Goal: Task Accomplishment & Management: Manage account settings

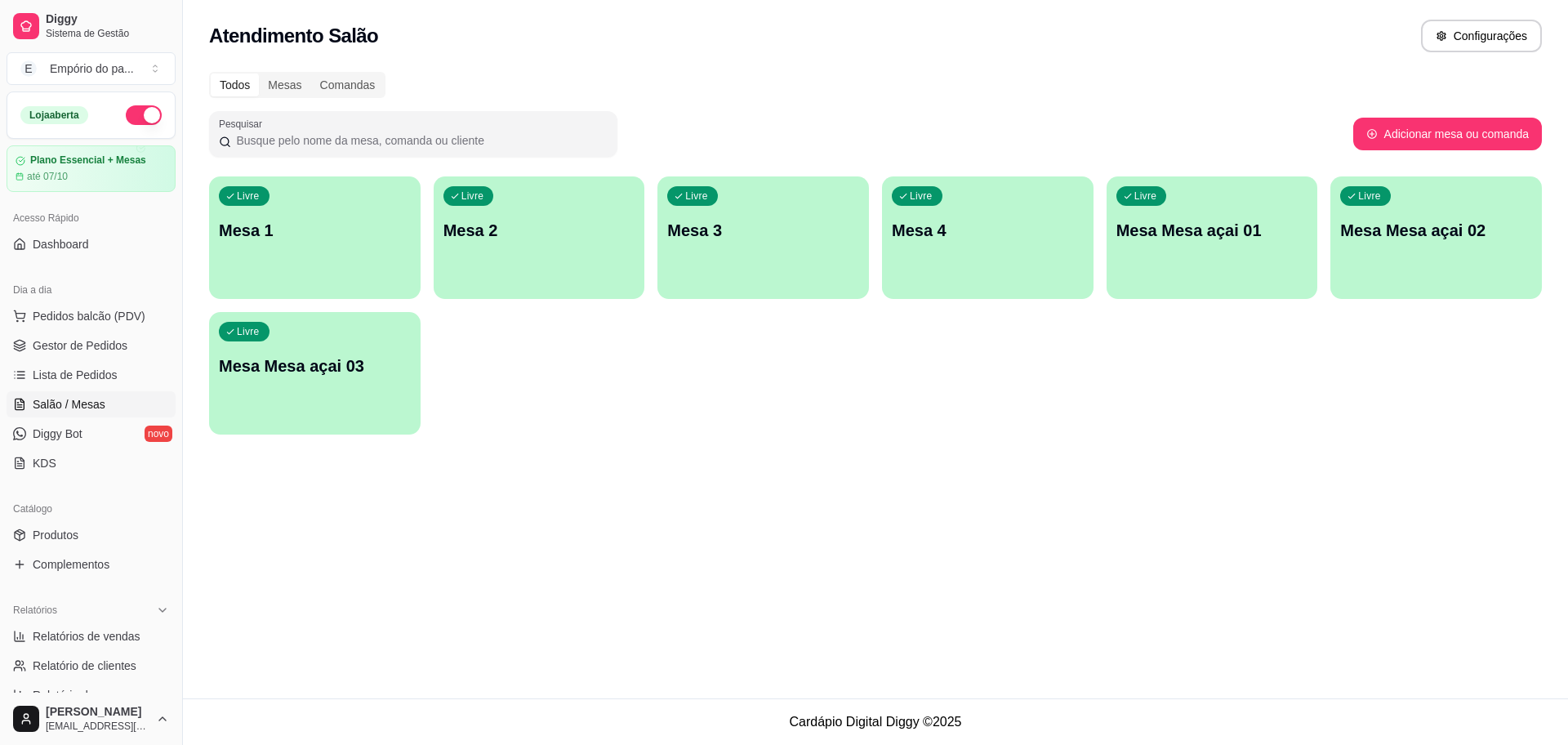
click at [793, 222] on p "Mesa 3" at bounding box center [763, 229] width 192 height 23
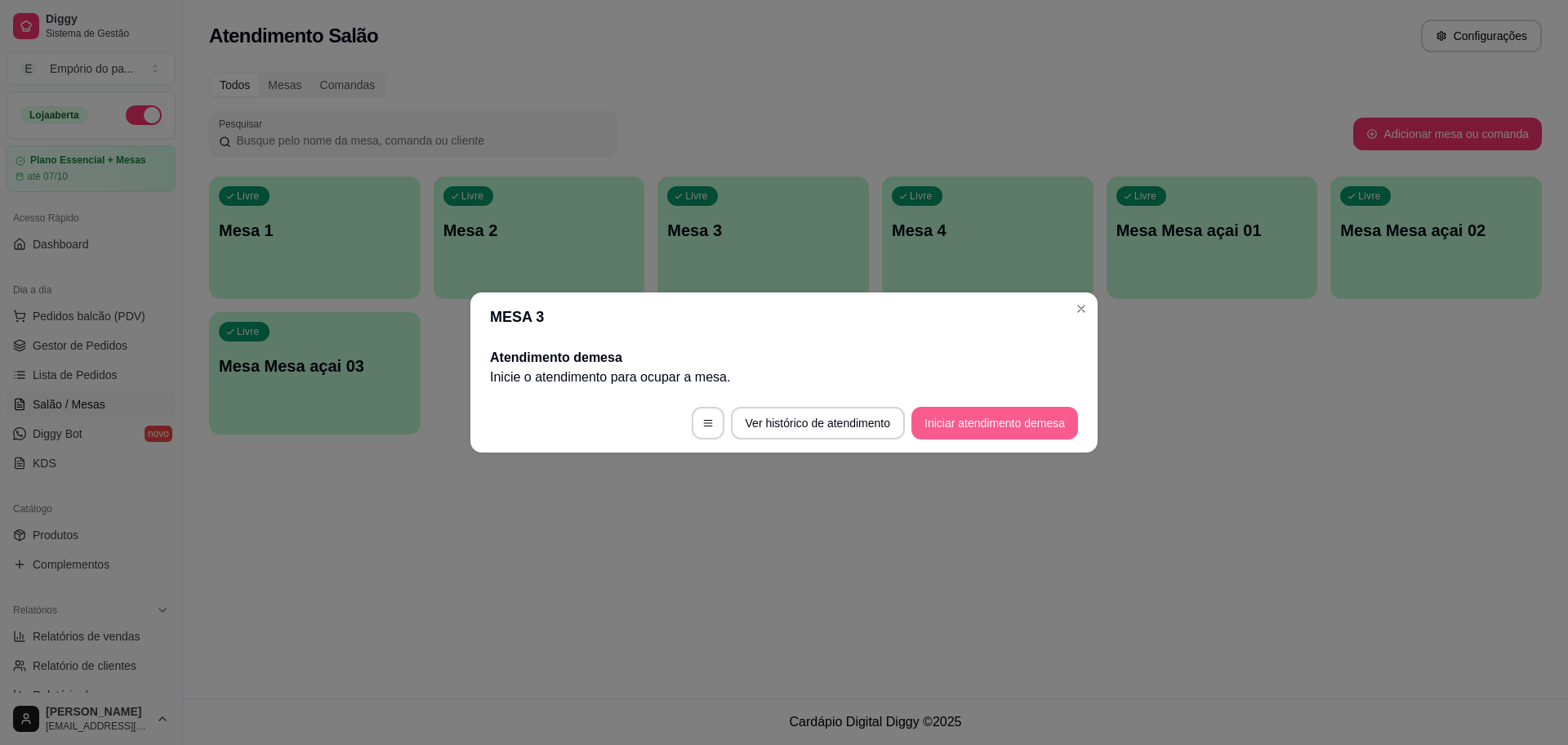
click at [953, 419] on button "Iniciar atendimento de mesa" at bounding box center [994, 422] width 166 height 32
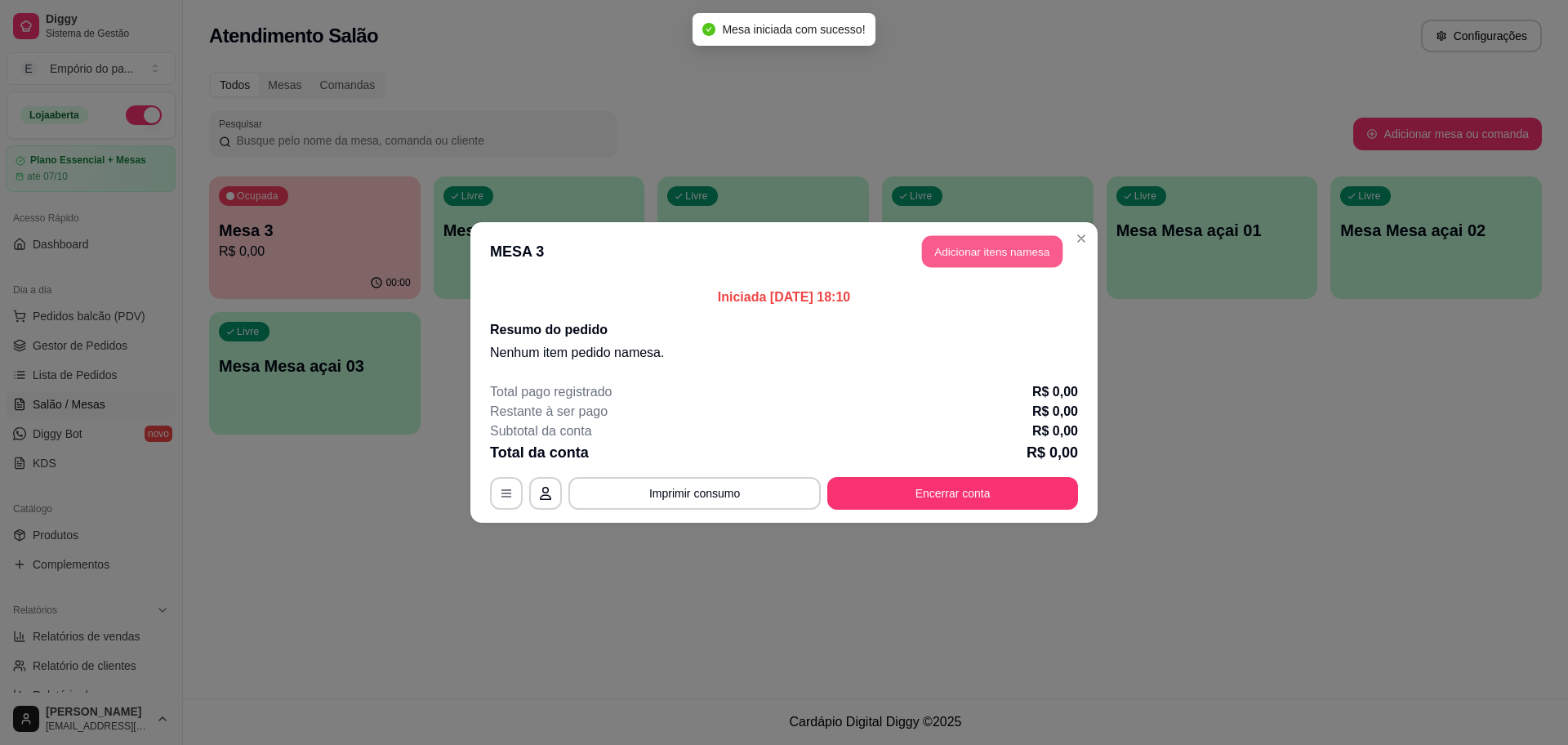
click at [1006, 243] on button "Adicionar itens na mesa" at bounding box center [992, 252] width 141 height 31
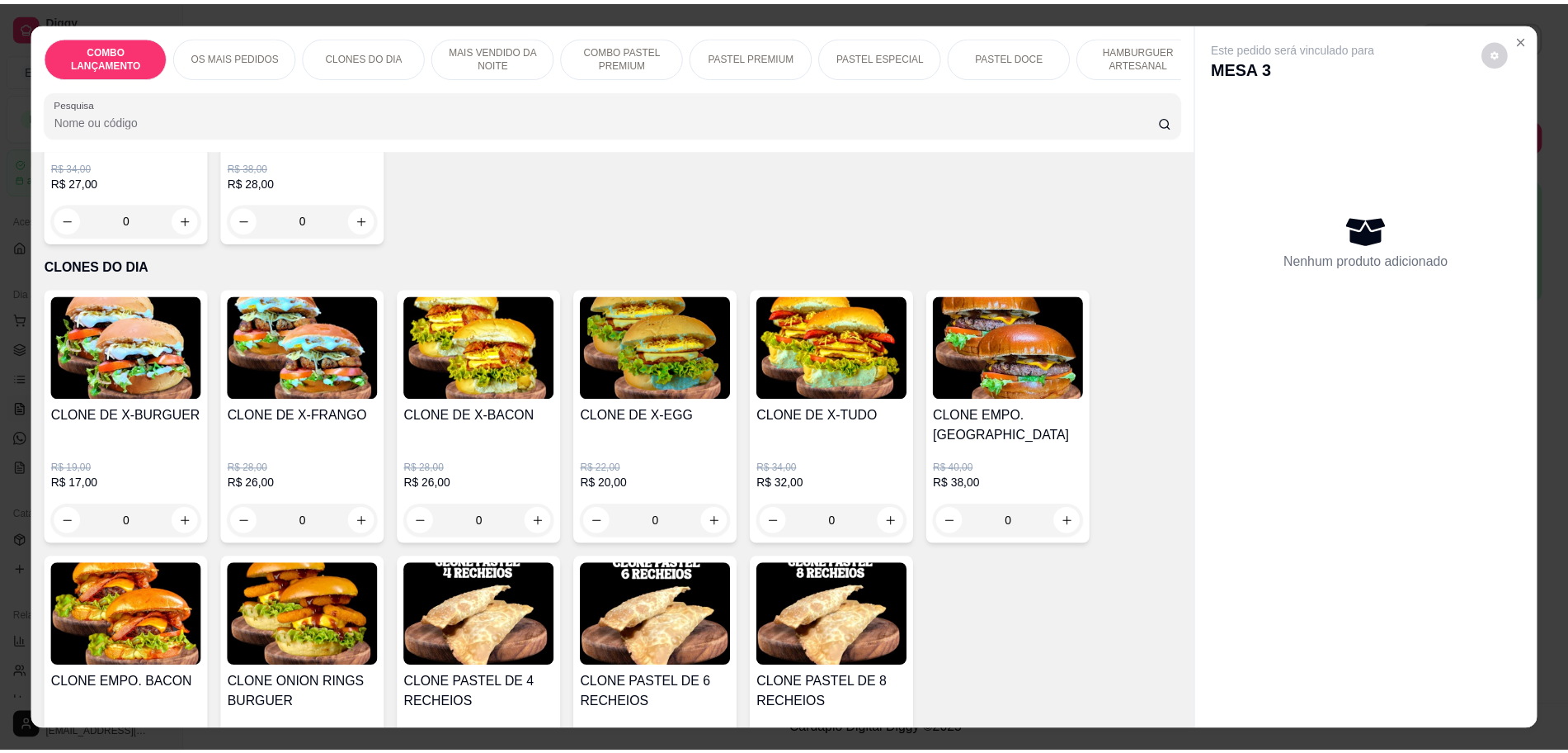
scroll to position [516, 0]
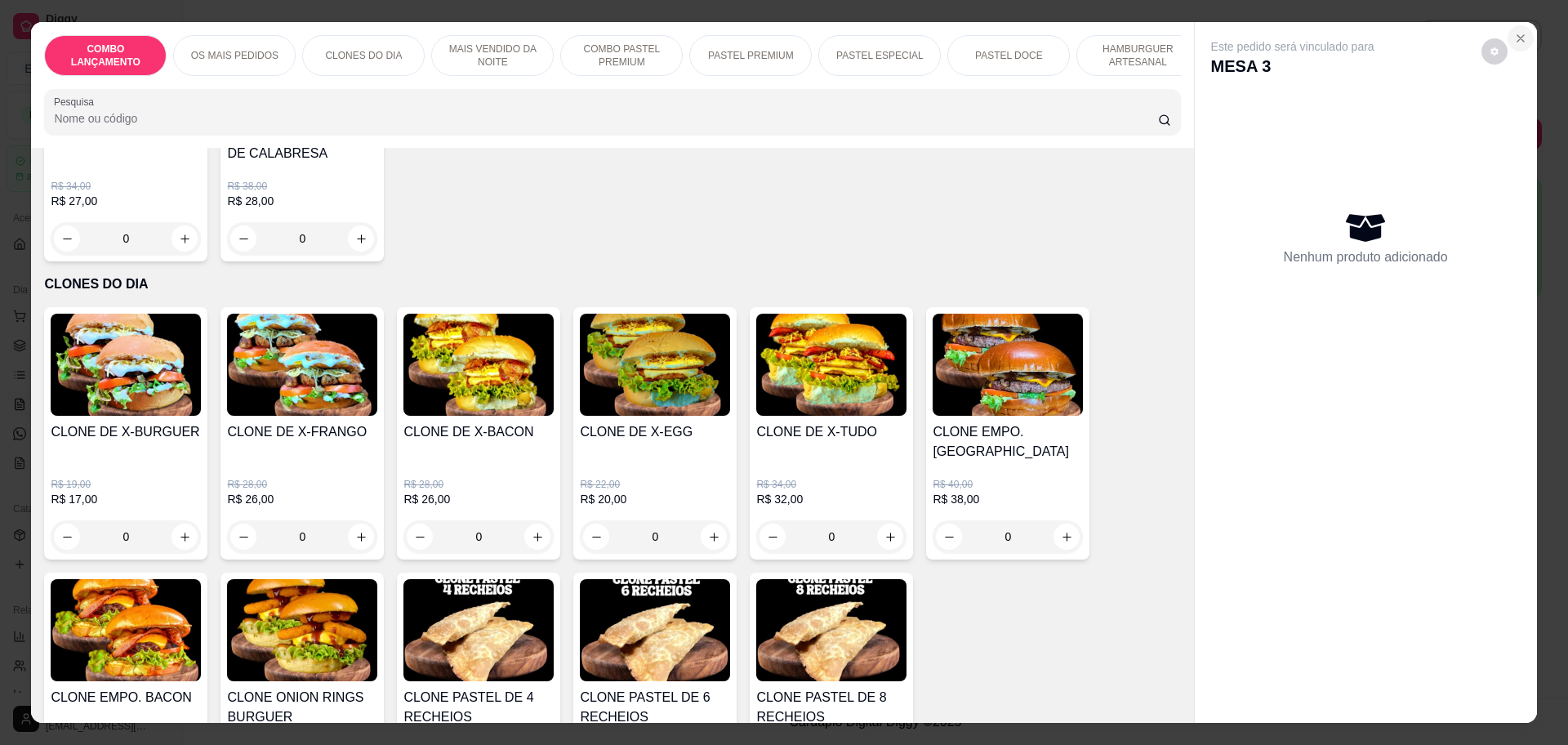
click at [1520, 38] on button "Close" at bounding box center [1521, 38] width 27 height 27
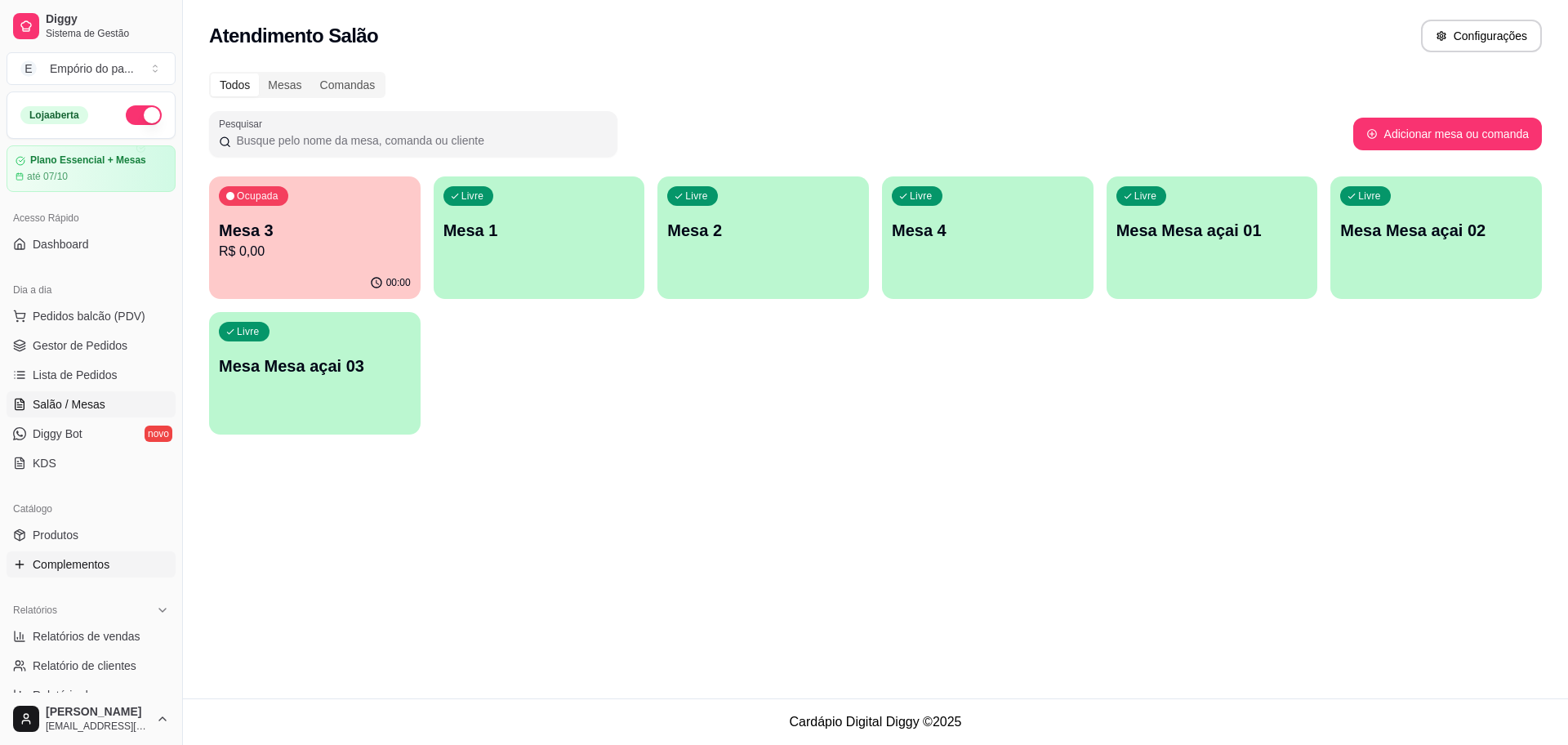
click at [112, 569] on link "Complementos" at bounding box center [92, 564] width 169 height 27
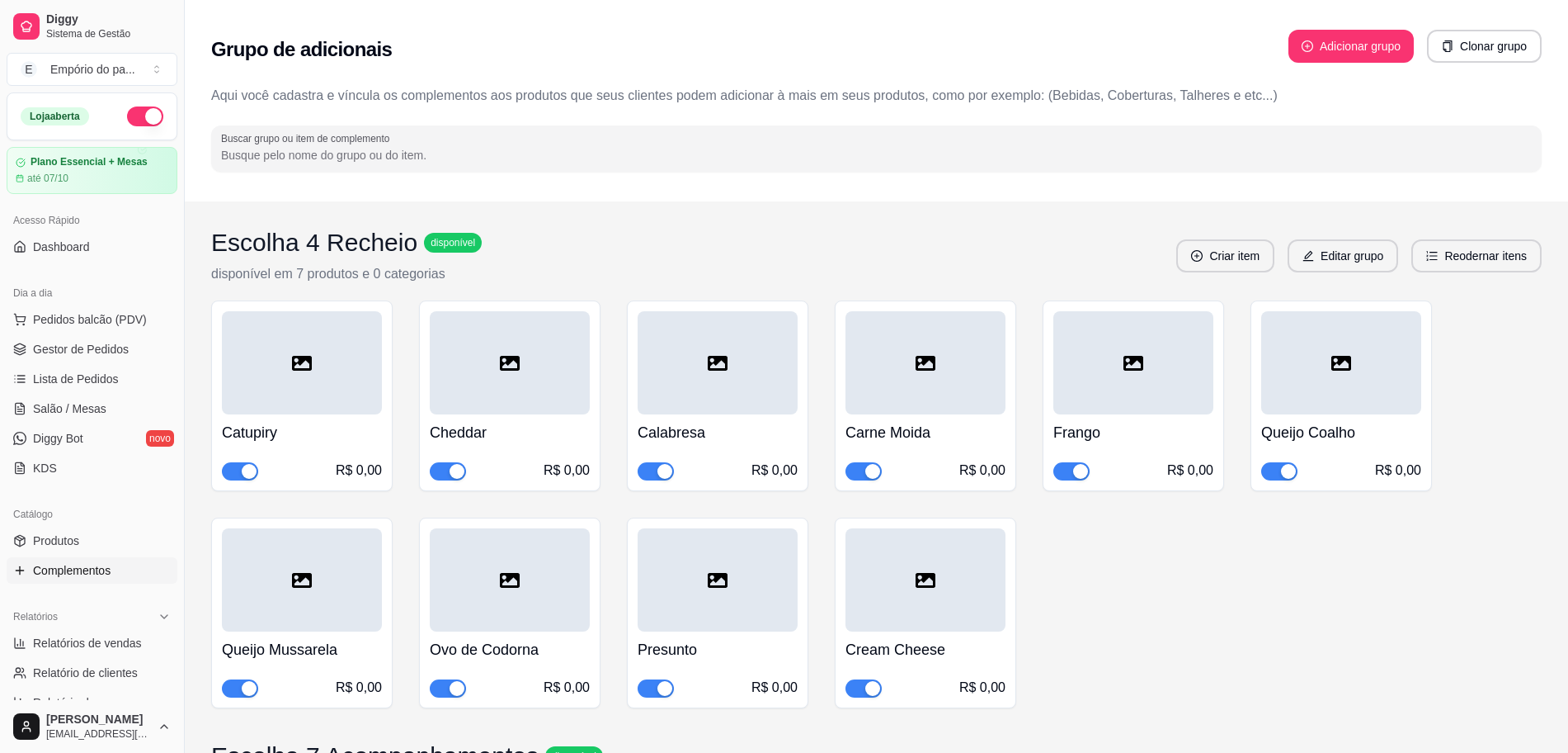
click at [121, 521] on div "Catálogo" at bounding box center [92, 514] width 171 height 27
click at [94, 534] on link "Produtos" at bounding box center [92, 540] width 171 height 27
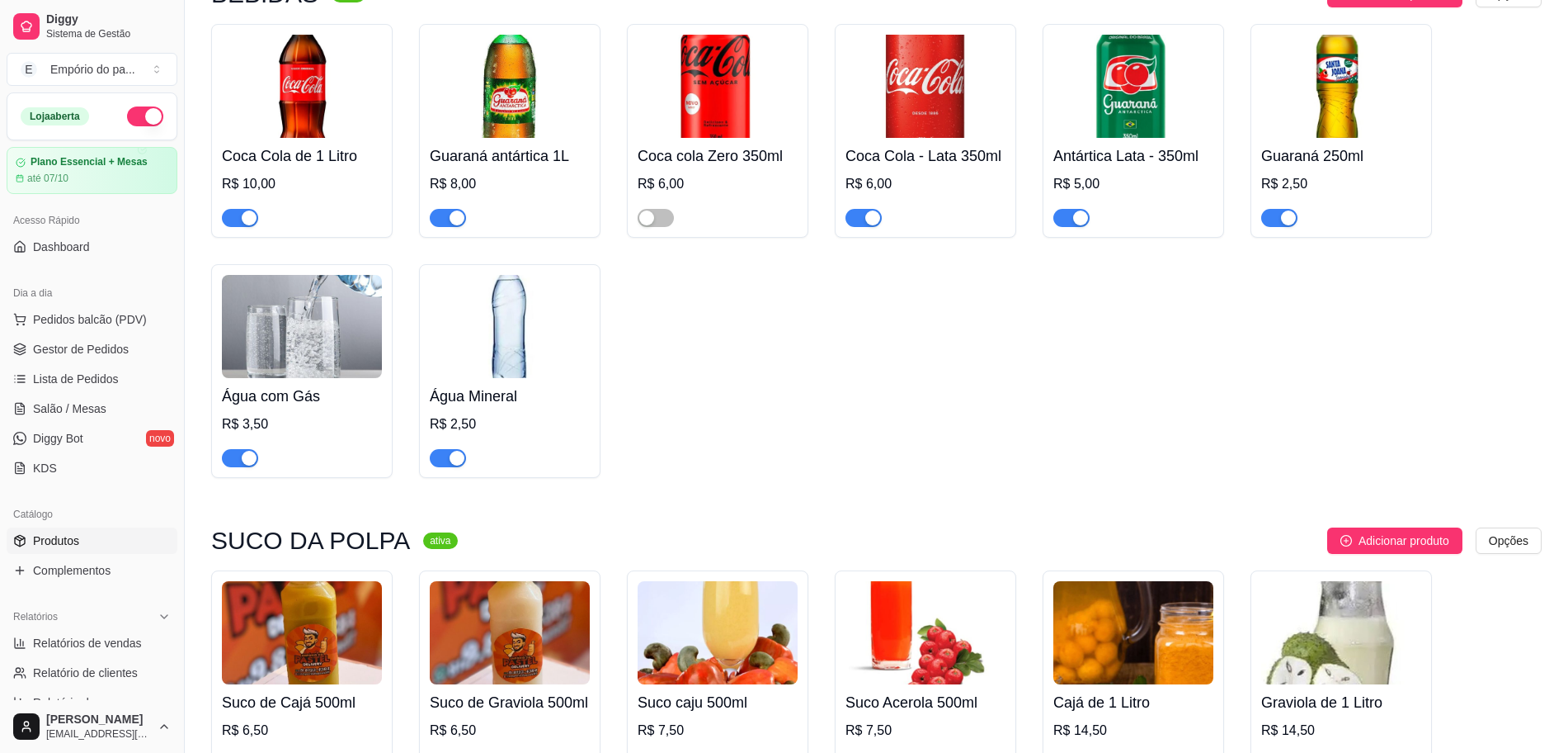
scroll to position [6874, 0]
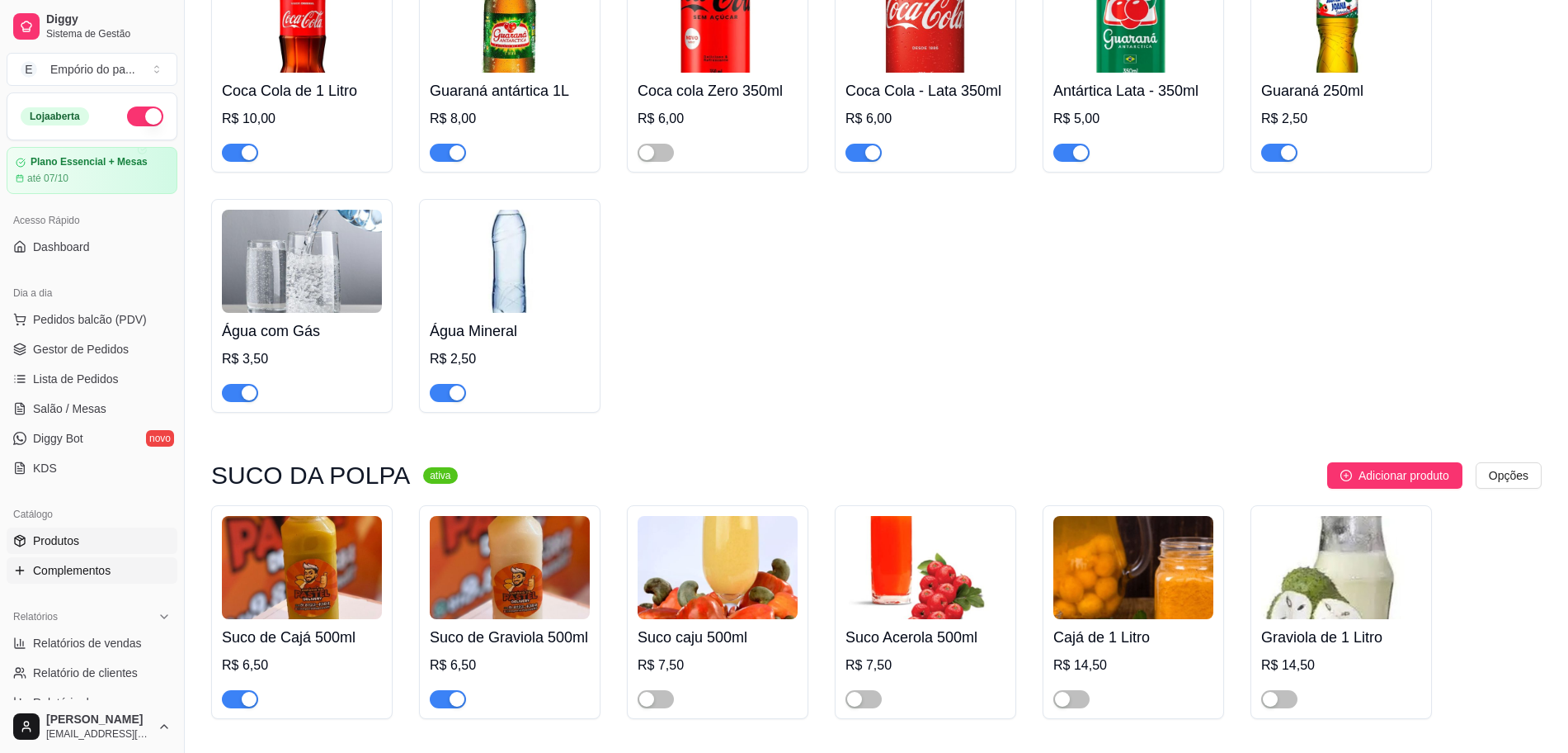
click at [70, 566] on span "Complementos" at bounding box center [72, 570] width 78 height 17
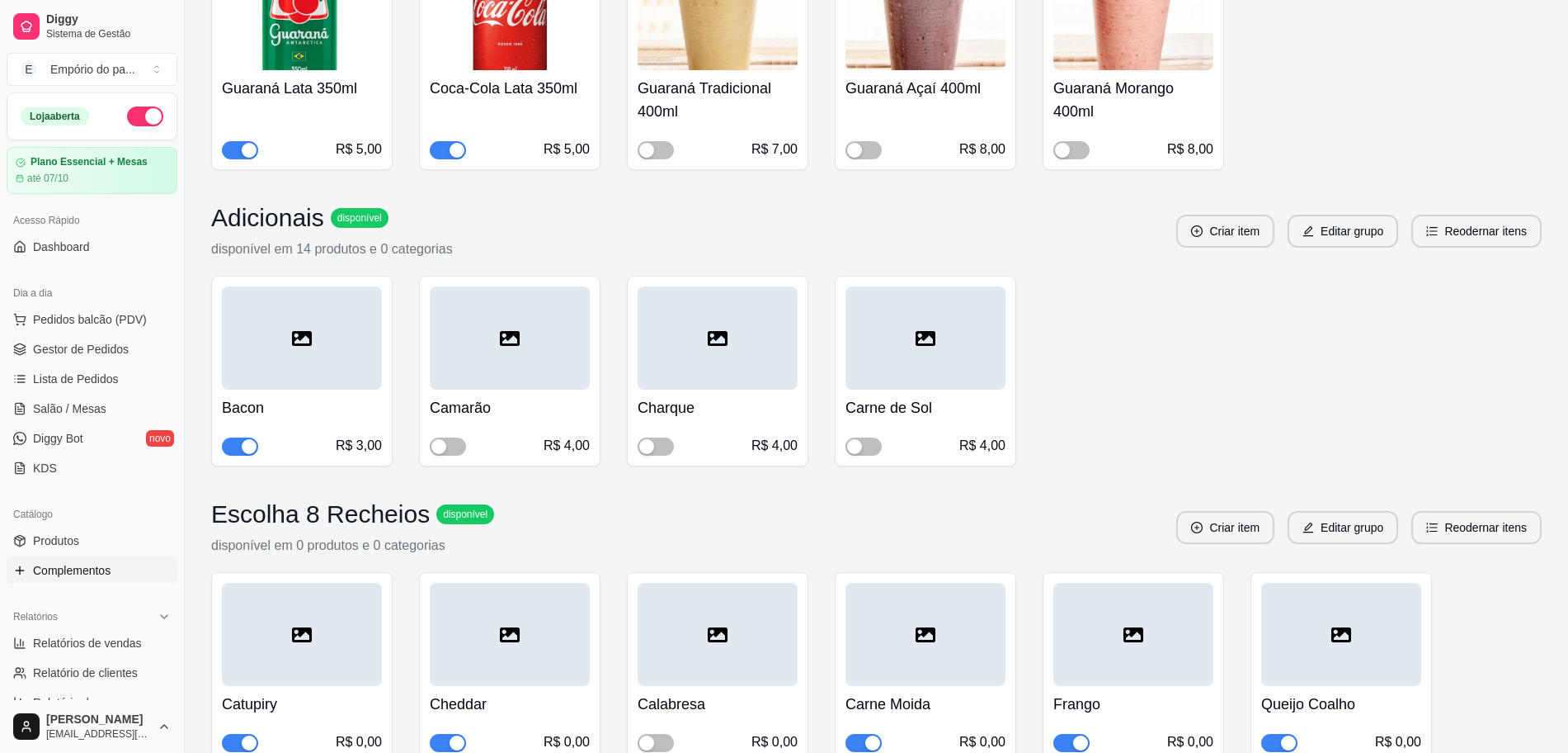
scroll to position [7898, 0]
click at [451, 455] on span "button" at bounding box center [447, 446] width 37 height 18
click at [661, 455] on span "button" at bounding box center [655, 446] width 37 height 18
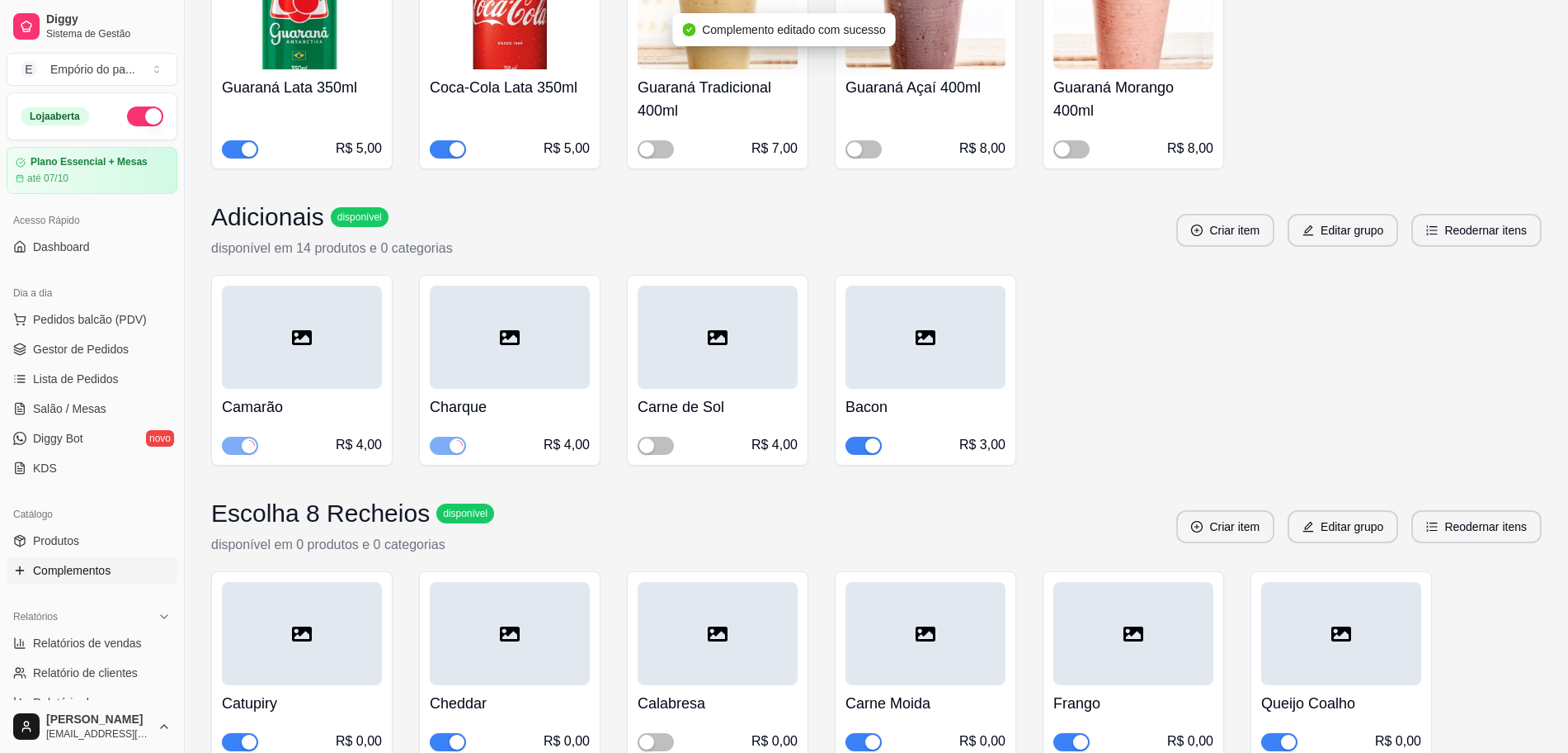
click at [867, 454] on div "button" at bounding box center [872, 446] width 15 height 15
click at [89, 539] on link "Produtos" at bounding box center [92, 540] width 171 height 27
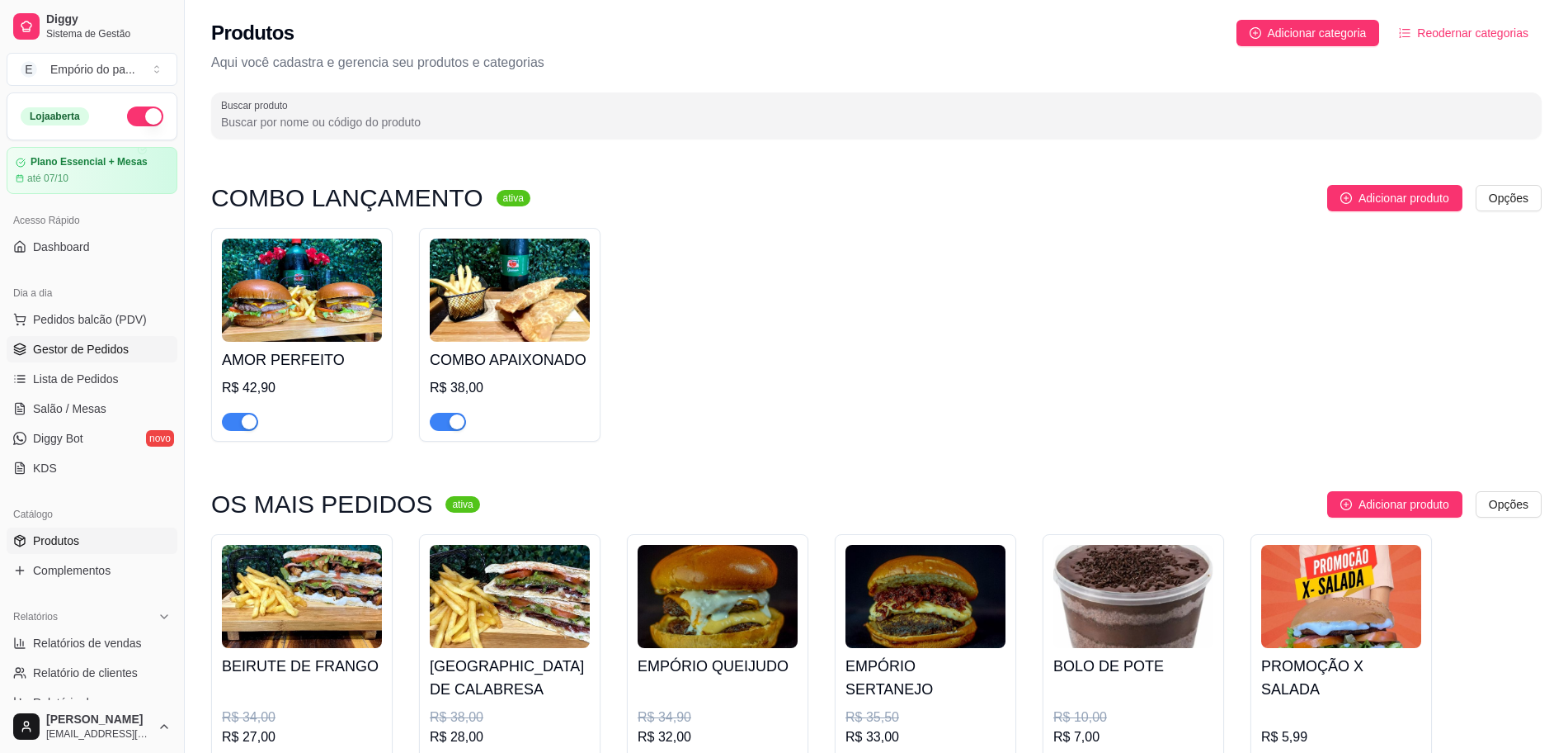
click at [79, 342] on span "Gestor de Pedidos" at bounding box center [81, 349] width 95 height 17
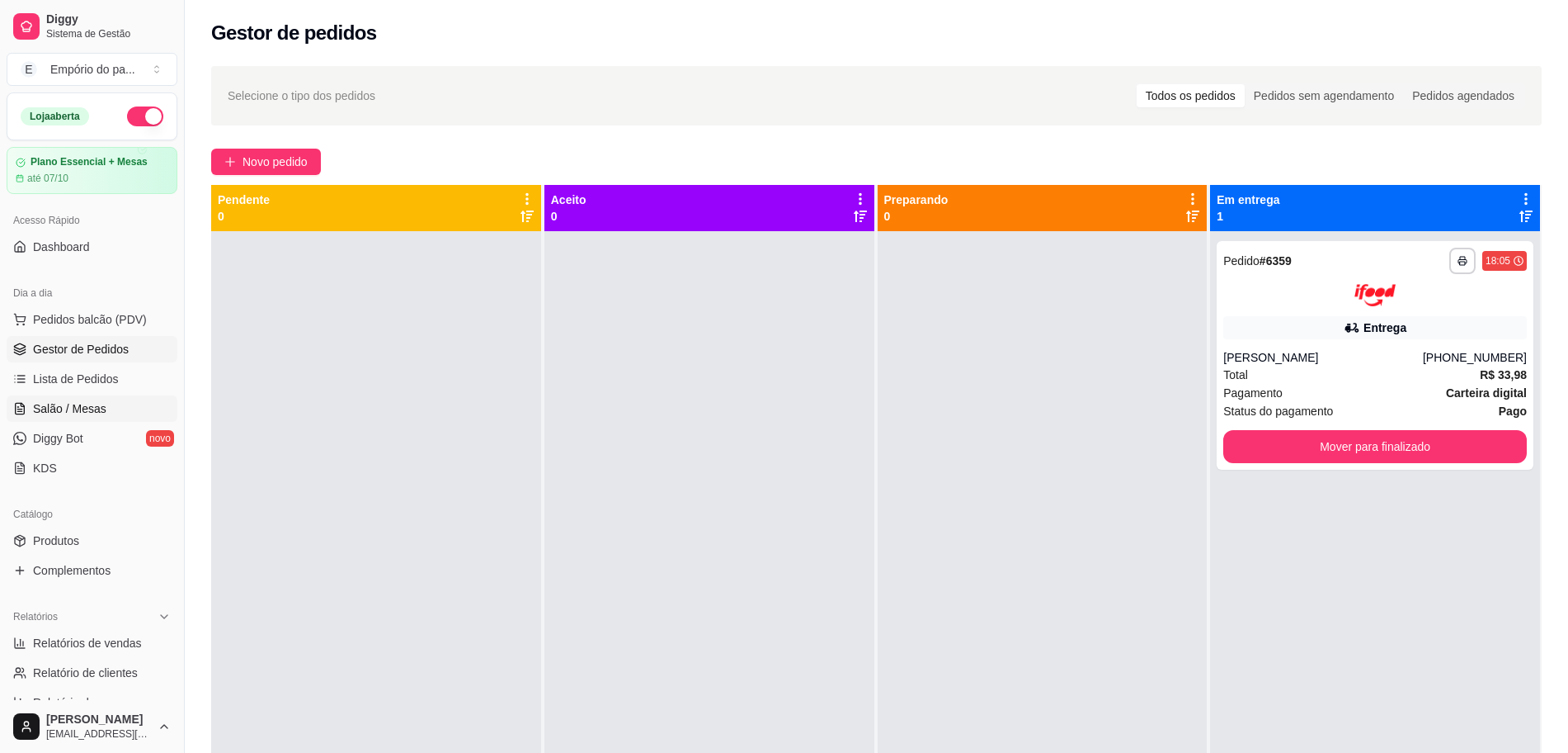
click at [81, 408] on span "Salão / Mesas" at bounding box center [70, 408] width 74 height 17
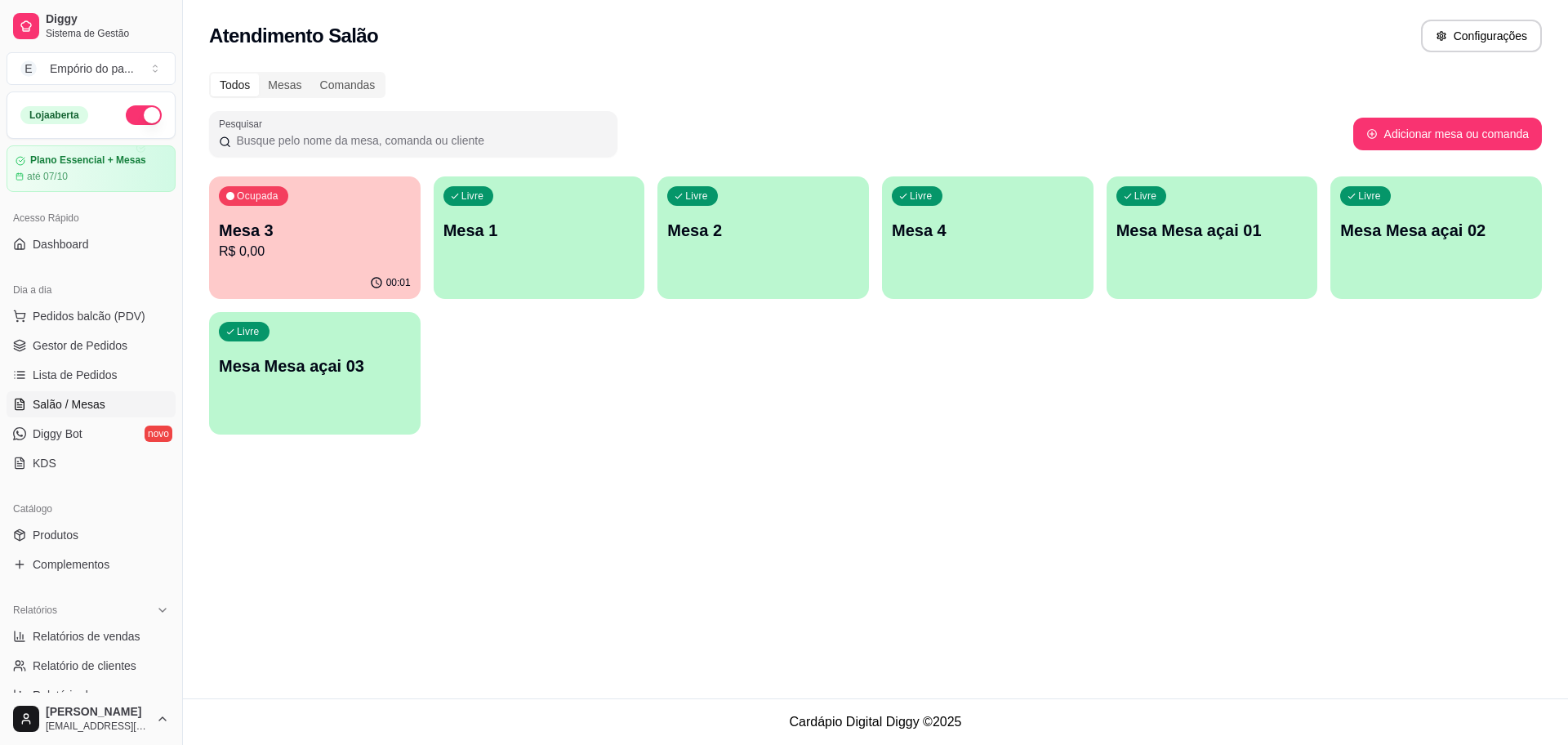
click at [273, 272] on div "00:01" at bounding box center [314, 282] width 212 height 31
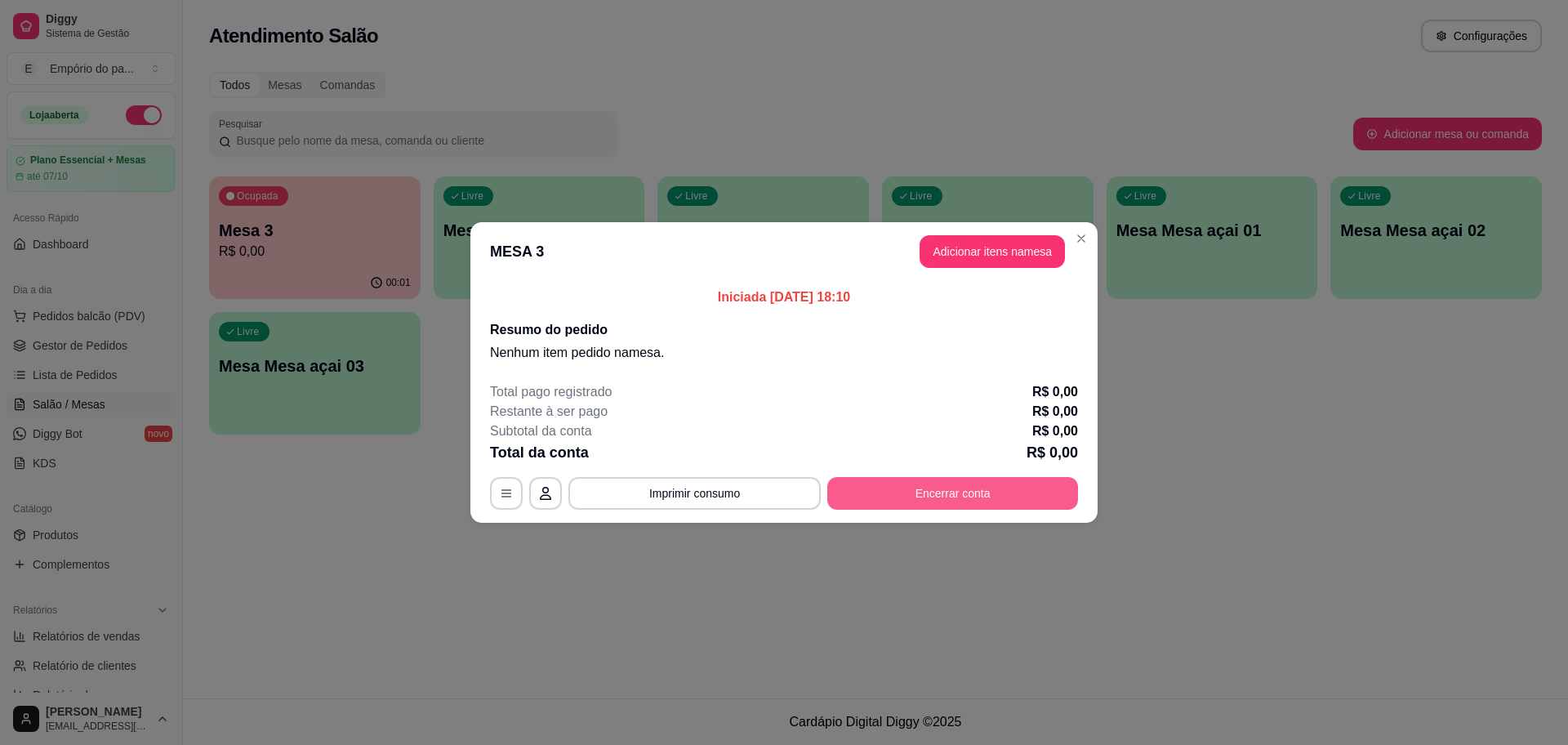
click at [878, 488] on button "Encerrar conta" at bounding box center [953, 493] width 251 height 32
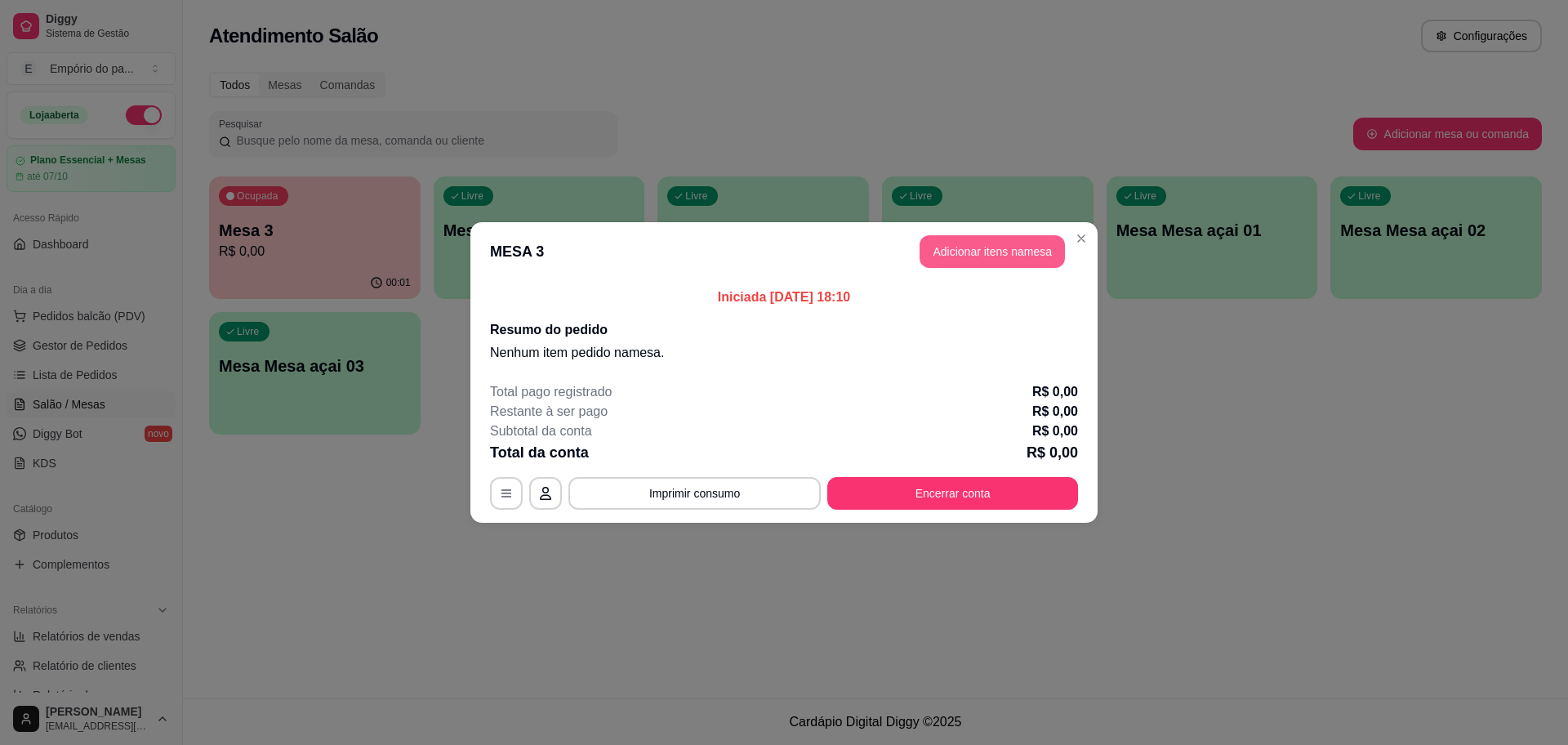
click at [1018, 252] on button "Adicionar itens na mesa" at bounding box center [992, 251] width 146 height 32
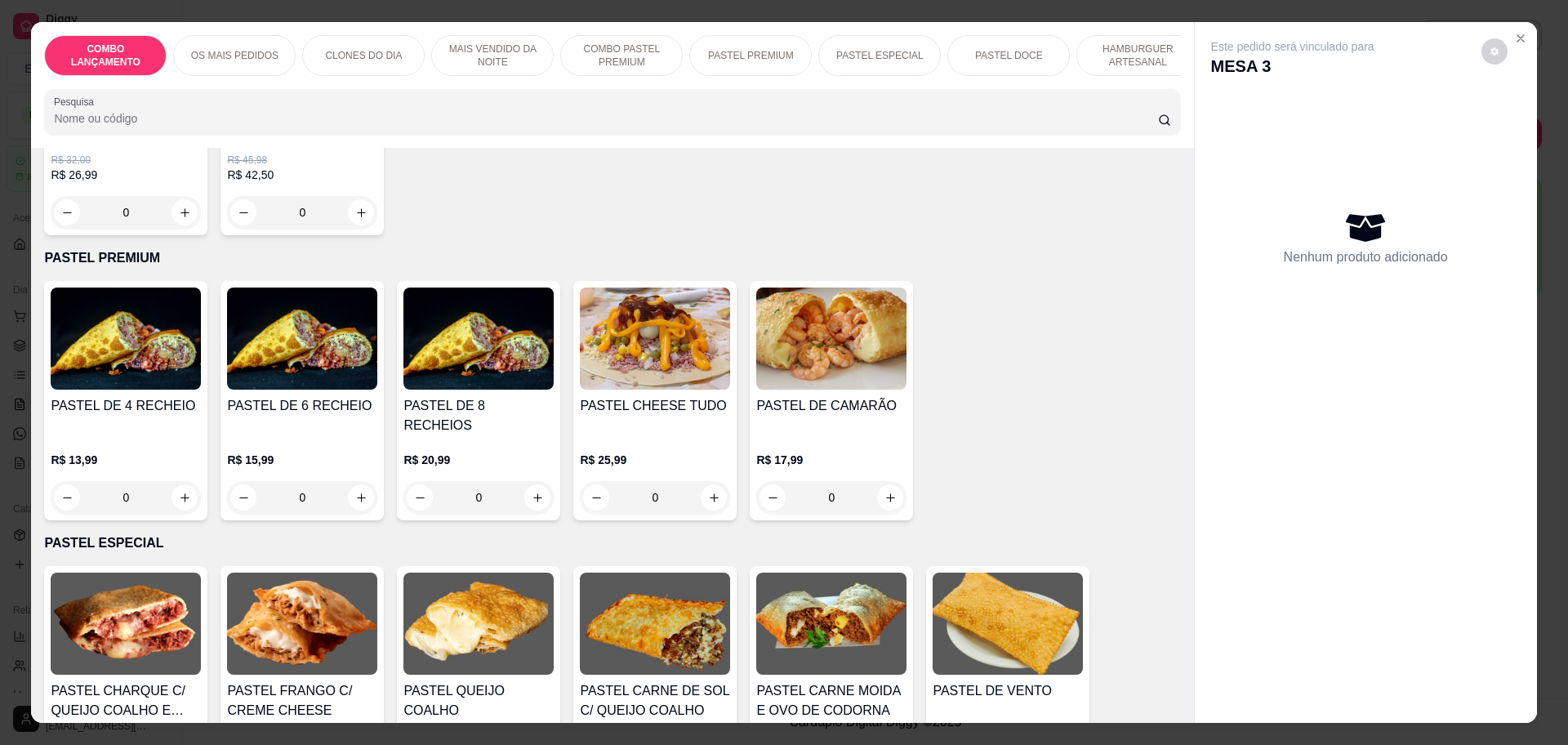
scroll to position [1940, 0]
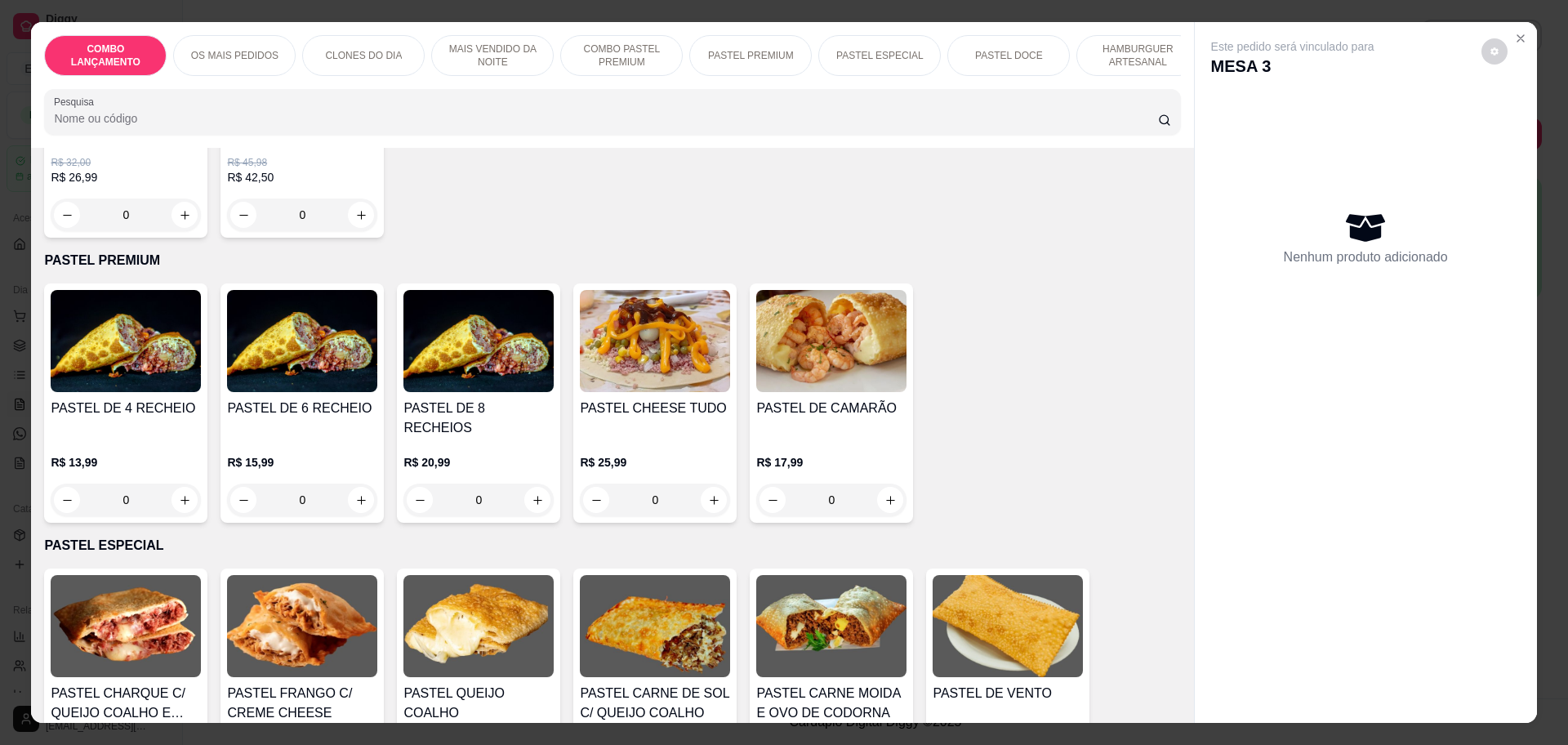
click at [178, 483] on div "0" at bounding box center [125, 499] width 151 height 32
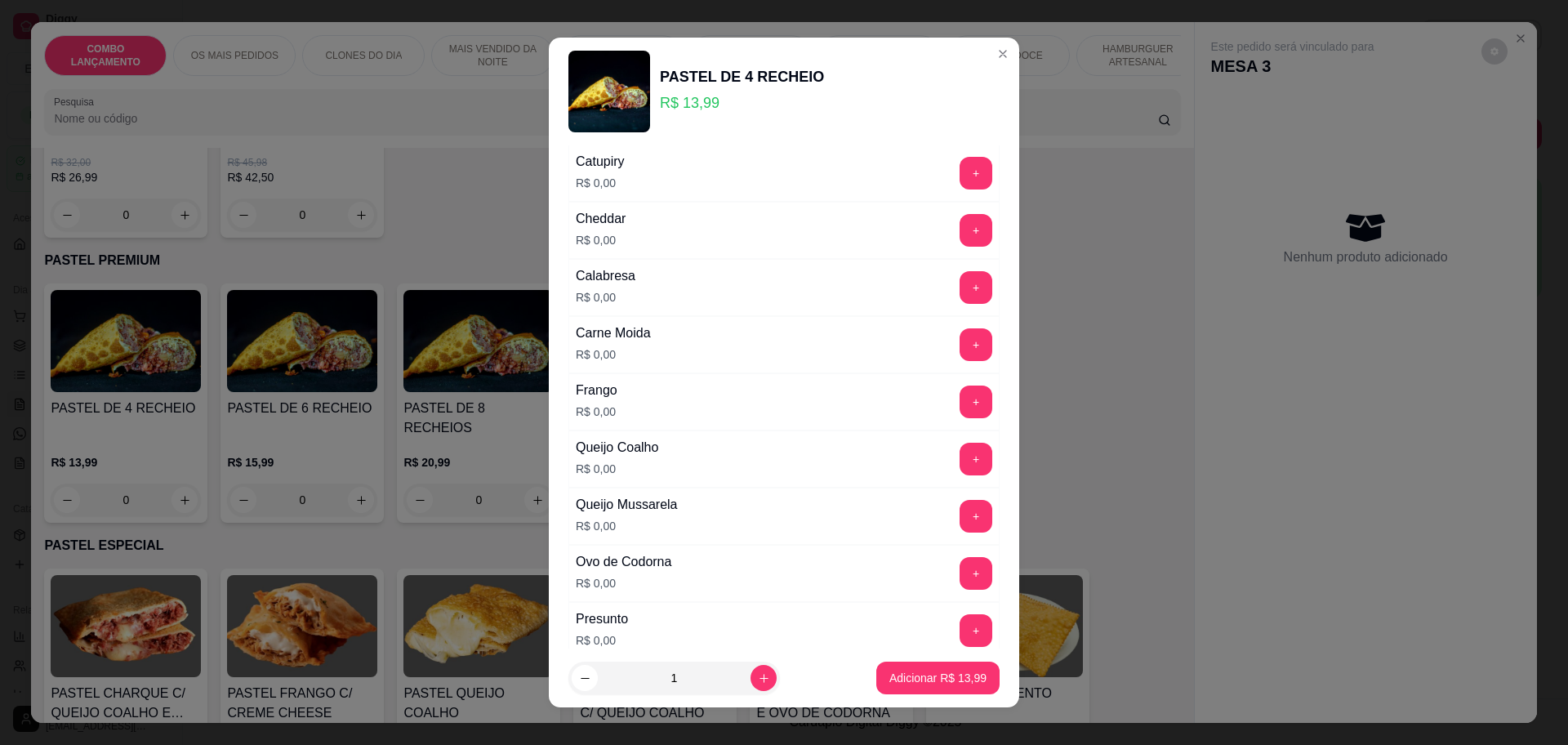
scroll to position [204, 0]
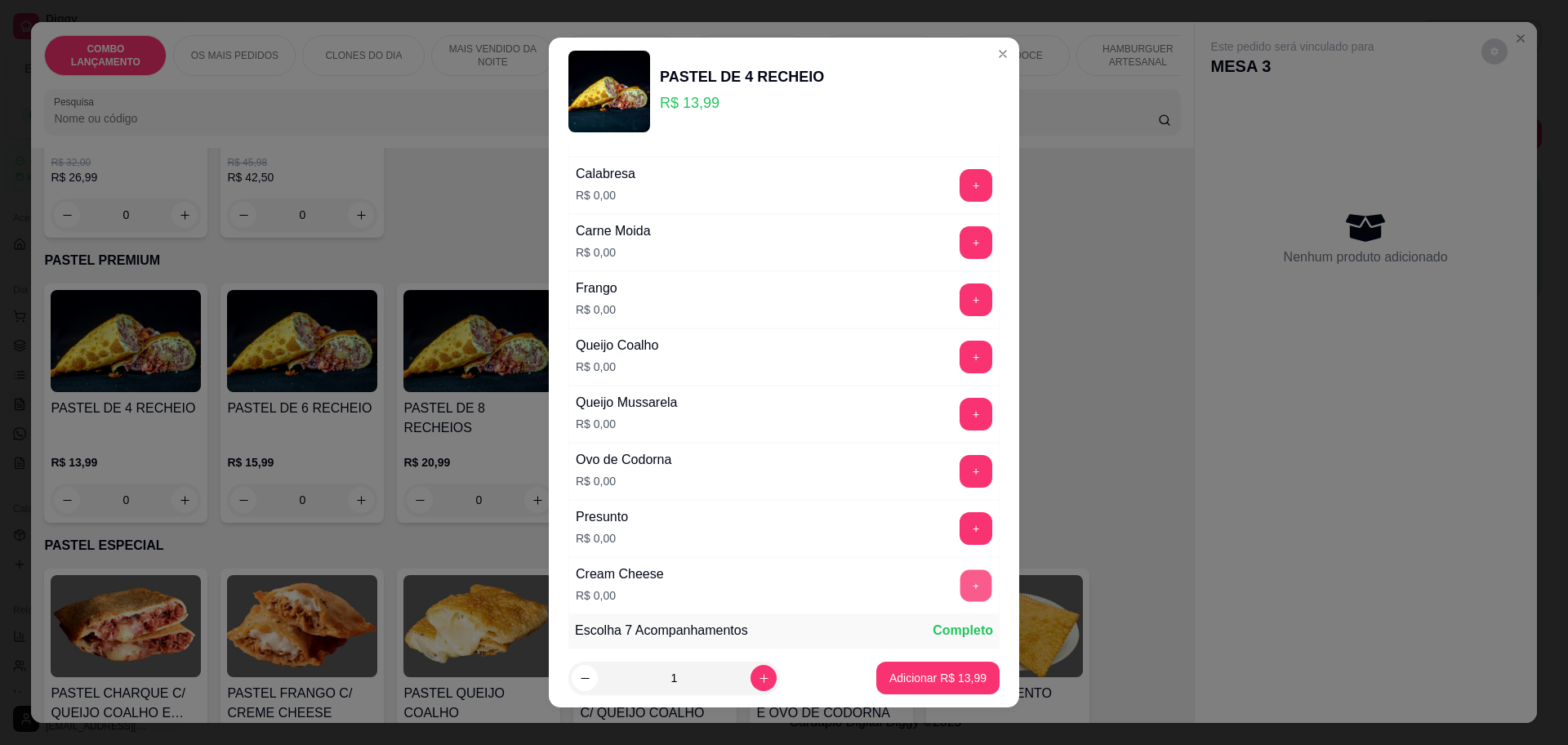
click at [961, 597] on button "+" at bounding box center [976, 585] width 31 height 31
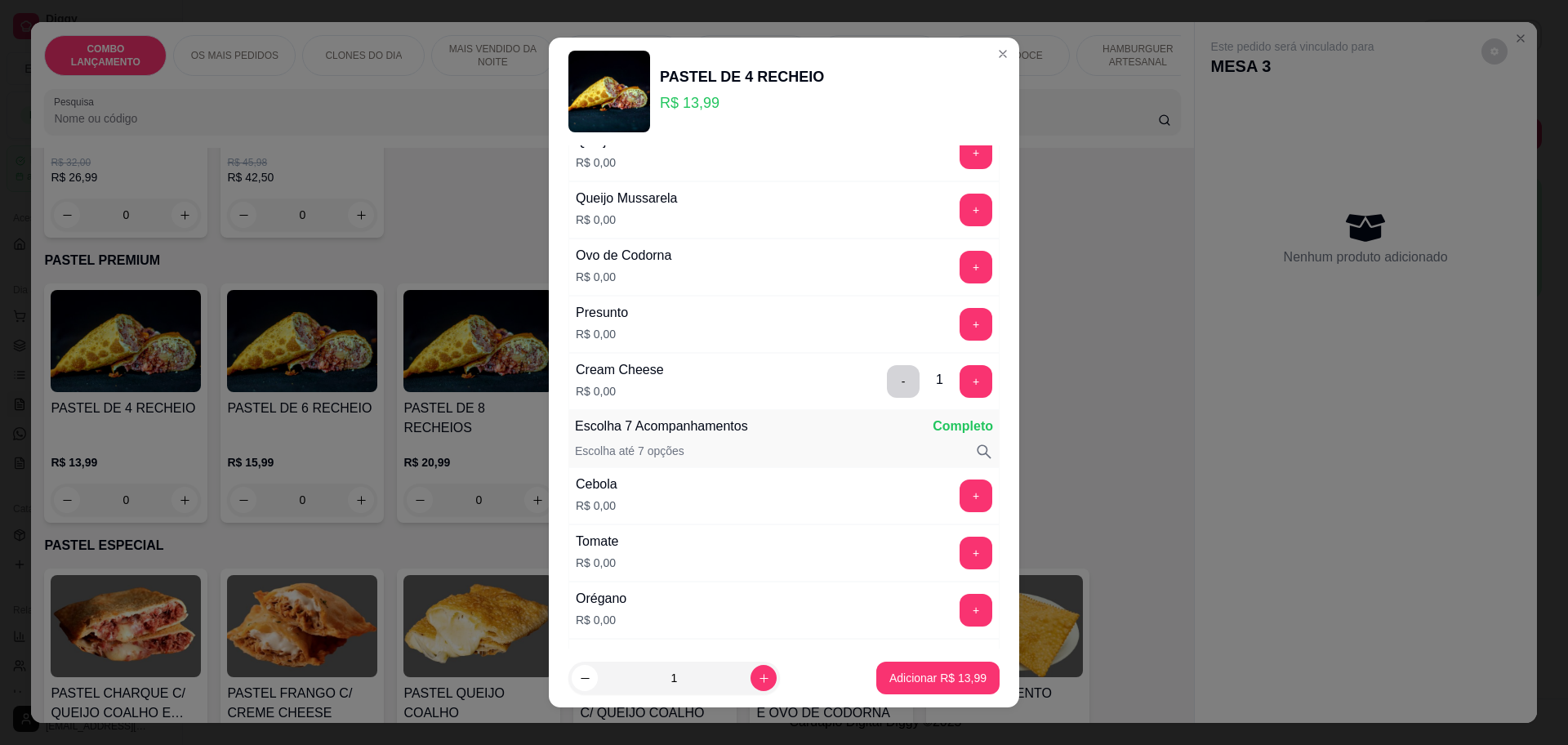
scroll to position [306, 0]
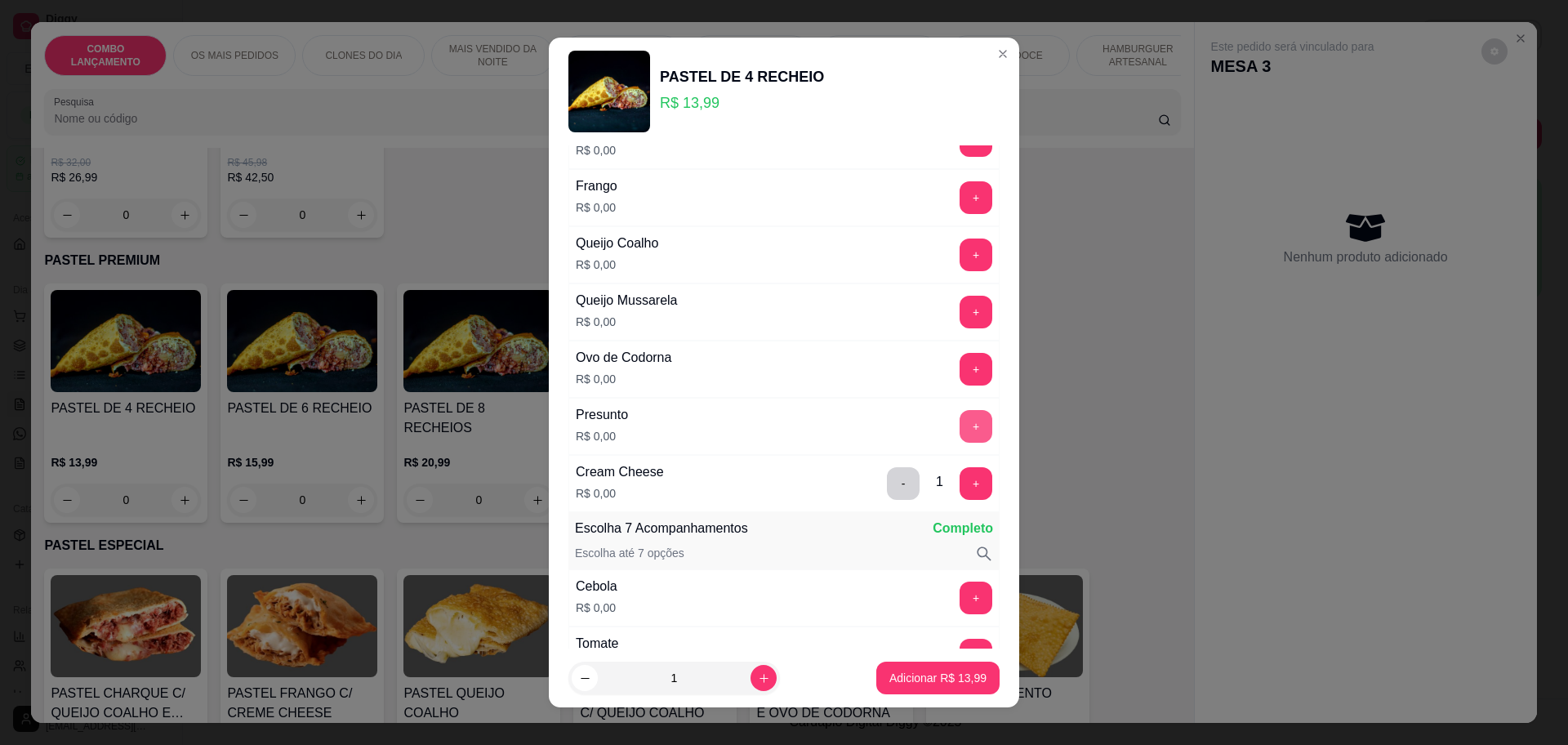
click at [960, 419] on button "+" at bounding box center [975, 426] width 32 height 32
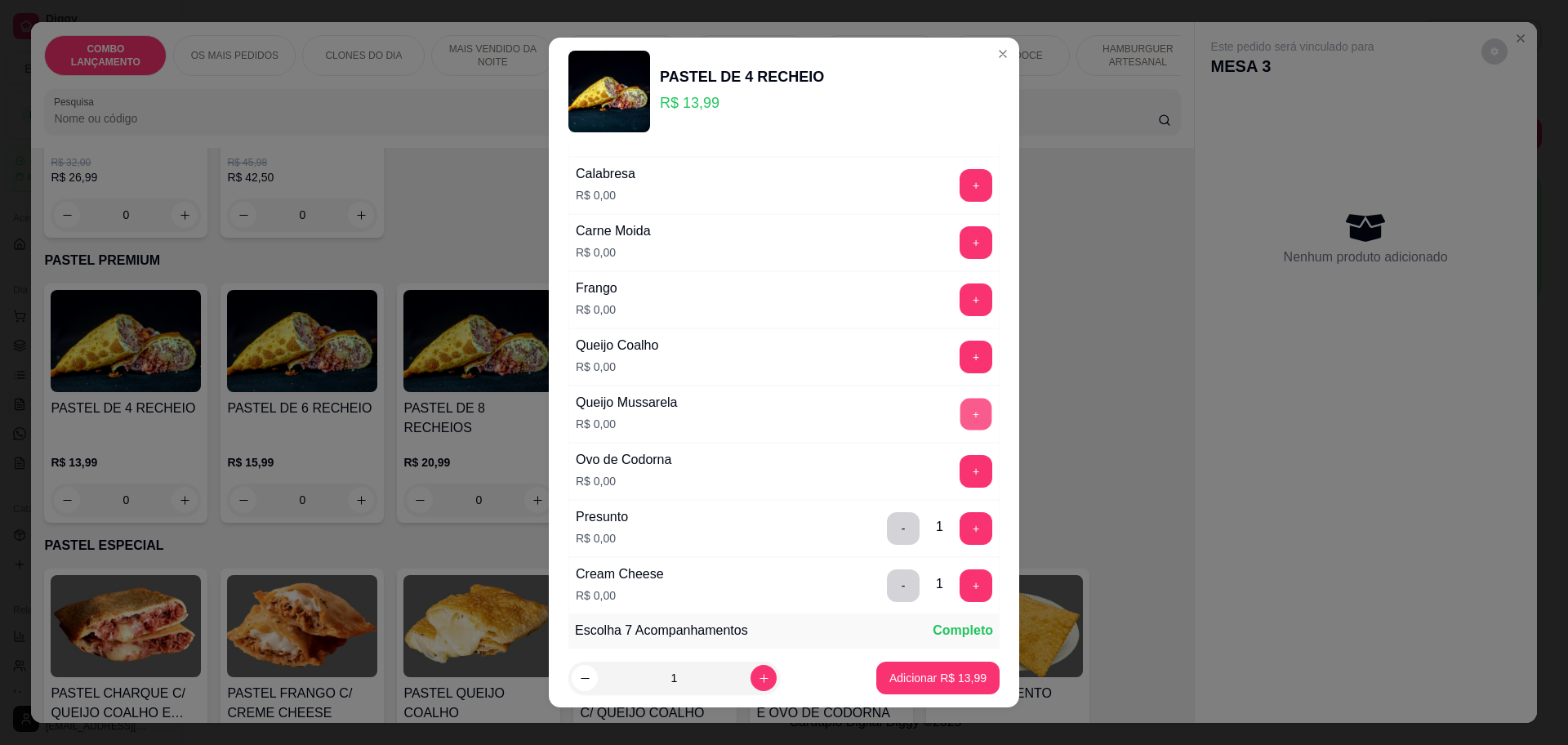
click at [961, 406] on button "+" at bounding box center [976, 413] width 31 height 31
click at [961, 481] on button "+" at bounding box center [976, 470] width 31 height 31
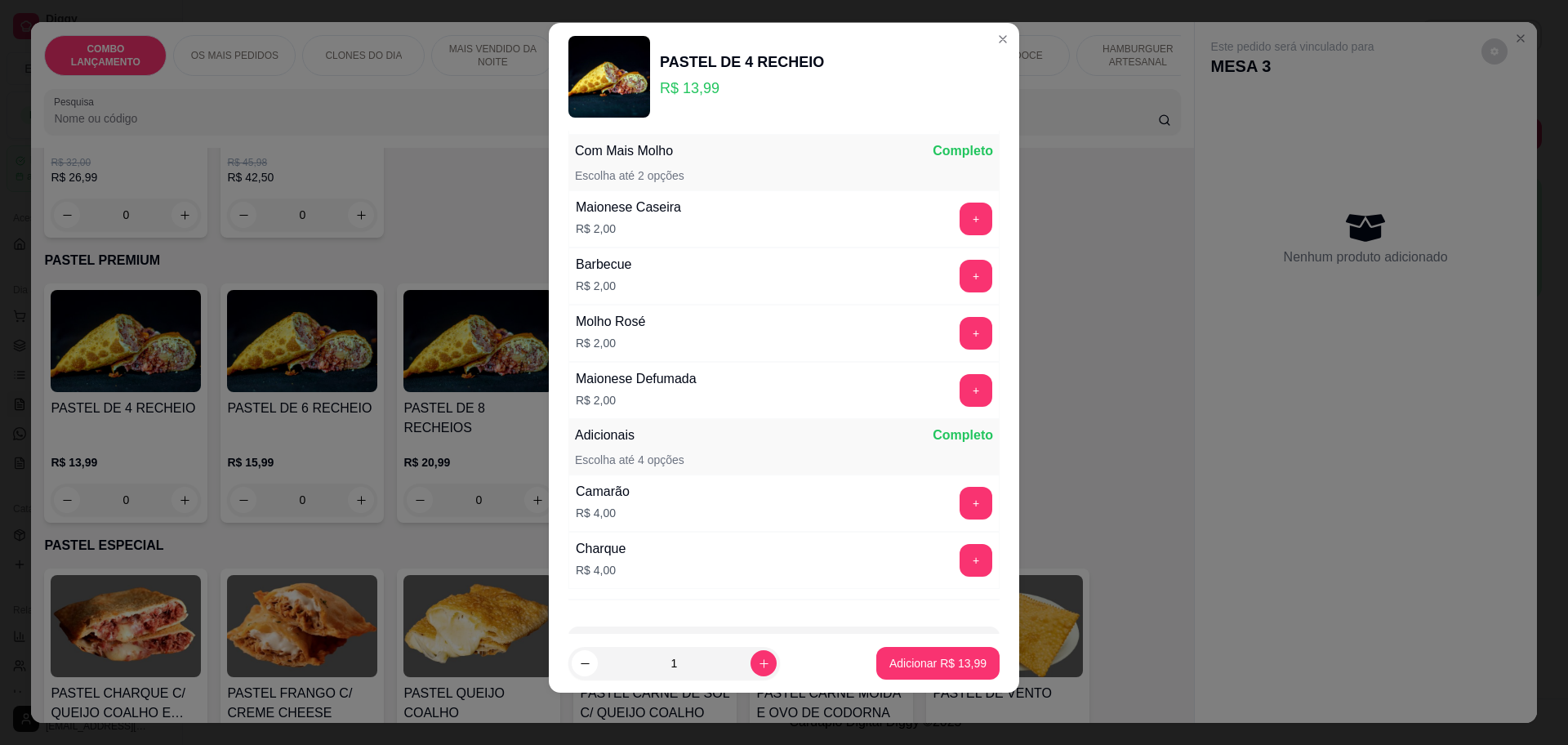
scroll to position [1701, 0]
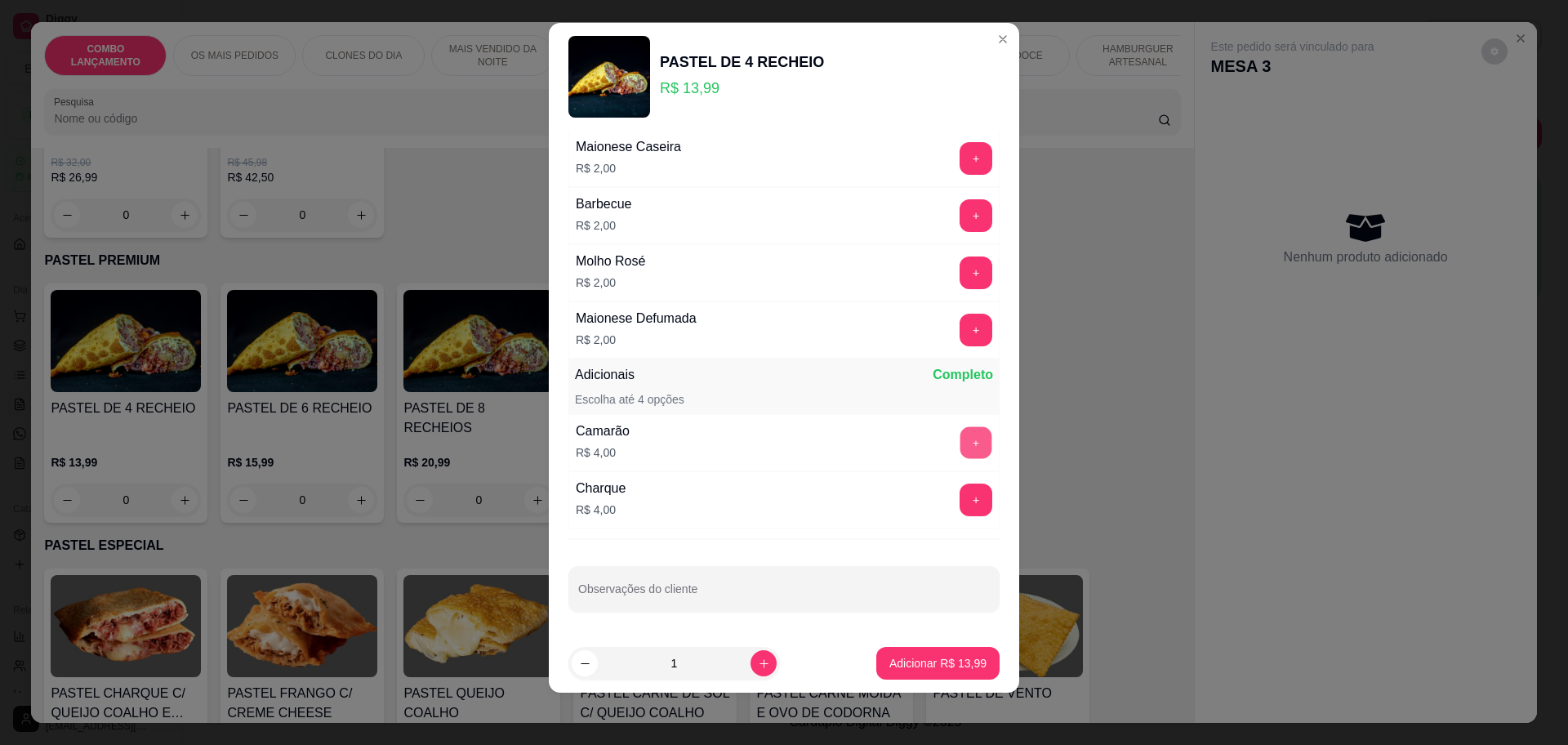
click at [961, 436] on button "+" at bounding box center [976, 442] width 31 height 31
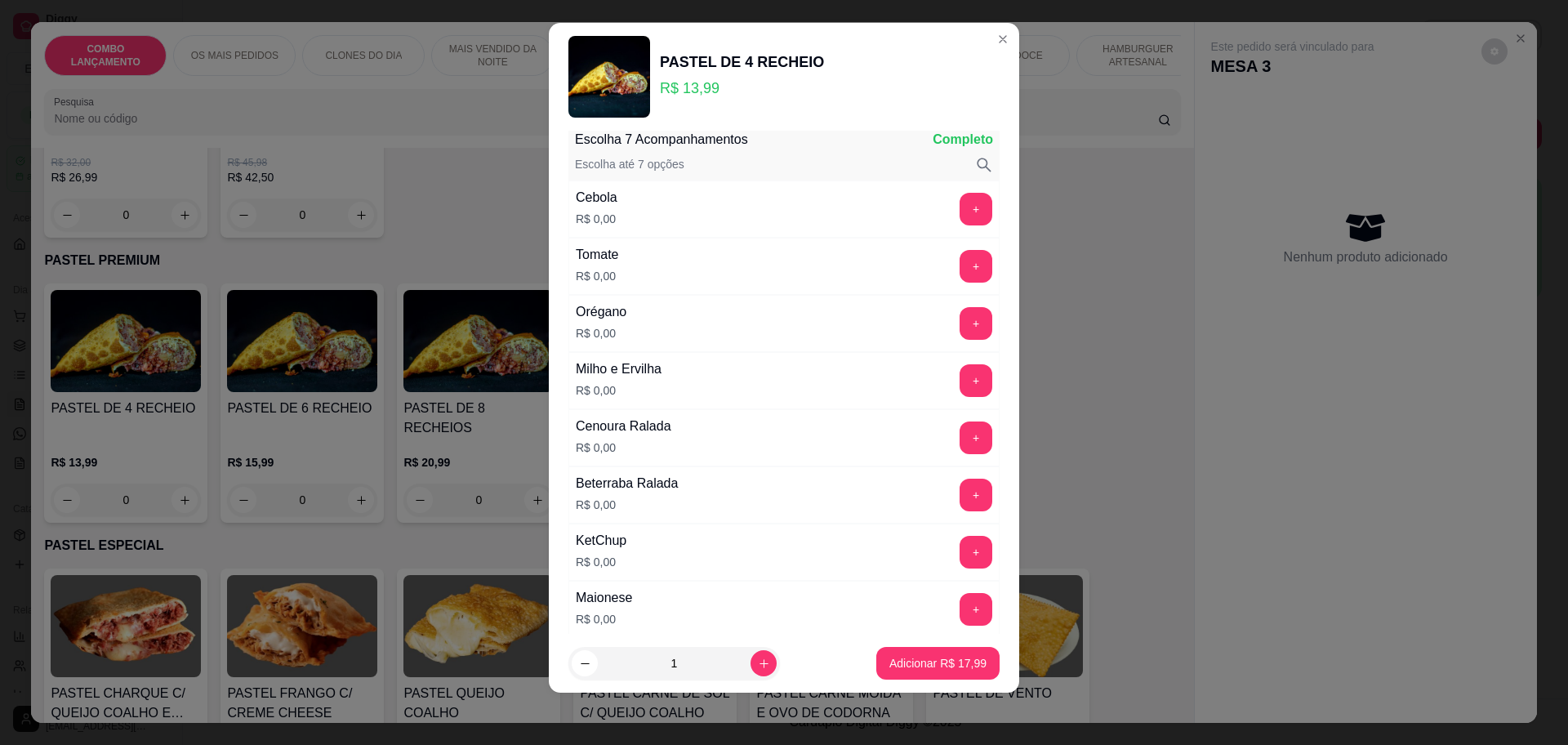
scroll to position [782, 0]
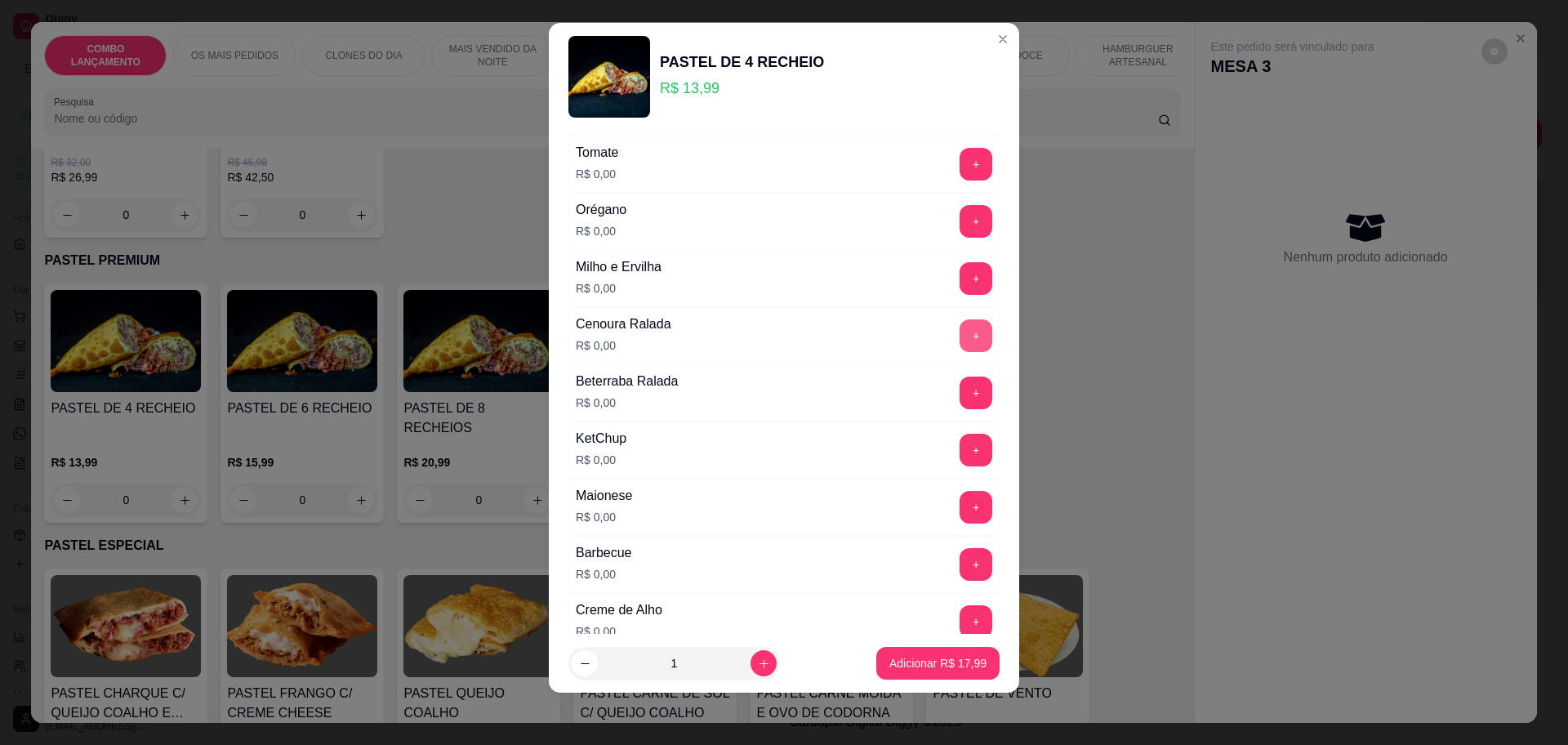
click at [960, 341] on button "+" at bounding box center [975, 335] width 32 height 32
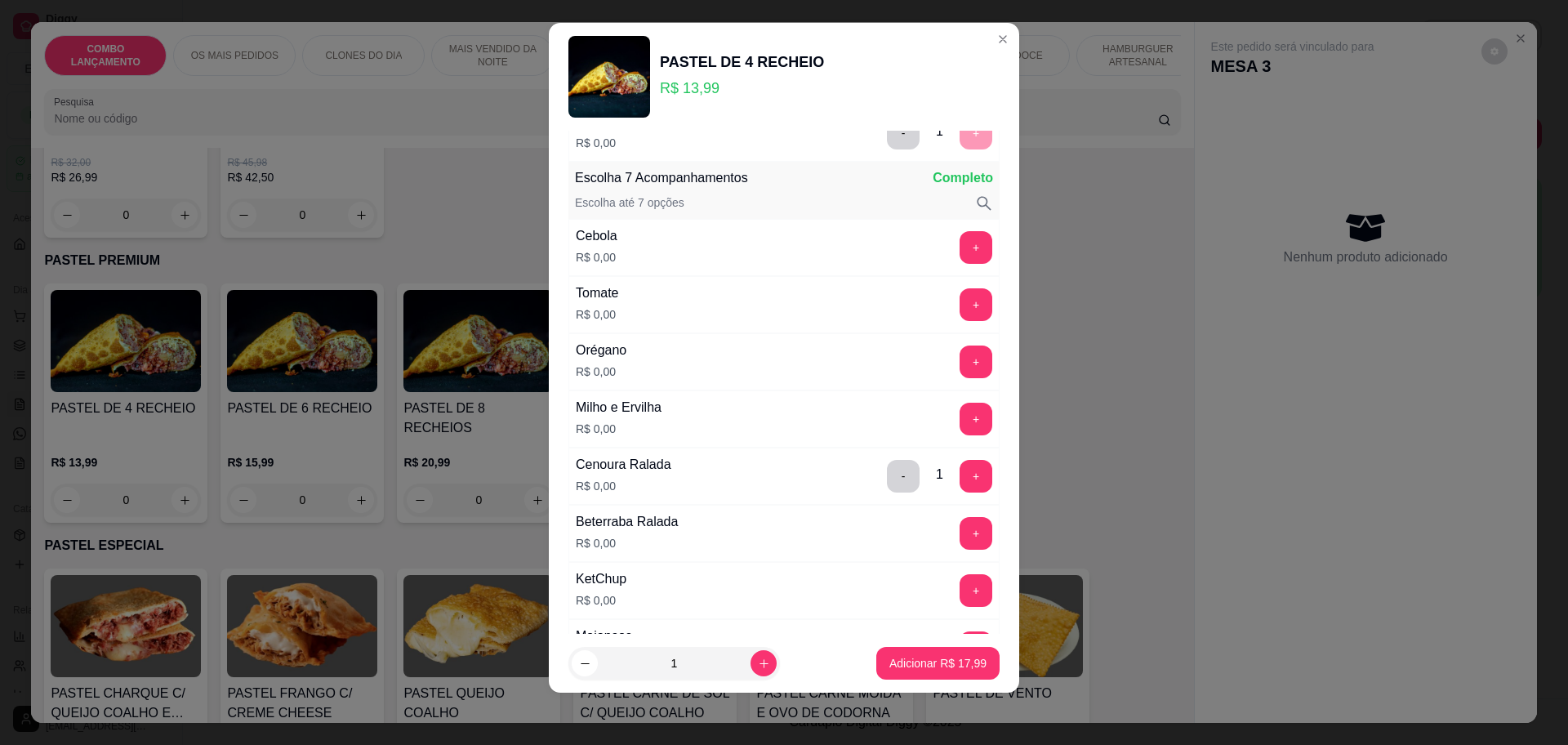
scroll to position [578, 0]
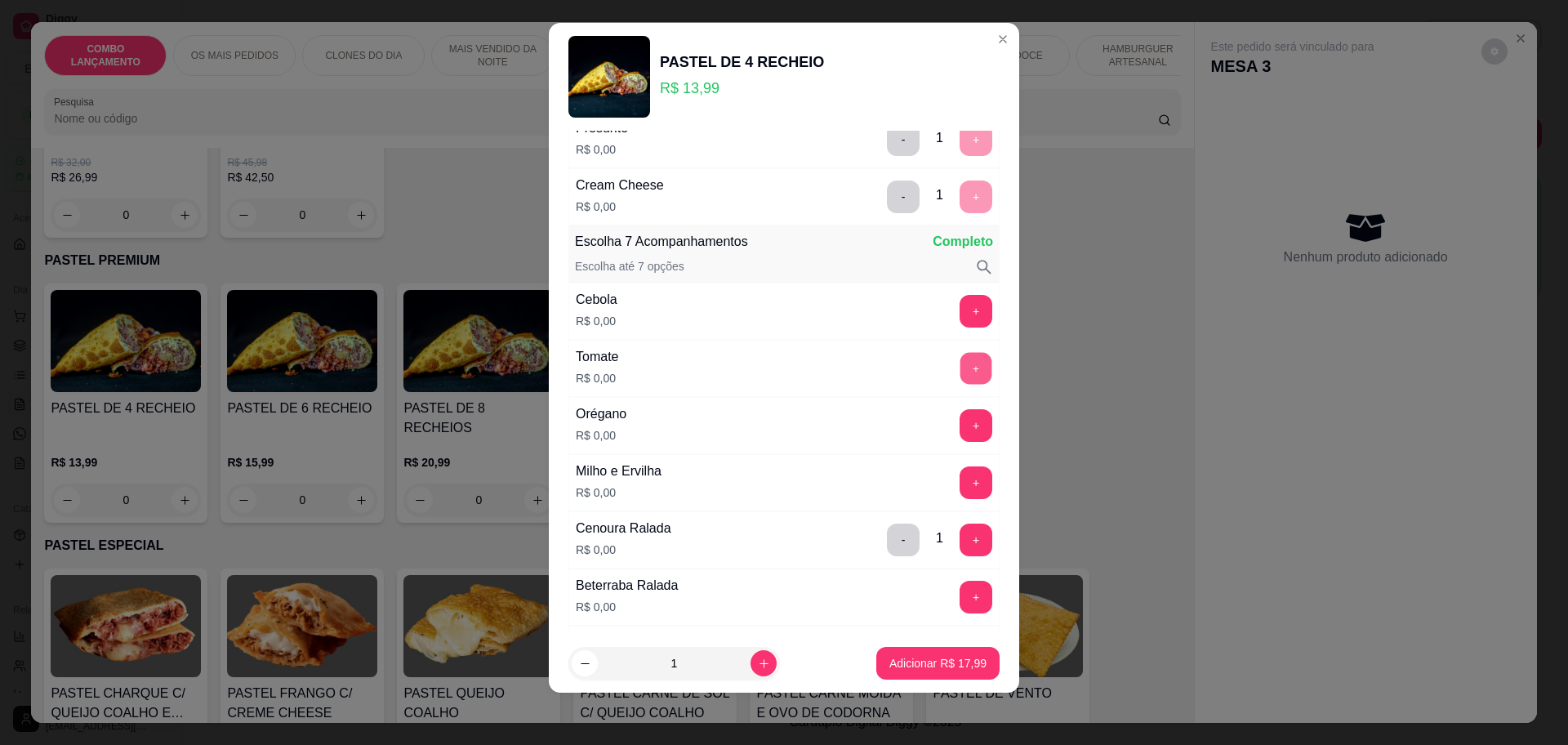
click at [961, 373] on button "+" at bounding box center [976, 368] width 31 height 31
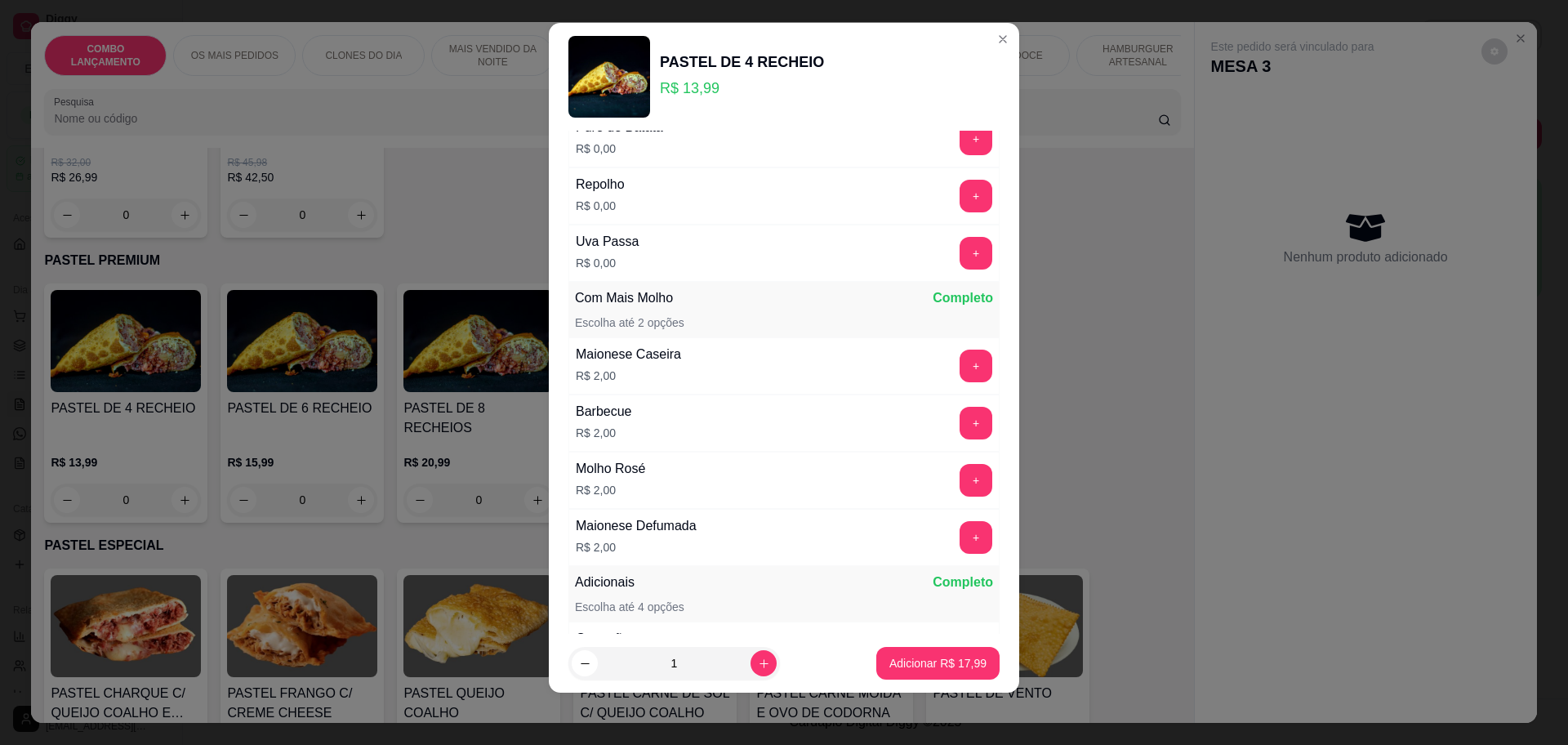
scroll to position [1292, 0]
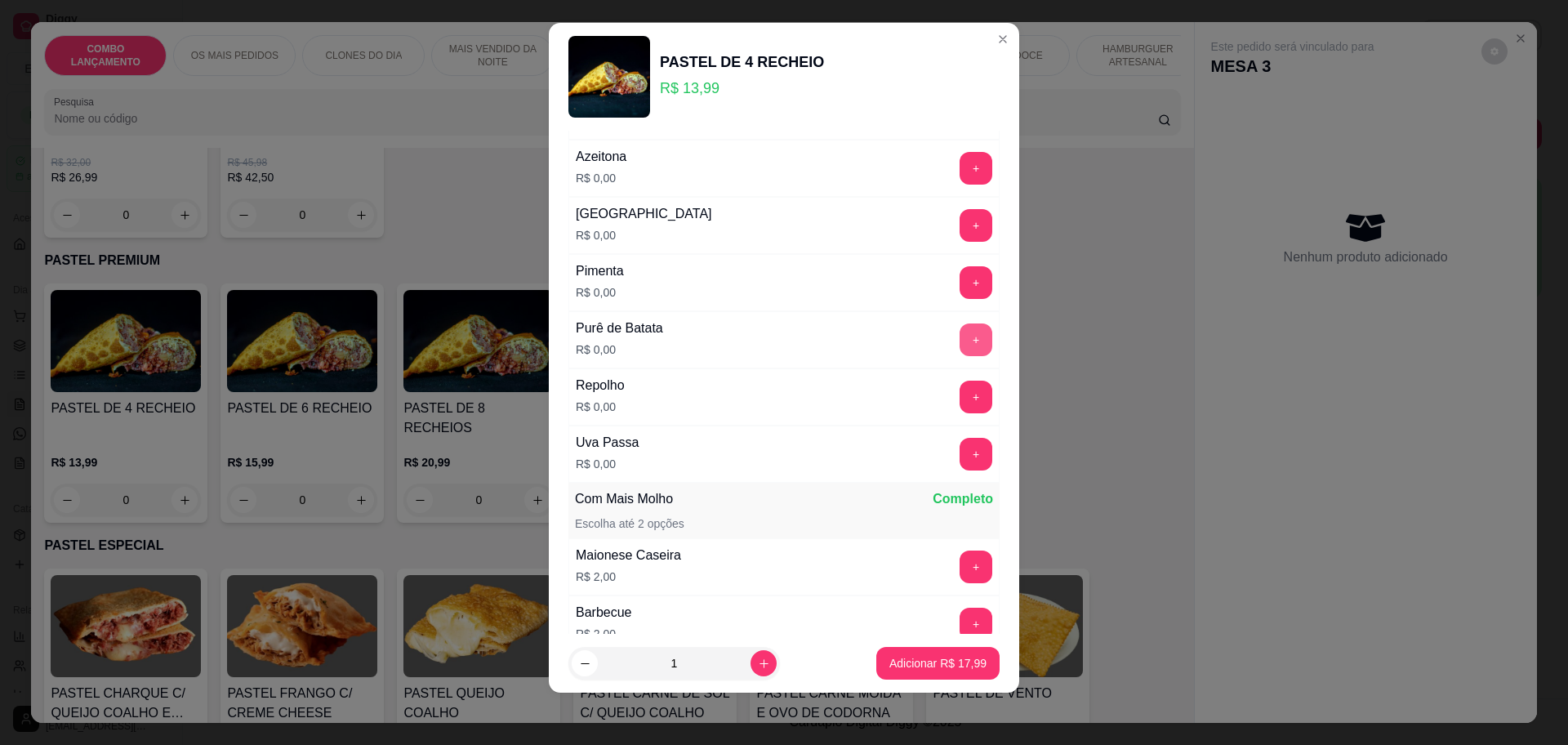
click at [960, 326] on button "+" at bounding box center [975, 340] width 32 height 32
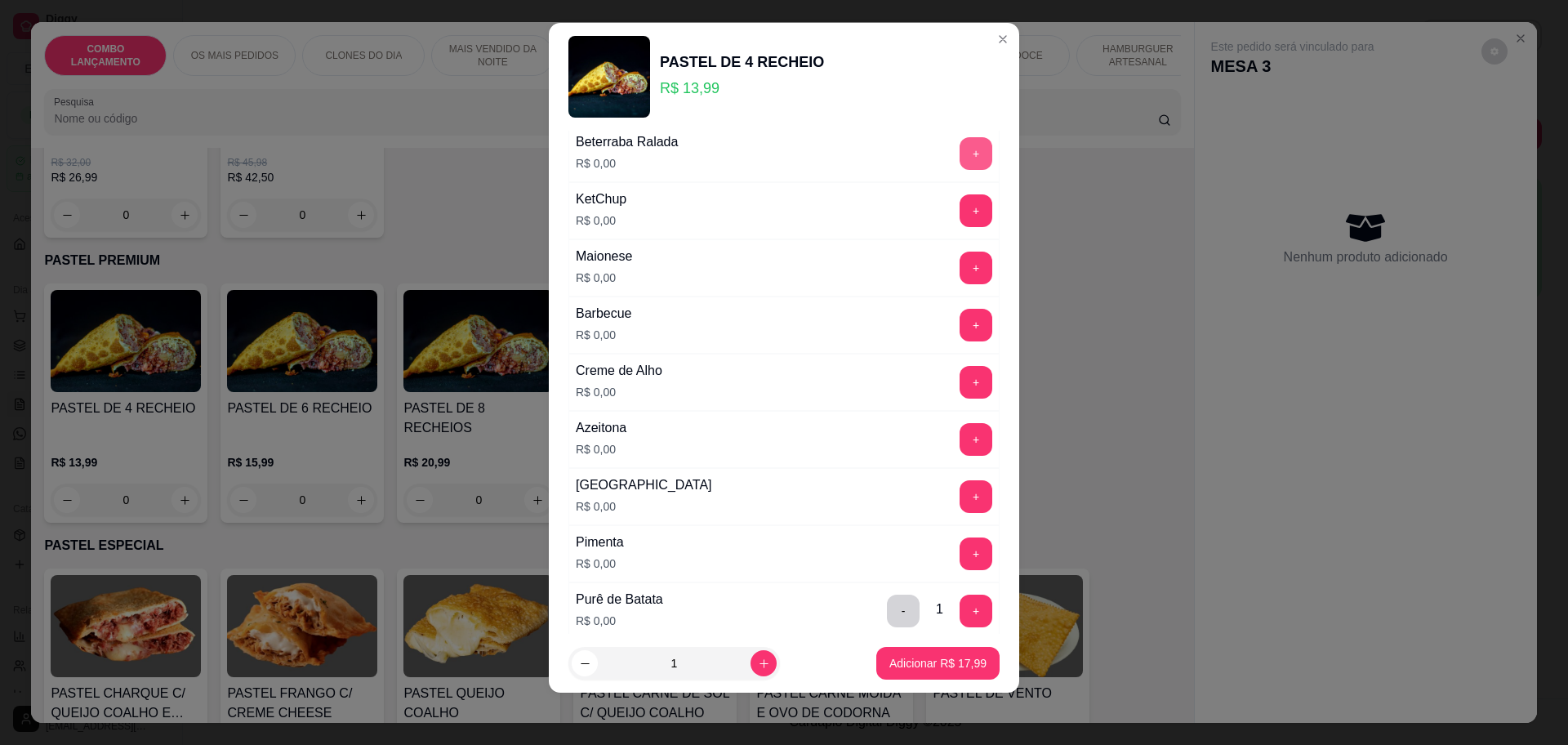
scroll to position [986, 0]
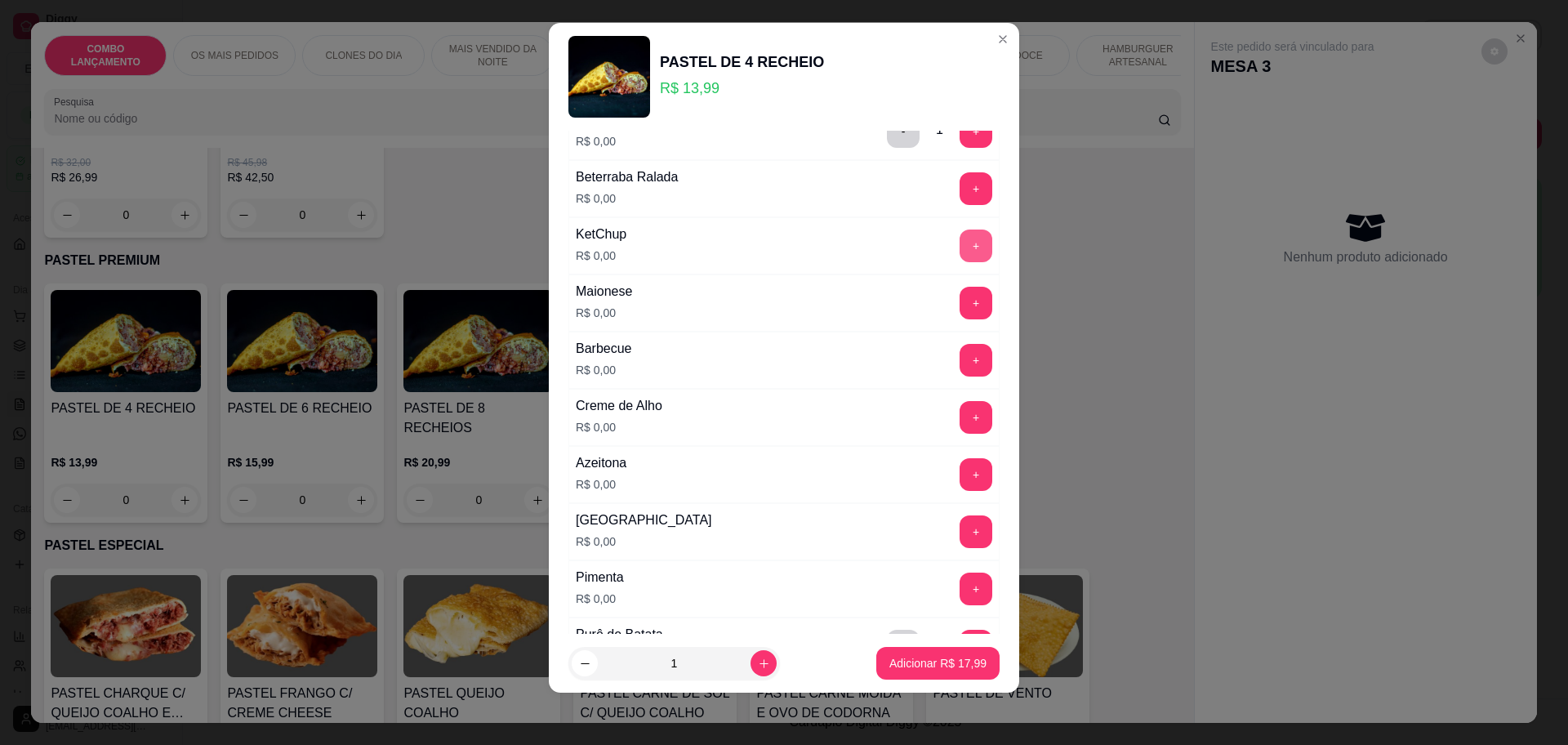
click at [960, 244] on button "+" at bounding box center [975, 245] width 32 height 32
click at [961, 295] on button "+" at bounding box center [976, 302] width 31 height 31
click at [915, 656] on p "Adicionar R$ 17,99" at bounding box center [938, 663] width 94 height 16
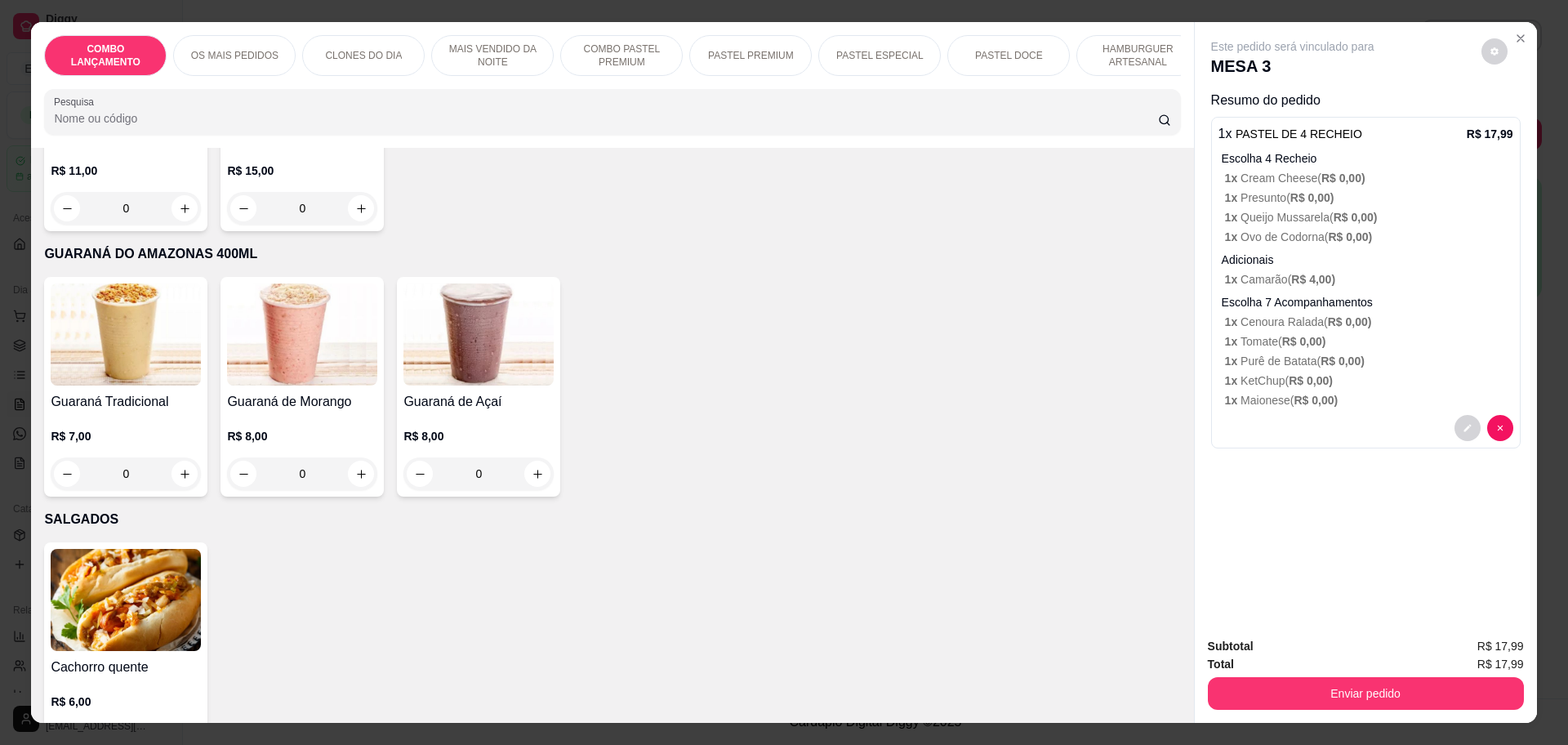
scroll to position [4798, 0]
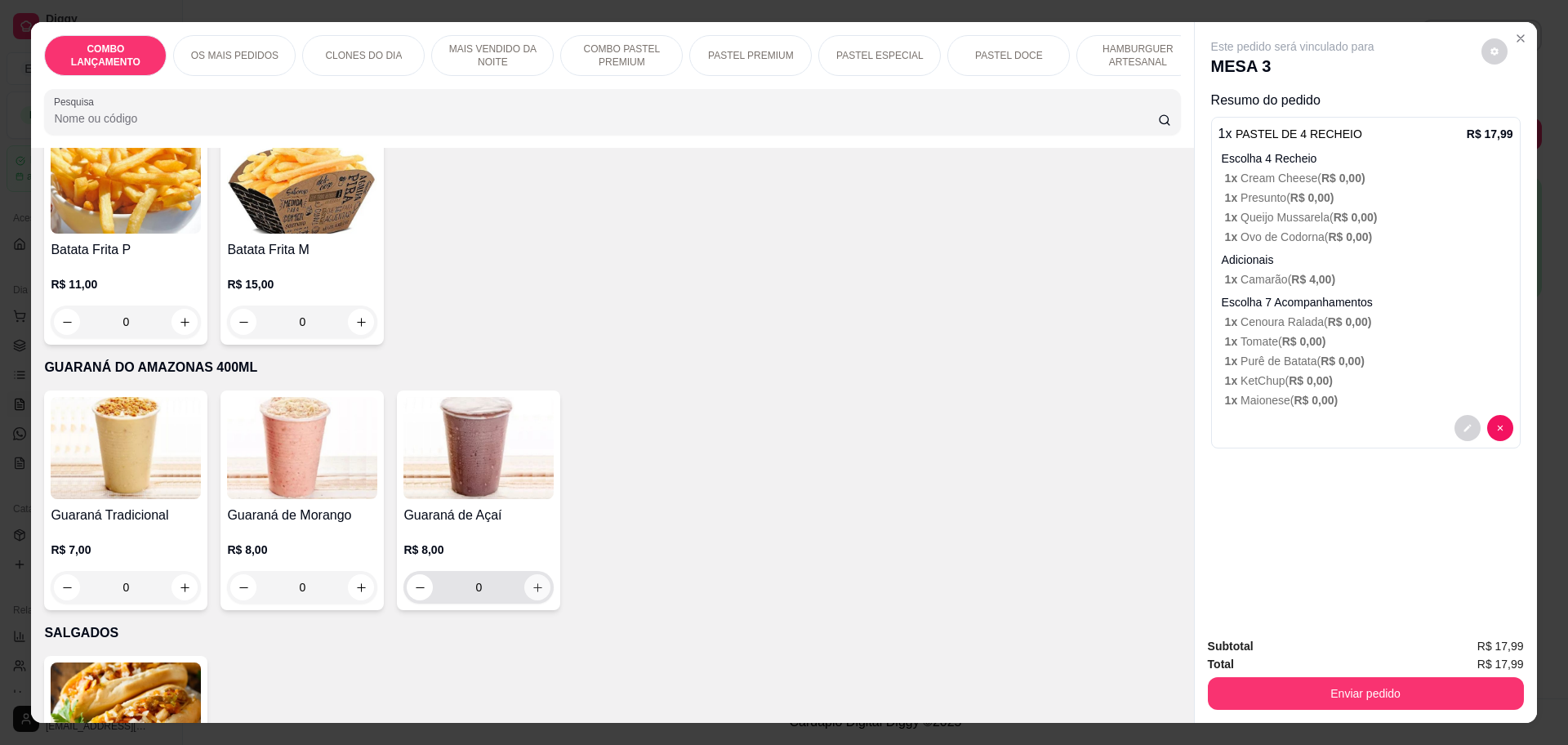
click at [532, 582] on icon "increase-product-quantity" at bounding box center [537, 588] width 12 height 12
type input "1"
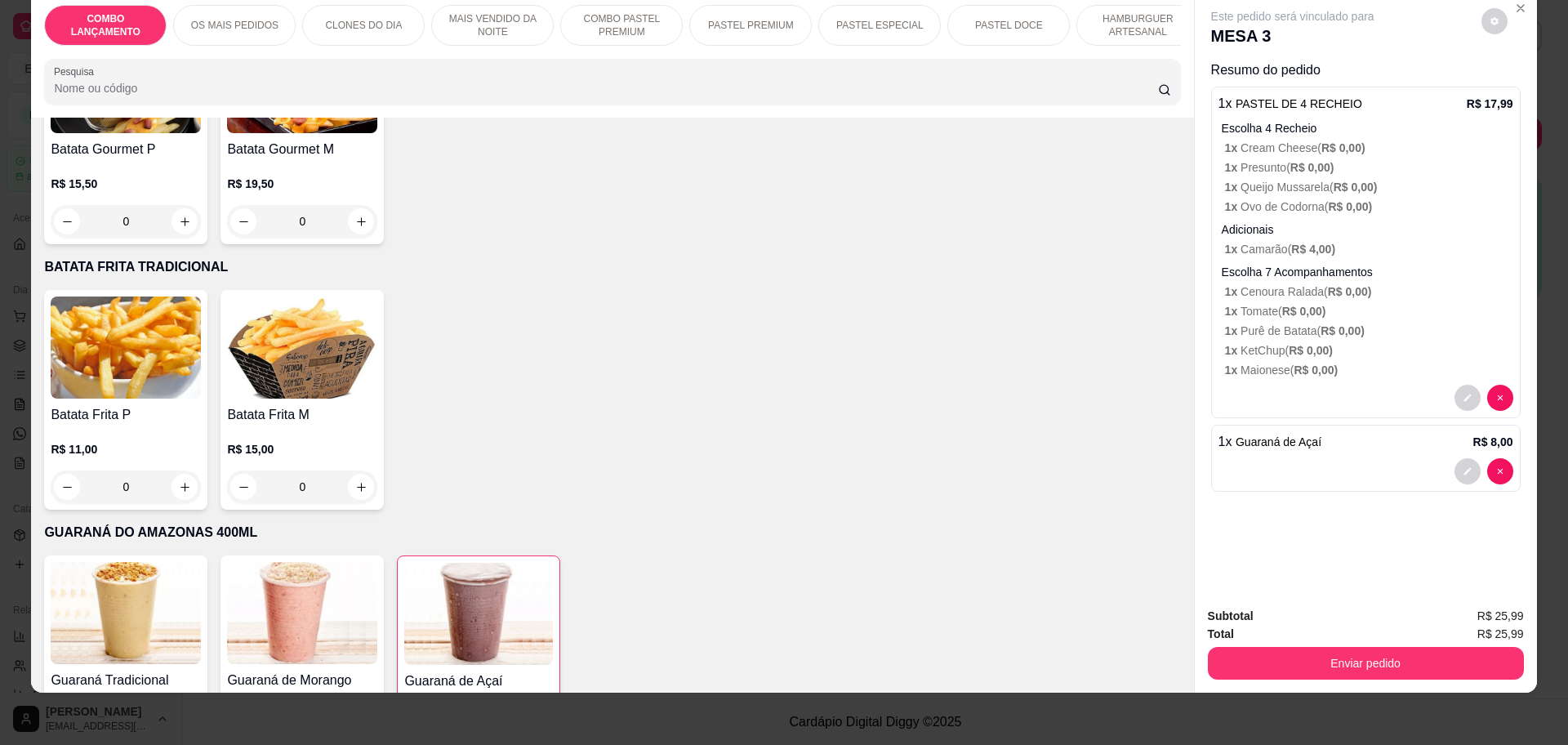
scroll to position [4695, 0]
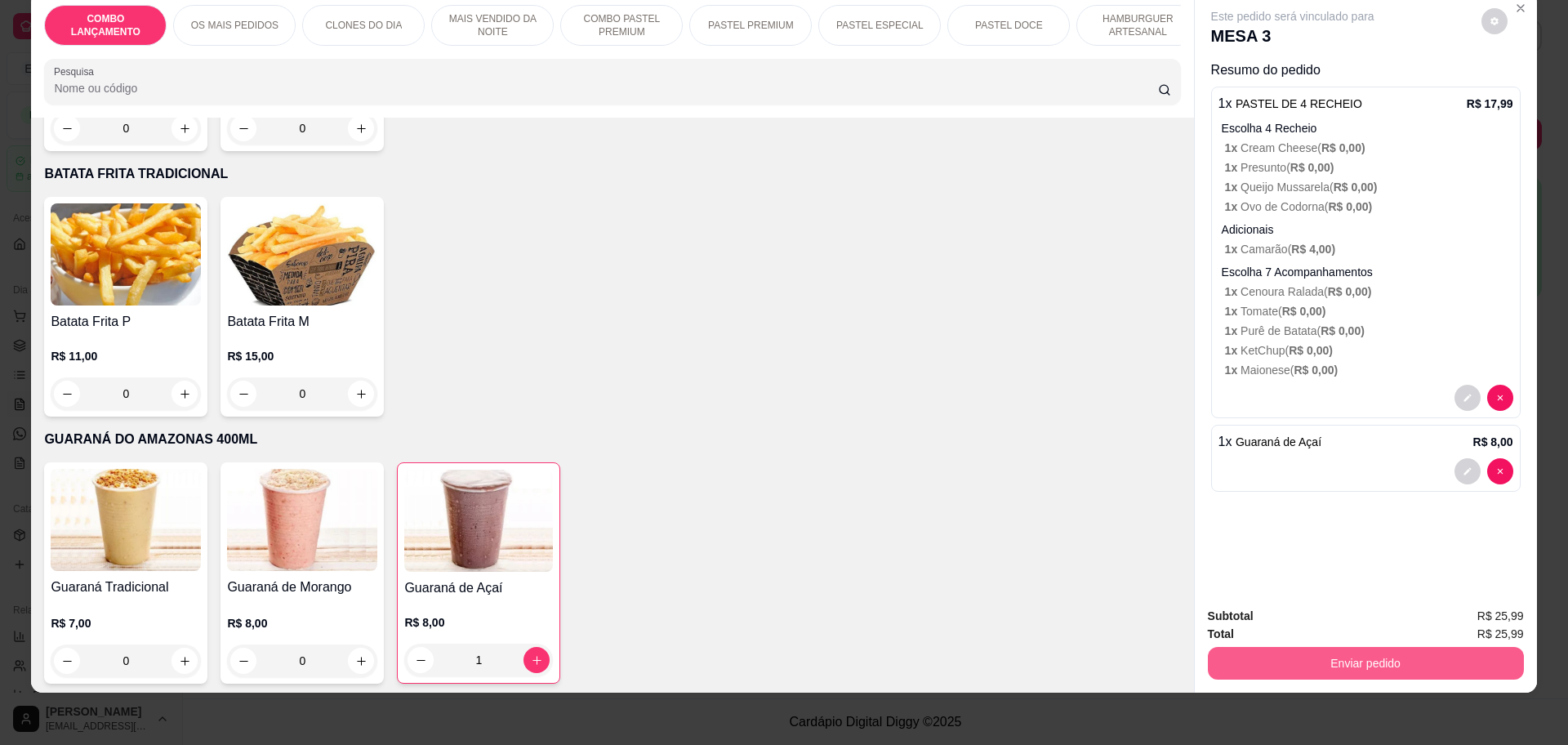
click at [1306, 666] on button "Enviar pedido" at bounding box center [1365, 662] width 316 height 32
click at [1466, 622] on button "Enviar pedido" at bounding box center [1479, 623] width 93 height 31
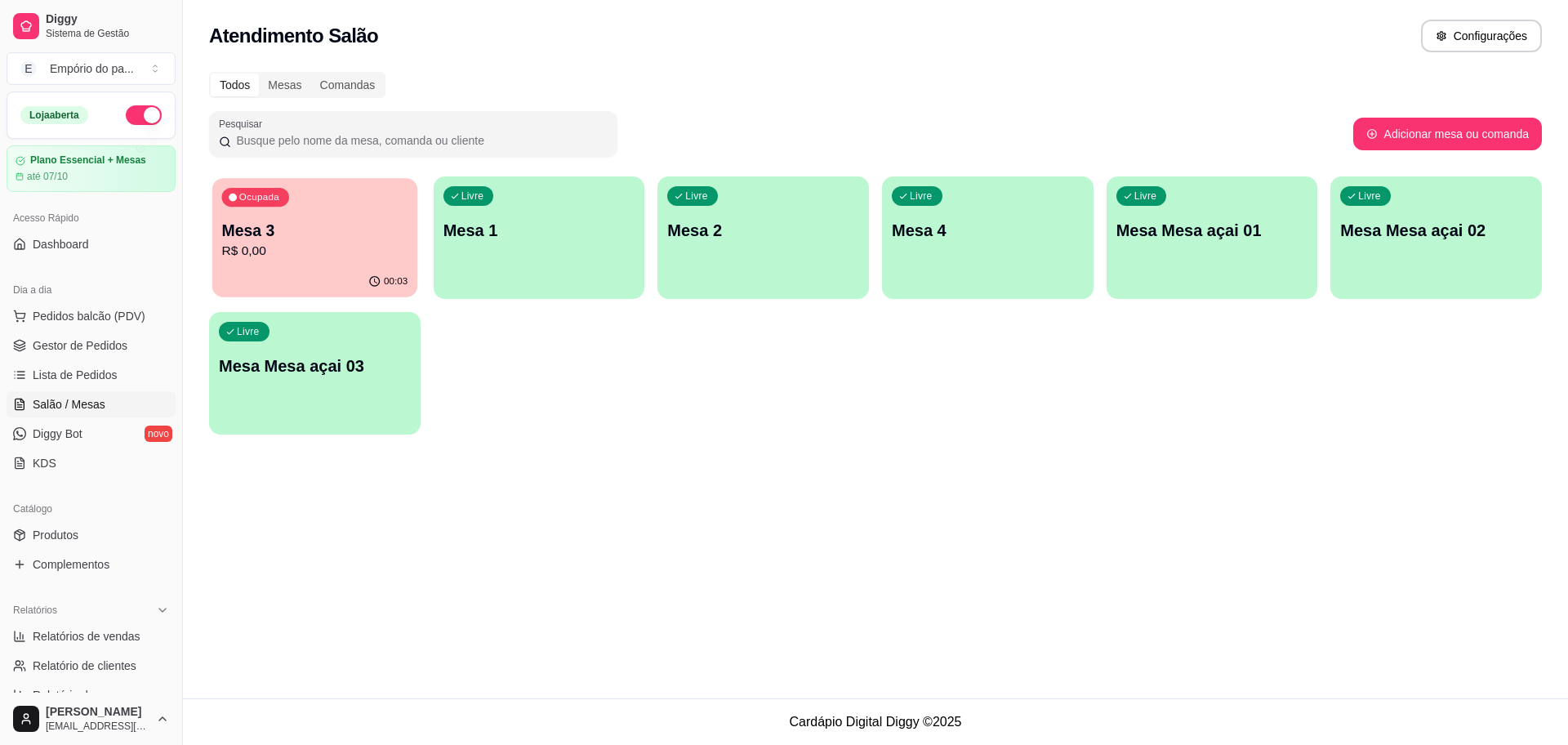
click at [355, 262] on div "Ocupada Mesa 3 R$ 0,00" at bounding box center [315, 222] width 205 height 89
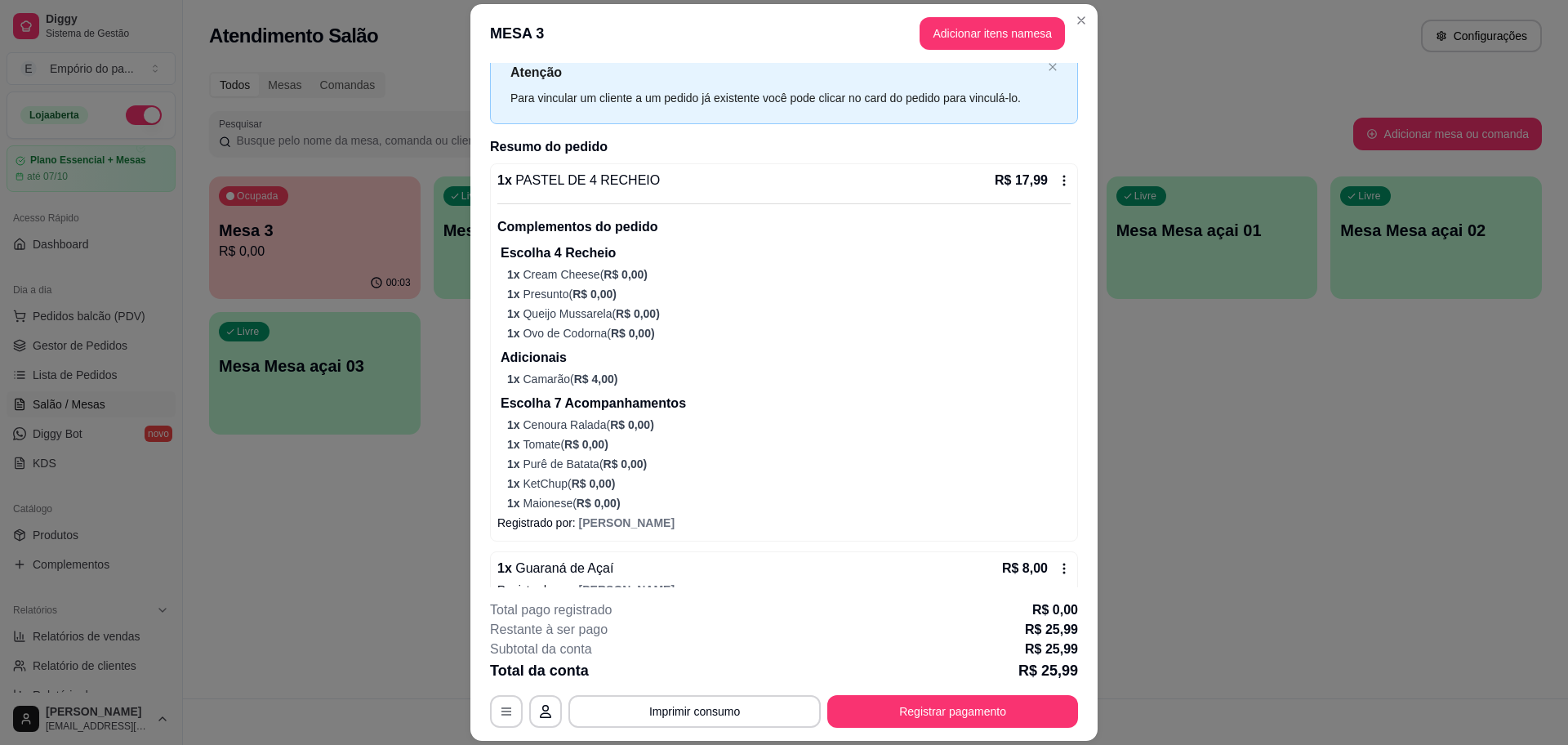
scroll to position [81, 0]
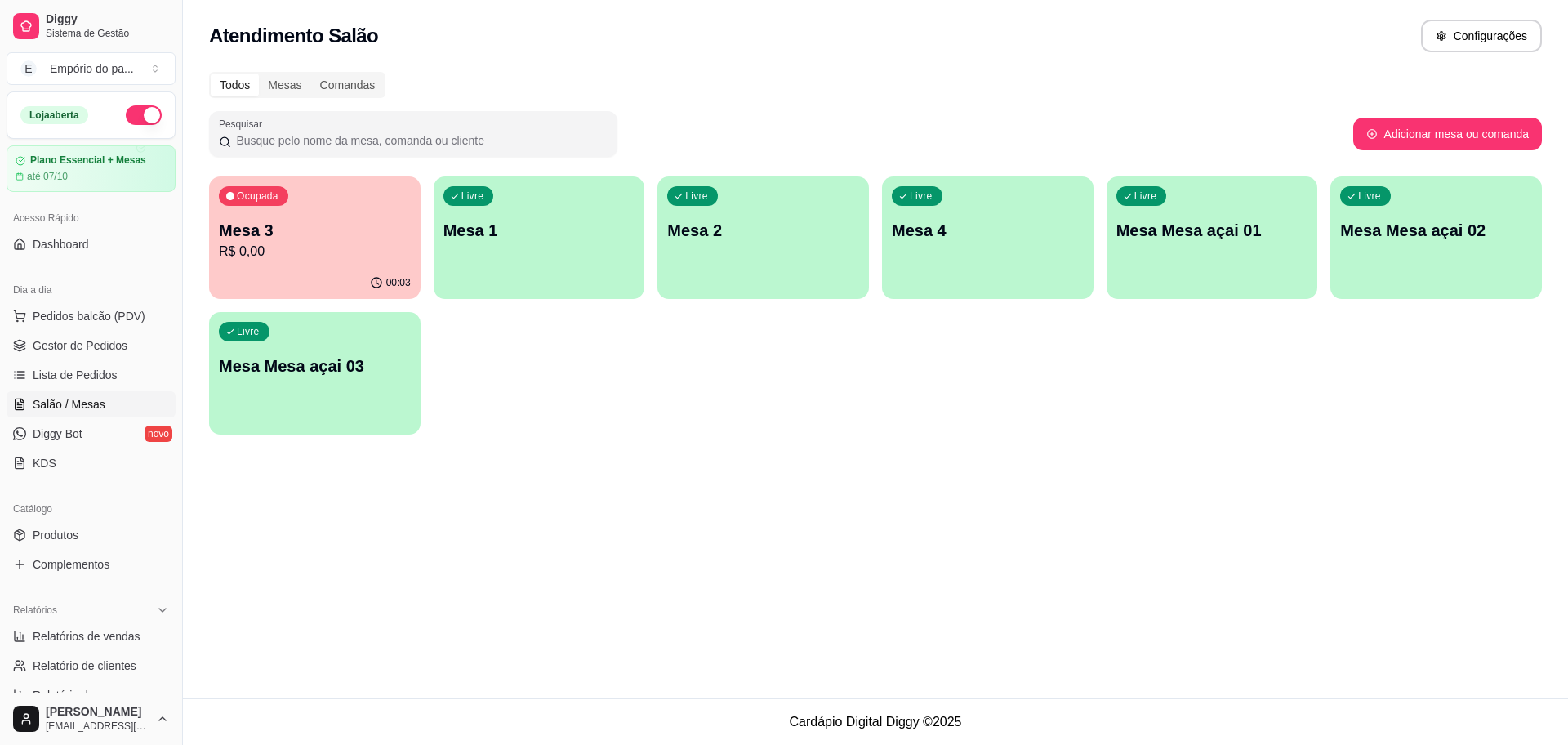
click at [370, 226] on p "Mesa 3" at bounding box center [314, 229] width 192 height 23
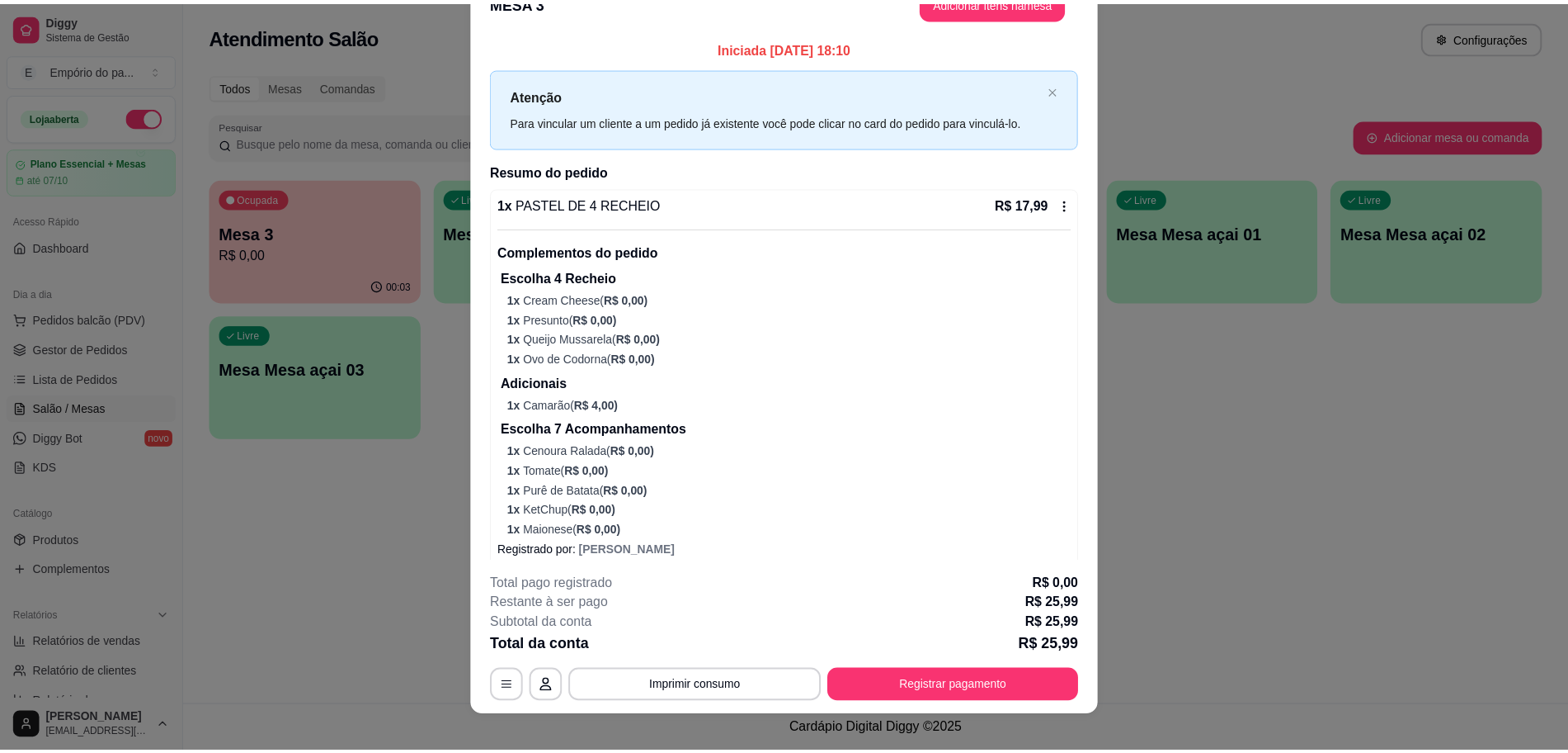
scroll to position [49, 0]
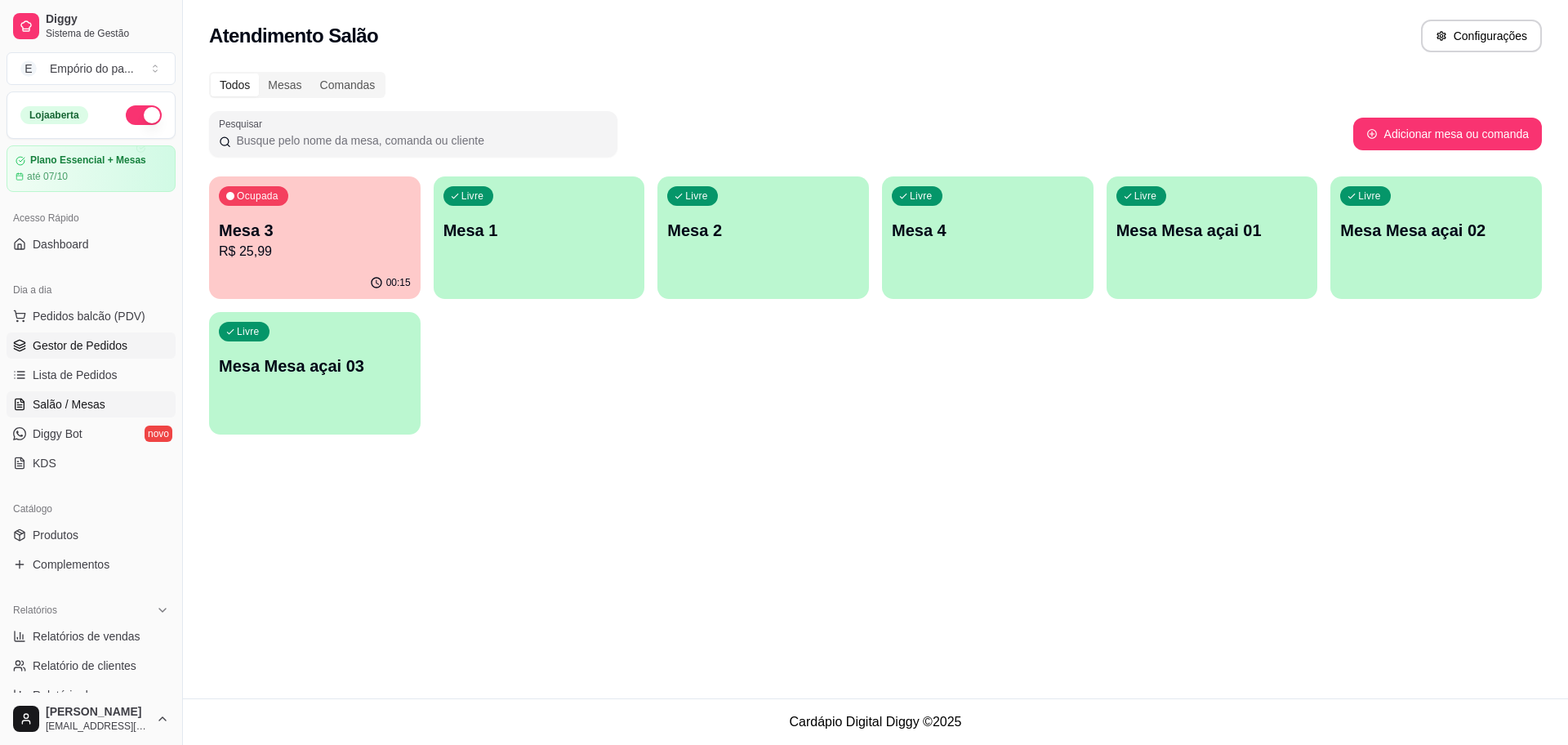
click at [50, 338] on span "Gestor de Pedidos" at bounding box center [80, 345] width 94 height 17
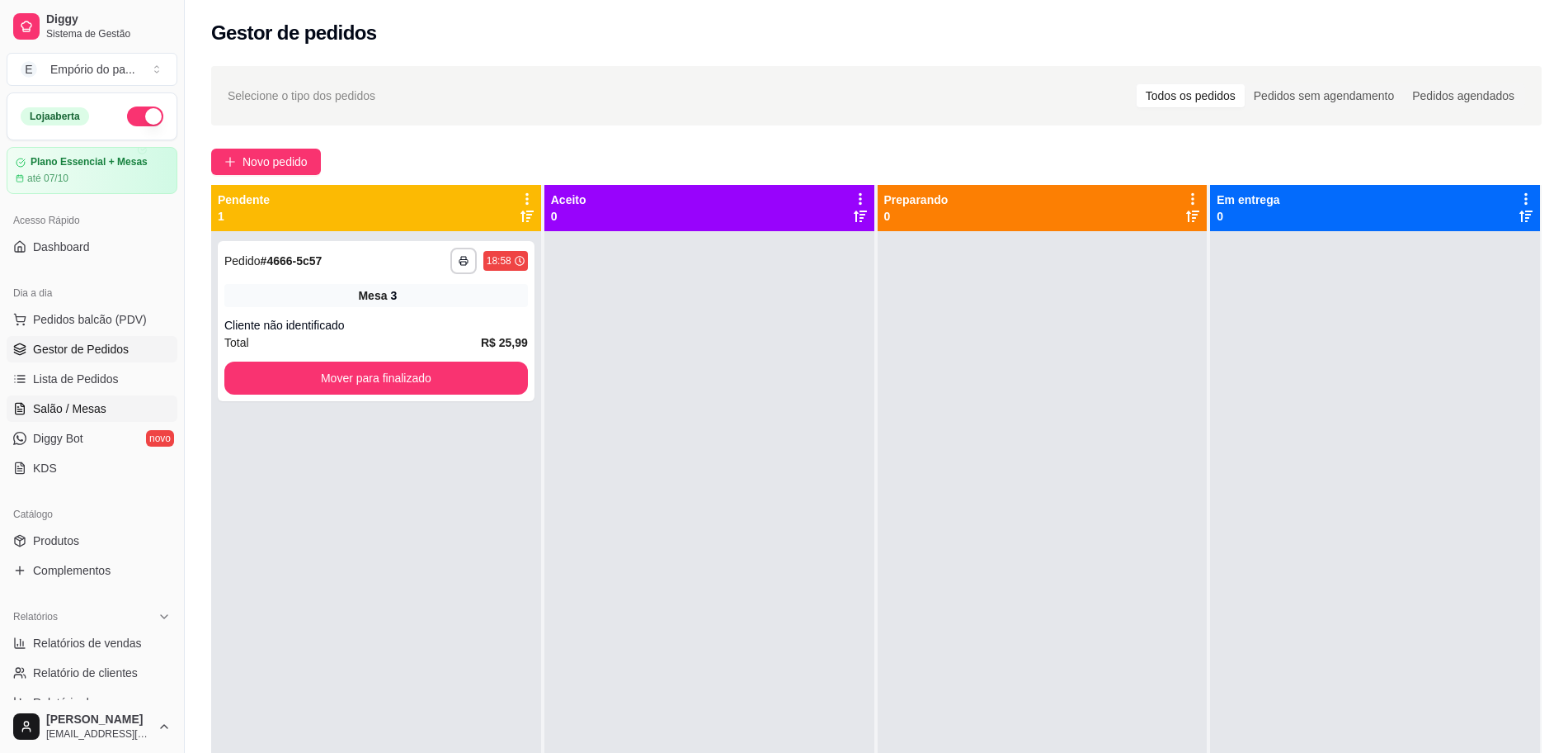
click at [121, 417] on link "Salão / Mesas" at bounding box center [92, 408] width 171 height 27
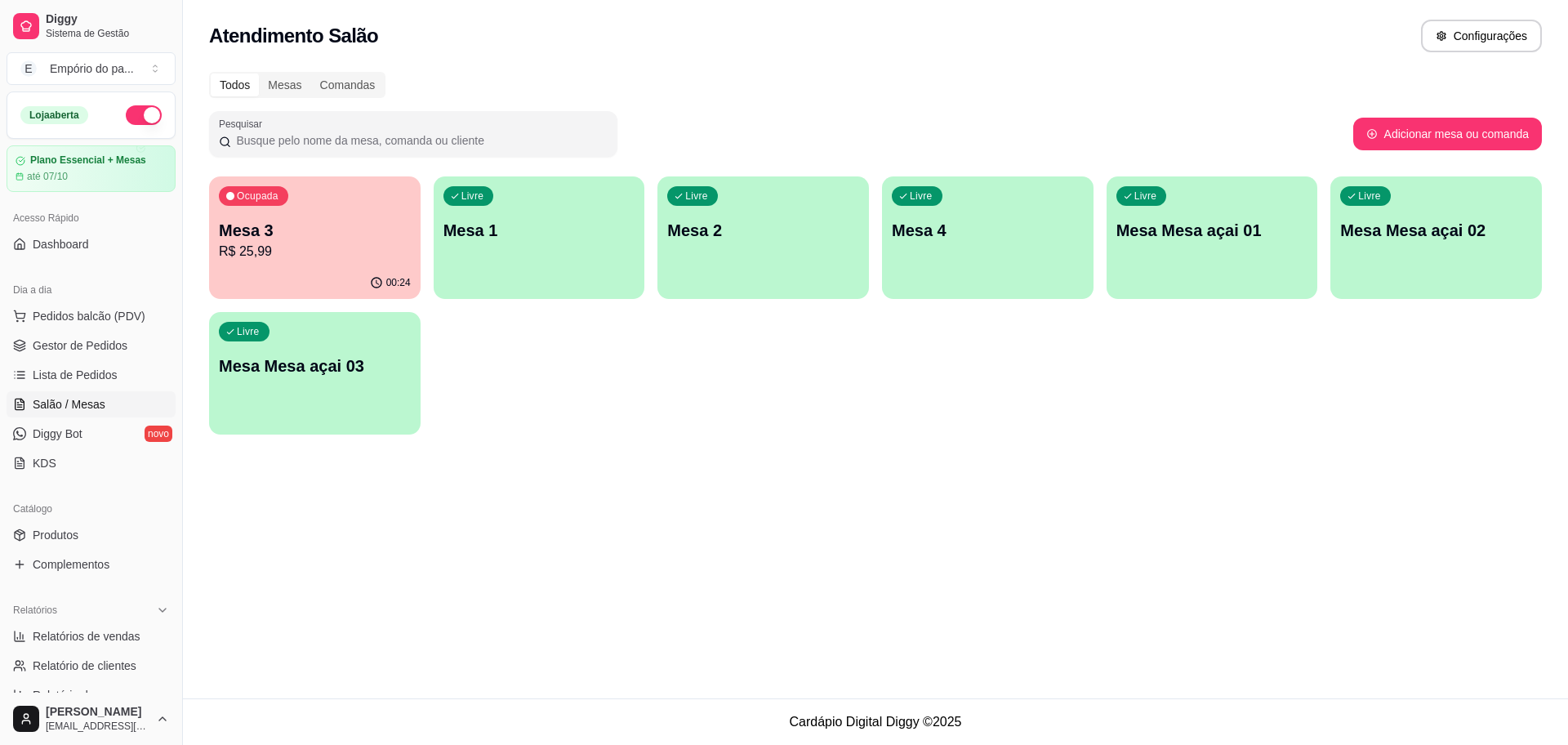
click at [339, 233] on p "Mesa 3" at bounding box center [314, 229] width 192 height 23
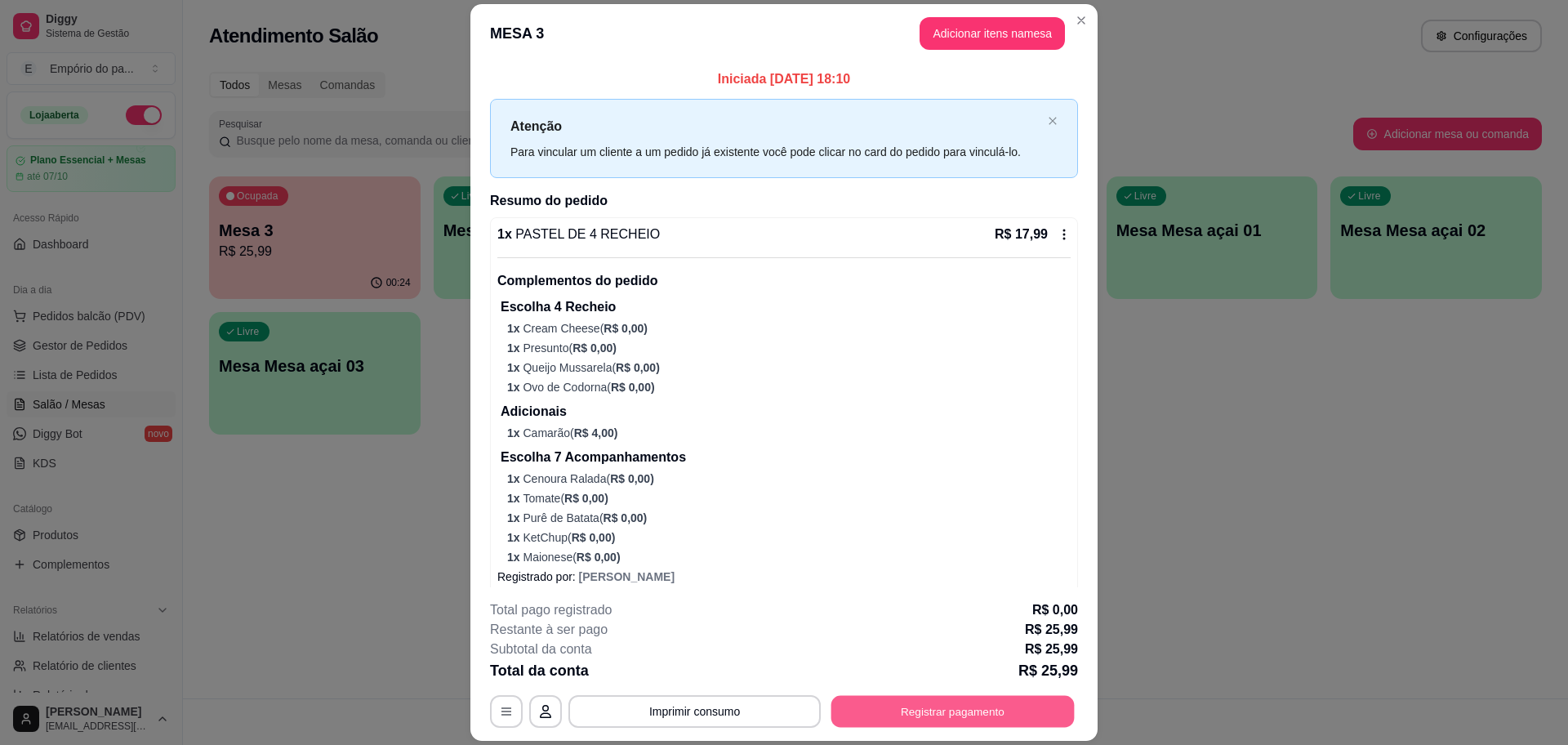
click at [972, 708] on button "Registrar pagamento" at bounding box center [953, 712] width 243 height 31
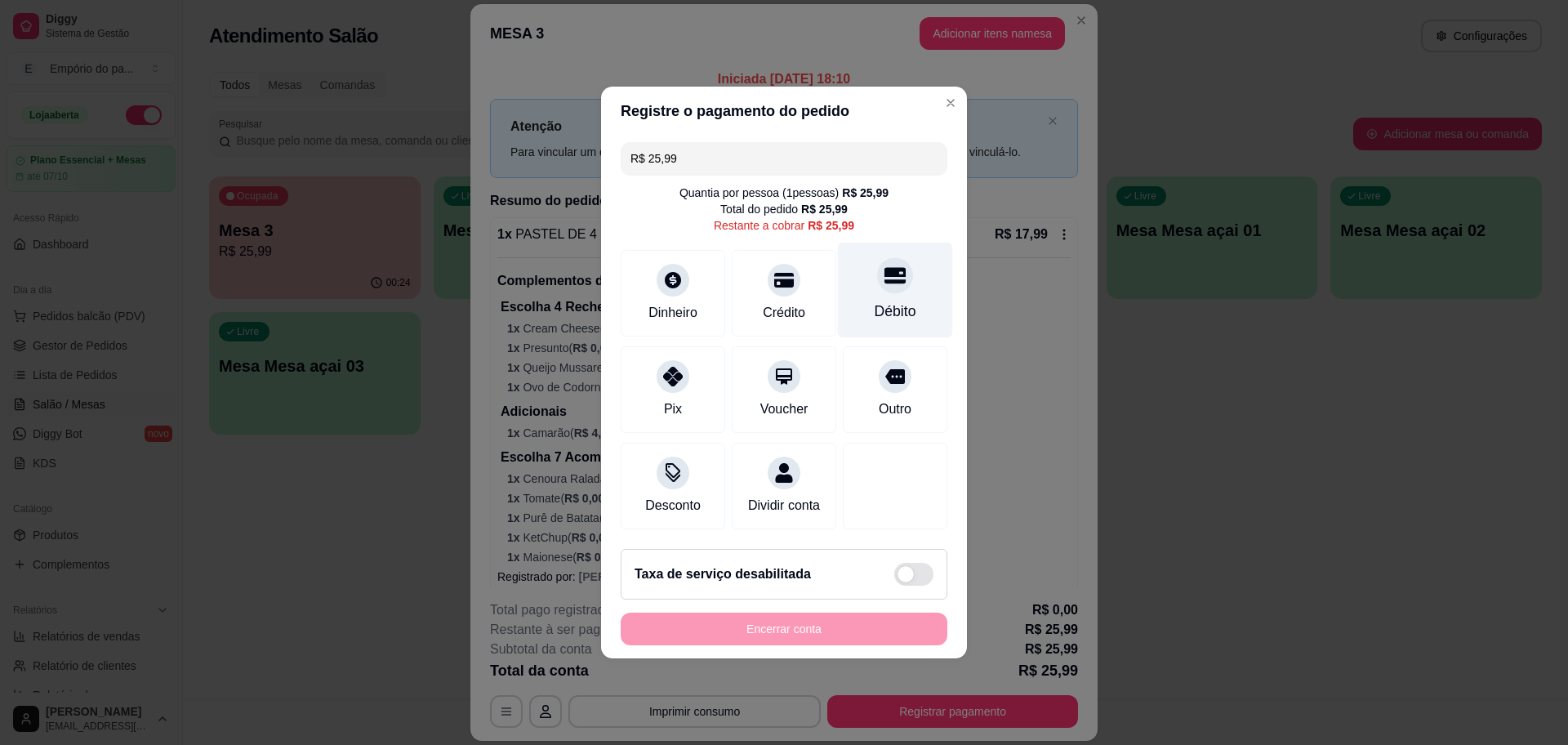
click at [883, 285] on div "Débito" at bounding box center [895, 289] width 115 height 95
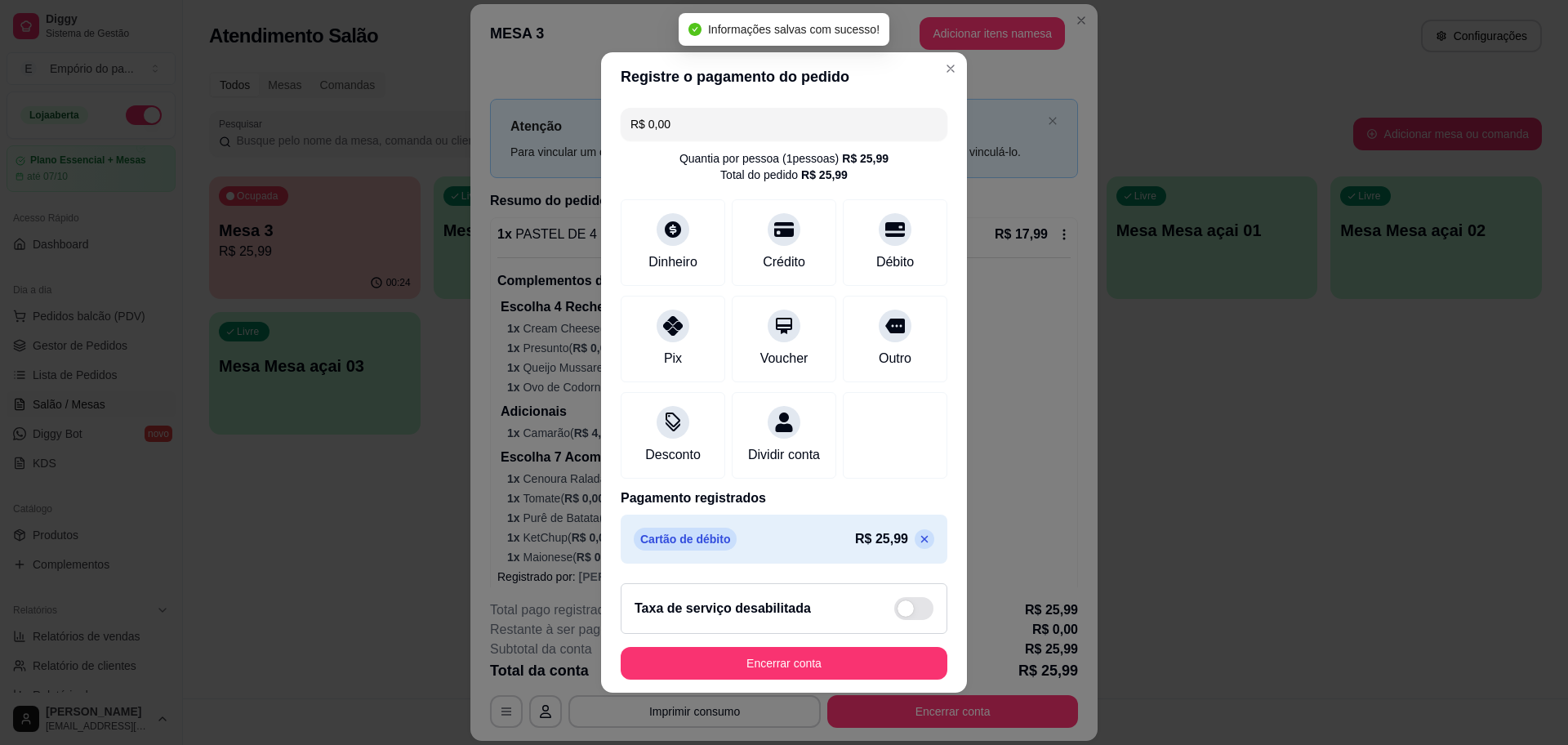
type input "R$ 0,00"
click at [784, 678] on button "Encerrar conta" at bounding box center [784, 662] width 327 height 32
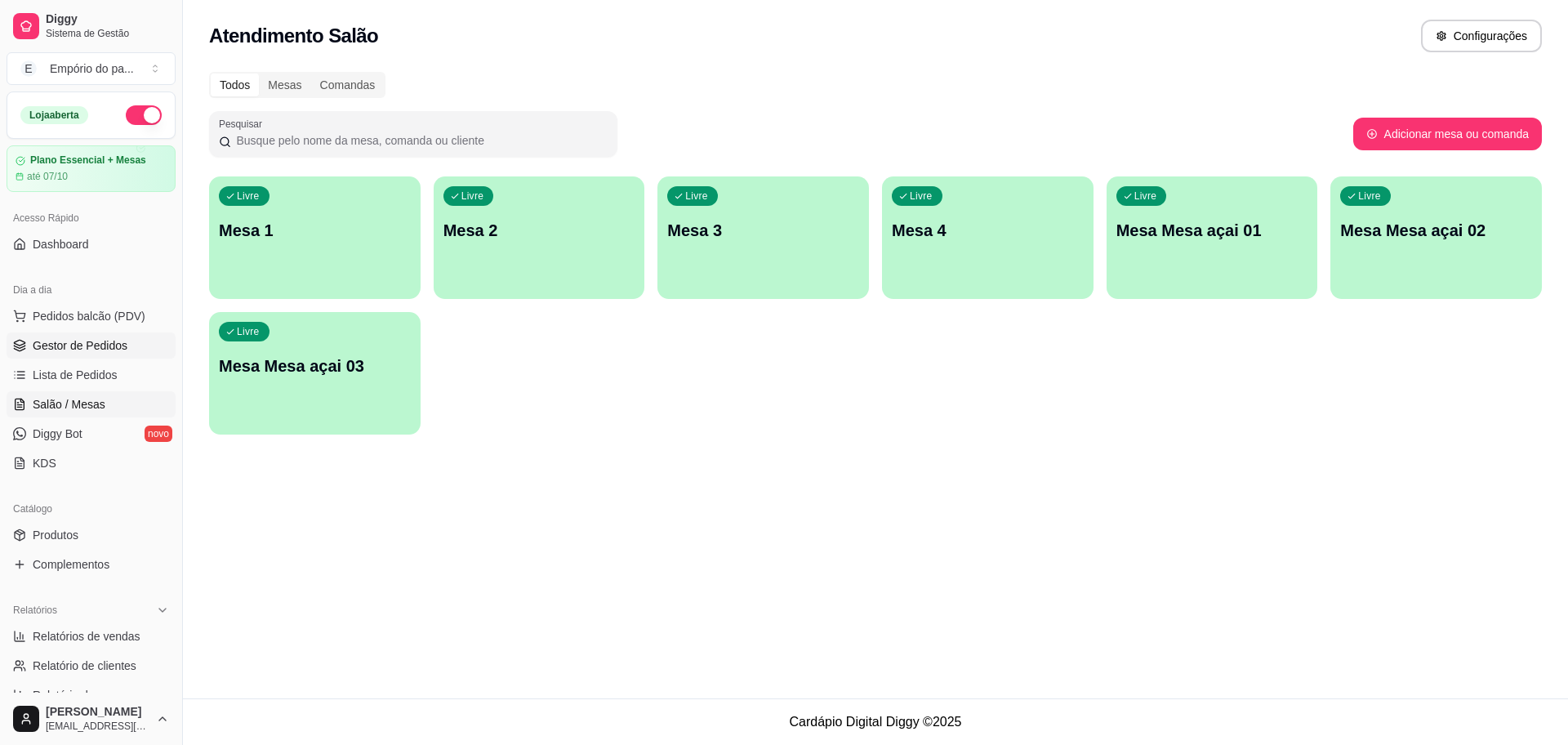
click at [118, 343] on span "Gestor de Pedidos" at bounding box center [80, 345] width 94 height 17
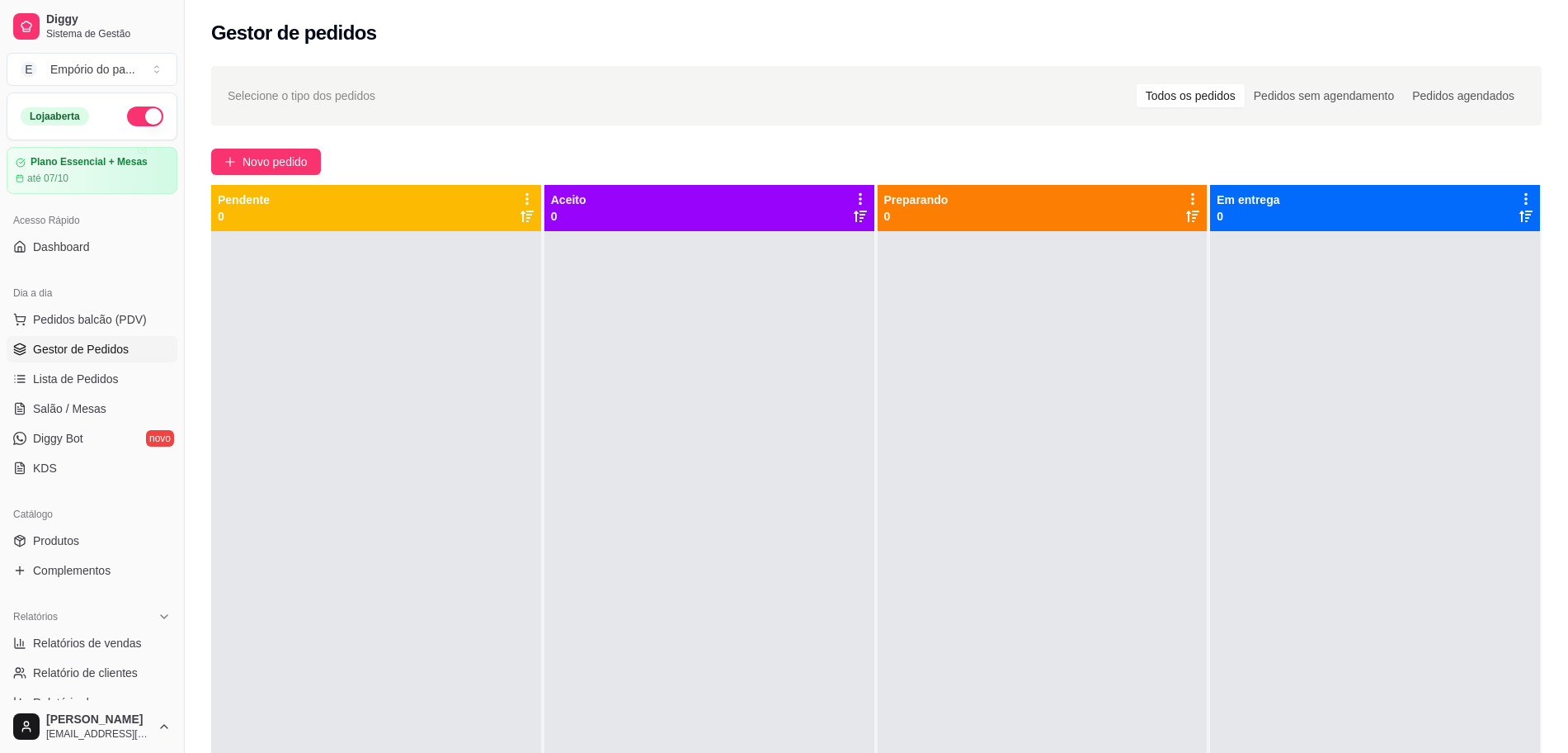
drag, startPoint x: 484, startPoint y: 351, endPoint x: 371, endPoint y: 316, distance: 118.3
click at [371, 316] on div at bounding box center [376, 607] width 330 height 753
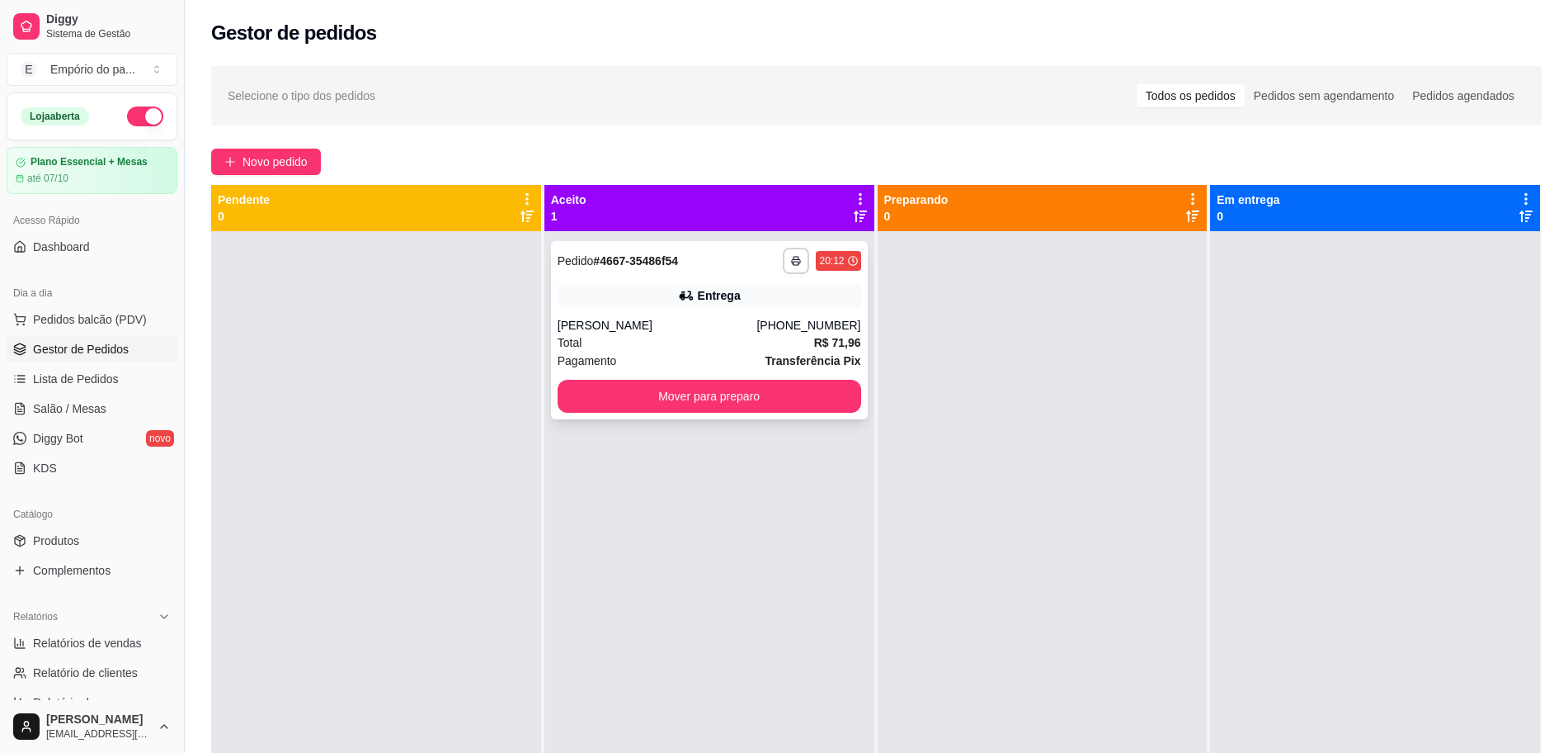
click at [579, 338] on div "Total R$ 71,96" at bounding box center [709, 342] width 303 height 18
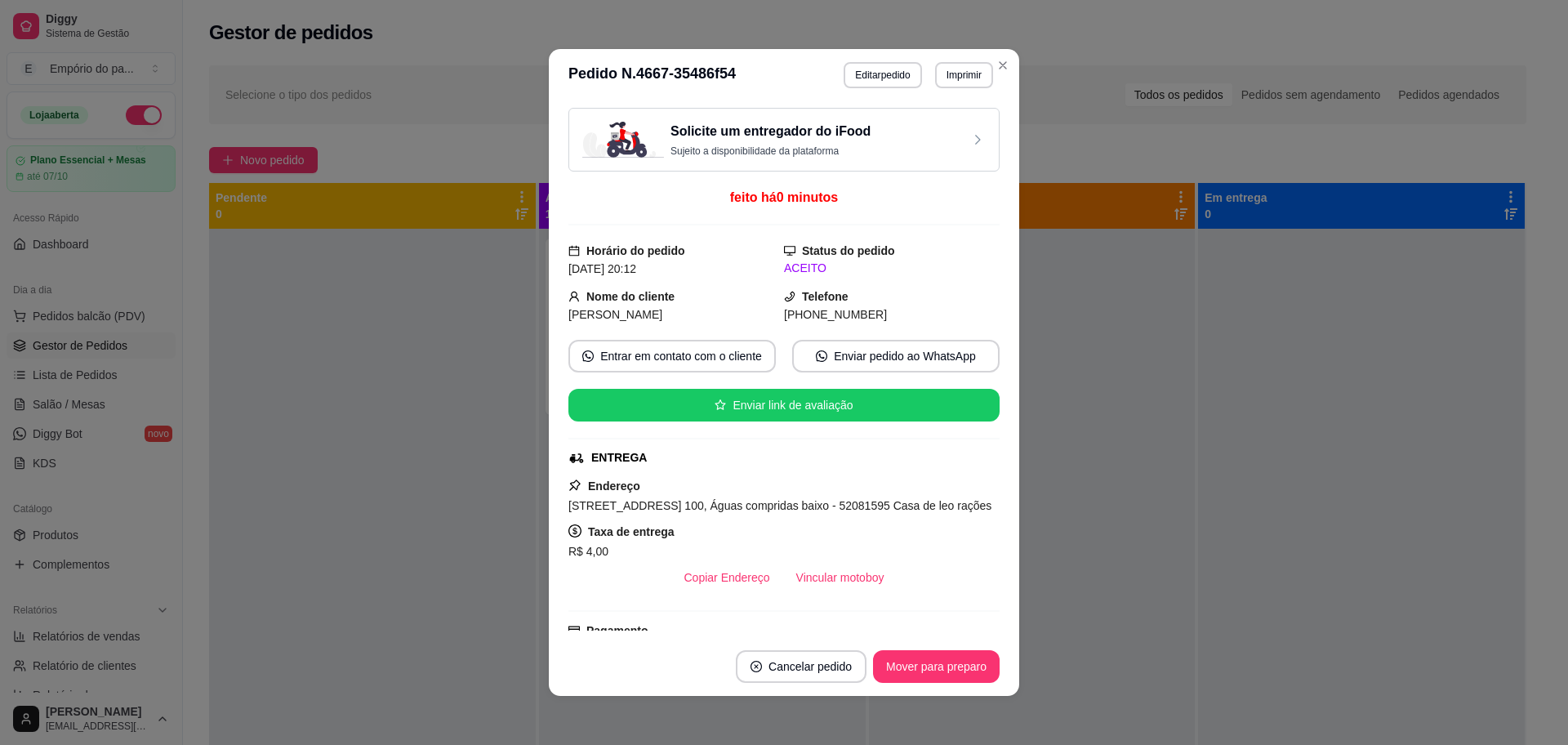
click at [858, 492] on div "Solicite um entregador do iFood Sujeito a disponibilidade da plataforma feito h…" at bounding box center [784, 369] width 431 height 523
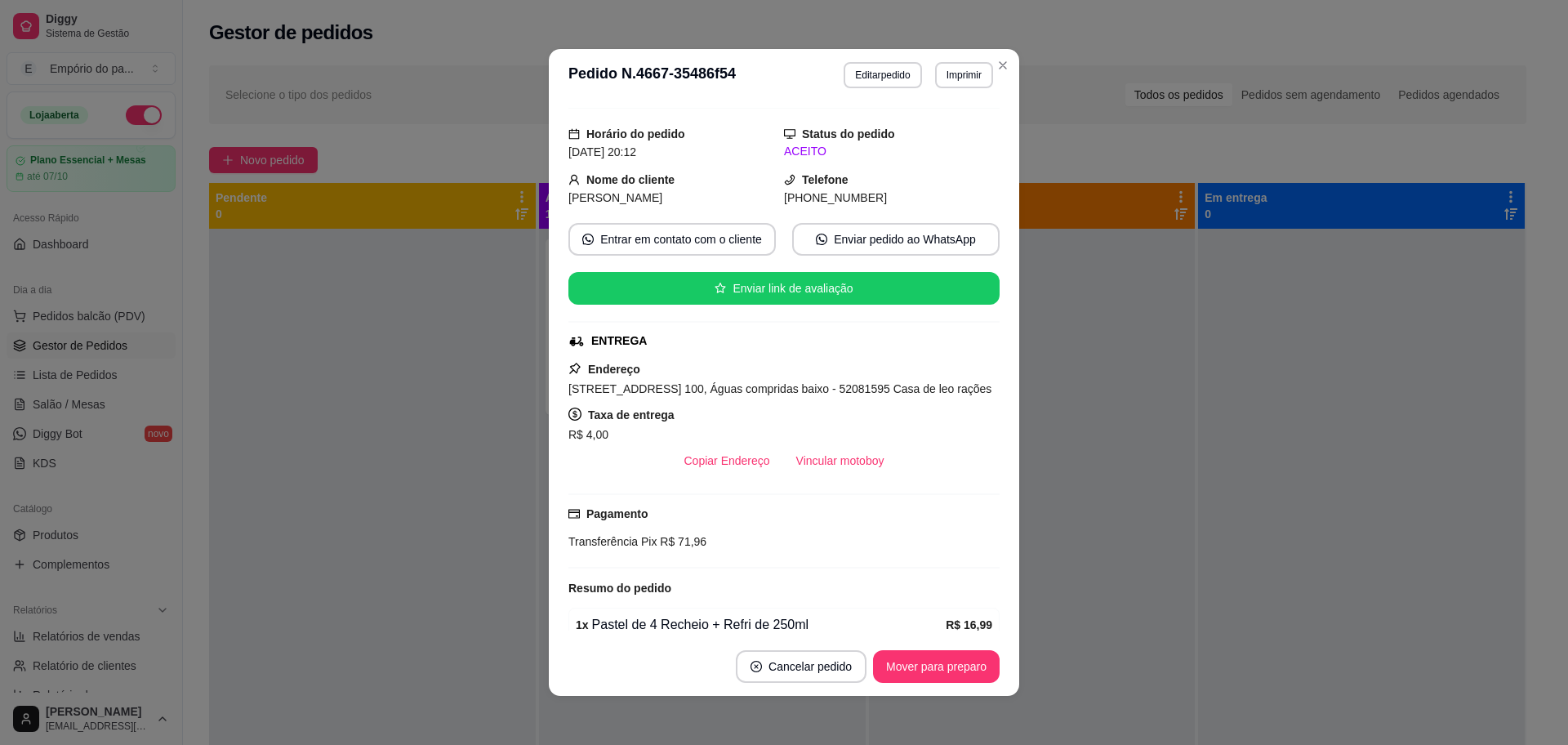
scroll to position [350, 0]
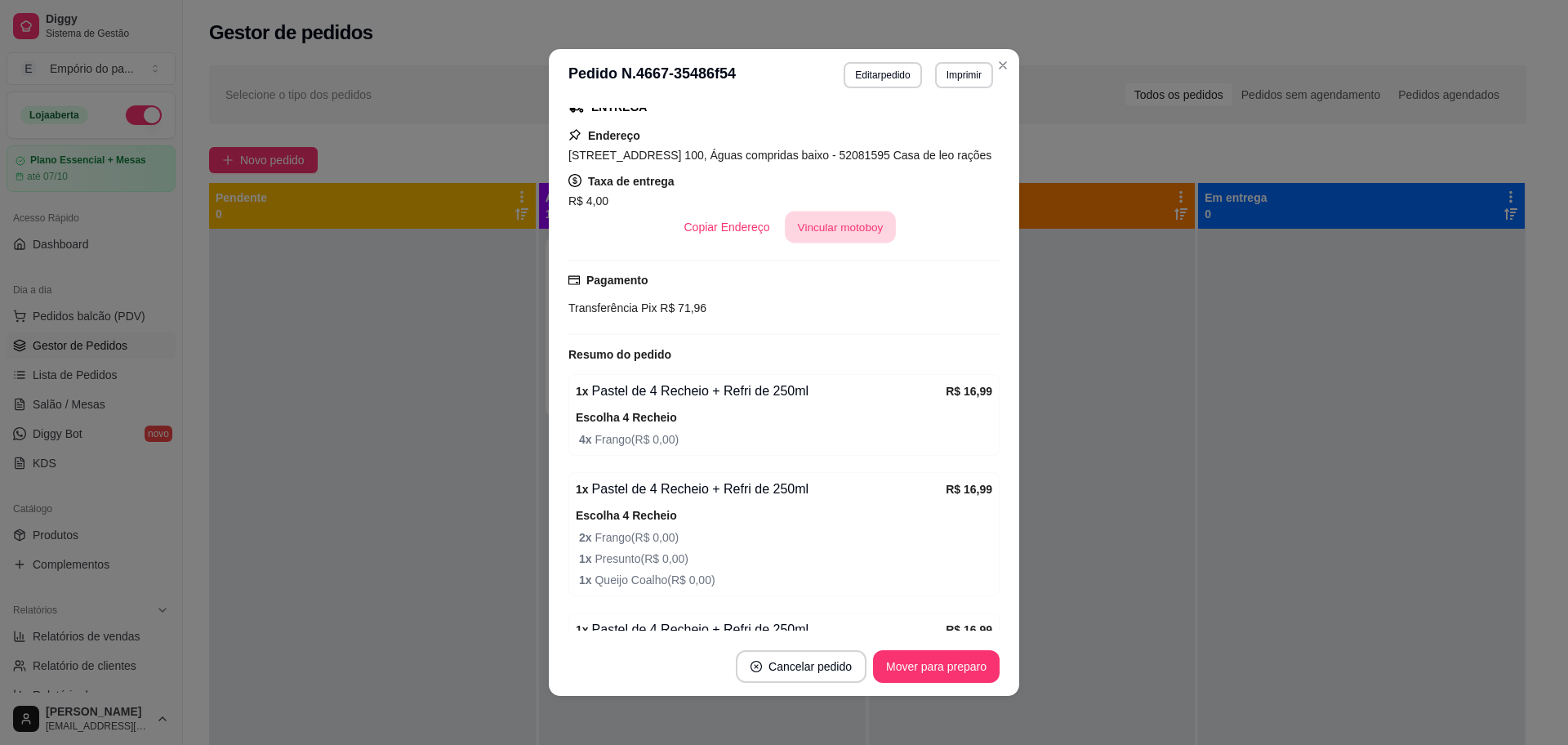
click at [828, 238] on button "Vincular motoboy" at bounding box center [840, 227] width 111 height 31
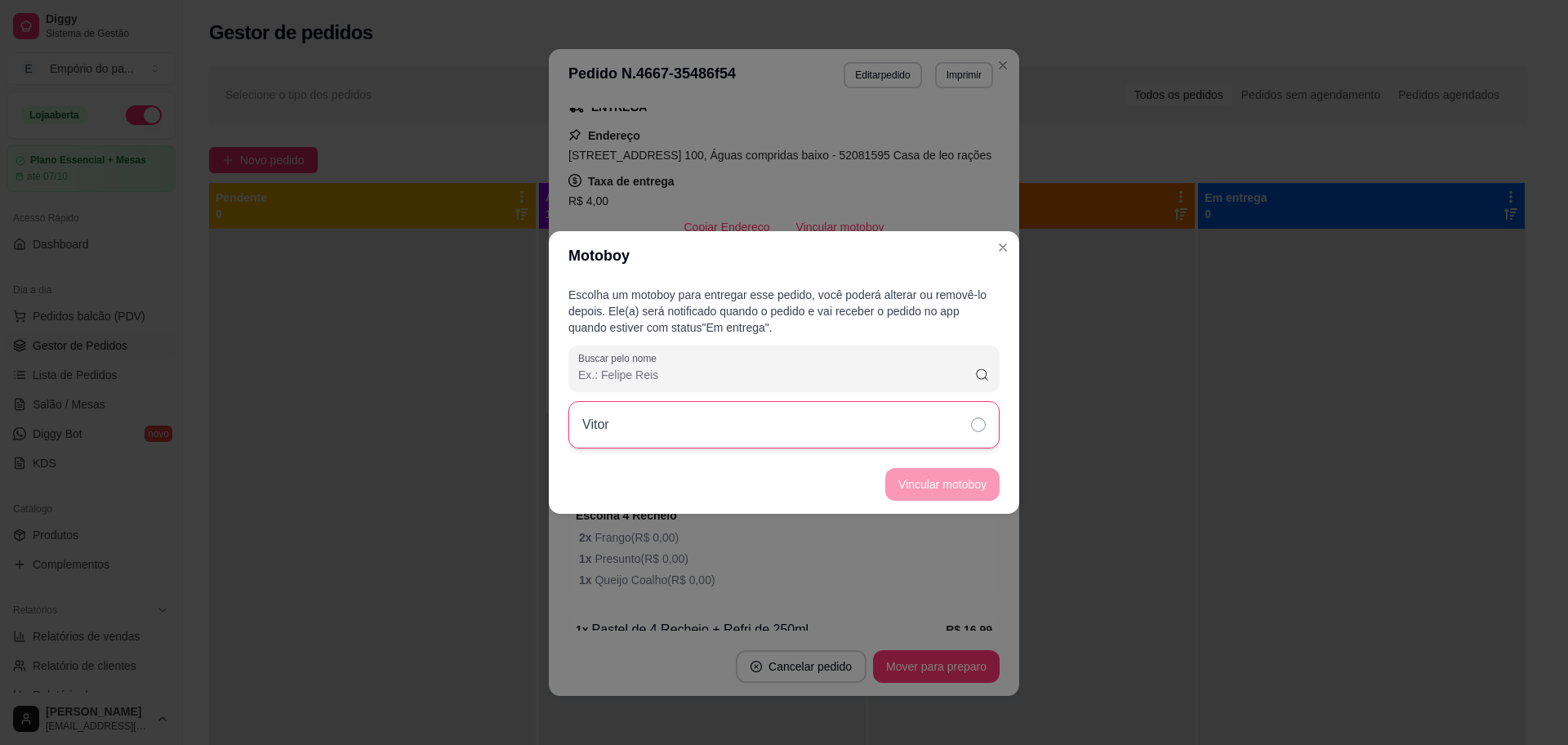
click at [892, 415] on div "Vitor" at bounding box center [784, 424] width 431 height 47
click at [897, 476] on button "Vincular motoboy" at bounding box center [942, 483] width 114 height 32
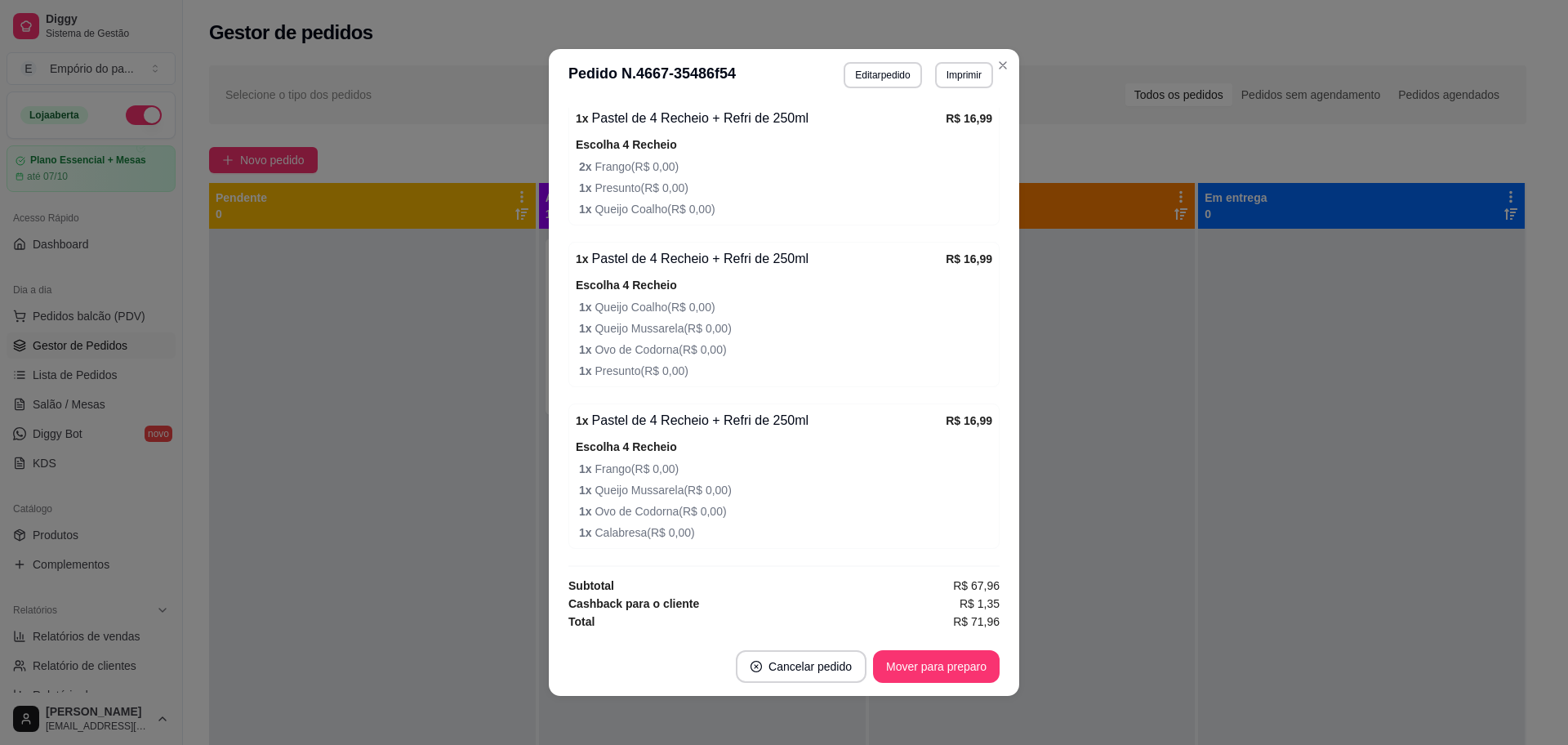
scroll to position [3, 0]
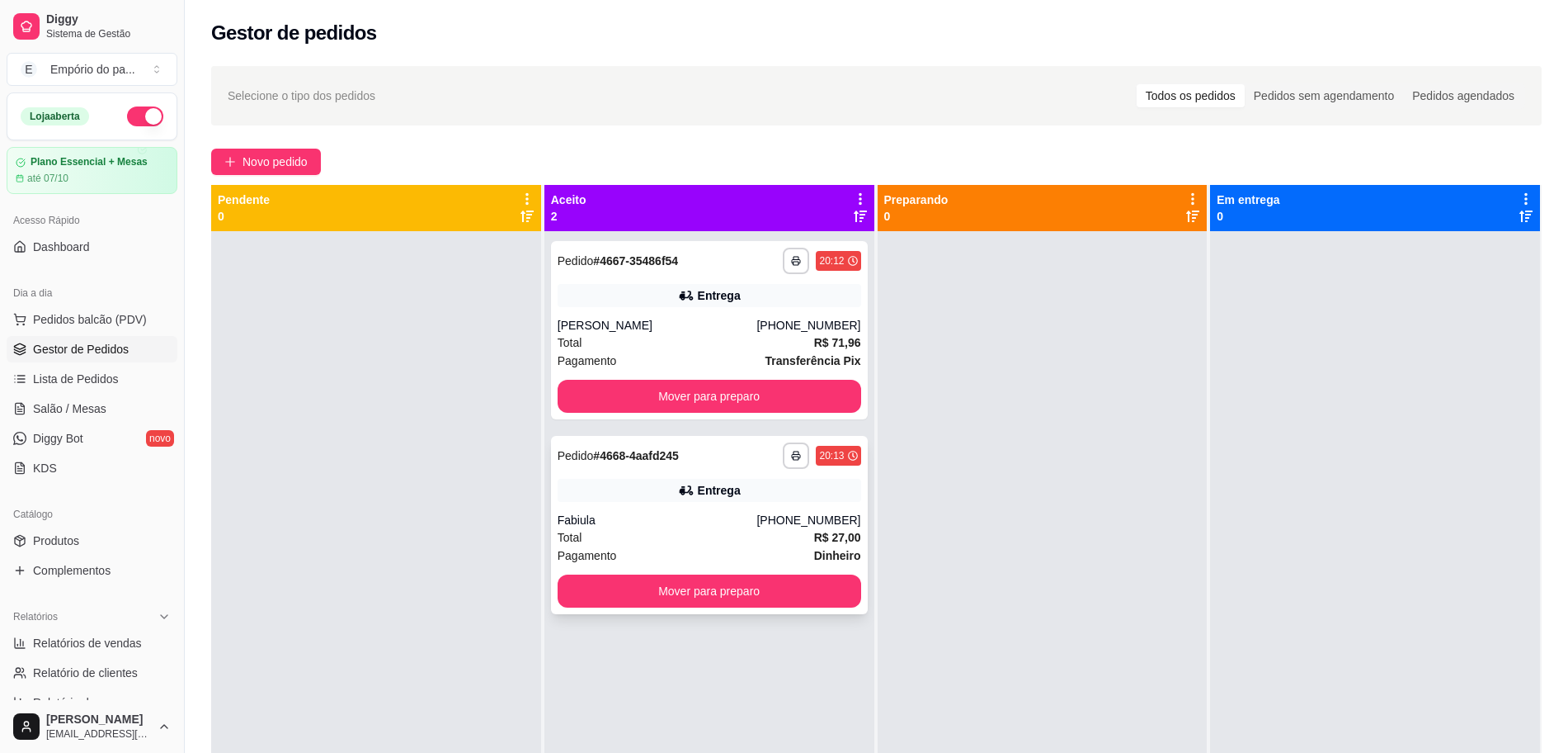
click at [629, 543] on div "Total R$ 27,00" at bounding box center [709, 537] width 303 height 18
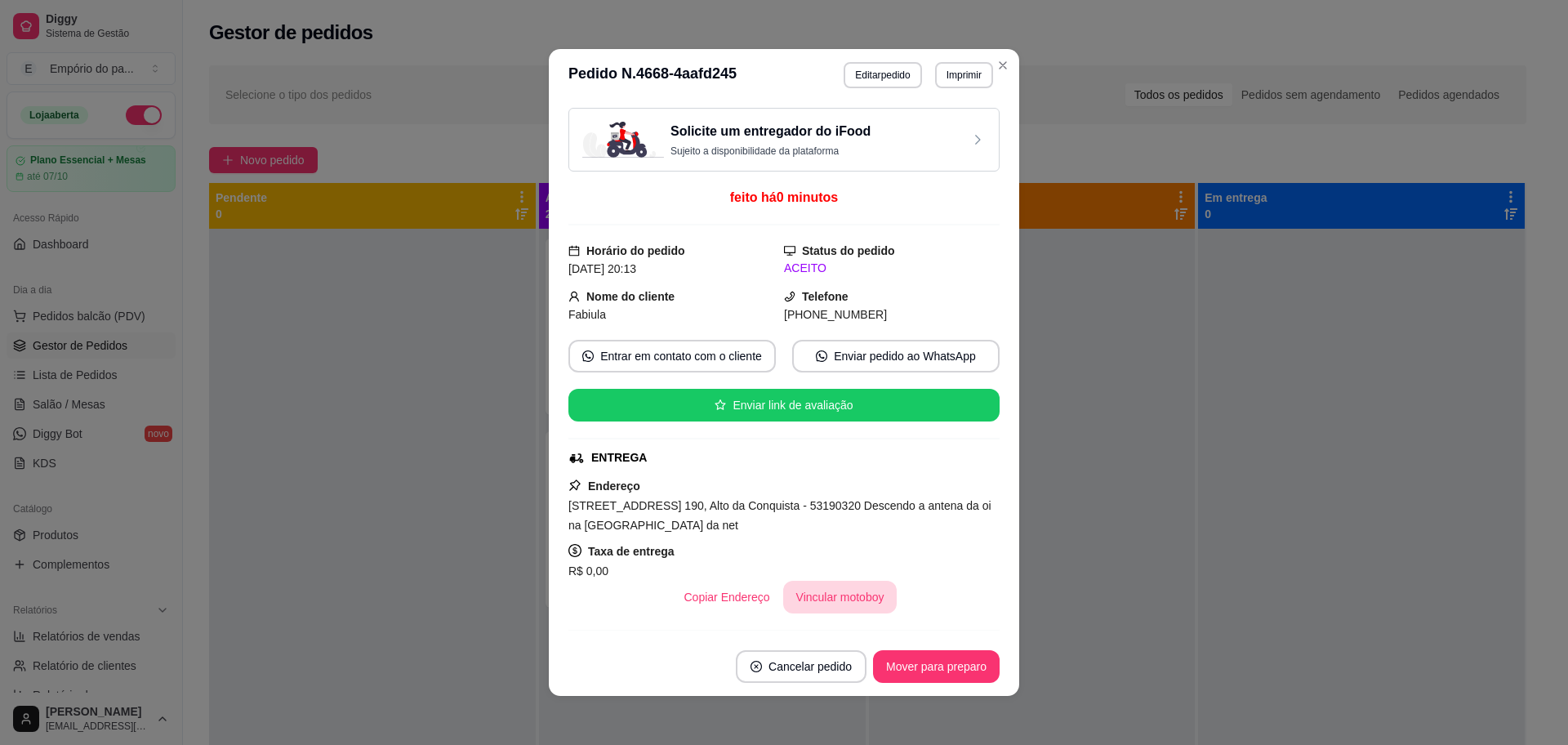
click at [837, 594] on button "Vincular motoboy" at bounding box center [841, 596] width 114 height 32
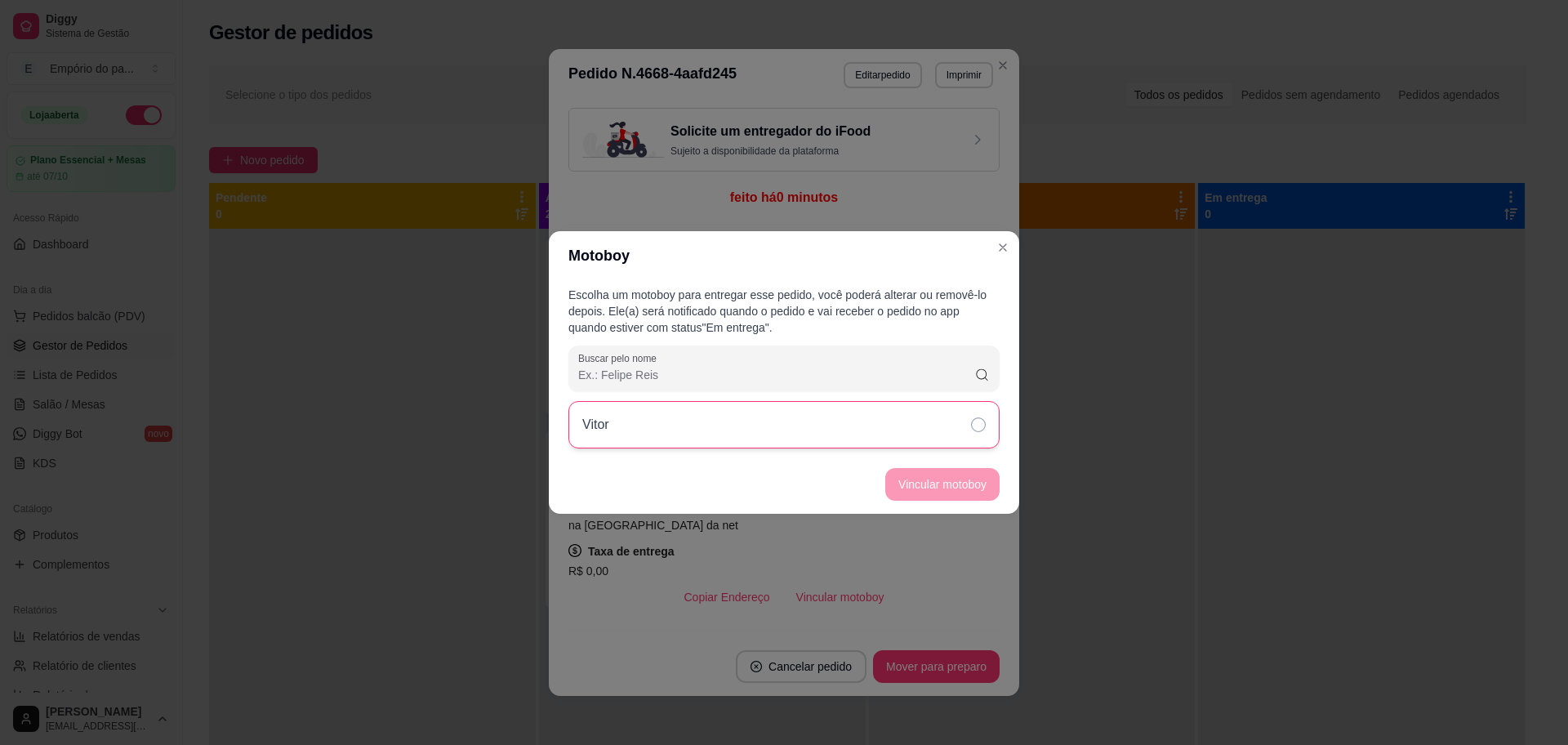
click at [958, 419] on div "Vitor" at bounding box center [784, 424] width 431 height 47
click at [950, 479] on button "Vincular motoboy" at bounding box center [942, 483] width 114 height 32
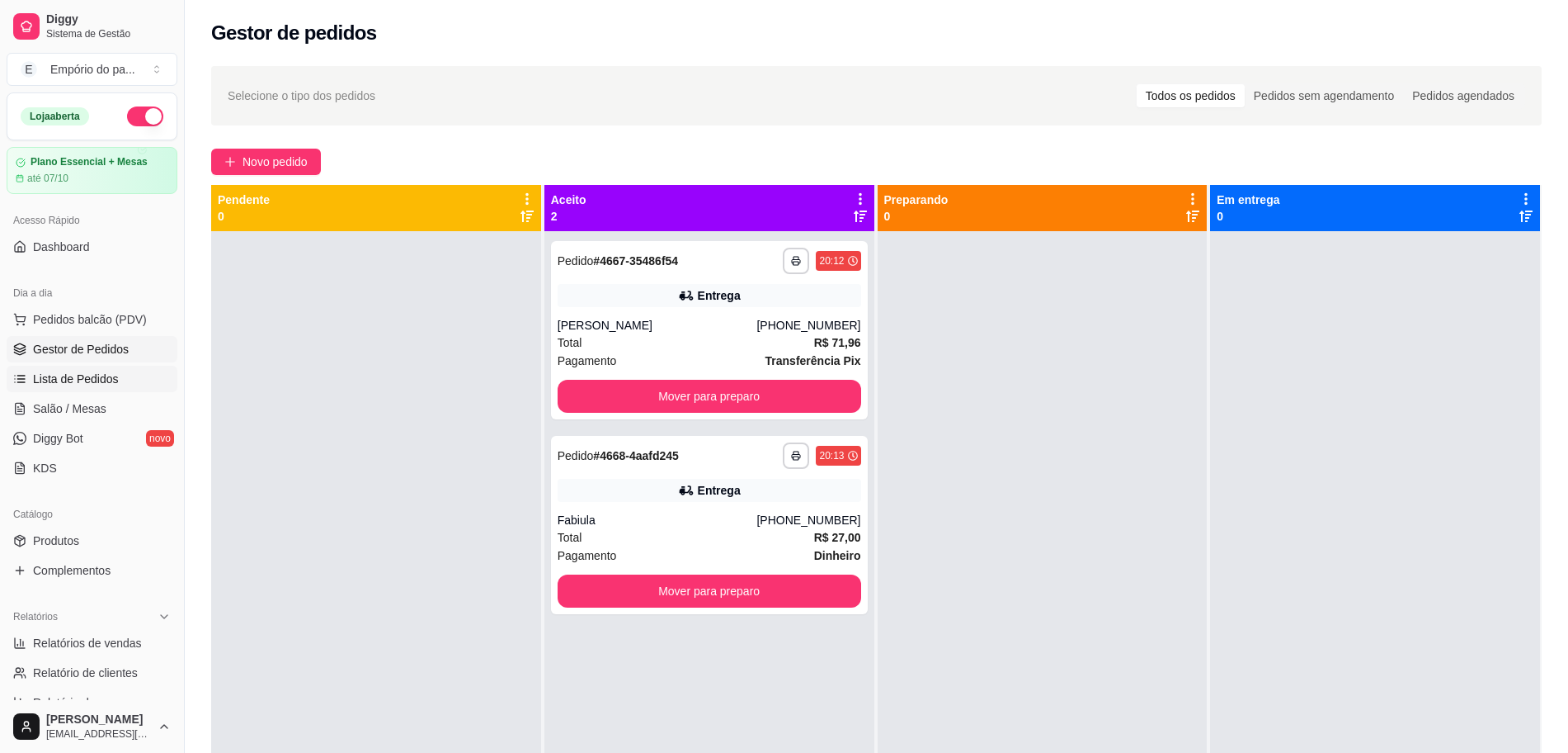
click at [130, 366] on link "Lista de Pedidos" at bounding box center [92, 379] width 171 height 27
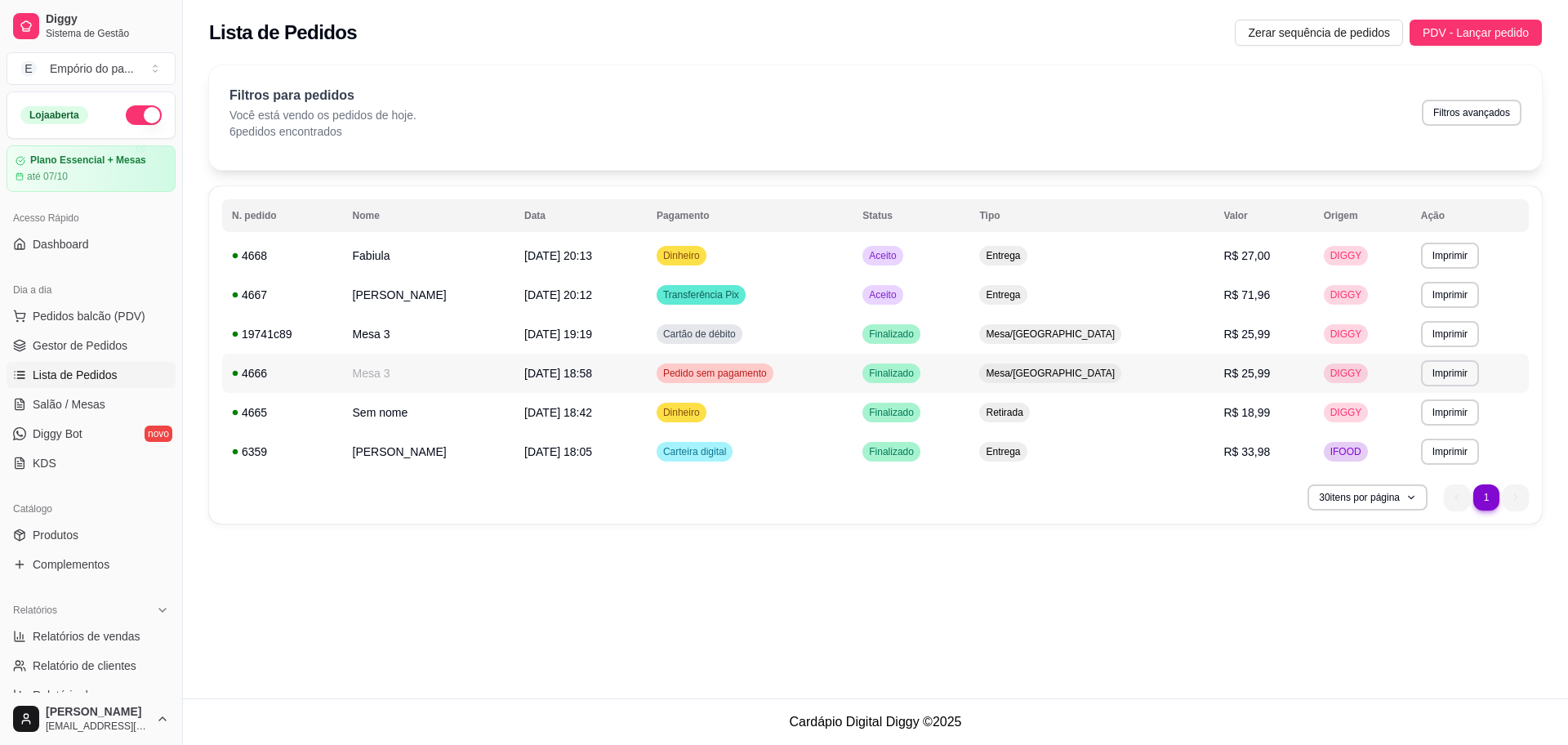
click at [397, 372] on td "Mesa 3" at bounding box center [428, 373] width 172 height 39
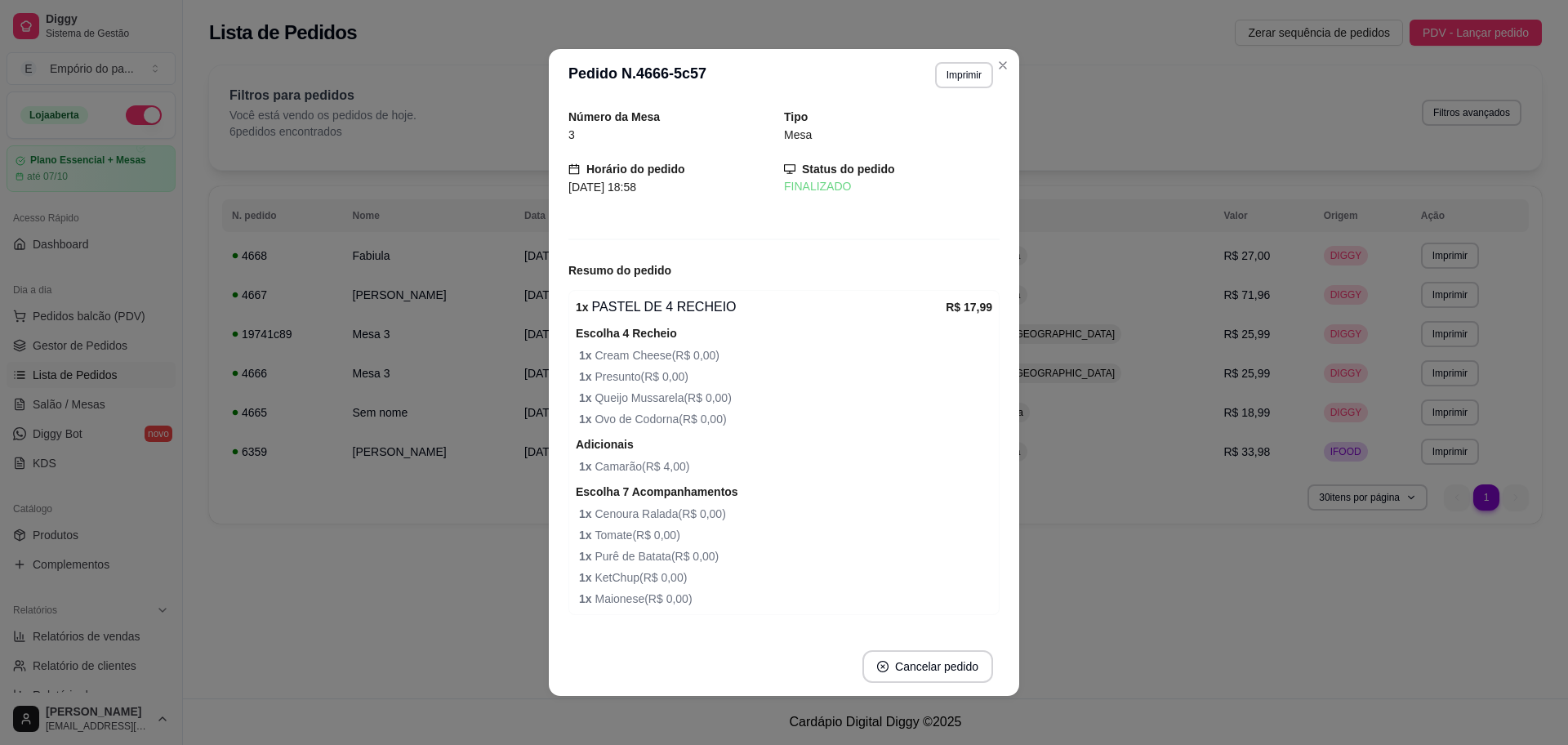
scroll to position [98, 0]
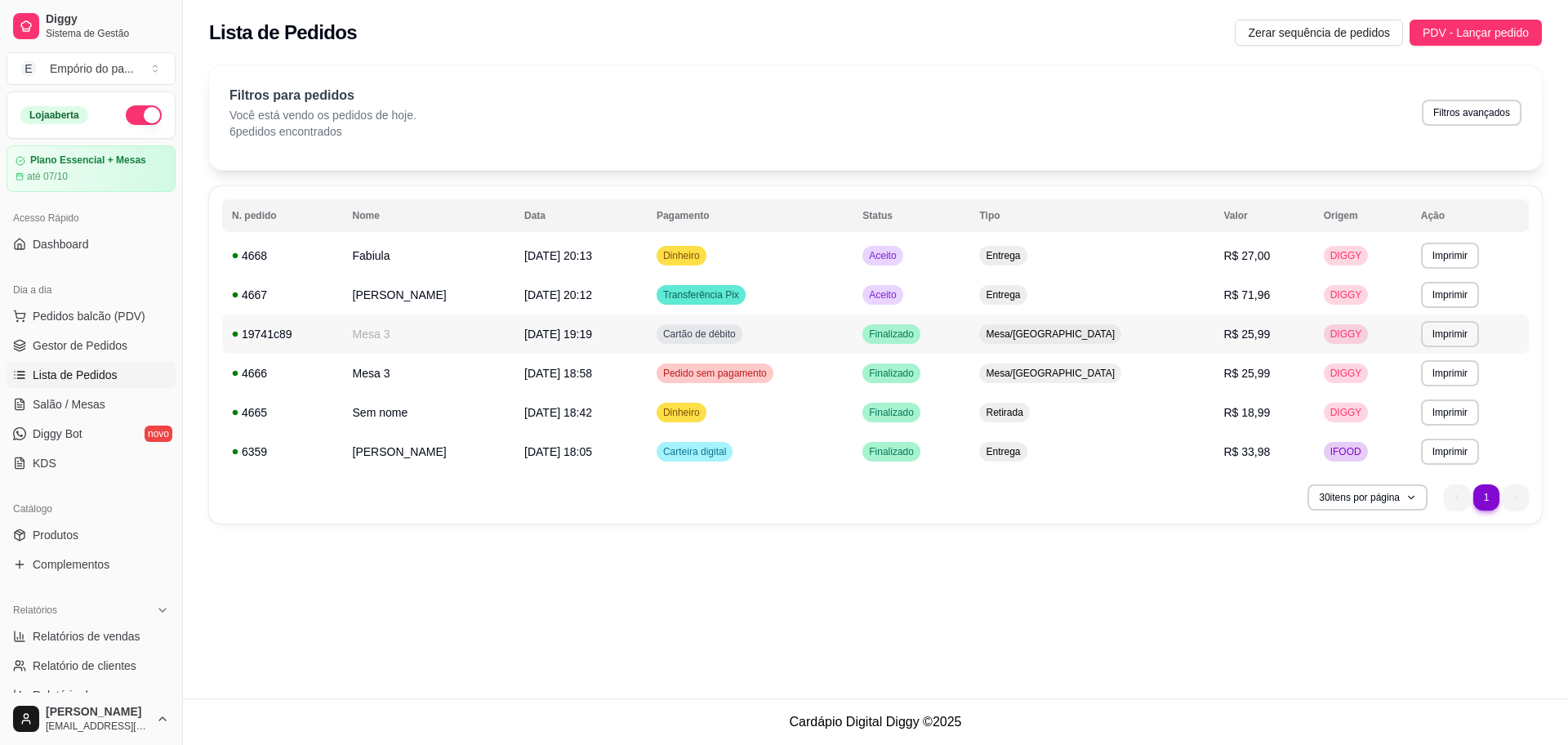
click at [492, 324] on td "Mesa 3" at bounding box center [428, 334] width 172 height 39
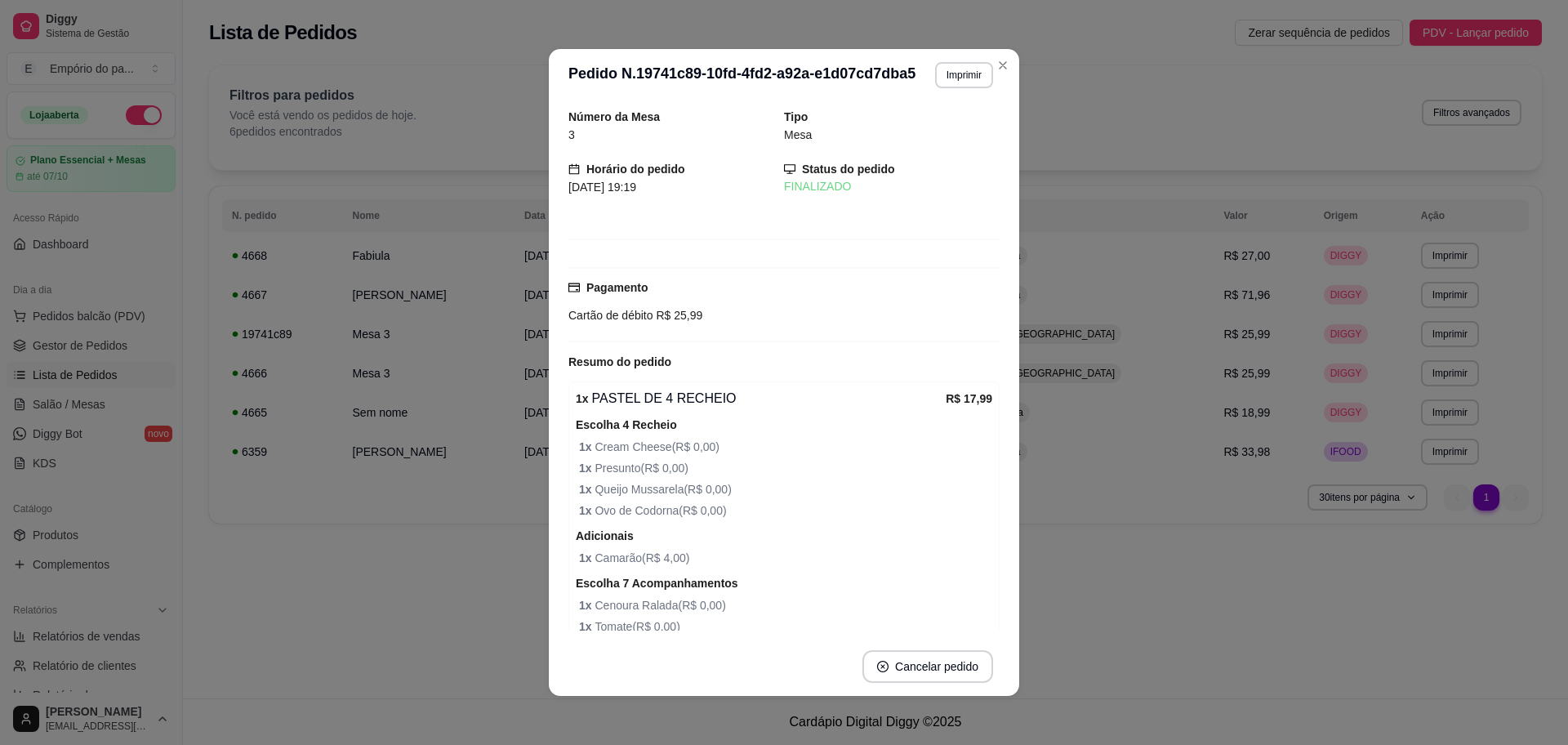
scroll to position [190, 0]
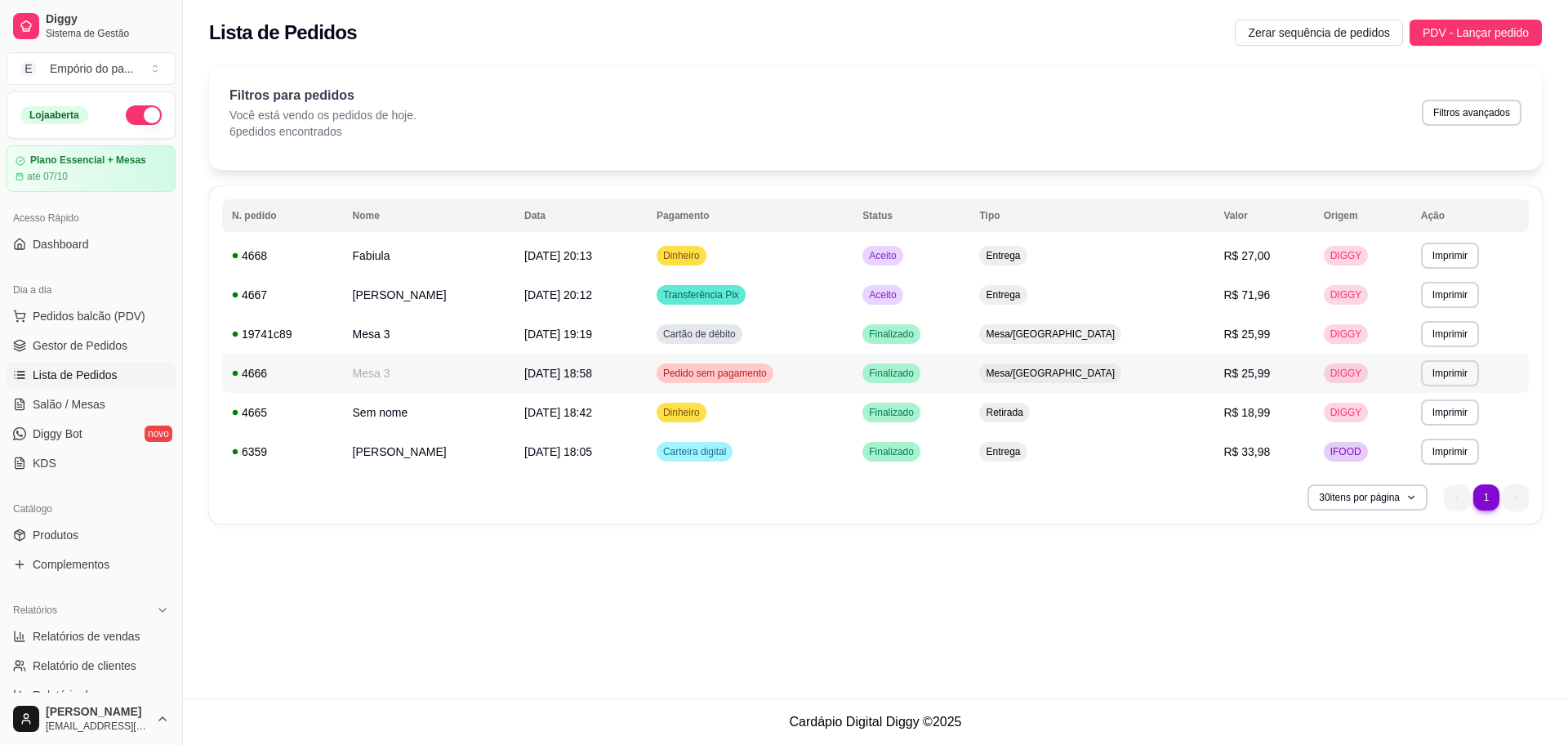
click at [770, 367] on span "Pedido sem pagamento" at bounding box center [715, 373] width 110 height 13
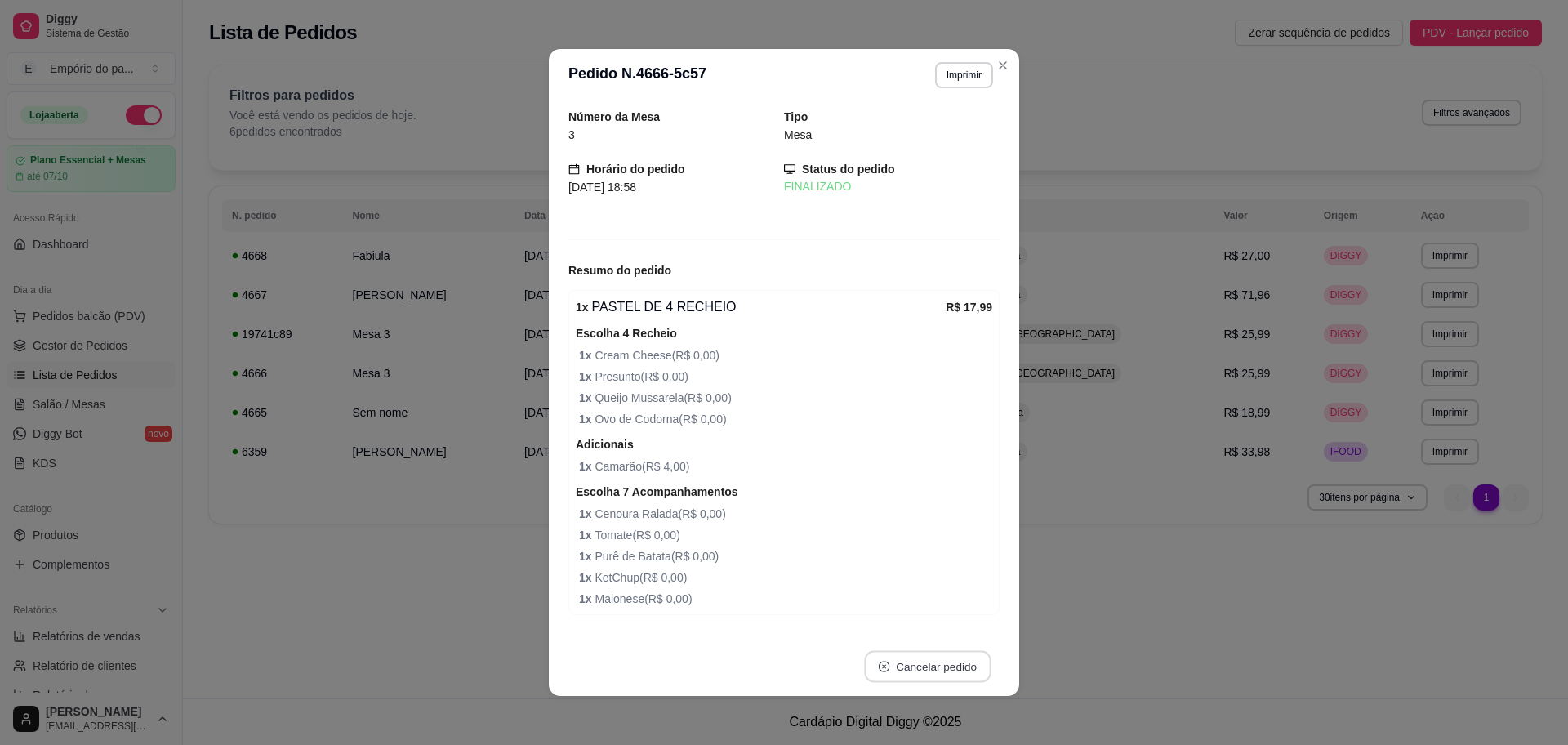
click at [898, 667] on button "Cancelar pedido" at bounding box center [927, 666] width 127 height 31
click at [953, 630] on button "Sim" at bounding box center [965, 626] width 64 height 31
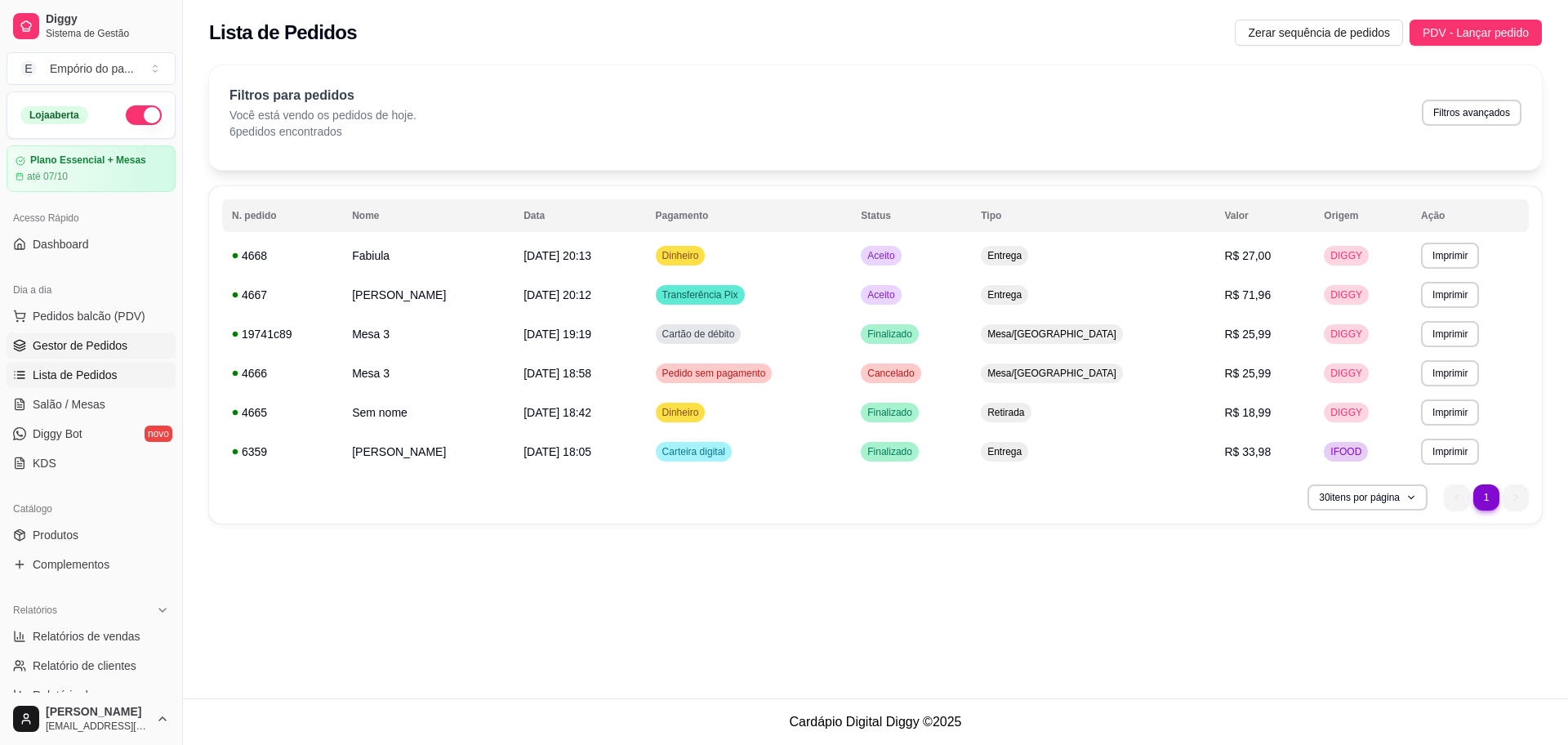
click at [103, 345] on span "Gestor de Pedidos" at bounding box center [80, 345] width 94 height 17
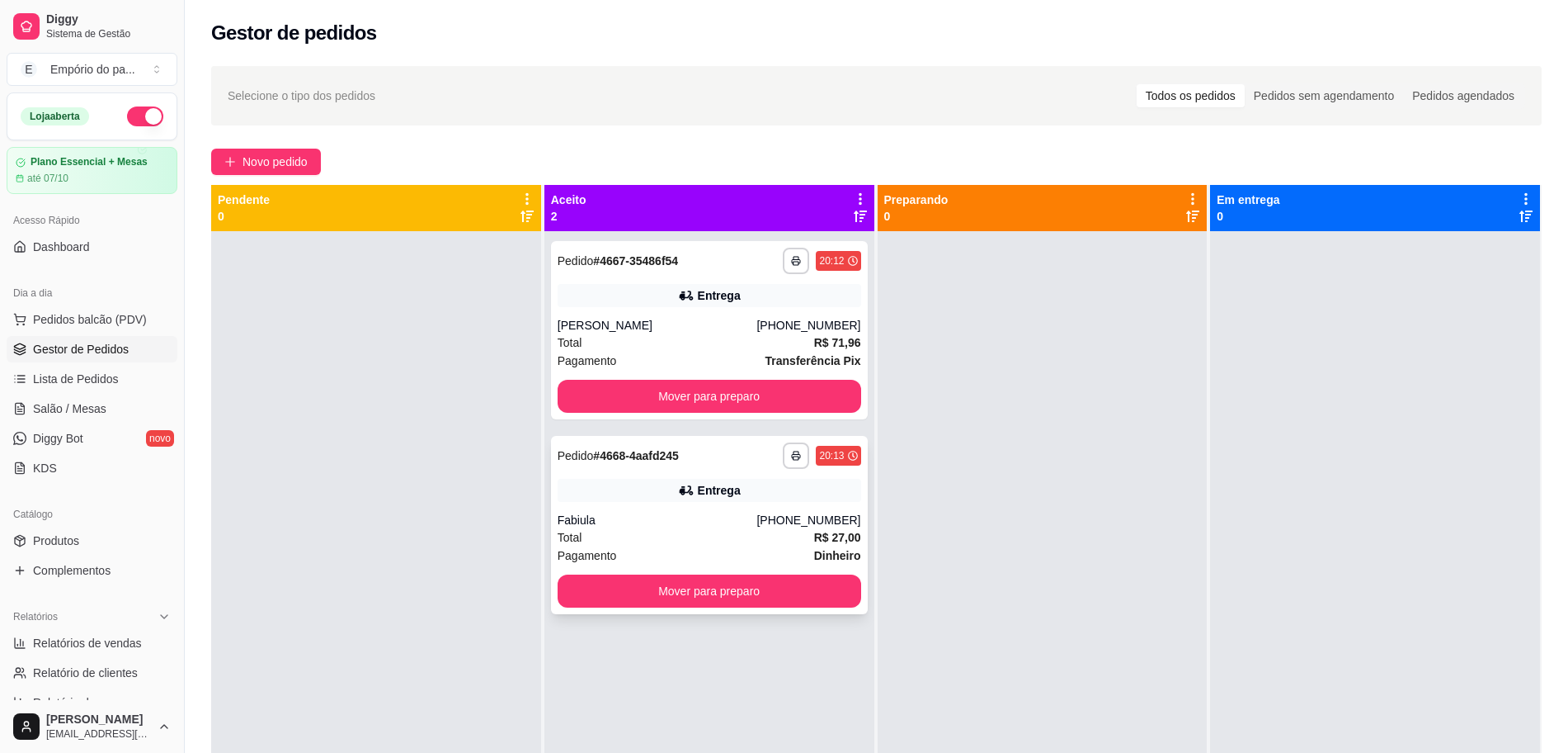
click at [629, 547] on div "Pagamento Dinheiro" at bounding box center [709, 555] width 303 height 18
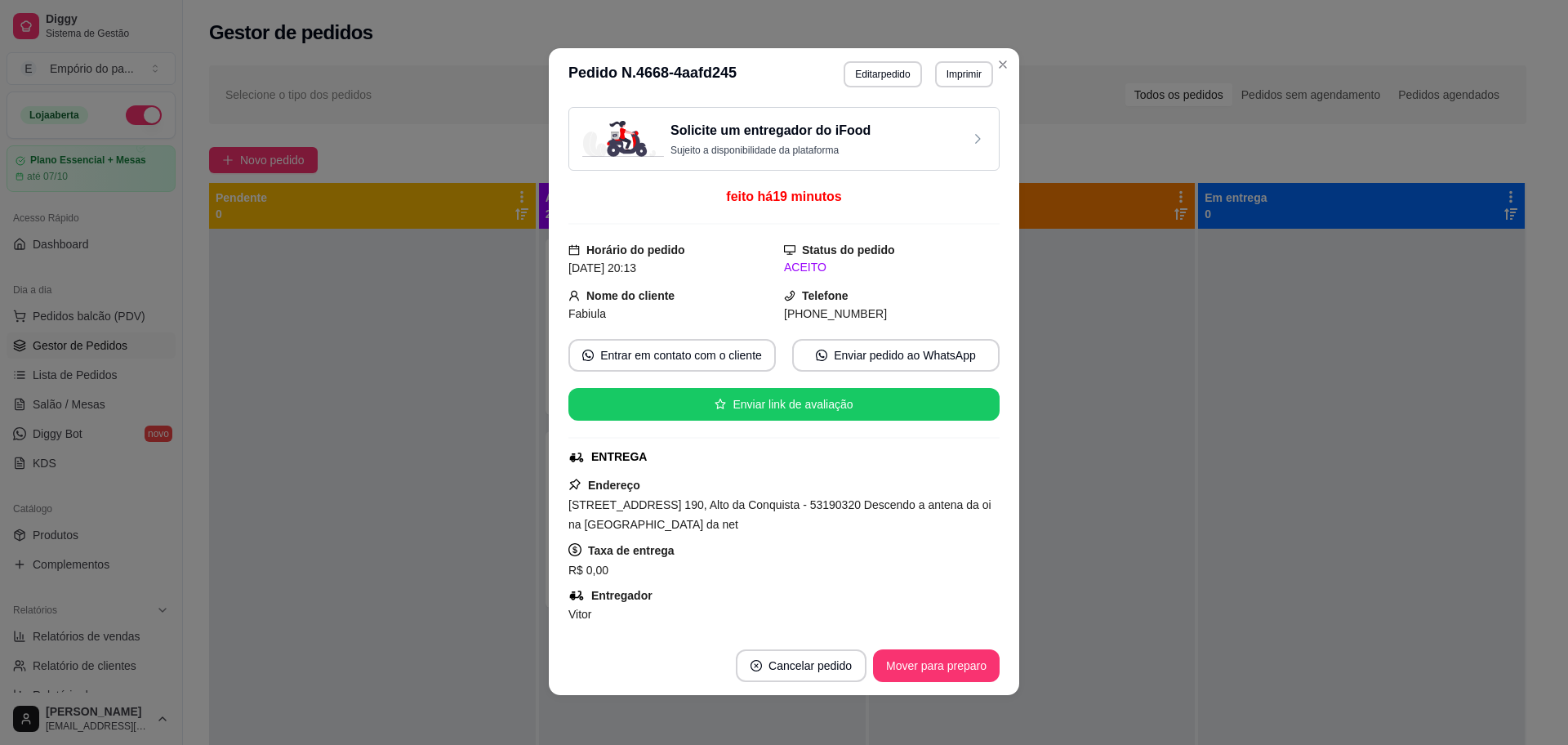
scroll to position [3, 0]
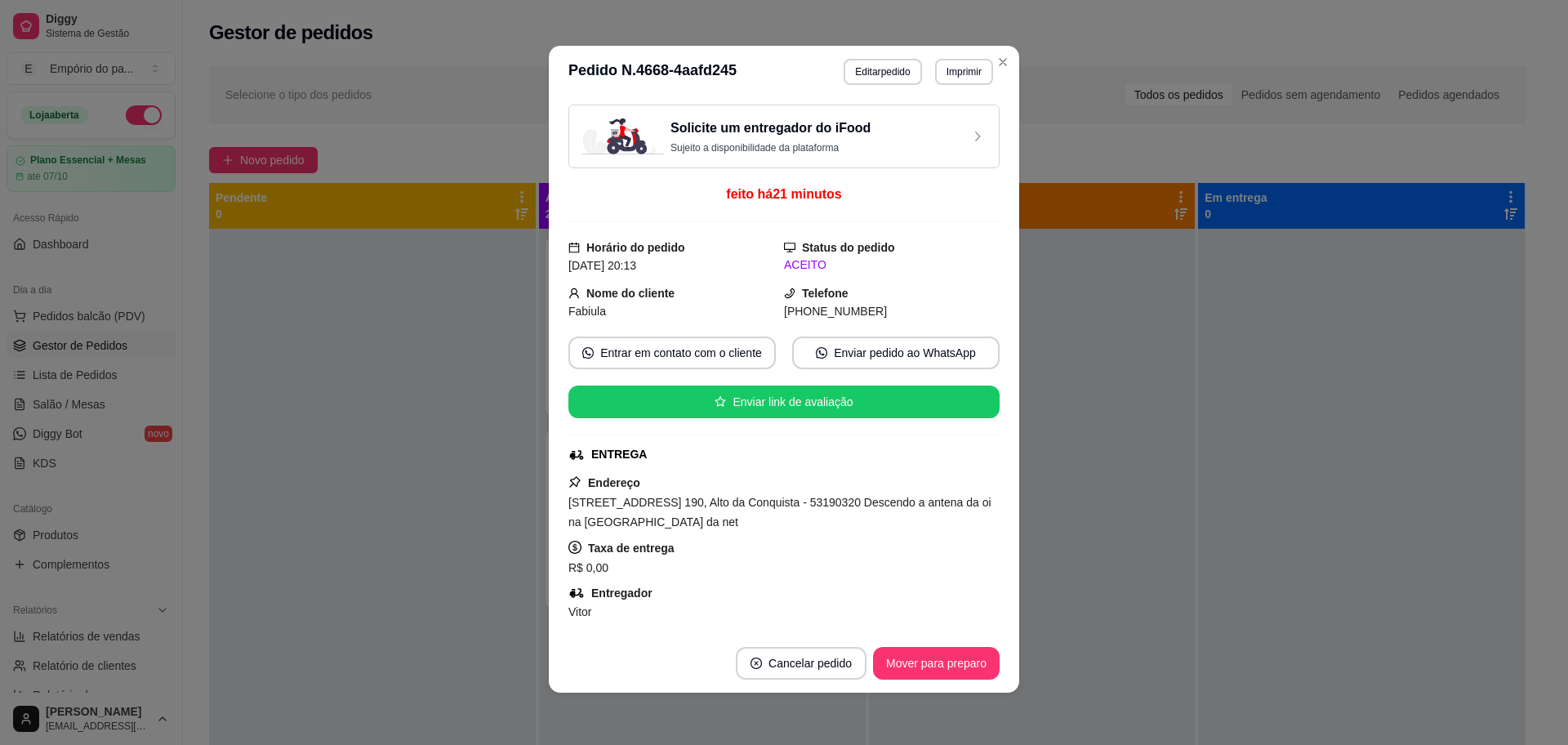
click at [703, 501] on span "[STREET_ADDRESS] 190, Alto da Conquista - 53190320 Descendo a antena da oi na […" at bounding box center [780, 512] width 423 height 32
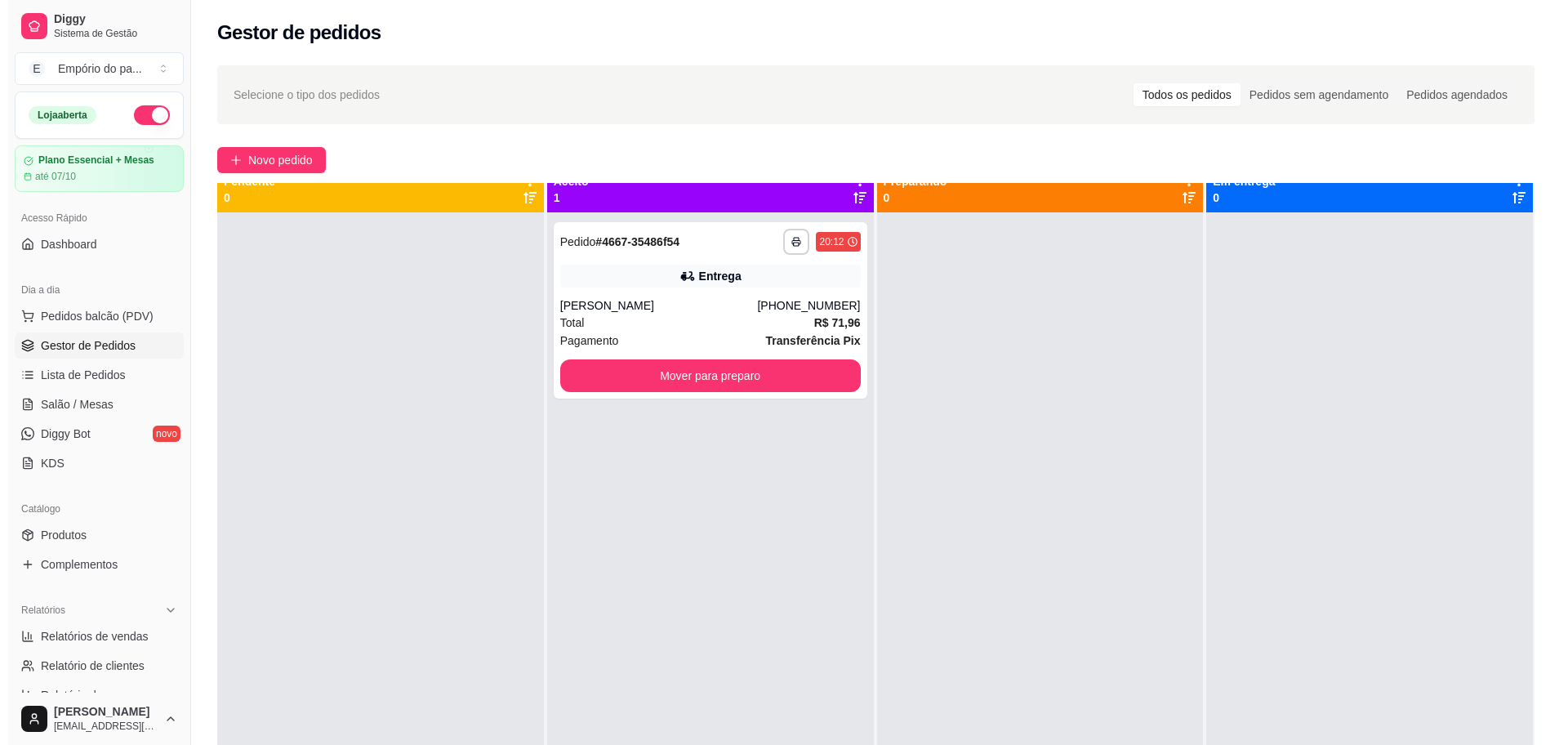
scroll to position [0, 0]
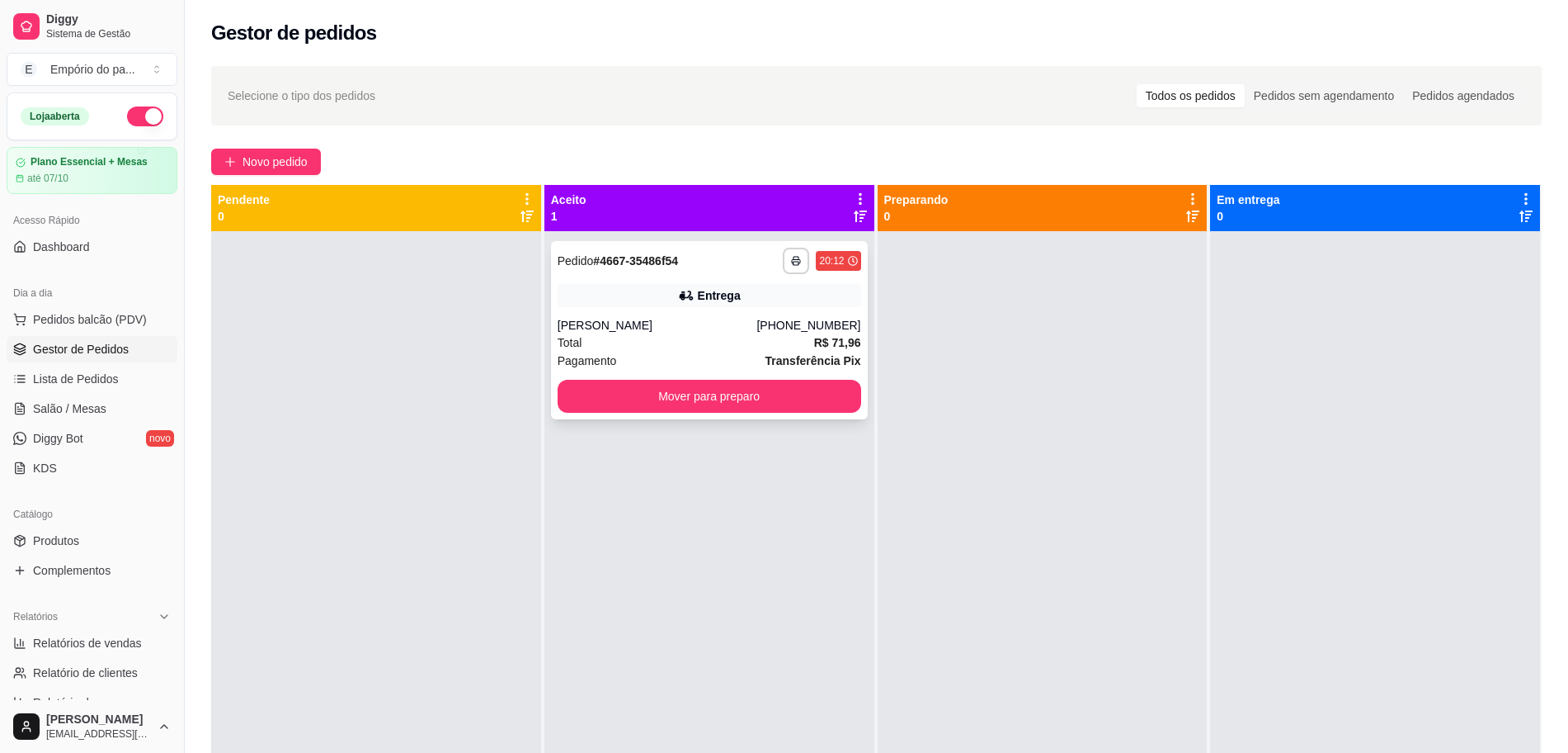
click at [670, 344] on div "Total R$ 71,96" at bounding box center [709, 342] width 303 height 18
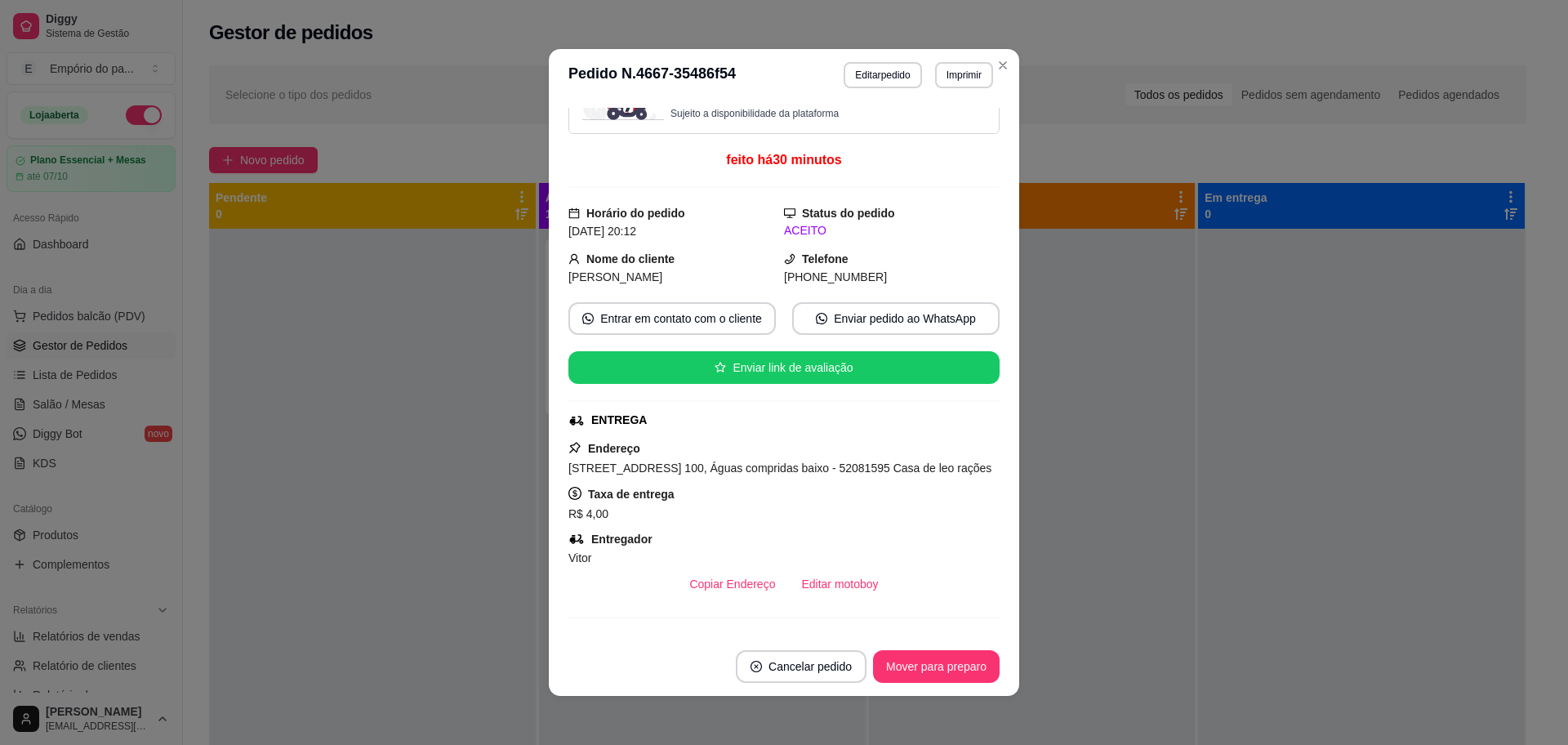
scroll to position [102, 0]
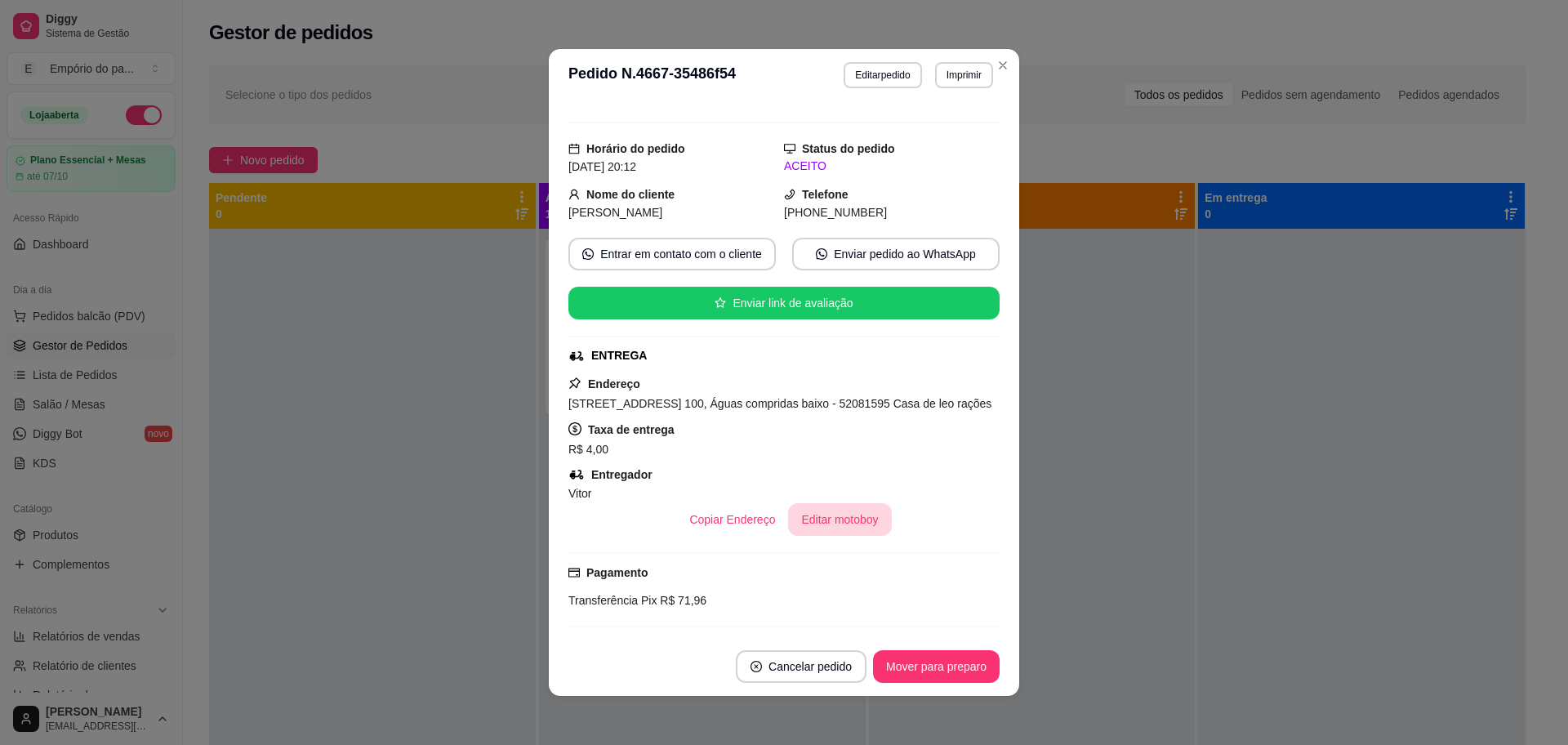
click at [816, 506] on button "Editar motoboy" at bounding box center [840, 519] width 103 height 32
click at [957, 641] on footer "Cancelar pedido Mover para preparo" at bounding box center [784, 666] width 470 height 59
click at [959, 652] on button "Mover para preparo" at bounding box center [936, 665] width 127 height 32
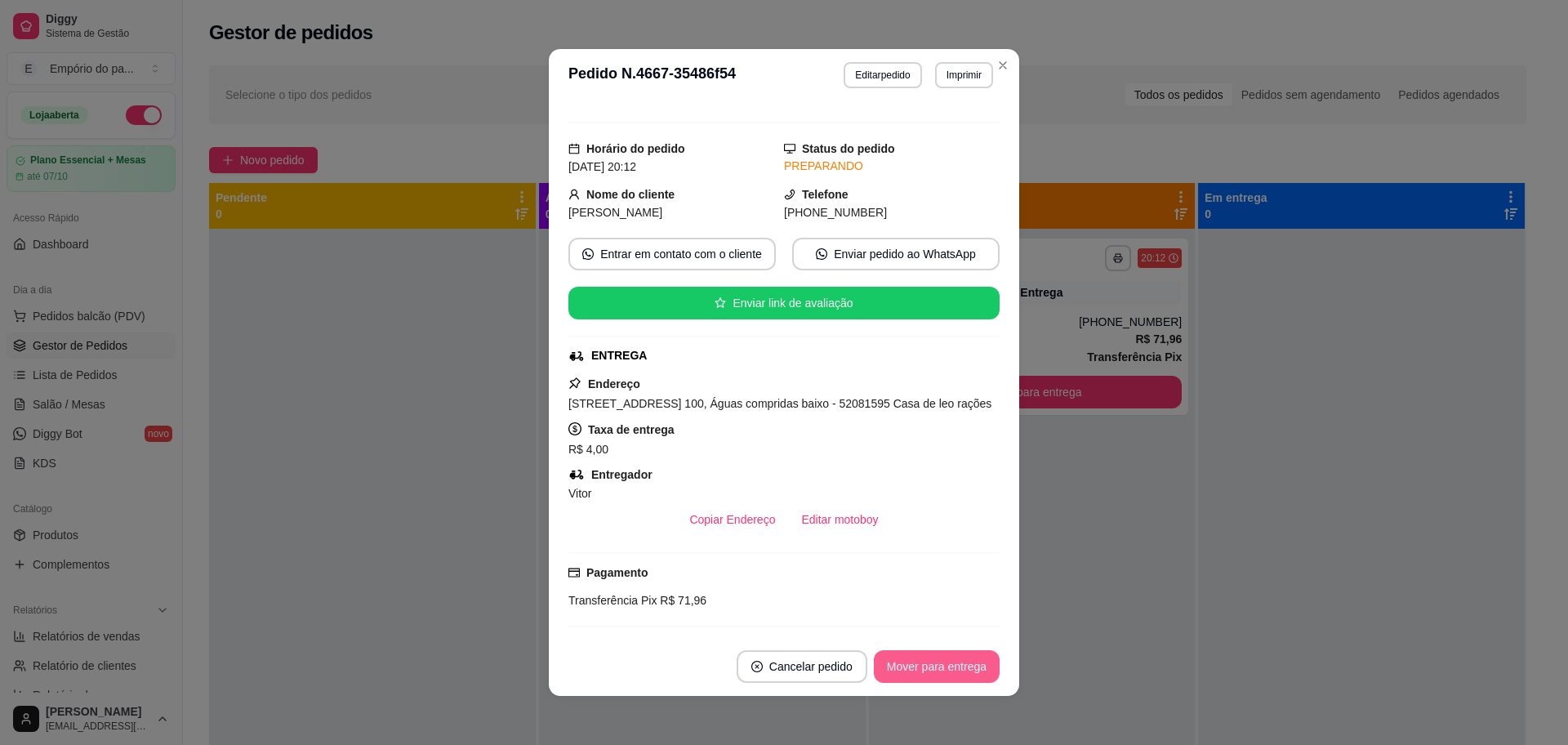
click at [959, 659] on button "Mover para entrega" at bounding box center [937, 665] width 126 height 32
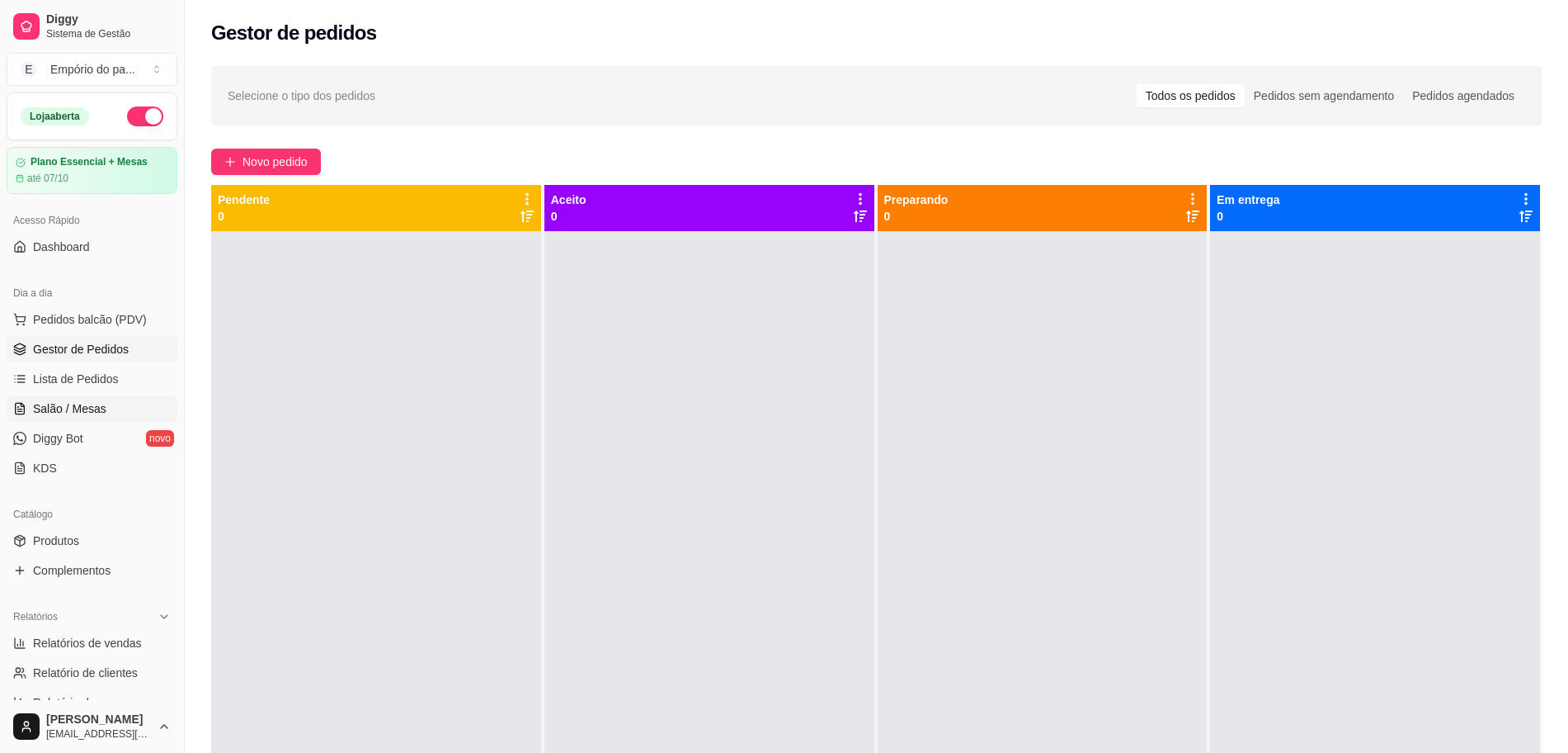
click at [55, 408] on span "Salão / Mesas" at bounding box center [70, 408] width 74 height 17
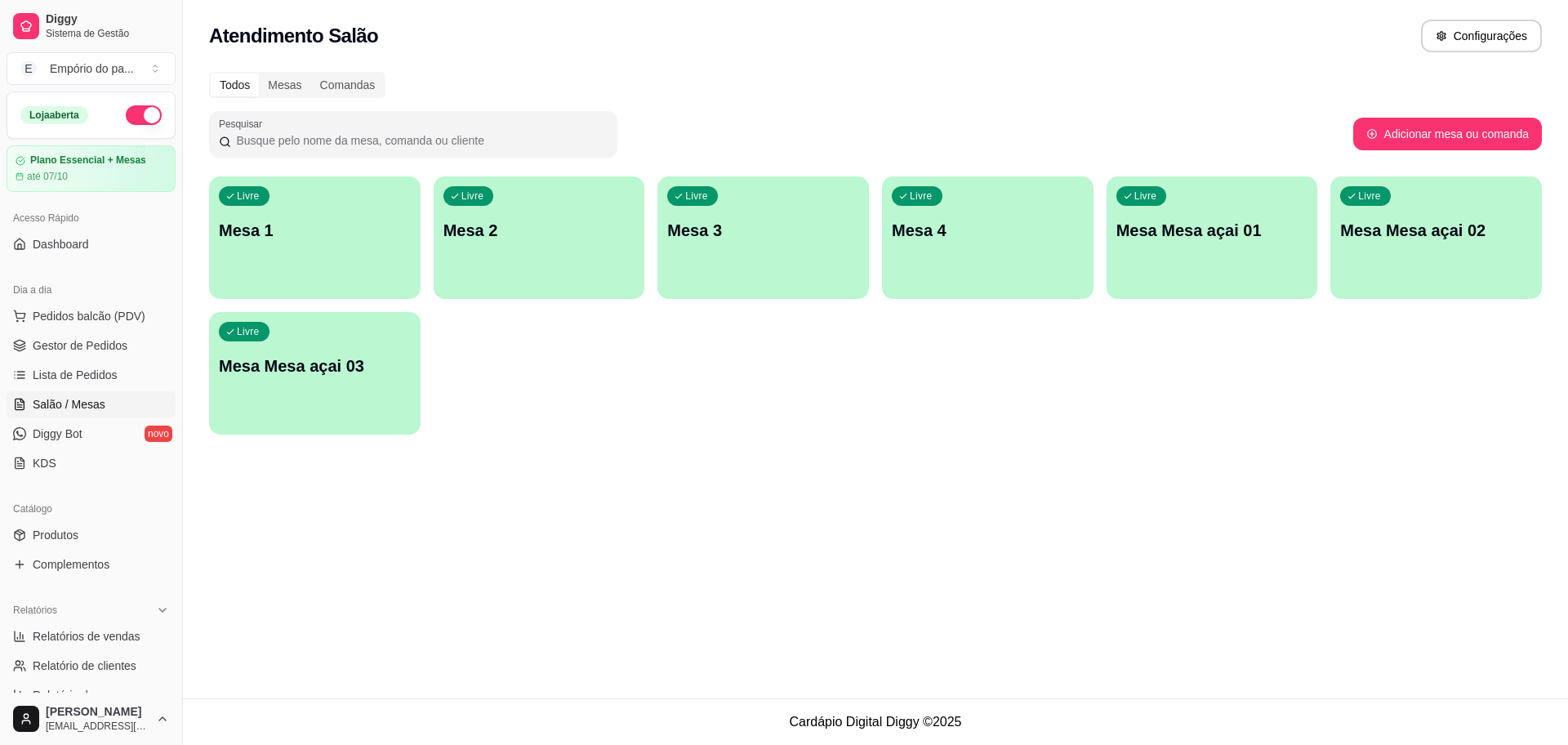
click at [262, 222] on p "Mesa 1" at bounding box center [314, 229] width 192 height 23
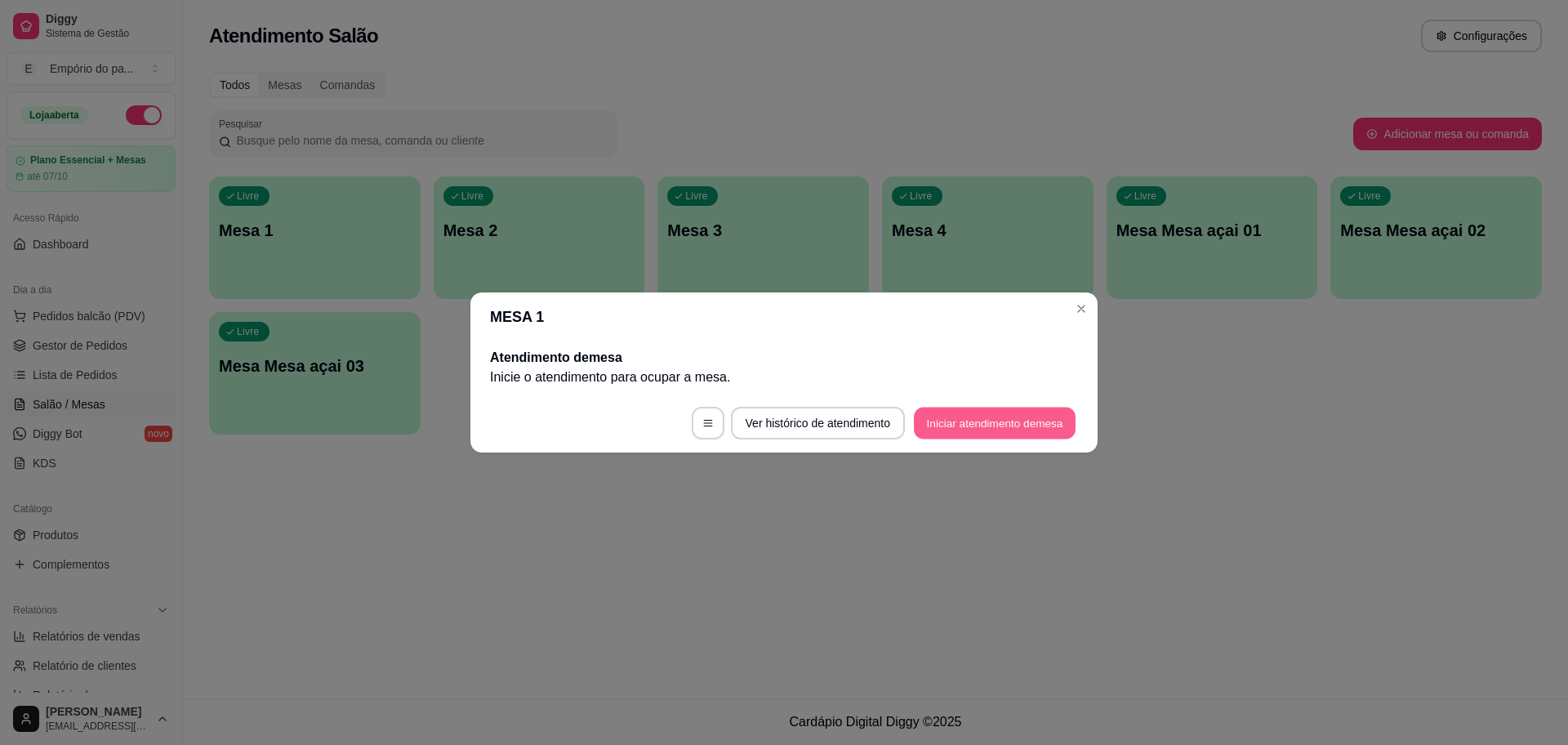
click at [933, 418] on button "Iniciar atendimento de mesa" at bounding box center [994, 423] width 161 height 31
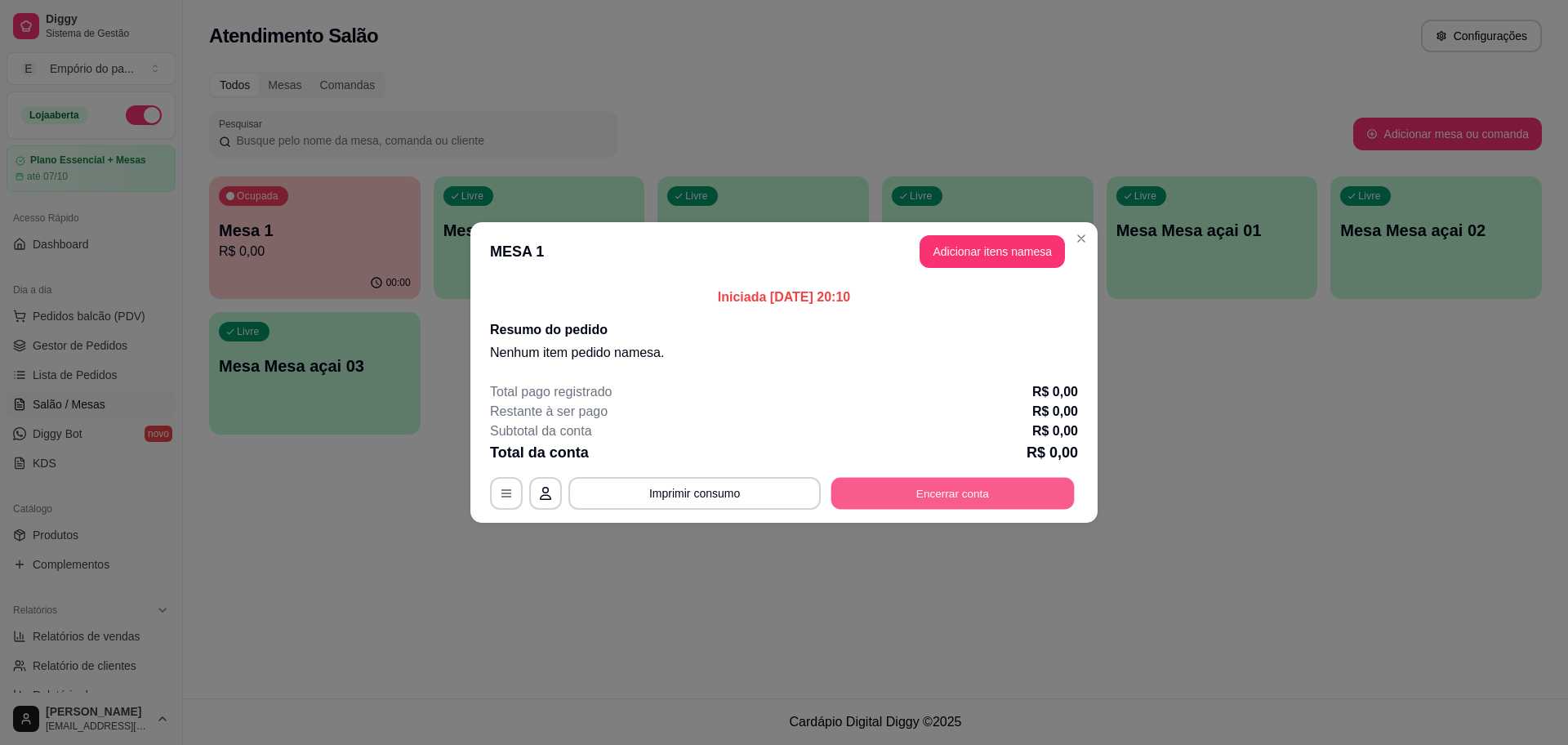
click at [939, 488] on button "Encerrar conta" at bounding box center [953, 493] width 243 height 31
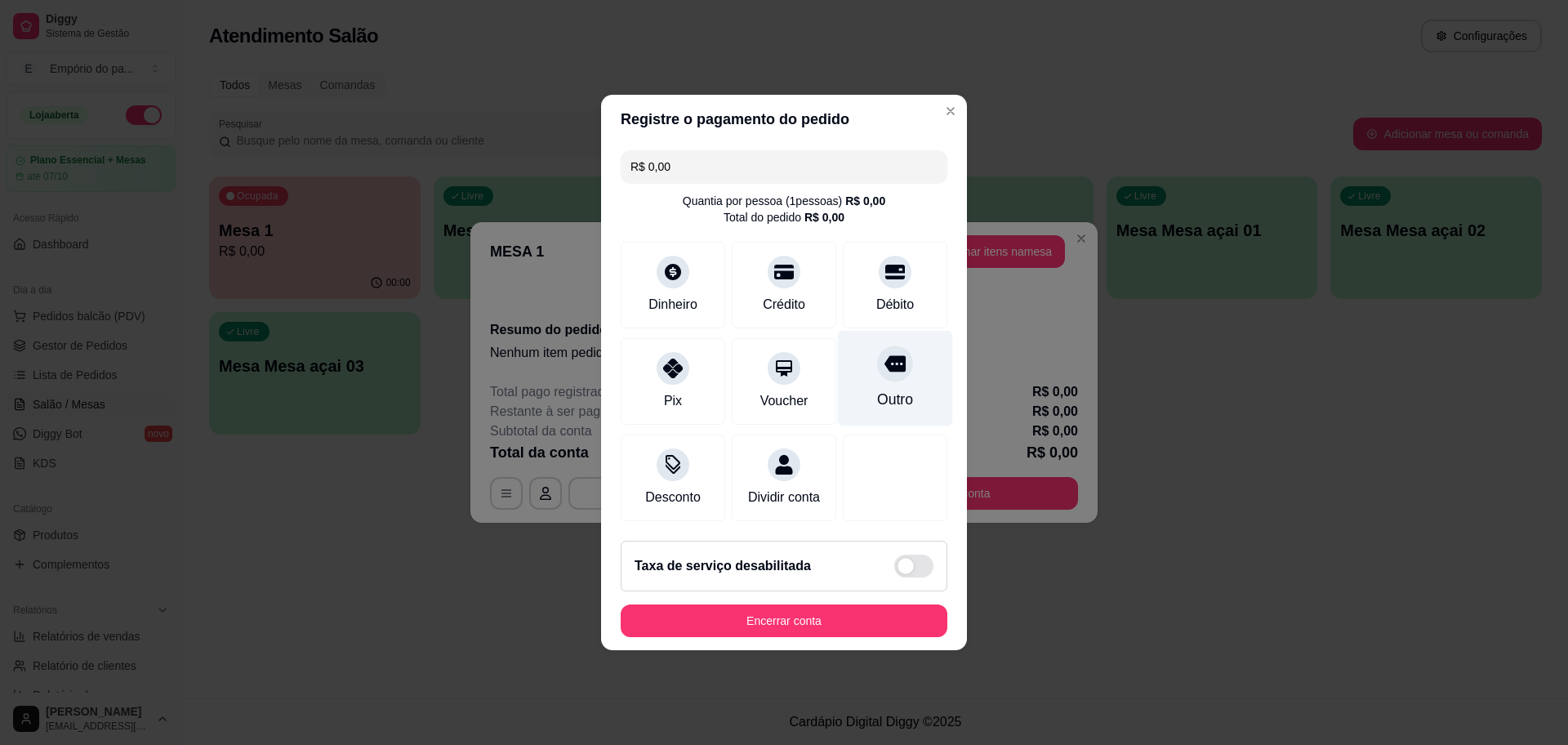
click at [909, 381] on div "Outro" at bounding box center [895, 378] width 115 height 95
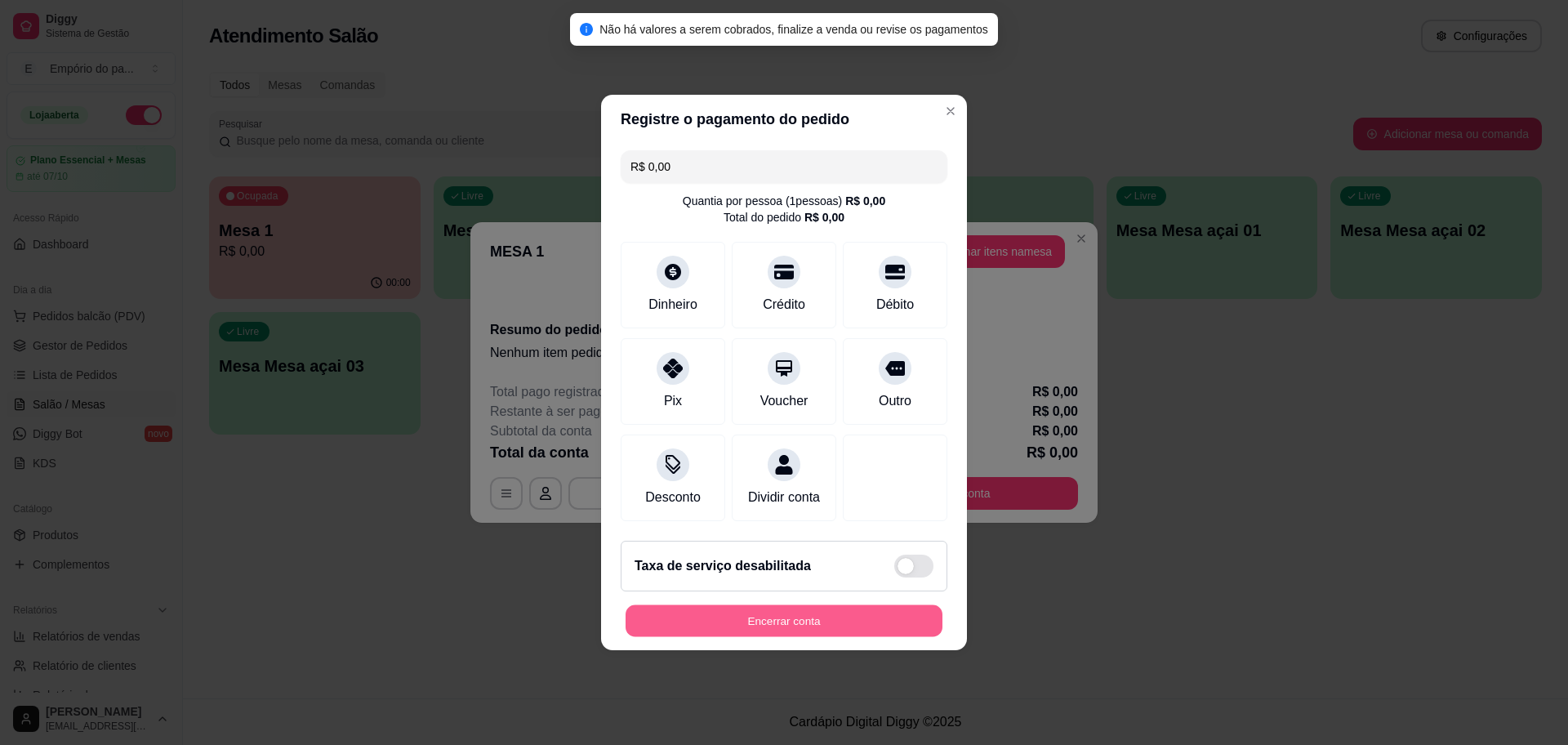
click at [809, 634] on button "Encerrar conta" at bounding box center [784, 621] width 317 height 31
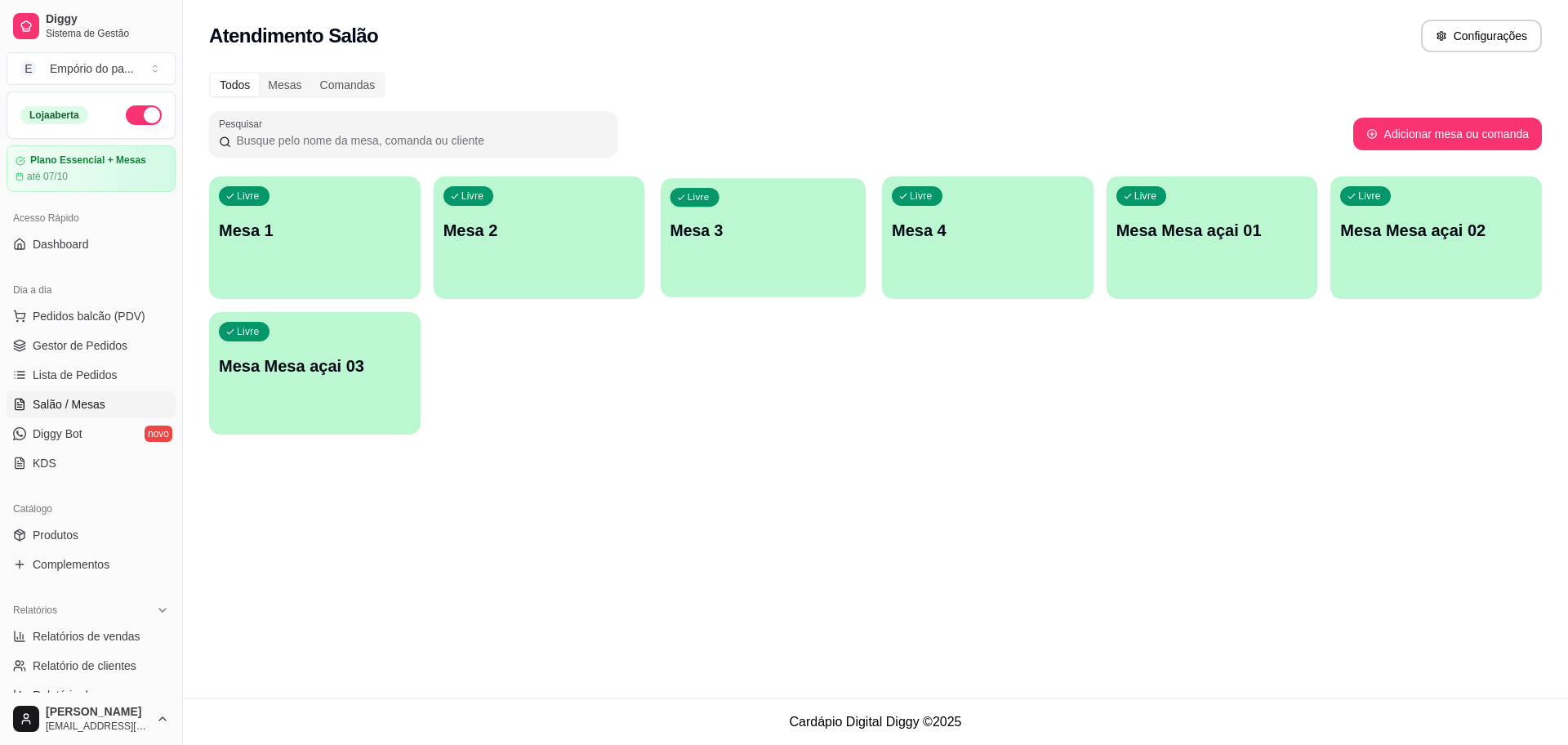
click at [779, 271] on div "Livre Mesa 3" at bounding box center [763, 227] width 205 height 99
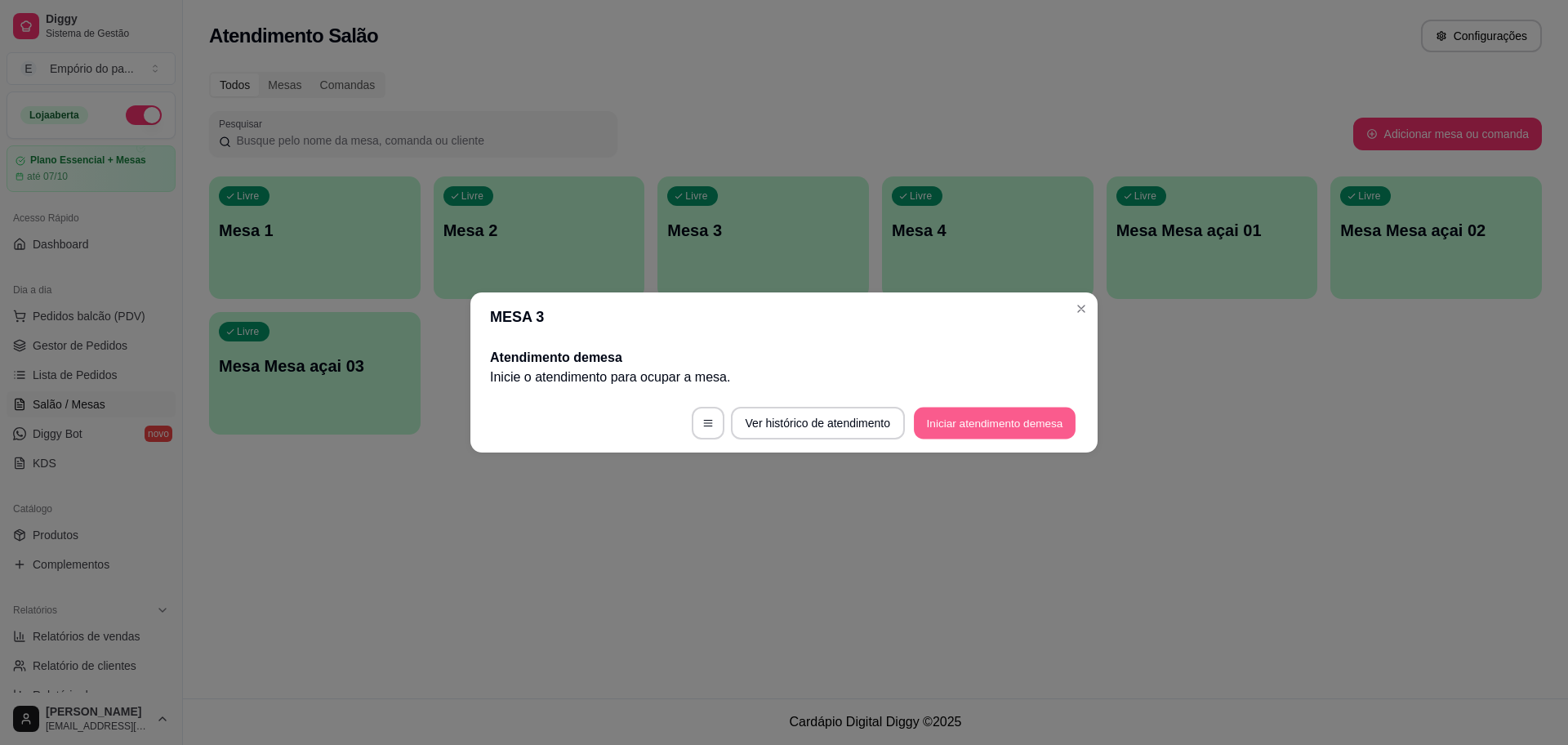
click at [937, 423] on button "Iniciar atendimento de mesa" at bounding box center [994, 423] width 161 height 31
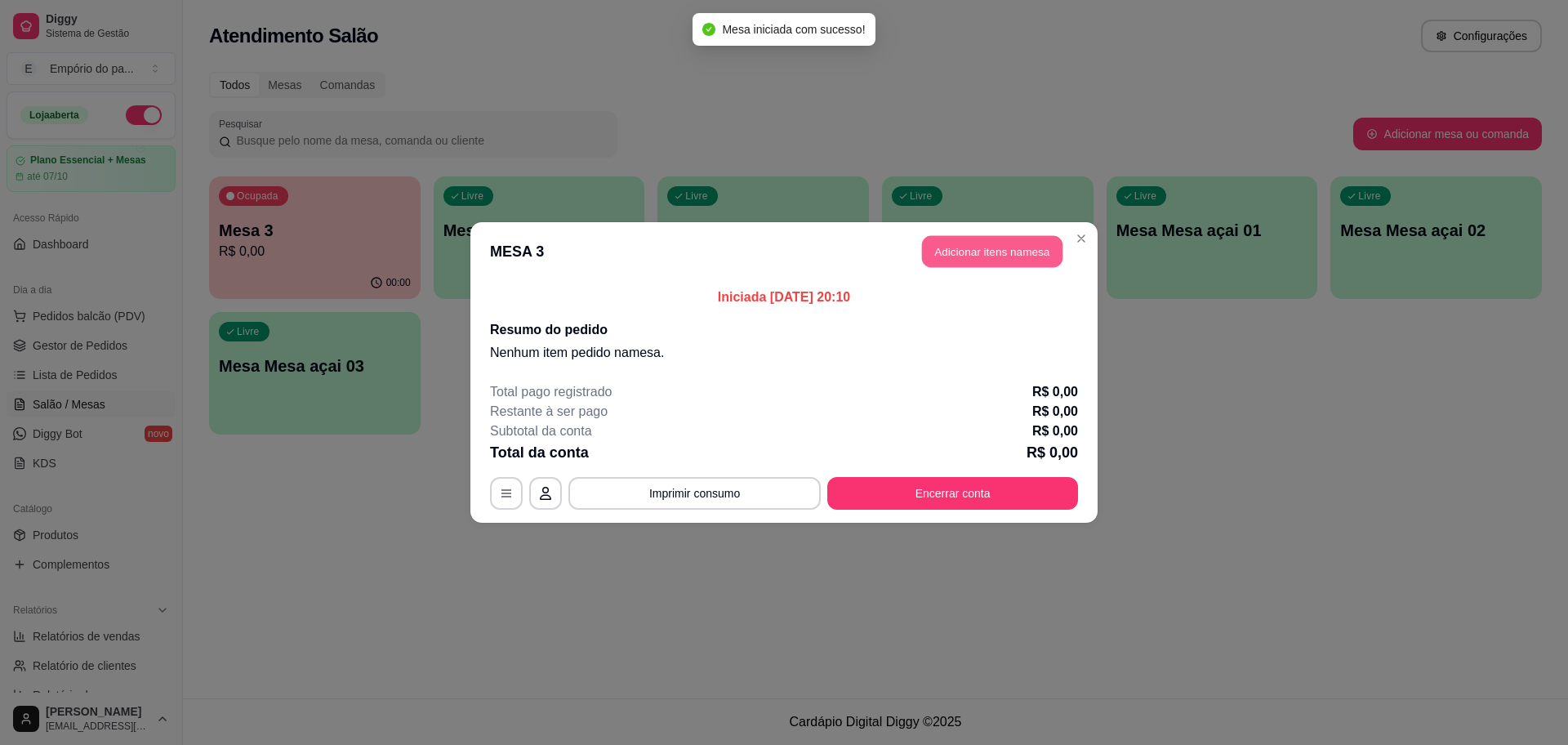
click at [1024, 247] on button "Adicionar itens na mesa" at bounding box center [992, 252] width 141 height 31
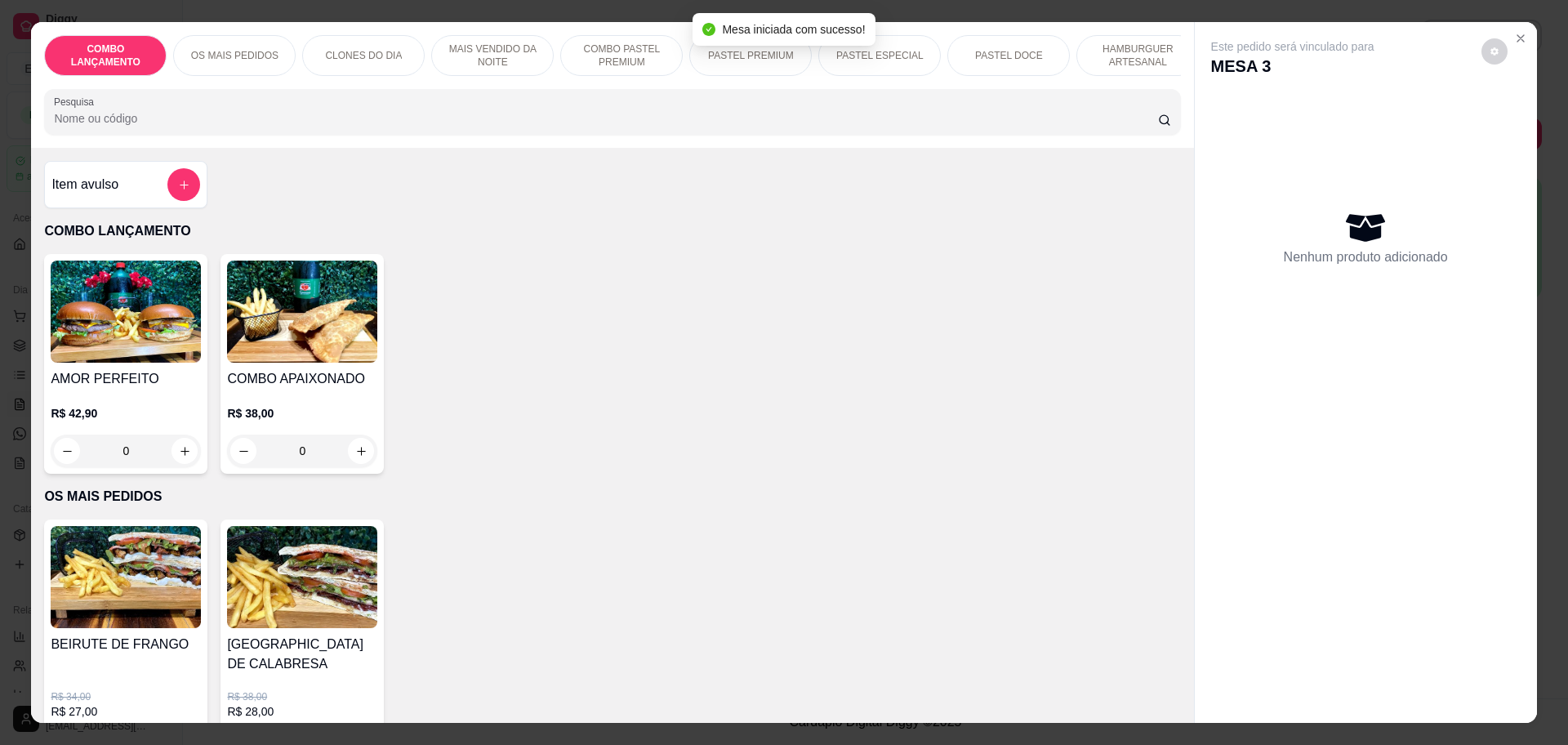
scroll to position [511, 0]
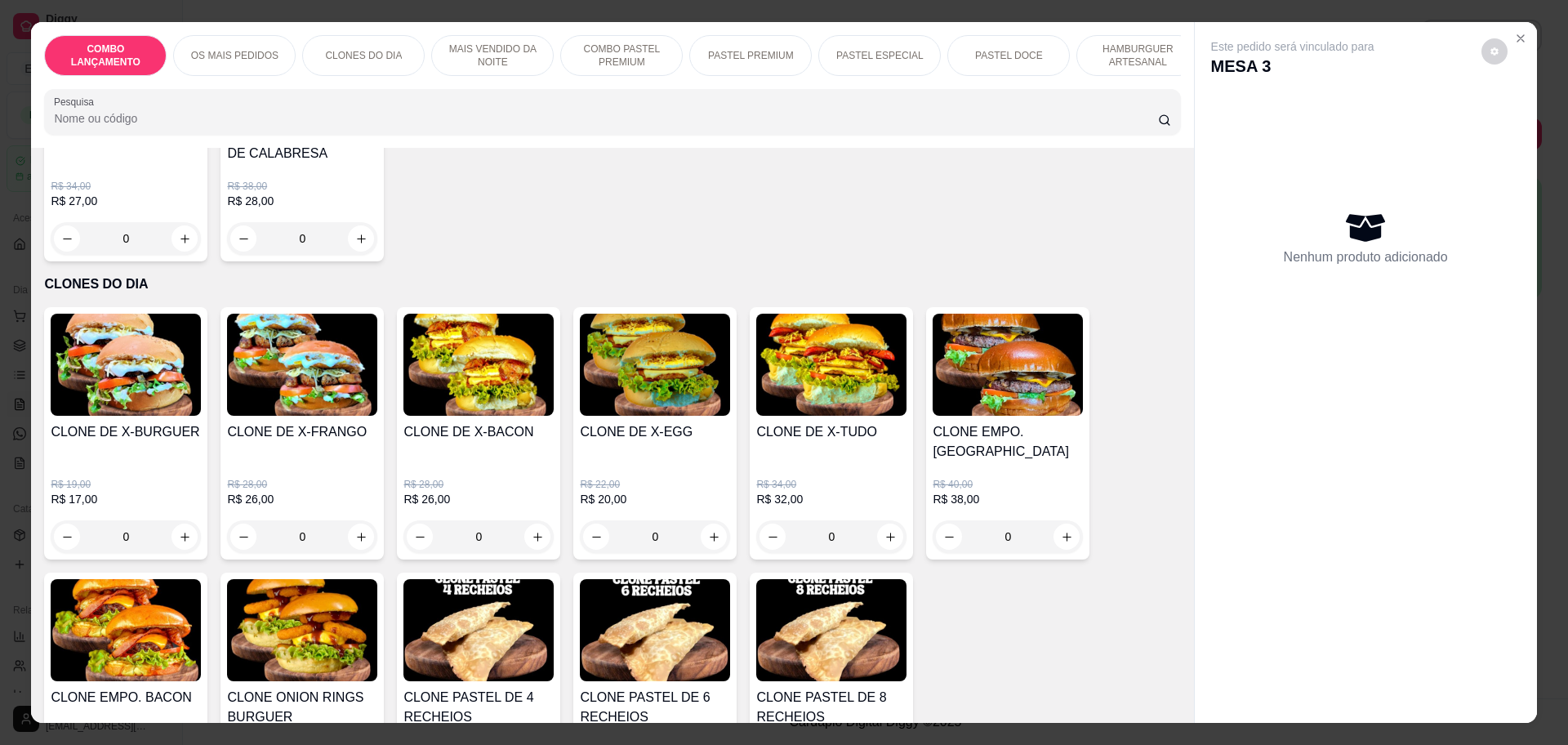
click at [530, 521] on div "0" at bounding box center [478, 536] width 151 height 32
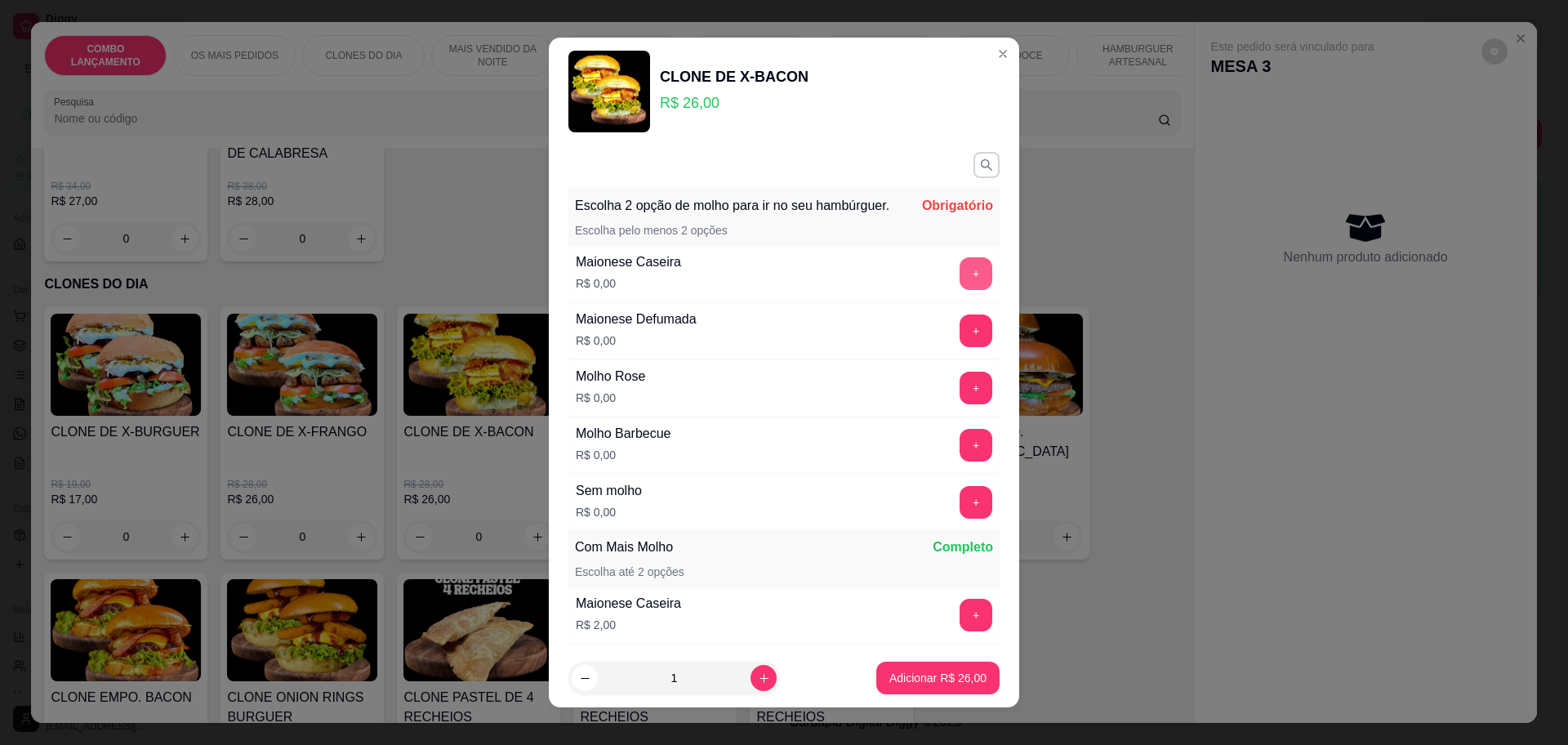
click at [960, 280] on button "+" at bounding box center [975, 273] width 32 height 32
click at [961, 461] on button "+" at bounding box center [976, 445] width 31 height 31
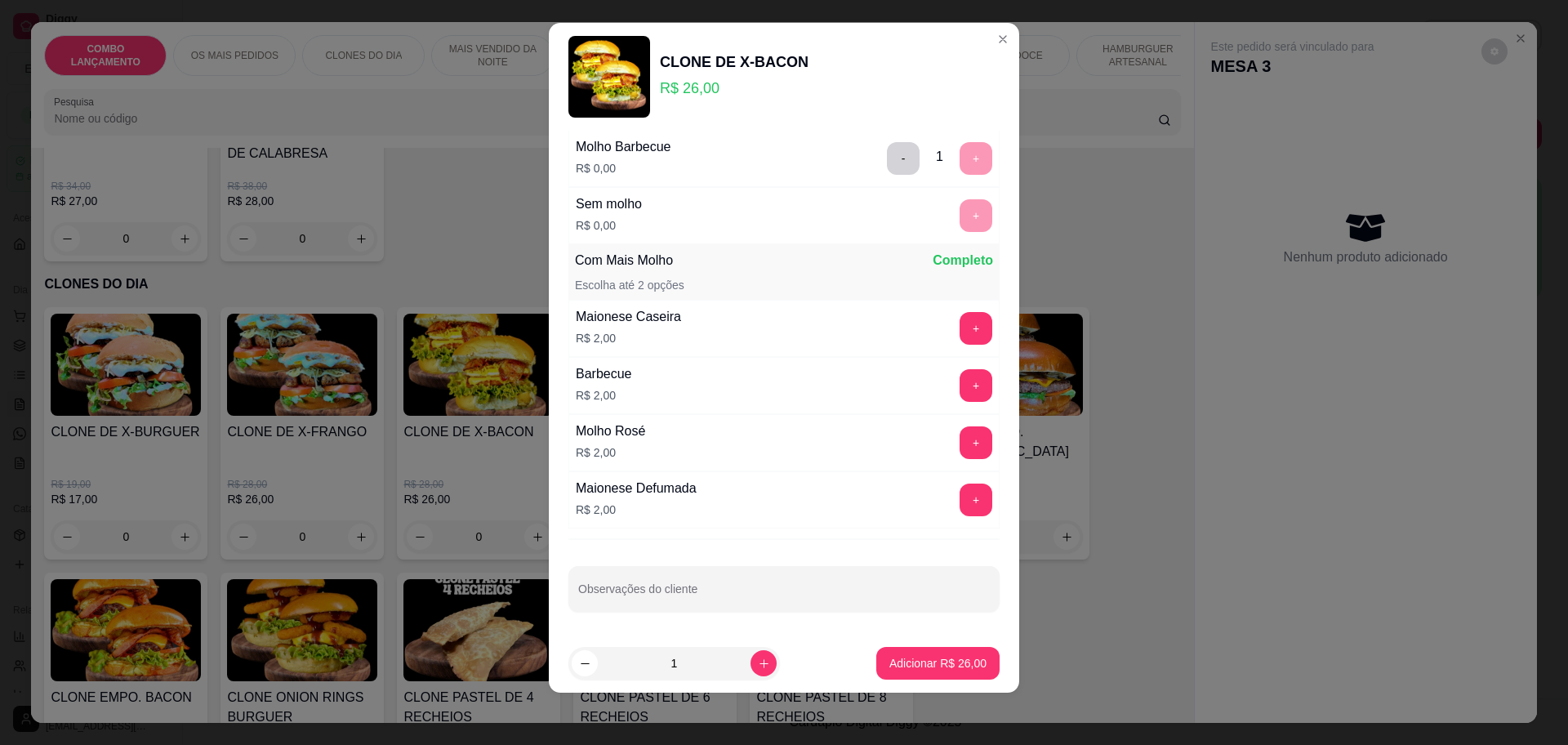
scroll to position [291, 0]
click at [758, 668] on icon "increase-product-quantity" at bounding box center [764, 663] width 12 height 12
type input "2"
click at [891, 666] on p "Adicionar R$ 52,00" at bounding box center [938, 663] width 94 height 16
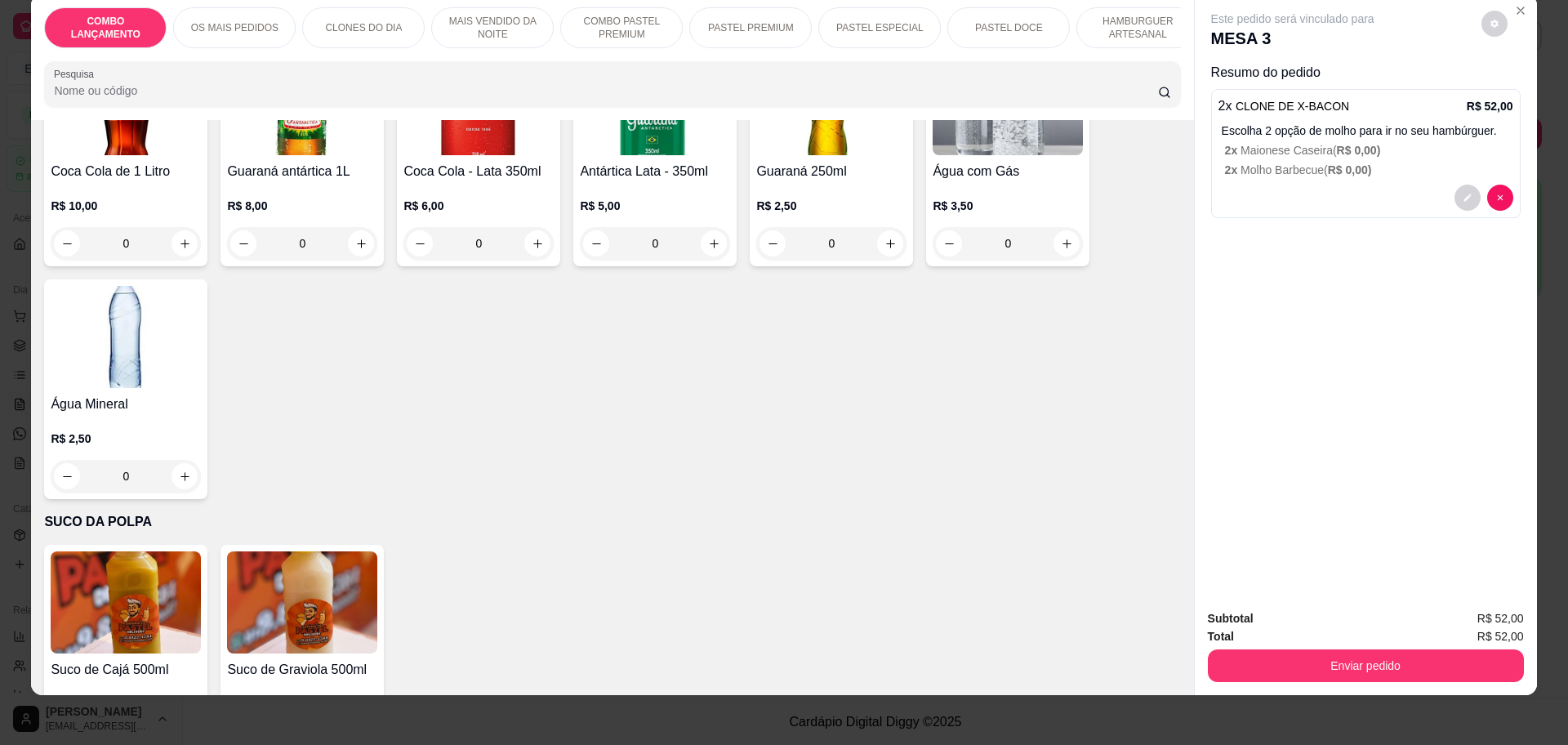
scroll to position [31, 0]
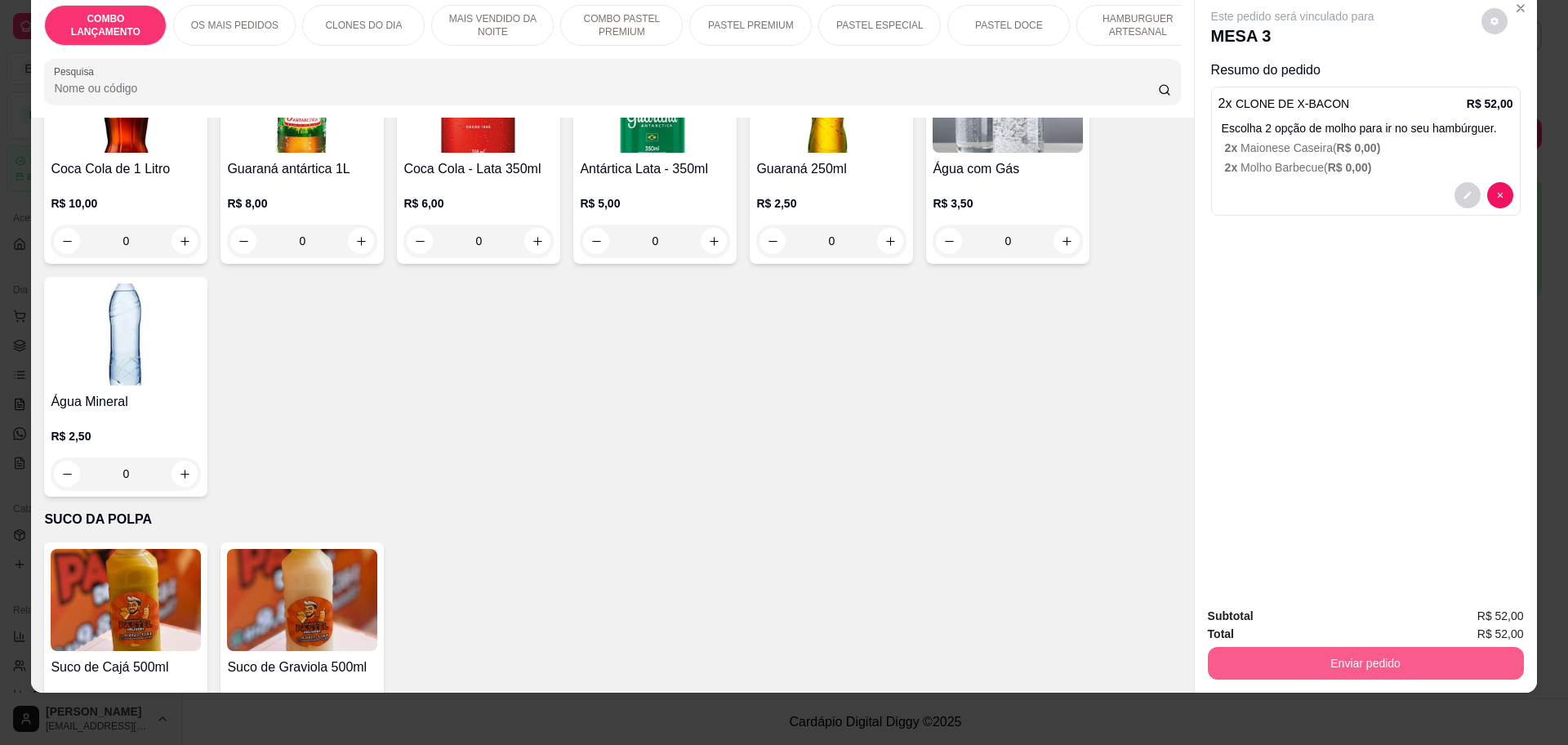
click at [1293, 666] on button "Enviar pedido" at bounding box center [1365, 662] width 316 height 32
click at [1469, 619] on button "Enviar pedido" at bounding box center [1479, 622] width 90 height 31
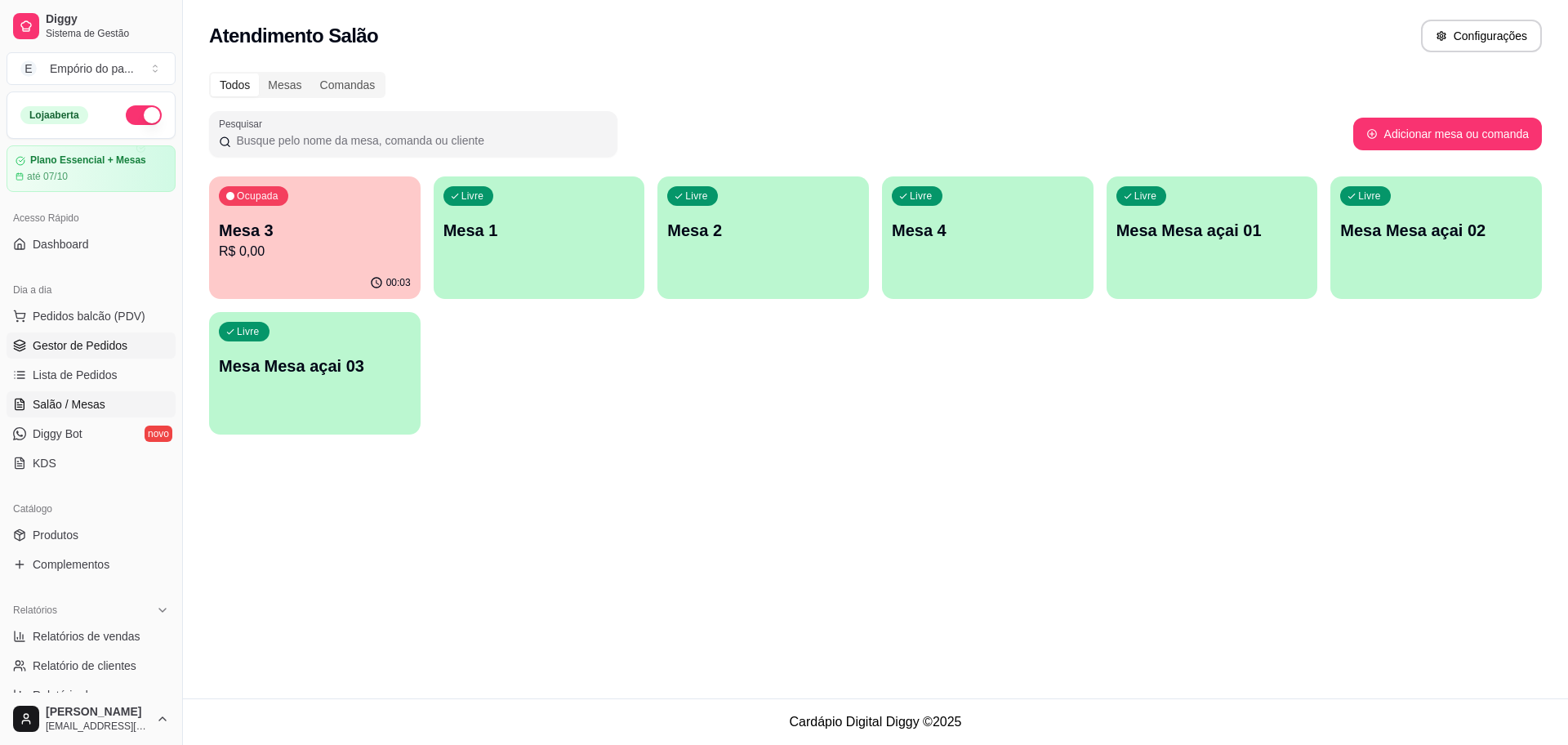
click at [132, 341] on link "Gestor de Pedidos" at bounding box center [92, 345] width 169 height 27
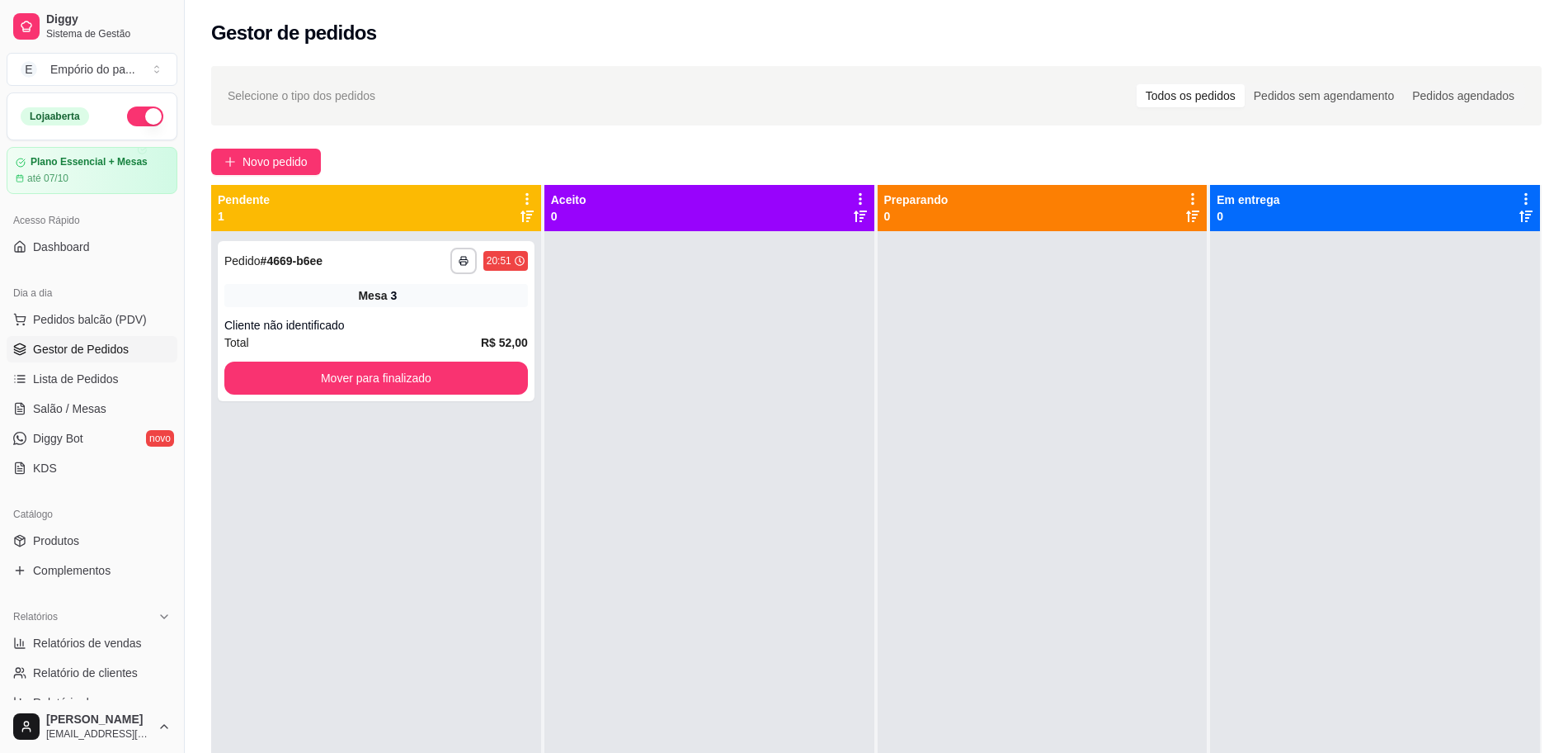
click at [7, 336] on link "Gestor de Pedidos" at bounding box center [92, 349] width 171 height 27
click at [120, 384] on link "Lista de Pedidos" at bounding box center [92, 379] width 171 height 27
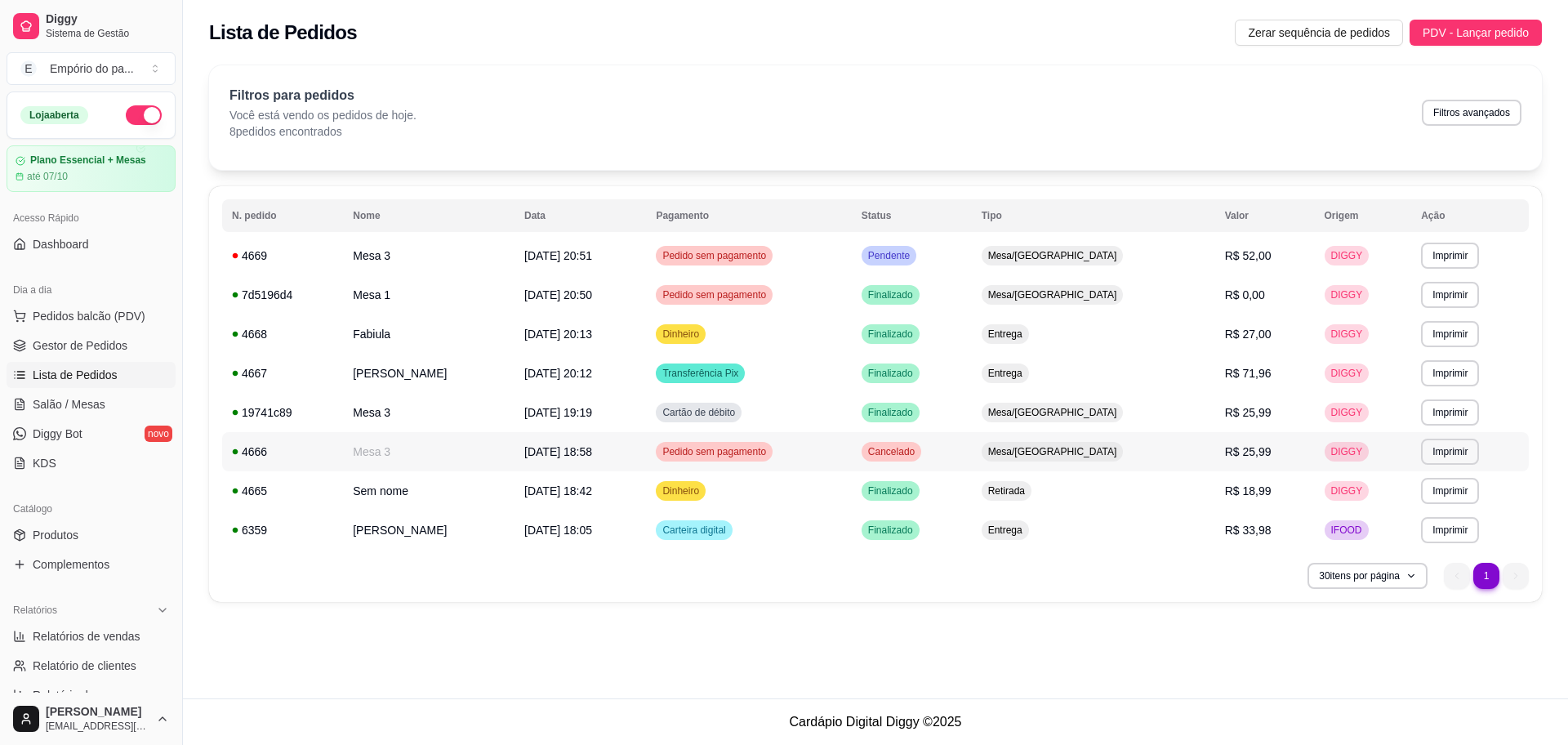
click at [458, 456] on td "Mesa 3" at bounding box center [428, 452] width 171 height 39
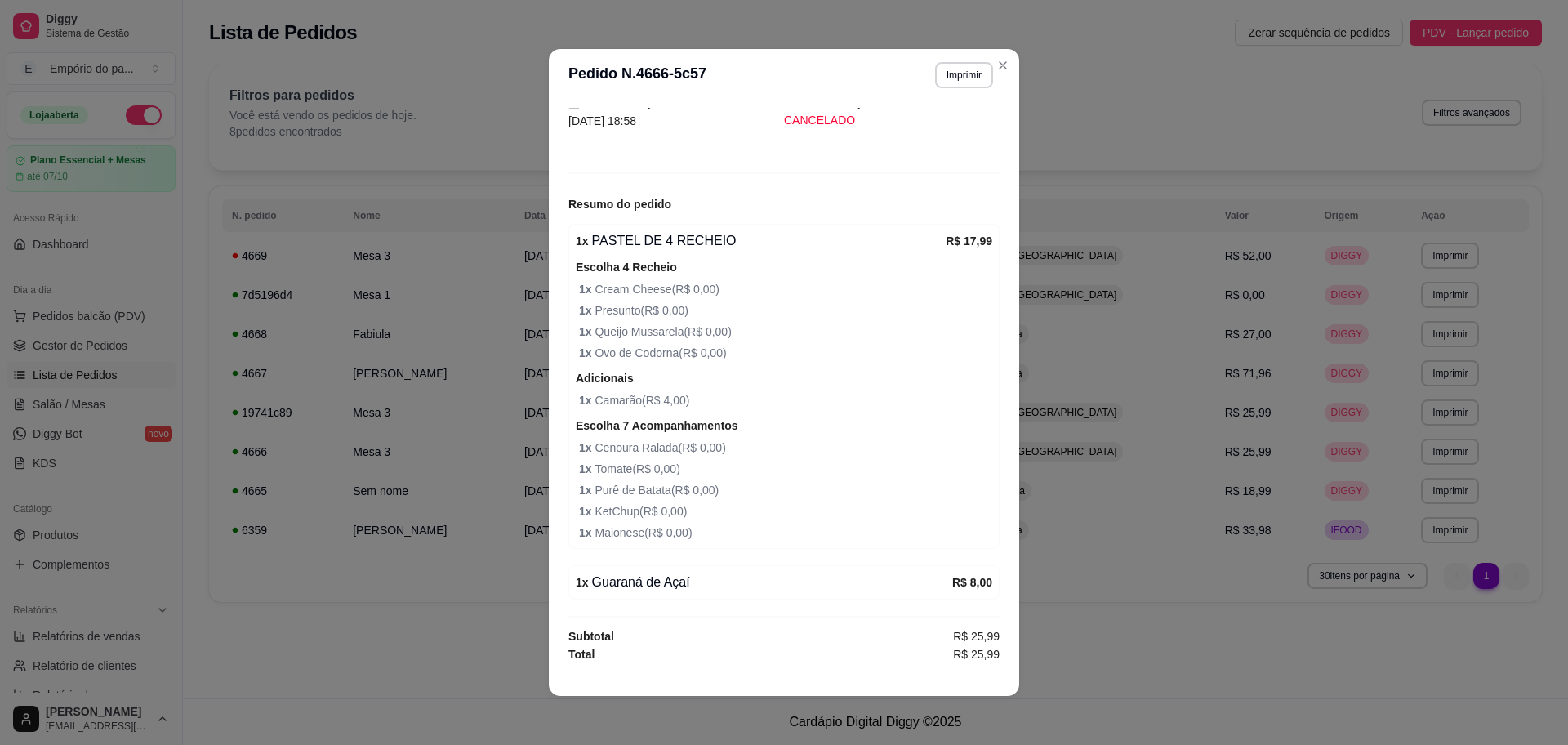
scroll to position [3, 0]
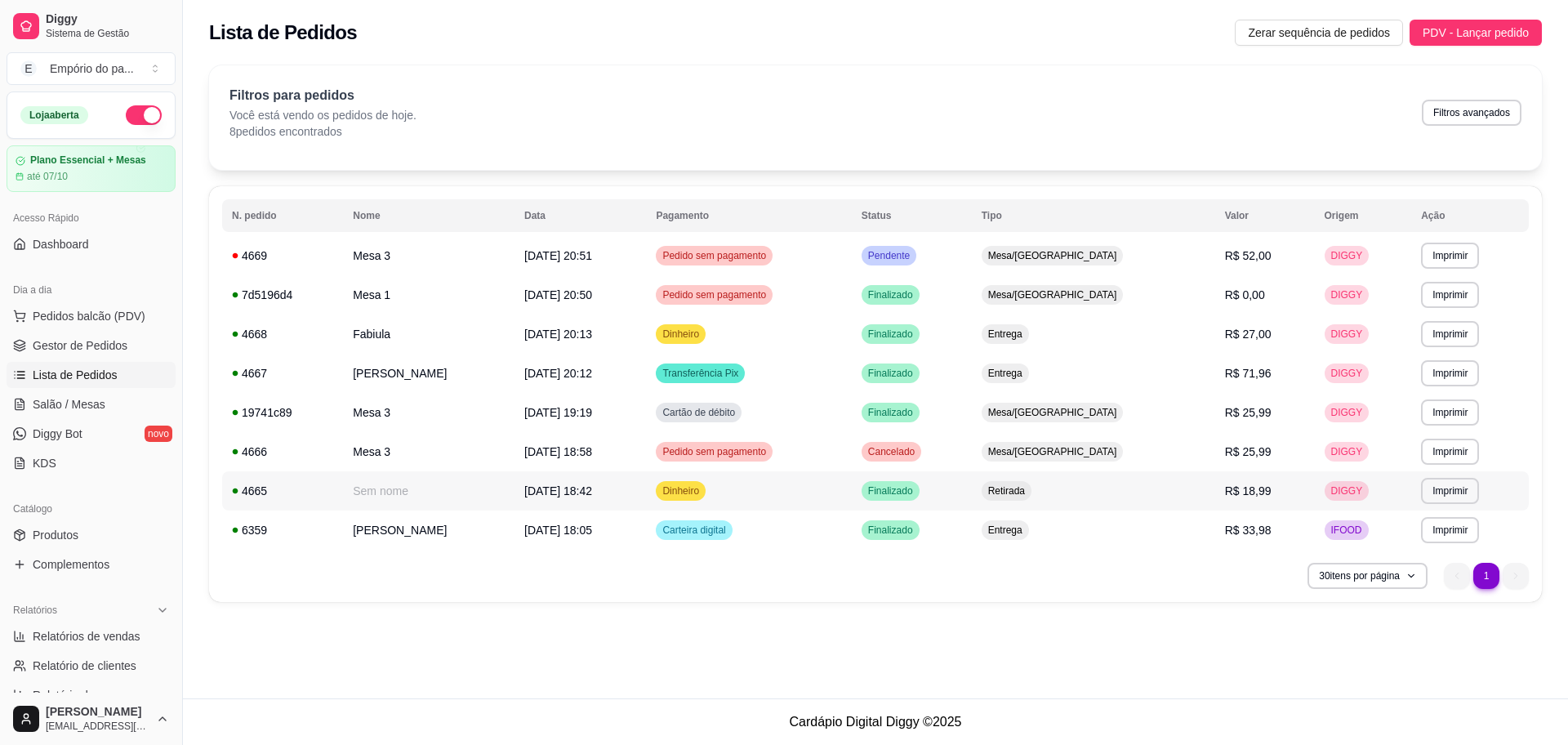
click at [434, 483] on td "Sem nome" at bounding box center [428, 491] width 171 height 39
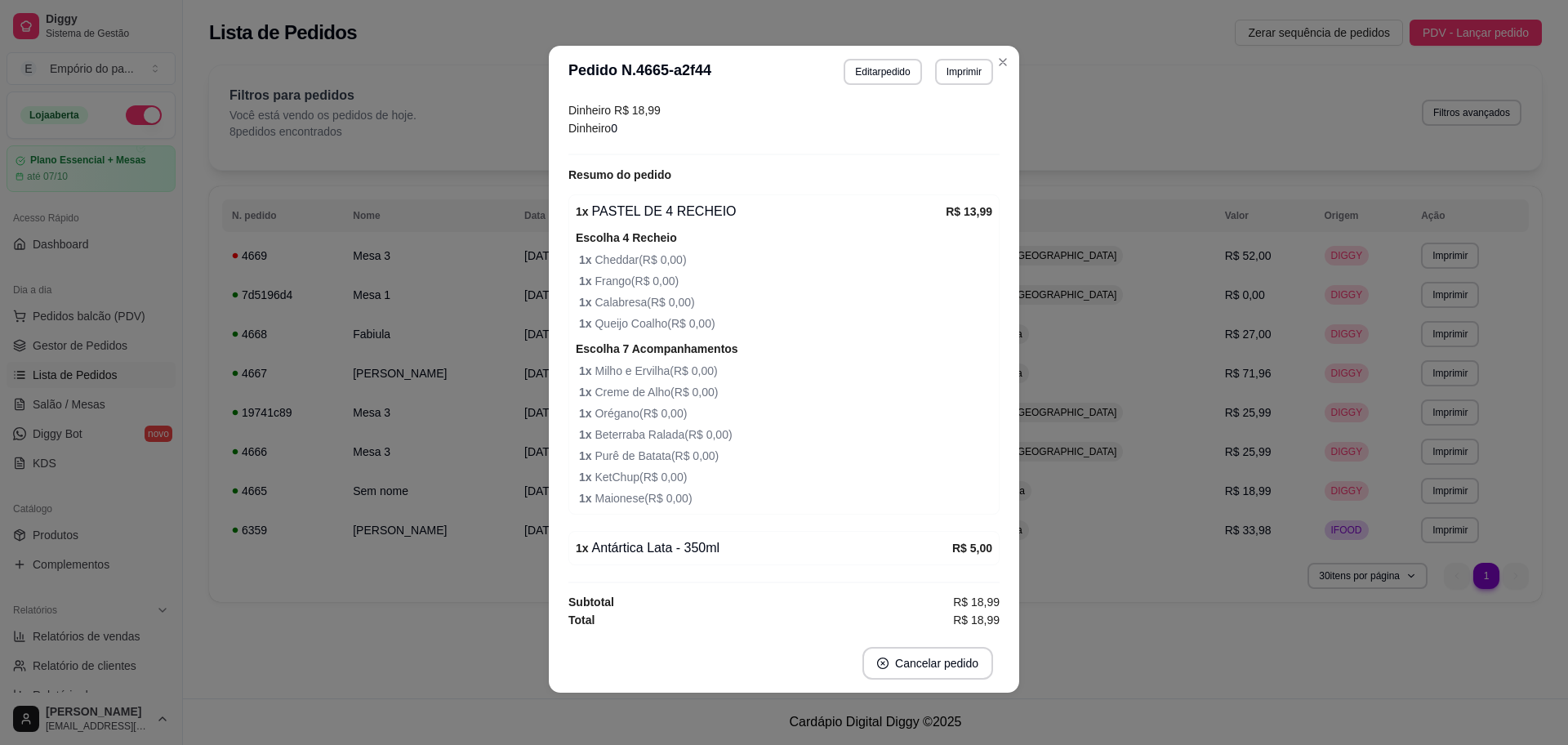
scroll to position [184, 0]
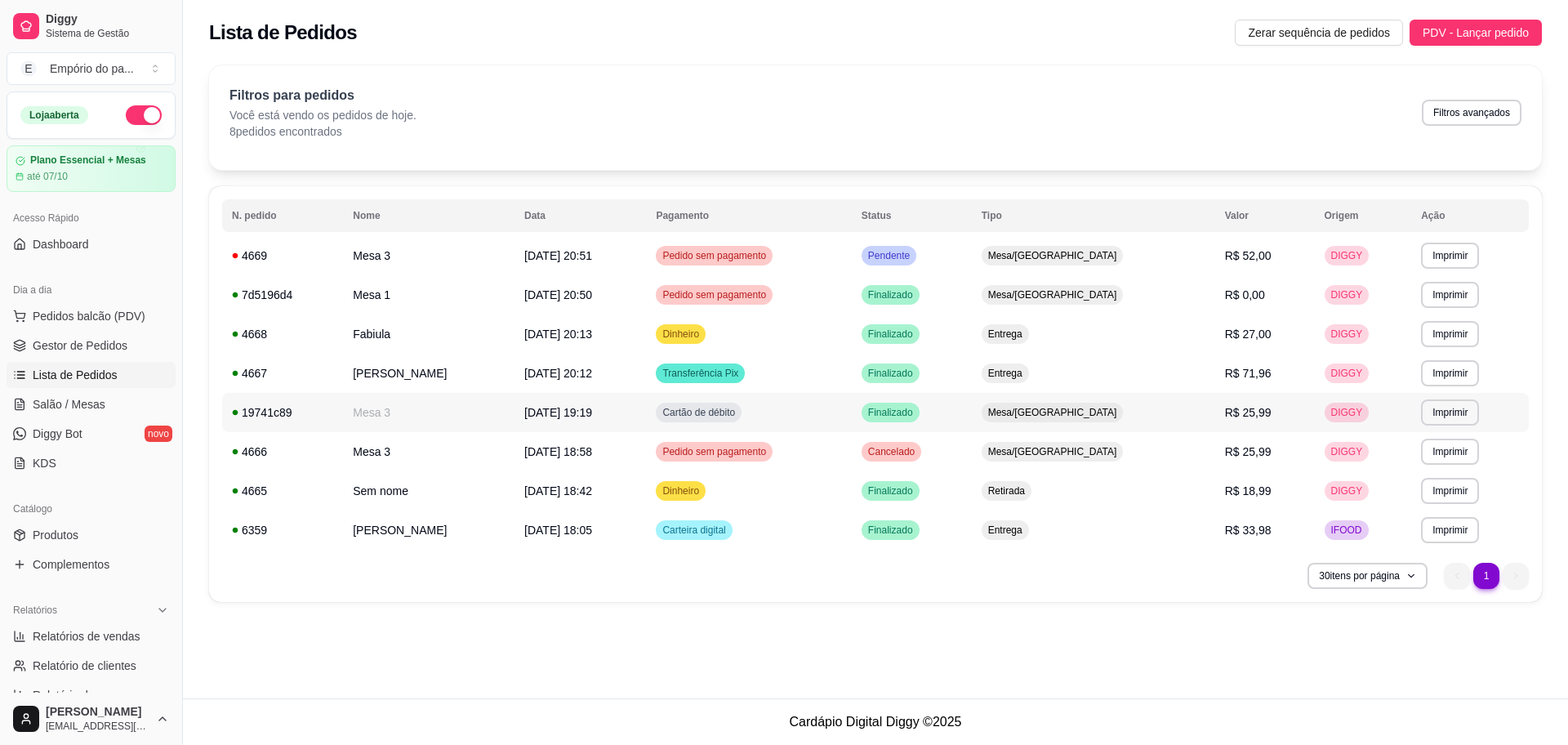
click at [465, 415] on td "Mesa 3" at bounding box center [428, 412] width 171 height 39
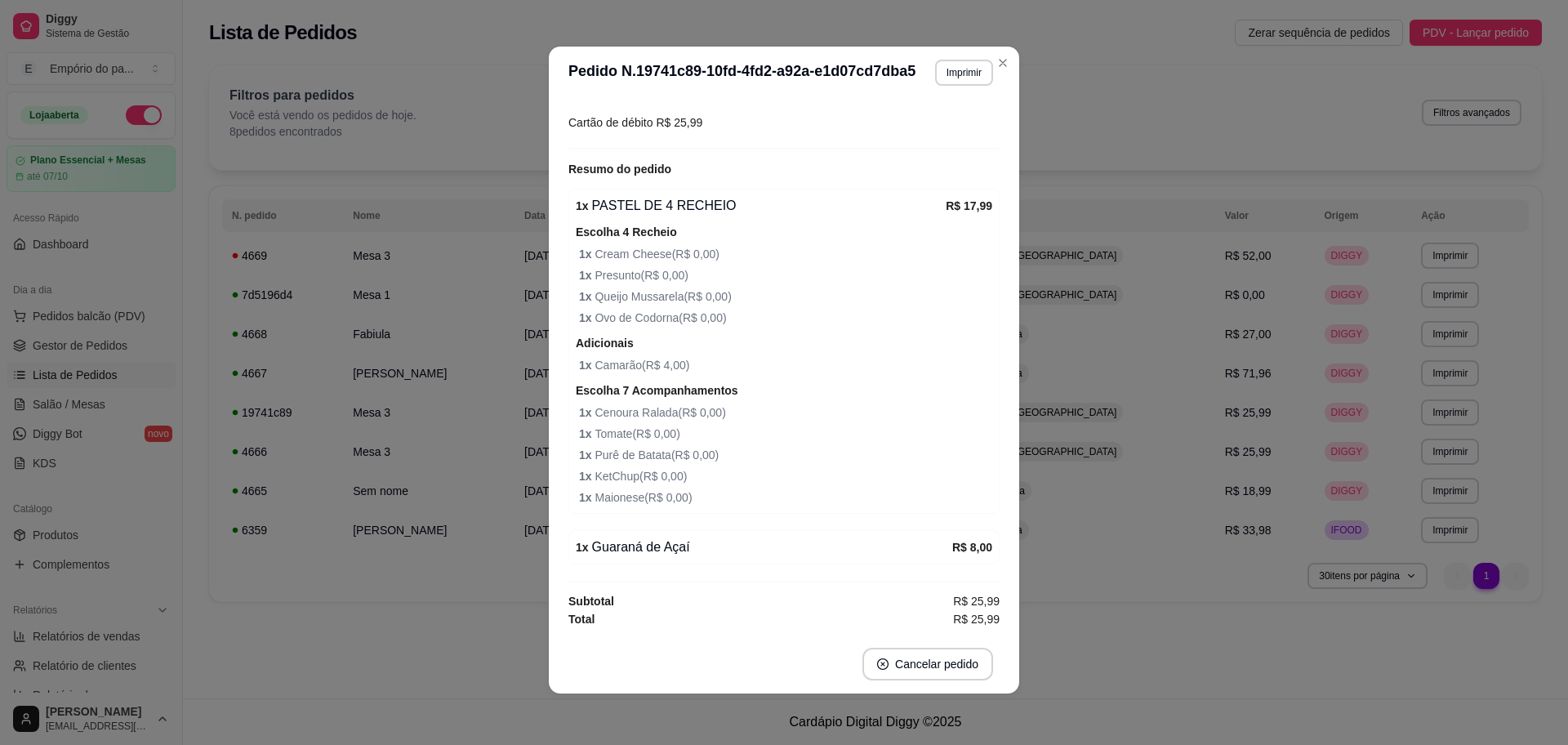
scroll to position [3, 0]
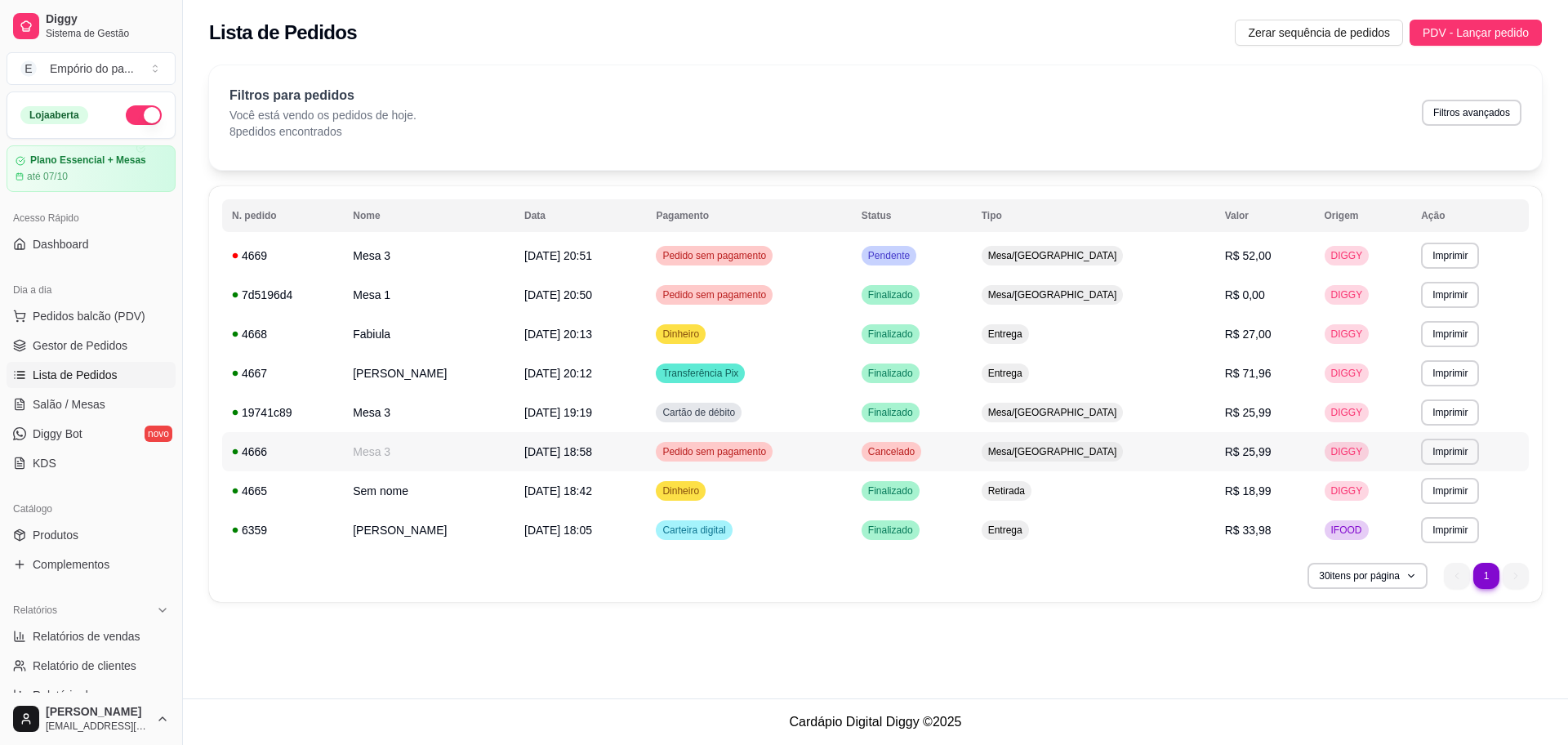
click at [408, 439] on td "Mesa 3" at bounding box center [428, 452] width 171 height 39
click at [35, 339] on span "Gestor de Pedidos" at bounding box center [80, 345] width 94 height 17
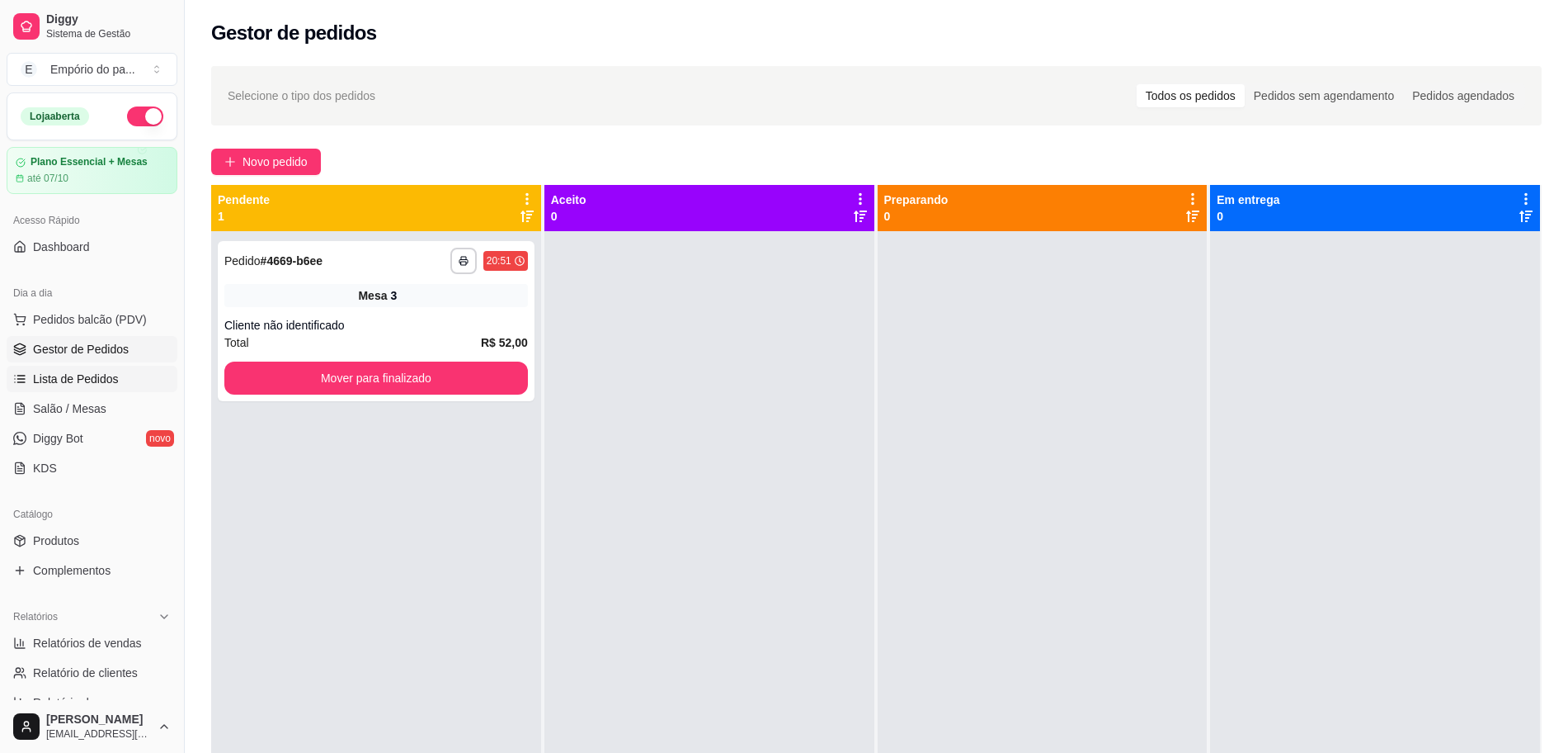
click at [53, 371] on span "Lista de Pedidos" at bounding box center [76, 379] width 86 height 17
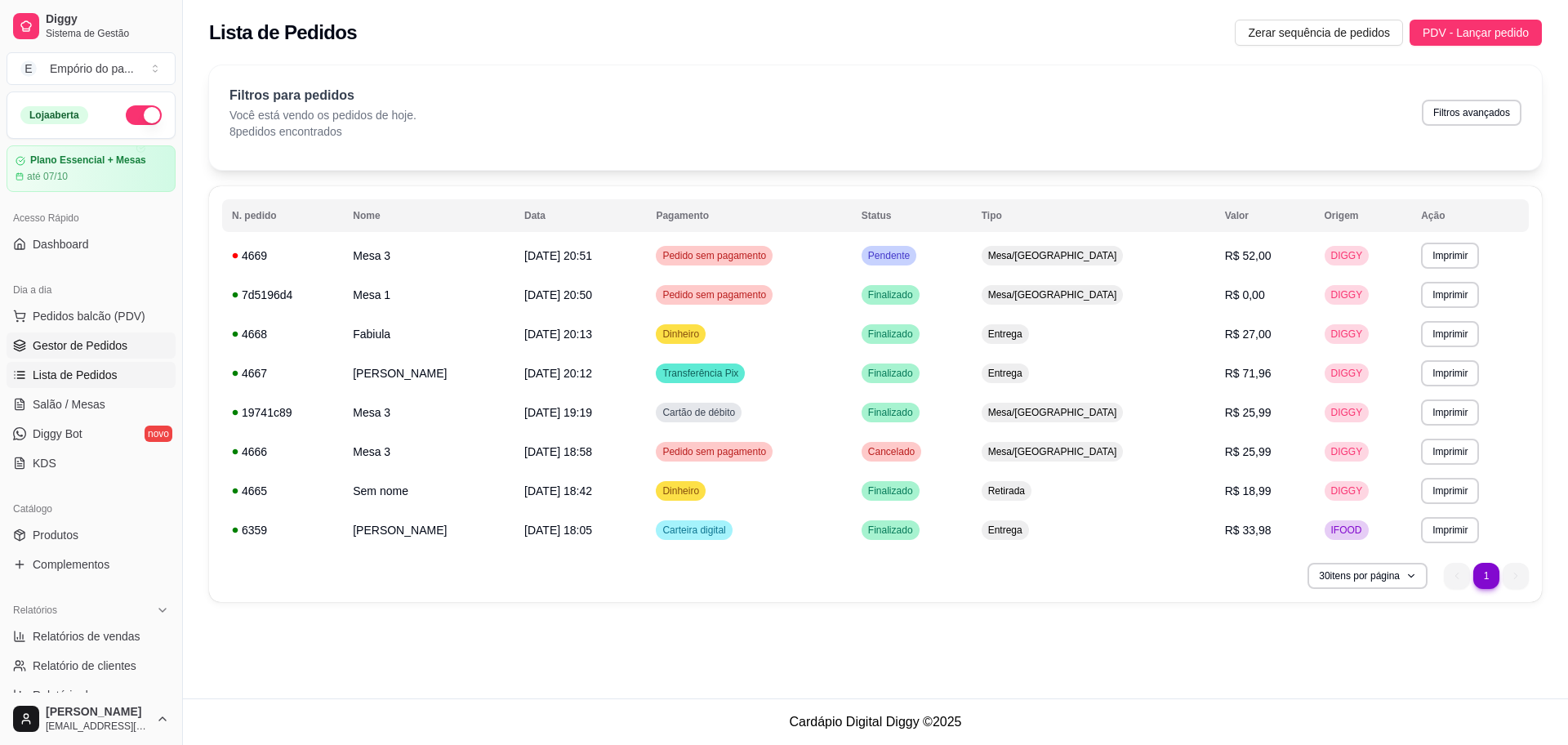
click at [113, 350] on span "Gestor de Pedidos" at bounding box center [80, 345] width 94 height 17
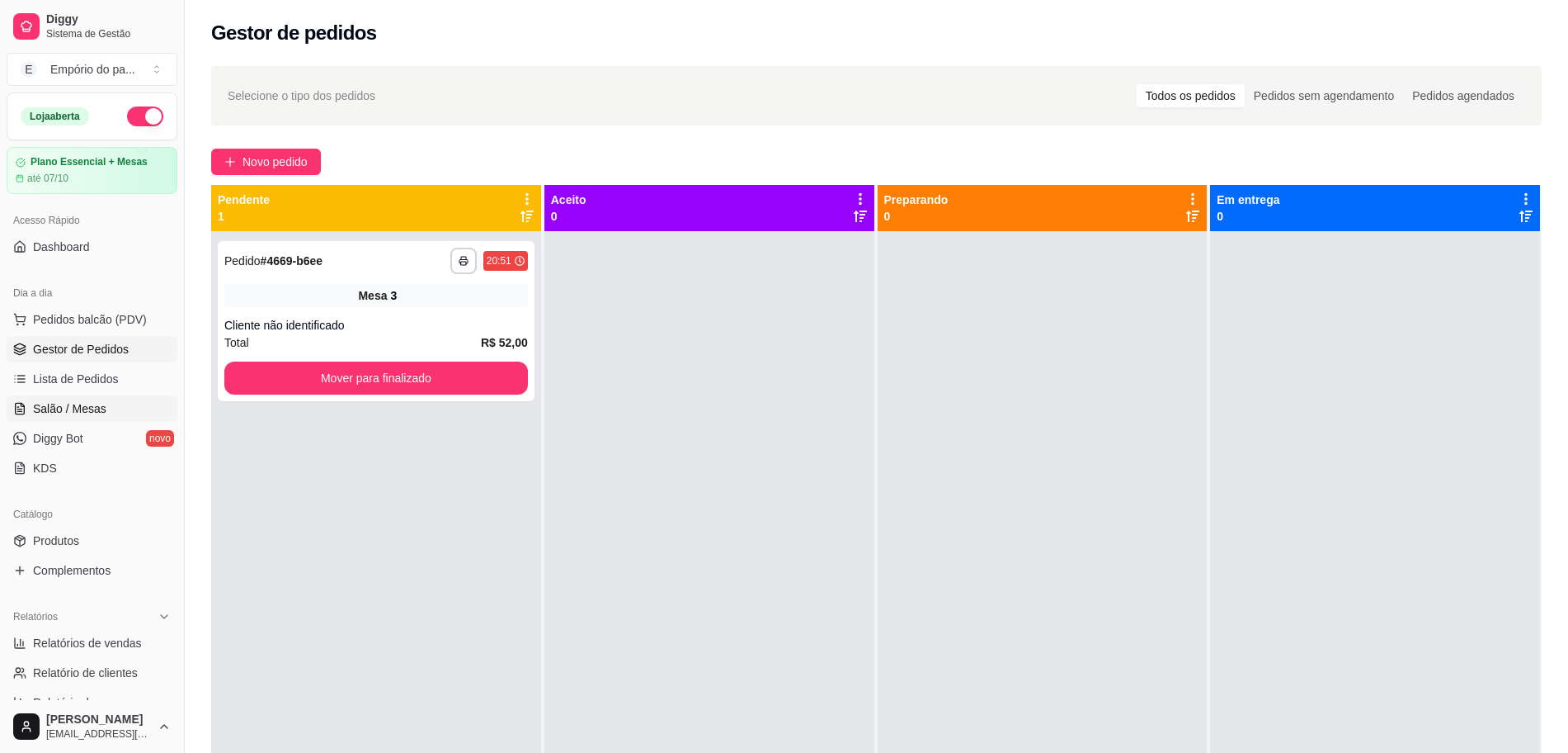
click at [46, 396] on link "Salão / Mesas" at bounding box center [92, 408] width 171 height 27
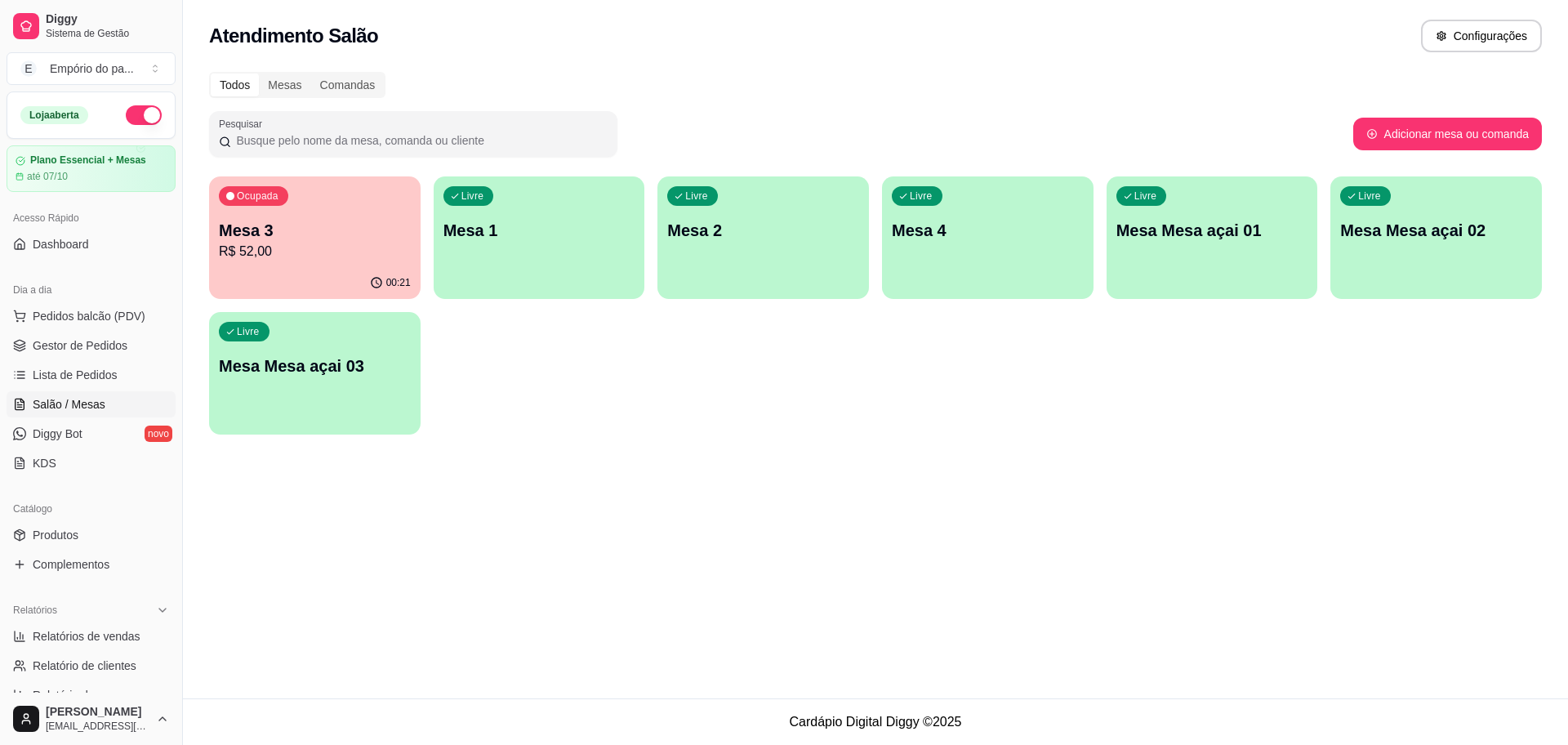
click at [794, 261] on div "Livre Mesa 2" at bounding box center [763, 227] width 212 height 103
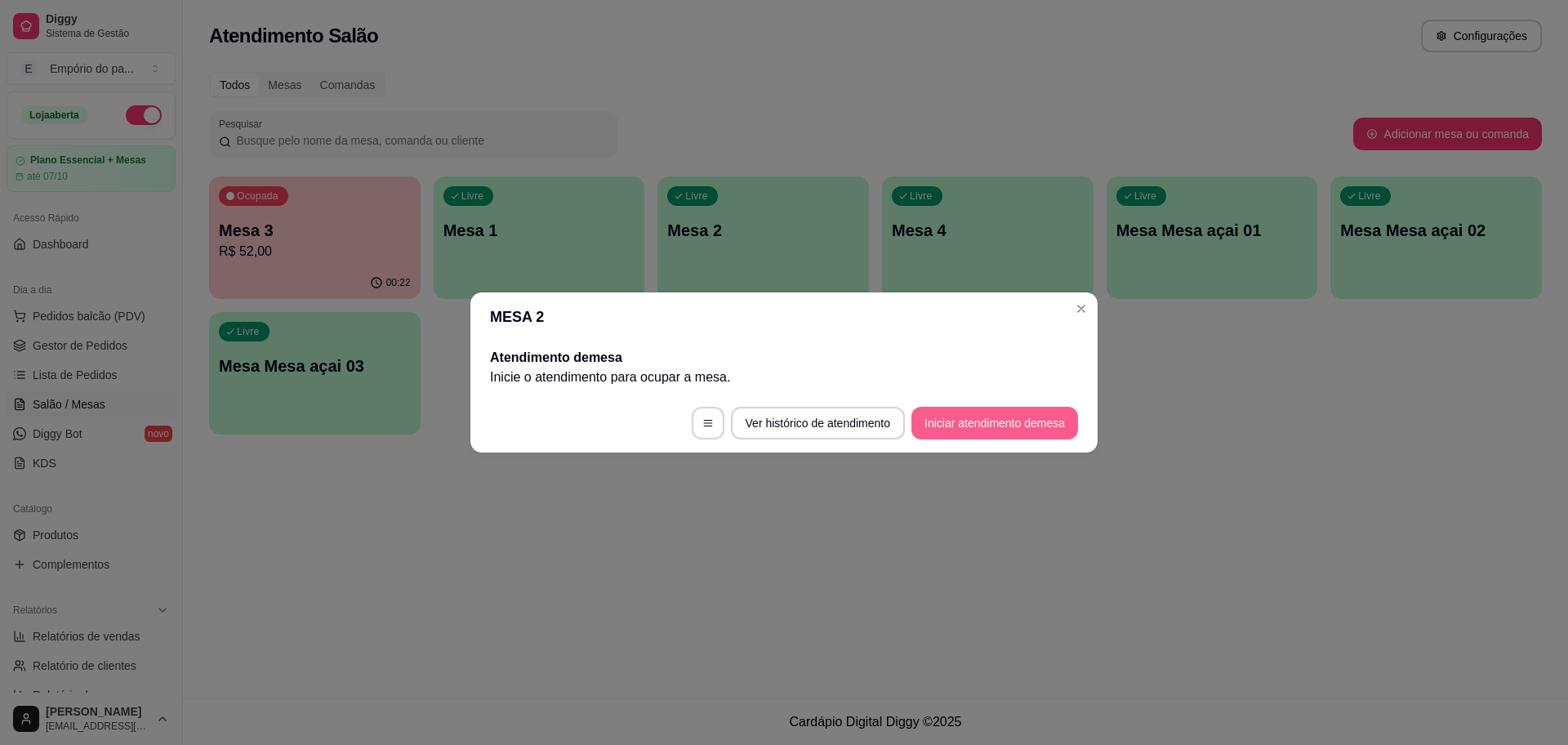
click at [1038, 415] on button "Iniciar atendimento de mesa" at bounding box center [994, 422] width 166 height 32
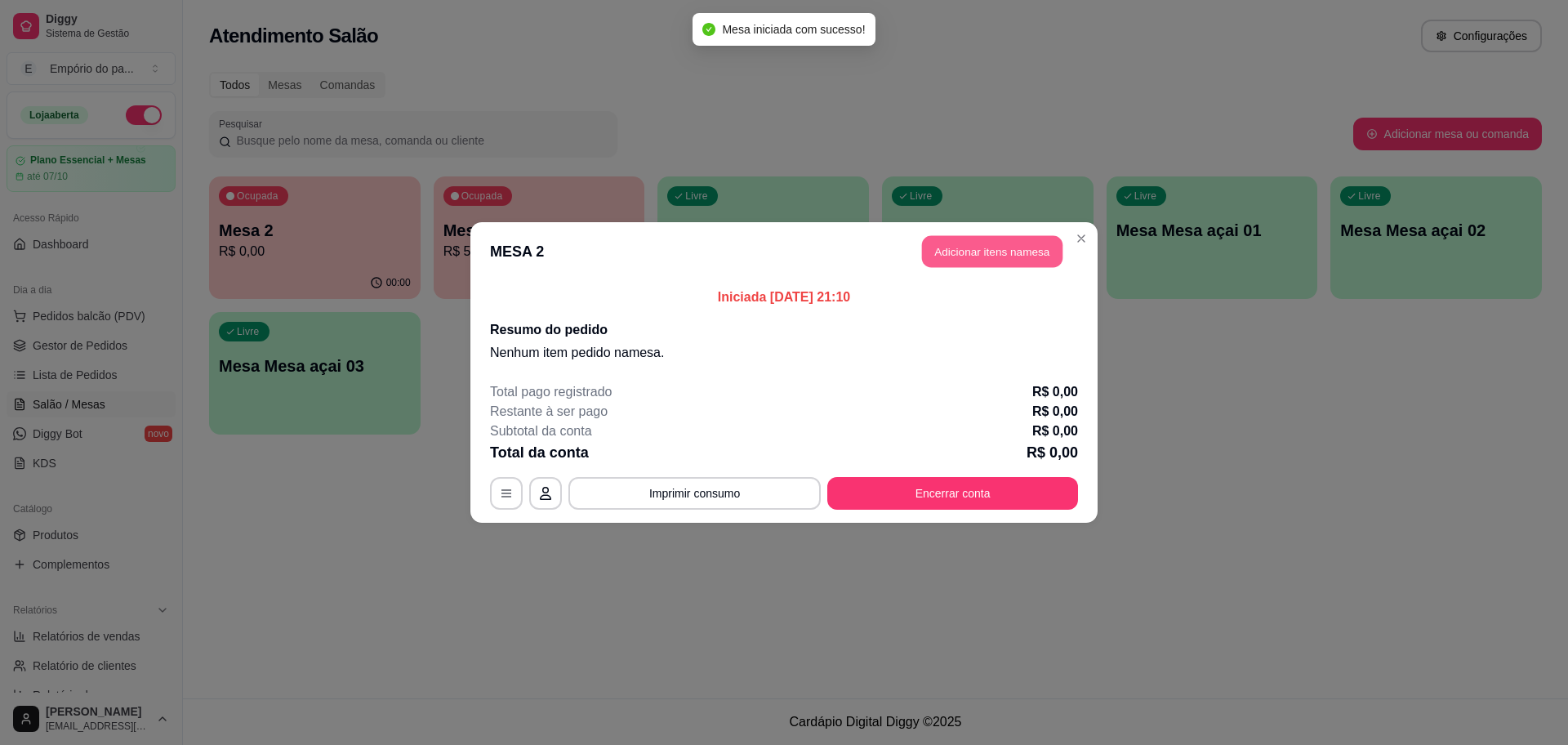
click at [996, 249] on button "Adicionar itens na mesa" at bounding box center [992, 252] width 141 height 31
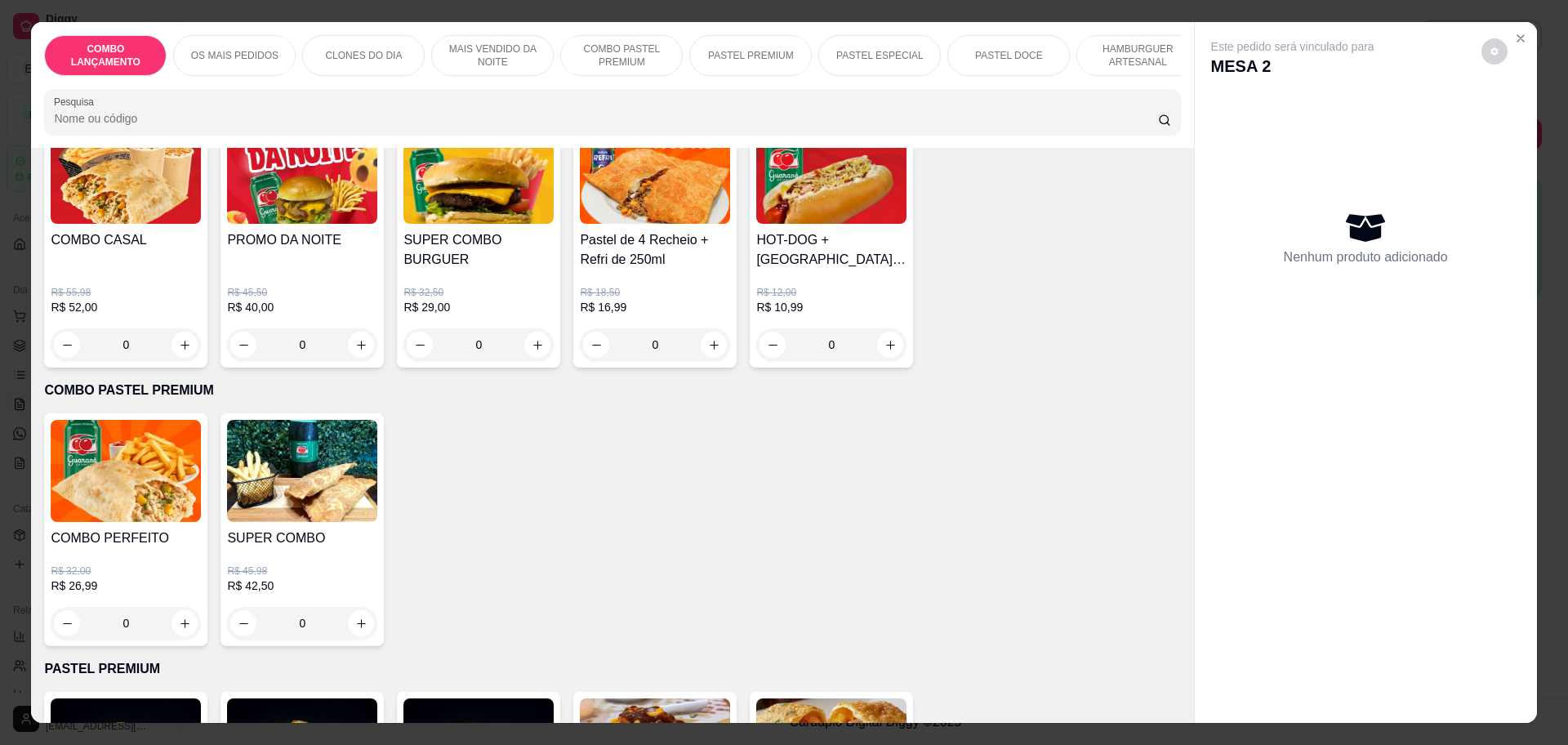
scroll to position [1225, 0]
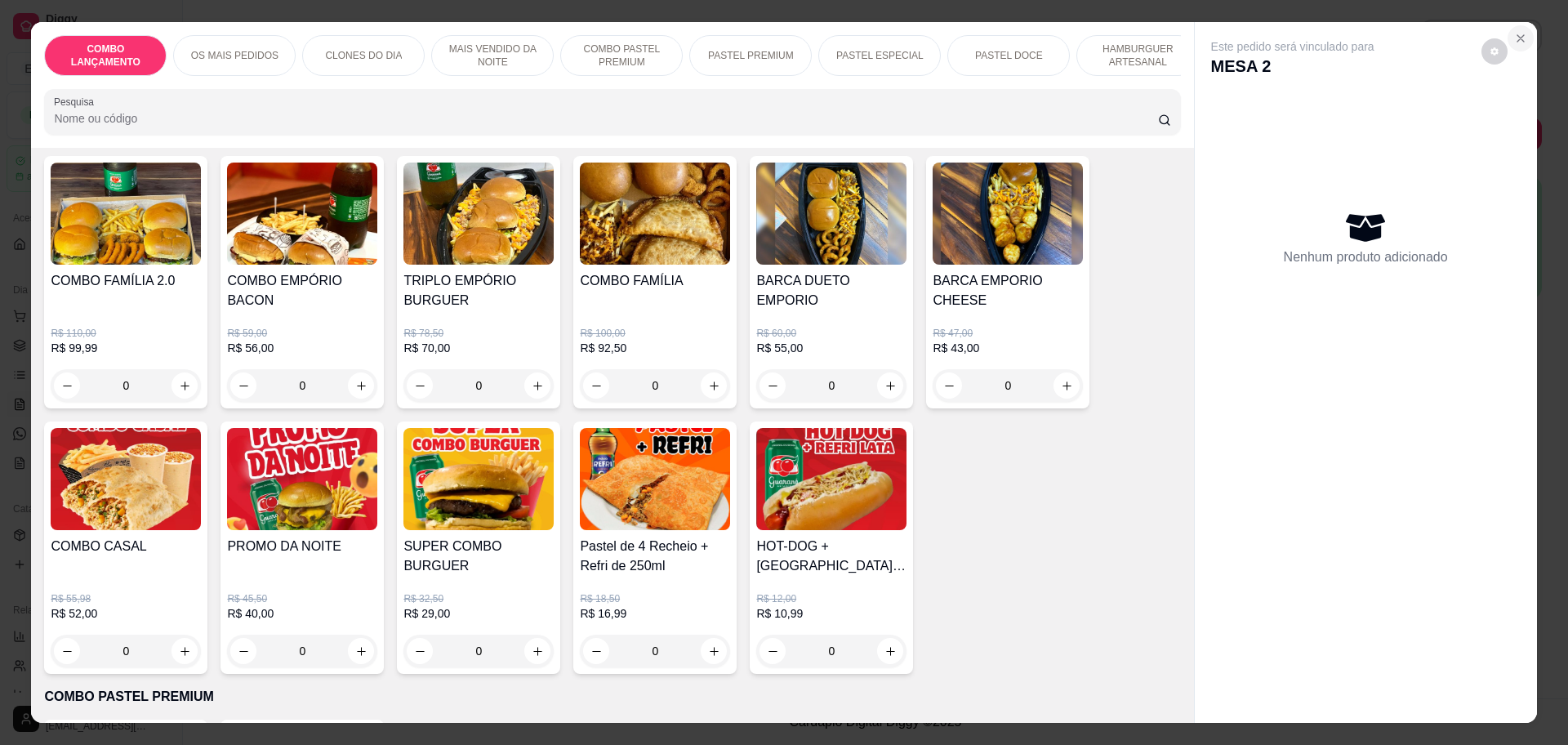
click at [1518, 33] on icon "Close" at bounding box center [1520, 37] width 13 height 13
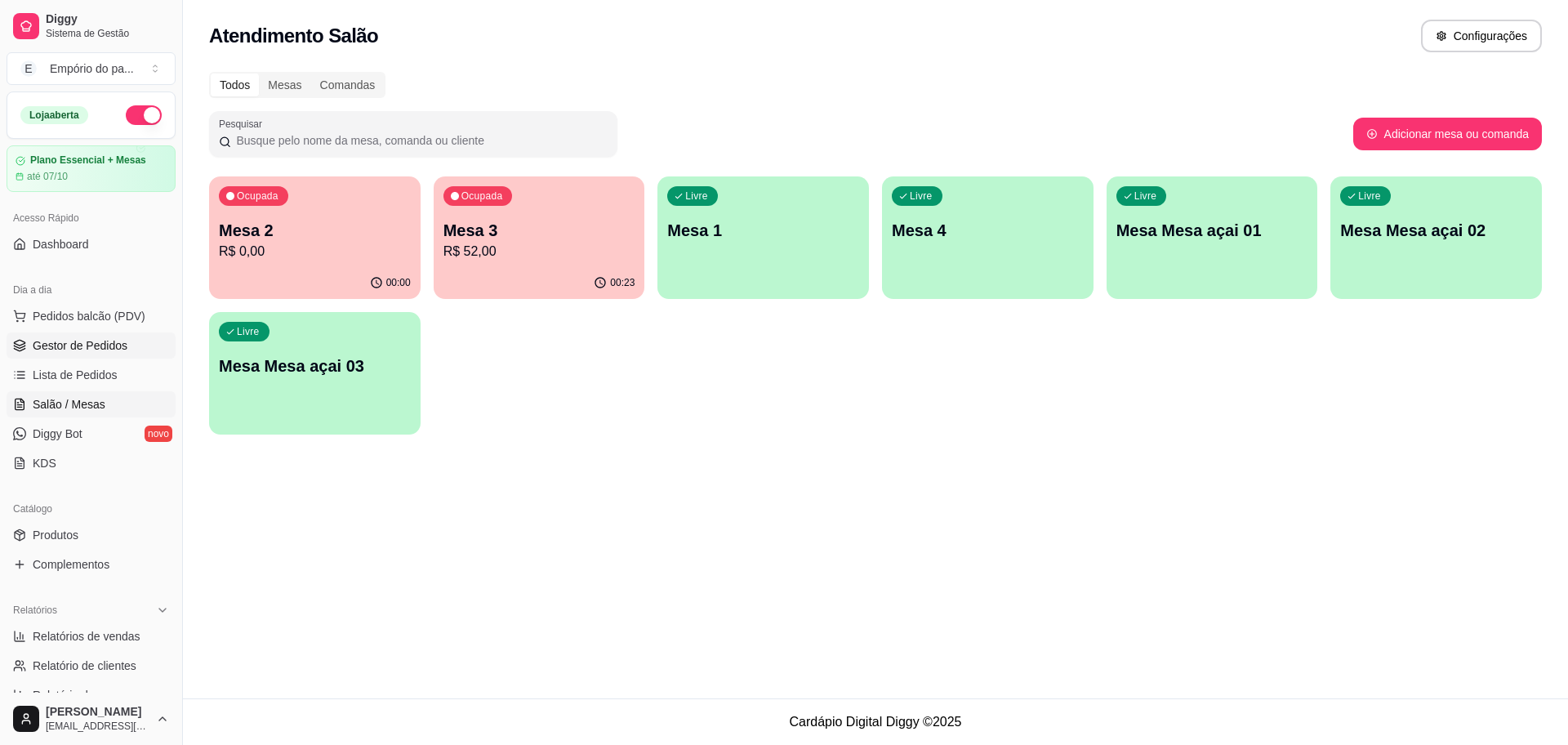
click at [31, 335] on link "Gestor de Pedidos" at bounding box center [92, 345] width 169 height 27
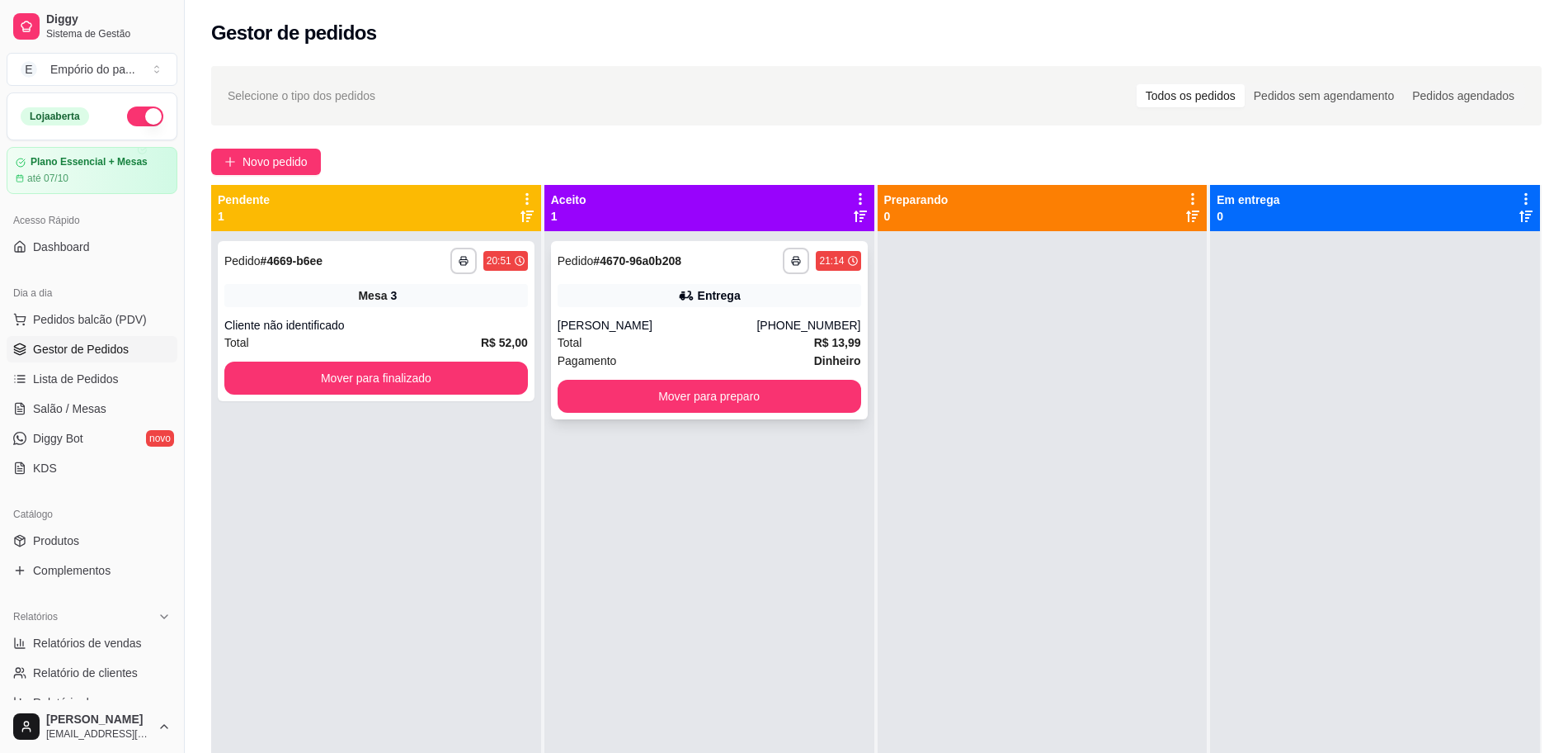
click at [749, 370] on div "**********" at bounding box center [709, 329] width 317 height 178
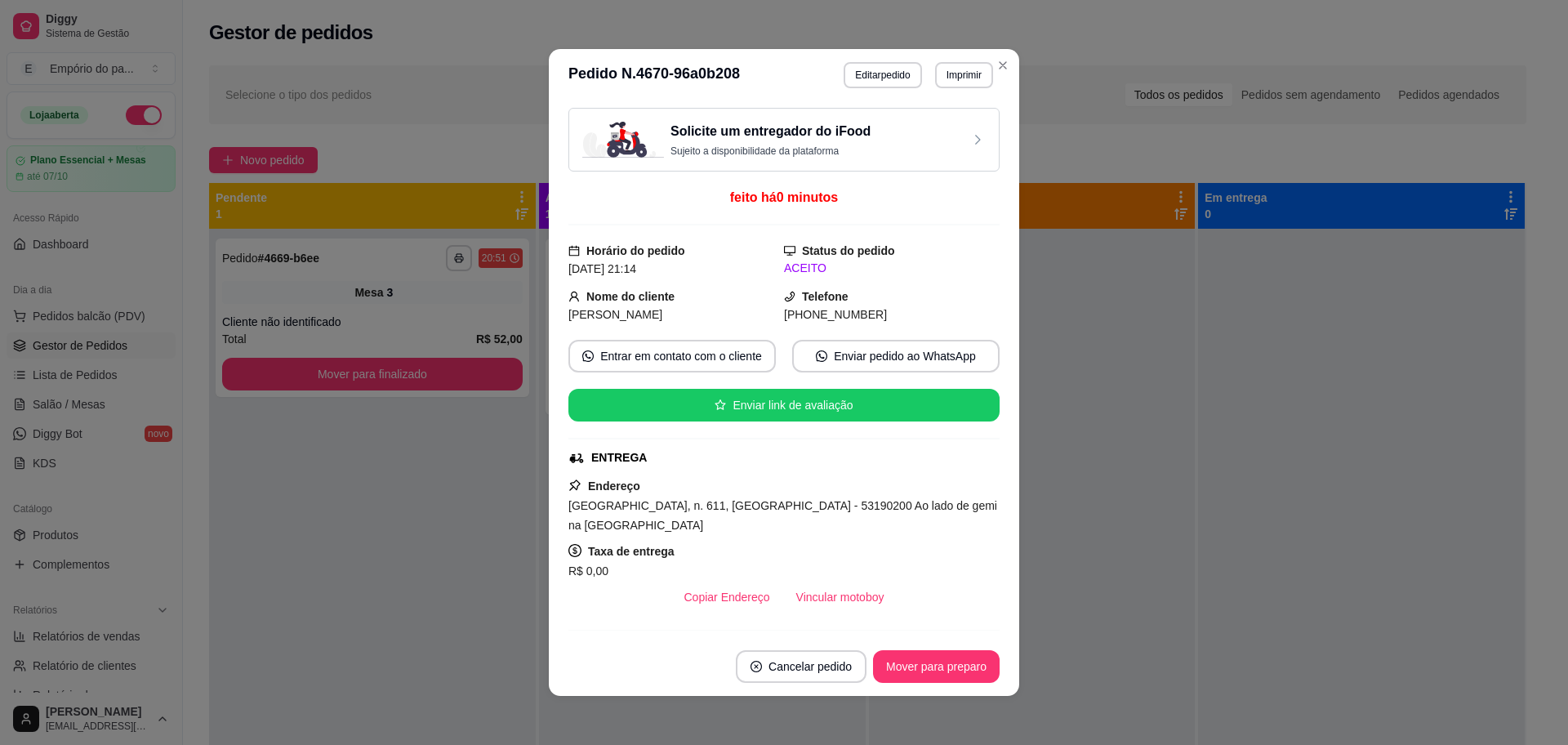
scroll to position [102, 0]
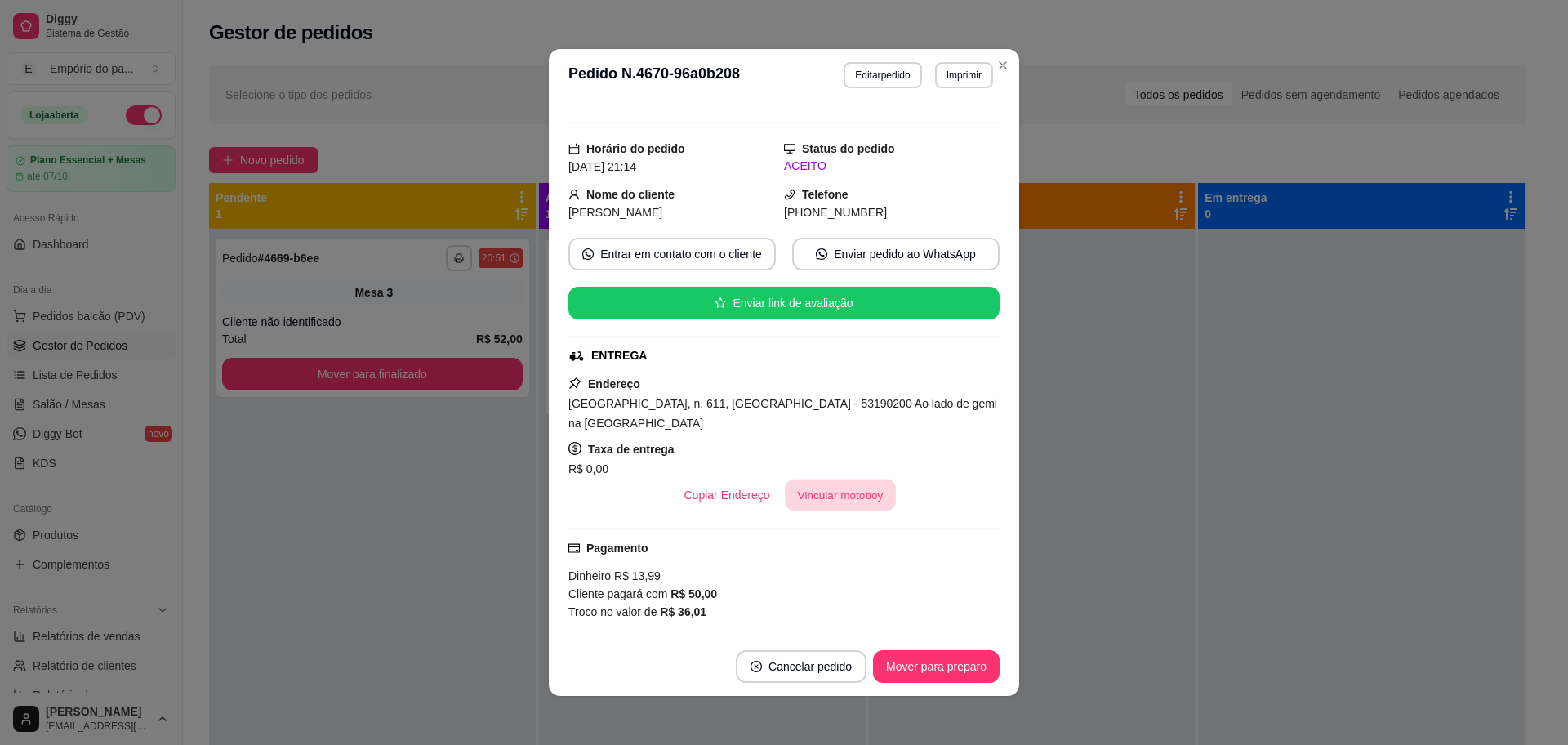
click at [810, 491] on button "Vincular motoboy" at bounding box center [840, 495] width 111 height 31
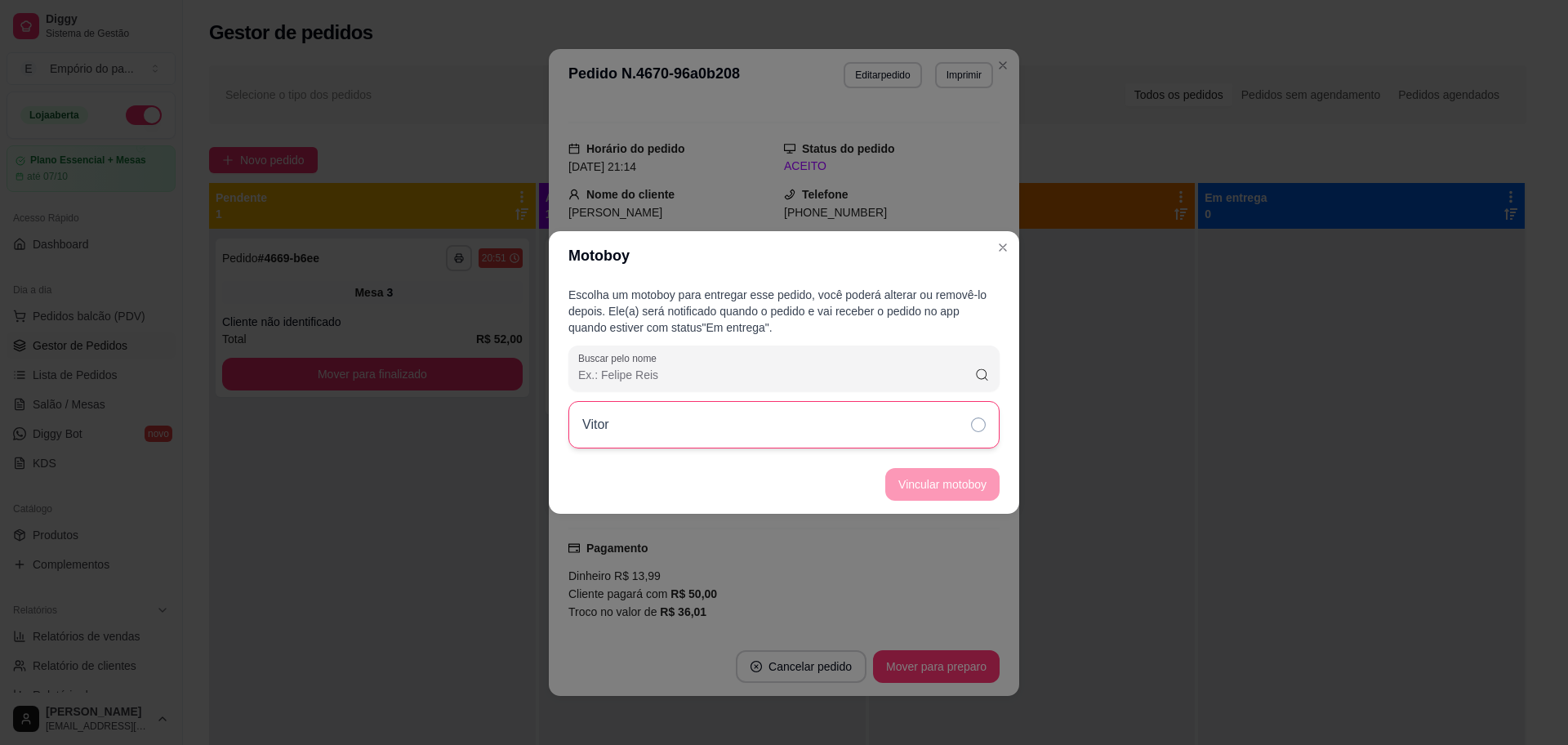
click at [870, 425] on div "Vitor" at bounding box center [784, 424] width 431 height 47
click at [909, 485] on button "Vincular motoboy" at bounding box center [942, 484] width 111 height 31
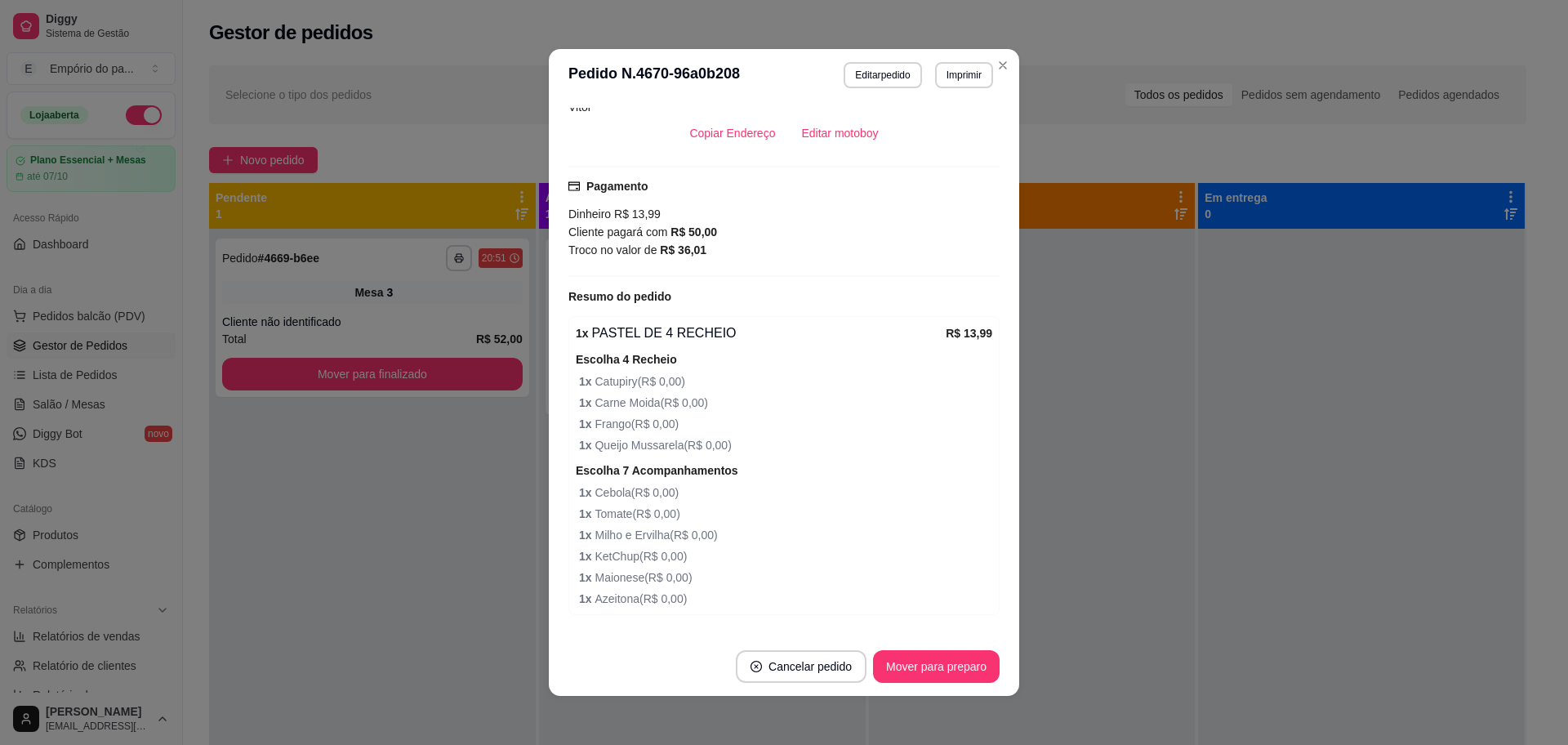
scroll to position [472, 0]
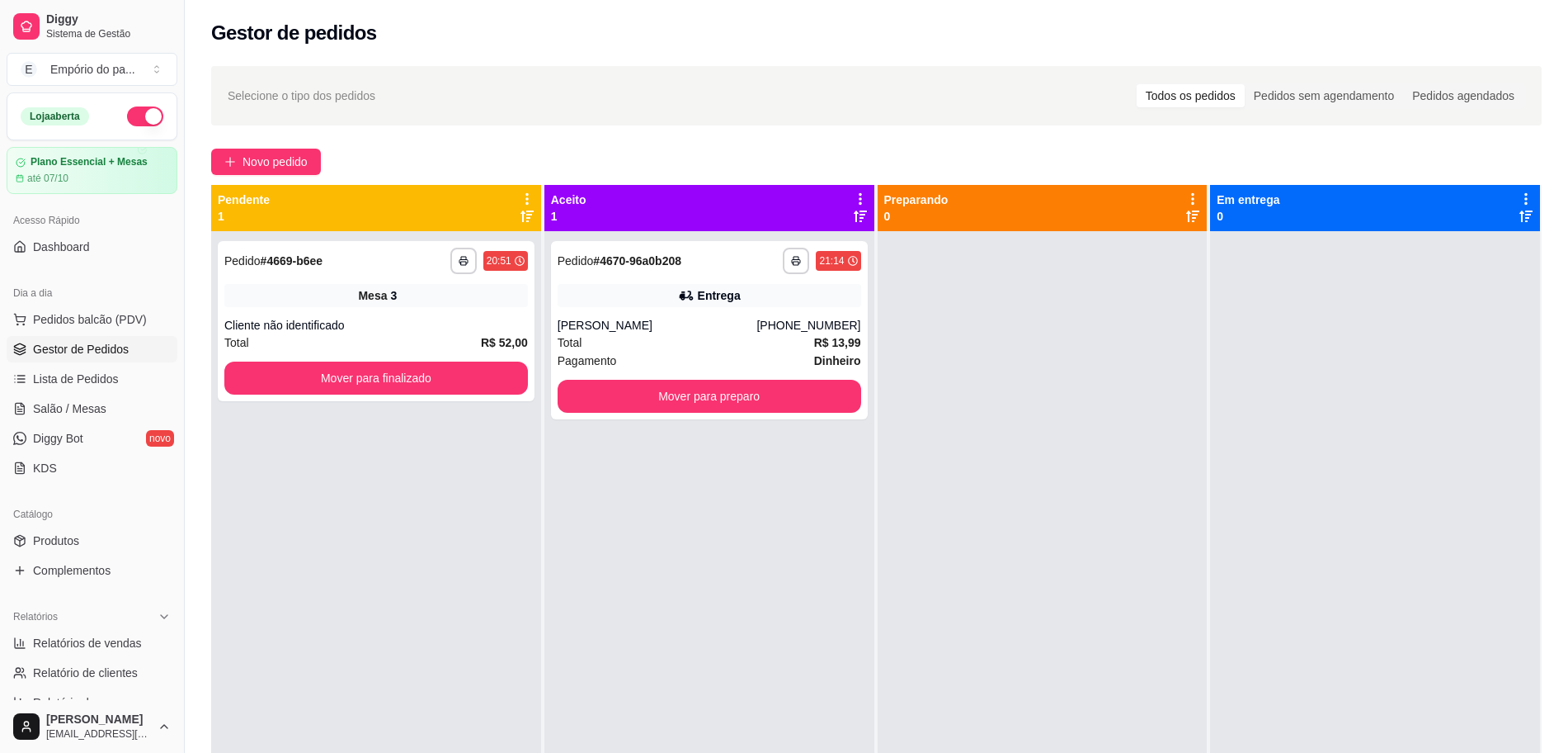
click at [72, 337] on link "Gestor de Pedidos" at bounding box center [92, 349] width 171 height 27
click at [72, 418] on link "Salão / Mesas" at bounding box center [92, 408] width 171 height 27
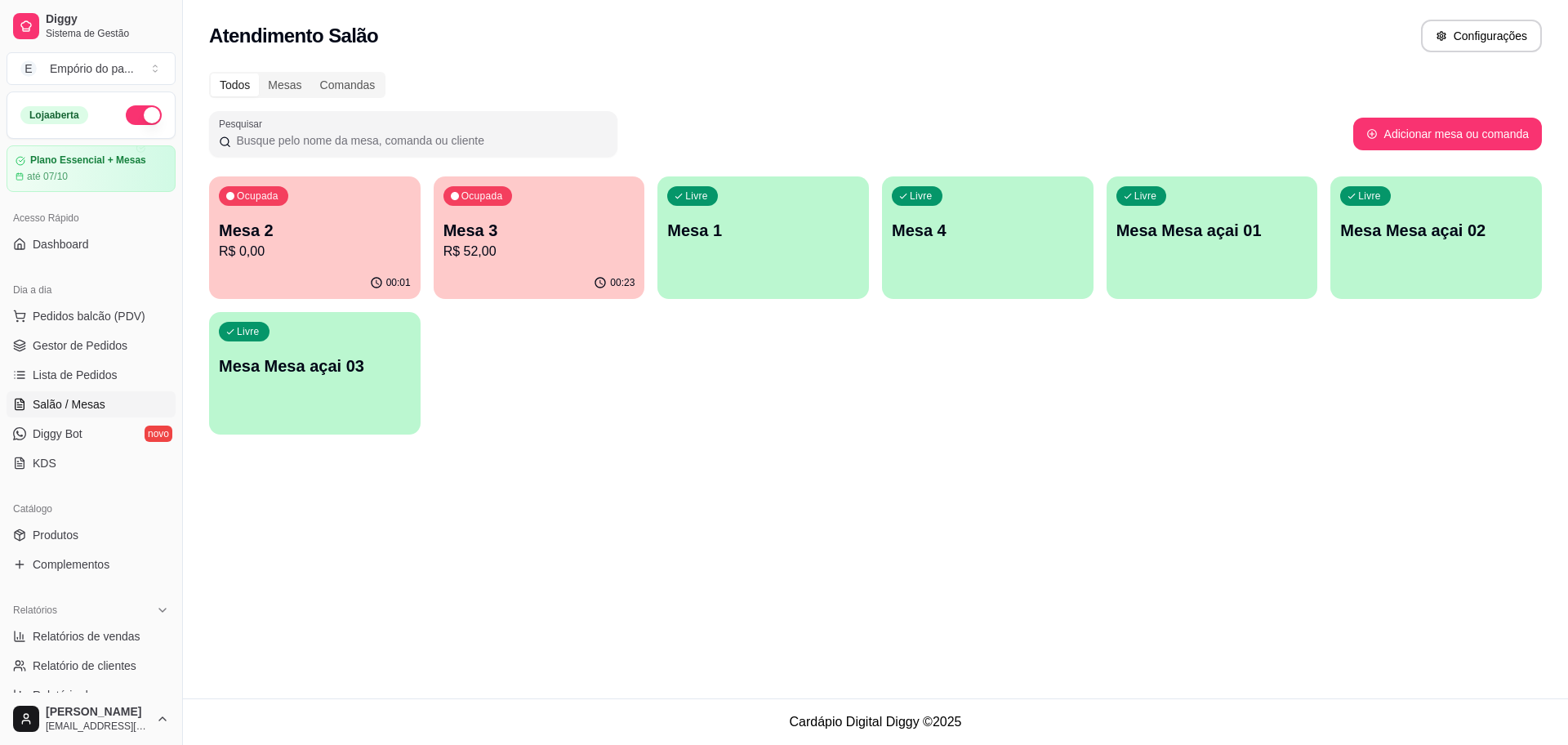
click at [506, 290] on div "00:23" at bounding box center [539, 282] width 212 height 31
click at [250, 266] on button "Ocupada Mesa 2 R$ 0,00 00:01" at bounding box center [315, 237] width 205 height 119
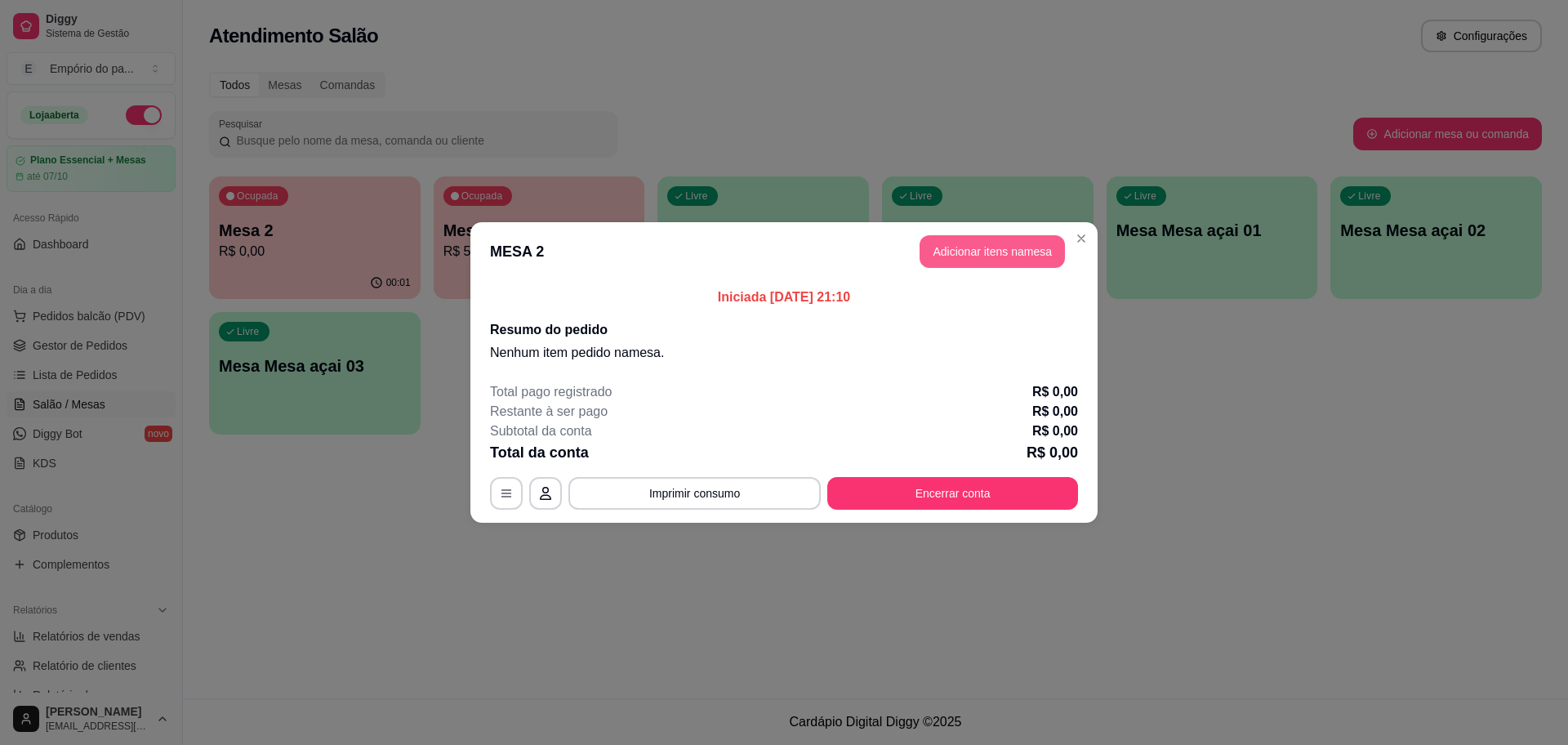
click at [994, 251] on button "Adicionar itens na mesa" at bounding box center [992, 251] width 146 height 32
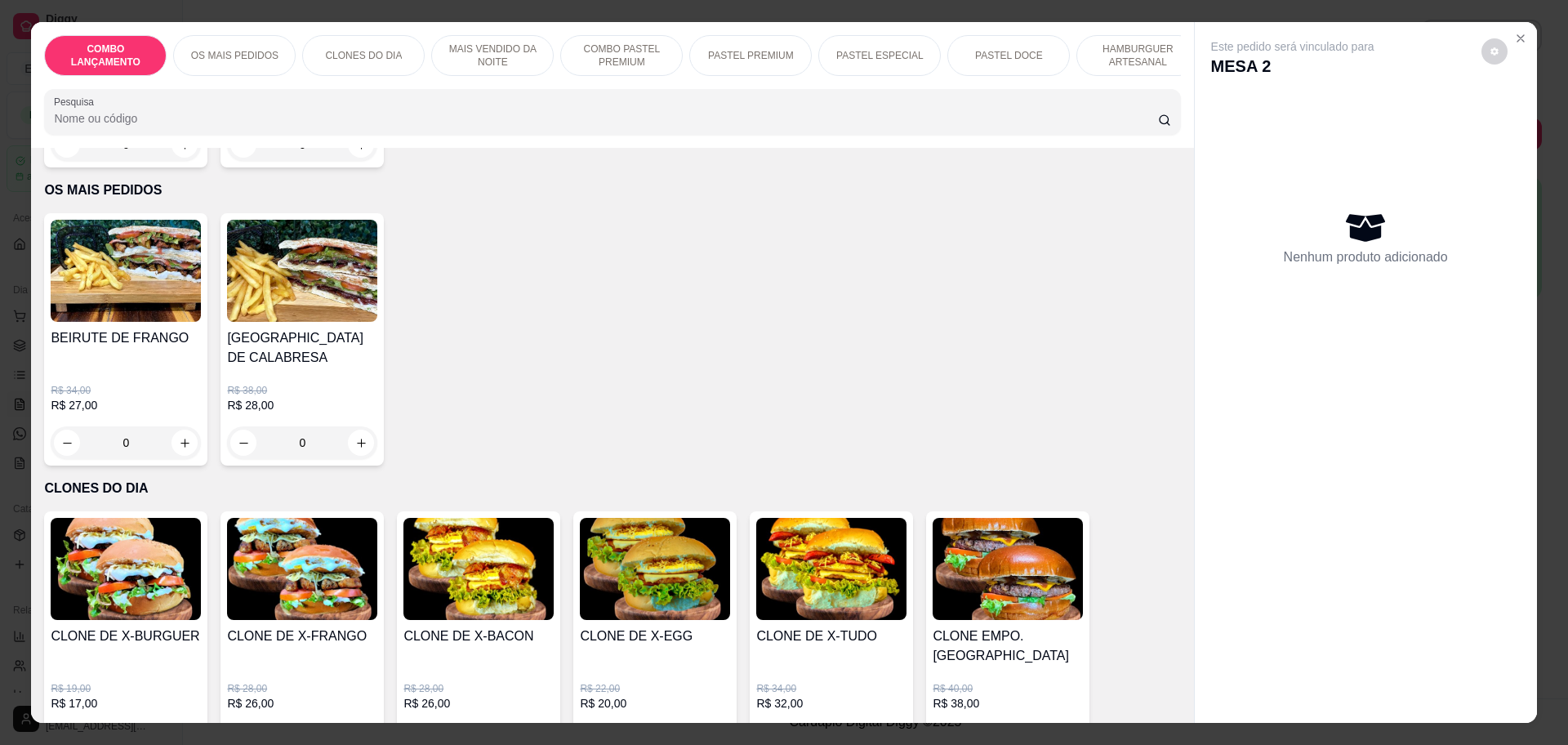
scroll to position [408, 0]
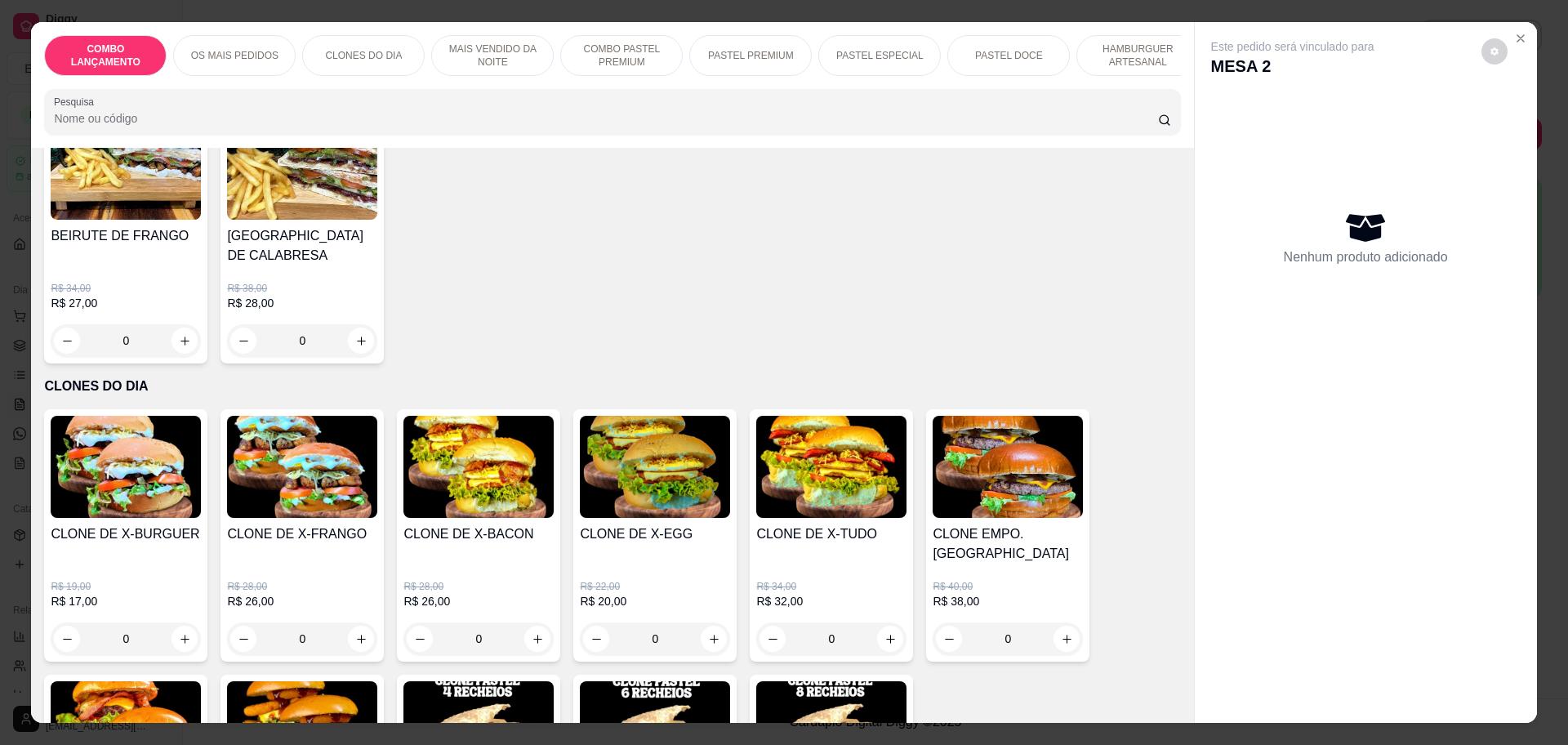
click at [704, 622] on div "0" at bounding box center [655, 638] width 151 height 32
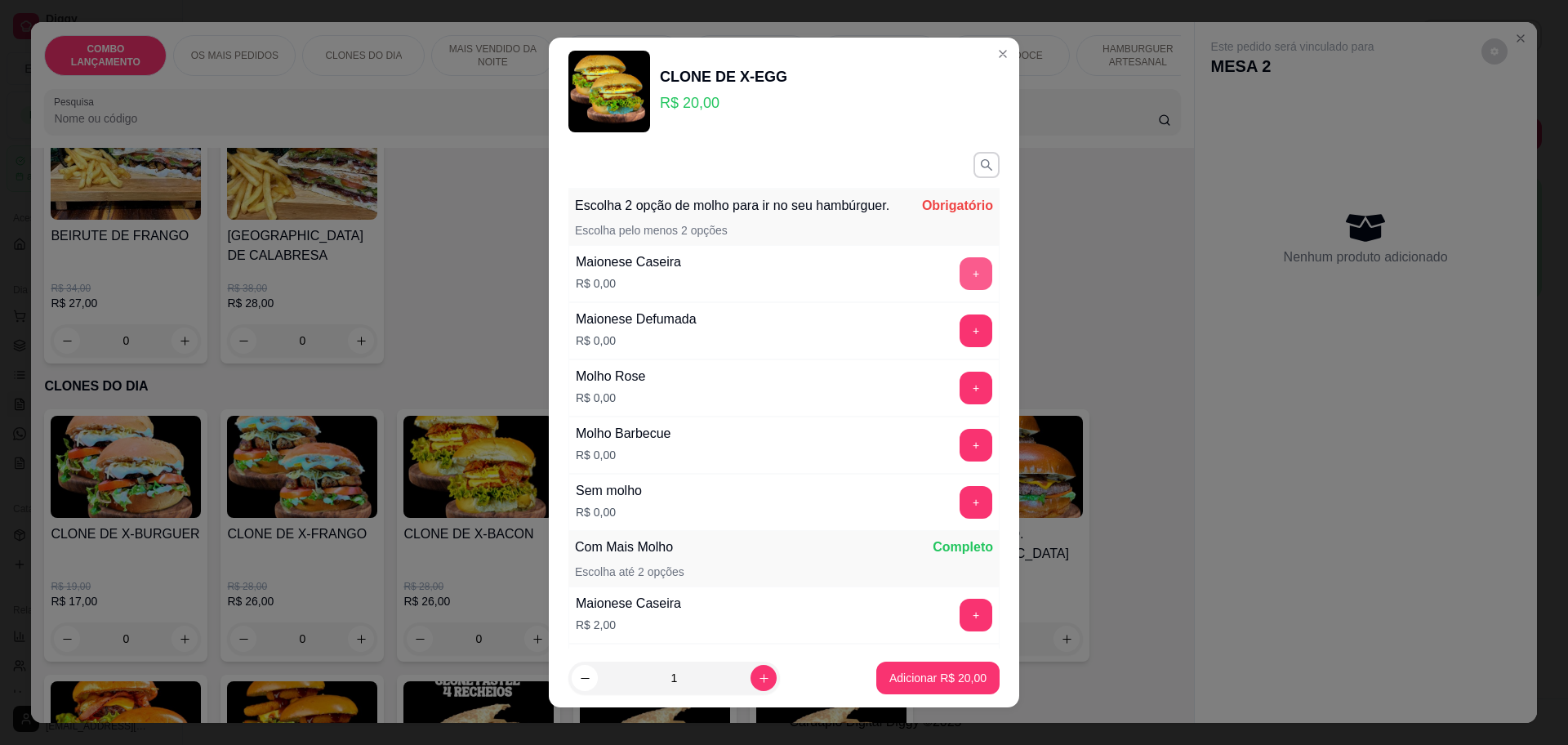
click at [960, 285] on button "+" at bounding box center [975, 273] width 32 height 32
click at [961, 396] on button "+" at bounding box center [976, 388] width 31 height 31
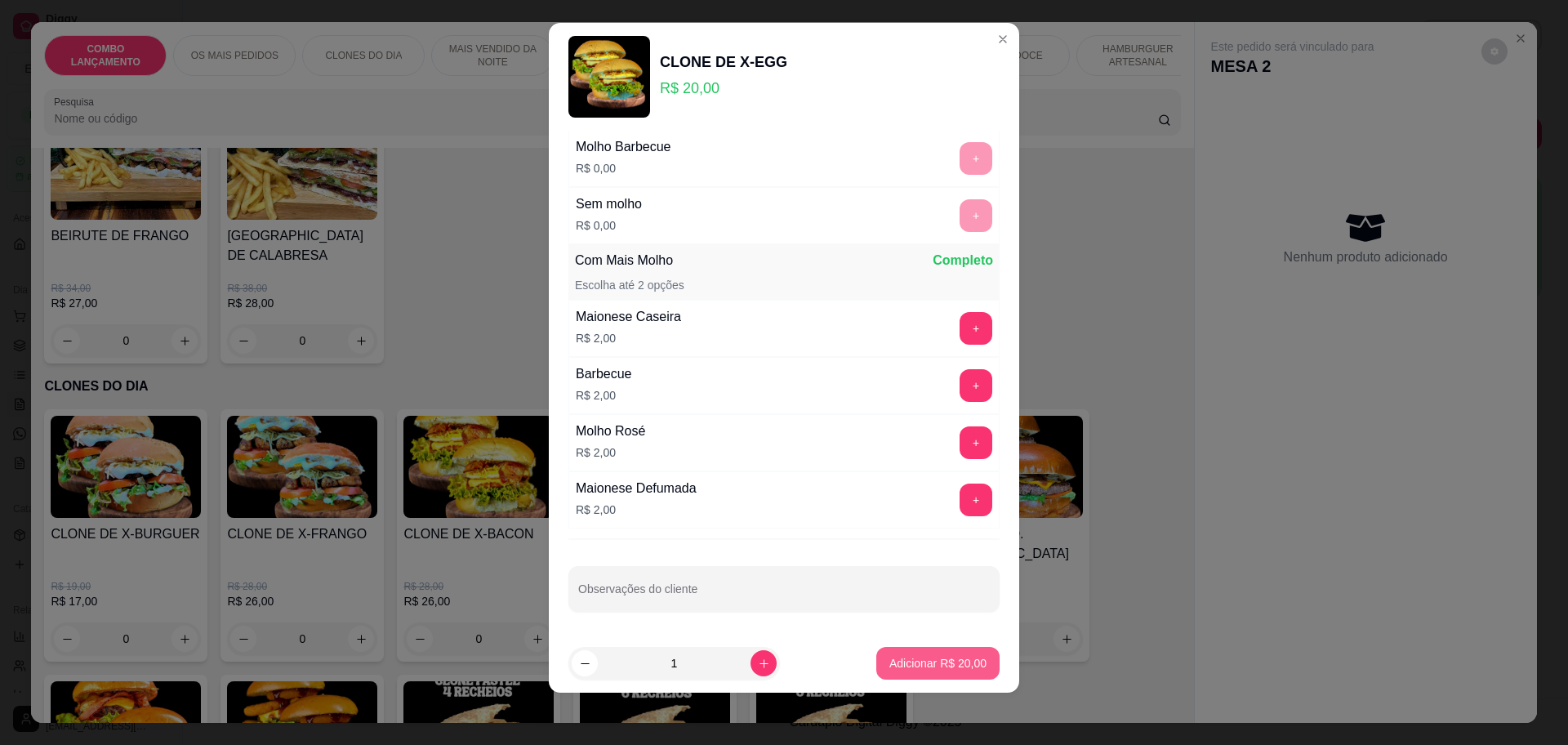
click at [921, 665] on p "Adicionar R$ 20,00" at bounding box center [938, 662] width 97 height 17
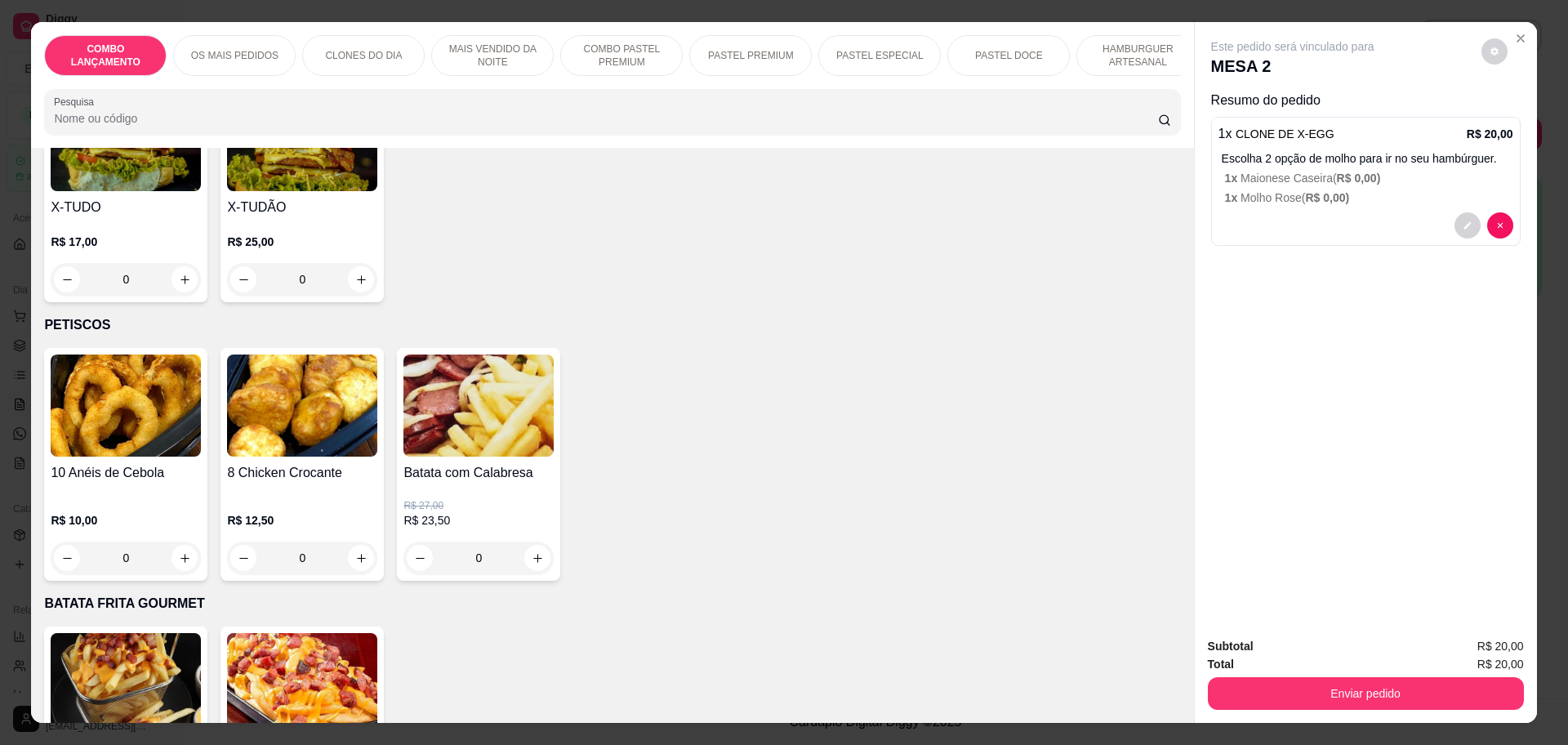
scroll to position [3981, 0]
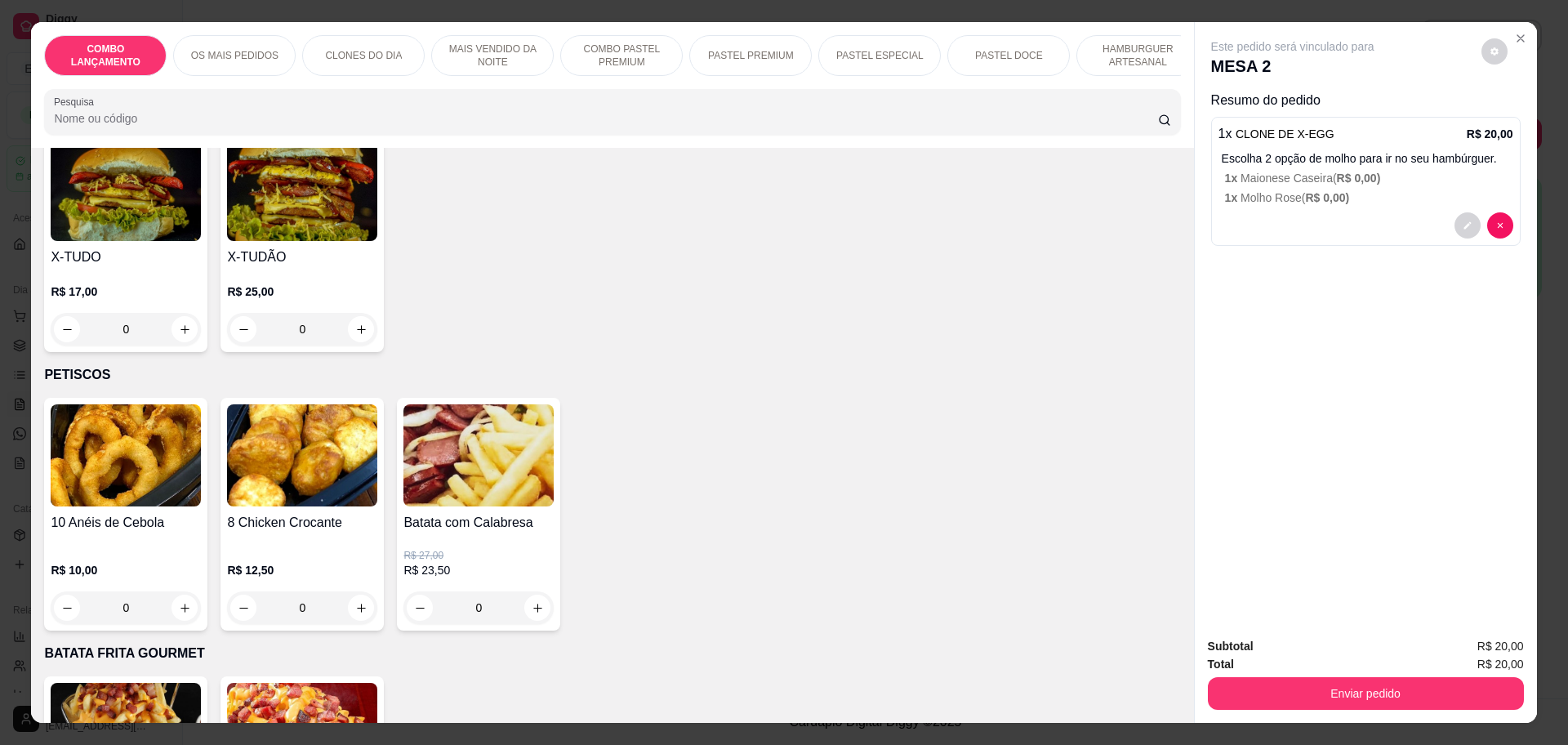
click at [349, 591] on div "0" at bounding box center [302, 607] width 151 height 32
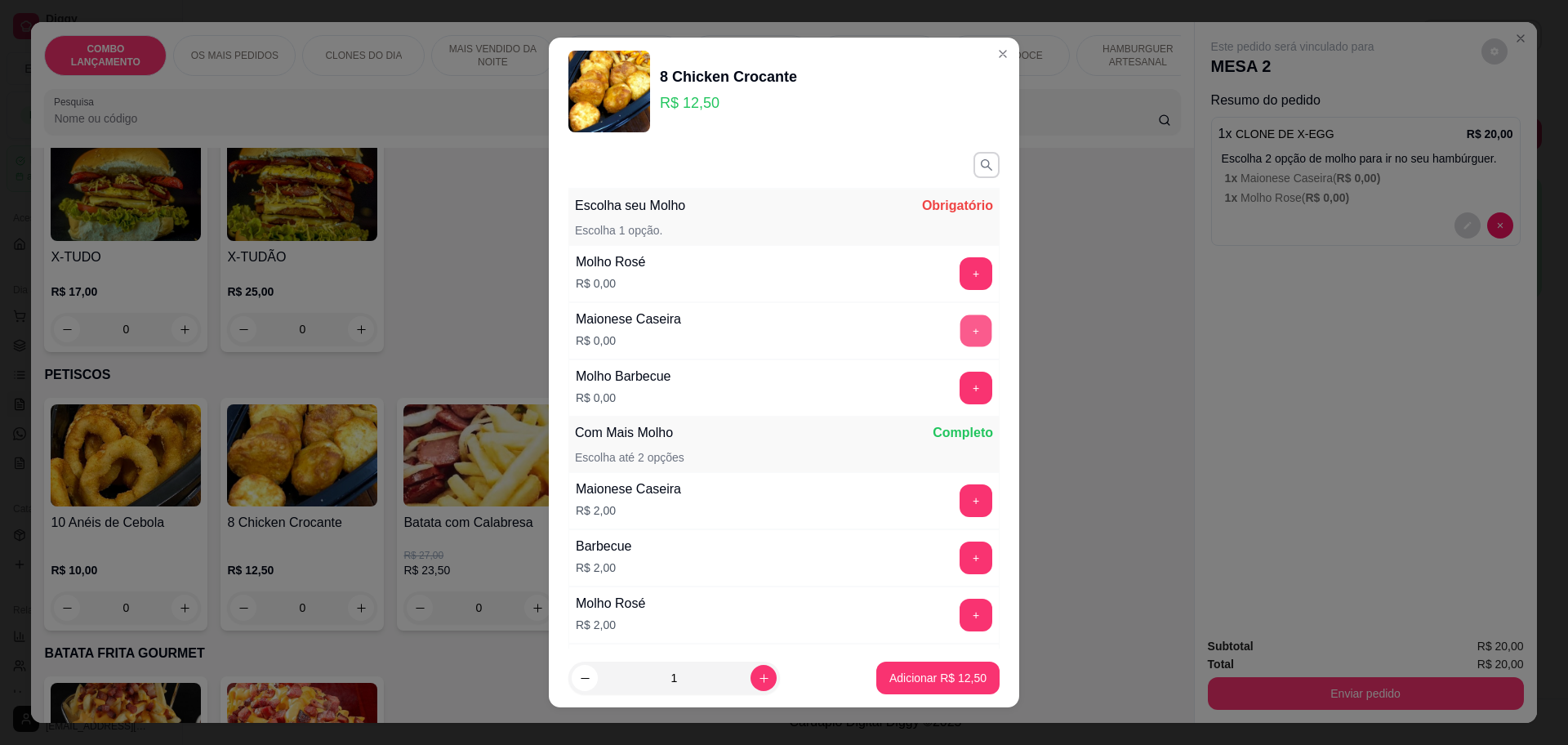
click at [961, 324] on button "+" at bounding box center [976, 330] width 31 height 31
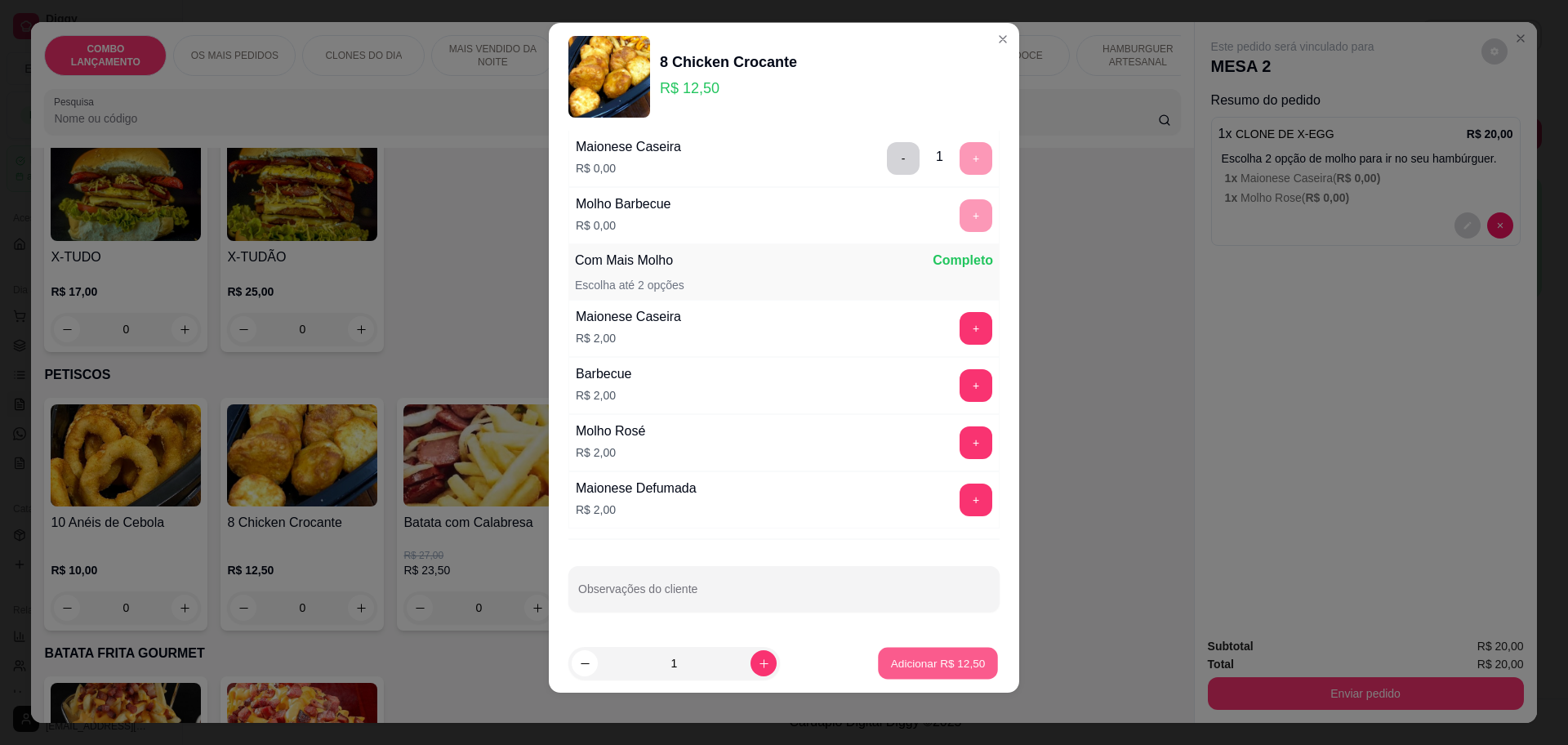
click at [930, 657] on p "Adicionar R$ 12,50" at bounding box center [938, 663] width 94 height 16
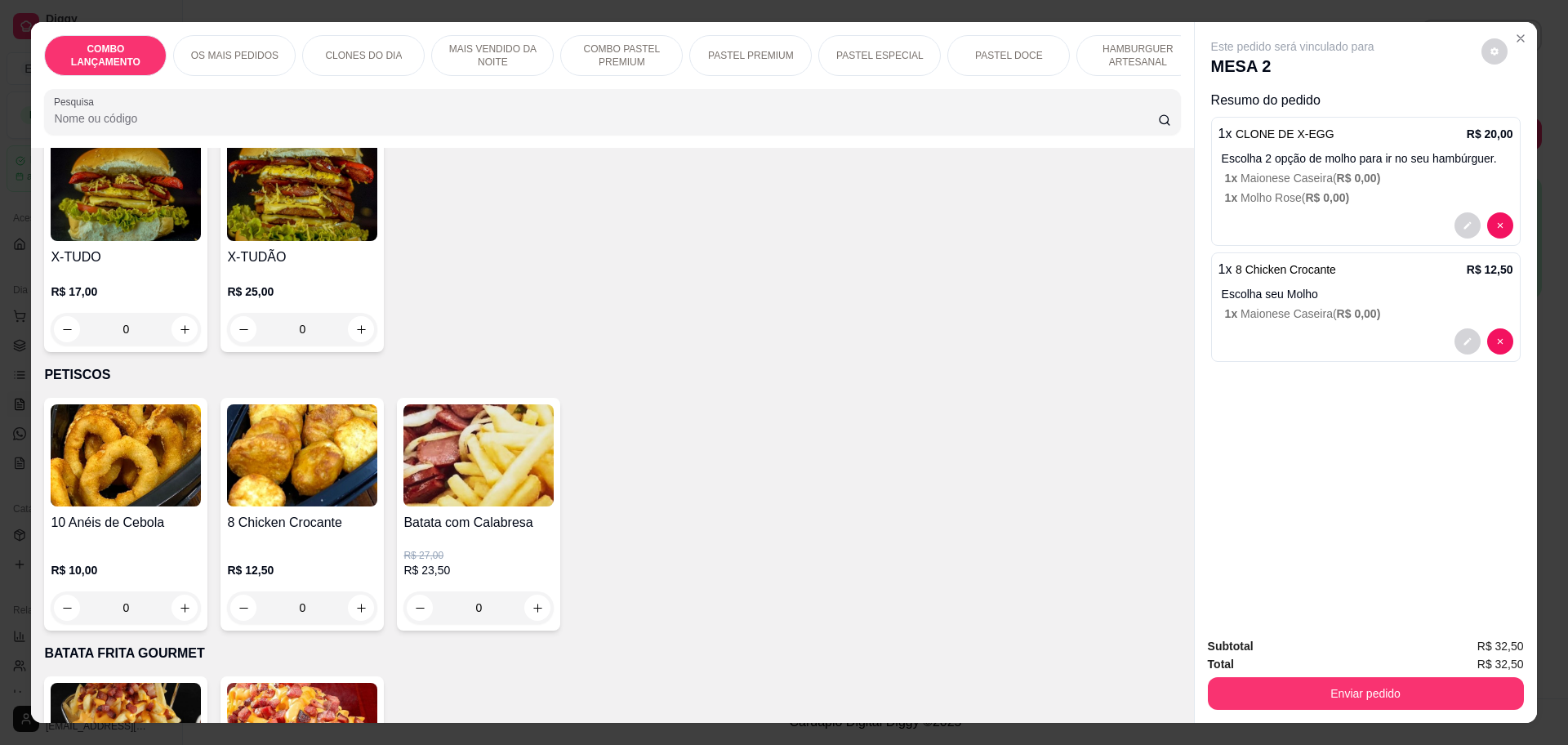
click at [1268, 295] on p "Escolha seu Molho" at bounding box center [1367, 293] width 291 height 17
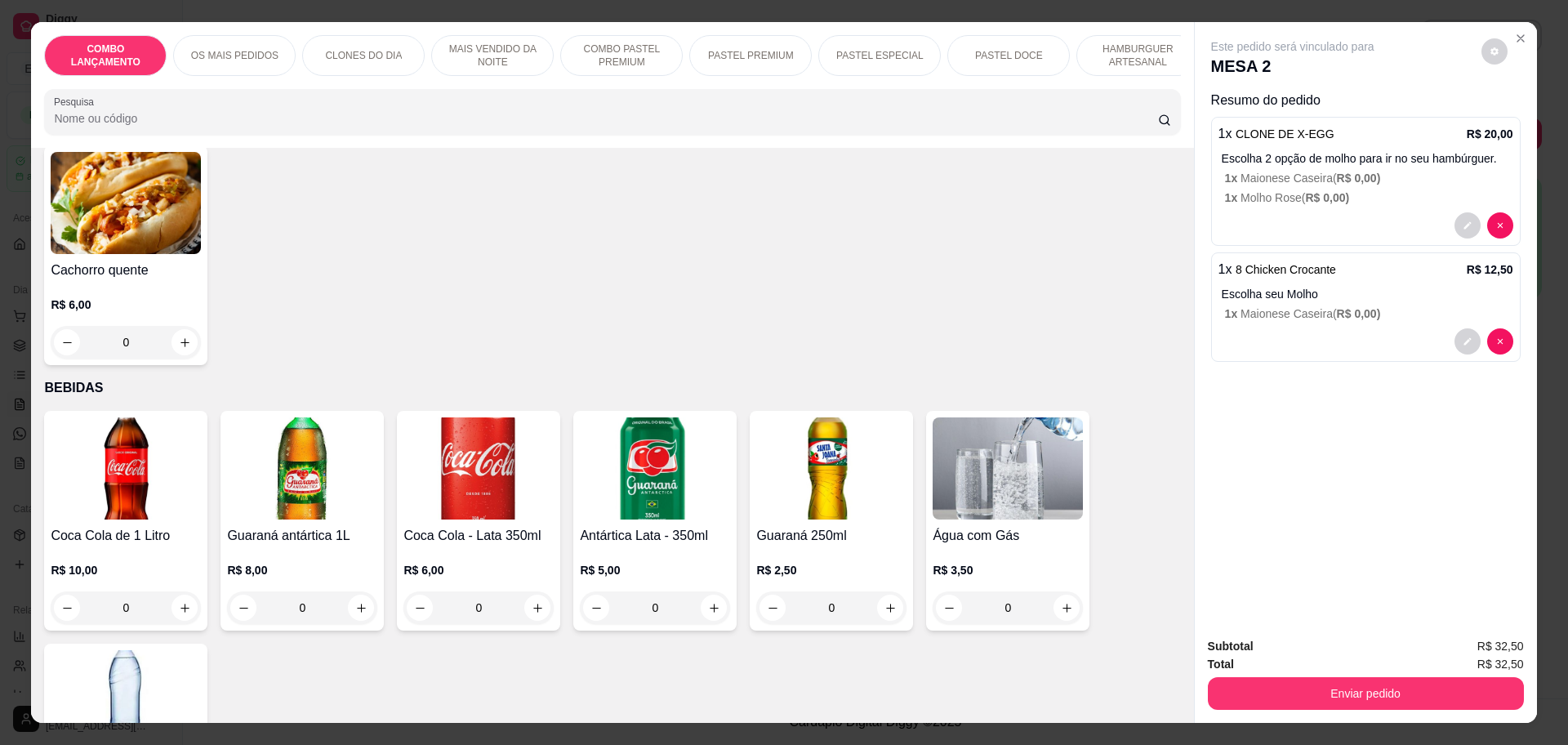
scroll to position [5410, 0]
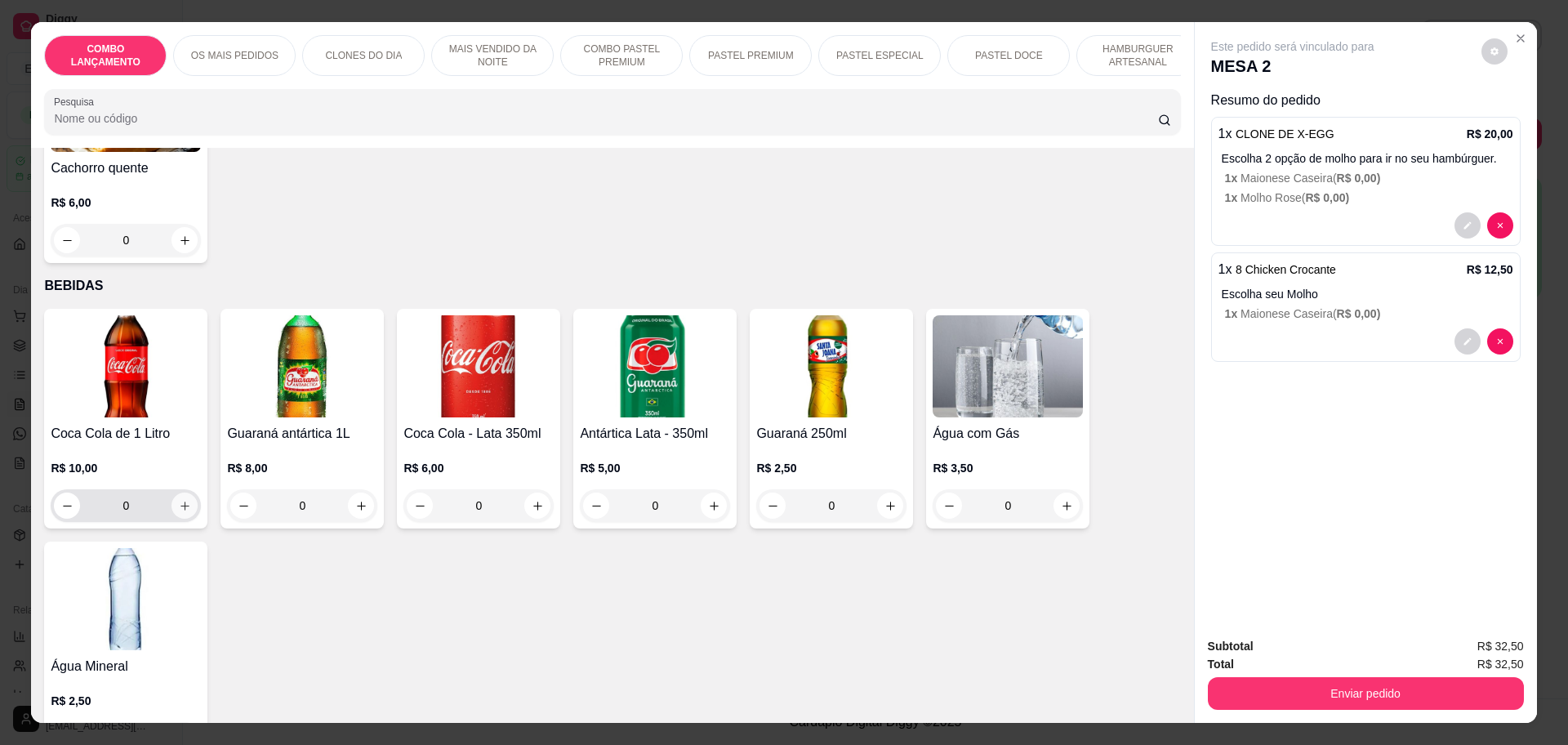
click at [179, 500] on icon "increase-product-quantity" at bounding box center [185, 506] width 12 height 12
type input "1"
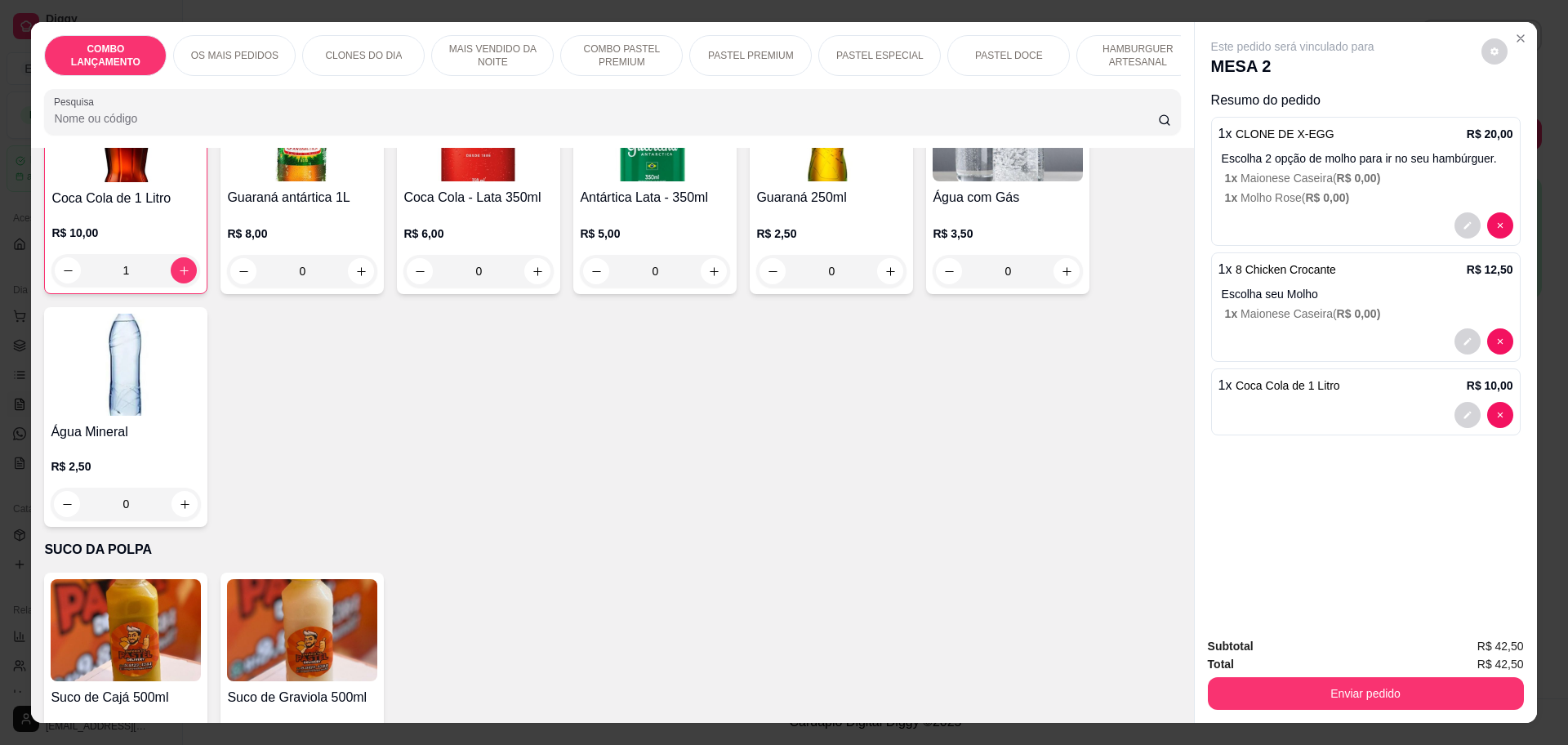
scroll to position [31, 0]
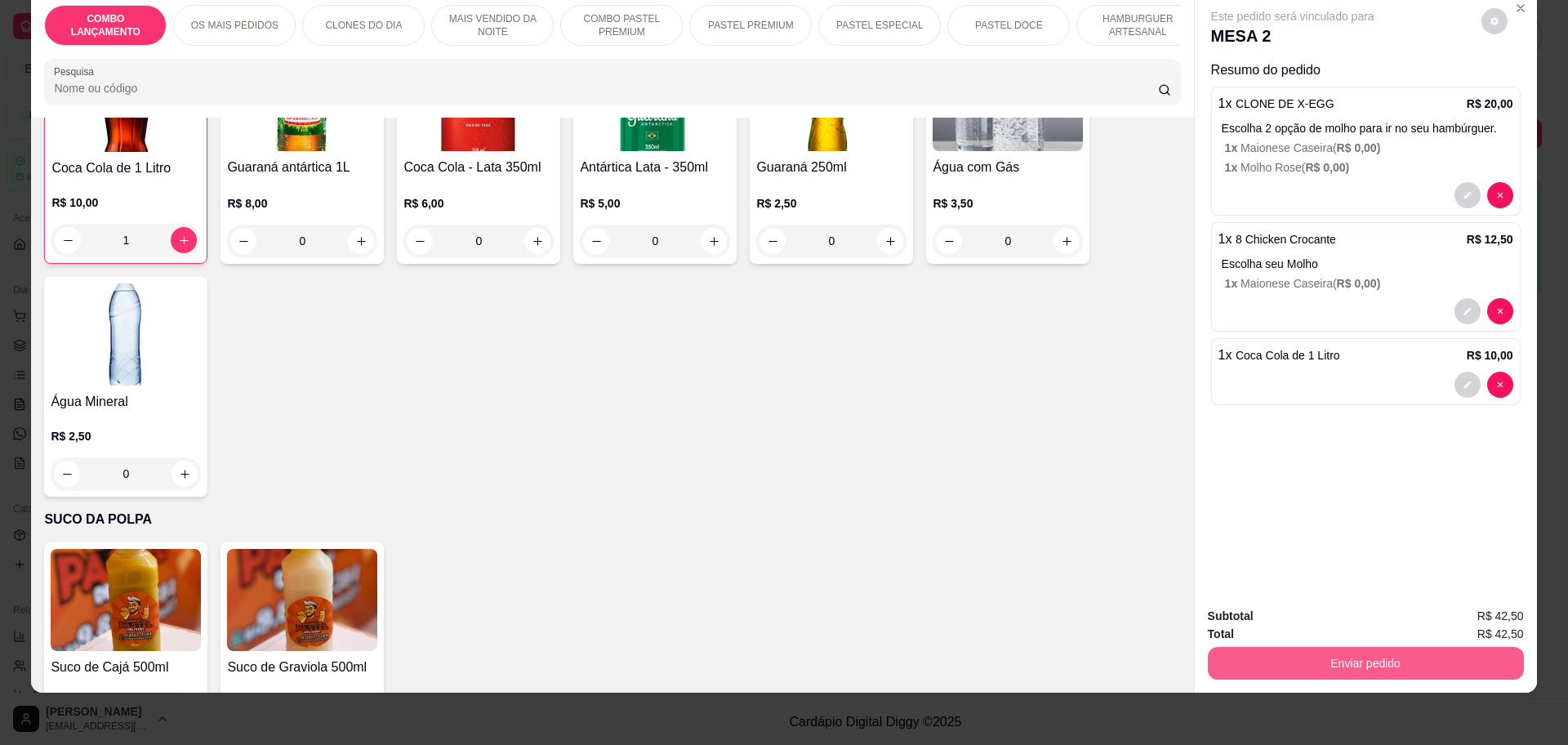
click at [1307, 656] on button "Enviar pedido" at bounding box center [1365, 662] width 316 height 32
click at [1473, 620] on button "Enviar pedido" at bounding box center [1479, 622] width 90 height 31
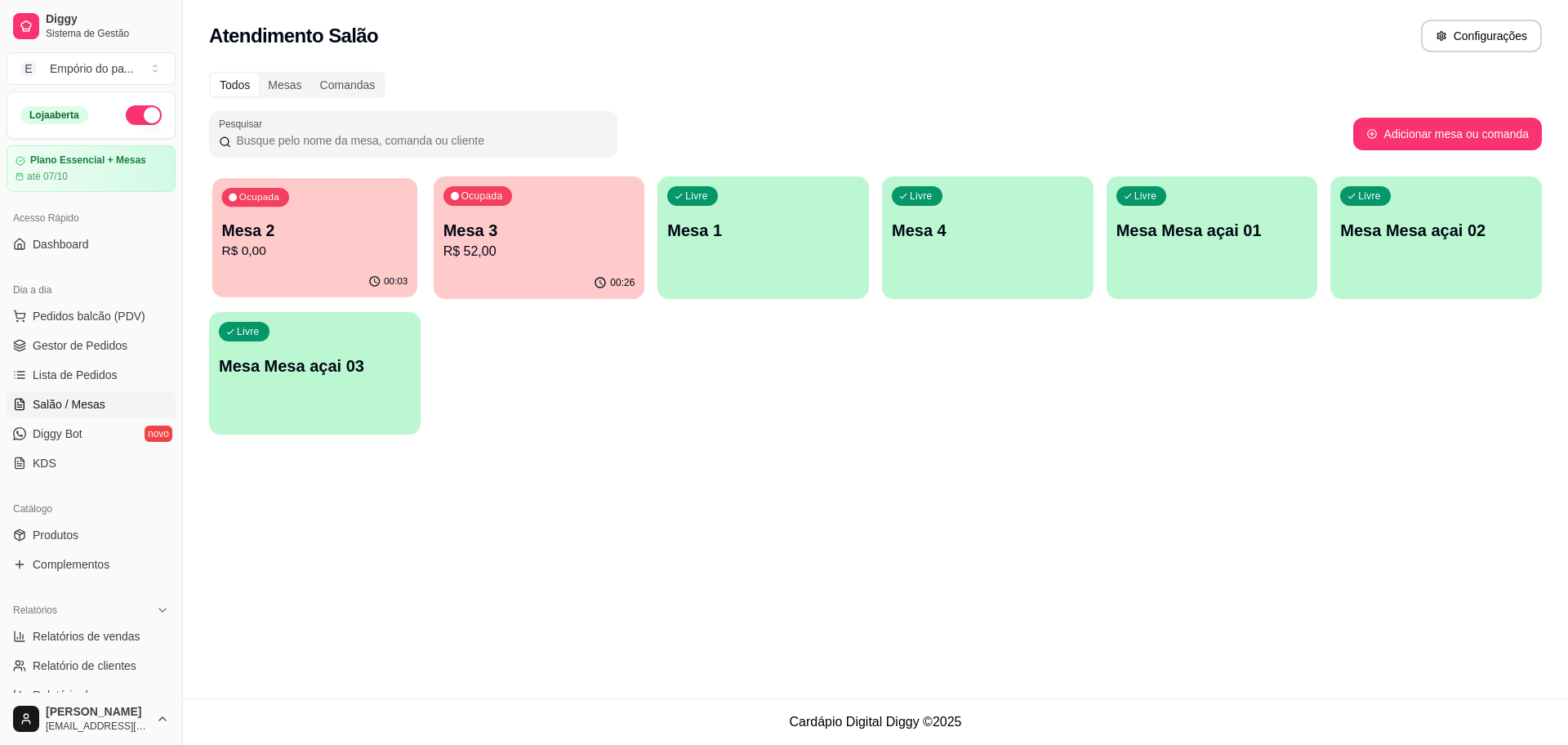
click at [306, 210] on div "Ocupada Mesa 2 R$ 0,00" at bounding box center [315, 222] width 205 height 89
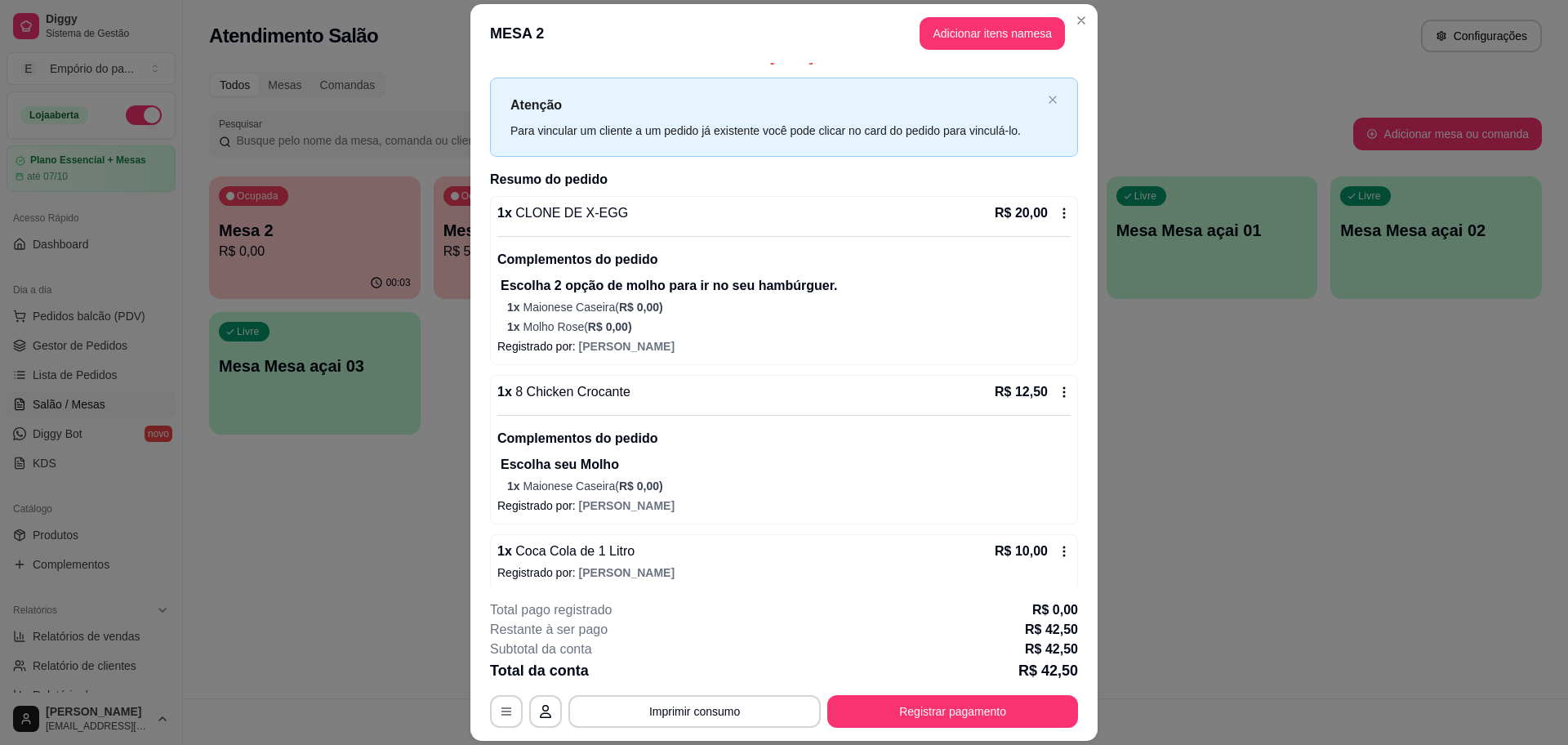
scroll to position [31, 0]
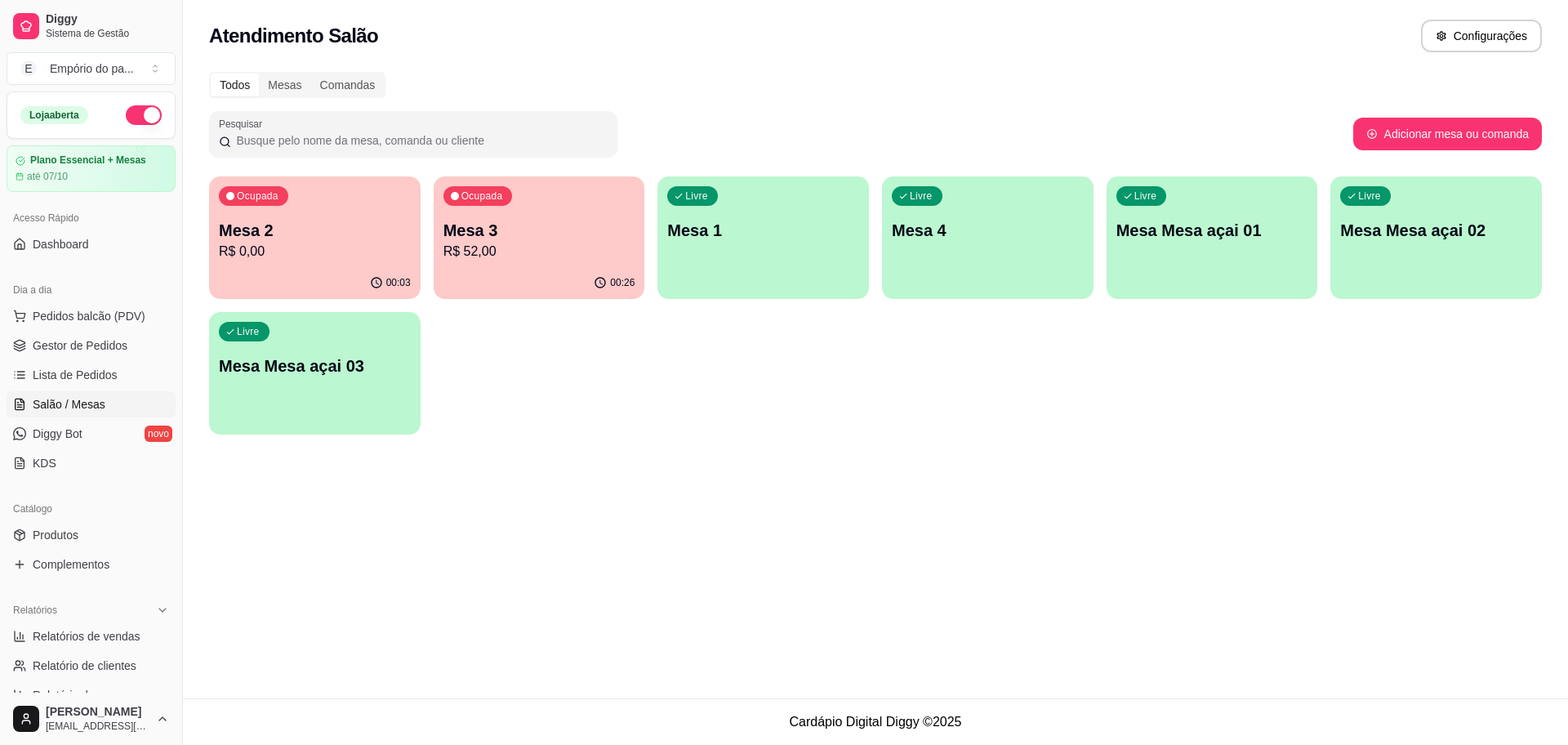
click at [568, 257] on p "R$ 52,00" at bounding box center [539, 252] width 192 height 20
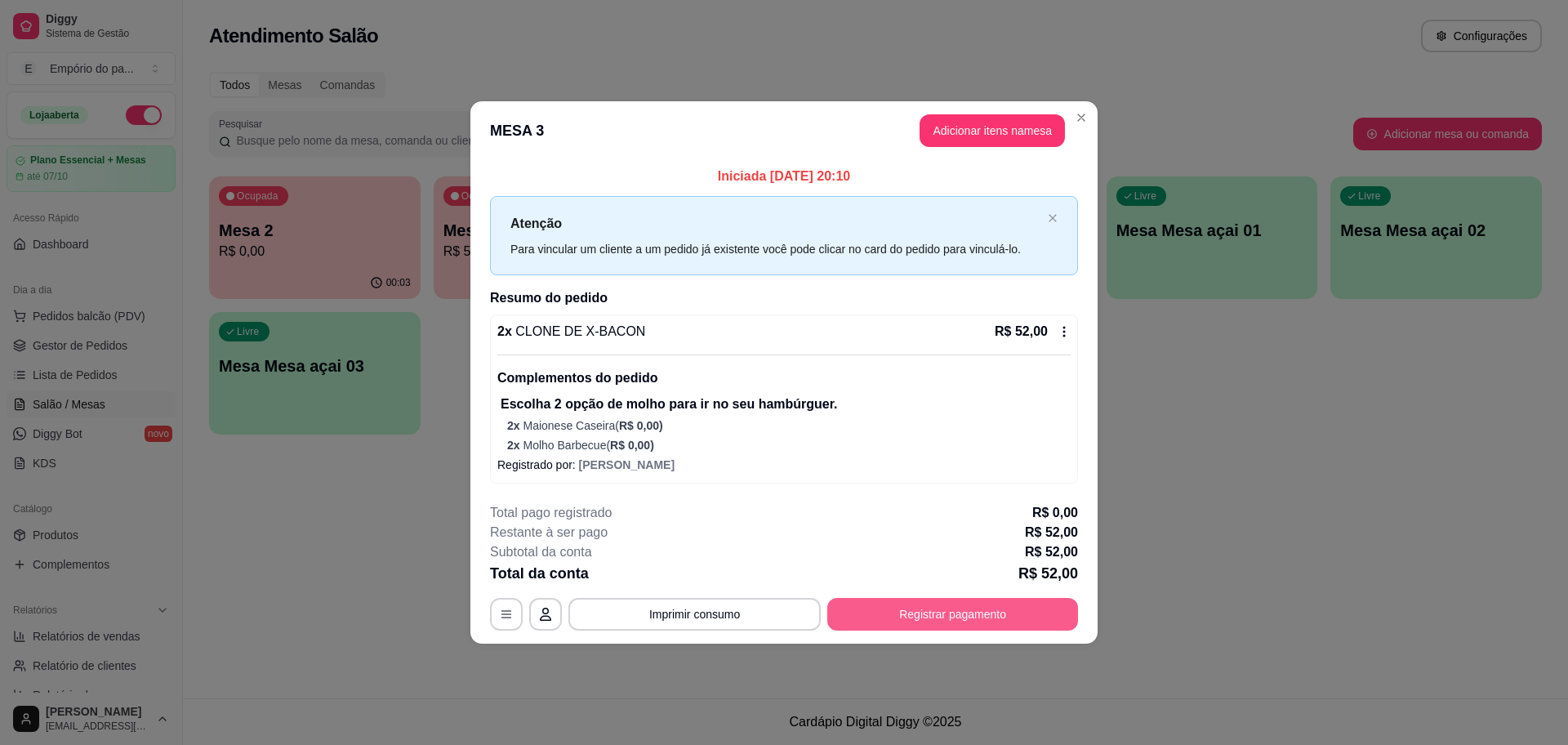
click at [874, 617] on button "Registrar pagamento" at bounding box center [953, 613] width 251 height 32
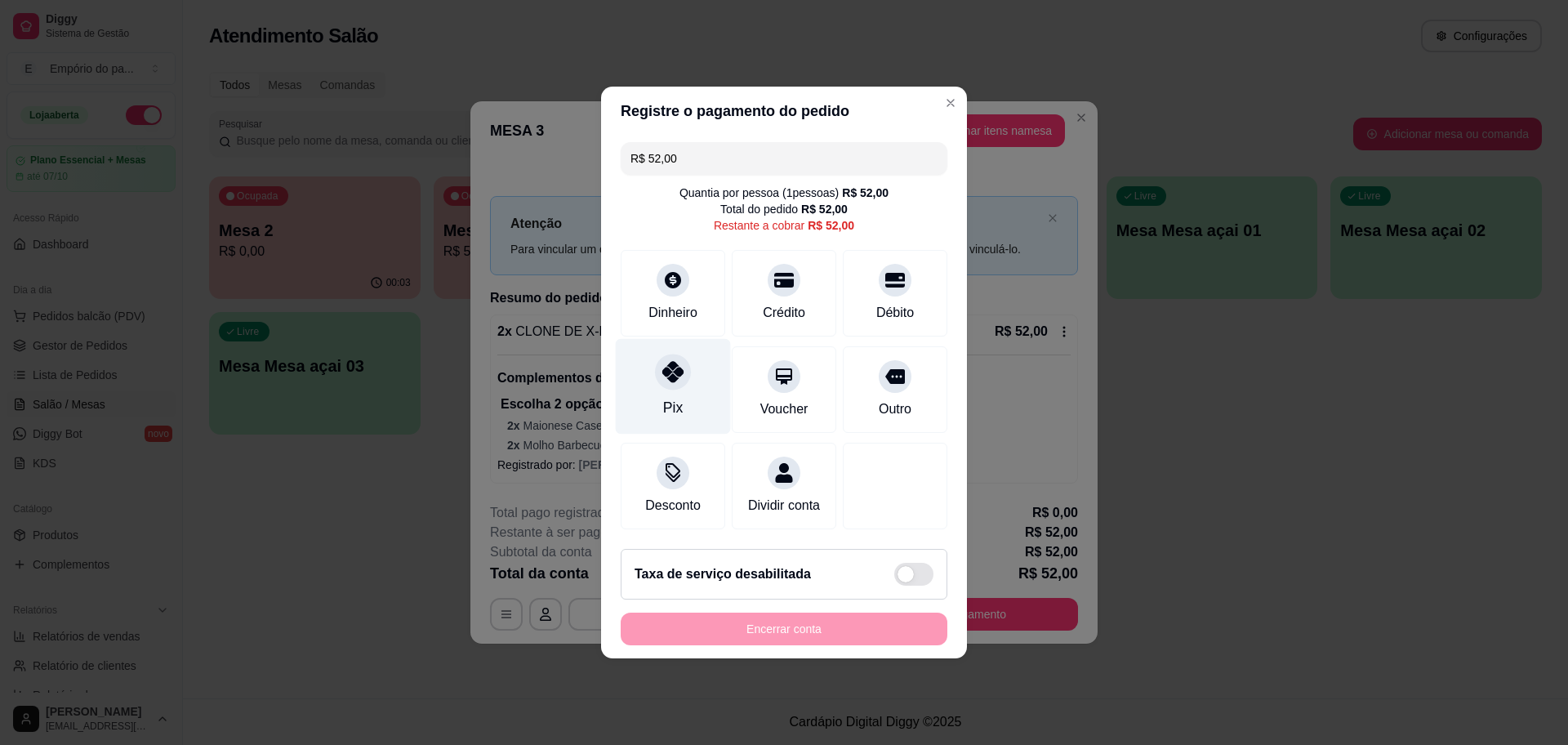
click at [651, 372] on div "Pix" at bounding box center [673, 386] width 115 height 95
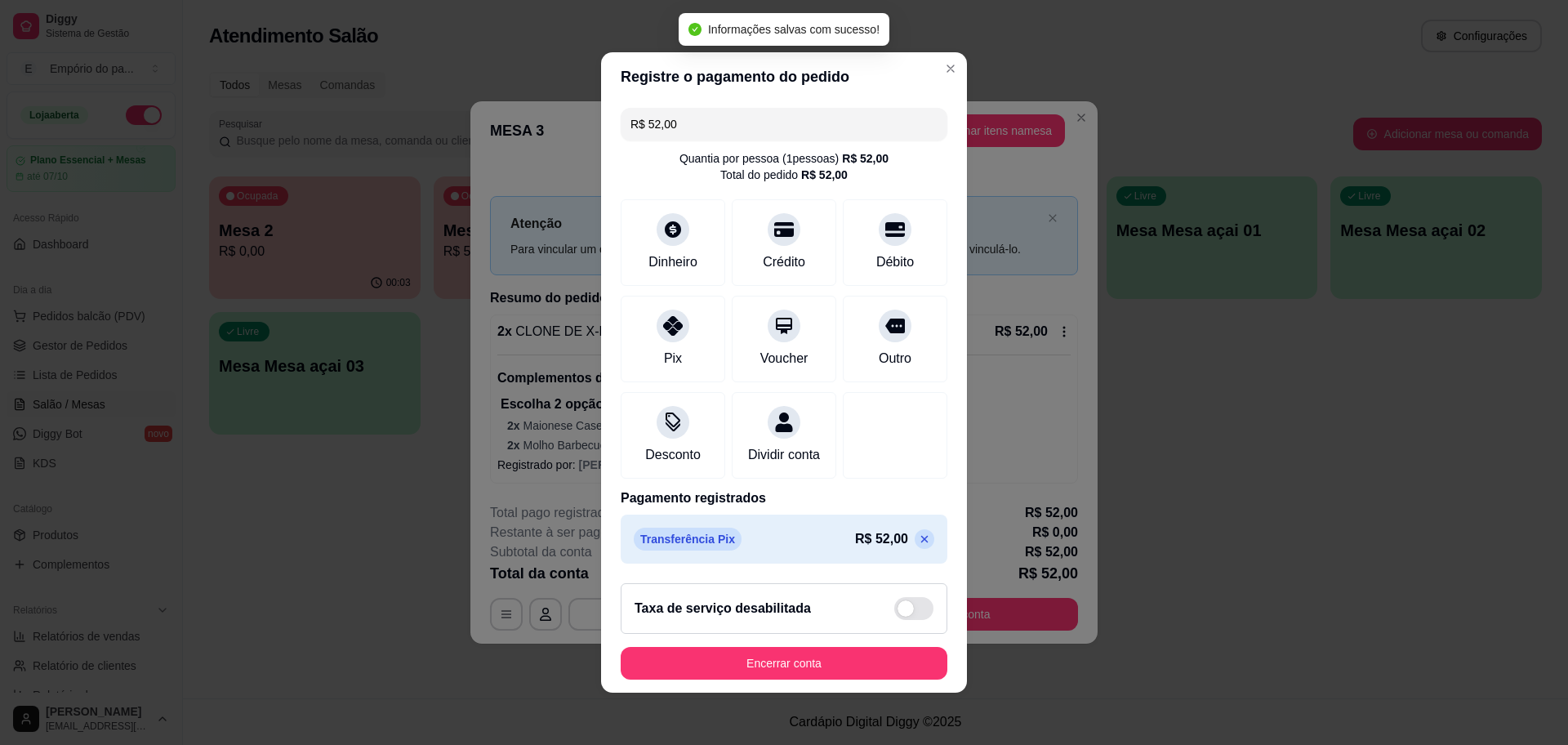
type input "R$ 0,00"
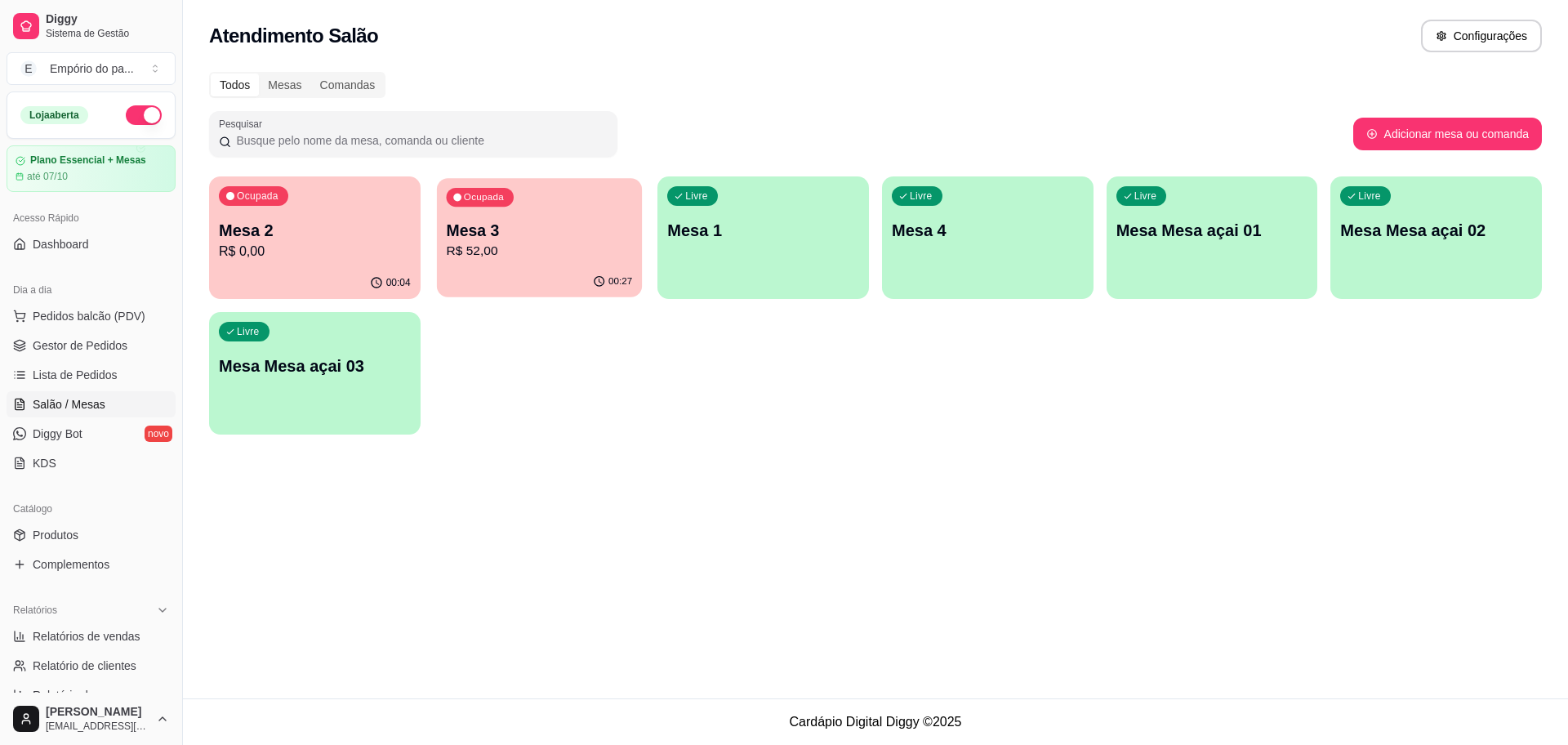
click at [550, 269] on div "00:27" at bounding box center [539, 281] width 205 height 31
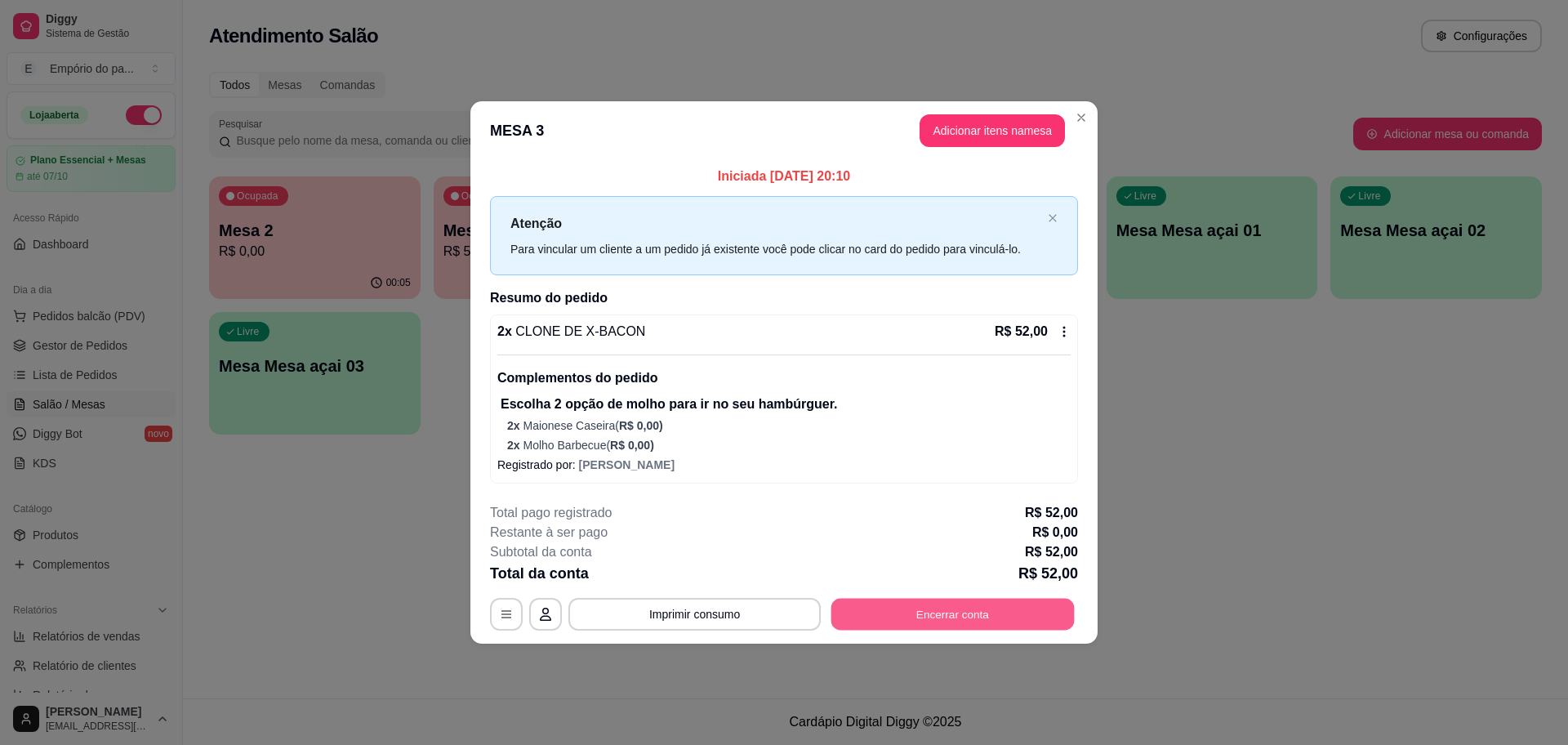
click at [909, 614] on button "Encerrar conta" at bounding box center [953, 614] width 243 height 31
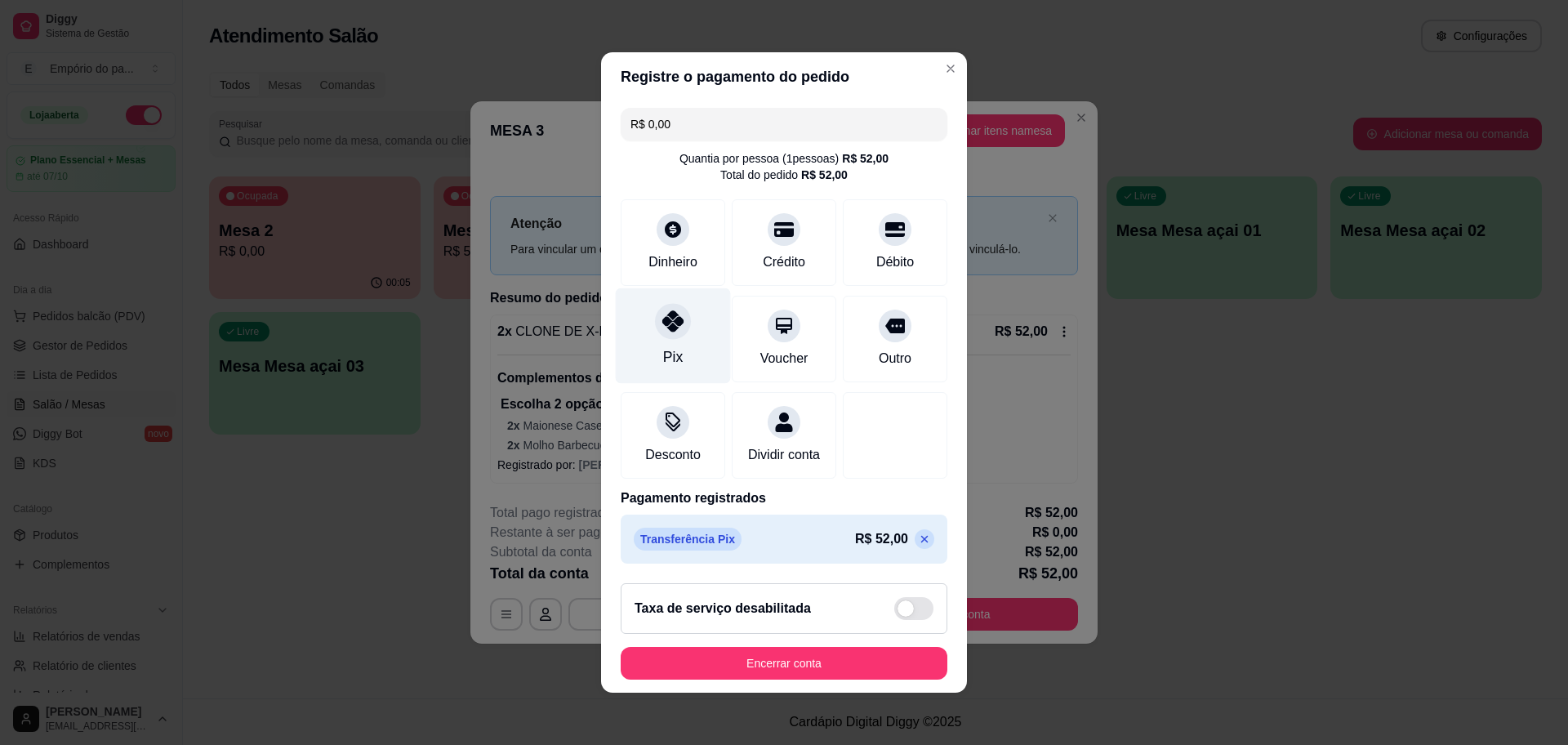
click at [638, 304] on div "Pix" at bounding box center [673, 336] width 115 height 95
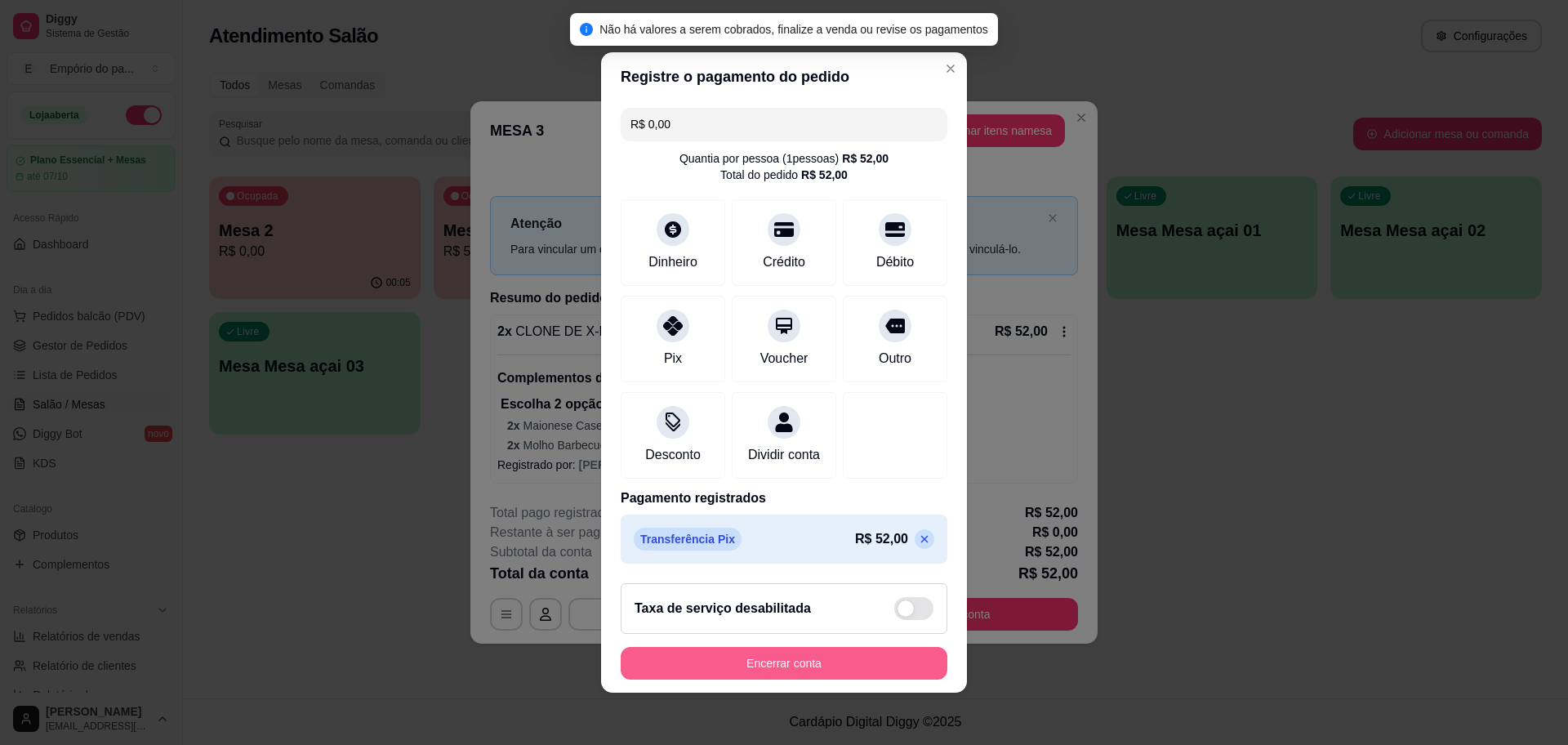
click at [767, 666] on button "Encerrar conta" at bounding box center [784, 662] width 327 height 32
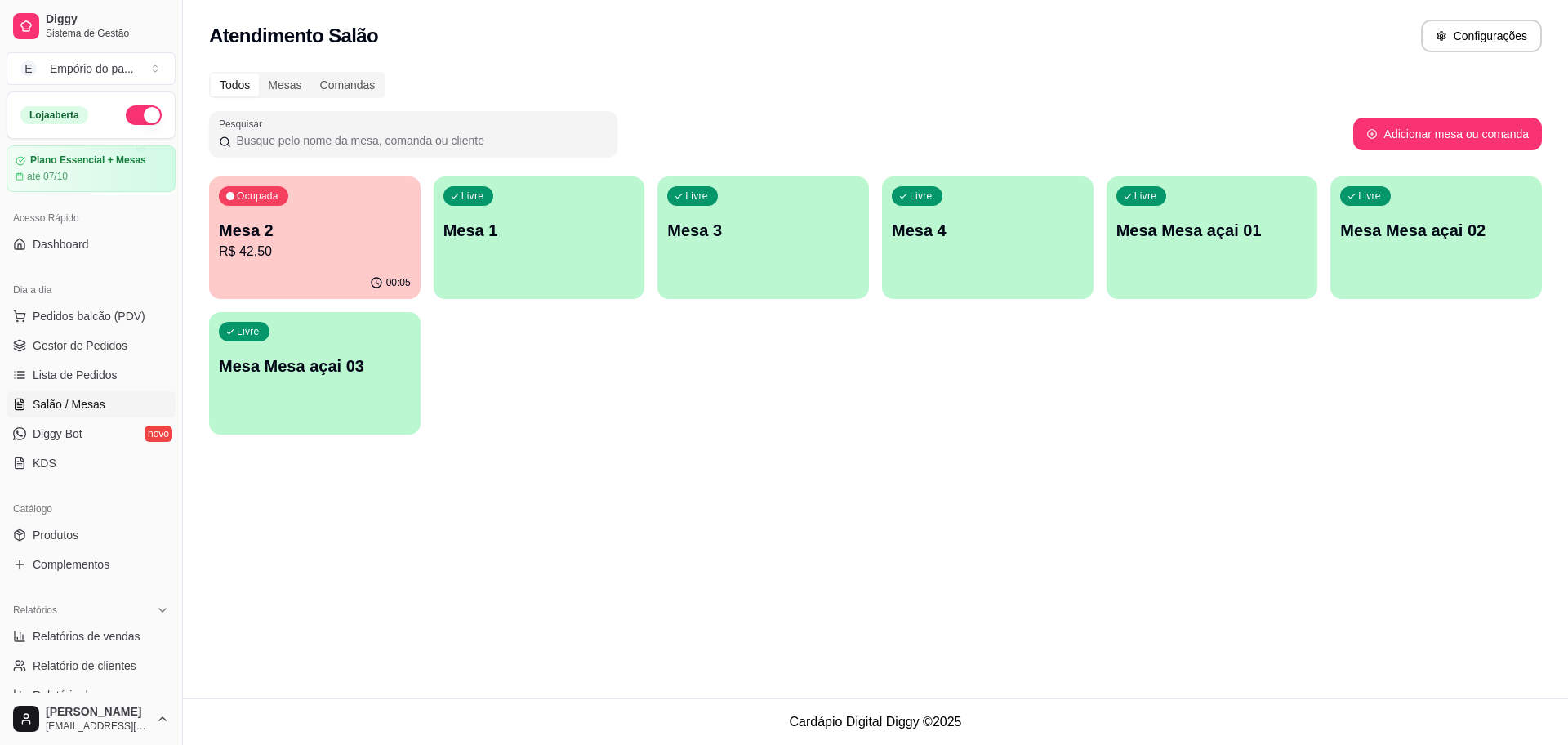
click at [345, 279] on div "00:05" at bounding box center [314, 282] width 212 height 31
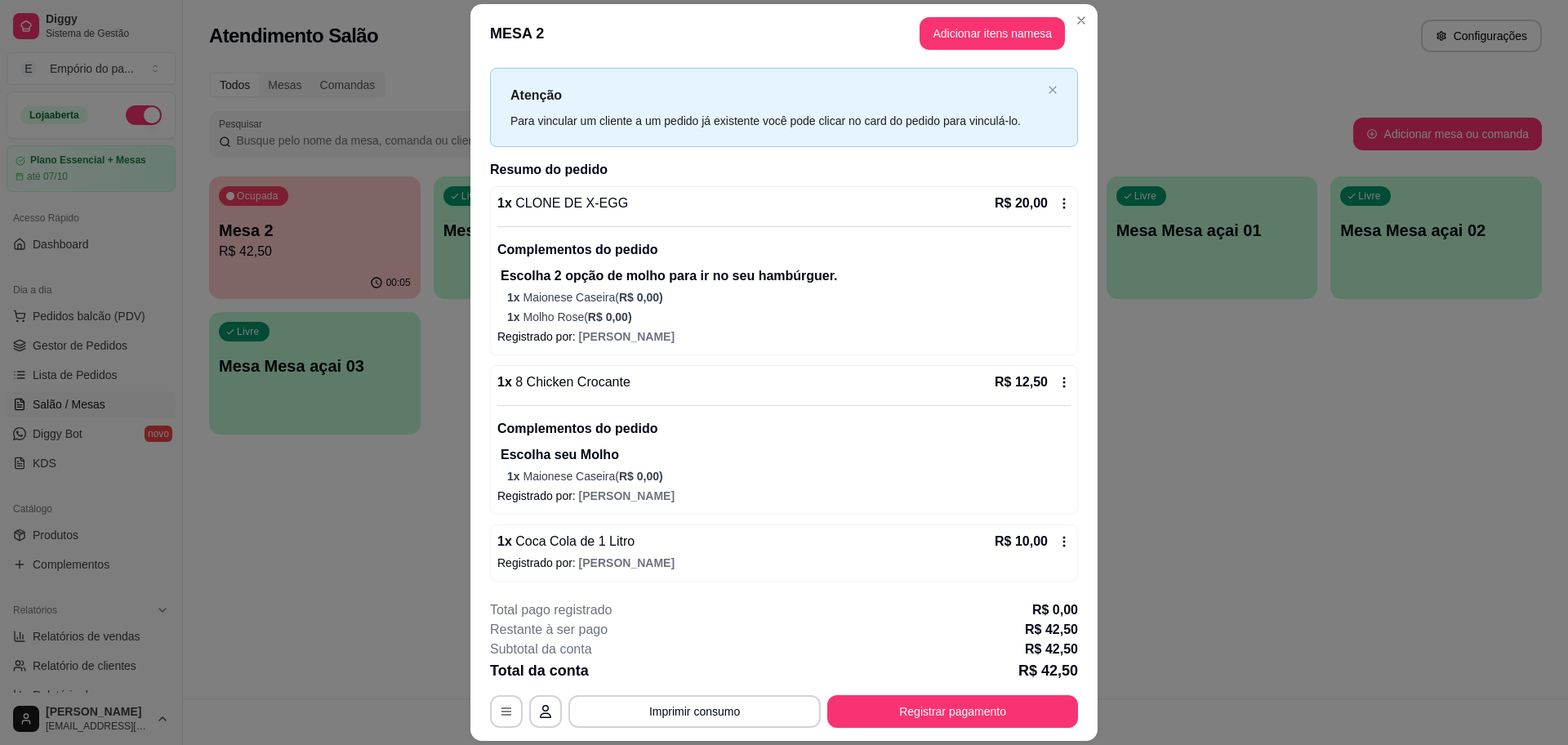
scroll to position [48, 0]
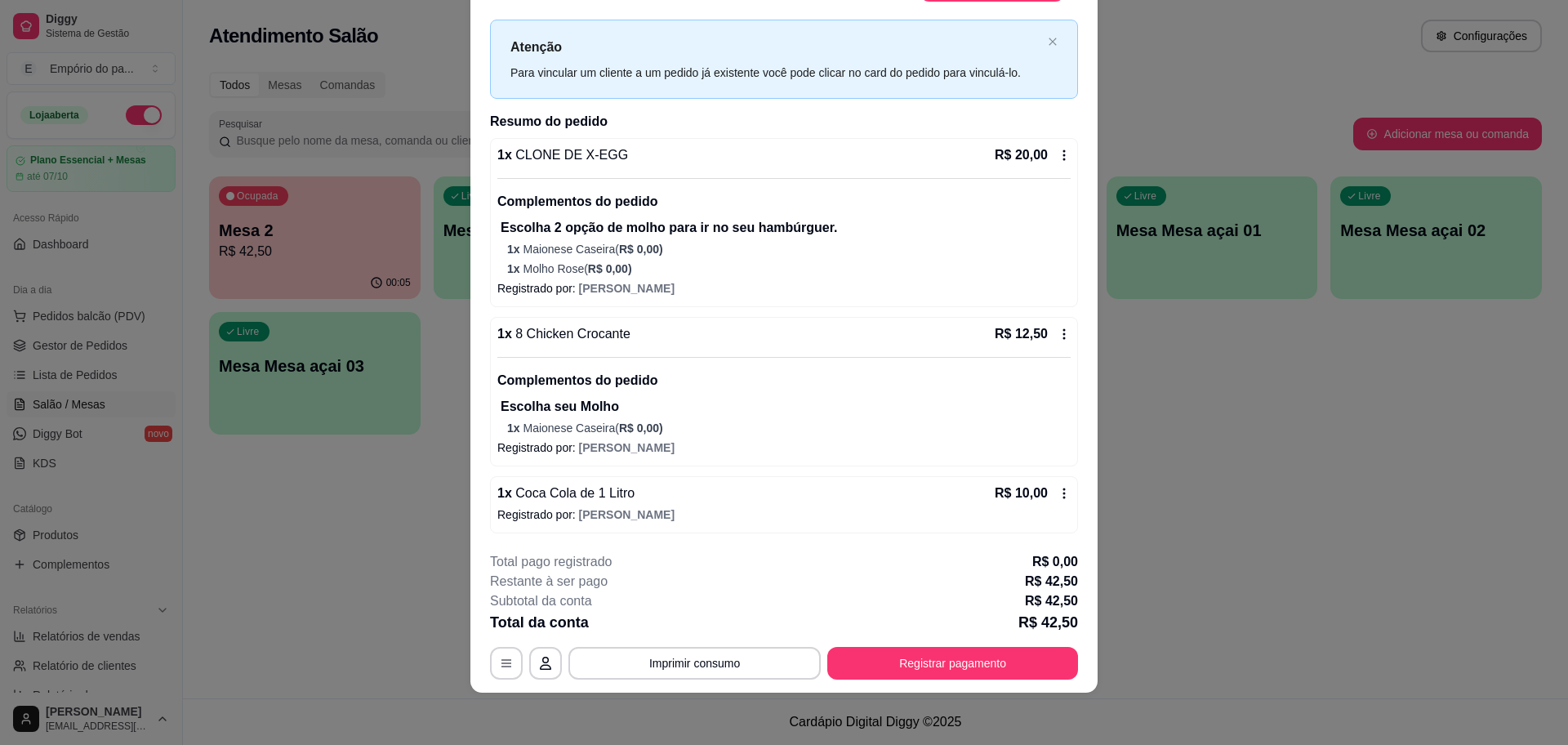
click at [1058, 332] on icon at bounding box center [1064, 334] width 13 height 13
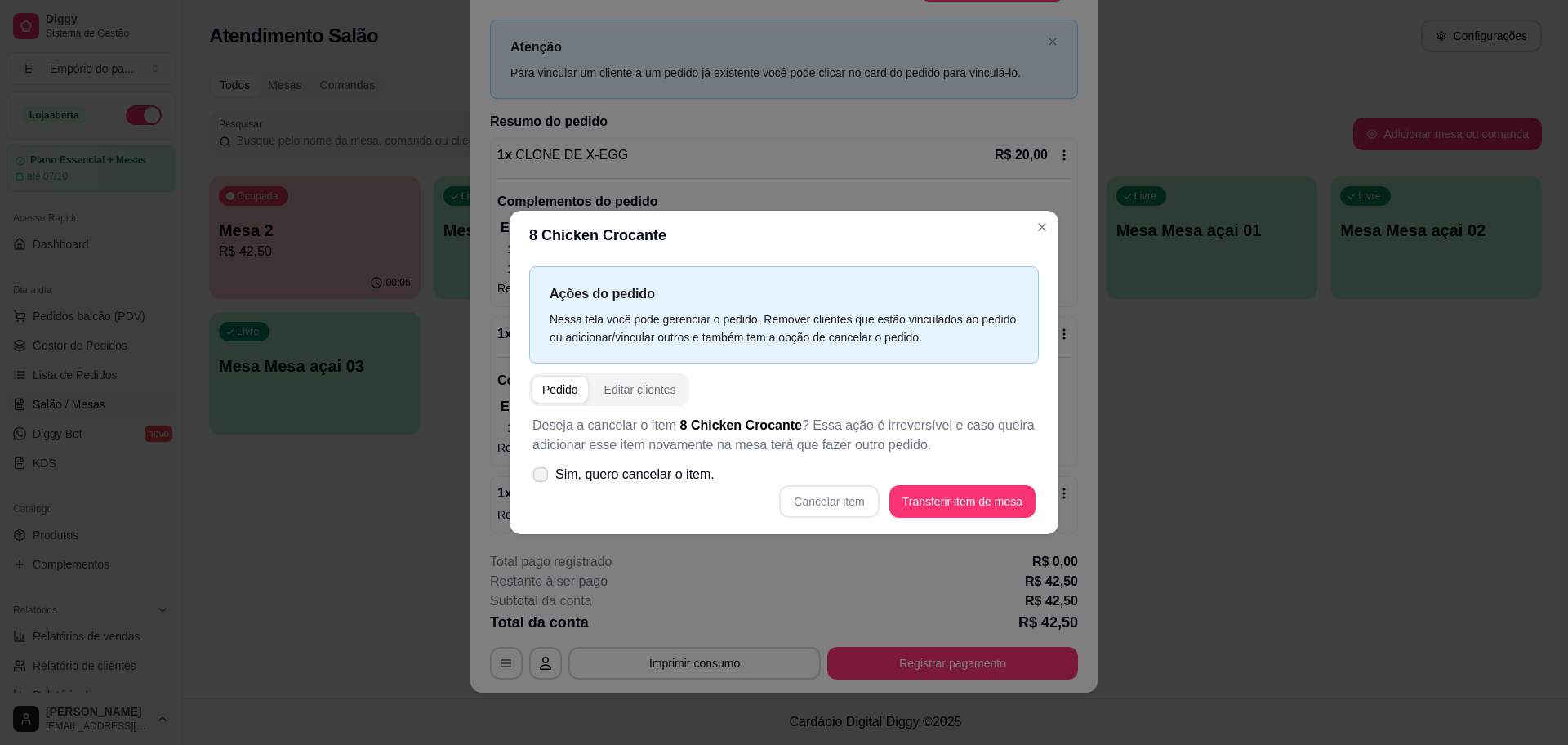
click at [537, 478] on icon at bounding box center [540, 473] width 12 height 9
click at [537, 478] on input "Sim, quero cancelar o item." at bounding box center [536, 482] width 11 height 11
checkbox input "true"
click at [820, 502] on button "Cancelar item" at bounding box center [829, 502] width 97 height 31
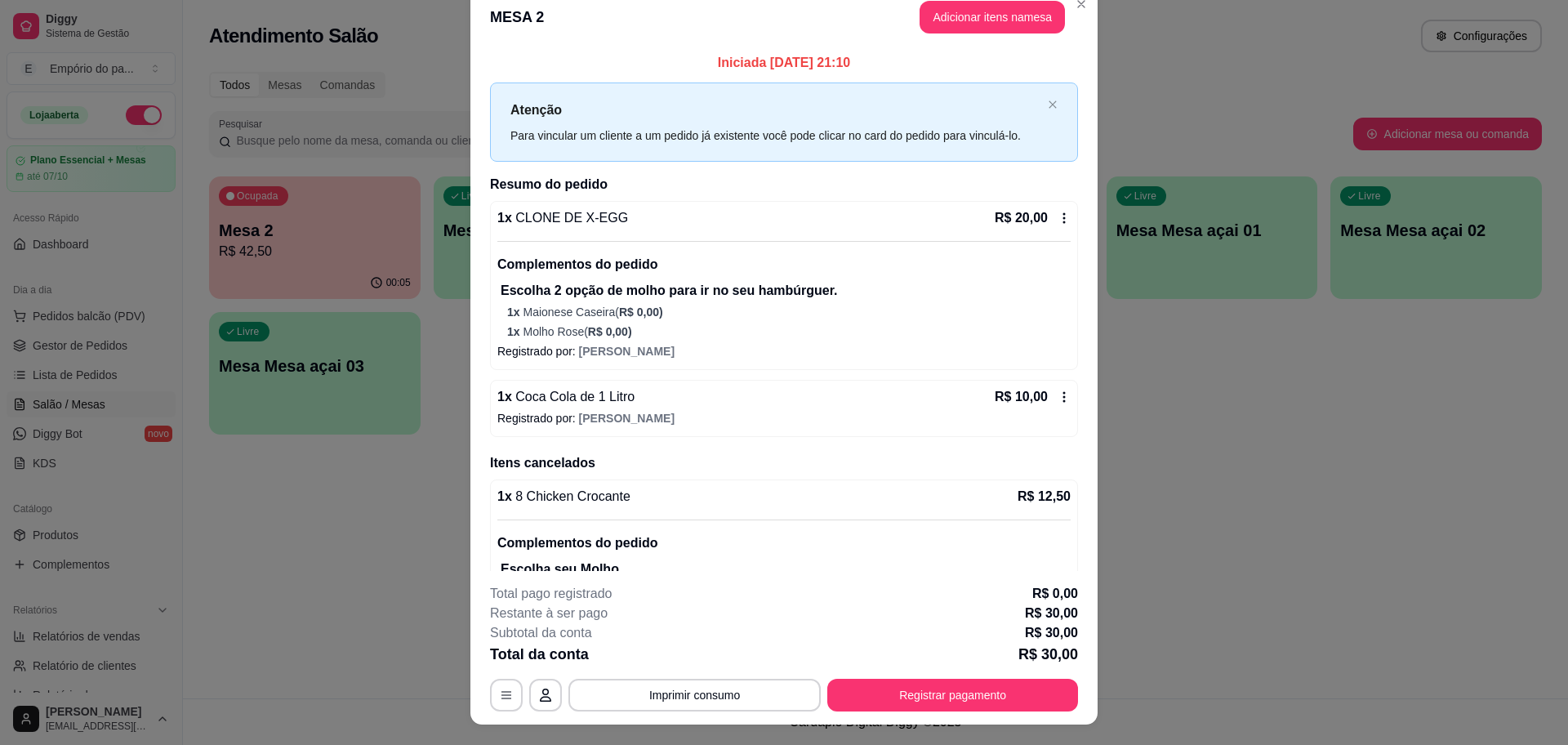
scroll to position [0, 0]
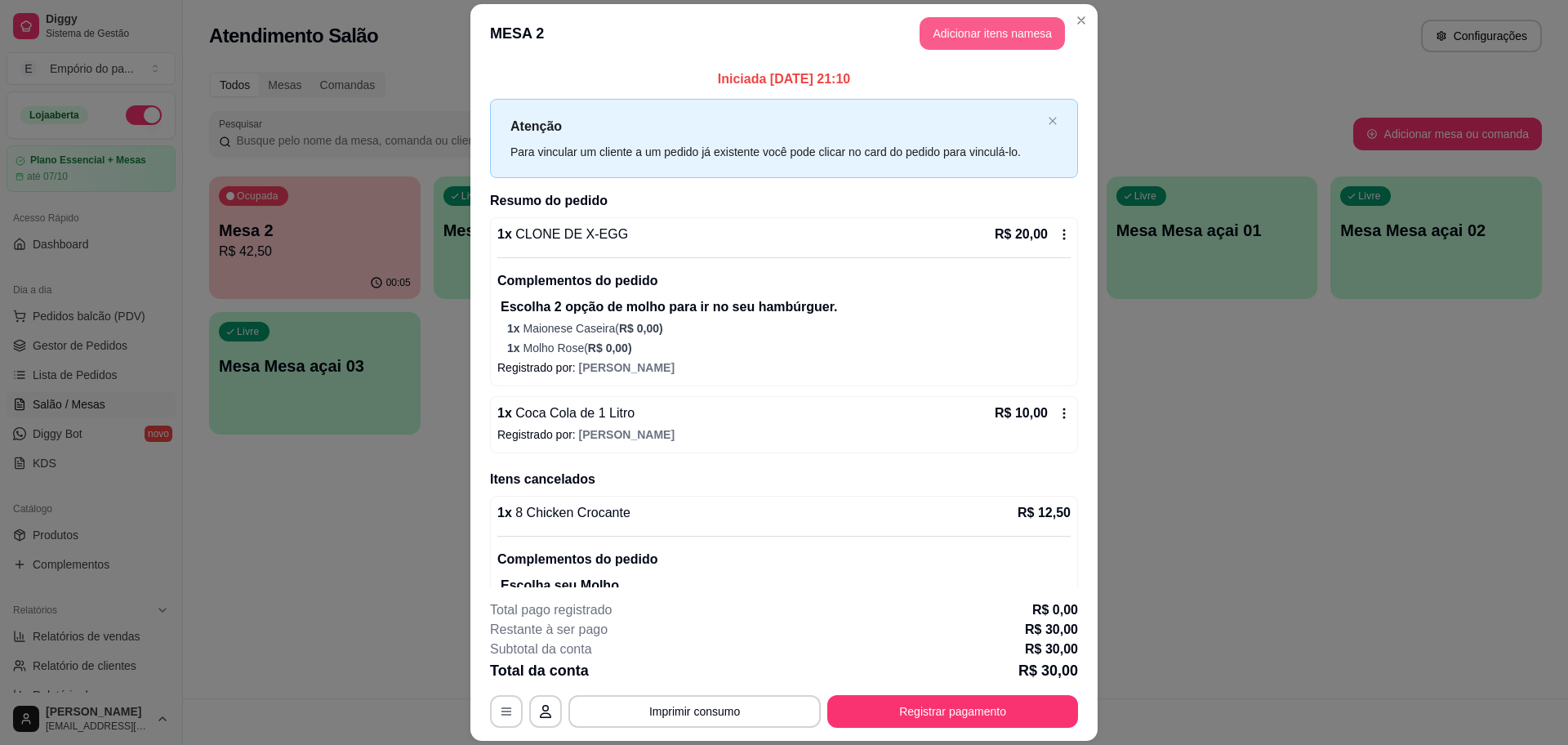
click at [1035, 31] on button "Adicionar itens na mesa" at bounding box center [992, 32] width 146 height 32
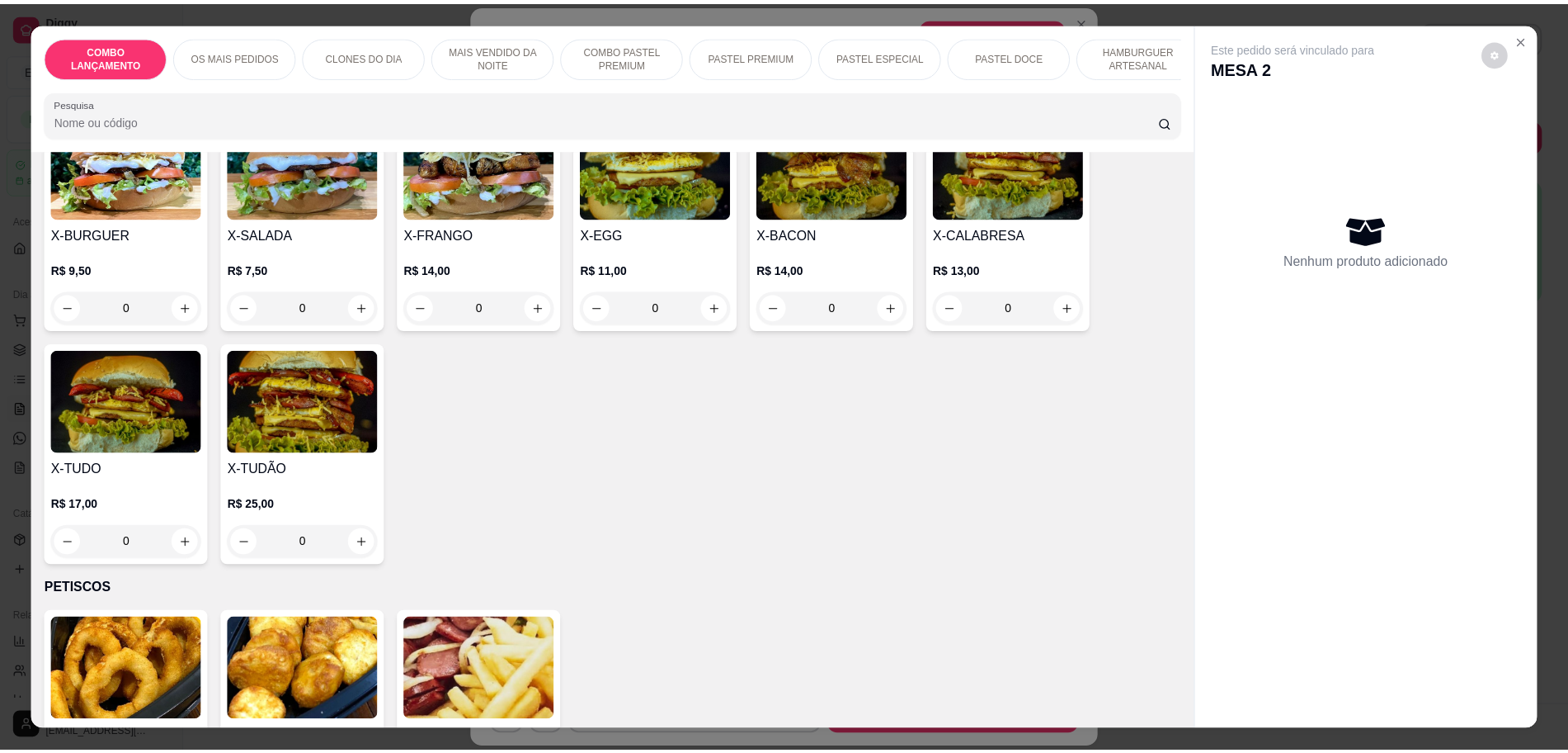
scroll to position [3714, 0]
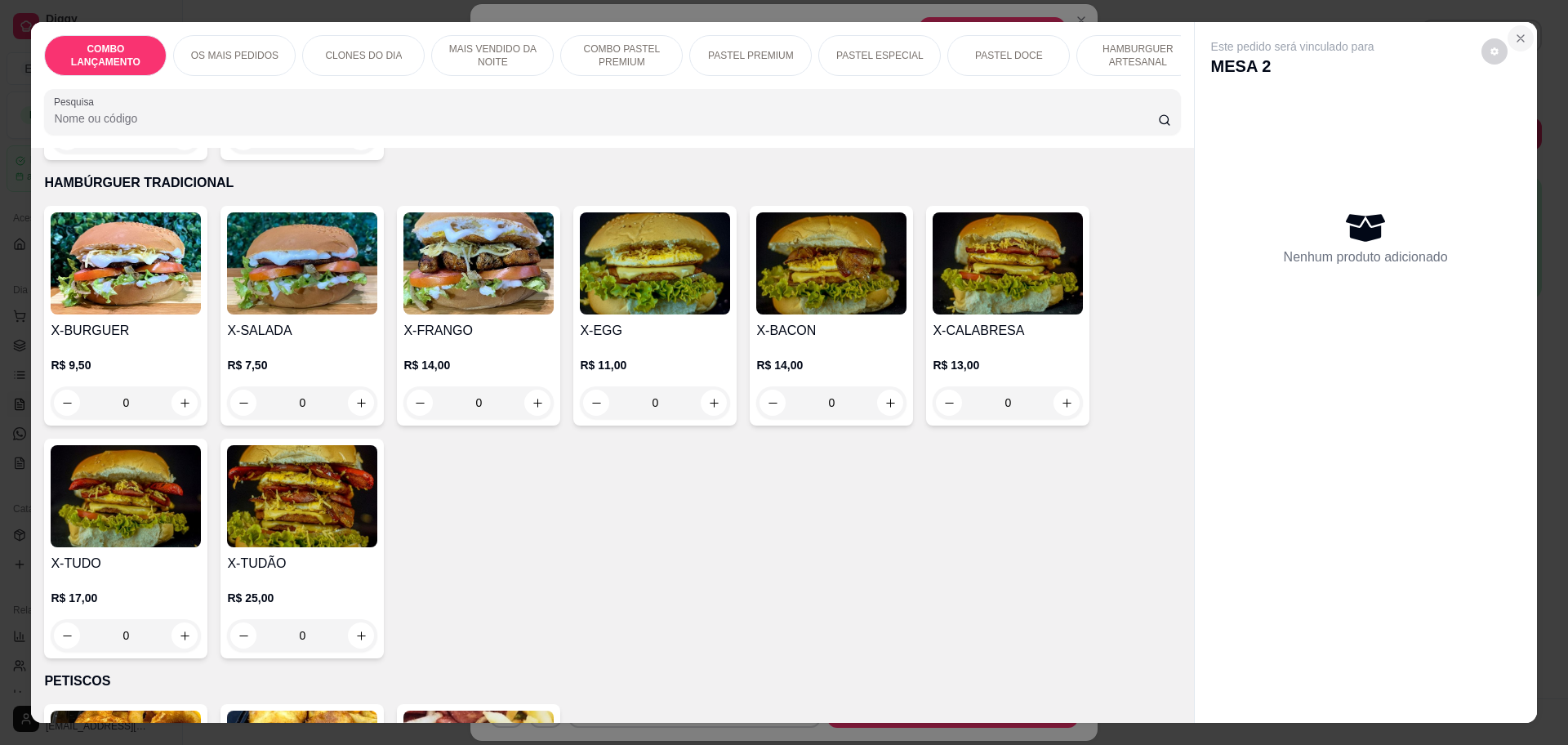
click at [1511, 30] on button "Close" at bounding box center [1521, 38] width 27 height 27
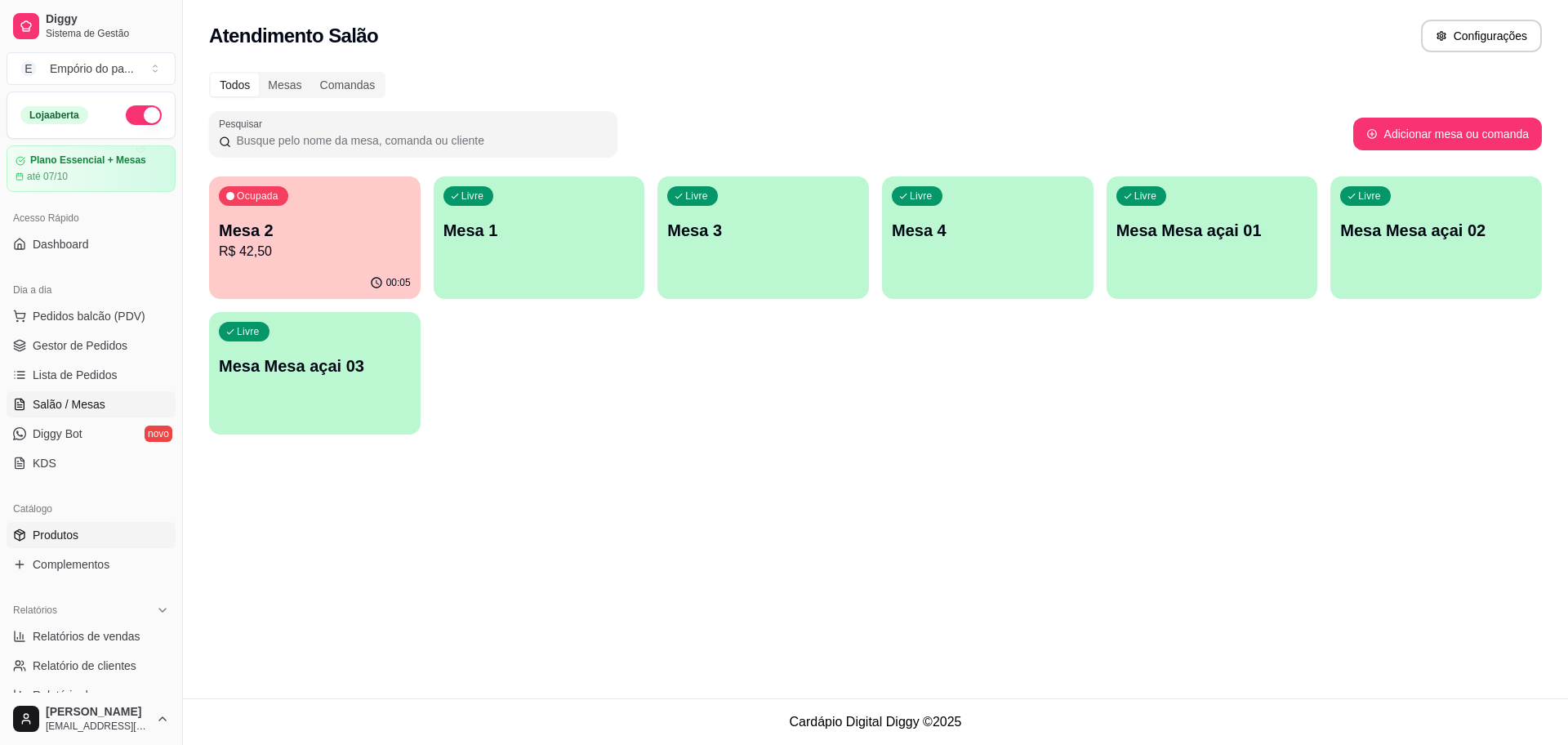
click at [129, 527] on link "Produtos" at bounding box center [92, 534] width 169 height 27
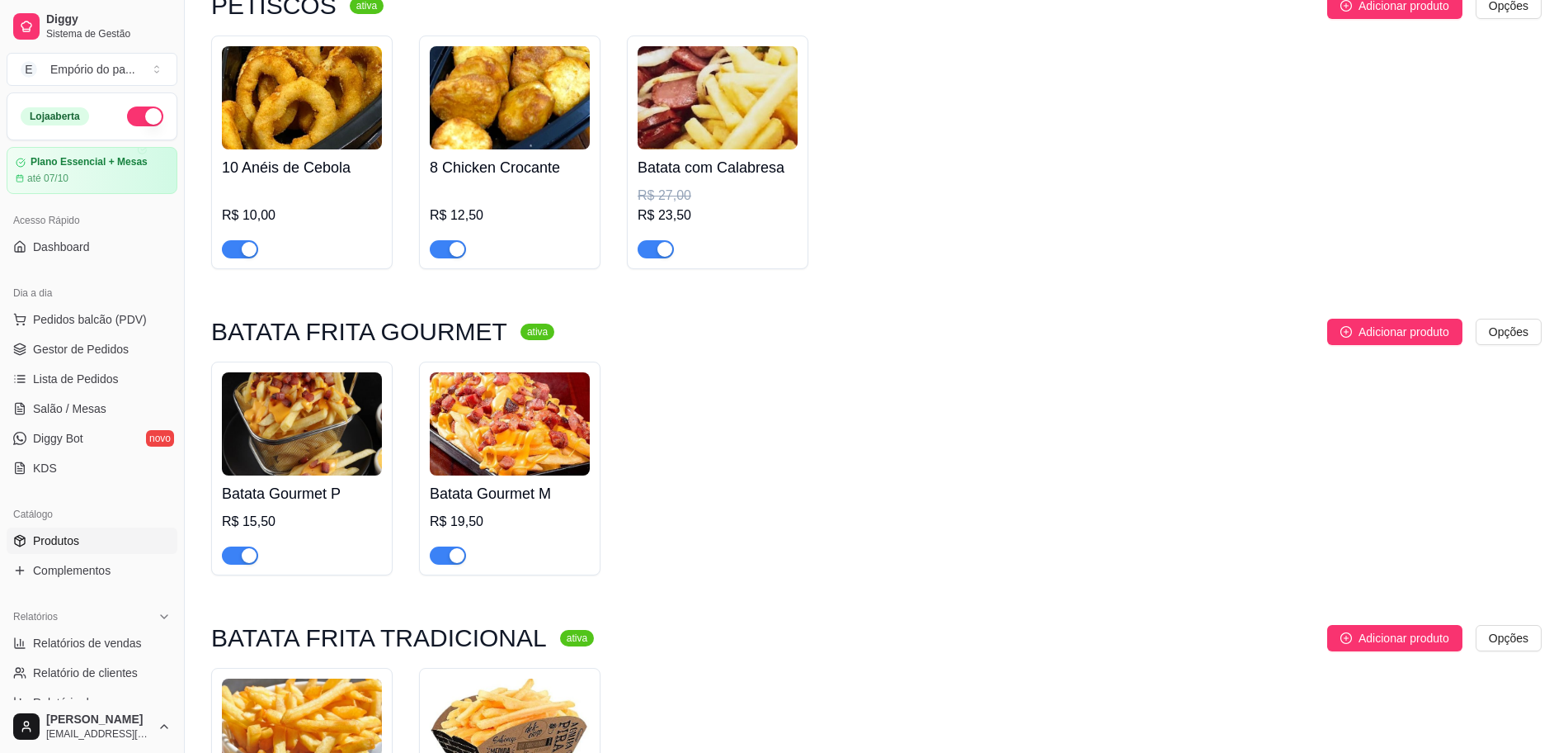
scroll to position [5121, 0]
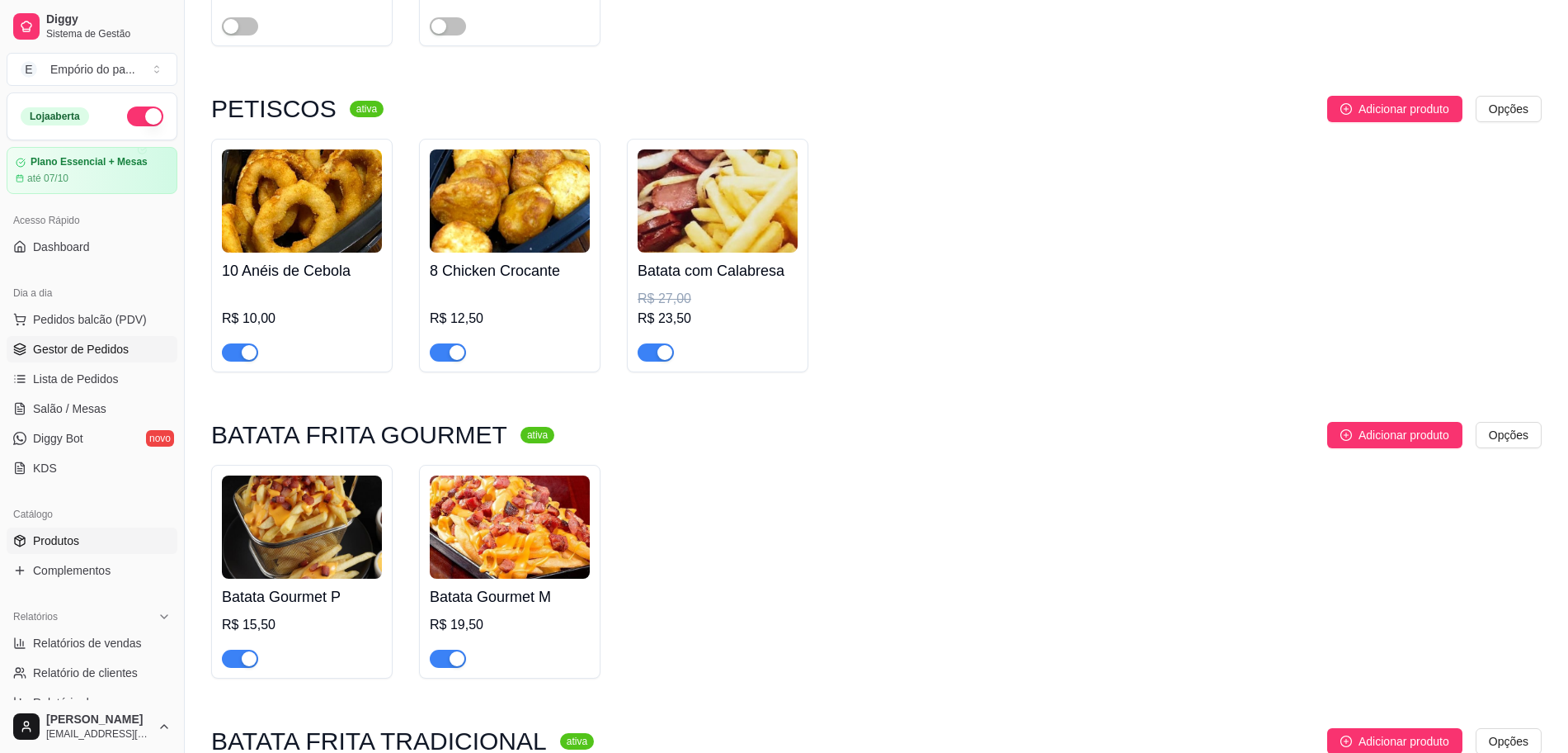
click at [124, 346] on span "Gestor de Pedidos" at bounding box center [81, 349] width 95 height 17
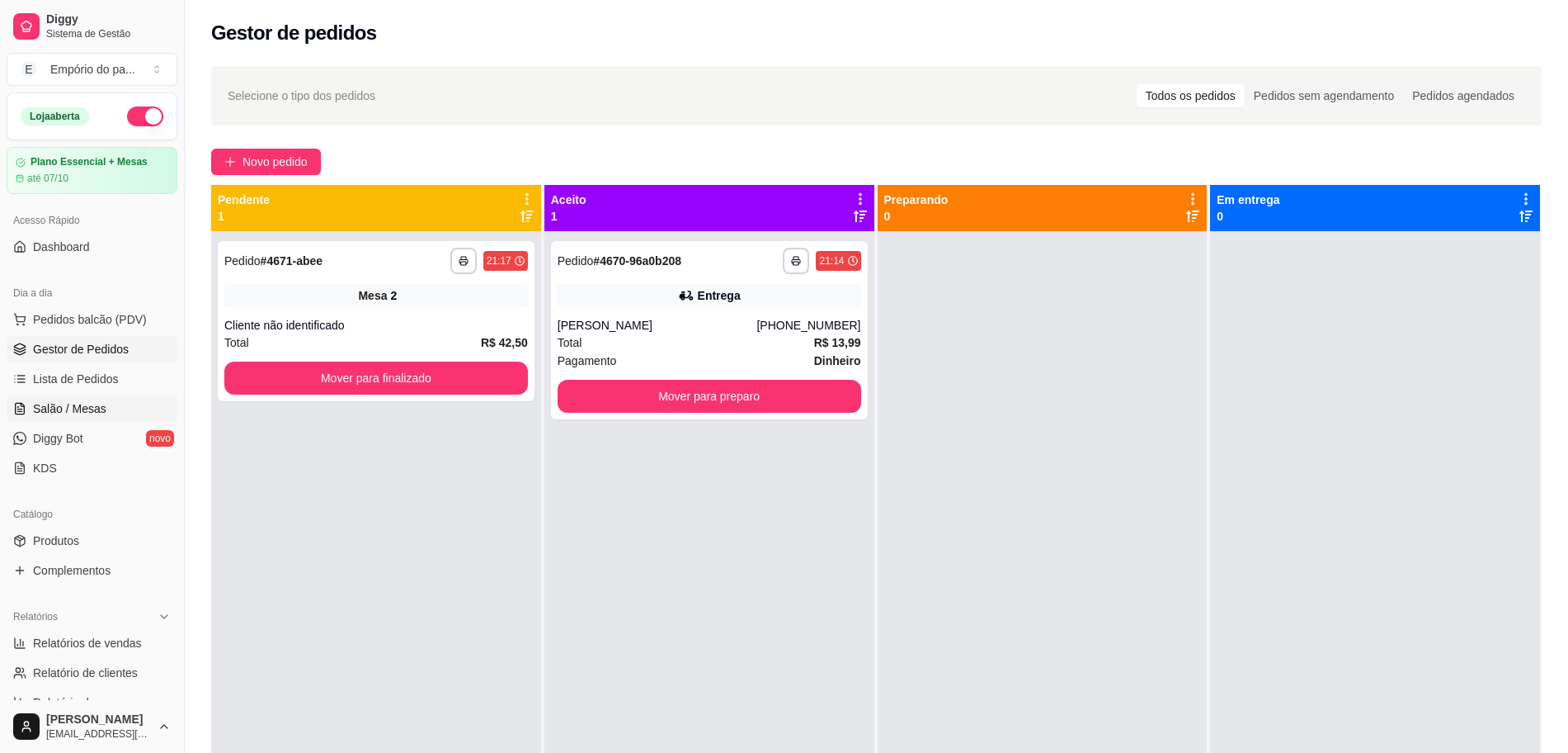
click at [100, 403] on span "Salão / Mesas" at bounding box center [70, 408] width 74 height 17
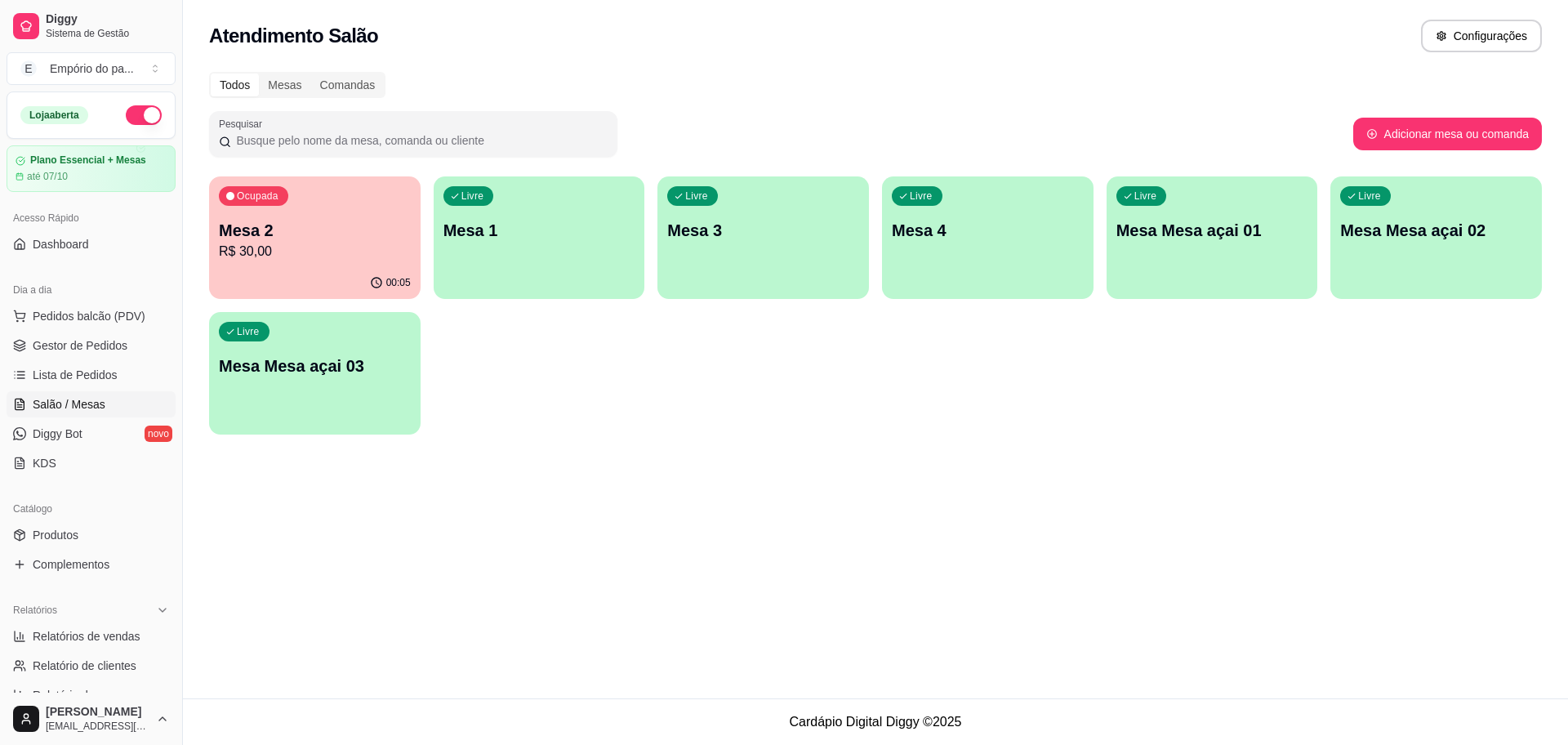
click at [326, 246] on p "R$ 30,00" at bounding box center [314, 252] width 192 height 20
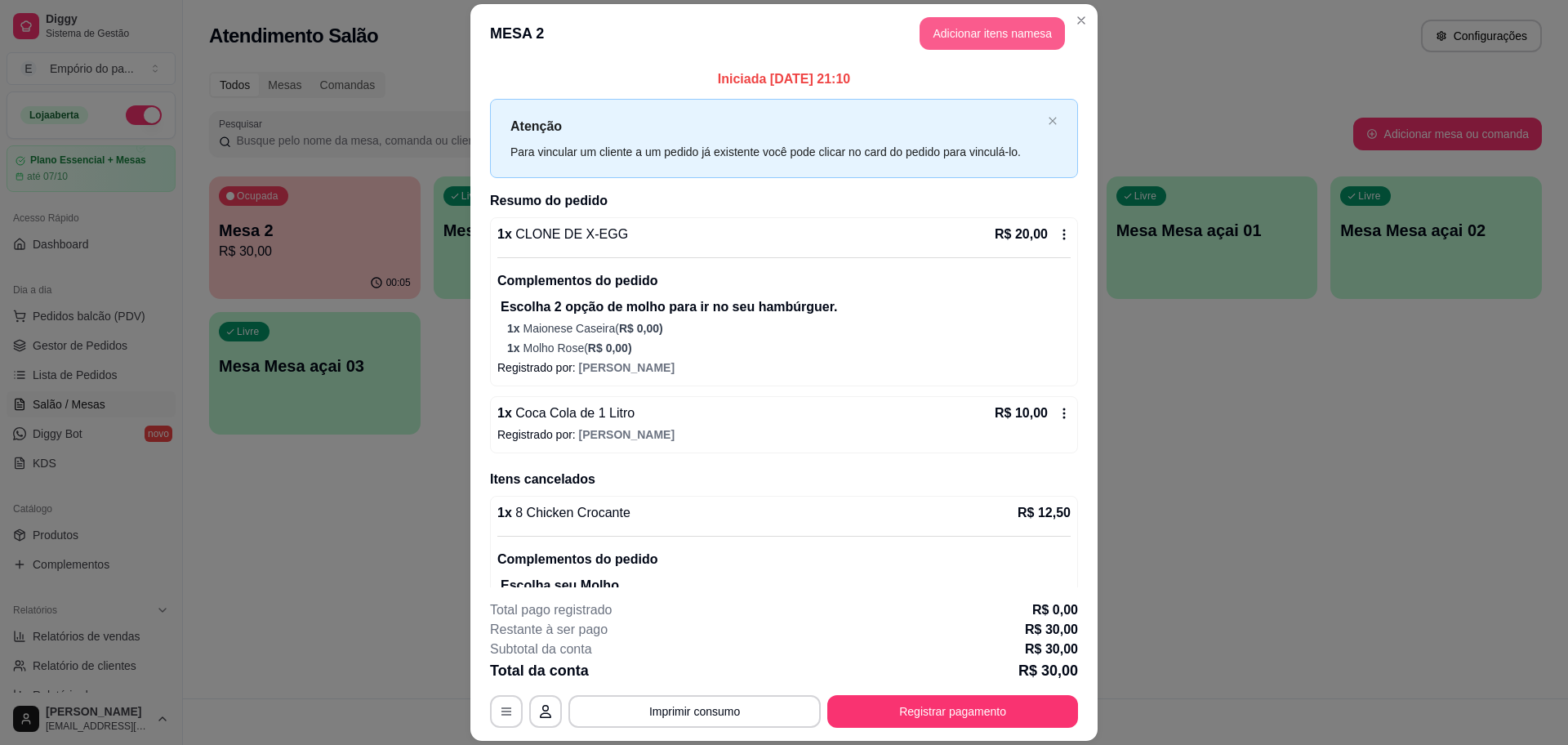
click at [994, 37] on button "Adicionar itens na mesa" at bounding box center [992, 32] width 146 height 32
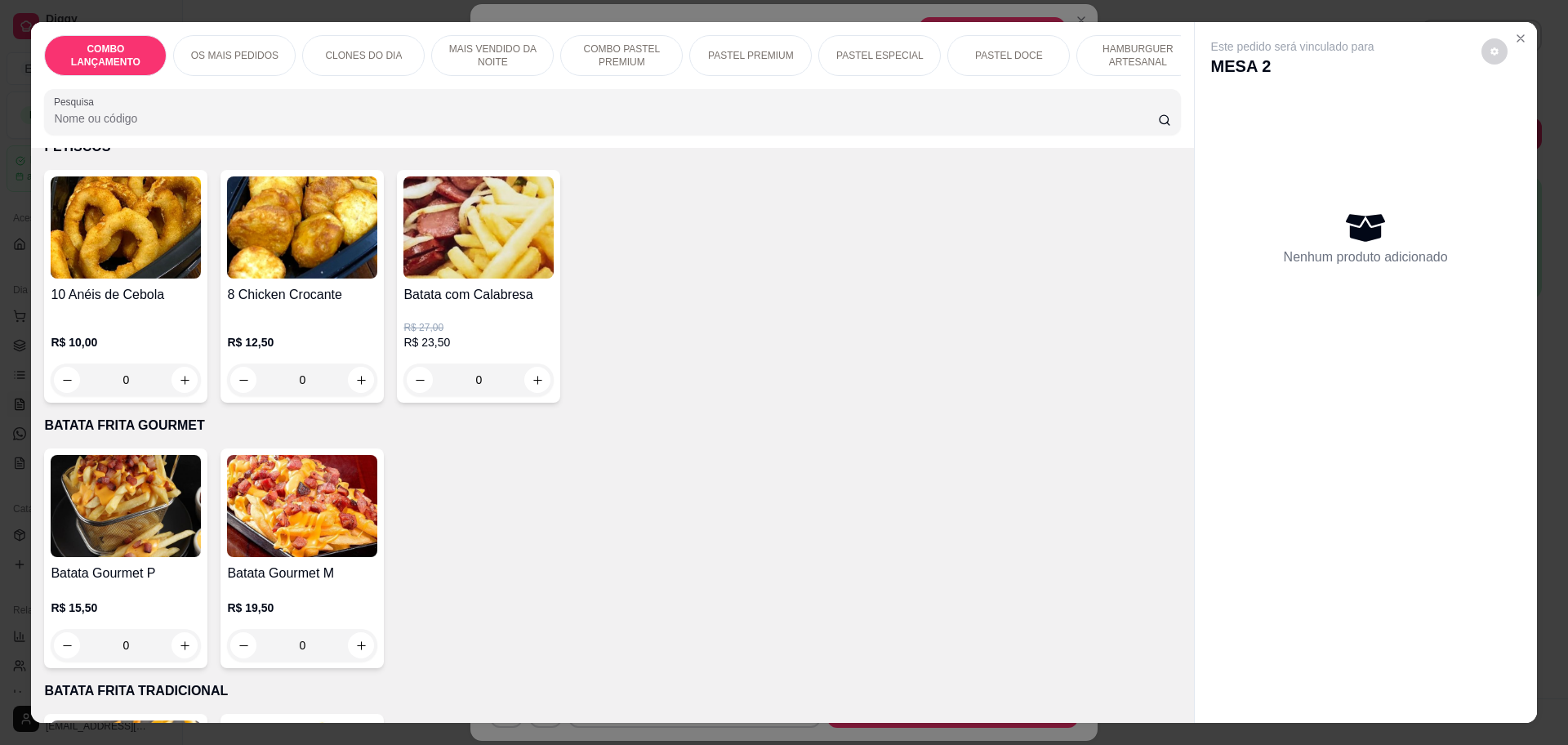
scroll to position [4287, 0]
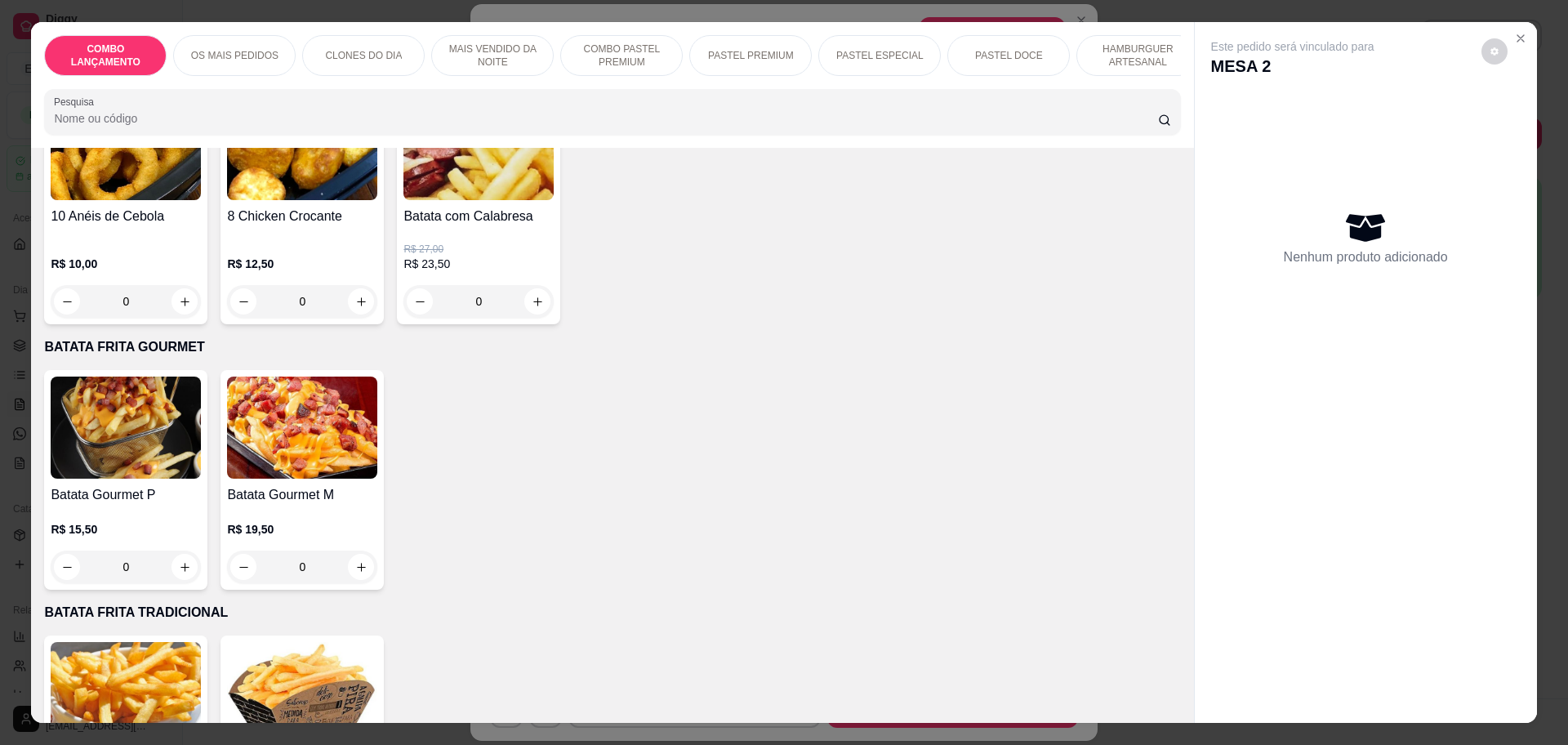
click at [174, 550] on div "0" at bounding box center [125, 566] width 151 height 32
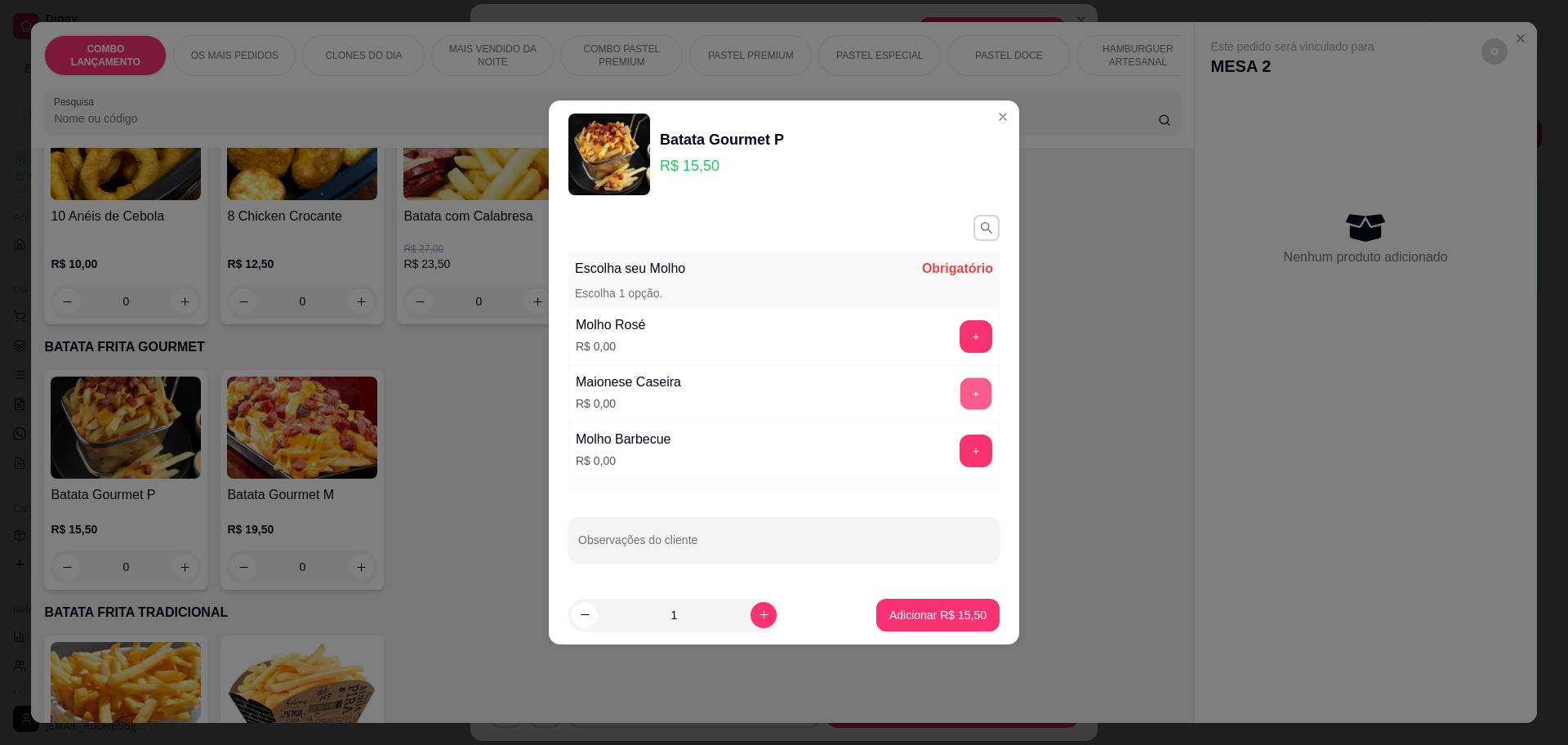
click at [961, 391] on button "+" at bounding box center [976, 393] width 31 height 31
click at [960, 614] on p "Adicionar R$ 15,50" at bounding box center [938, 614] width 97 height 17
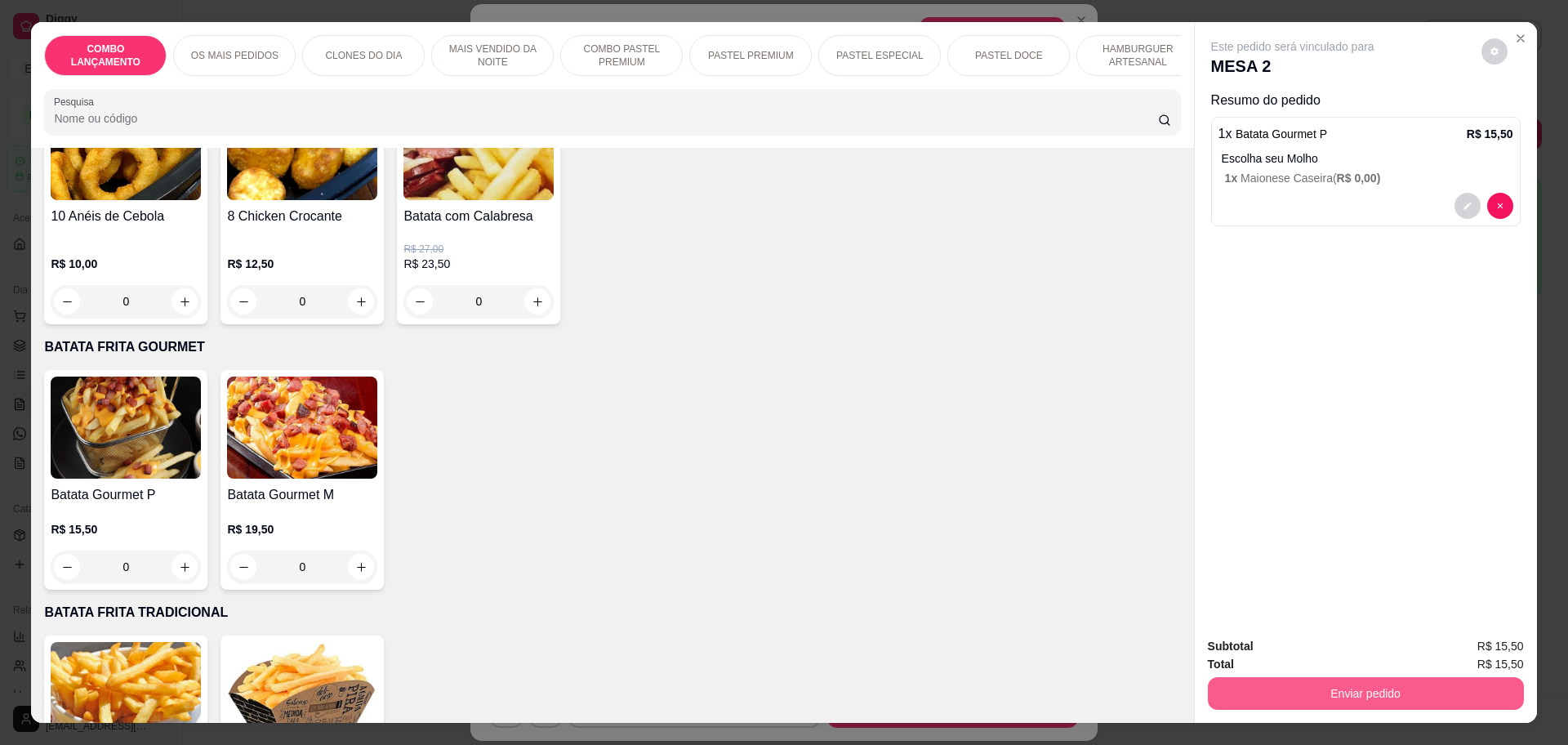
click at [1415, 694] on button "Enviar pedido" at bounding box center [1365, 693] width 316 height 32
click at [1456, 647] on button "Enviar pedido" at bounding box center [1479, 652] width 90 height 31
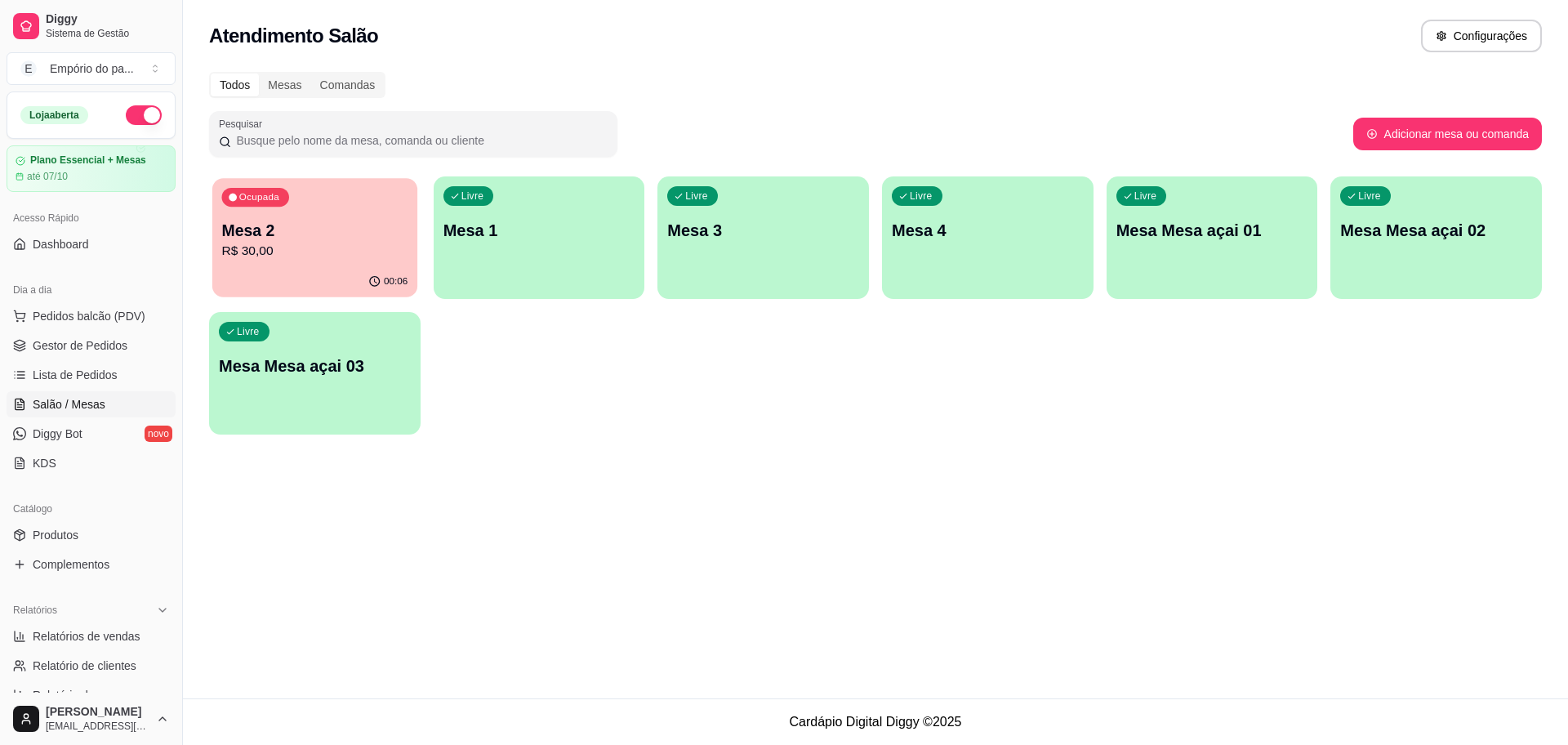
click at [352, 246] on p "R$ 30,00" at bounding box center [315, 251] width 186 height 19
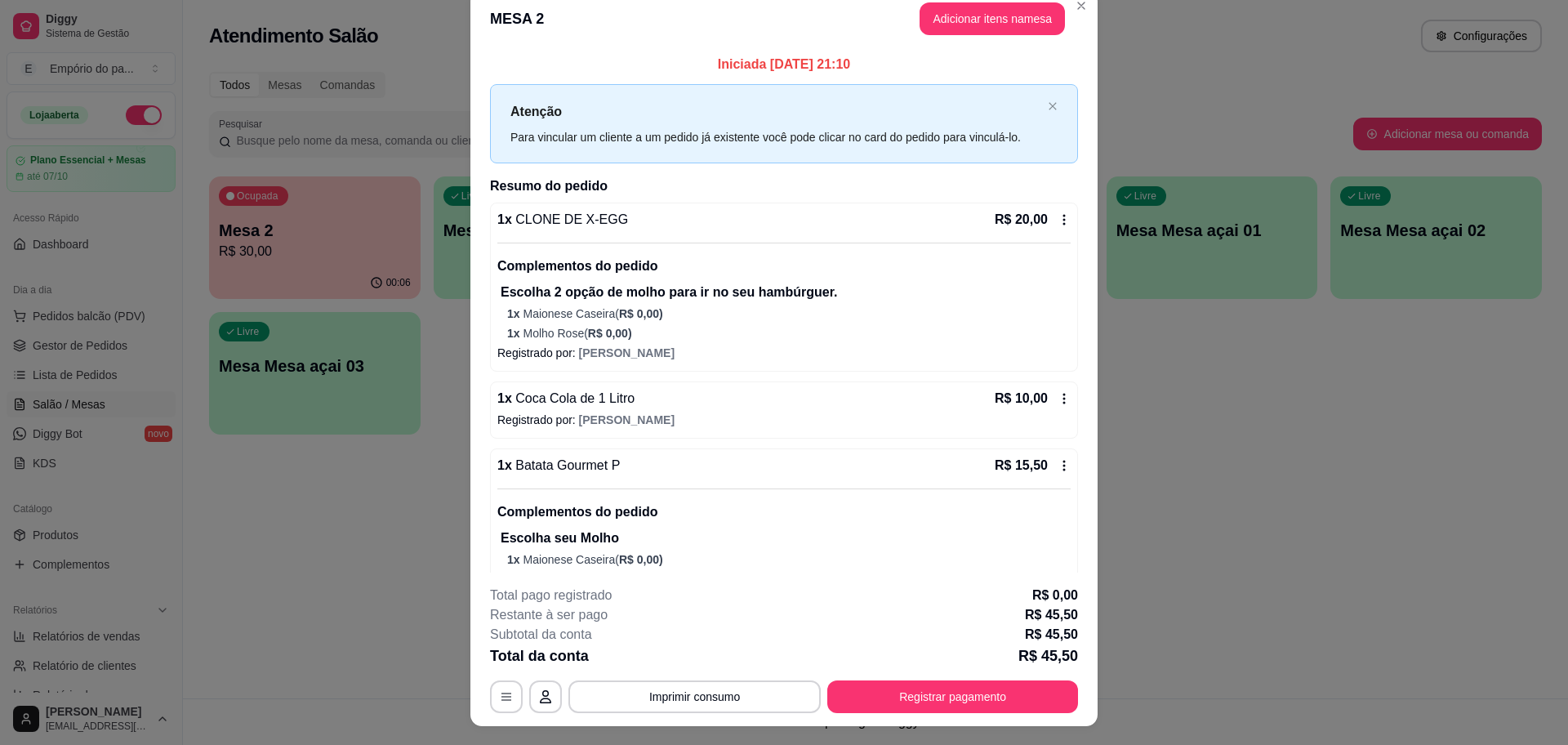
scroll to position [0, 0]
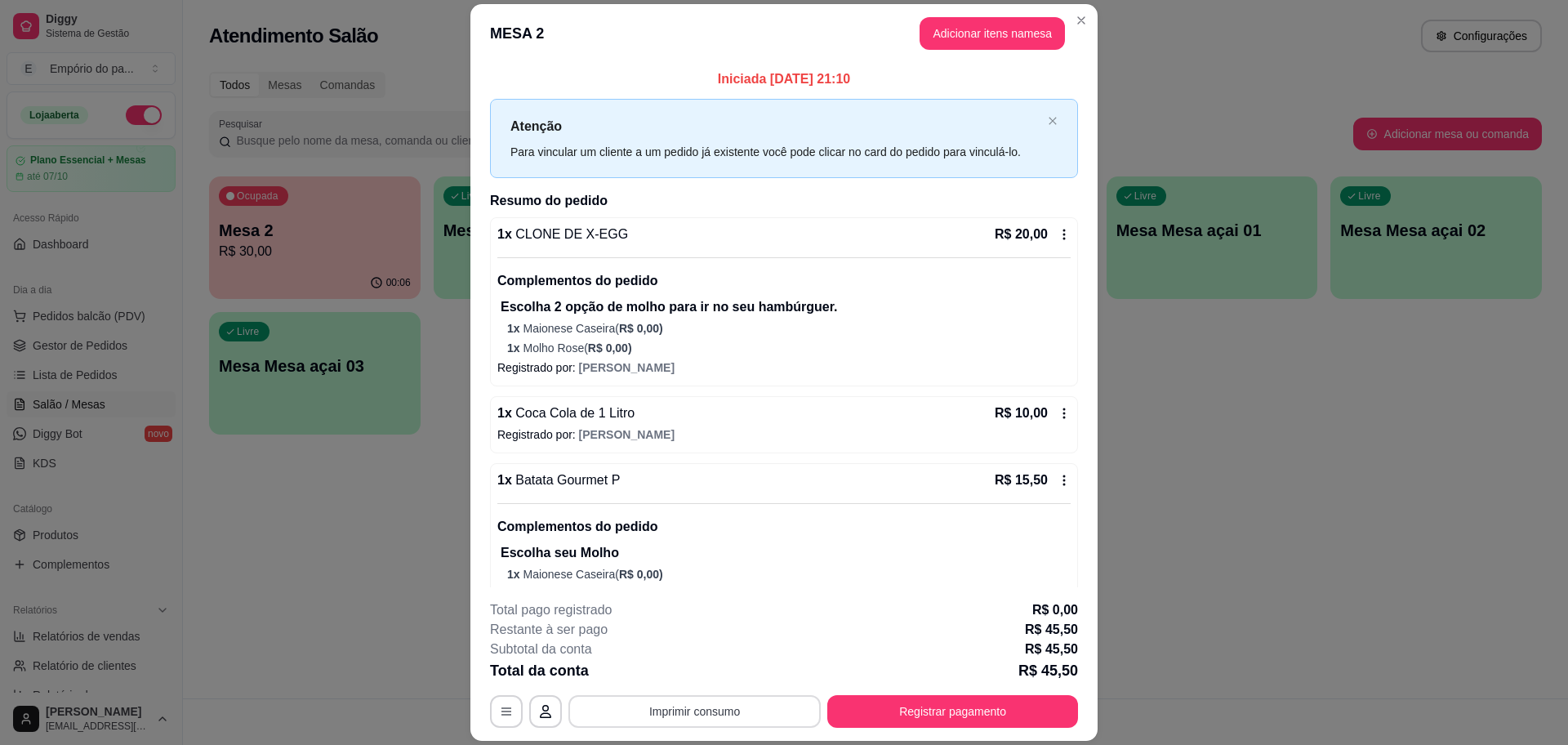
click at [606, 705] on button "Imprimir consumo" at bounding box center [694, 711] width 252 height 32
click at [679, 674] on button "IMPRESSORA" at bounding box center [692, 673] width 114 height 26
click at [624, 706] on button "Imprimir consumo" at bounding box center [694, 711] width 252 height 32
click at [655, 666] on button "IMPRESSORA" at bounding box center [692, 673] width 114 height 26
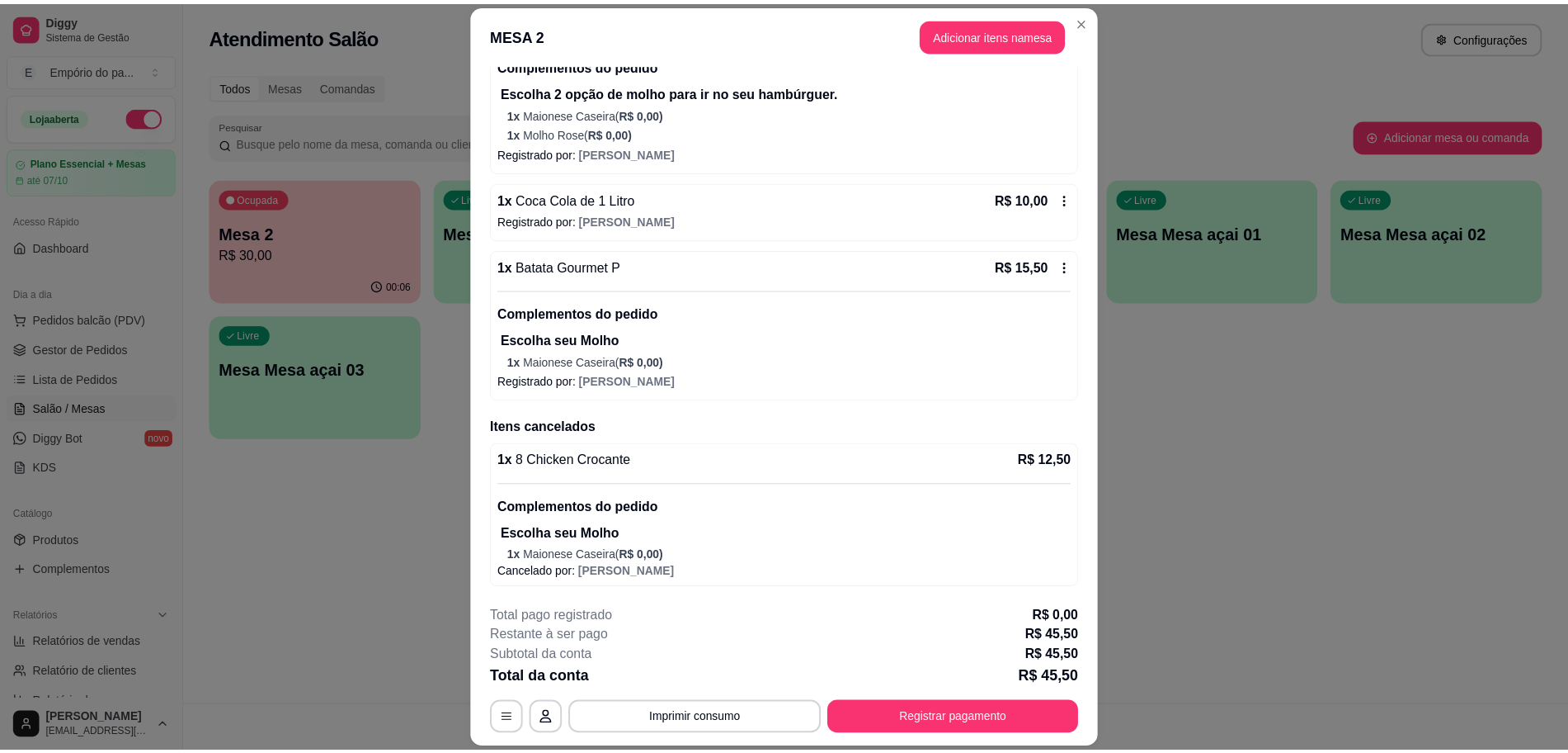
scroll to position [49, 0]
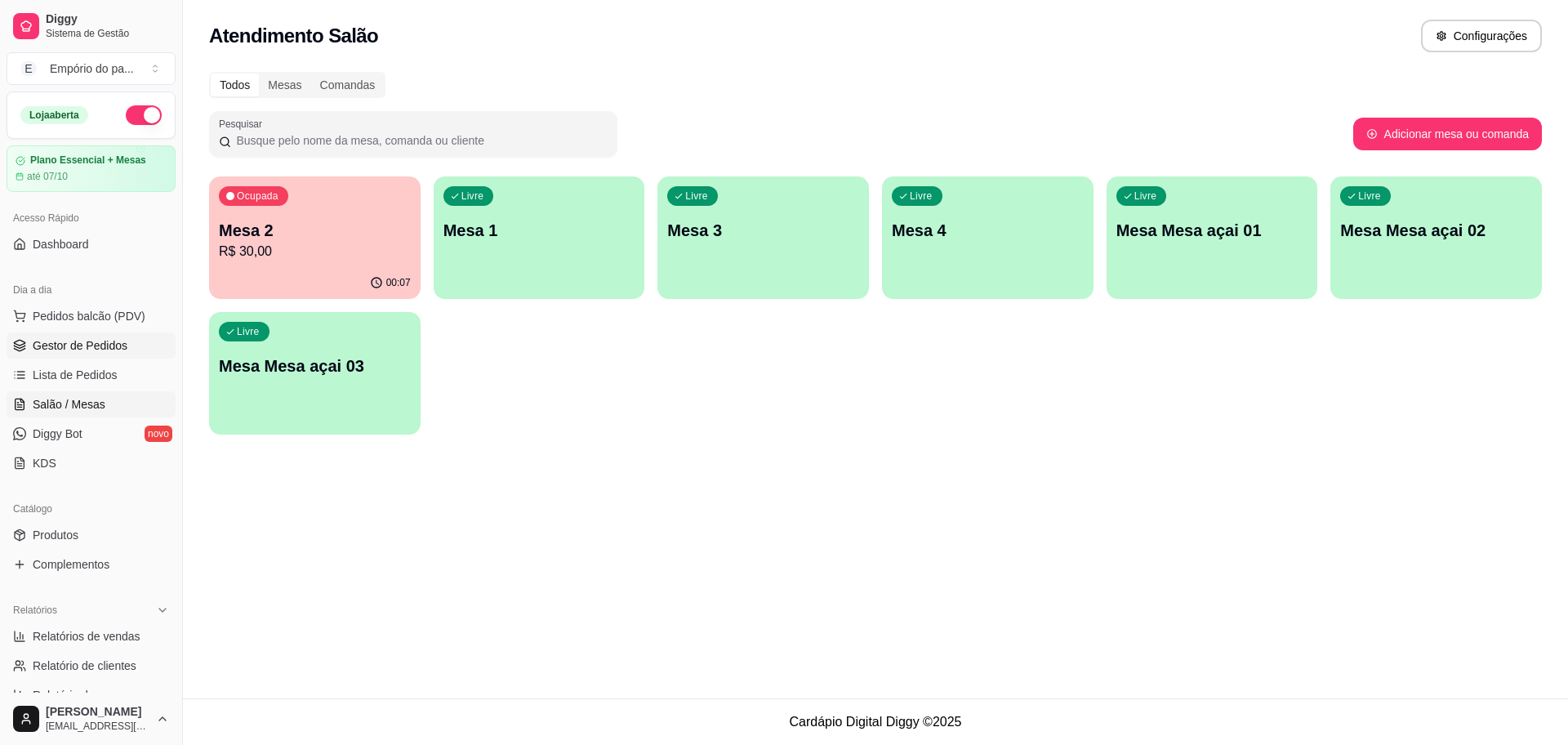
click at [101, 336] on link "Gestor de Pedidos" at bounding box center [92, 345] width 169 height 27
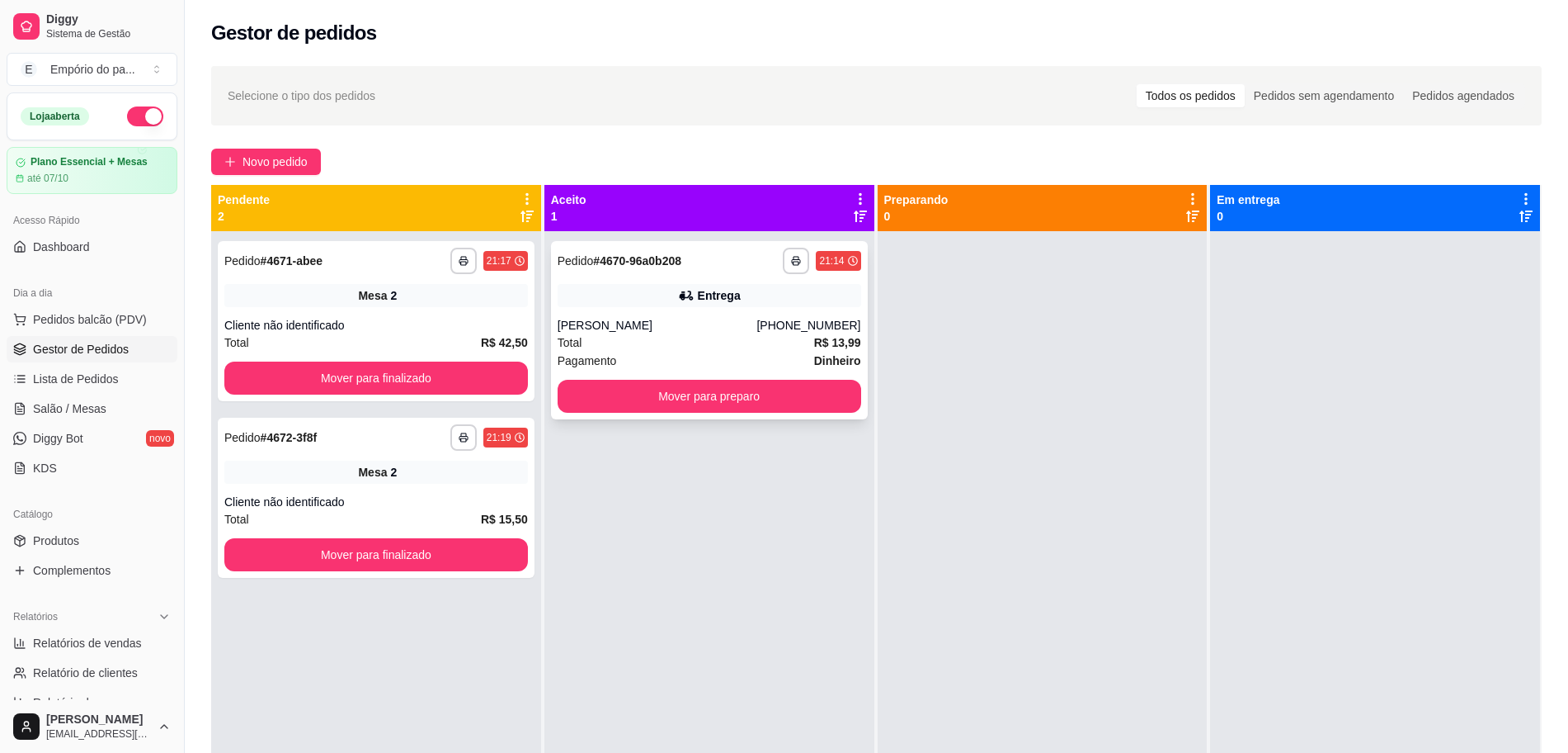
click at [640, 339] on div "Total R$ 13,99" at bounding box center [709, 342] width 303 height 18
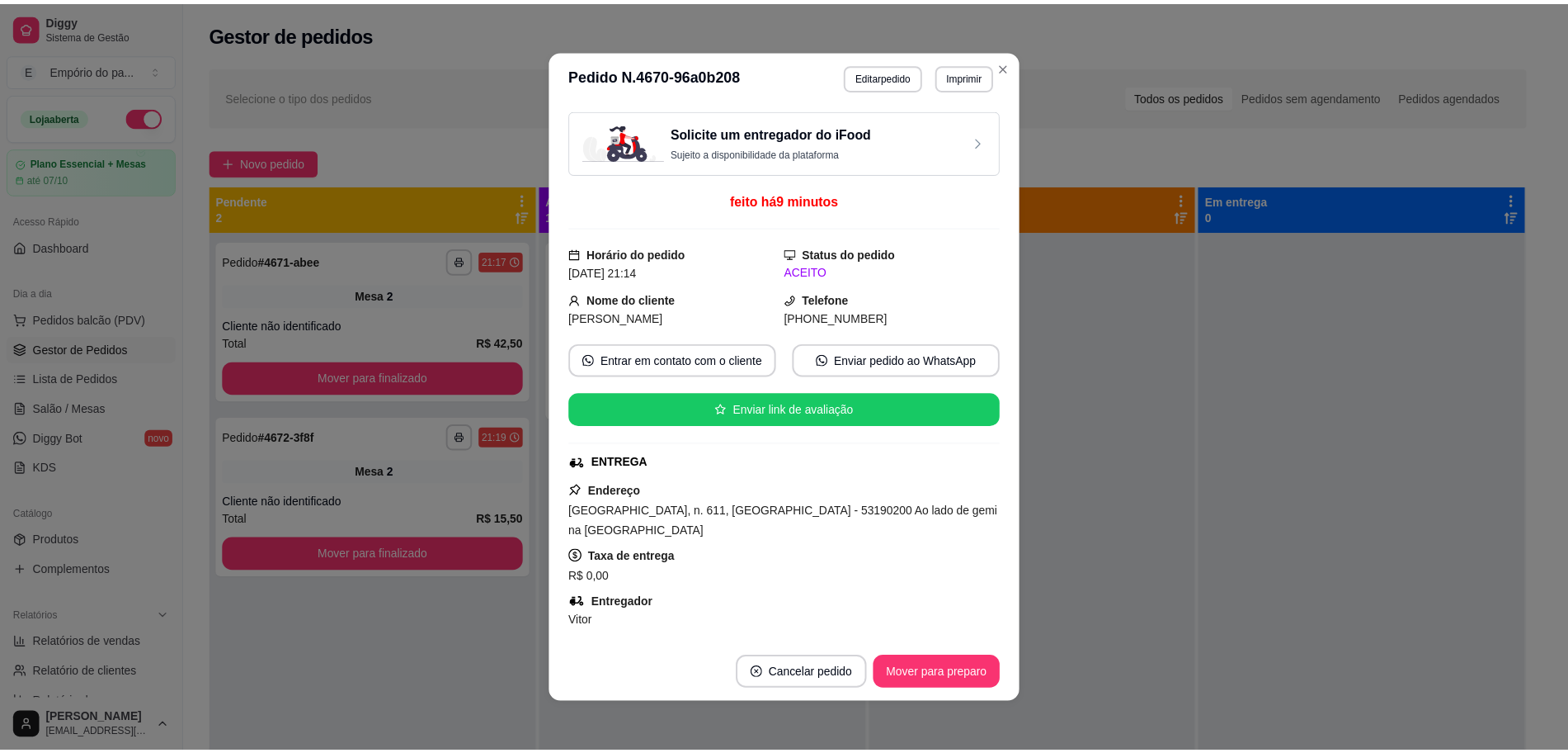
scroll to position [516, 0]
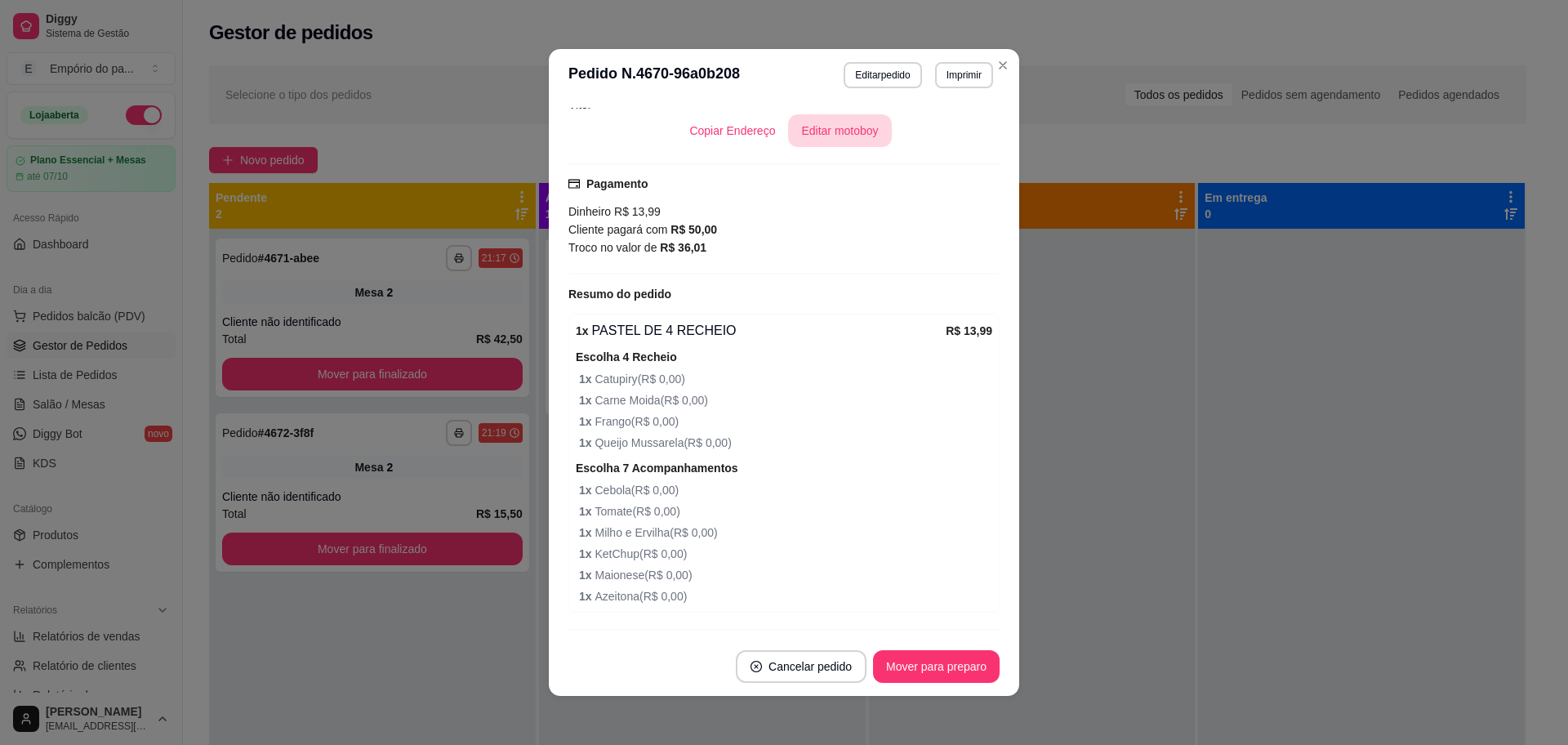
click at [813, 142] on button "Editar motoboy" at bounding box center [840, 130] width 103 height 32
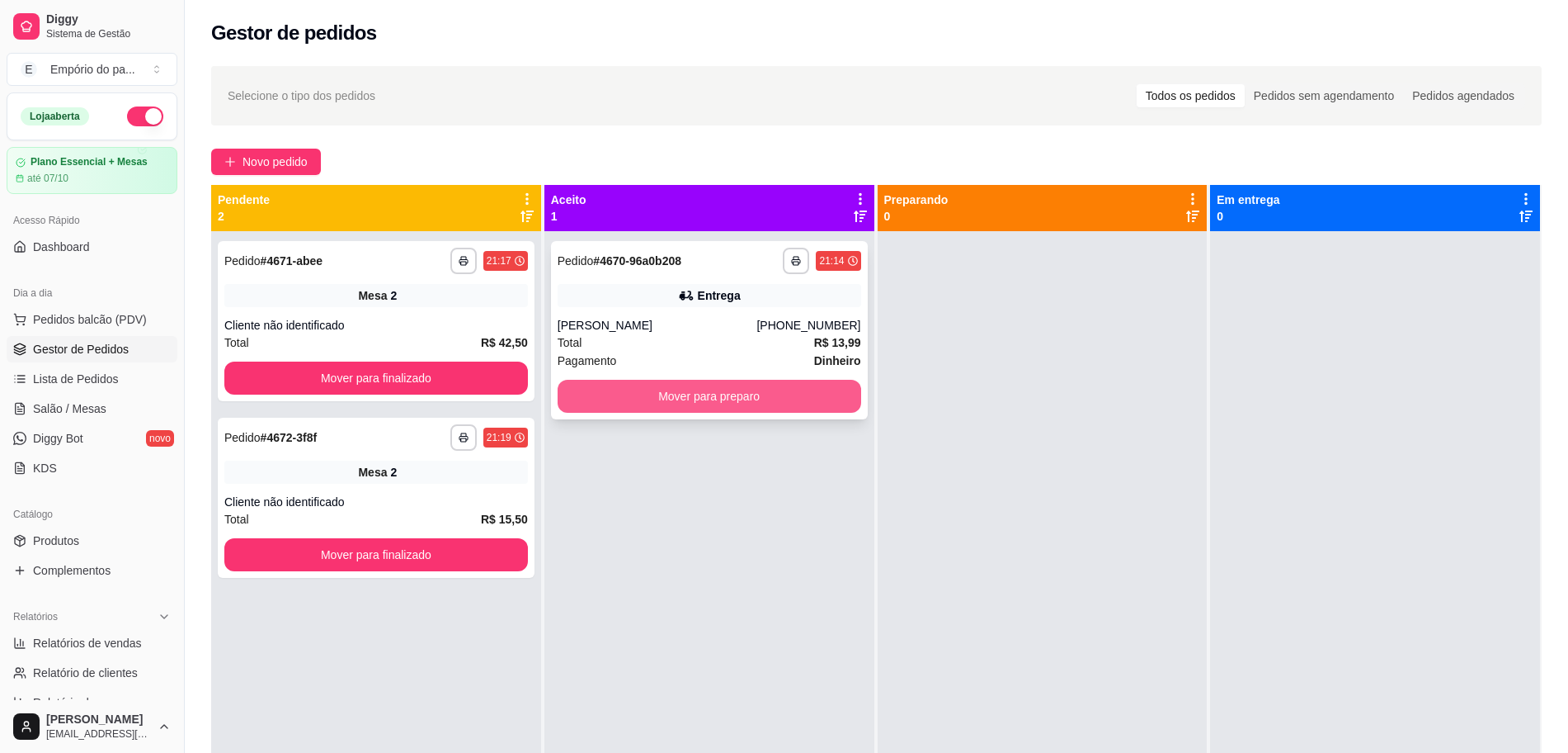
click at [806, 384] on button "Mover para preparo" at bounding box center [709, 396] width 303 height 33
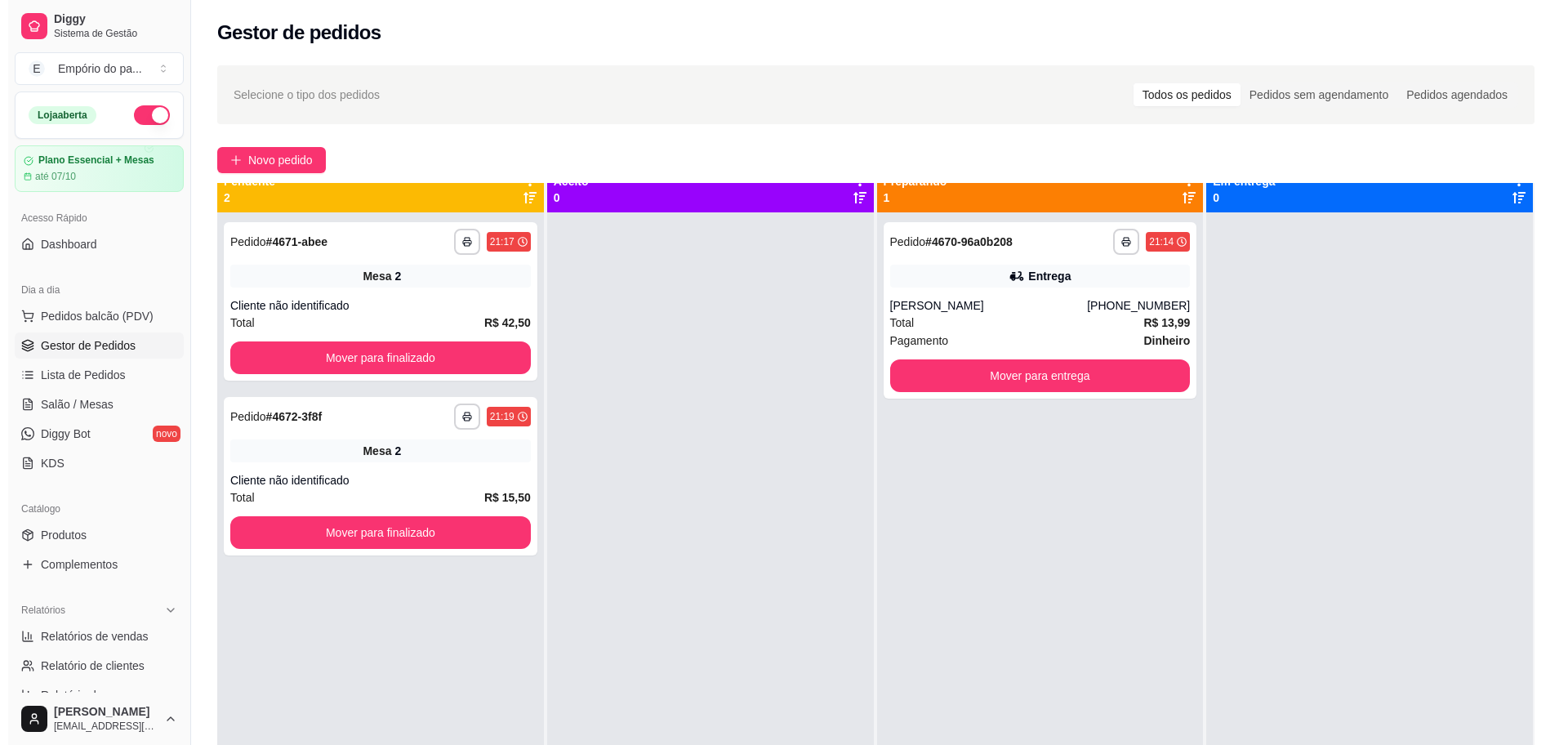
scroll to position [0, 0]
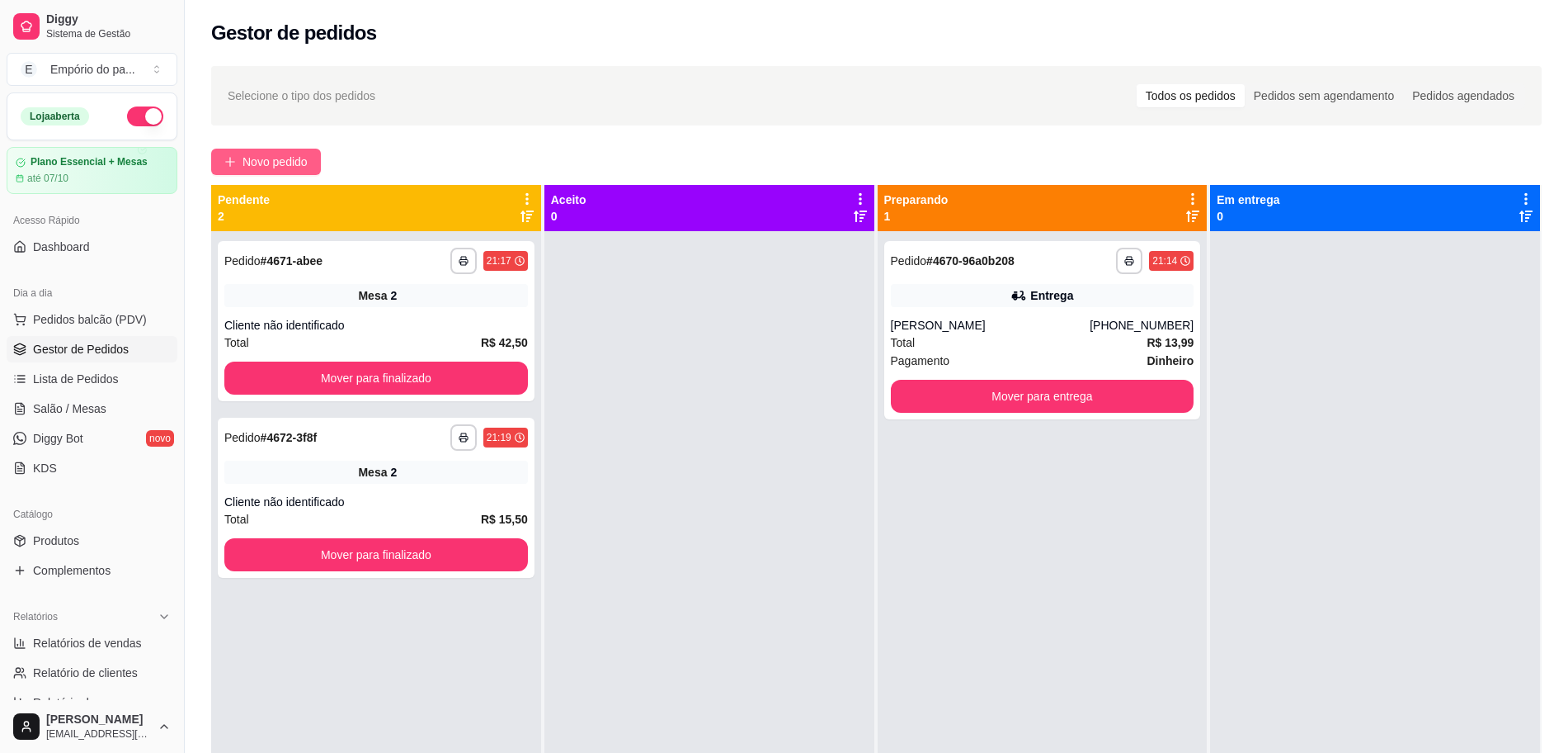
click at [265, 159] on span "Novo pedido" at bounding box center [275, 162] width 66 height 18
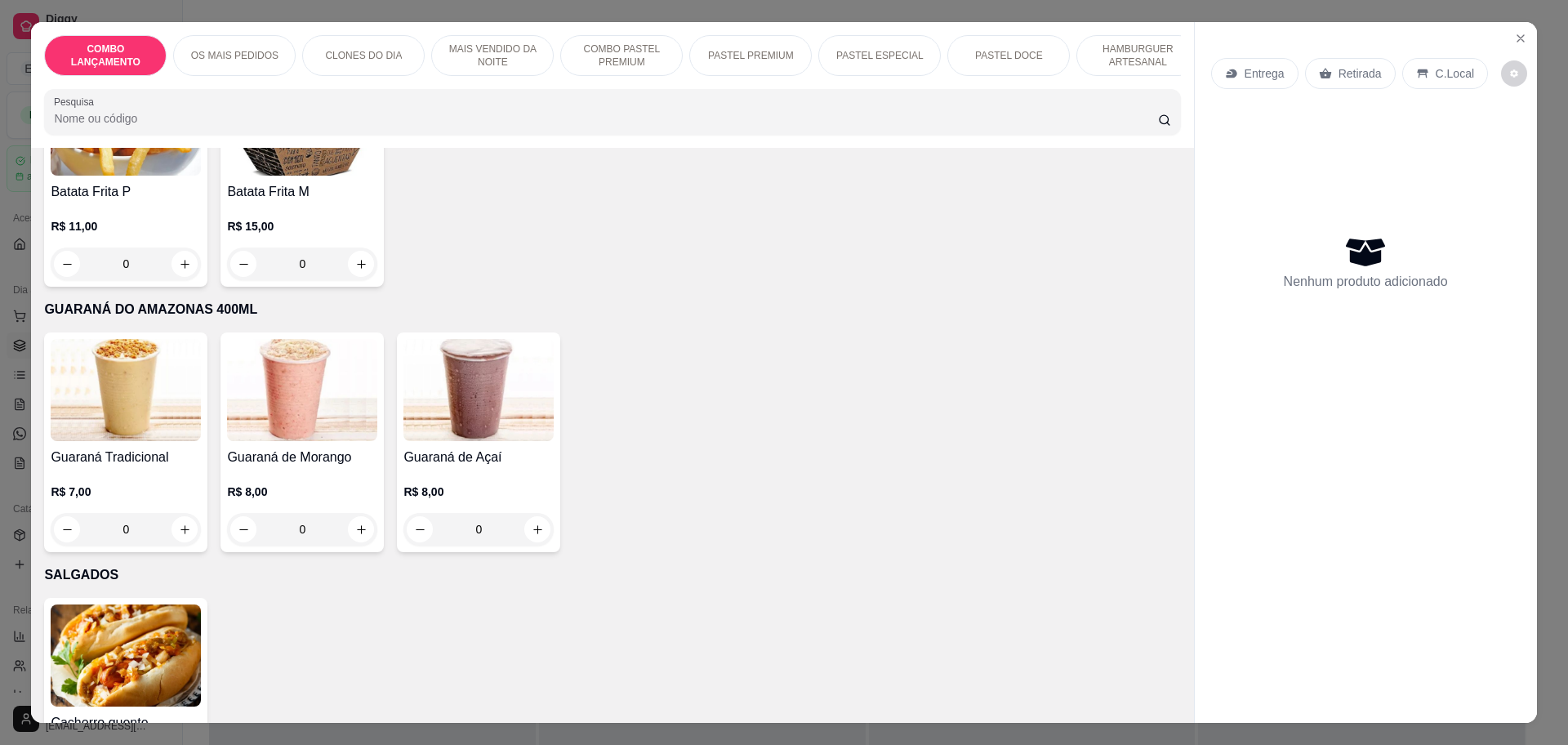
scroll to position [4726, 0]
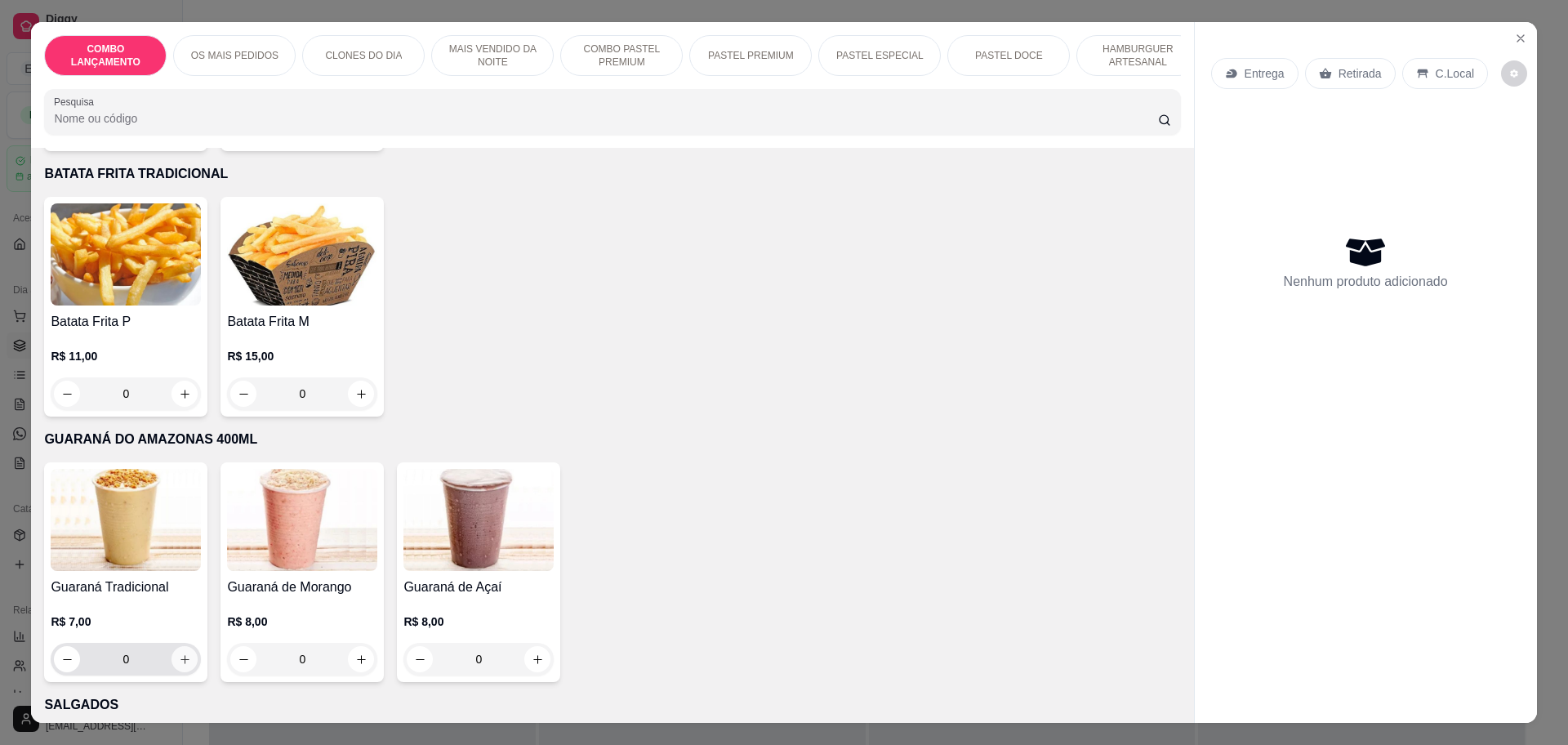
click at [179, 653] on icon "increase-product-quantity" at bounding box center [185, 659] width 12 height 12
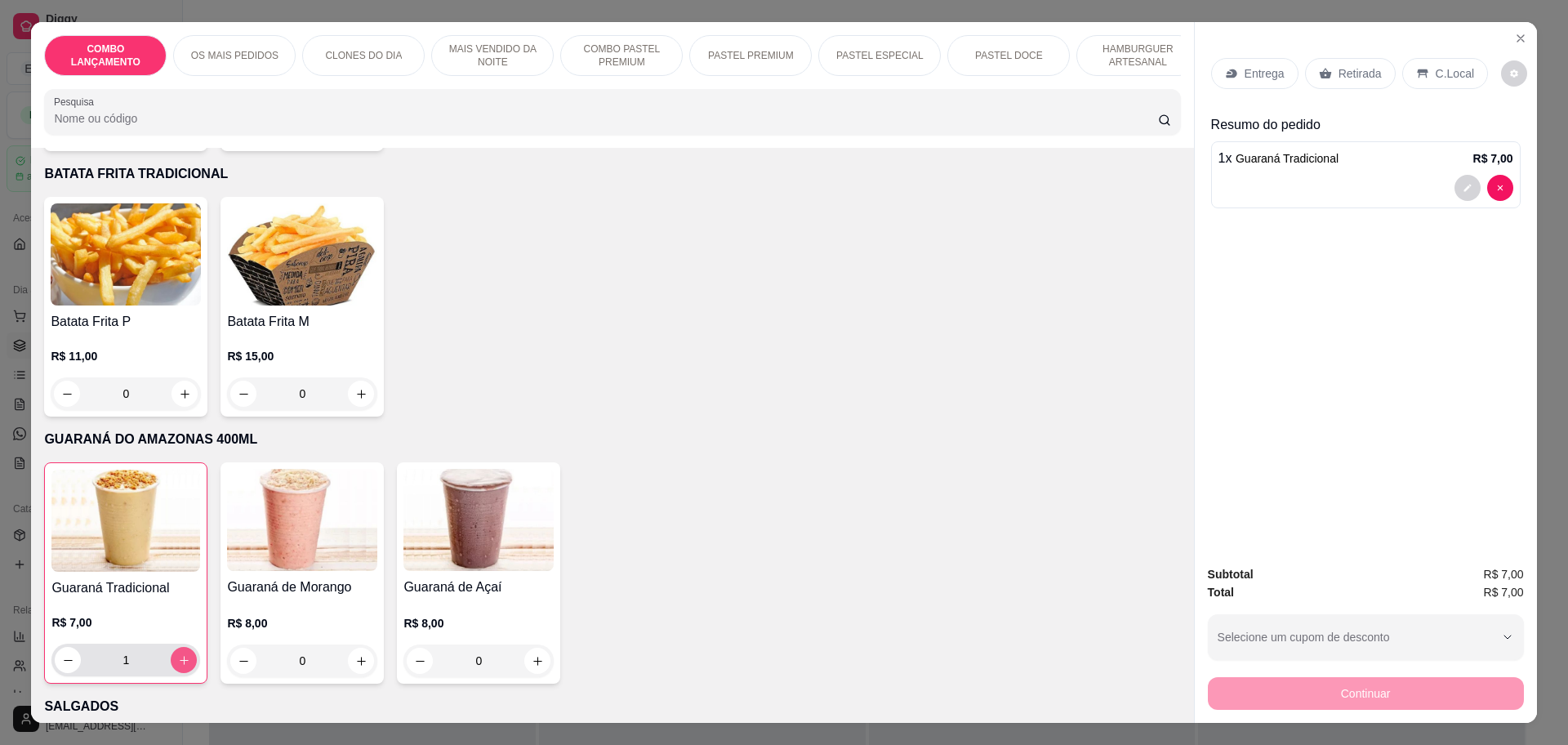
type input "1"
click at [362, 648] on button "increase-product-quantity" at bounding box center [360, 660] width 27 height 27
type input "1"
click at [1346, 64] on div "Retirada" at bounding box center [1350, 74] width 91 height 31
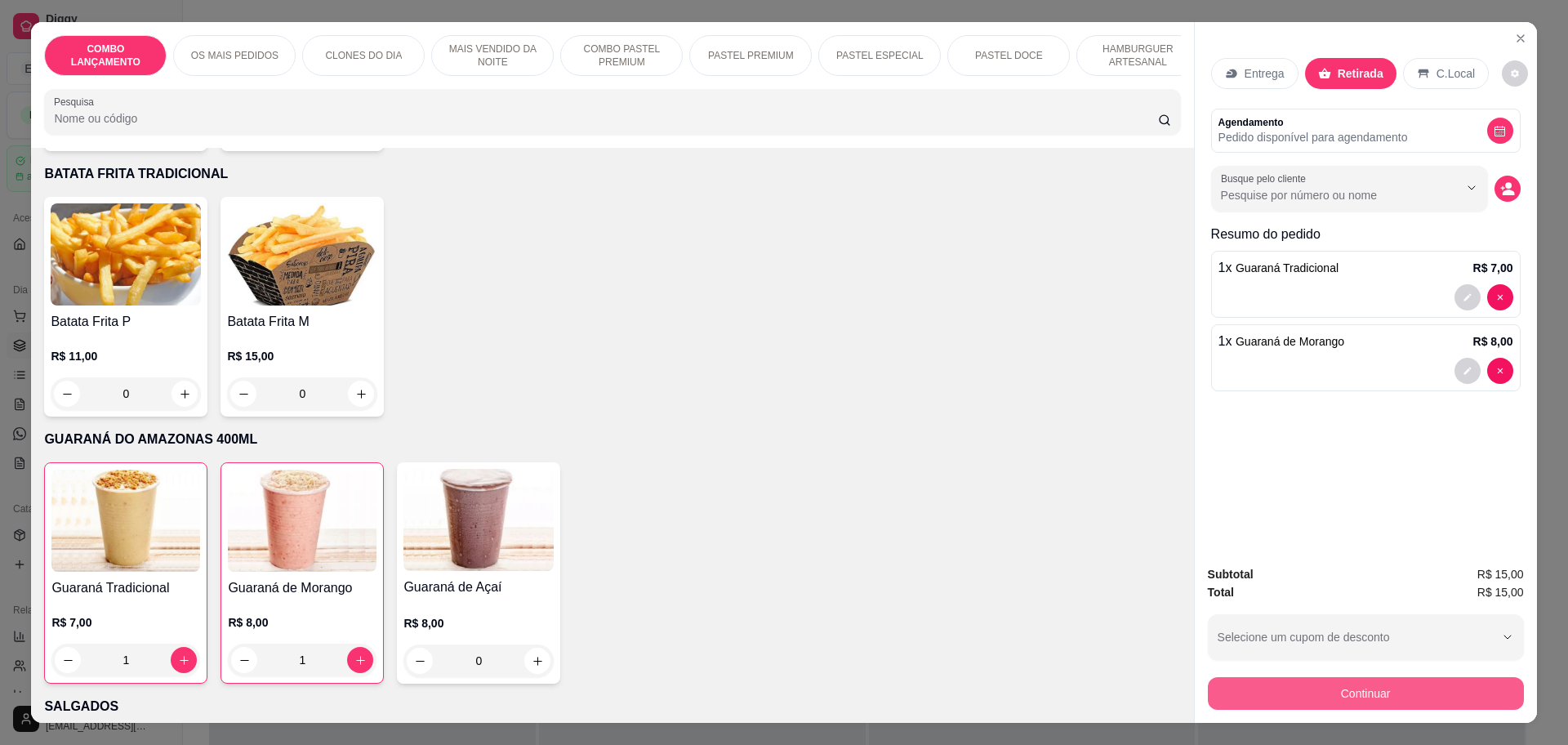
click at [1301, 690] on button "Continuar" at bounding box center [1365, 693] width 316 height 32
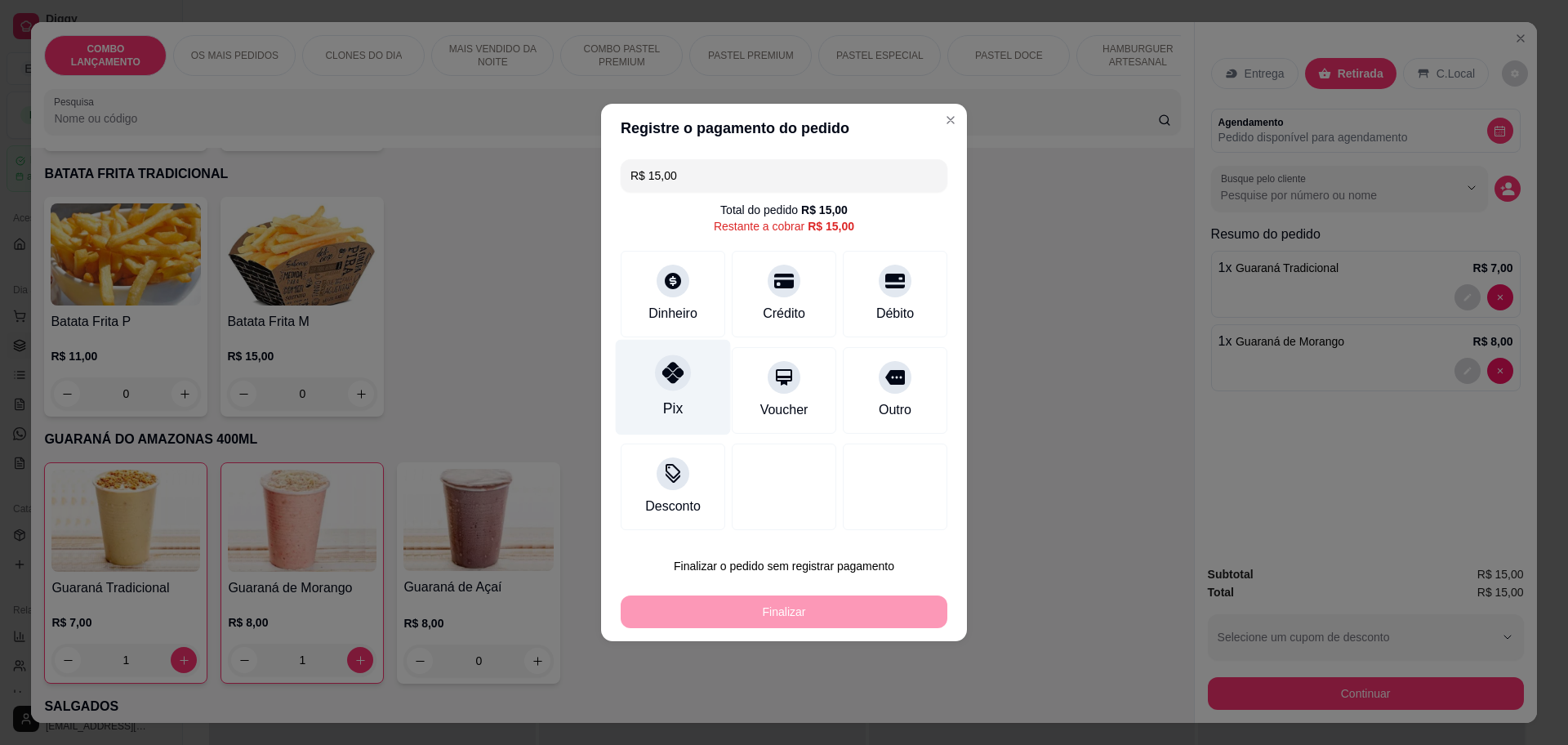
click at [664, 382] on icon at bounding box center [673, 373] width 22 height 22
type input "R$ 0,00"
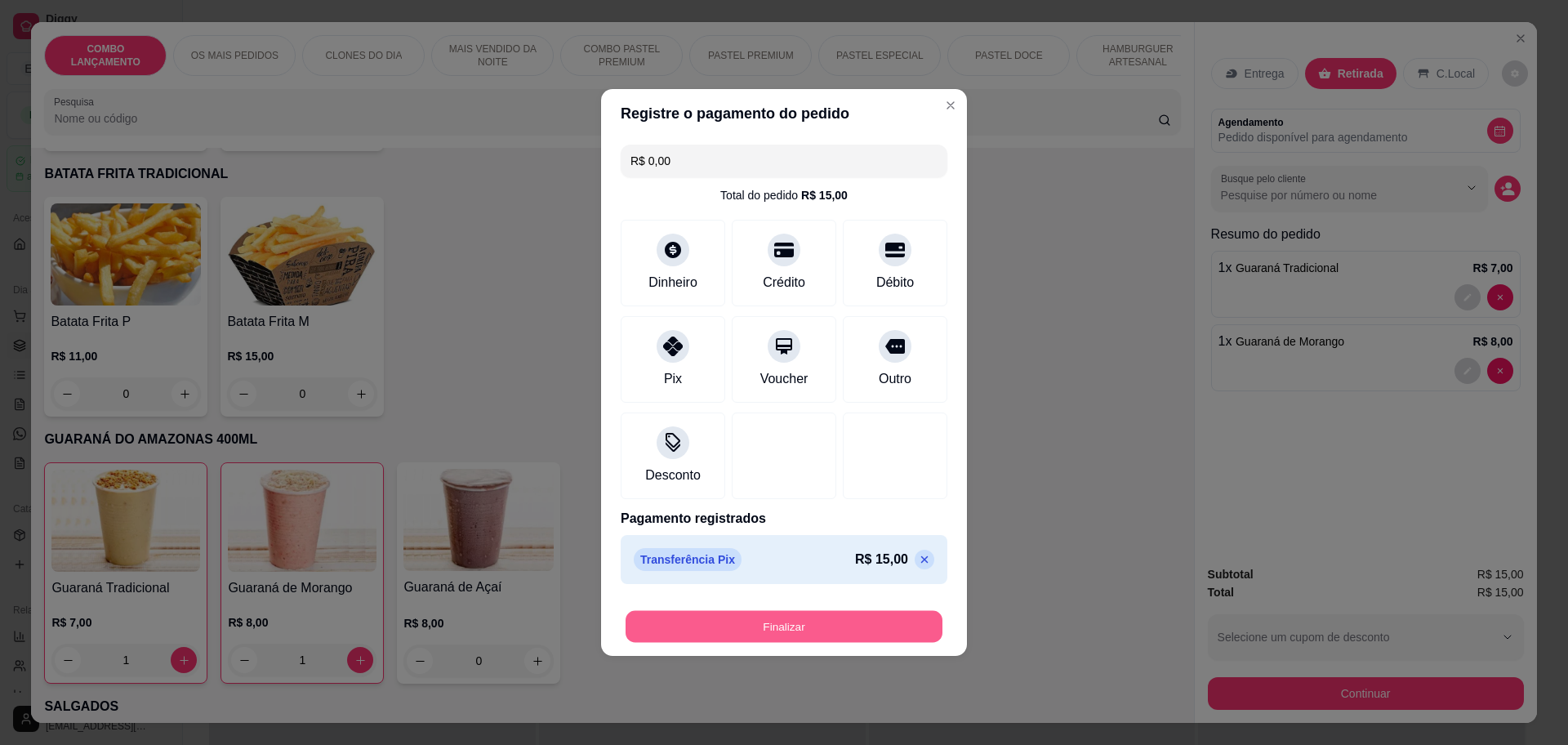
click at [757, 627] on button "Finalizar" at bounding box center [784, 627] width 317 height 31
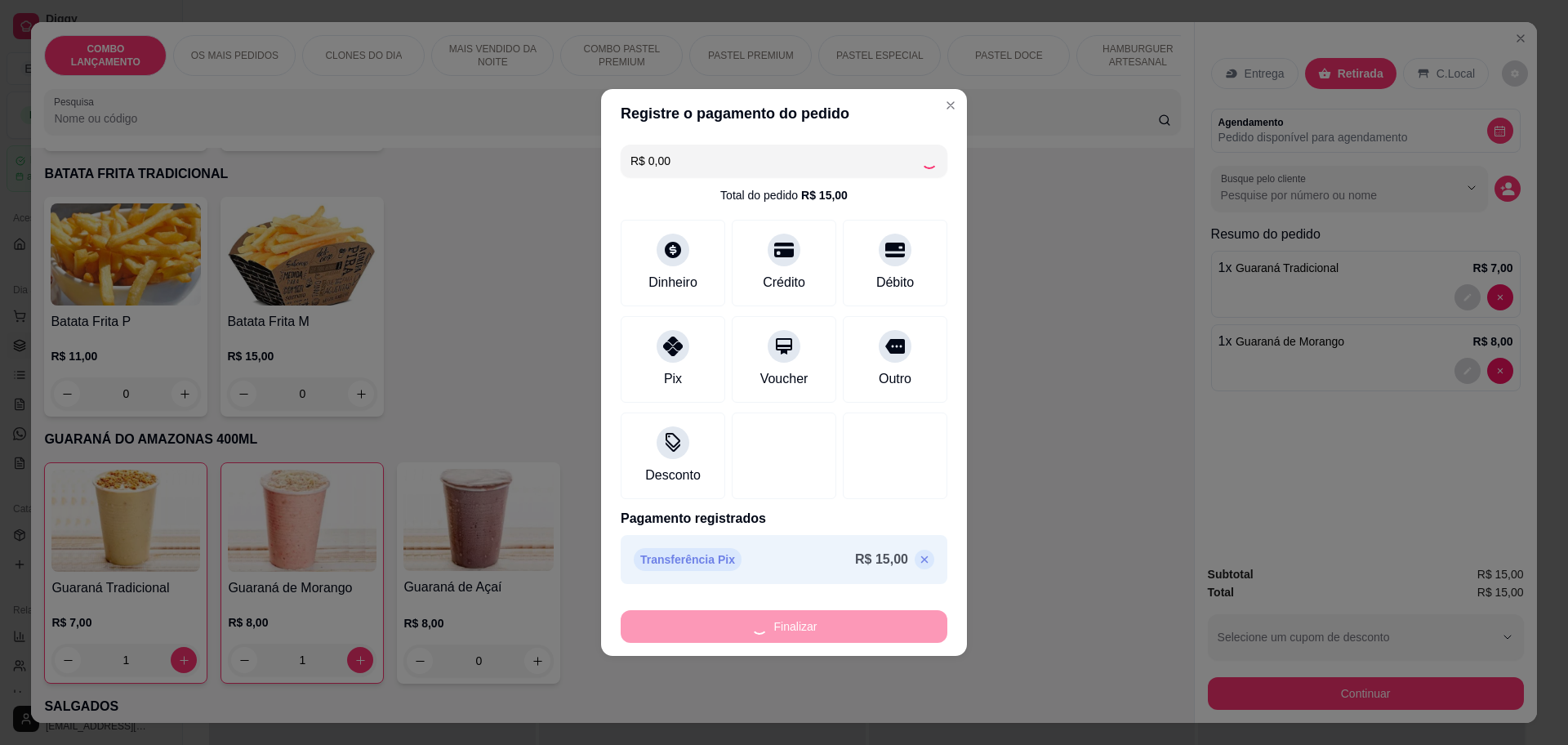
type input "0"
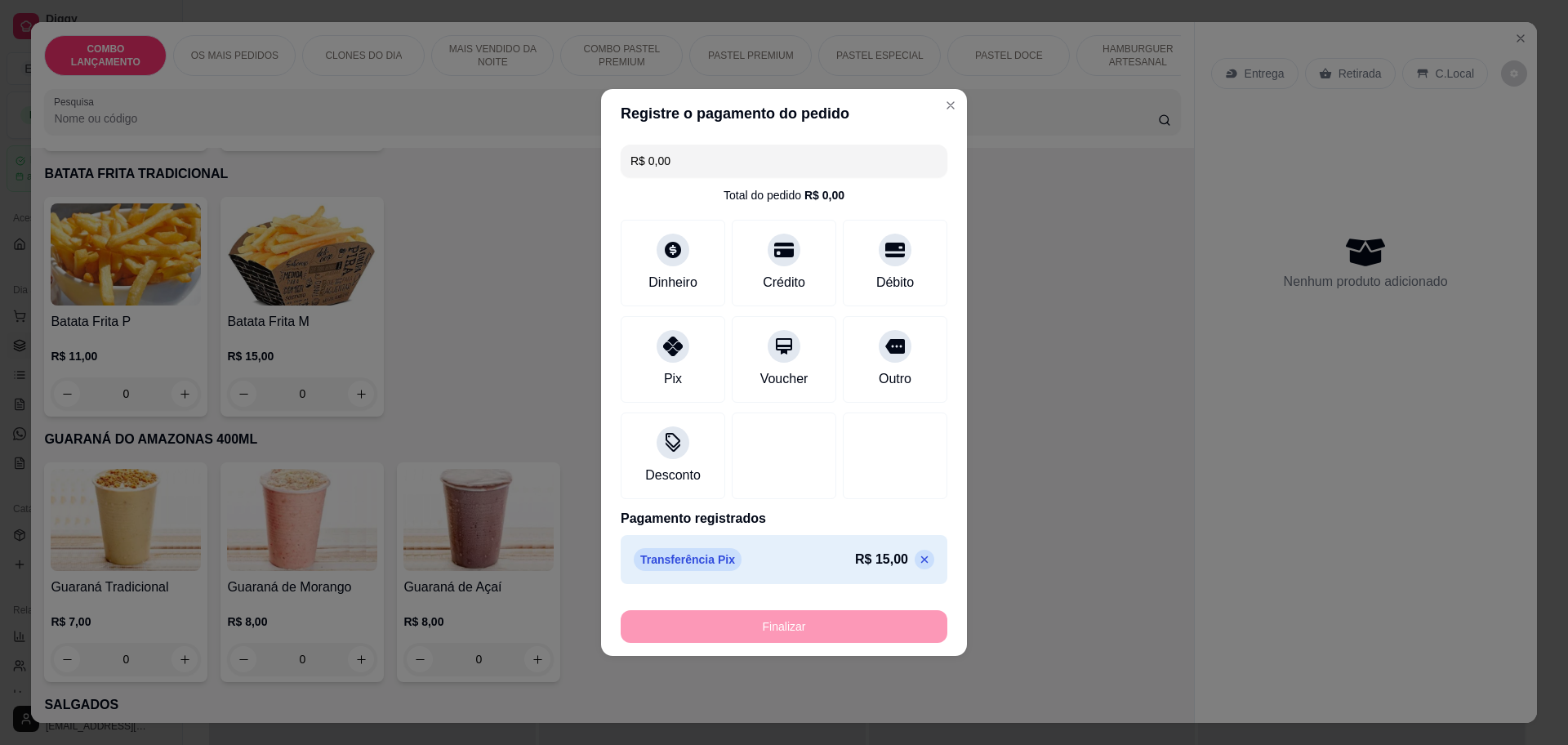
type input "-R$ 15,00"
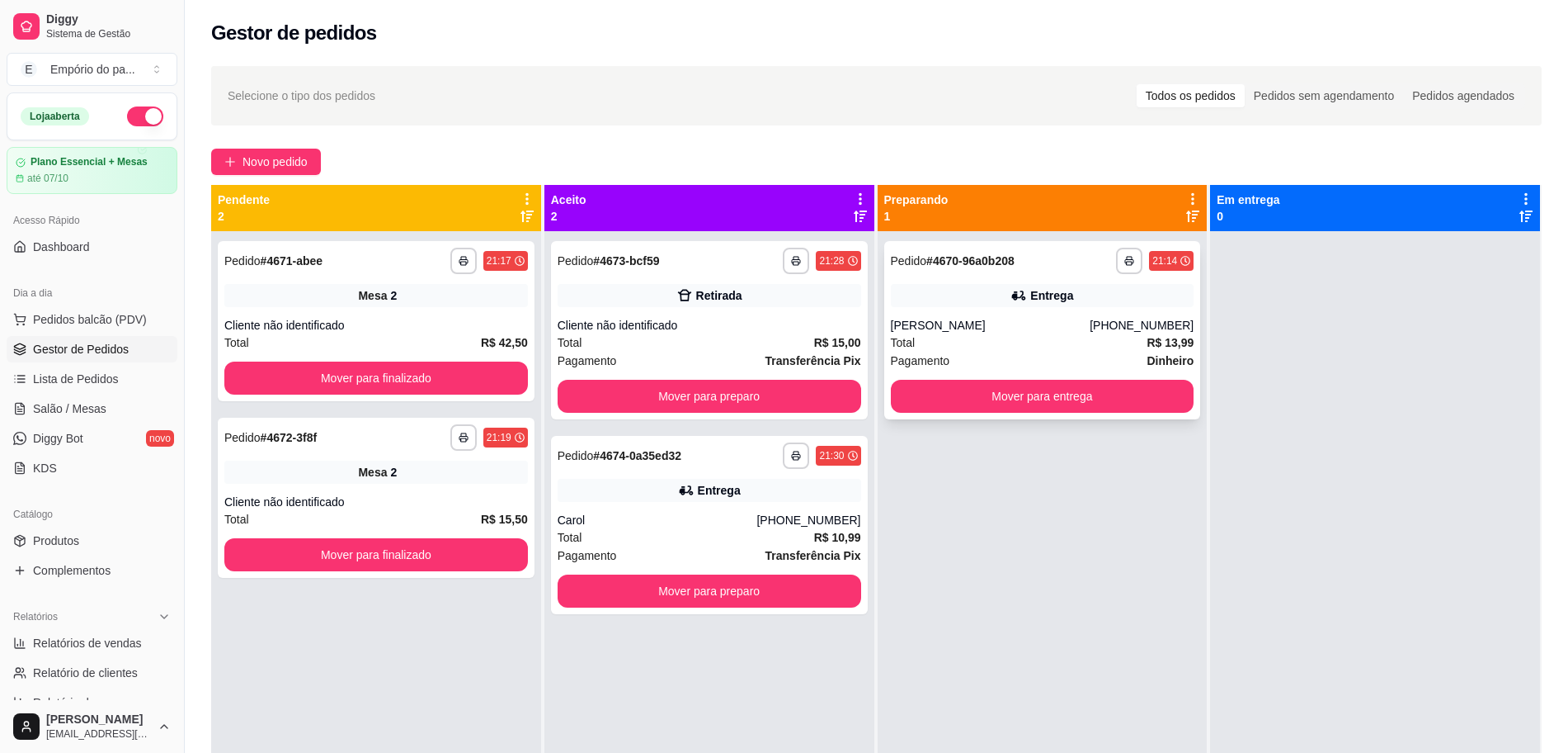
click at [1024, 355] on div "Pagamento Dinheiro" at bounding box center [1042, 360] width 303 height 18
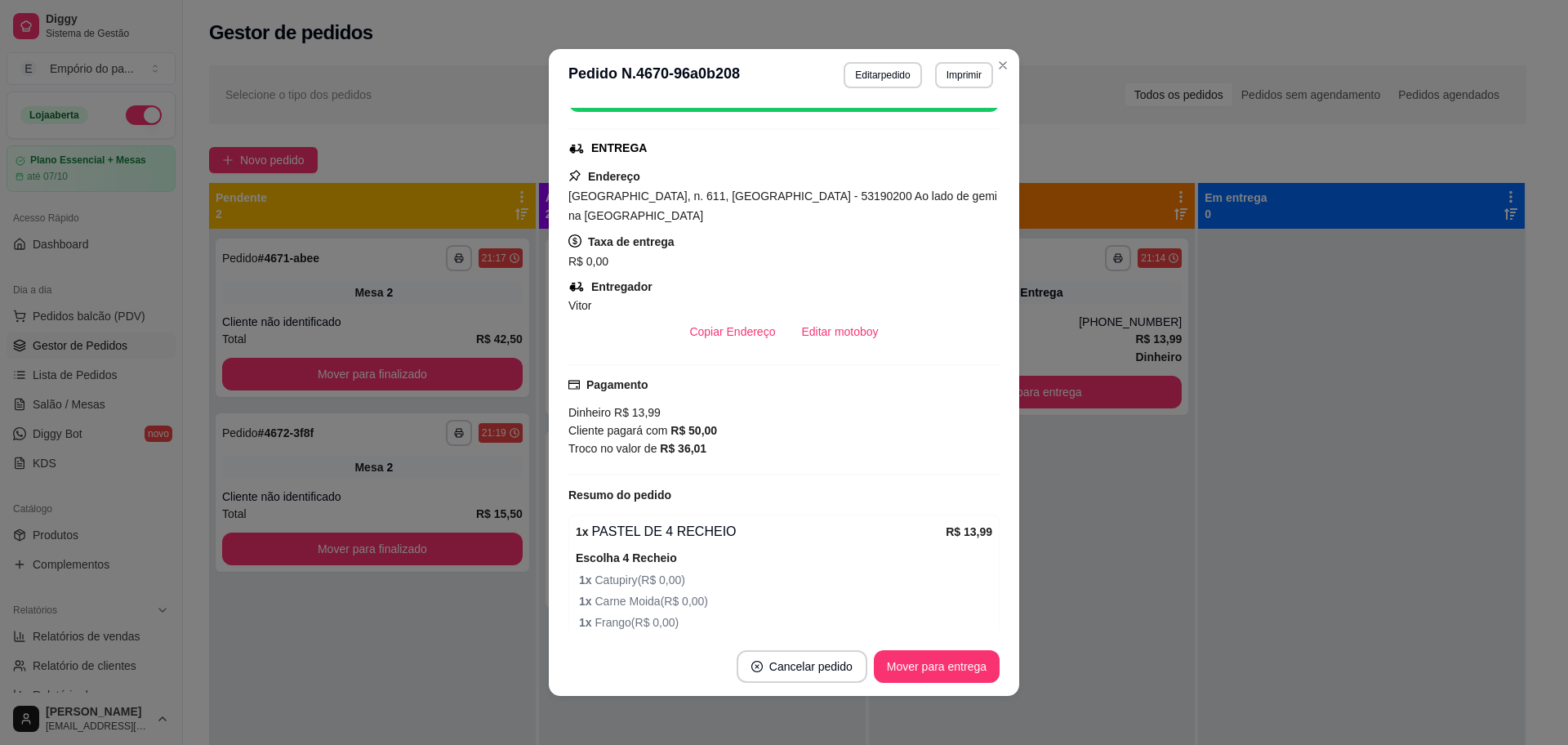
scroll to position [268, 0]
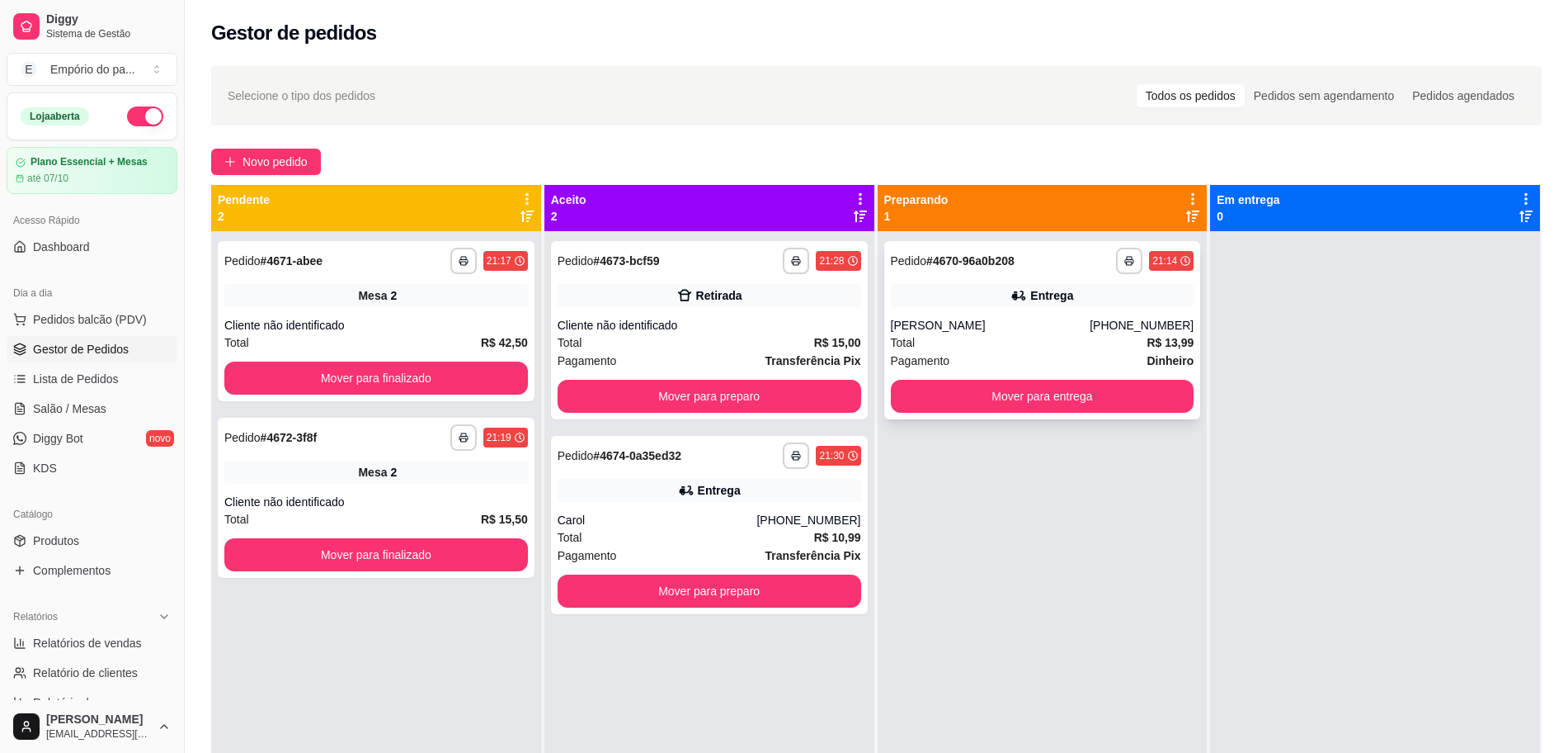
click at [1014, 342] on div "Total R$ 13,99" at bounding box center [1042, 342] width 303 height 18
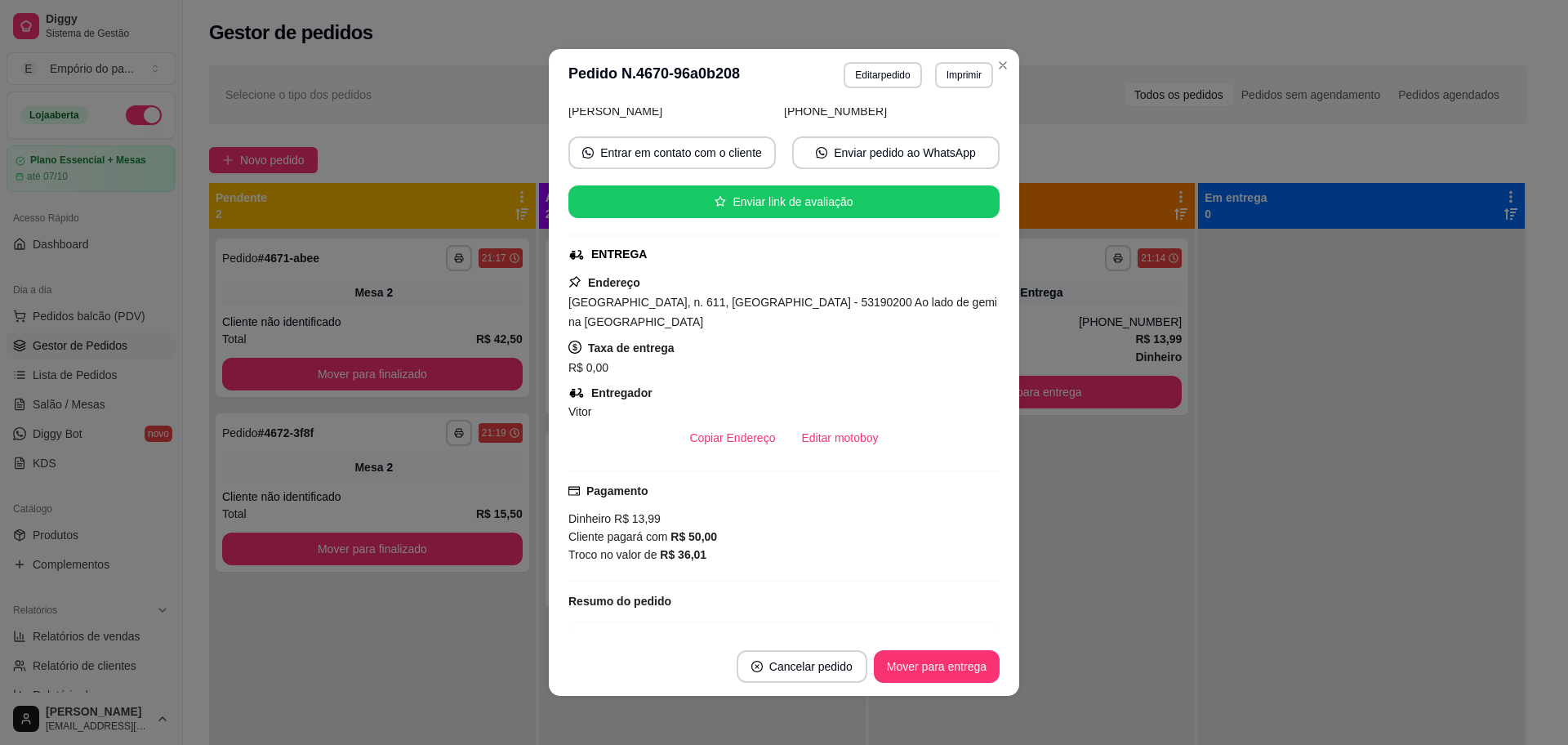
scroll to position [204, 0]
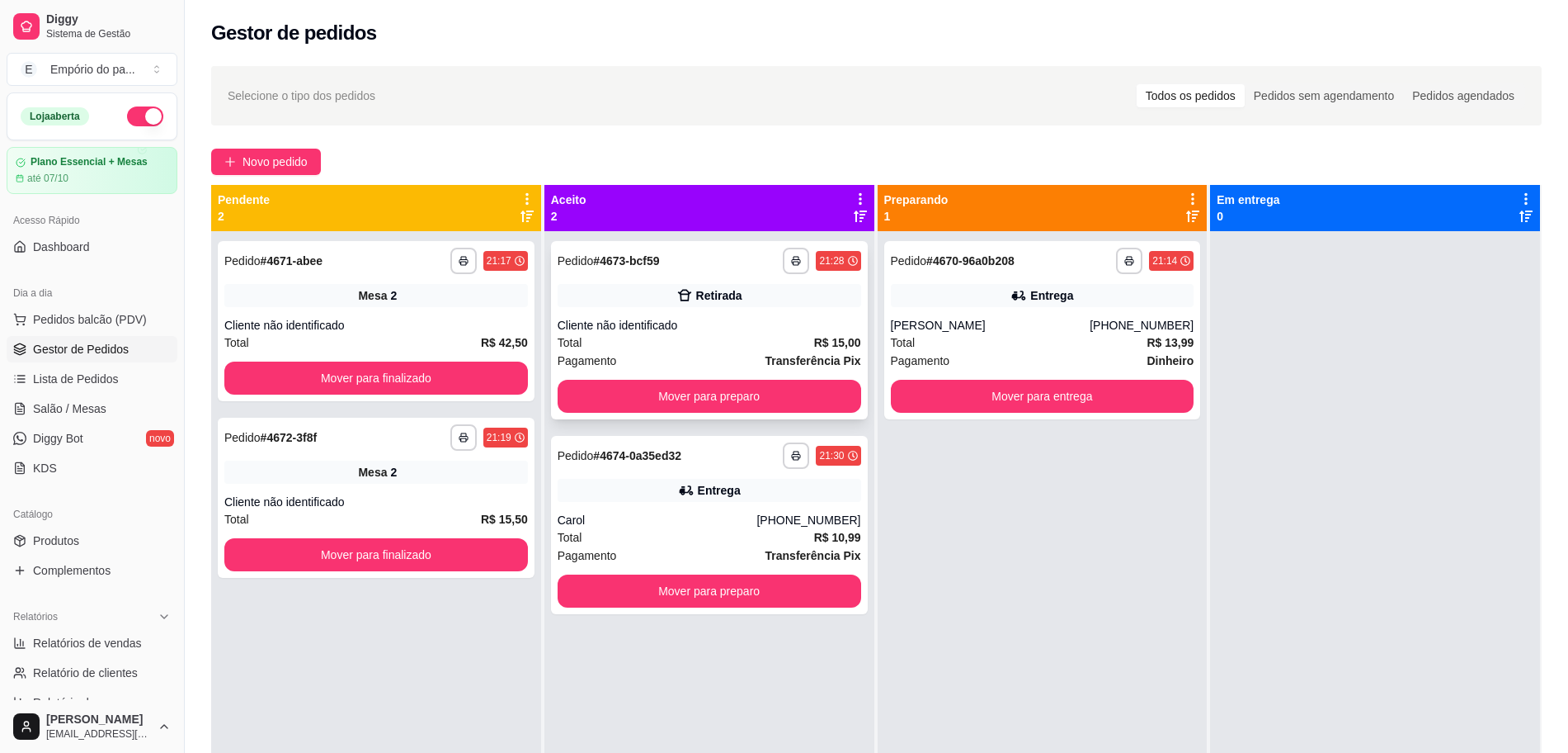
click at [744, 353] on div "Pagamento Transferência Pix" at bounding box center [709, 360] width 303 height 18
click at [742, 535] on div "Total R$ 10,99" at bounding box center [709, 537] width 303 height 18
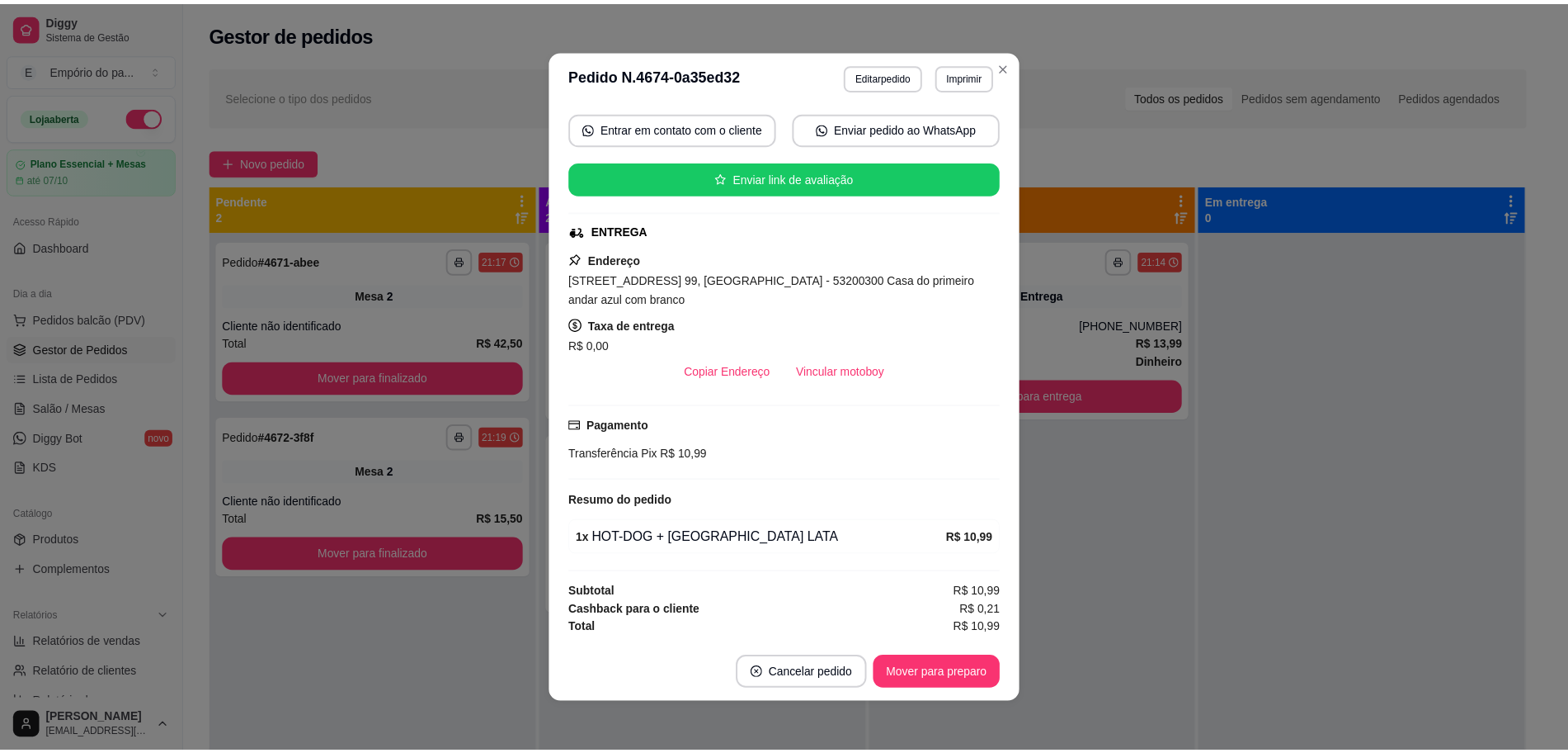
scroll to position [3, 0]
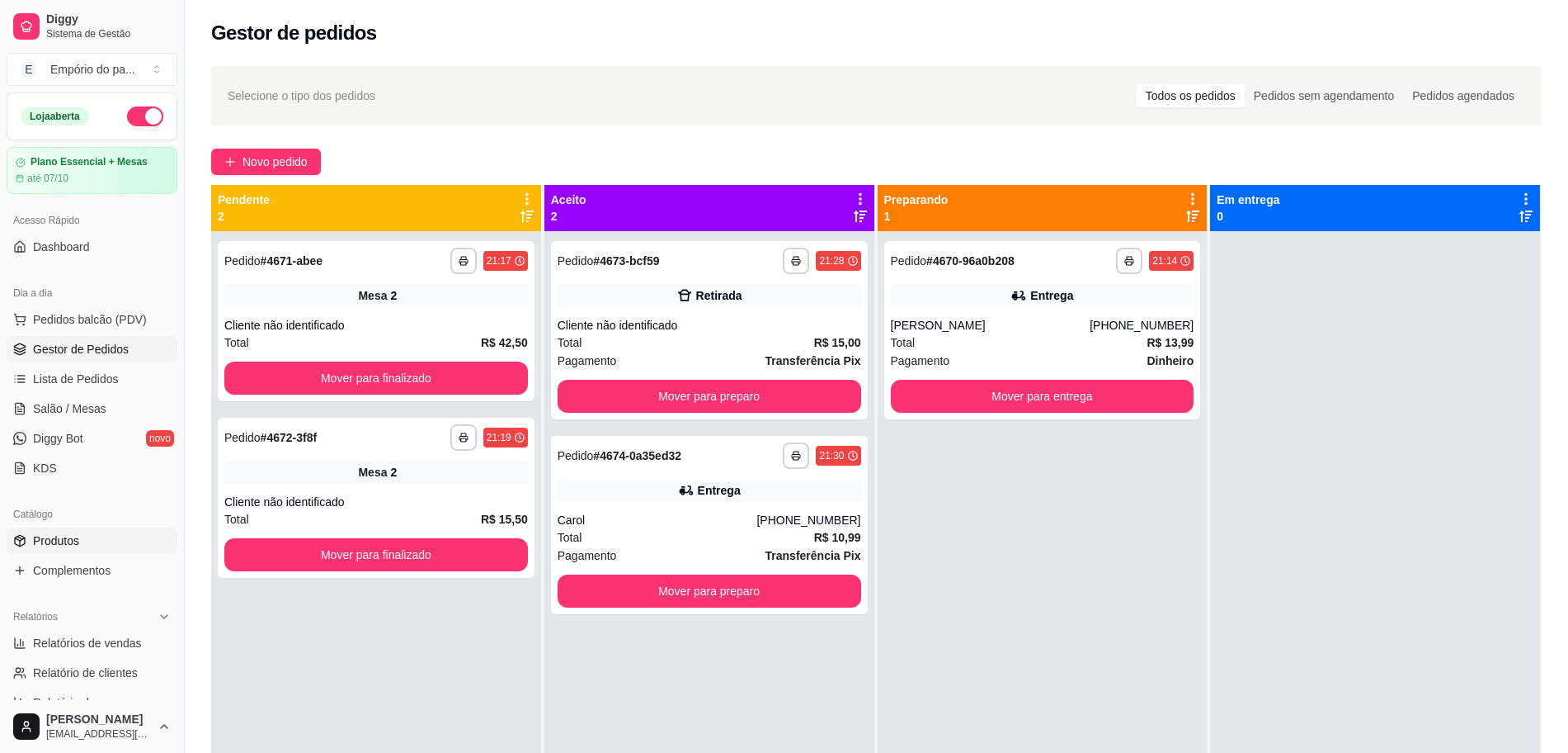
click at [71, 534] on span "Produtos" at bounding box center [56, 540] width 46 height 17
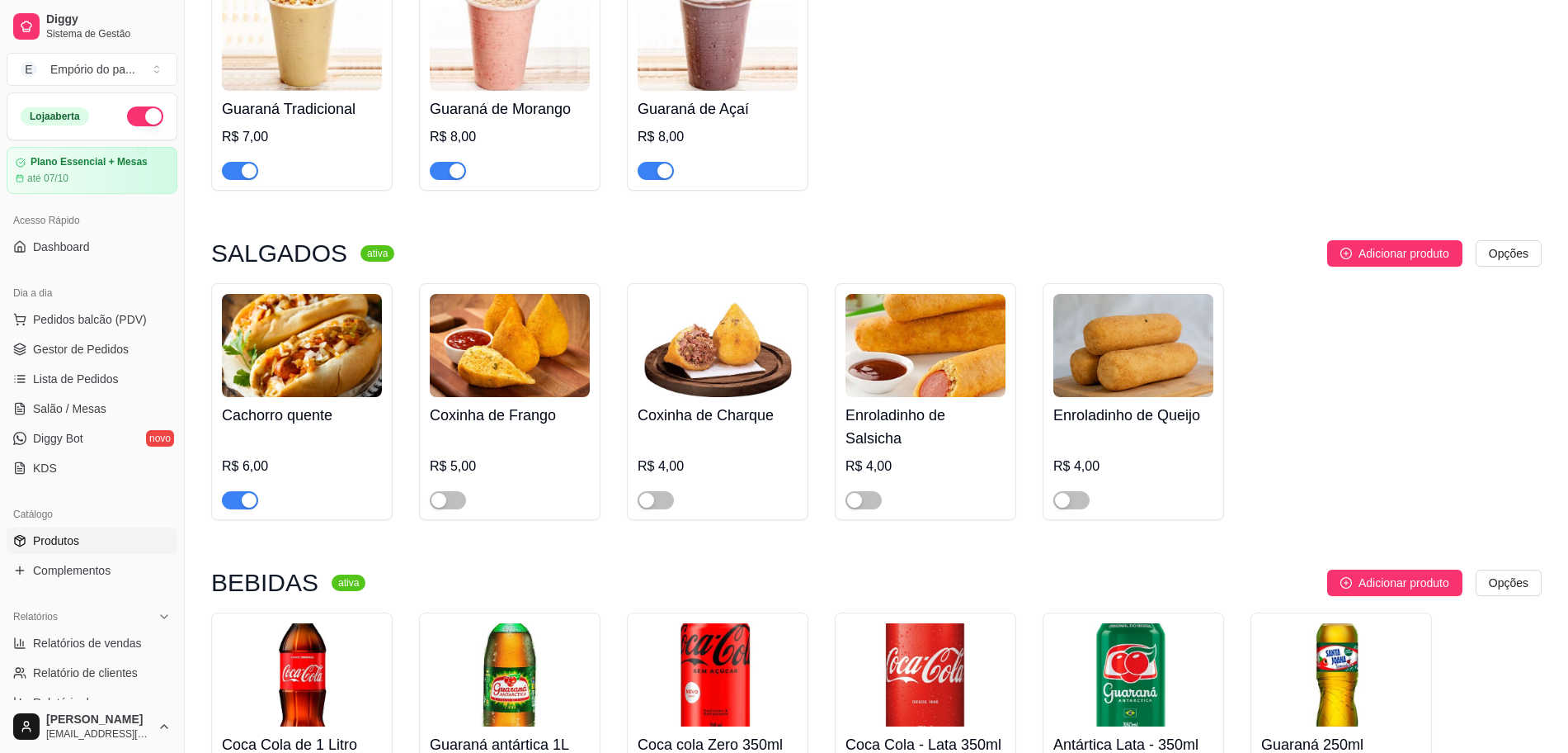
scroll to position [6358, 0]
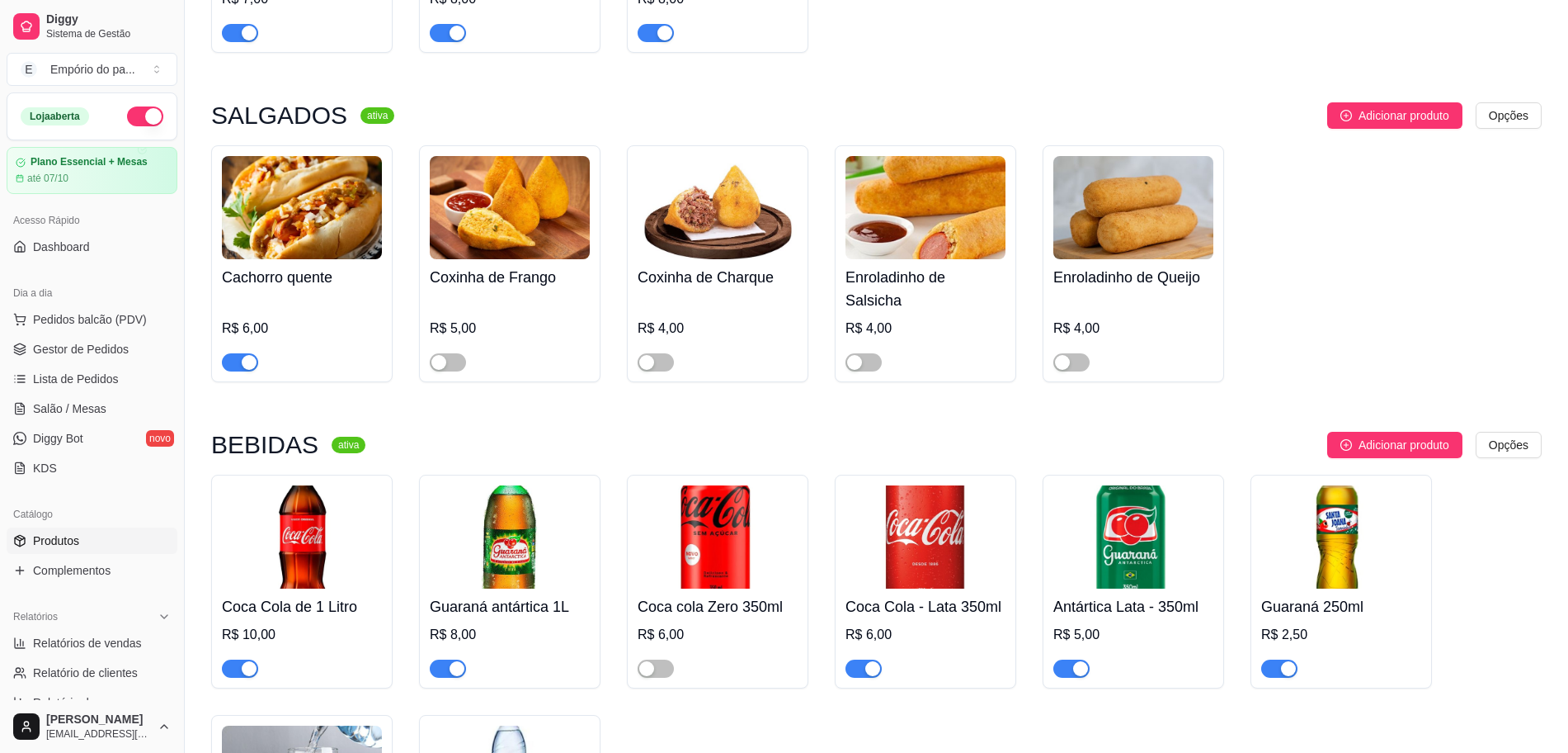
click at [240, 353] on button "button" at bounding box center [240, 362] width 37 height 18
click at [76, 345] on span "Gestor de Pedidos" at bounding box center [81, 349] width 95 height 17
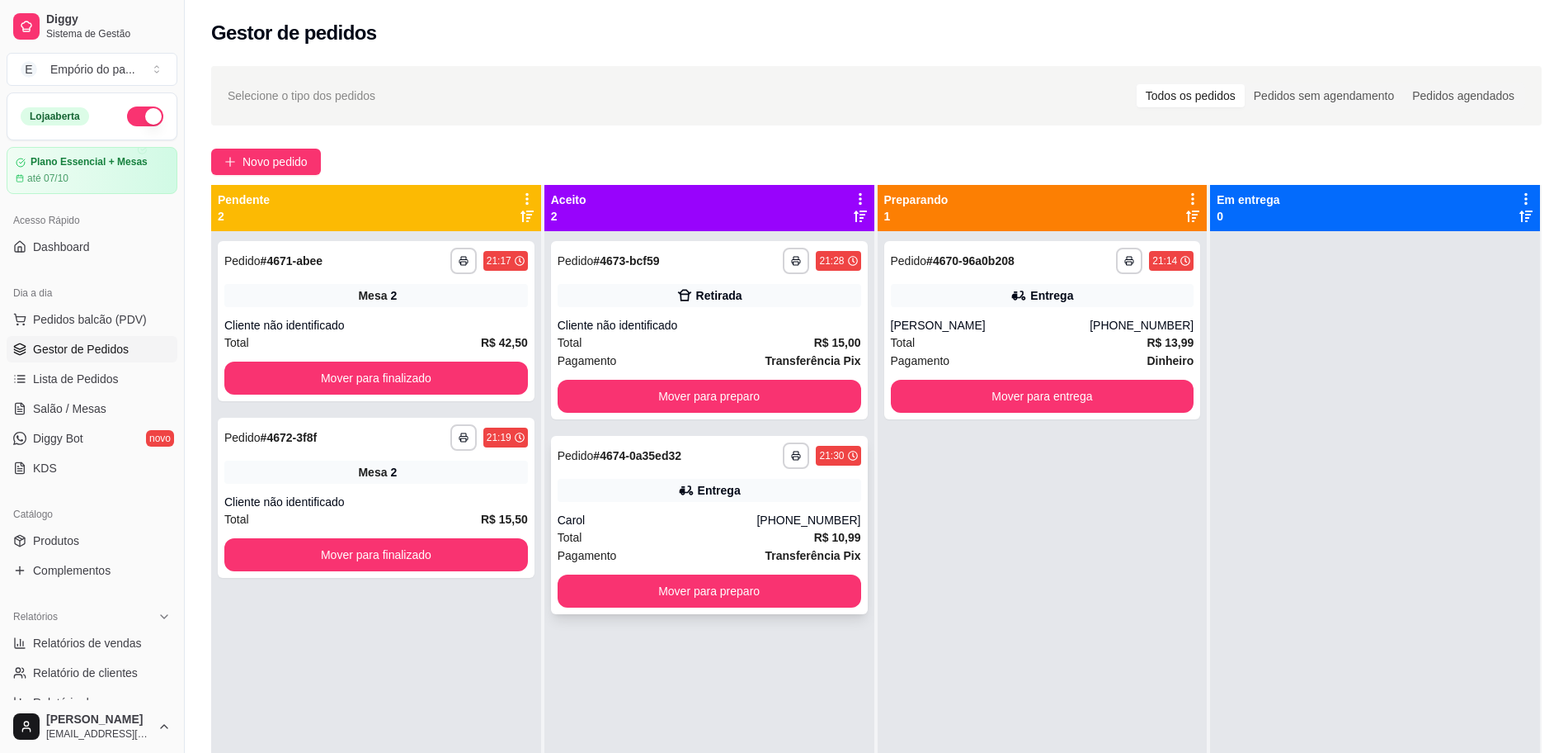
click at [772, 540] on div "Total R$ 10,99" at bounding box center [709, 537] width 303 height 18
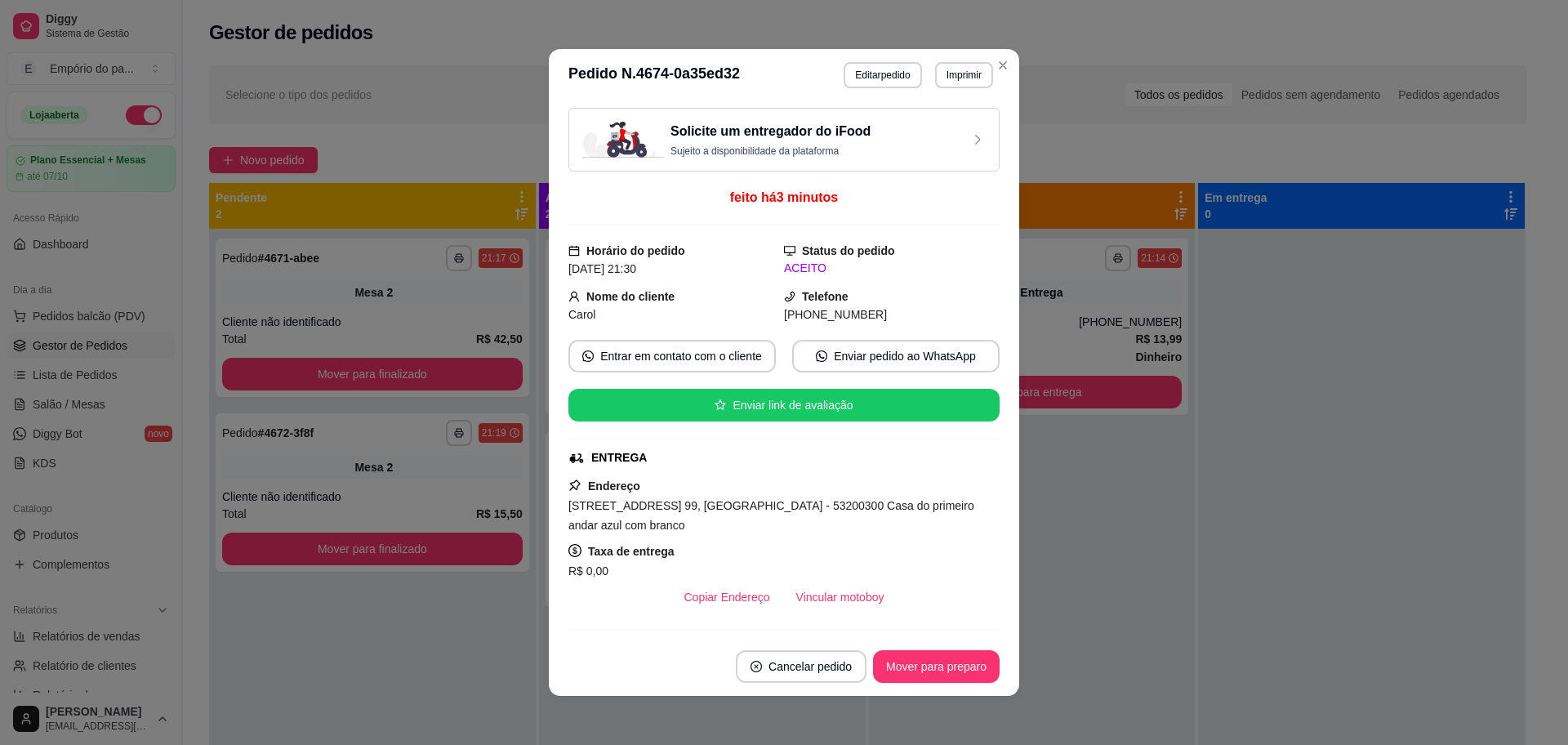
scroll to position [229, 0]
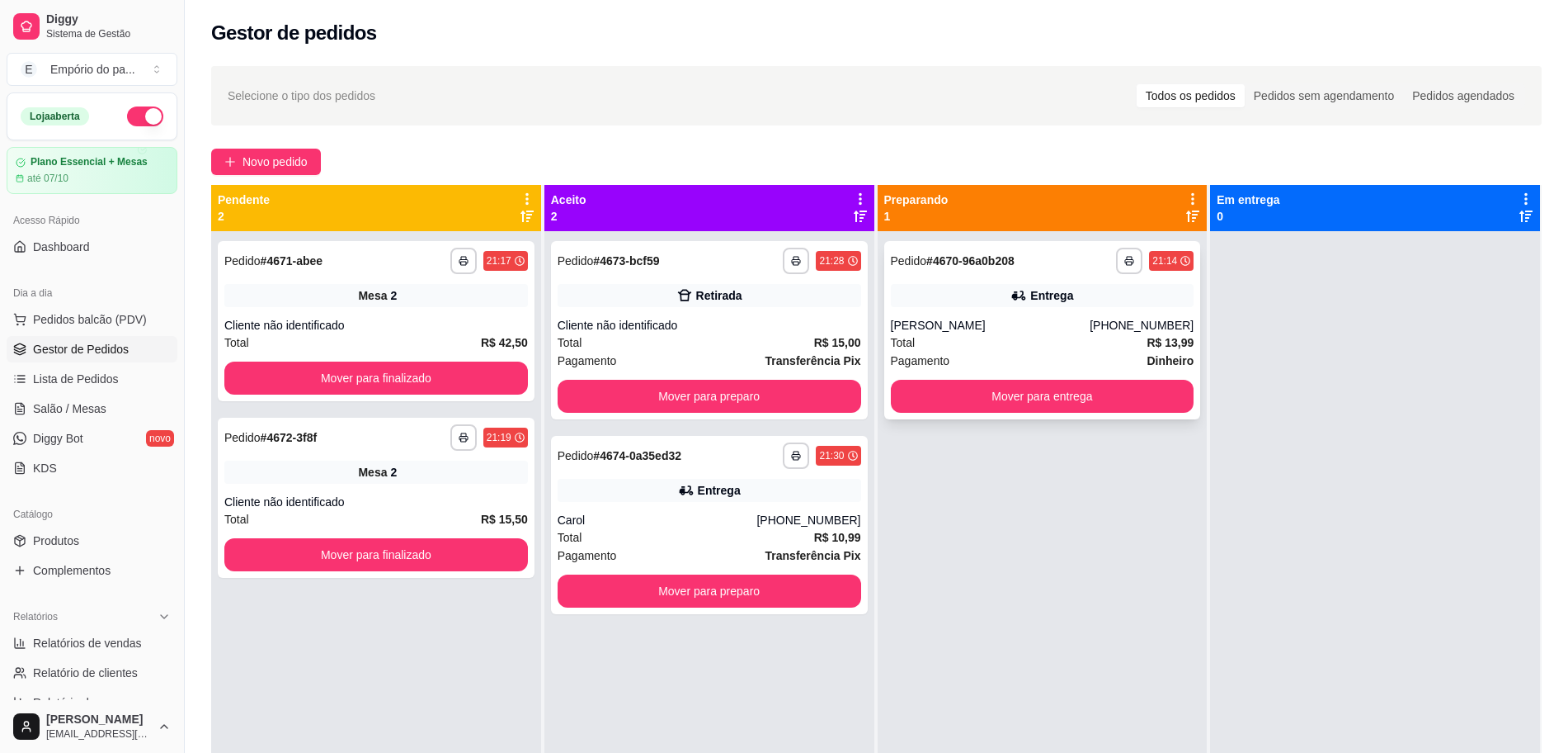
click at [918, 297] on div "Entrega" at bounding box center [1042, 294] width 303 height 23
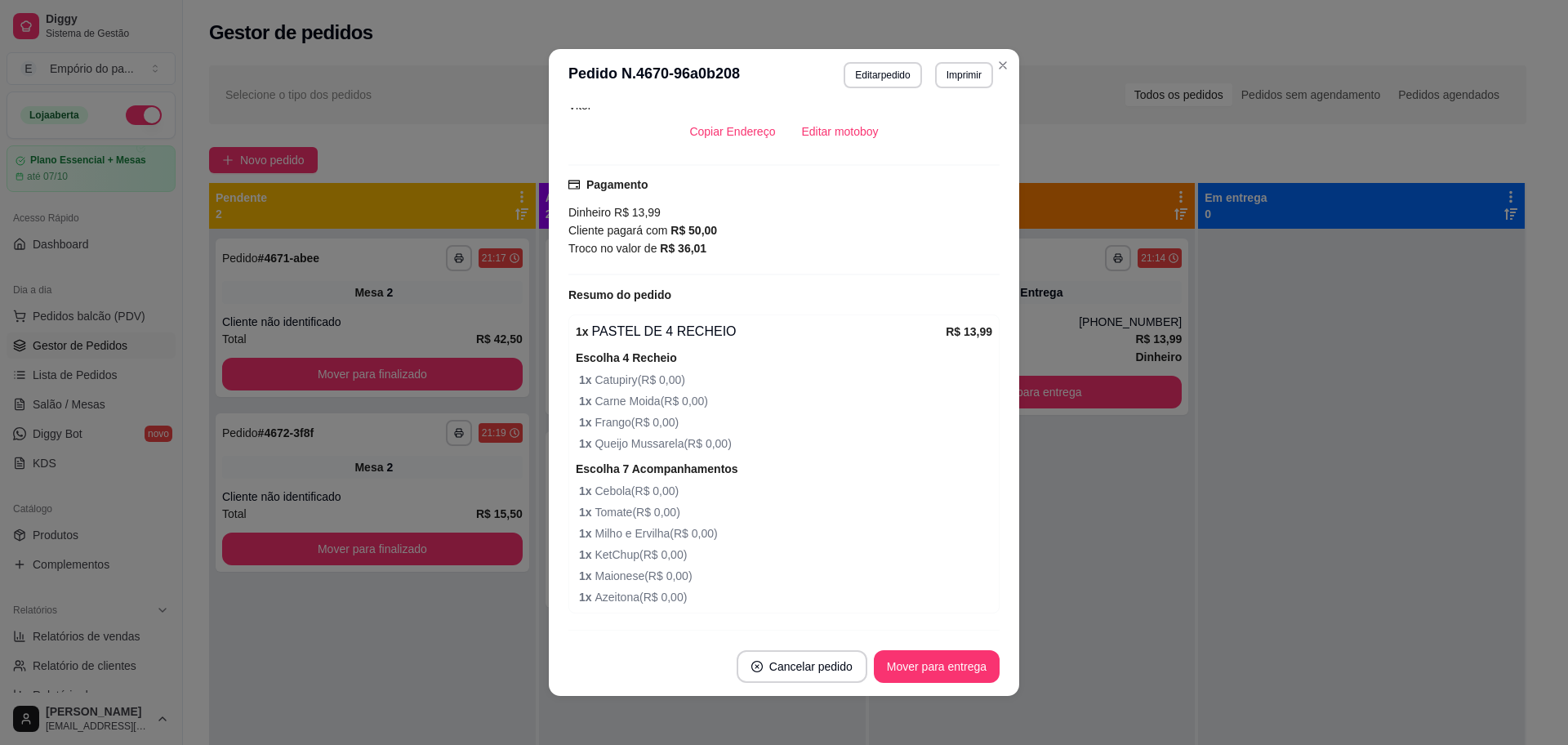
scroll to position [574, 0]
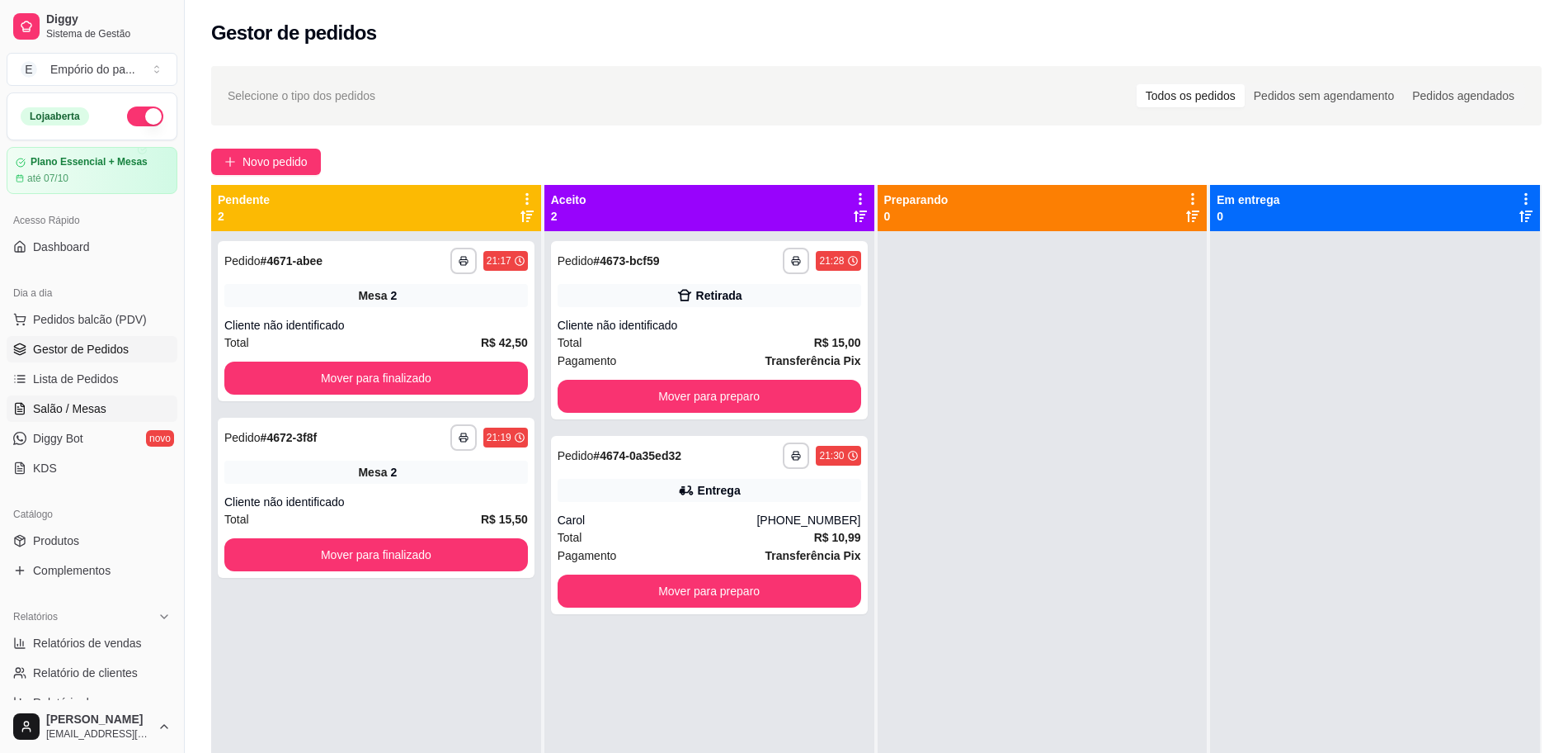
click at [94, 412] on span "Salão / Mesas" at bounding box center [70, 408] width 74 height 17
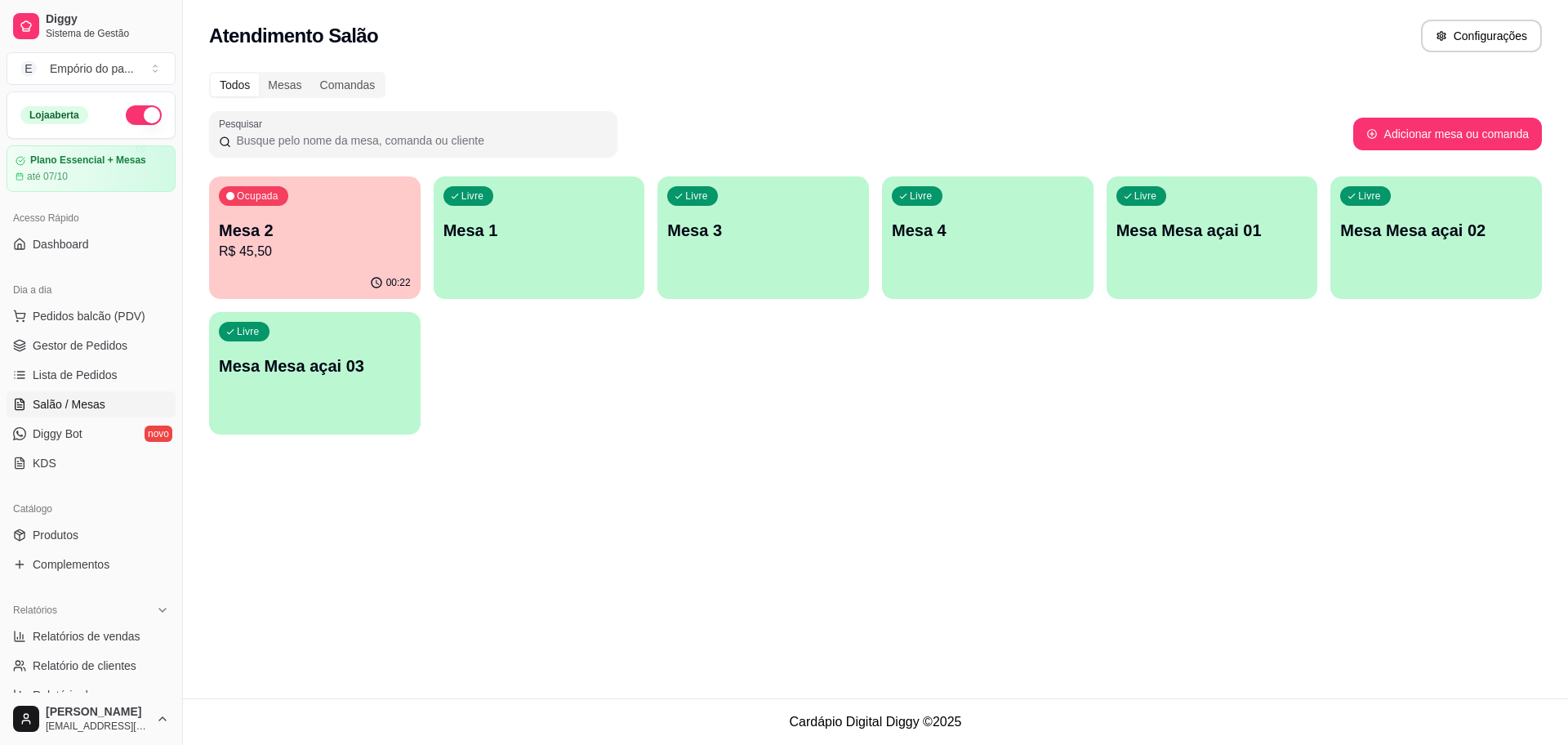
click at [347, 214] on div "Ocupada Mesa 2 R$ 45,50" at bounding box center [314, 221] width 212 height 91
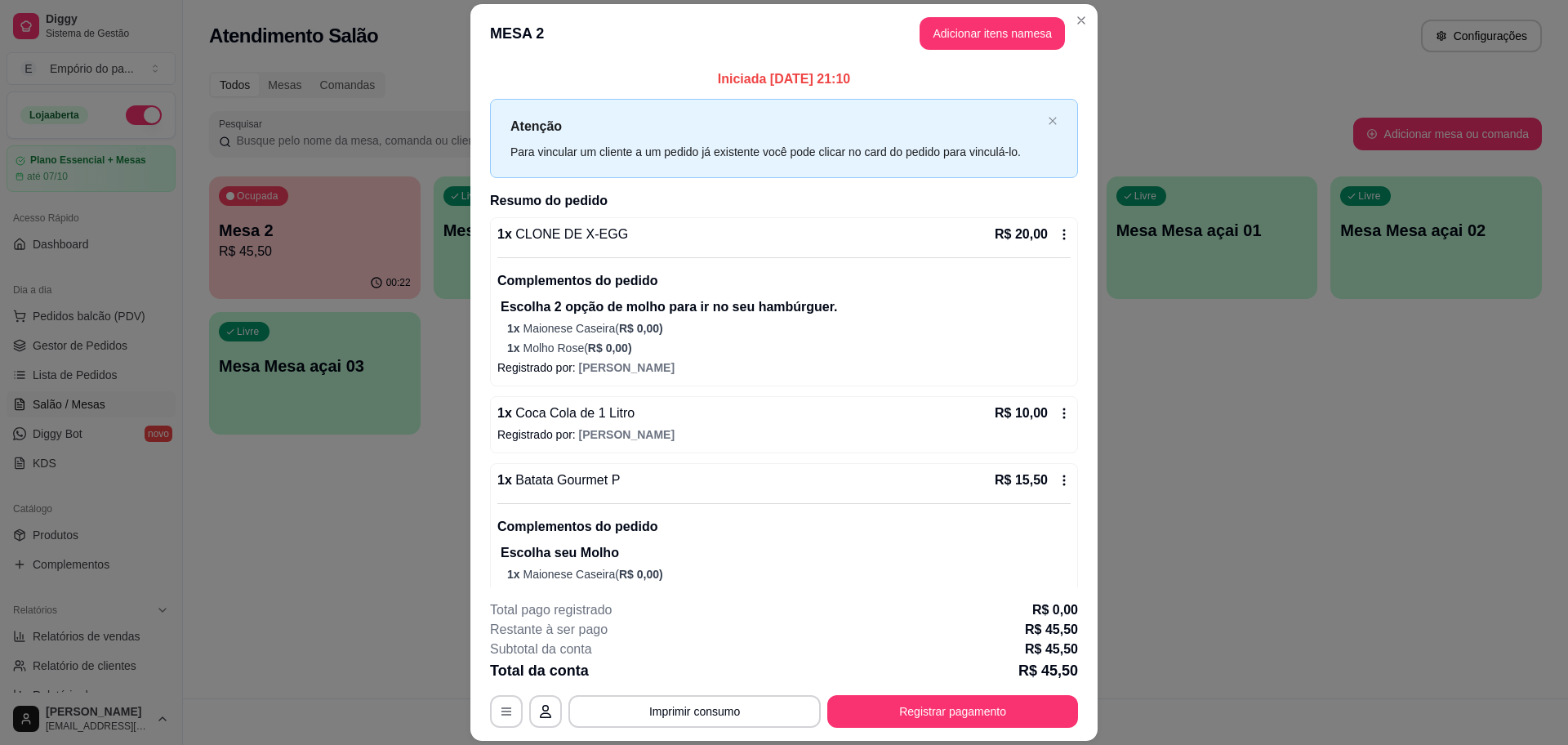
click at [1044, 225] on div "R$ 20,00" at bounding box center [1033, 234] width 76 height 20
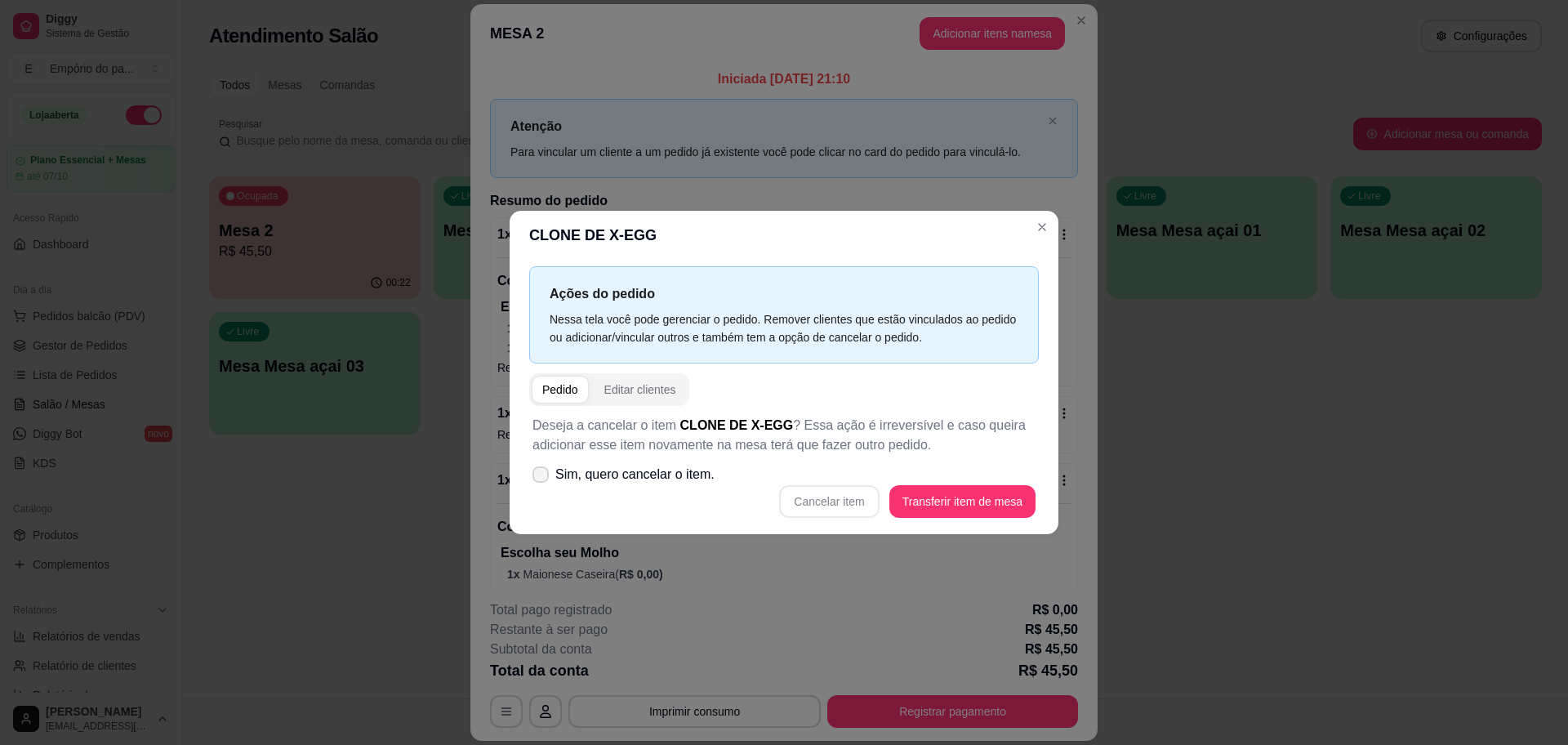
click at [539, 464] on label "Sim, quero cancelar o item." at bounding box center [623, 473] width 195 height 32
click at [539, 477] on input "Sim, quero cancelar o item." at bounding box center [536, 482] width 11 height 11
checkbox input "true"
click at [835, 499] on button "Cancelar item" at bounding box center [829, 501] width 99 height 32
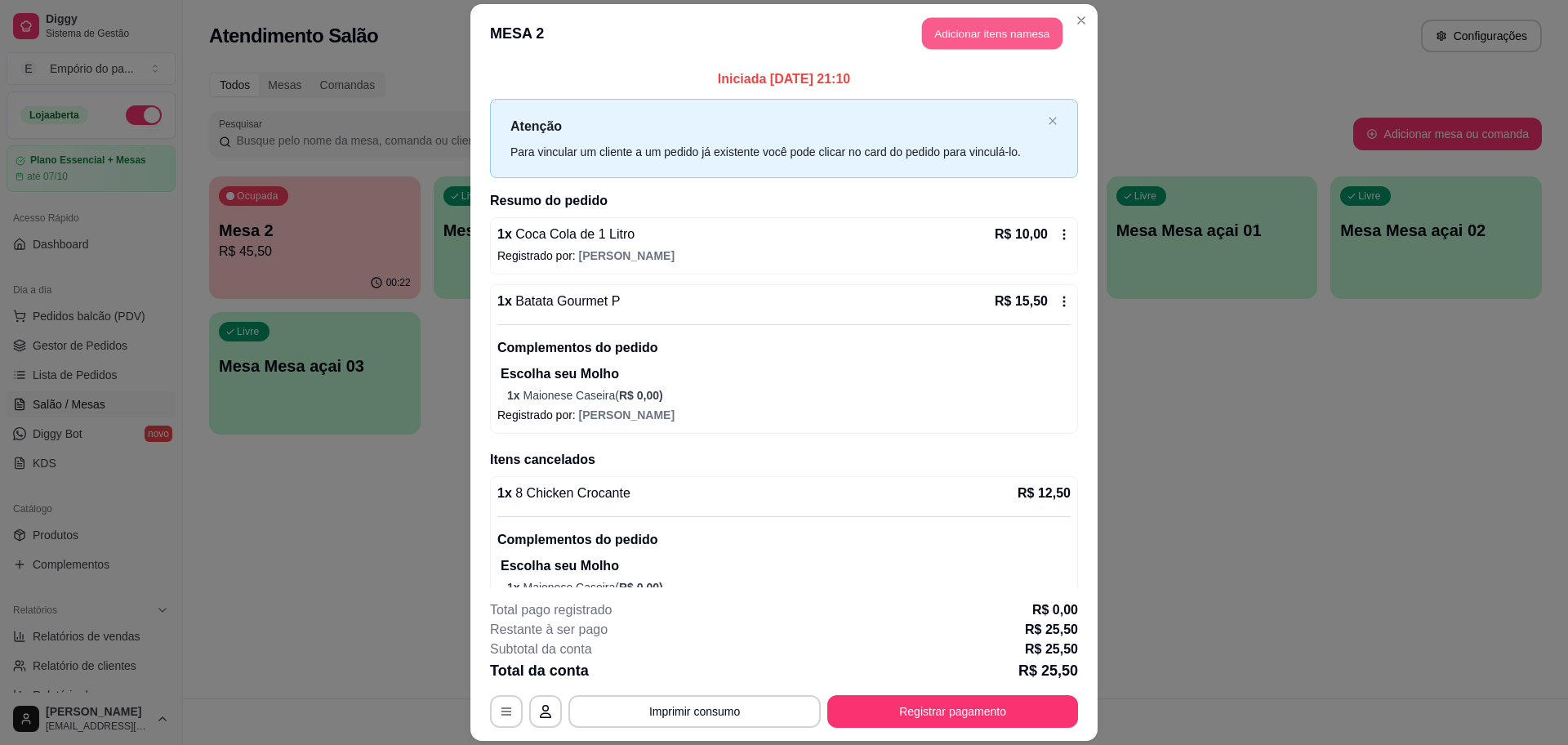
click at [975, 30] on button "Adicionar itens na mesa" at bounding box center [992, 32] width 141 height 31
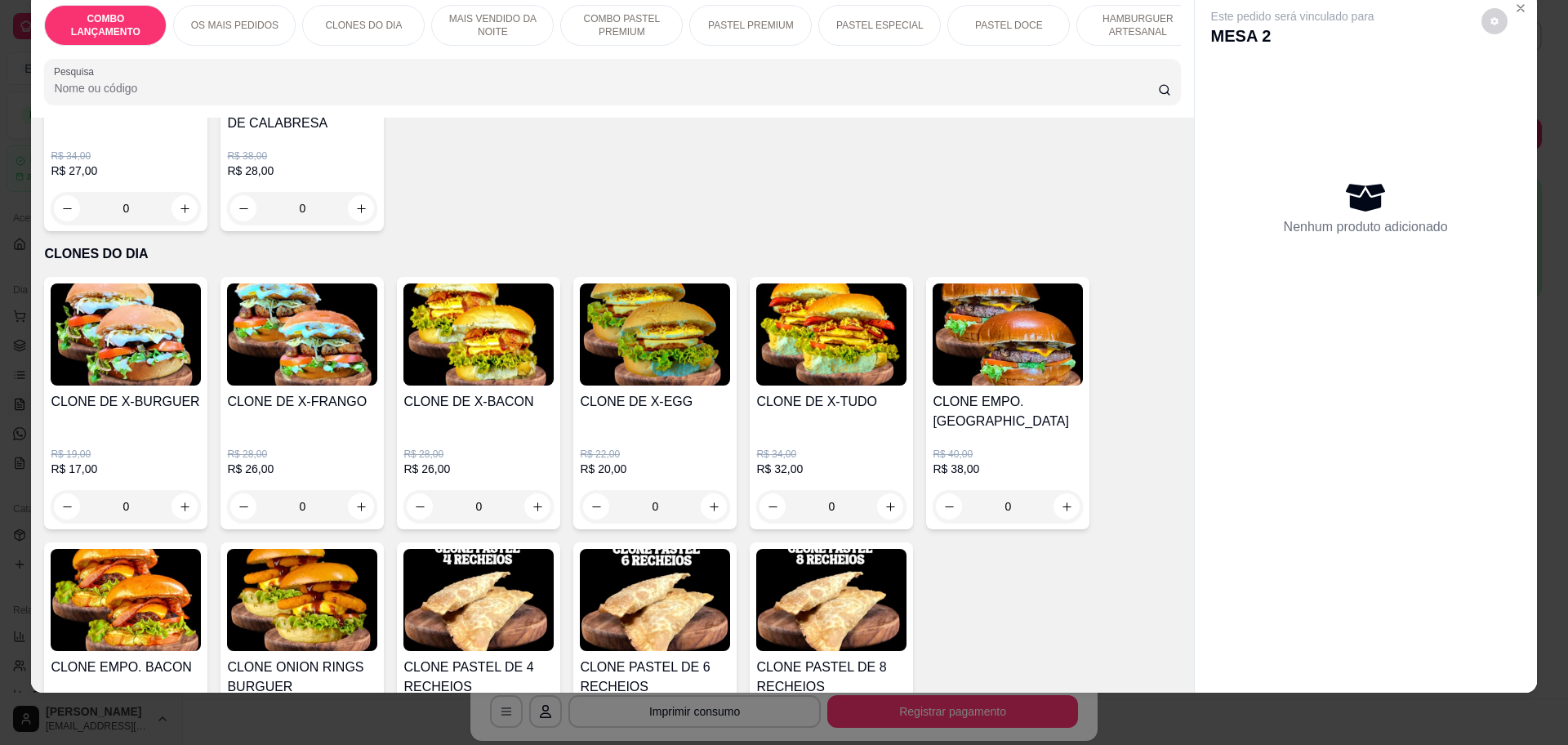
scroll to position [612, 0]
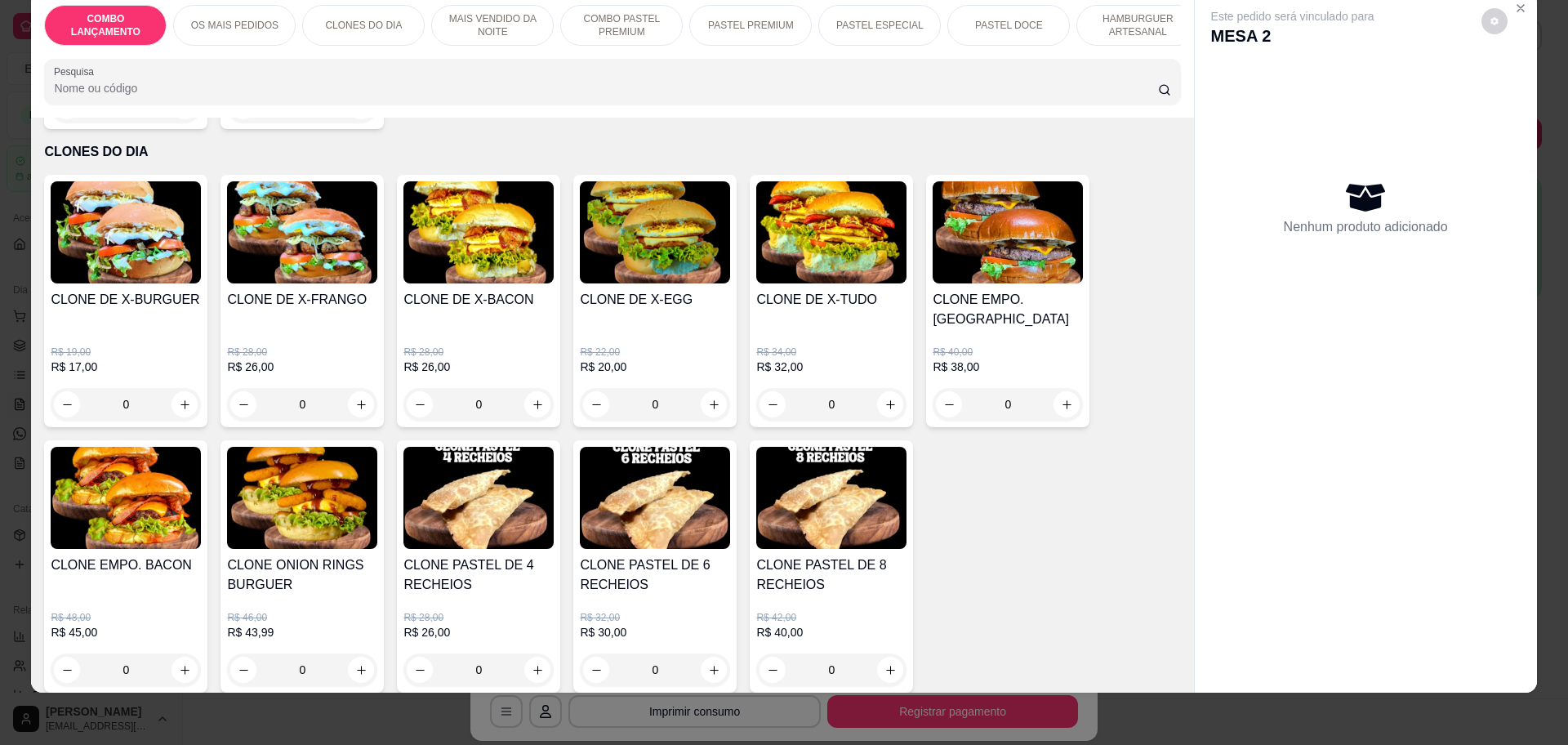
click at [533, 388] on div "0" at bounding box center [478, 404] width 151 height 32
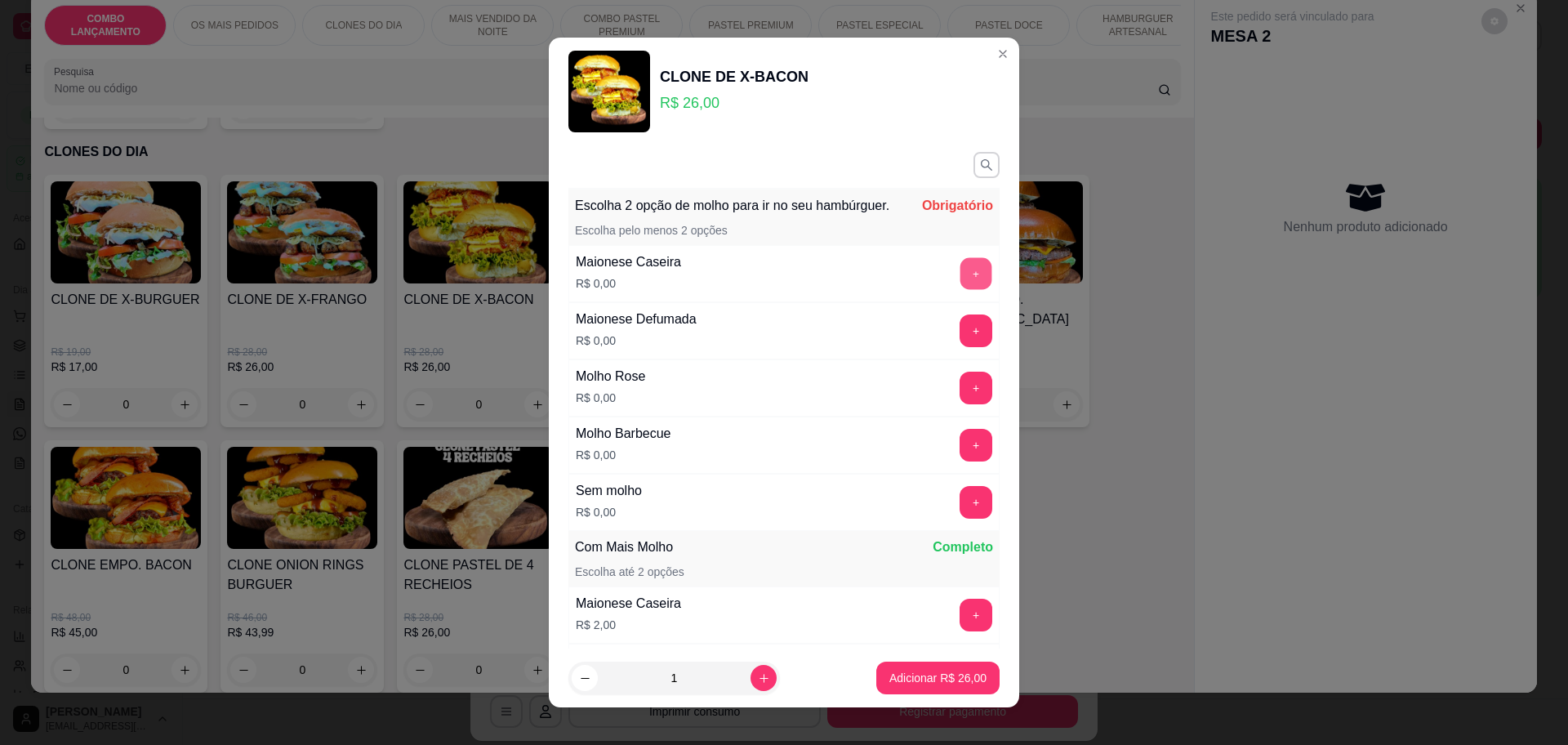
click at [961, 289] on button "+" at bounding box center [976, 273] width 31 height 31
click at [960, 404] on button "+" at bounding box center [975, 388] width 32 height 32
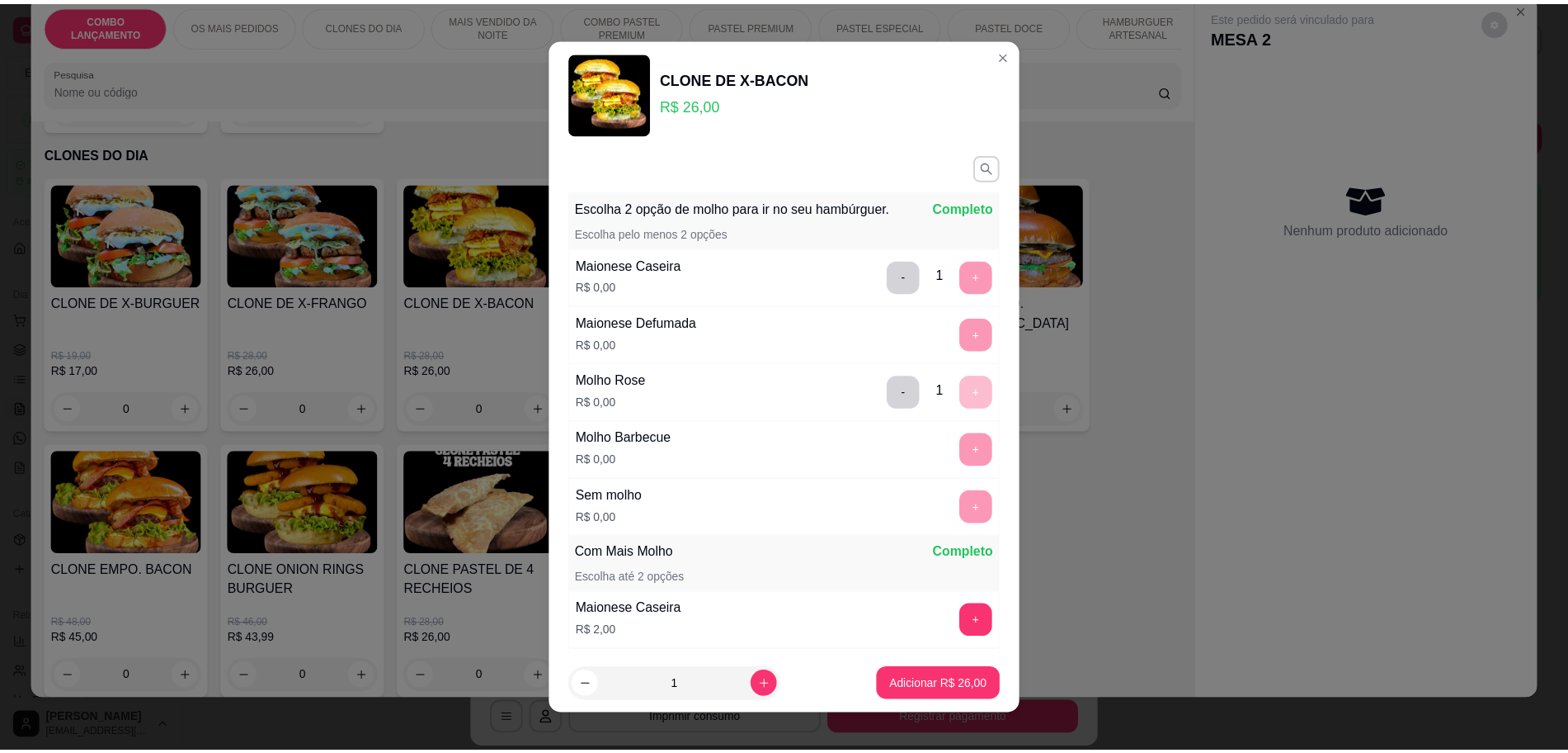
scroll to position [294, 0]
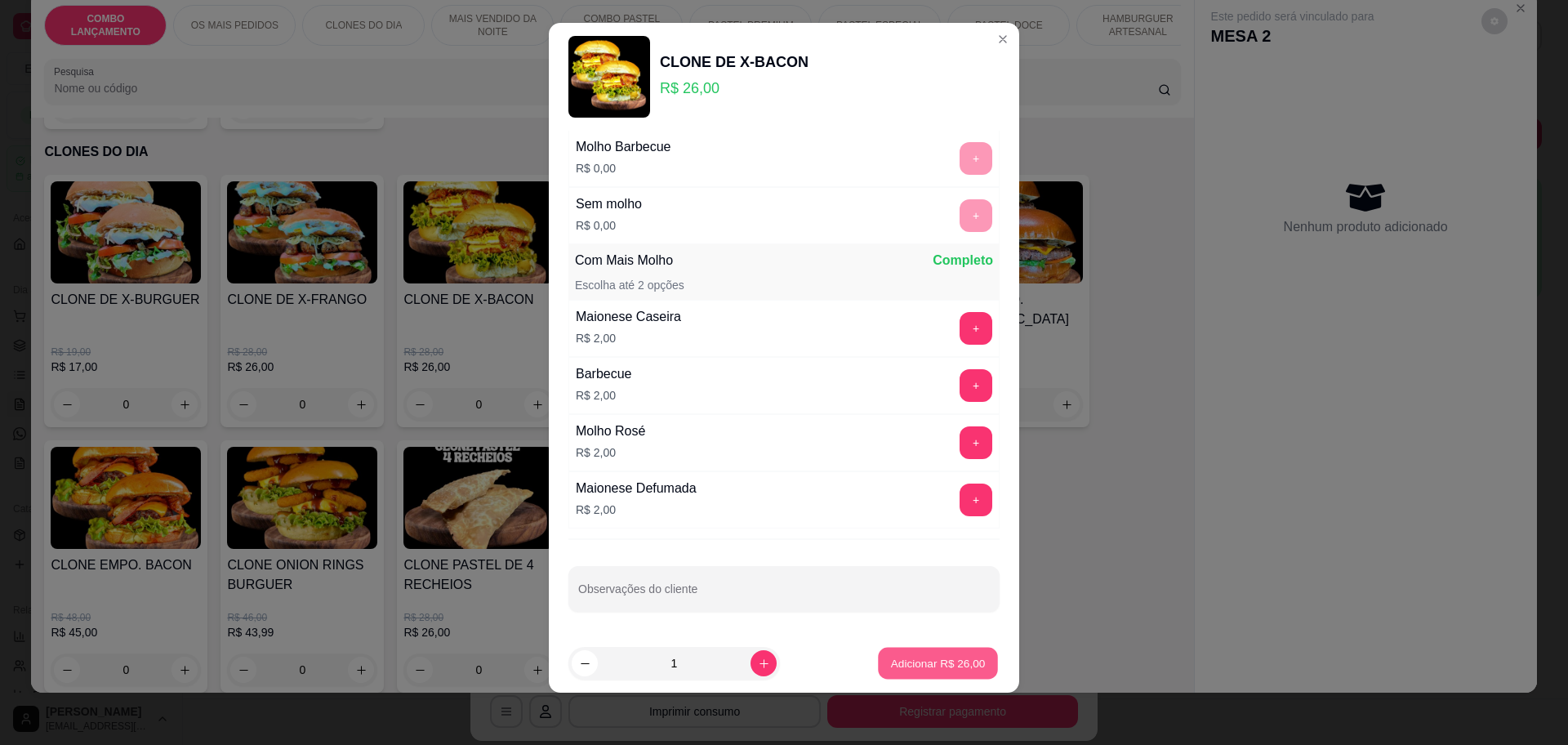
click at [891, 659] on p "Adicionar R$ 26,00" at bounding box center [938, 663] width 94 height 16
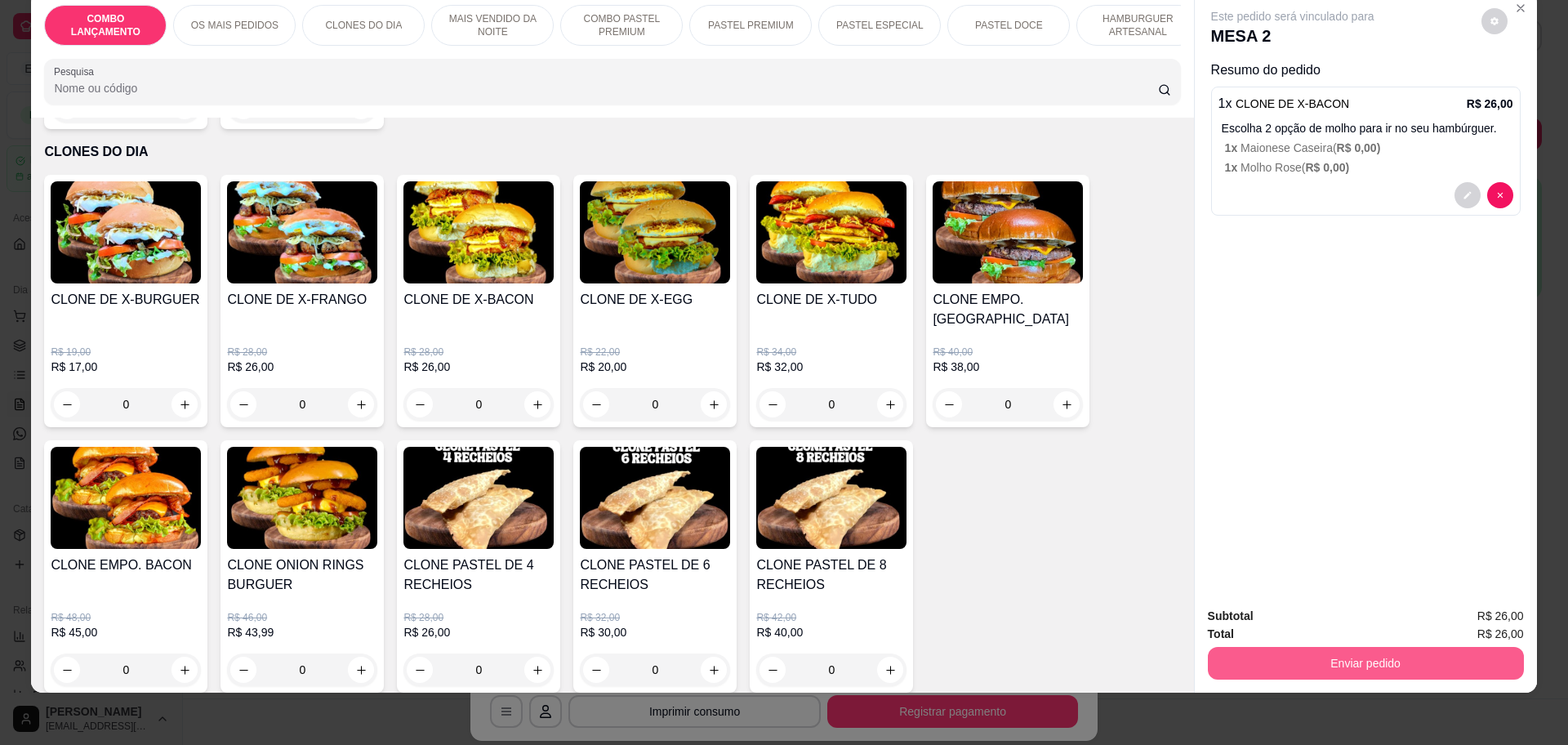
click at [1279, 659] on button "Enviar pedido" at bounding box center [1365, 662] width 316 height 32
click at [1454, 617] on button "Enviar pedido" at bounding box center [1479, 622] width 90 height 31
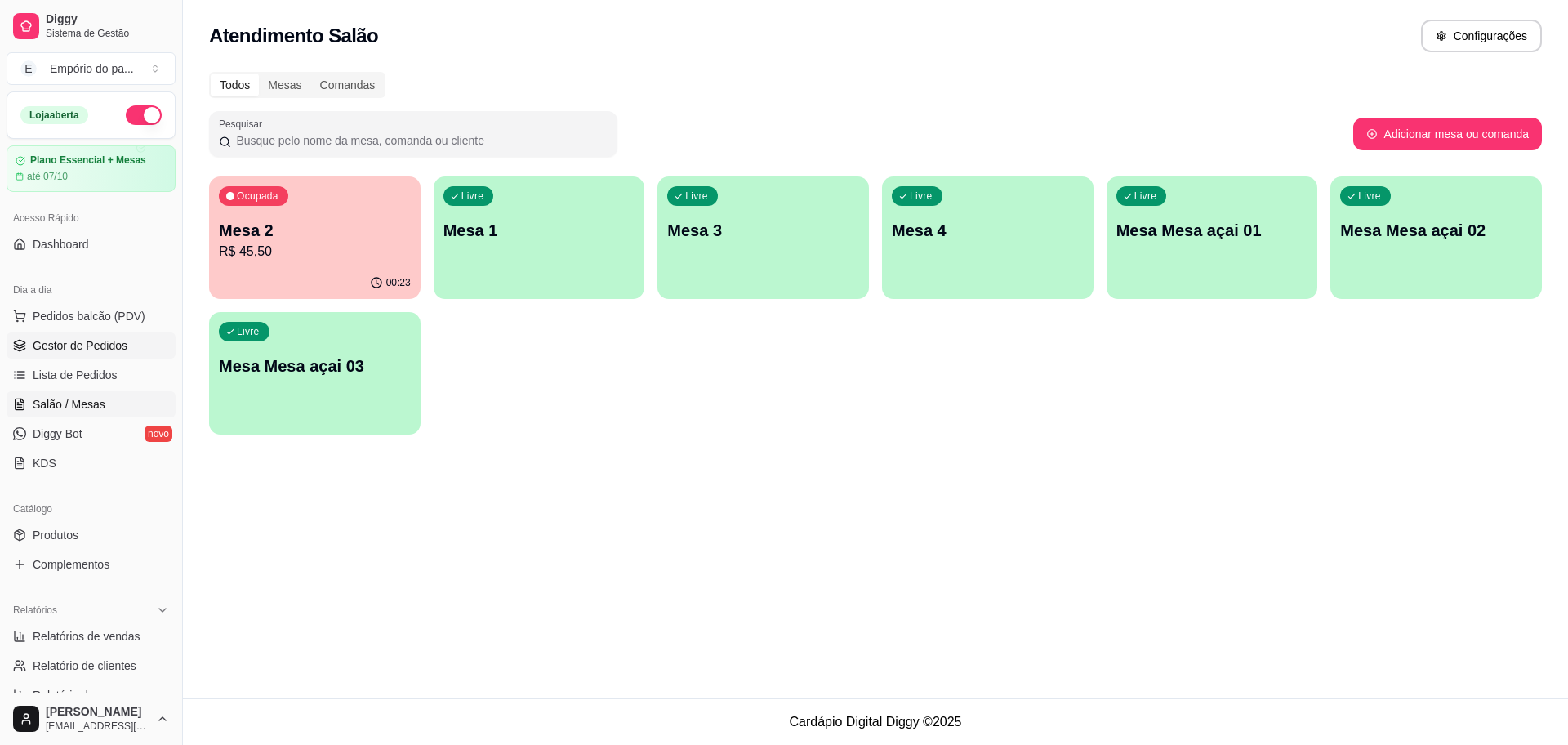
click at [57, 339] on span "Gestor de Pedidos" at bounding box center [80, 345] width 94 height 17
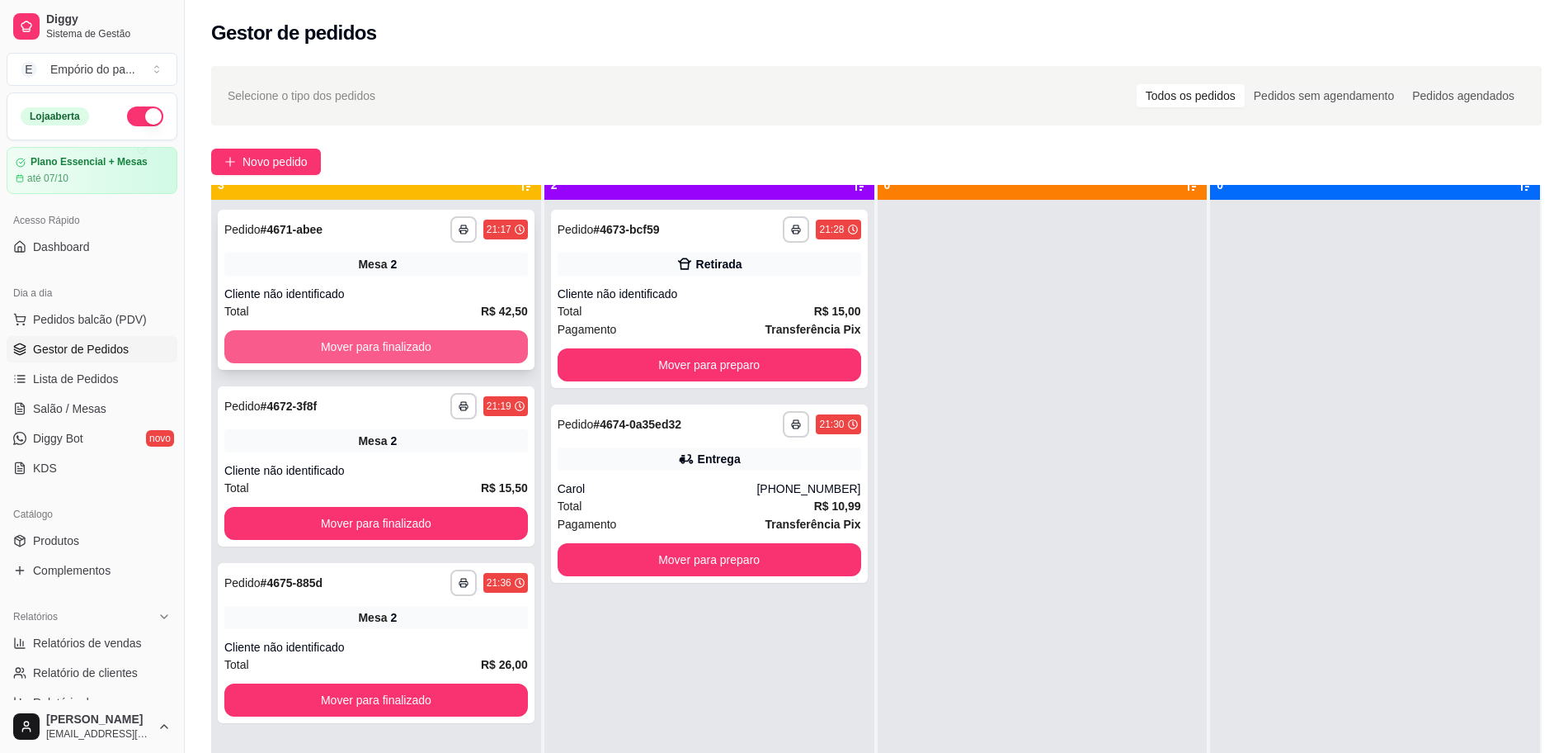
scroll to position [46, 0]
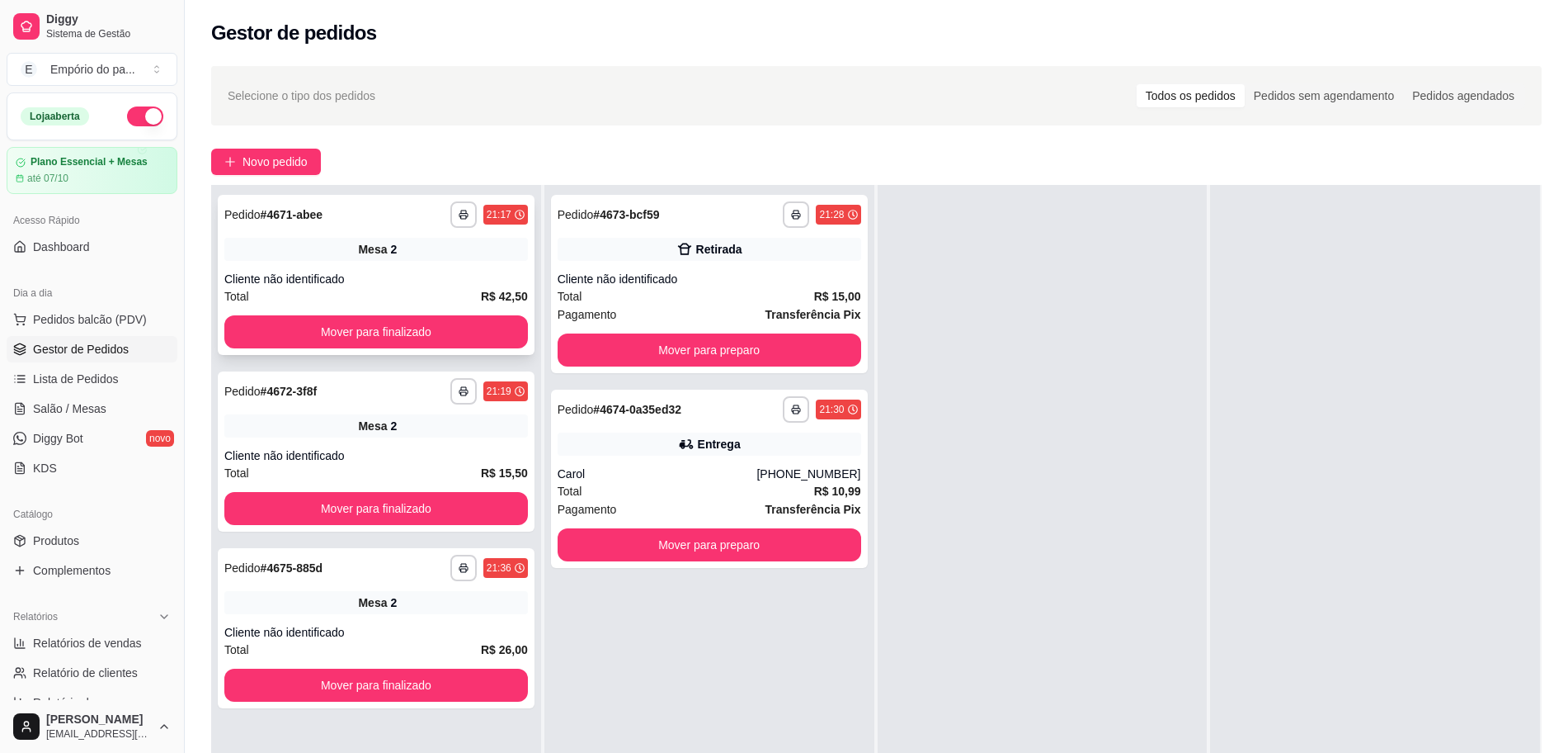
click at [444, 275] on div "Cliente não identificado" at bounding box center [376, 279] width 303 height 17
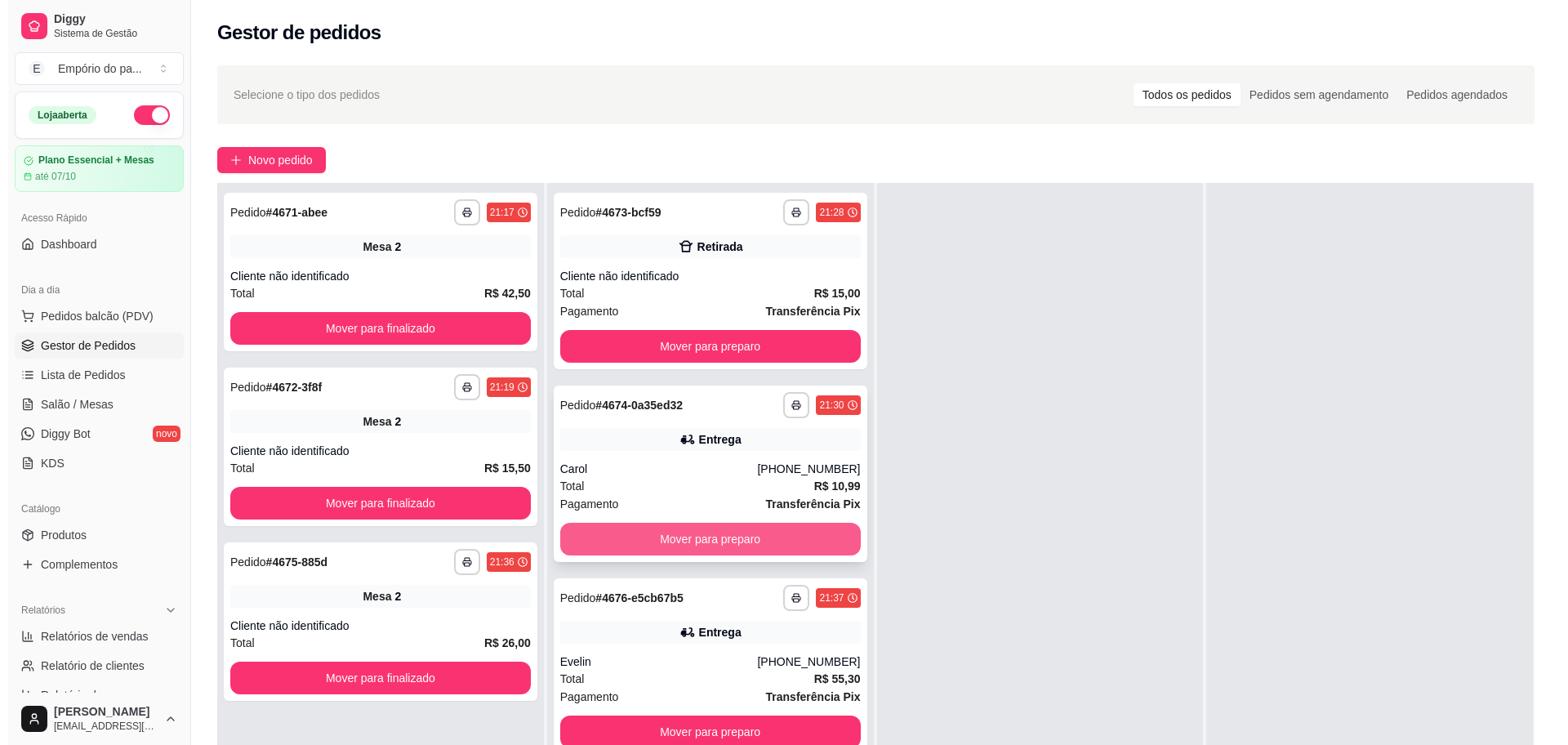
scroll to position [249, 0]
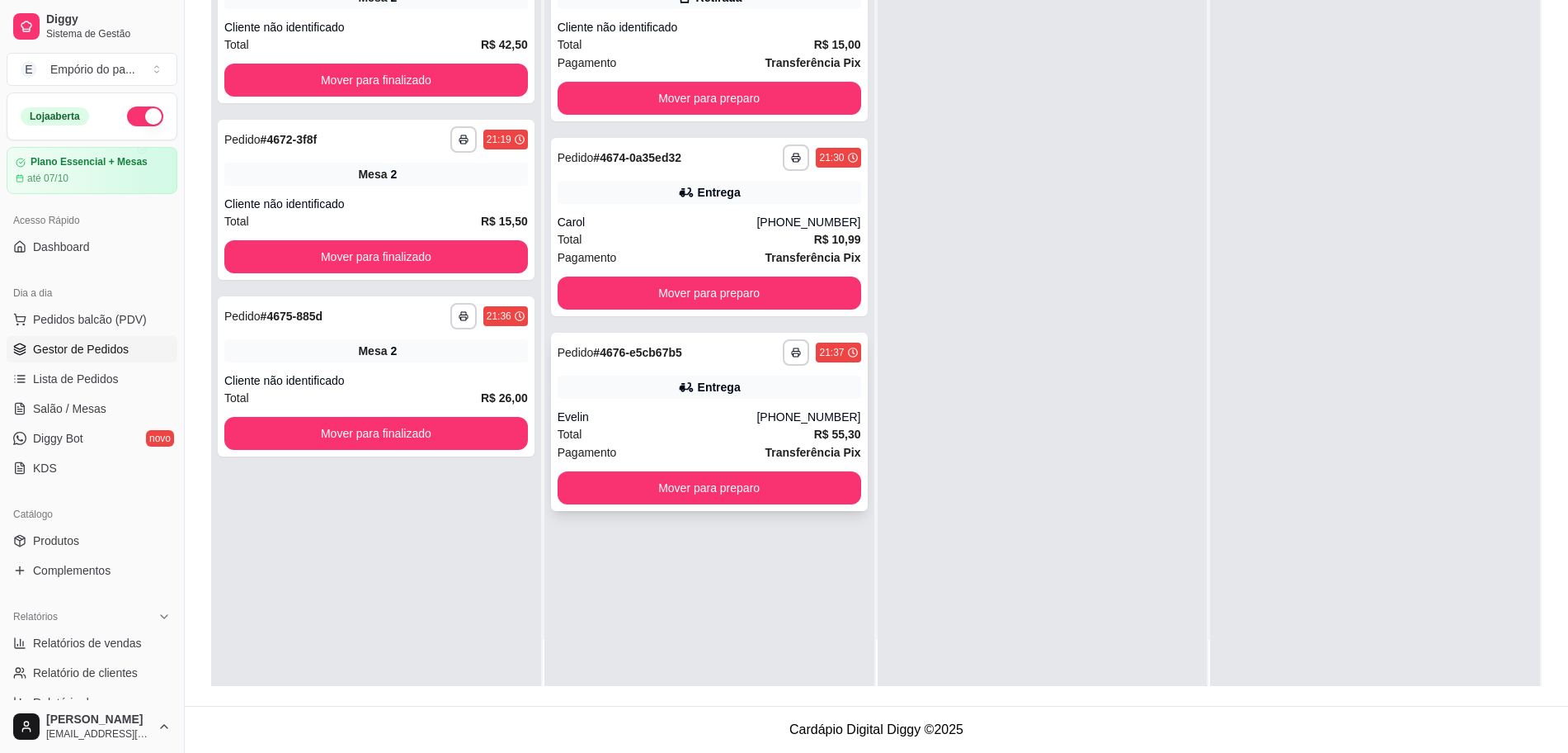
click at [750, 444] on div "Pagamento Transferência Pix" at bounding box center [709, 453] width 303 height 18
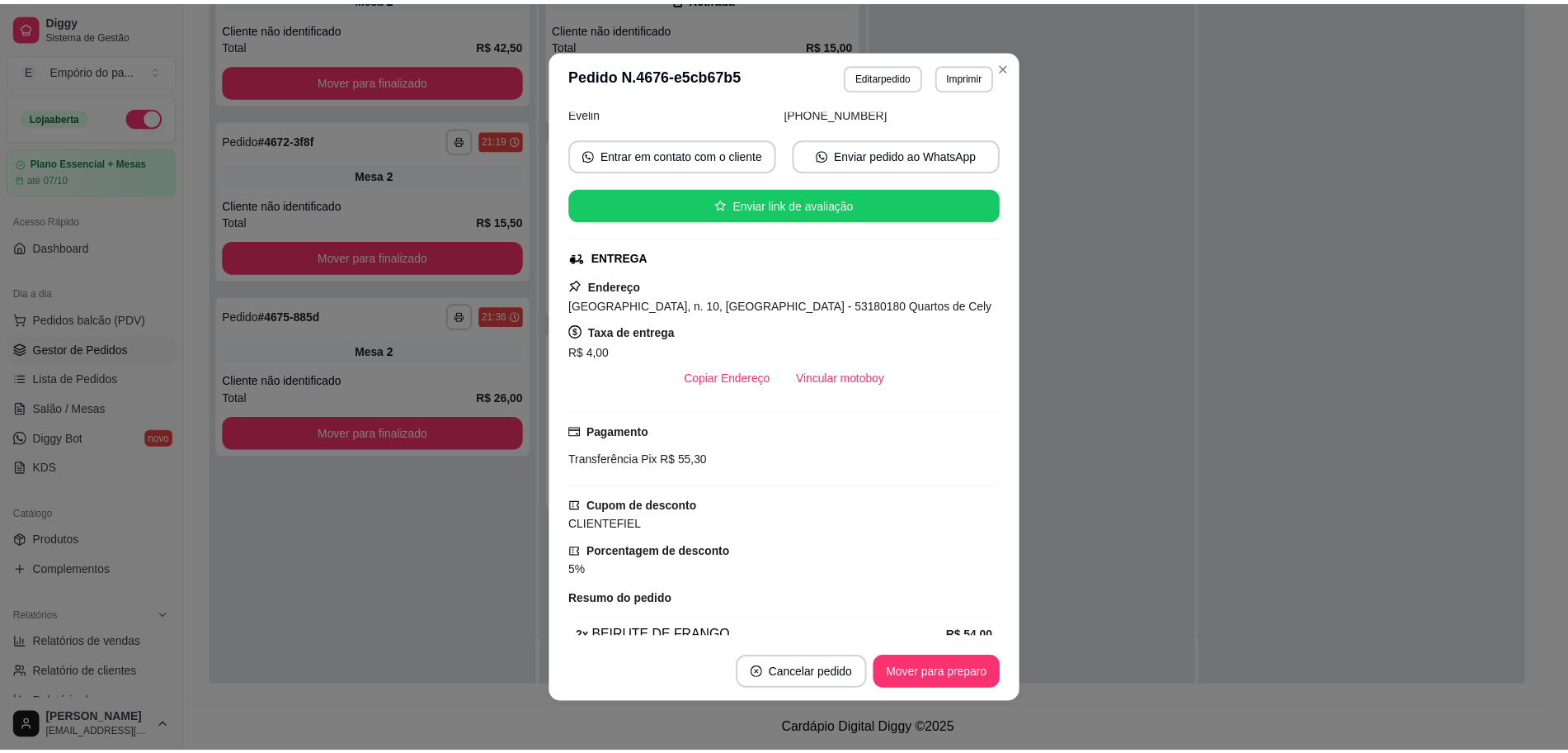
scroll to position [206, 0]
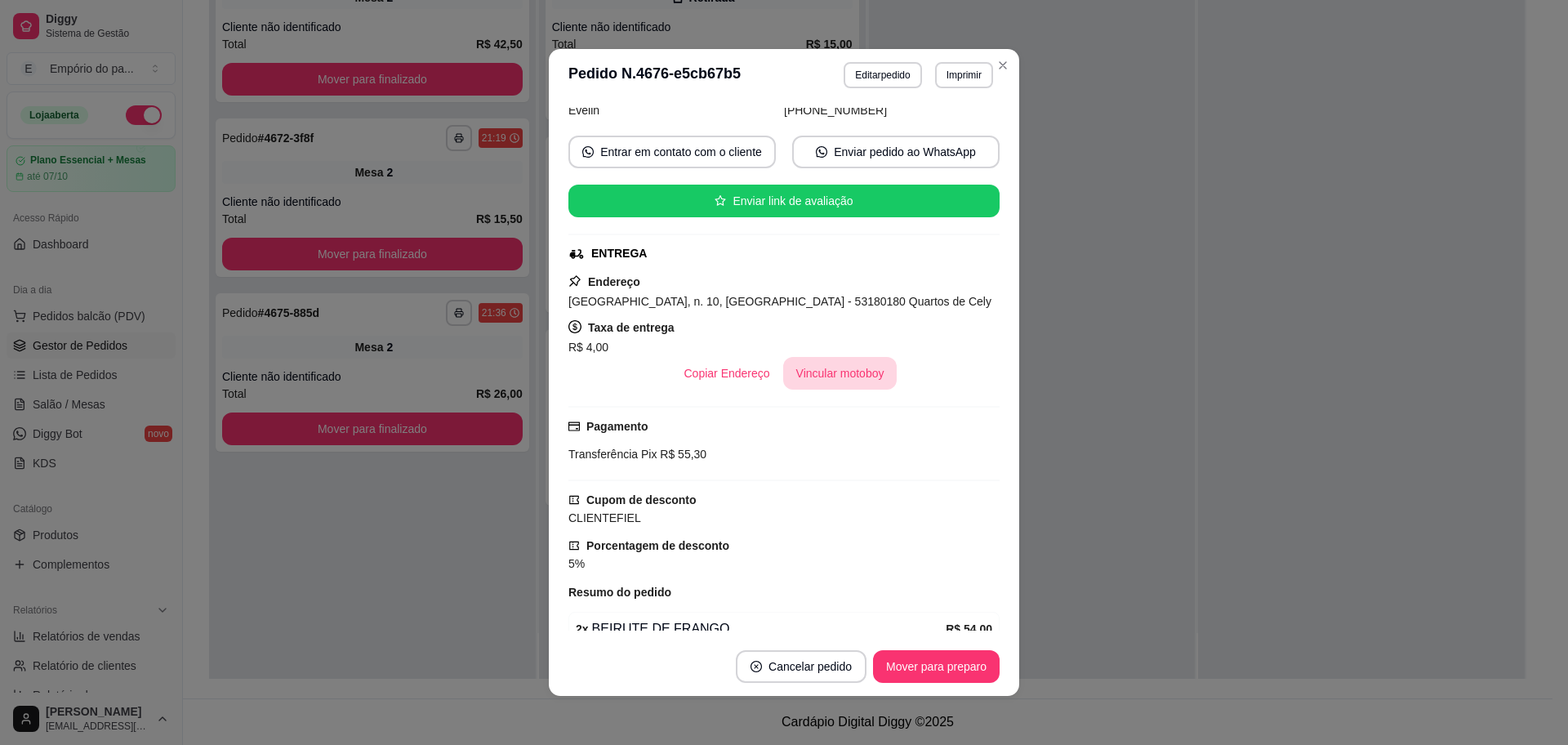
click at [832, 376] on button "Vincular motoboy" at bounding box center [841, 373] width 114 height 32
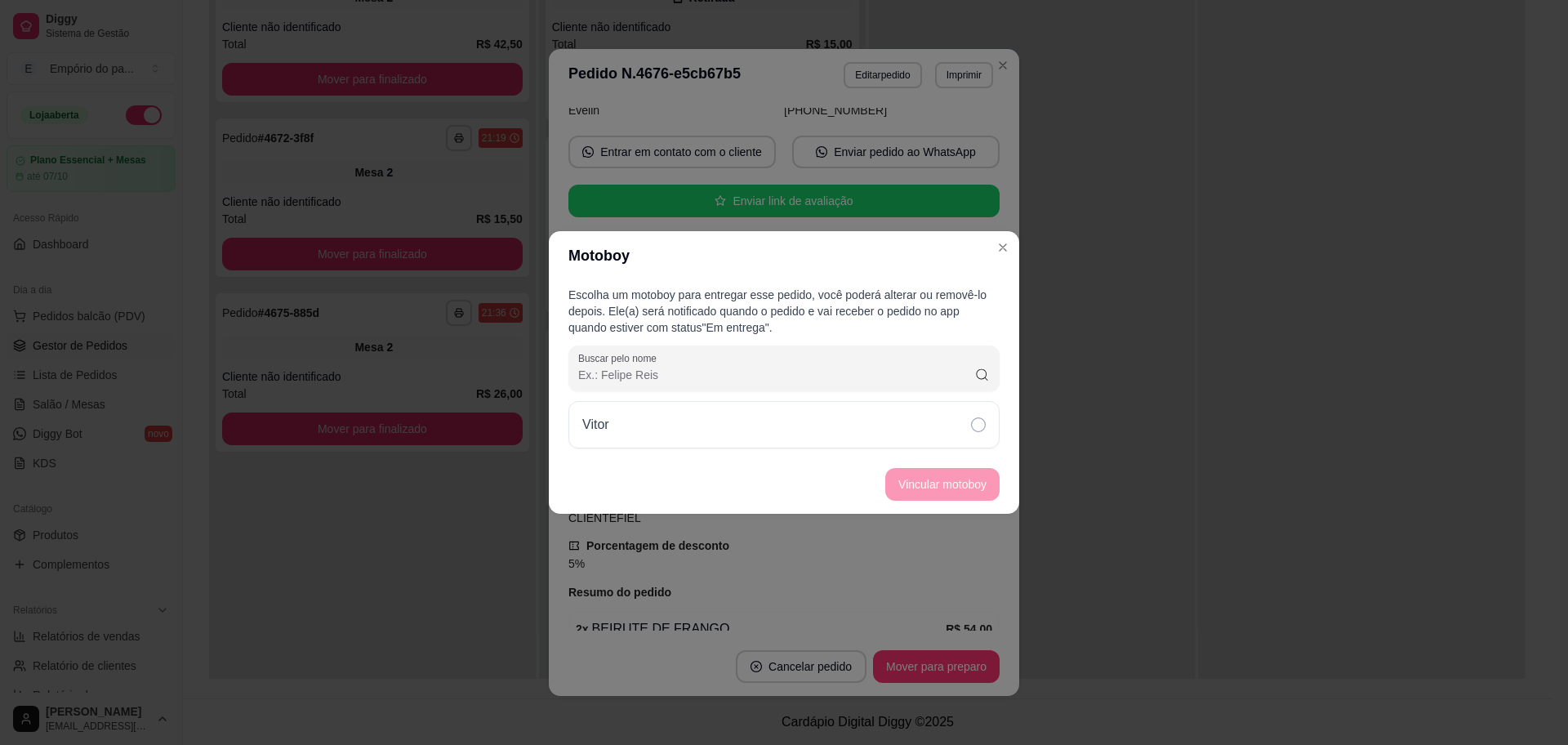
click at [871, 427] on div "Vitor" at bounding box center [784, 424] width 431 height 47
click at [938, 496] on button "Vincular motoboy" at bounding box center [942, 483] width 114 height 32
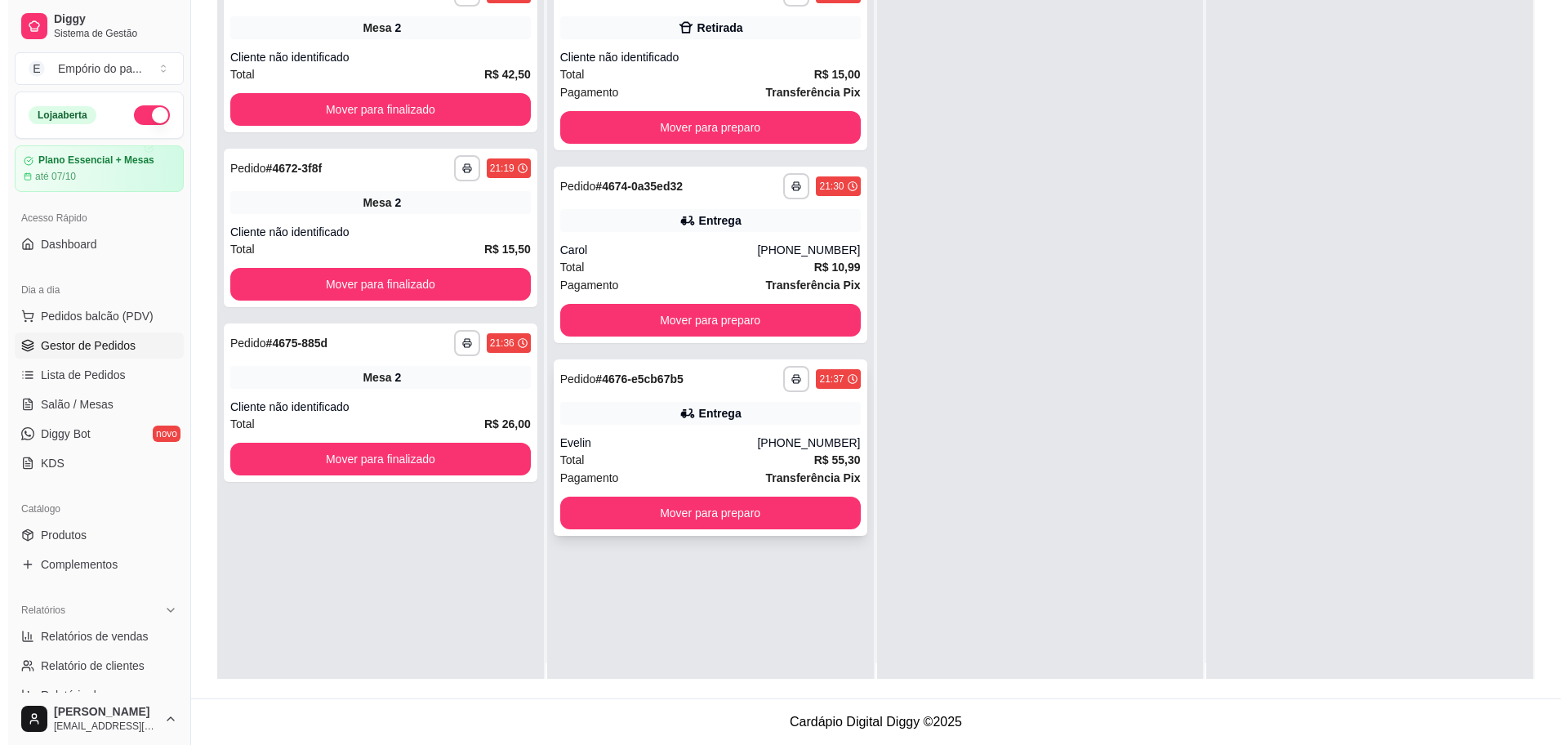
scroll to position [0, 0]
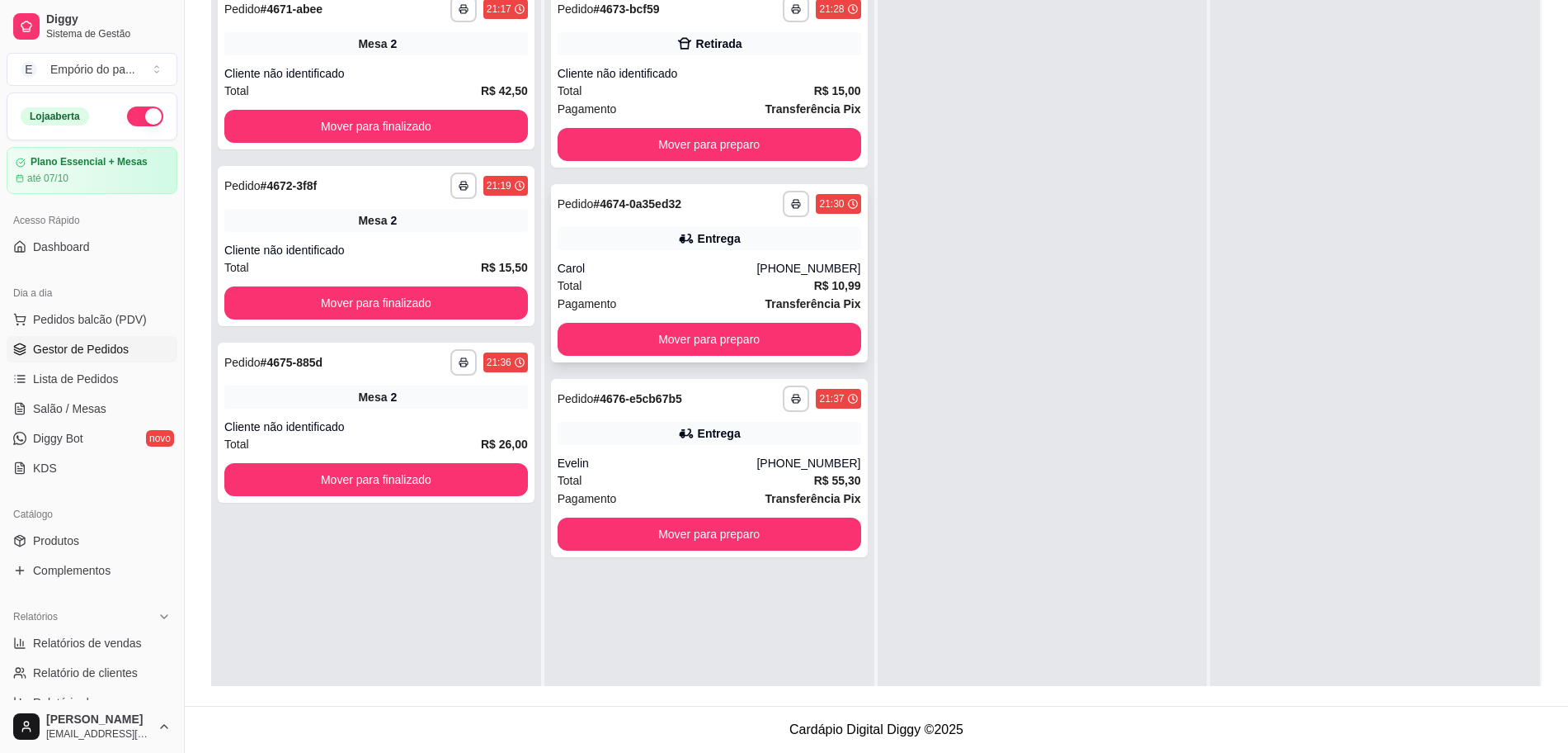
click at [707, 265] on div "Carol" at bounding box center [657, 268] width 200 height 17
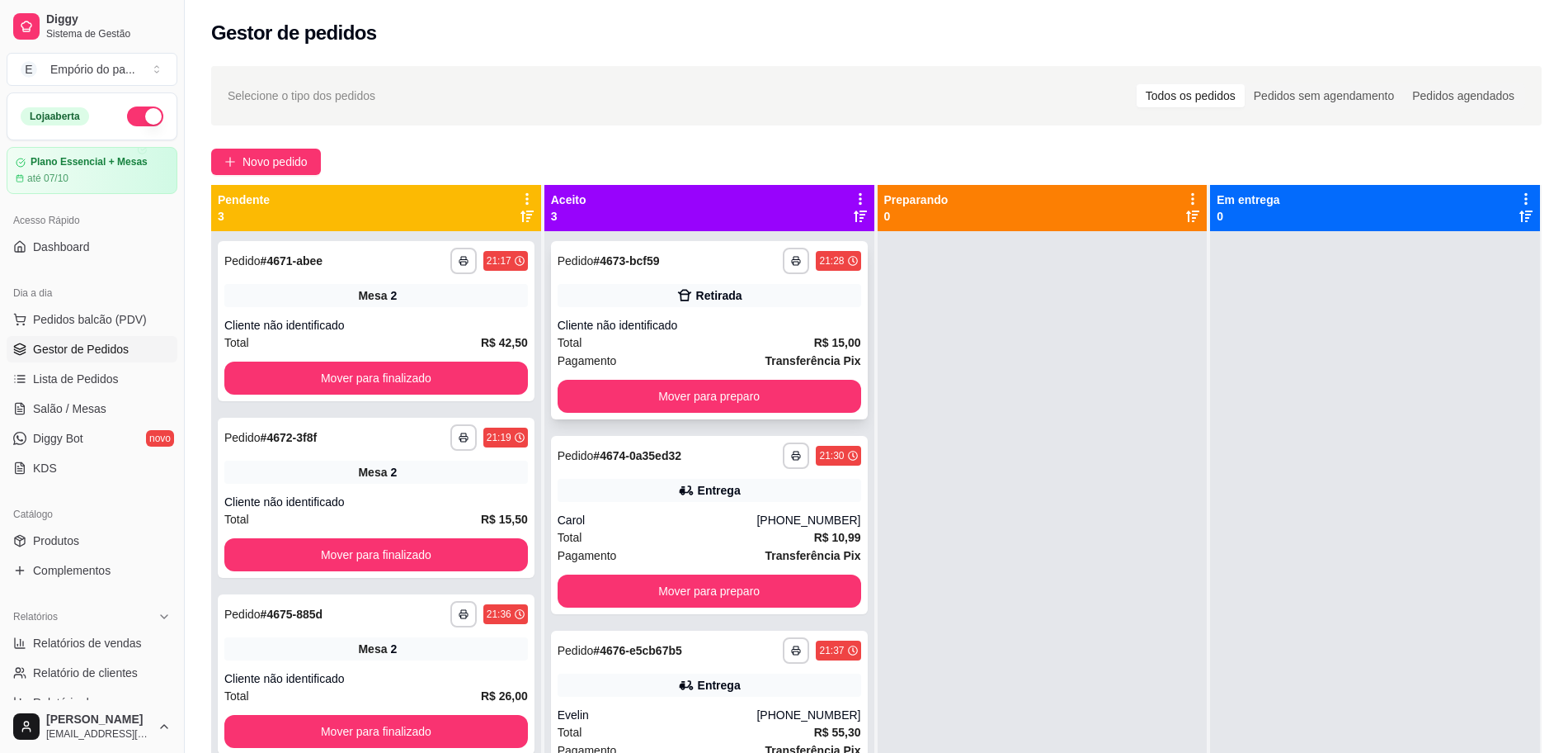
click at [640, 343] on div "Total R$ 15,00" at bounding box center [709, 342] width 303 height 18
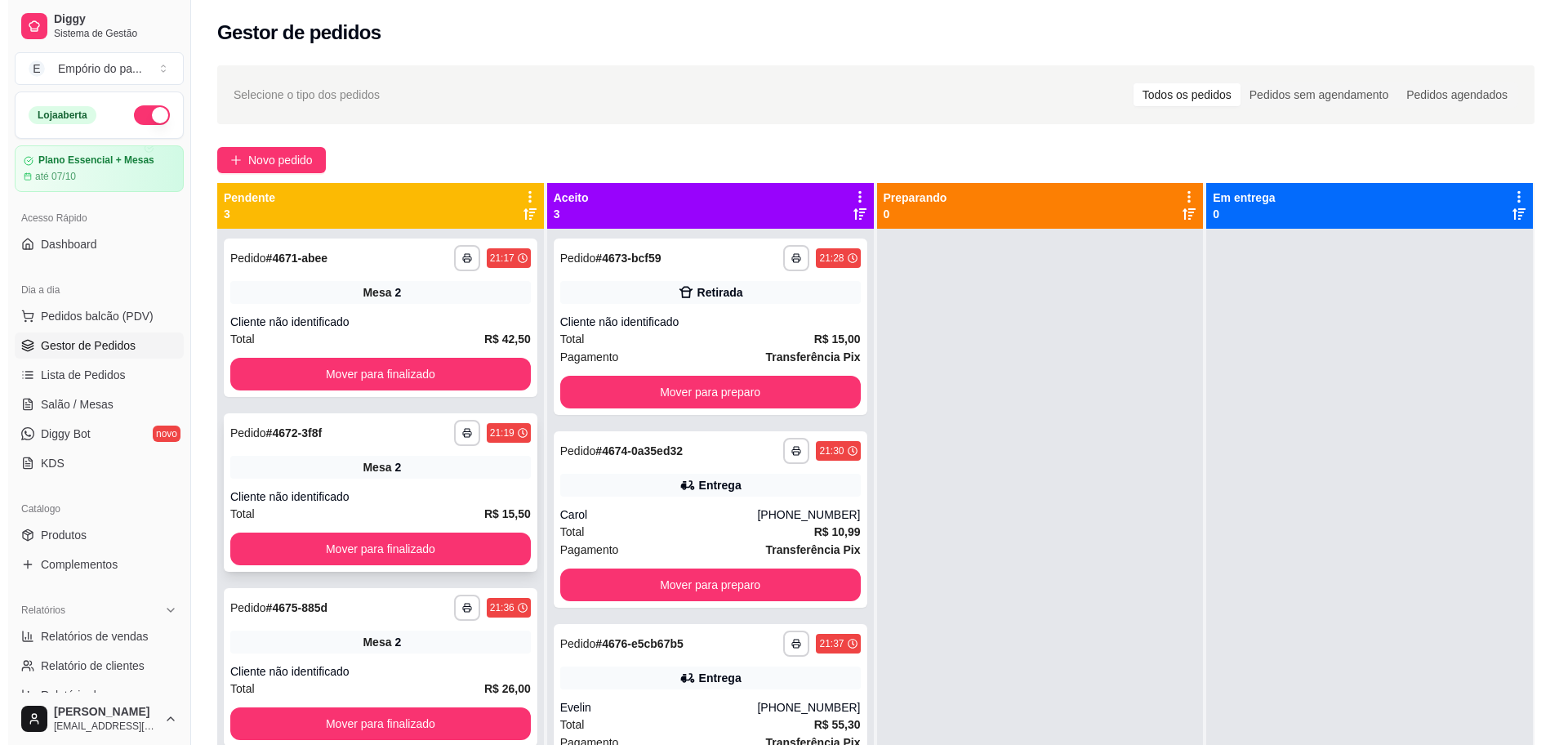
scroll to position [45, 0]
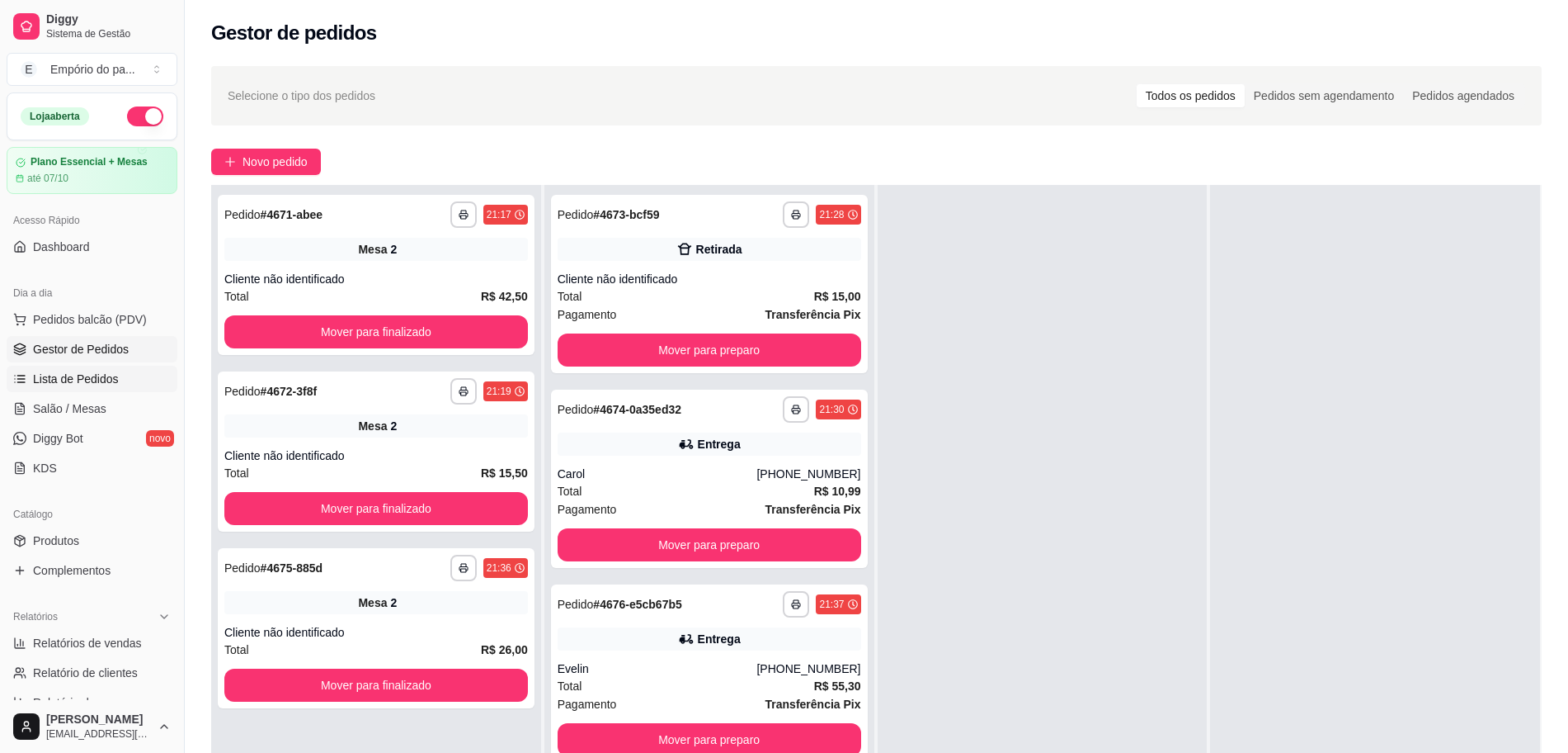
click at [43, 381] on span "Lista de Pedidos" at bounding box center [76, 379] width 86 height 17
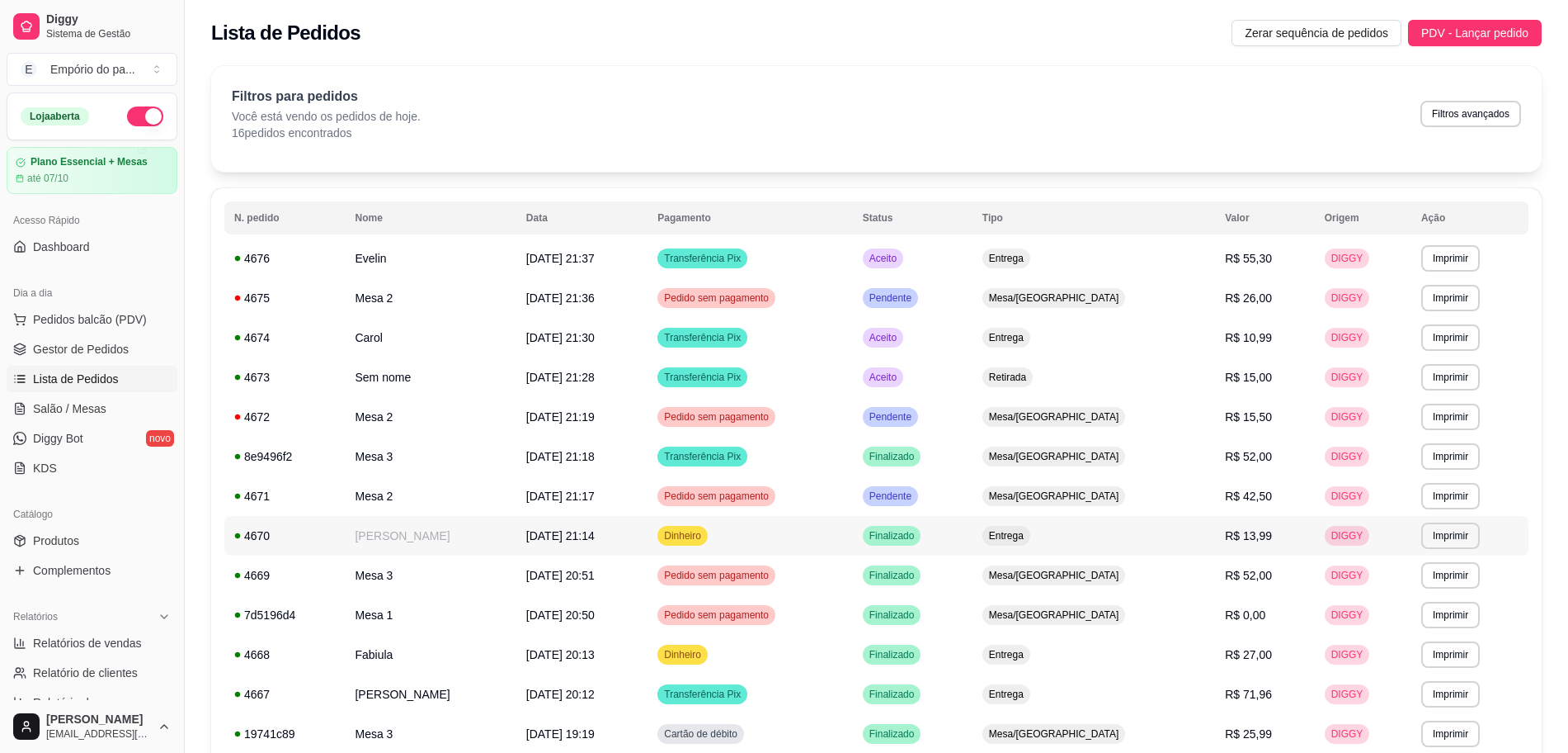
click at [406, 536] on td "[PERSON_NAME]" at bounding box center [431, 536] width 171 height 40
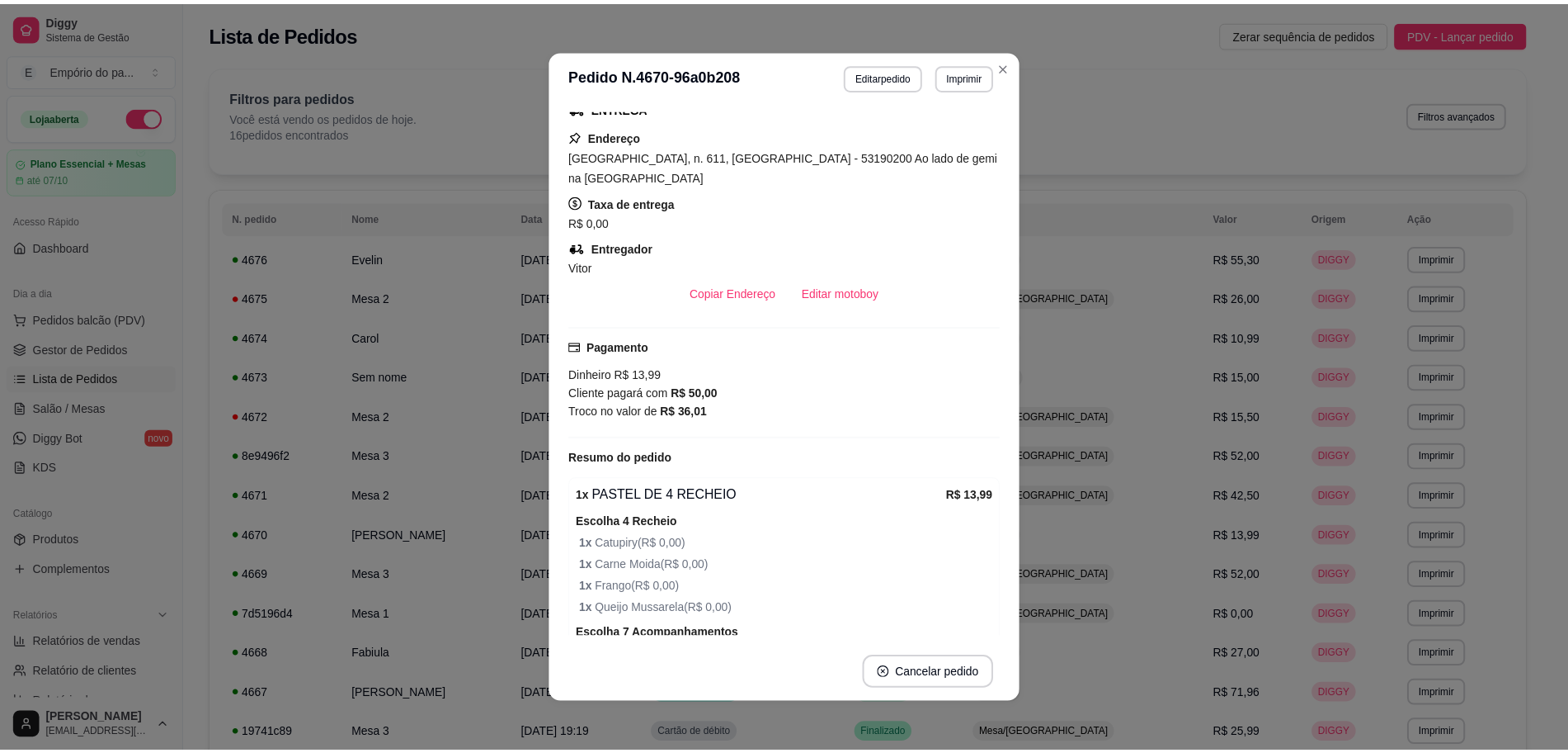
scroll to position [309, 0]
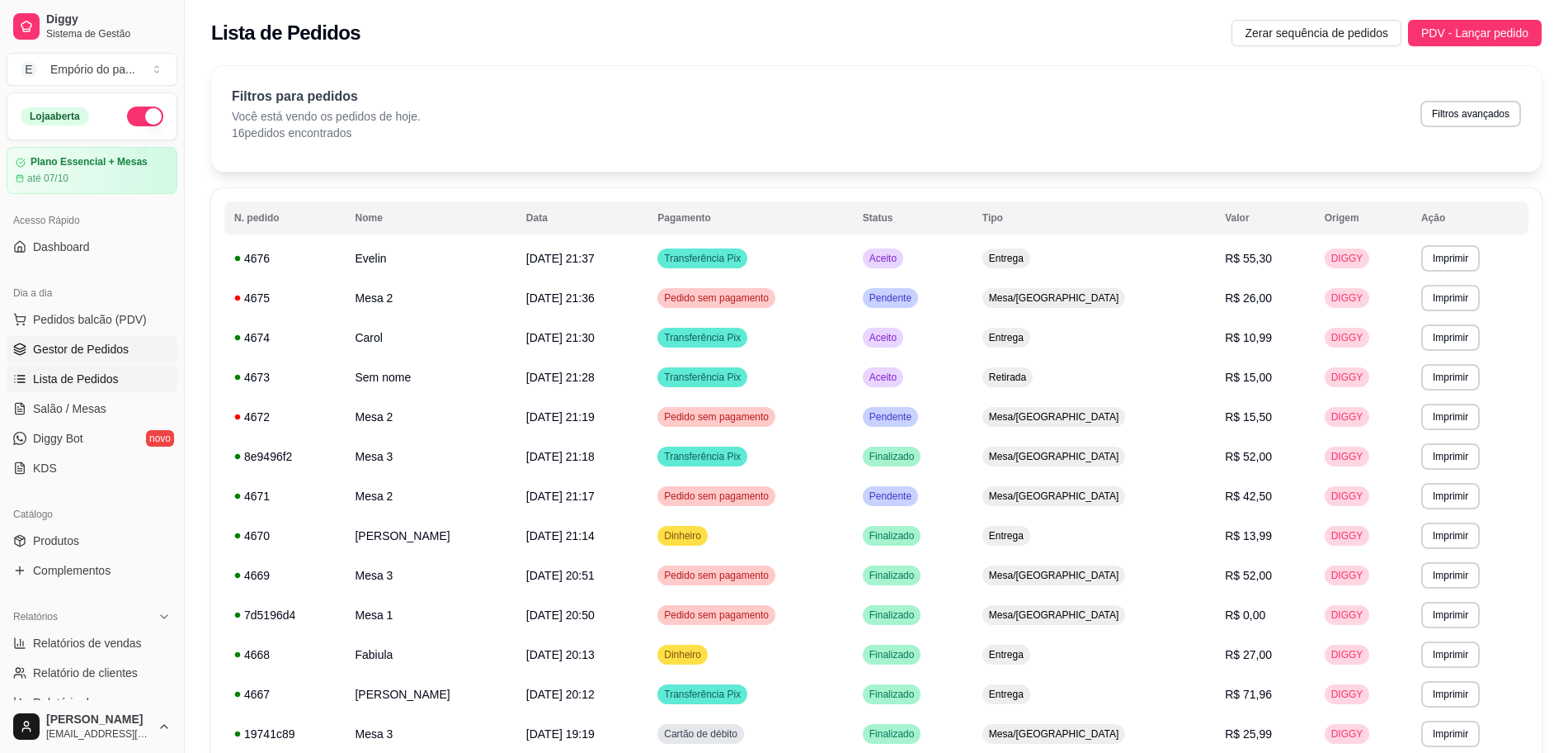
click at [119, 351] on span "Gestor de Pedidos" at bounding box center [81, 349] width 95 height 17
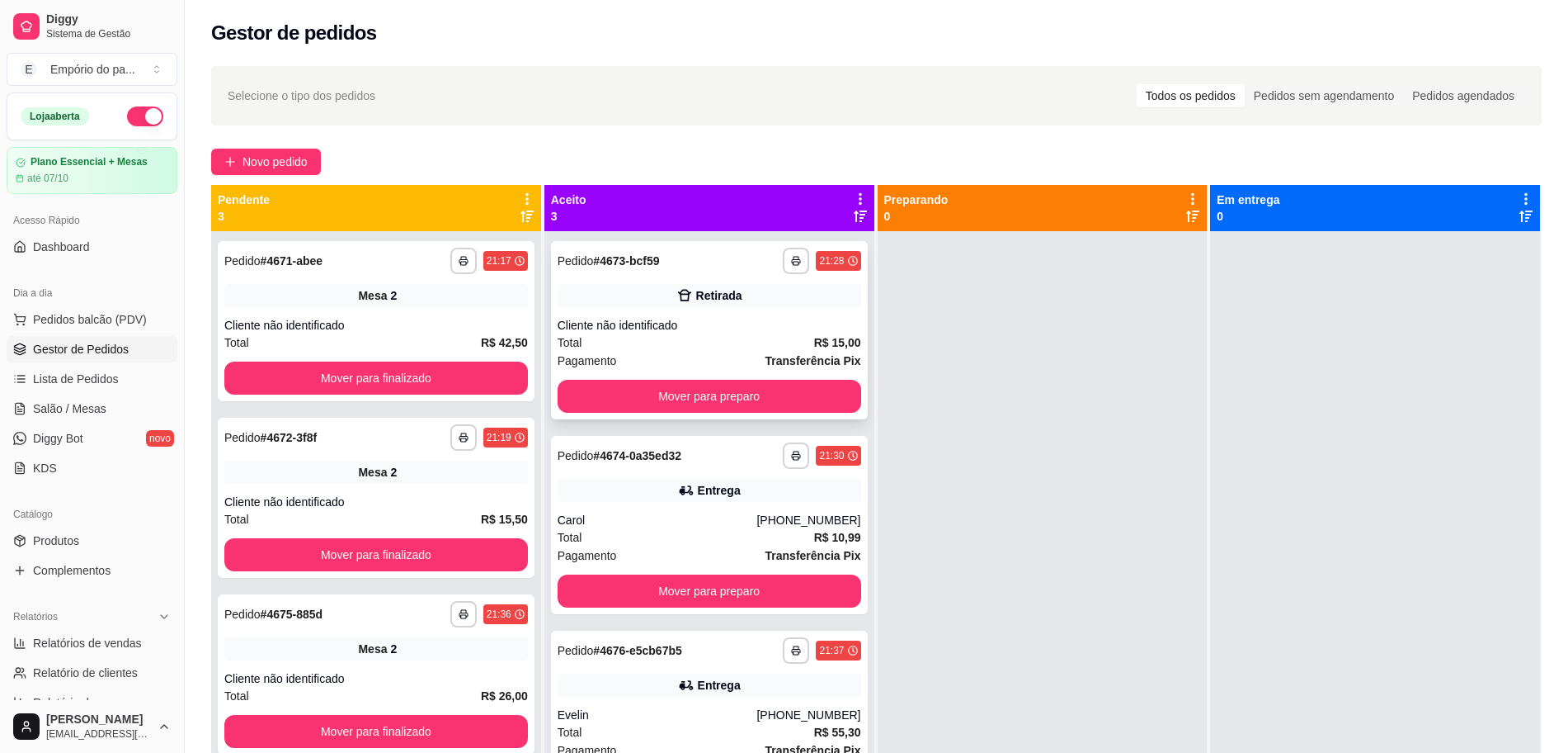
click at [637, 344] on div "Total R$ 15,00" at bounding box center [709, 342] width 303 height 18
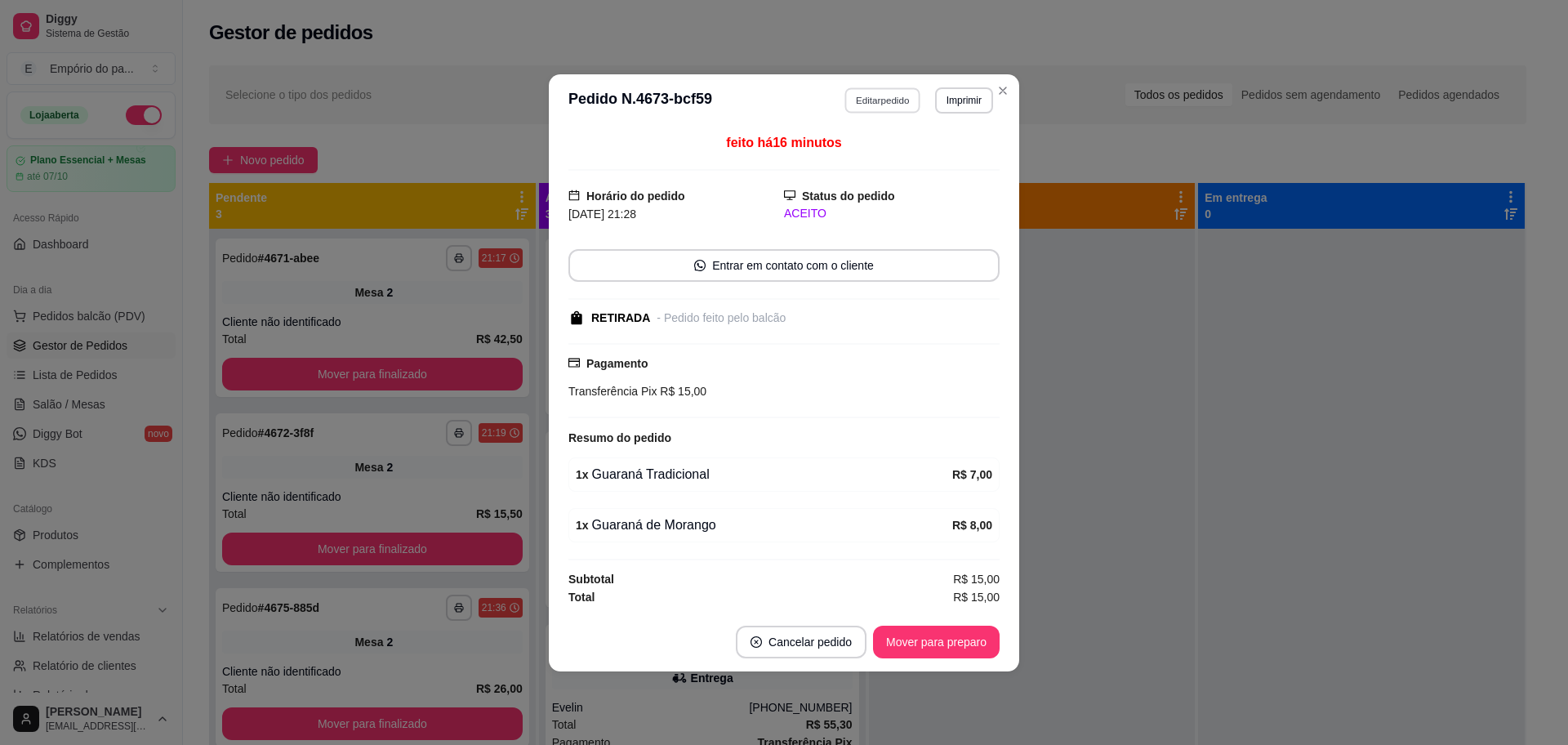
click at [900, 98] on button "Editar pedido" at bounding box center [883, 100] width 76 height 26
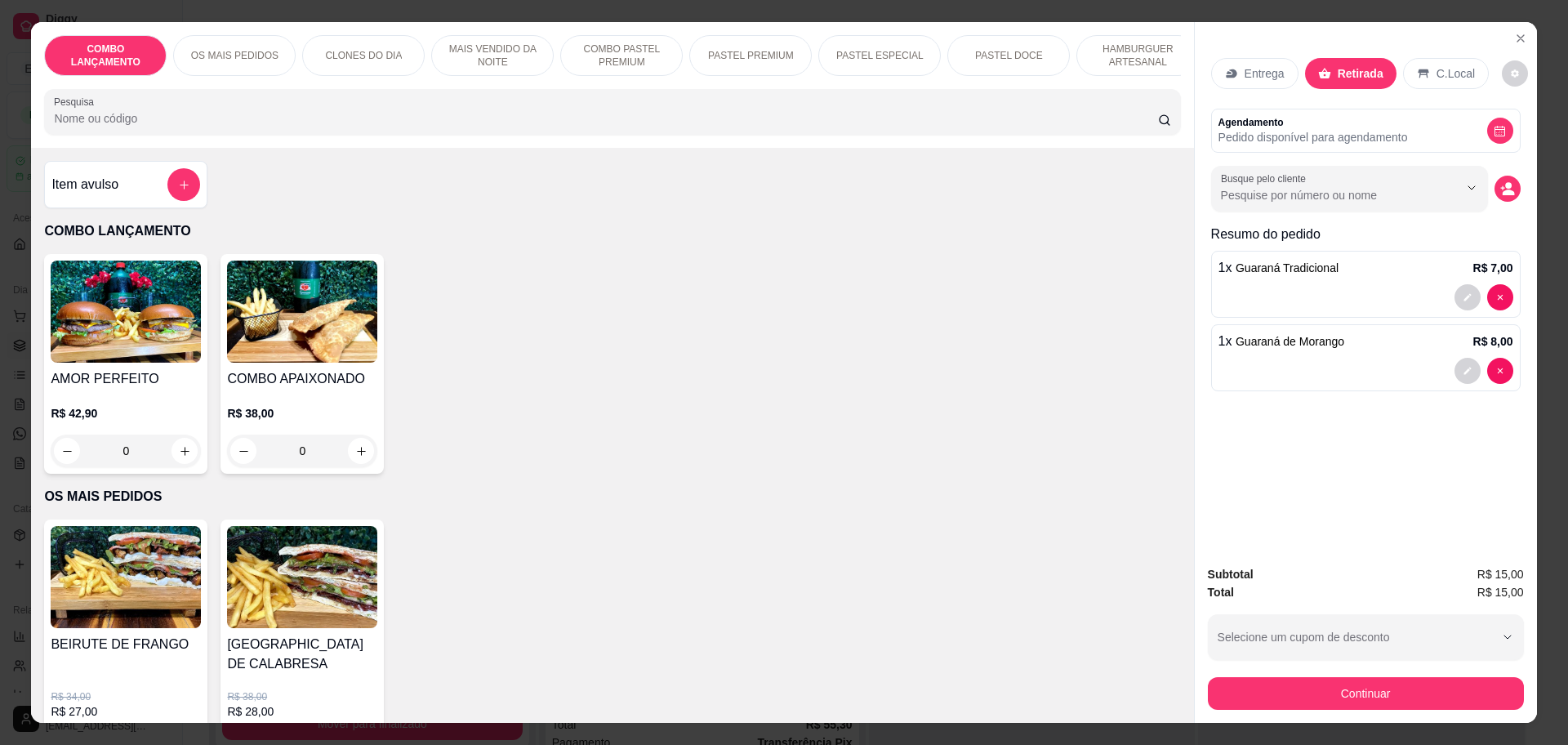
scroll to position [1070, 0]
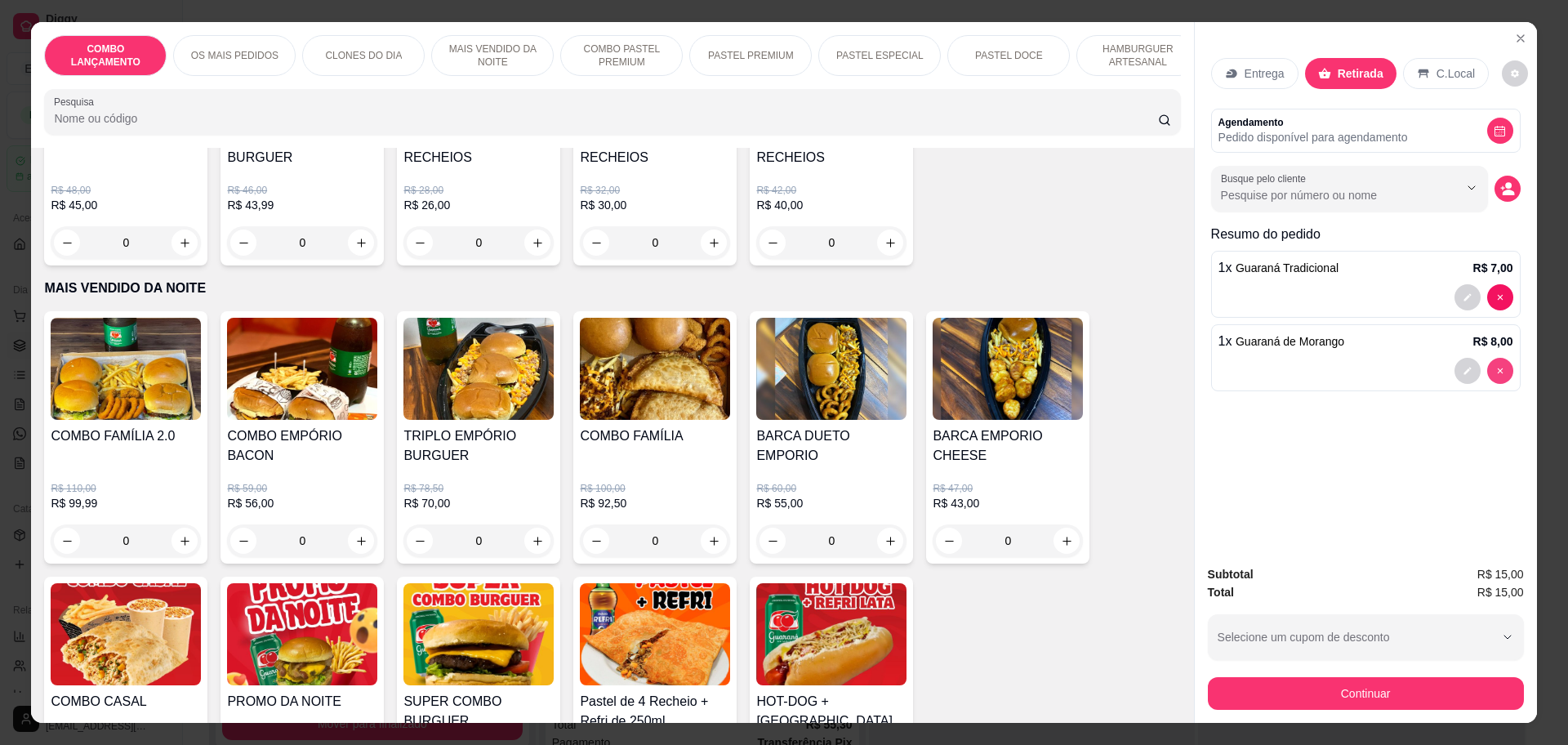
type input "0"
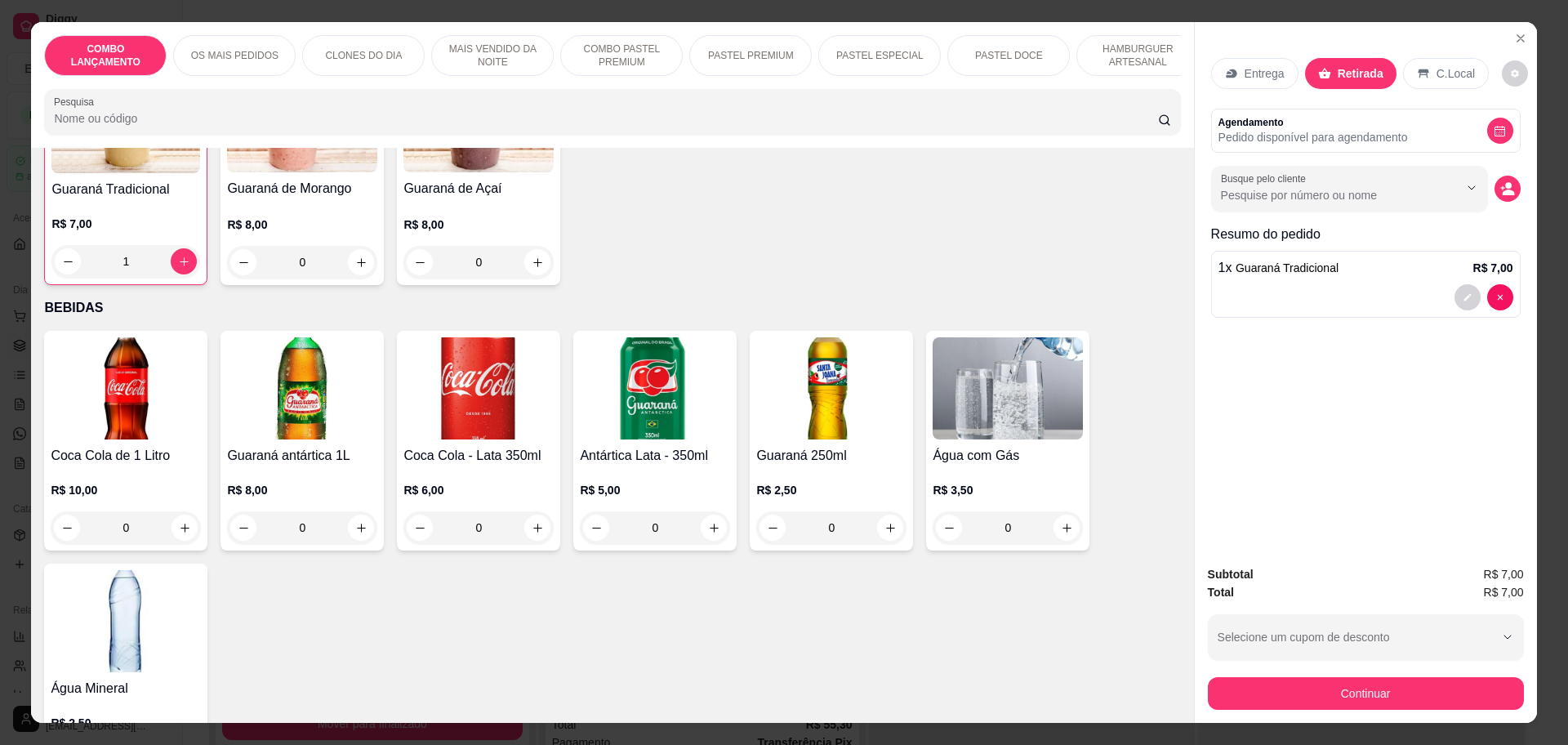
scroll to position [4972, 0]
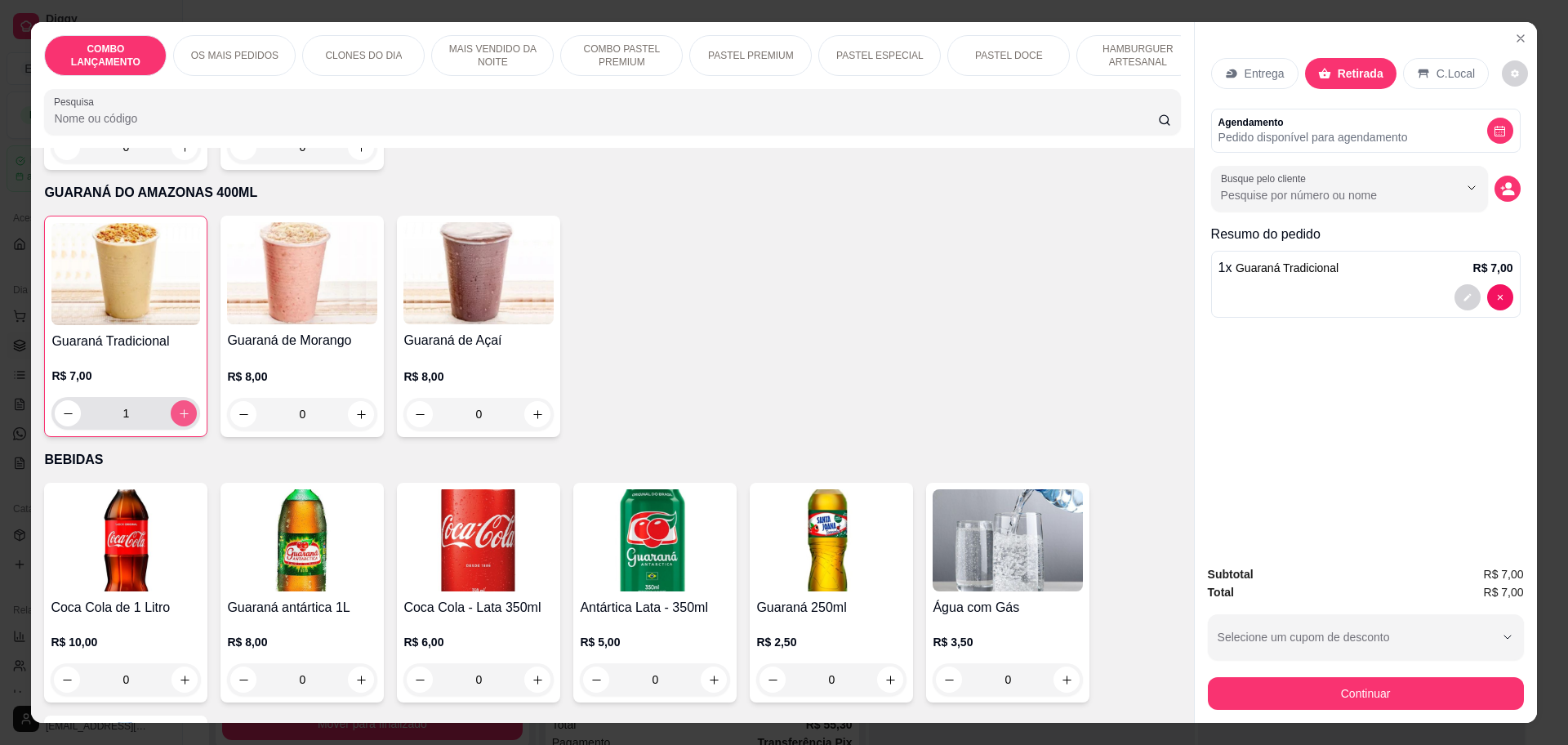
click at [178, 407] on icon "increase-product-quantity" at bounding box center [184, 413] width 12 height 12
type input "2"
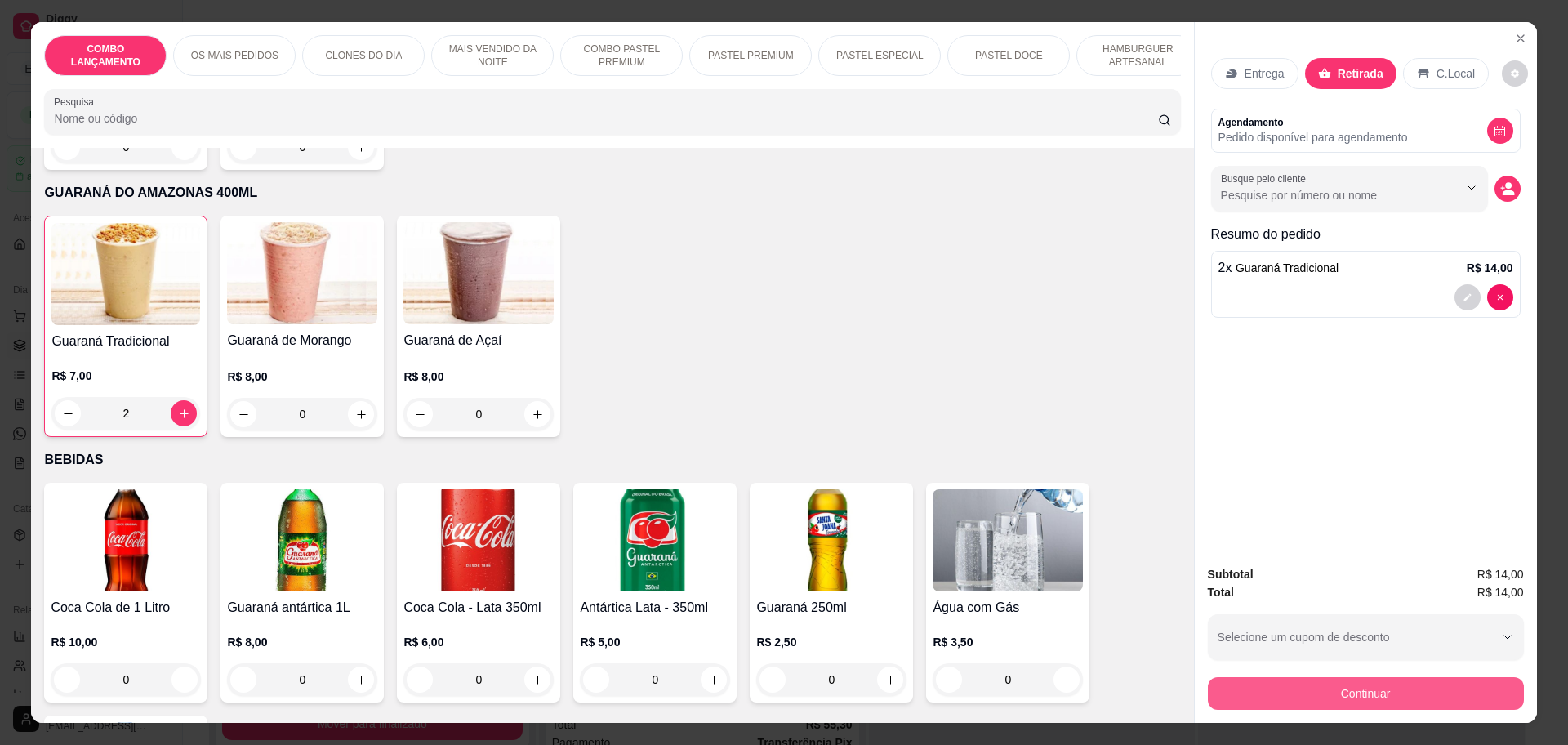
click at [1394, 698] on button "Continuar" at bounding box center [1365, 693] width 316 height 32
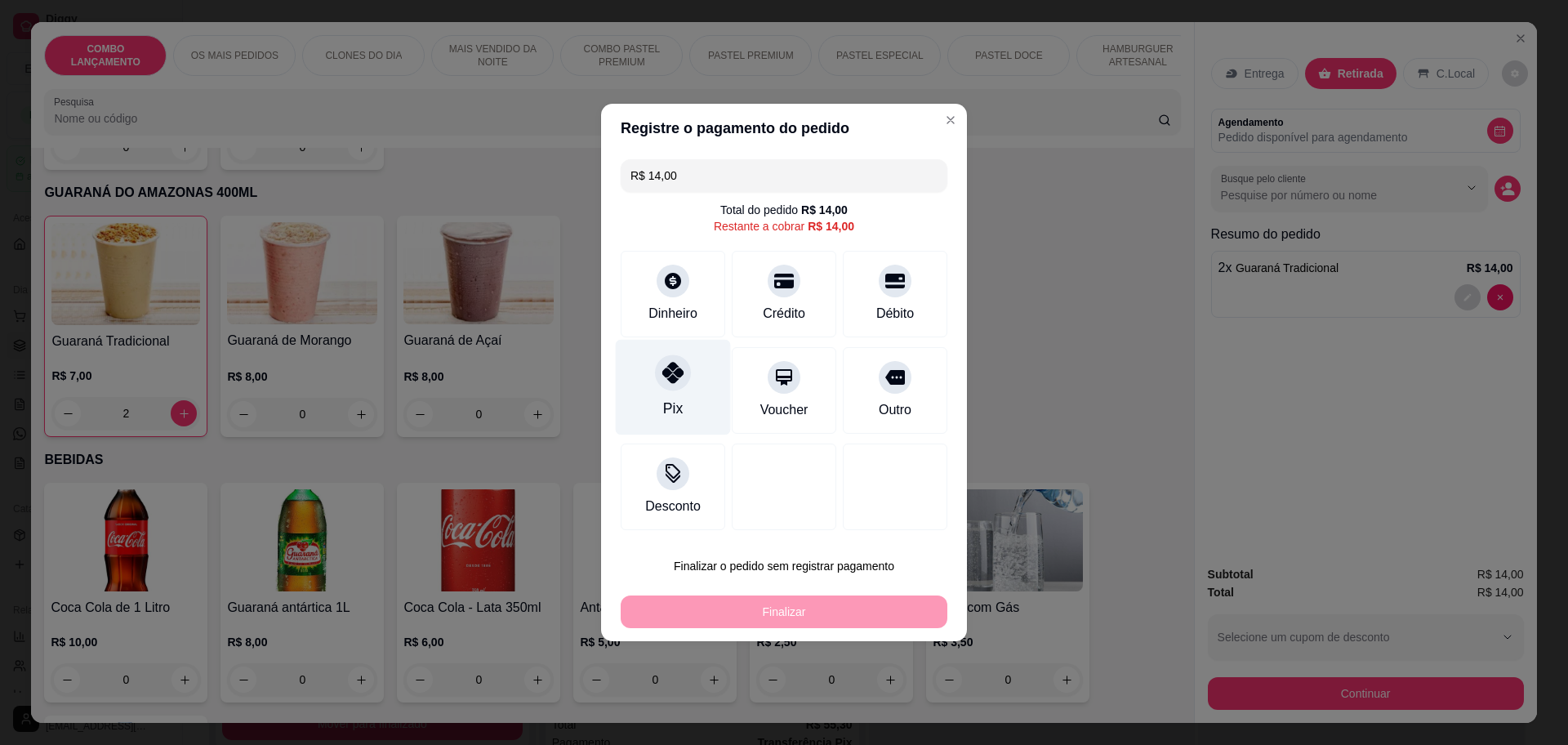
click at [683, 386] on div at bounding box center [672, 372] width 36 height 36
type input "R$ 0,00"
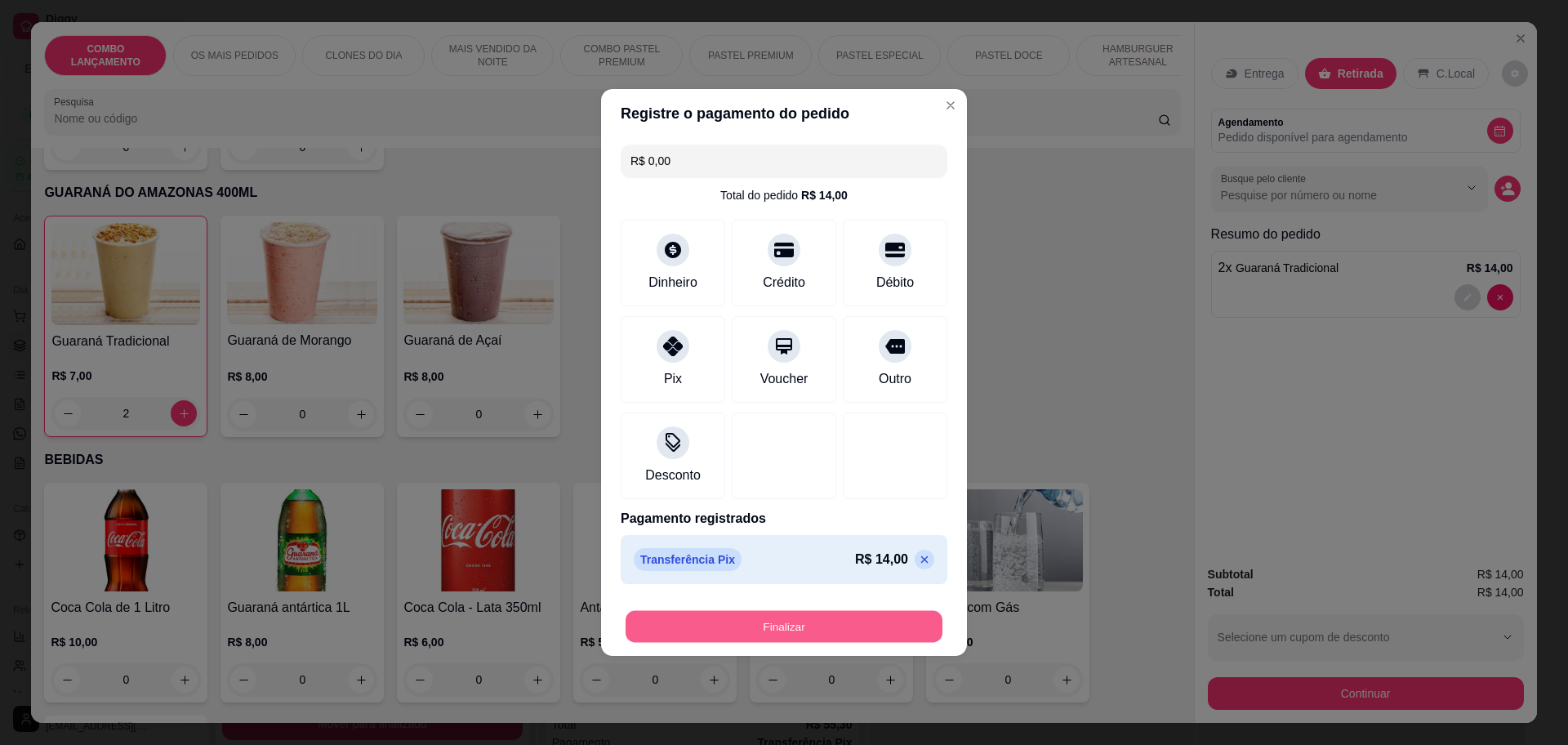
click at [742, 619] on button "Finalizar" at bounding box center [784, 627] width 317 height 31
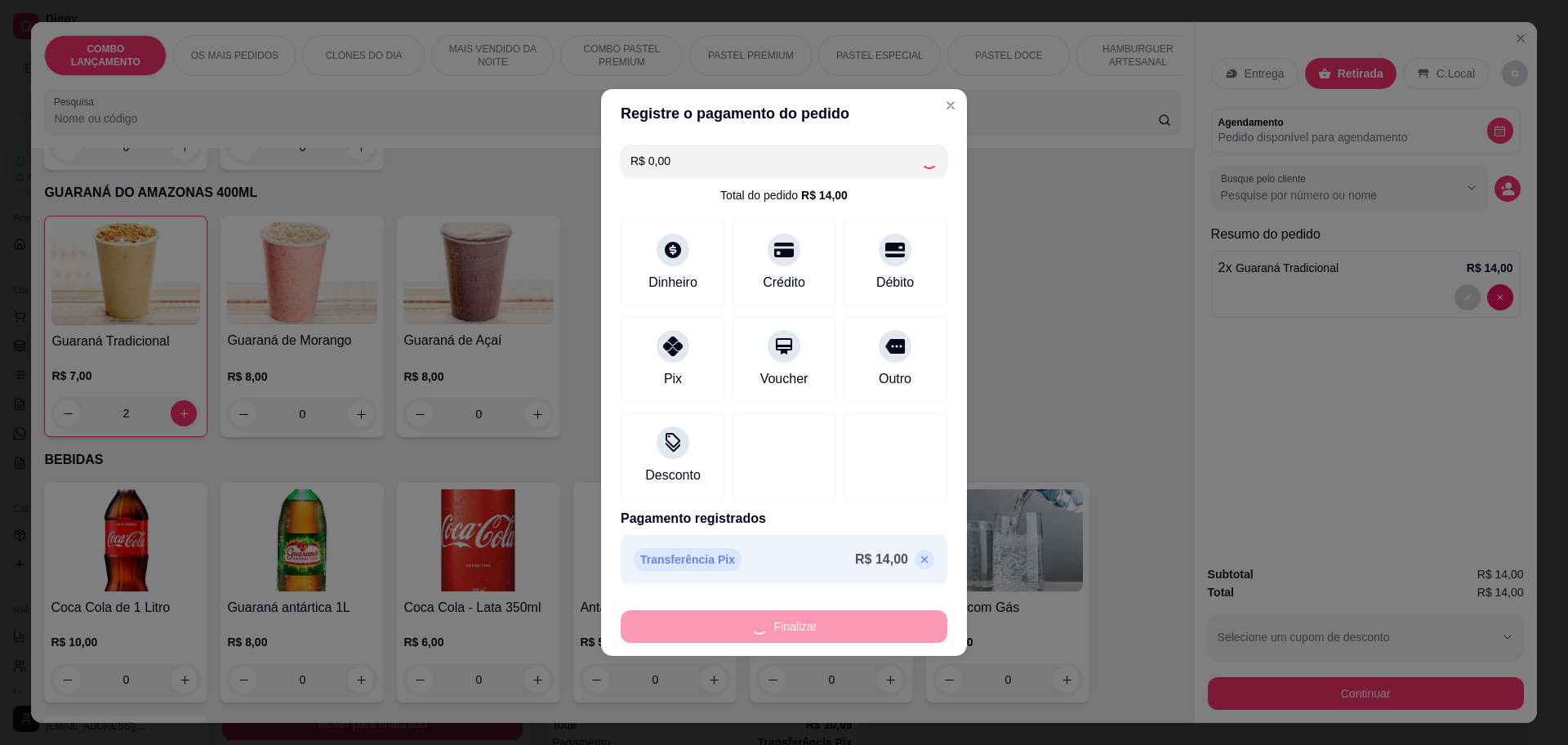
type input "0"
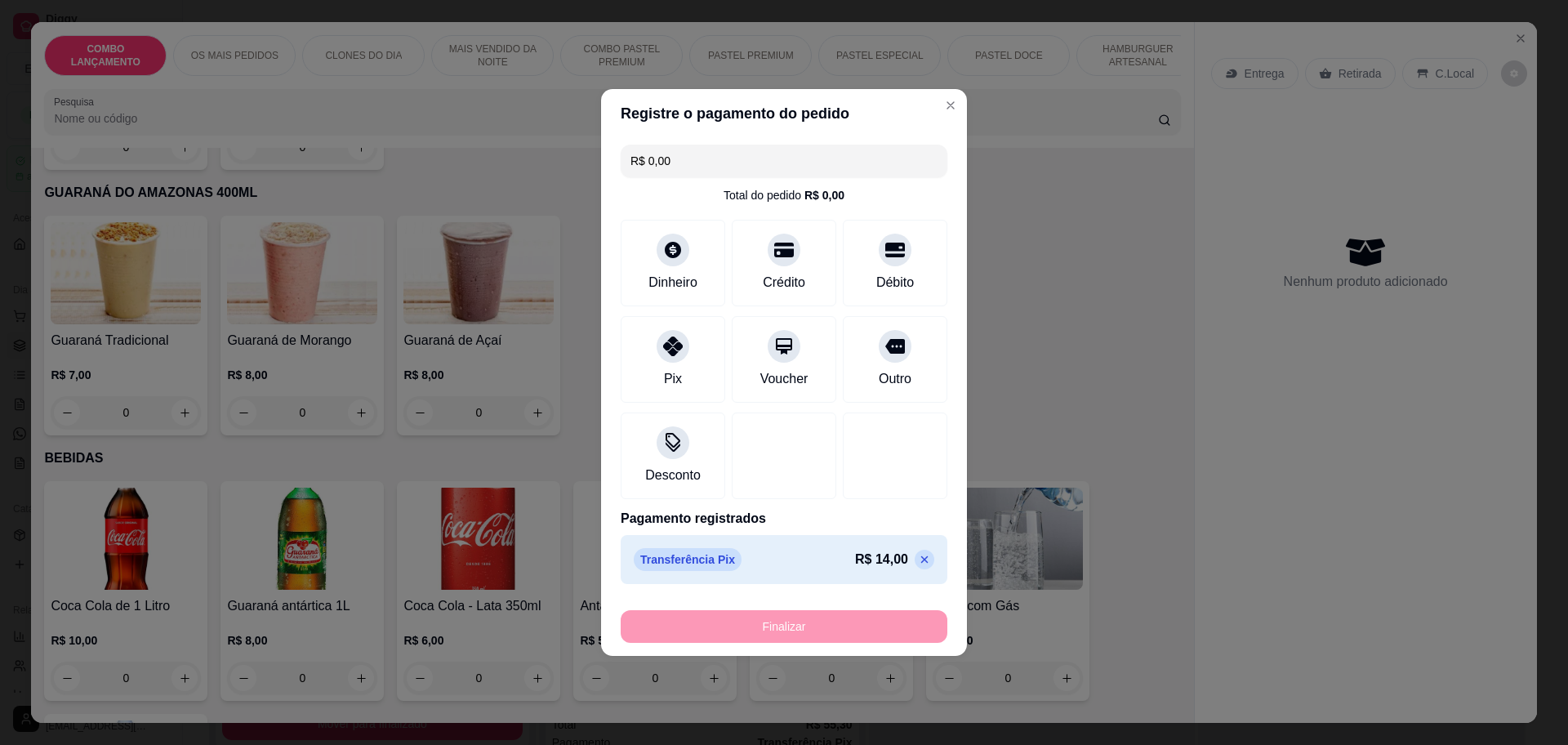
type input "-R$ 14,00"
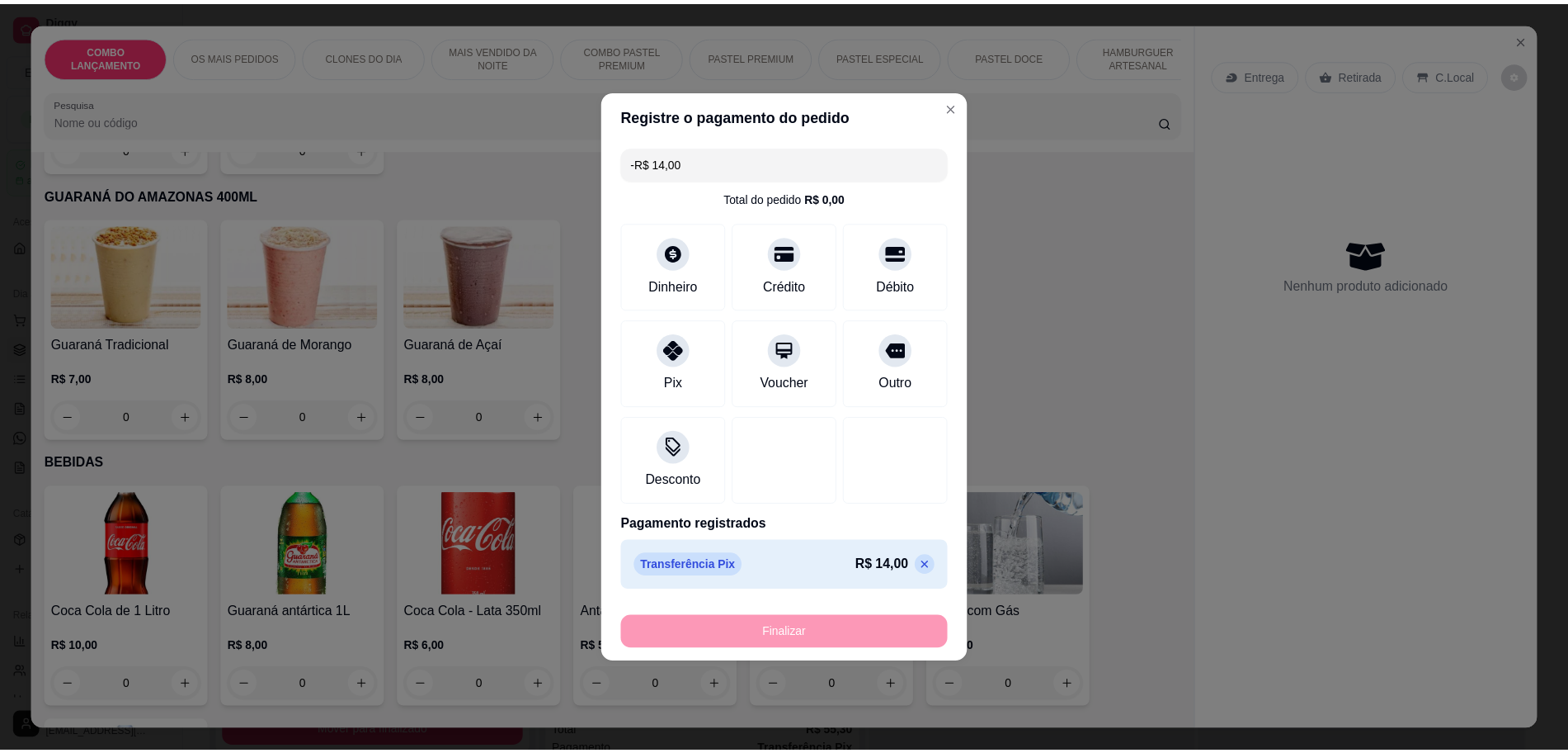
scroll to position [5024, 0]
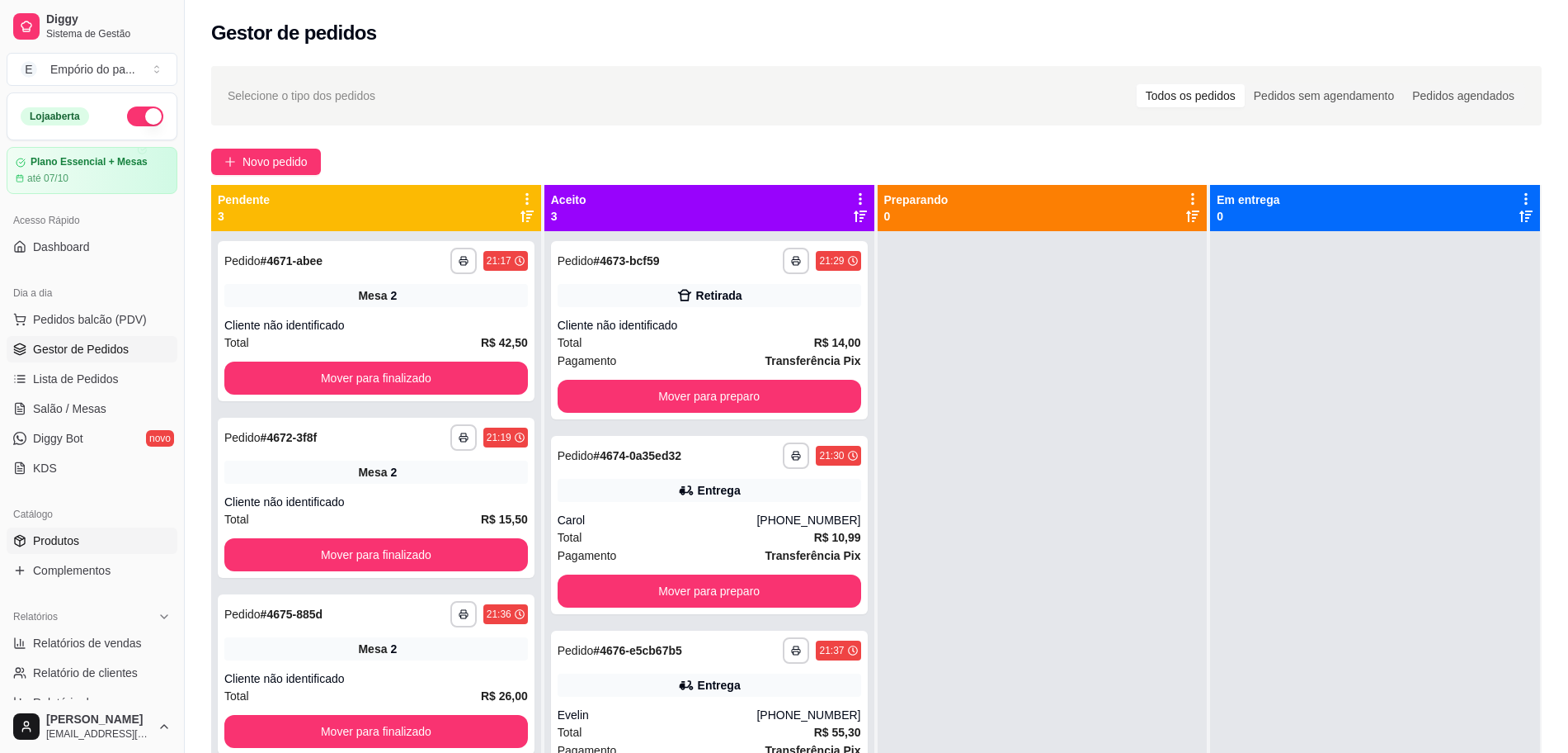
click at [102, 540] on link "Produtos" at bounding box center [92, 540] width 171 height 27
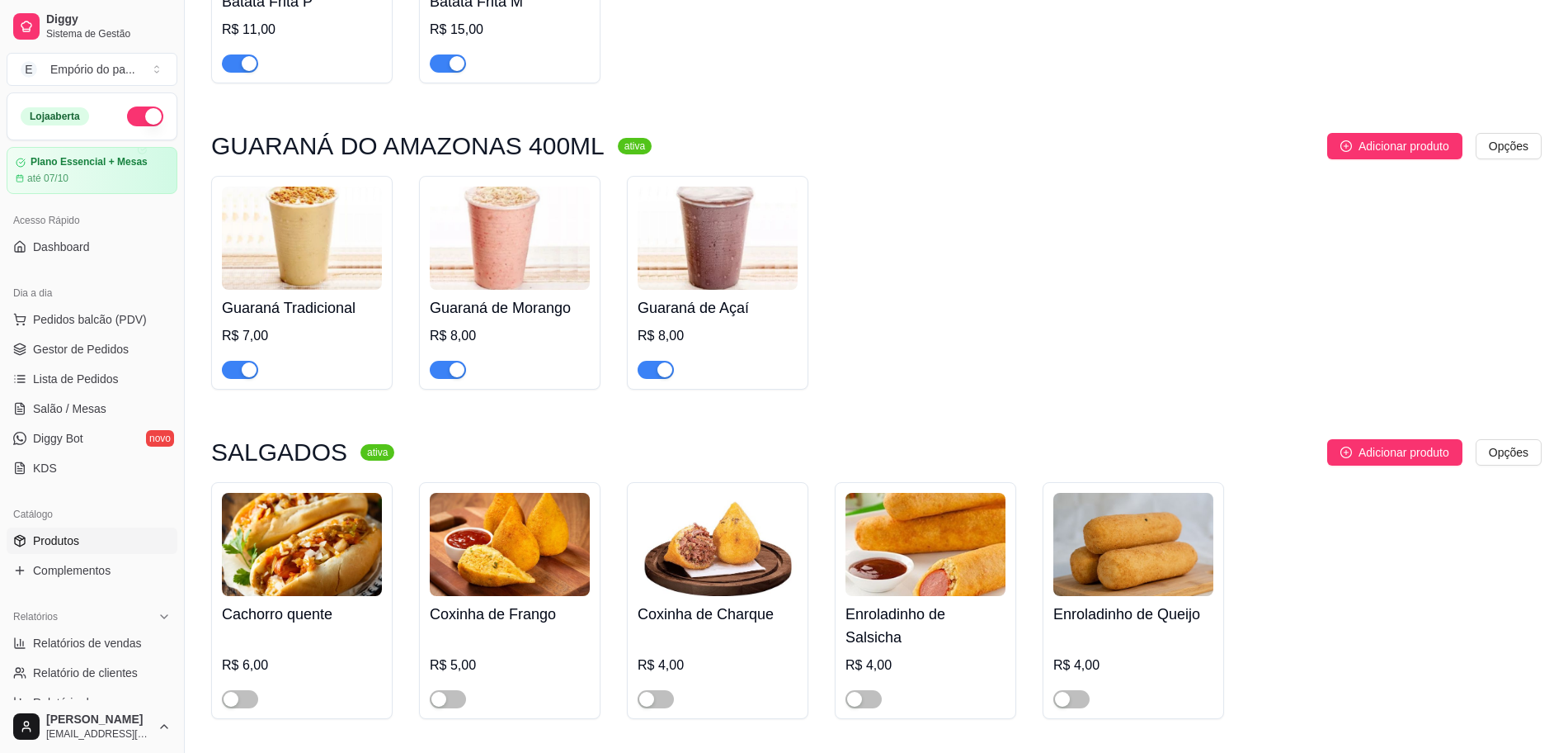
scroll to position [5984, 0]
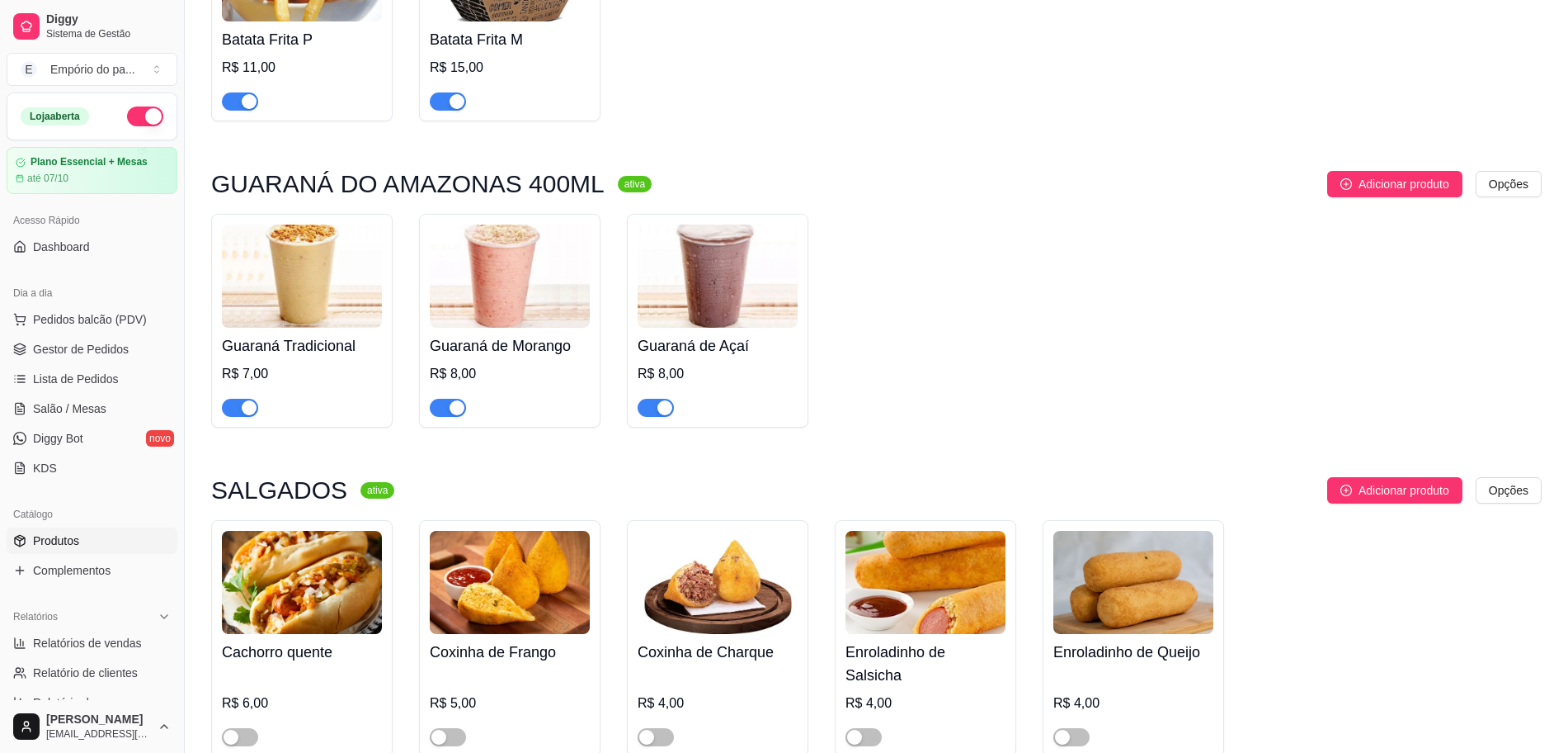
click at [441, 397] on div at bounding box center [447, 407] width 37 height 20
click at [452, 400] on div "button" at bounding box center [456, 407] width 15 height 15
click at [668, 400] on div "button" at bounding box center [664, 407] width 15 height 15
click at [122, 342] on span "Gestor de Pedidos" at bounding box center [81, 349] width 95 height 17
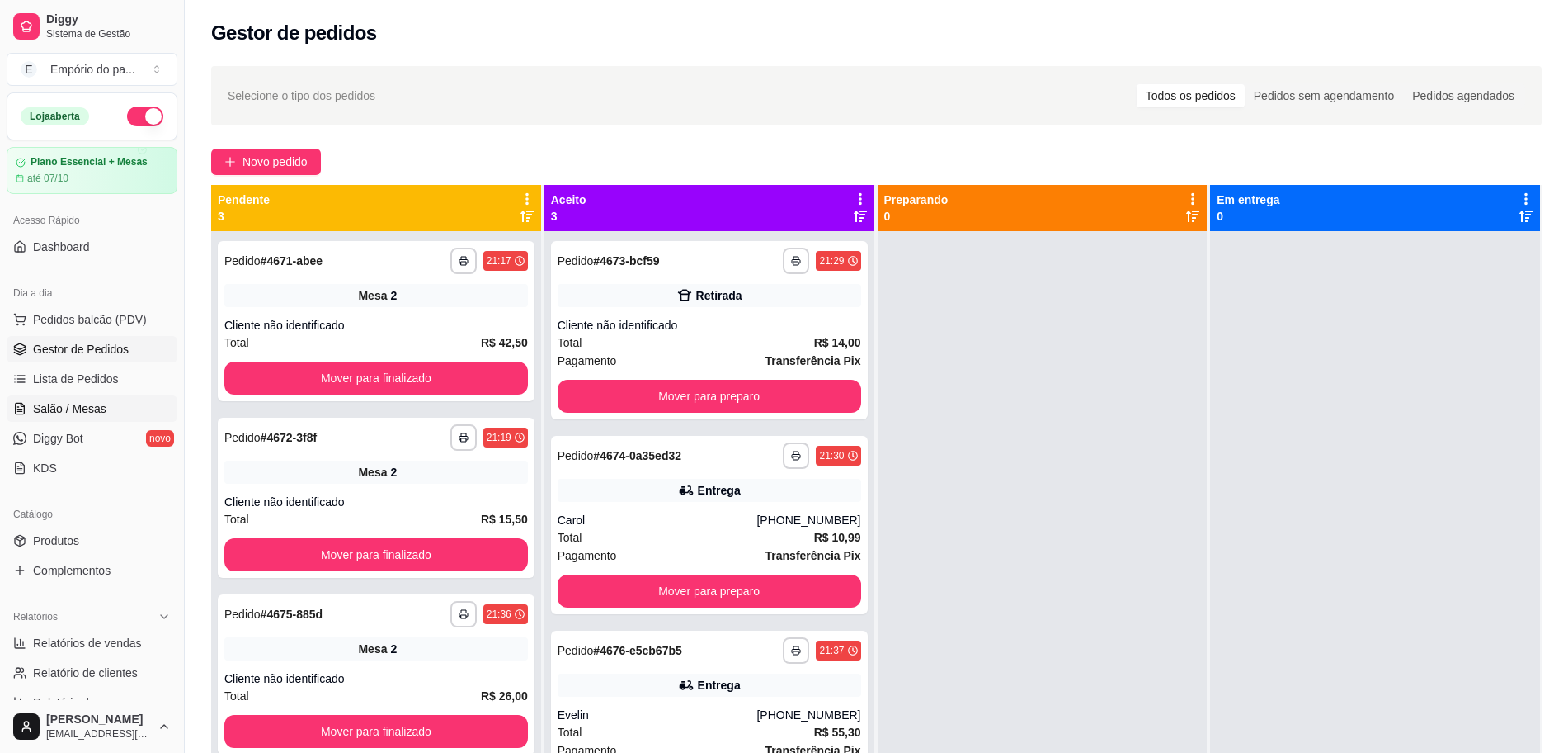
click at [128, 405] on link "Salão / Mesas" at bounding box center [92, 408] width 171 height 27
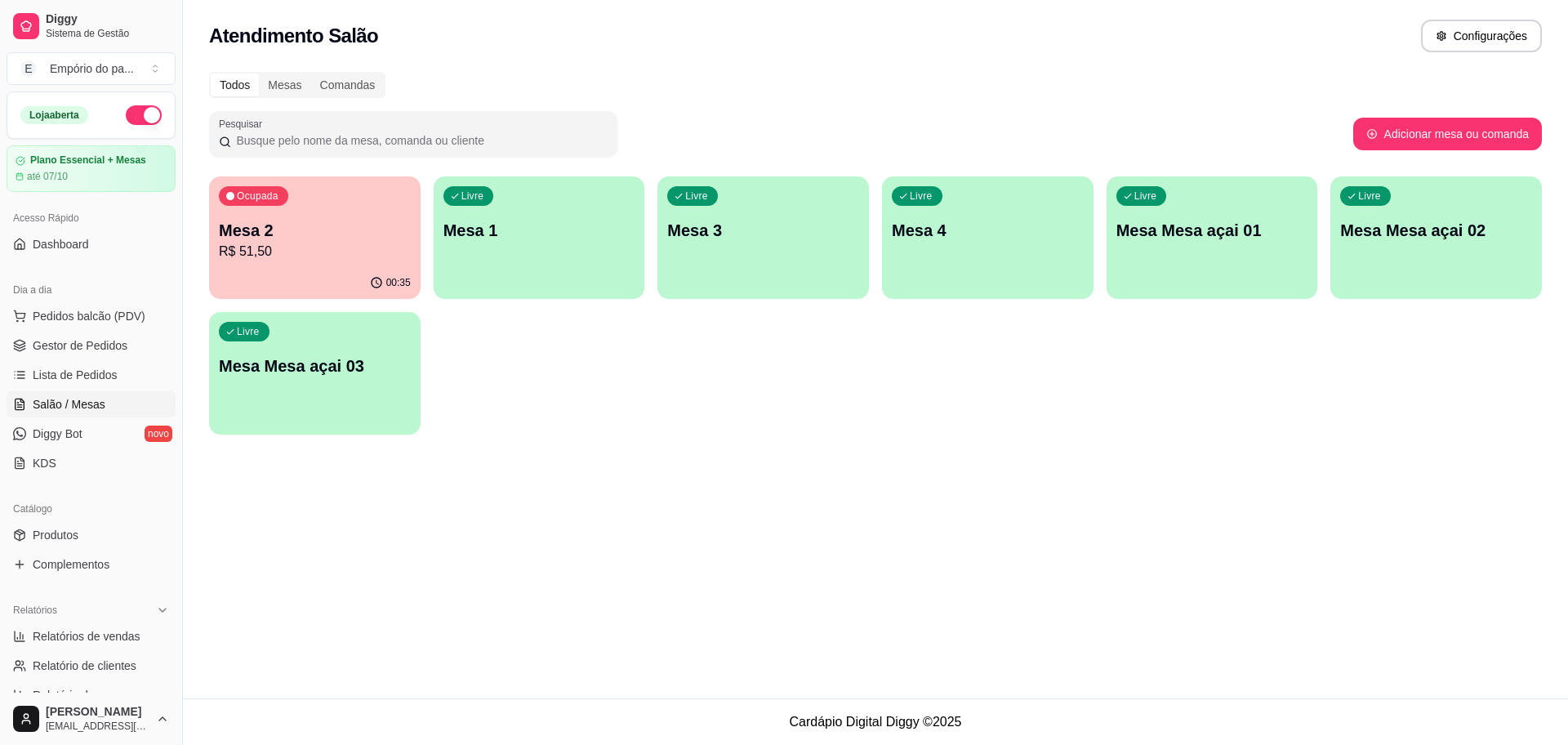
click at [381, 217] on div "Ocupada Mesa 2 R$ 51,50" at bounding box center [314, 221] width 212 height 91
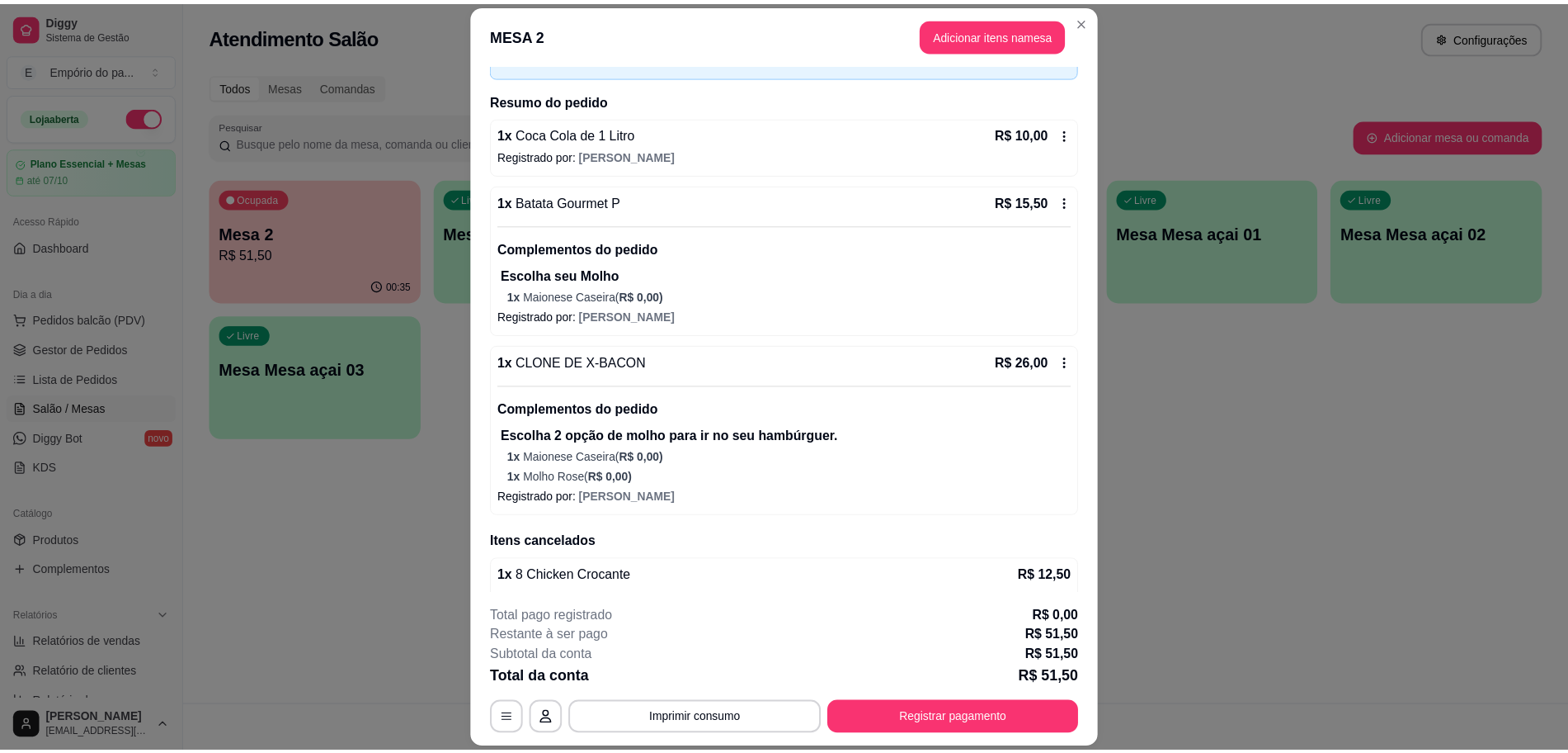
scroll to position [393, 0]
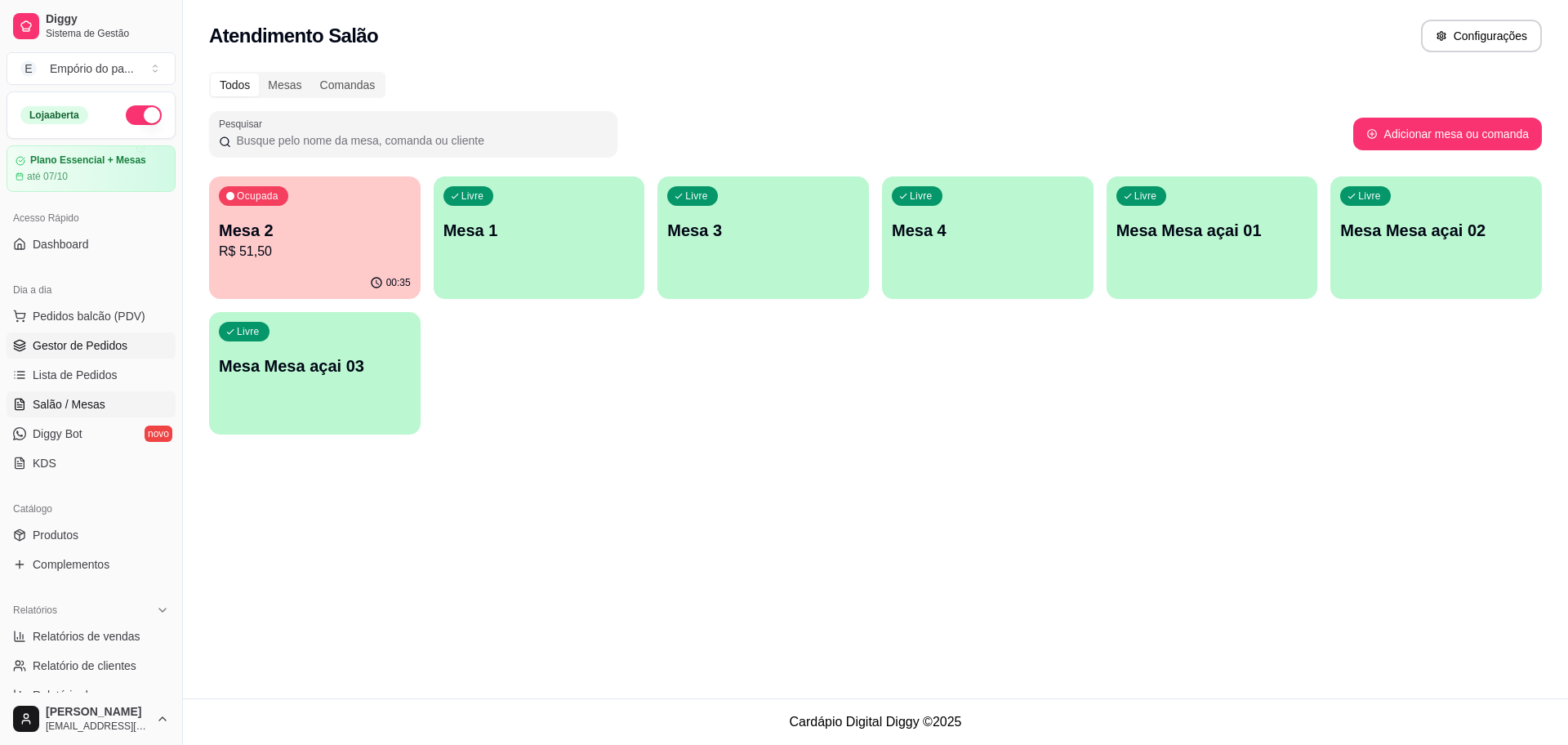
click at [131, 337] on link "Gestor de Pedidos" at bounding box center [92, 345] width 169 height 27
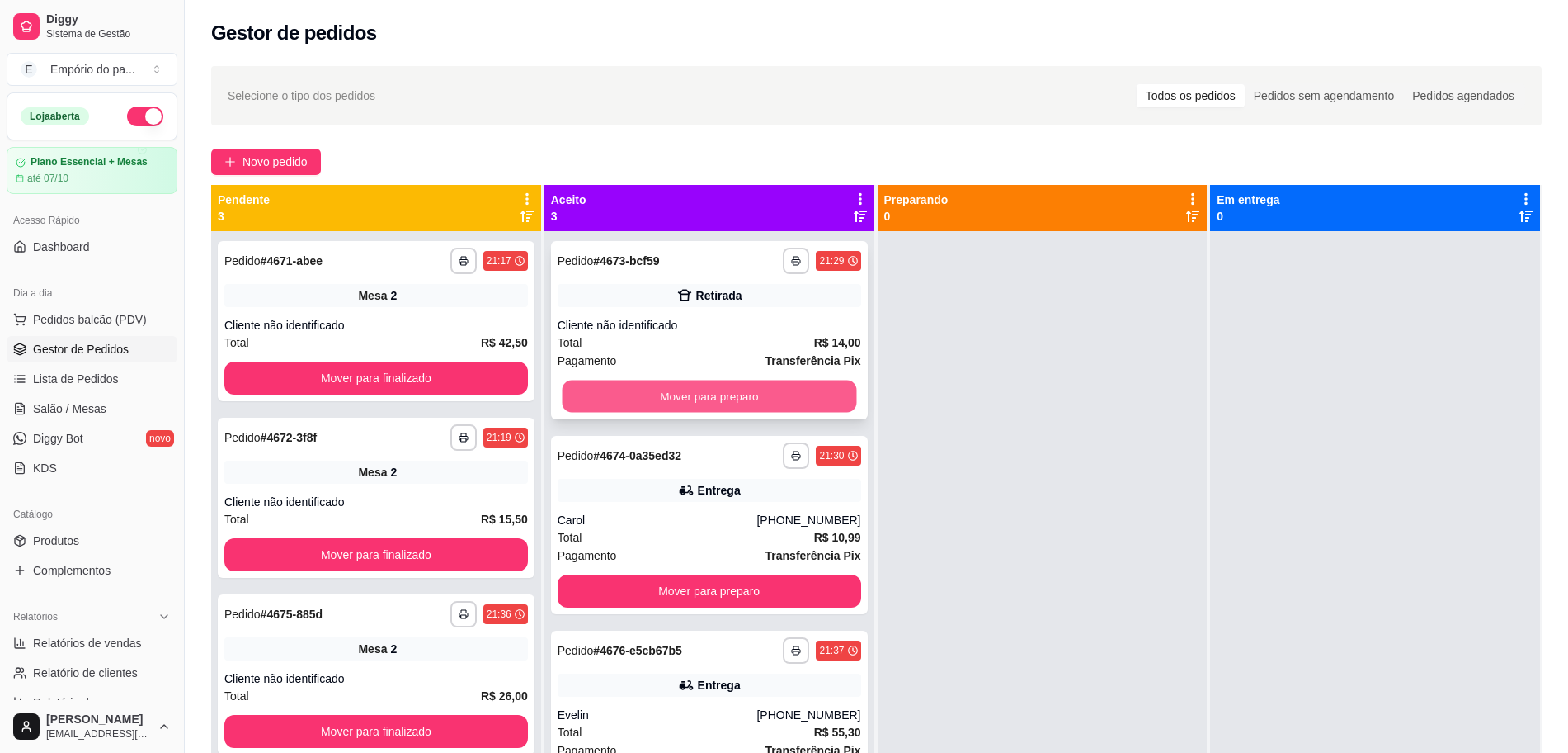
click at [643, 389] on button "Mover para preparo" at bounding box center [709, 397] width 294 height 32
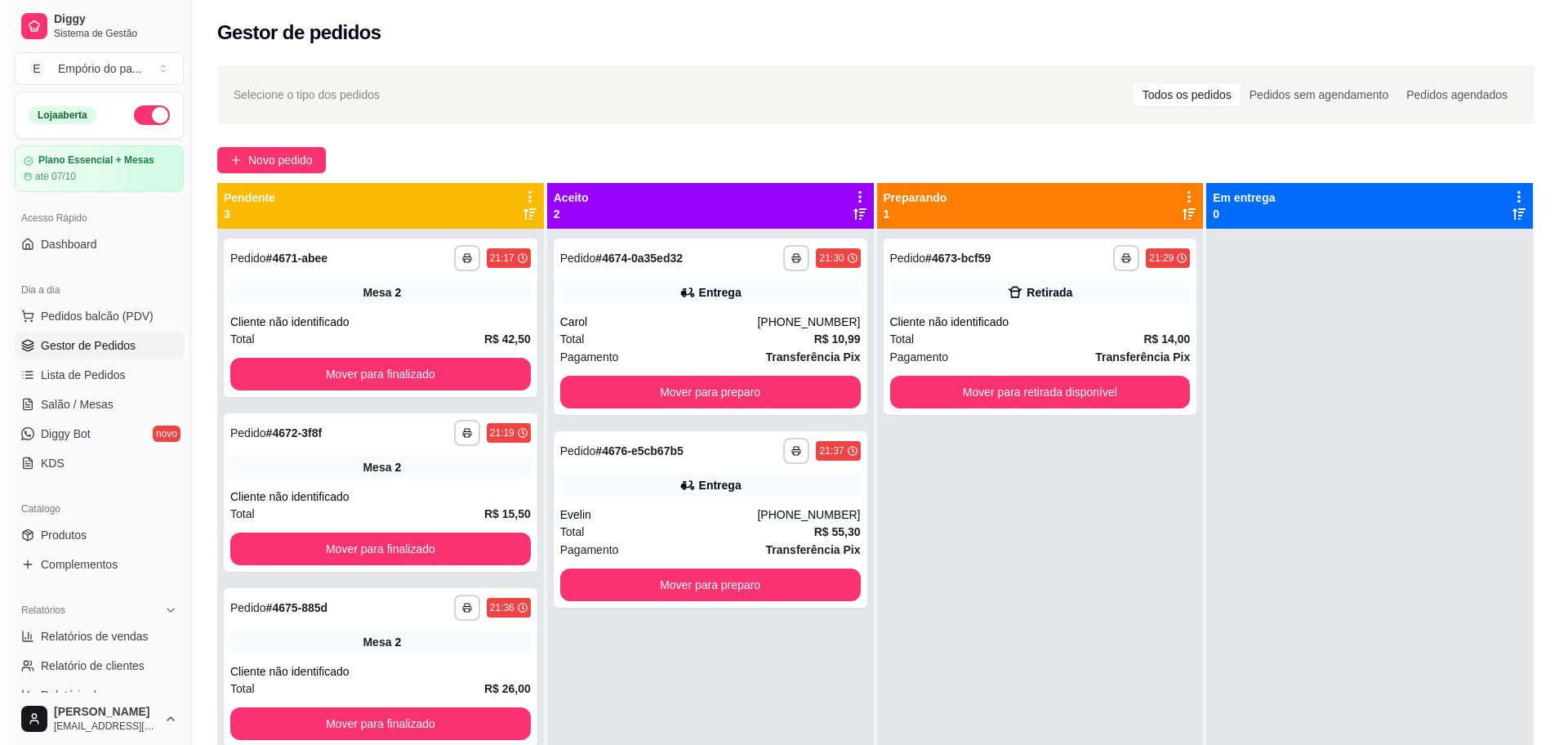
scroll to position [45, 0]
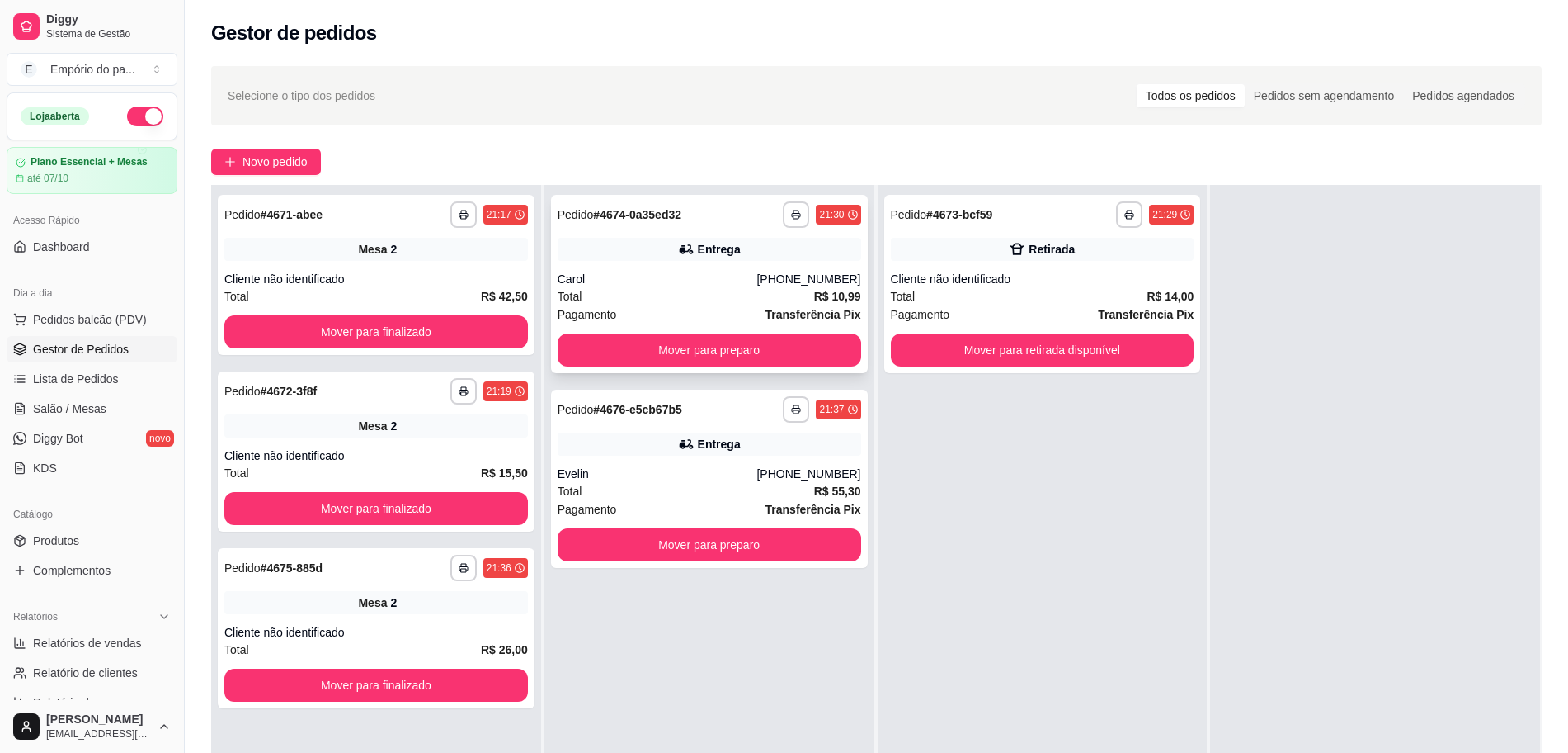
click at [695, 282] on div "Carol" at bounding box center [657, 279] width 200 height 17
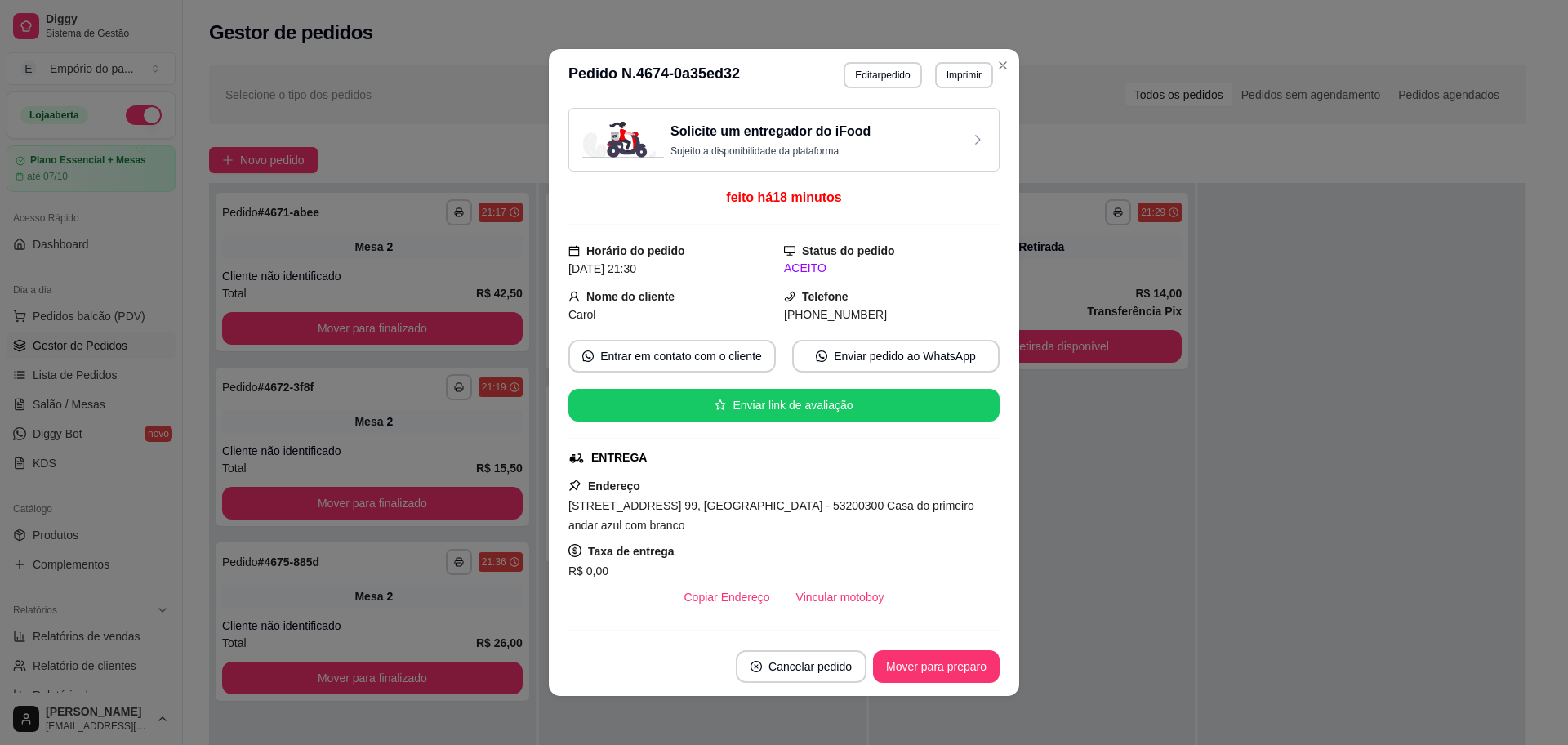
scroll to position [229, 0]
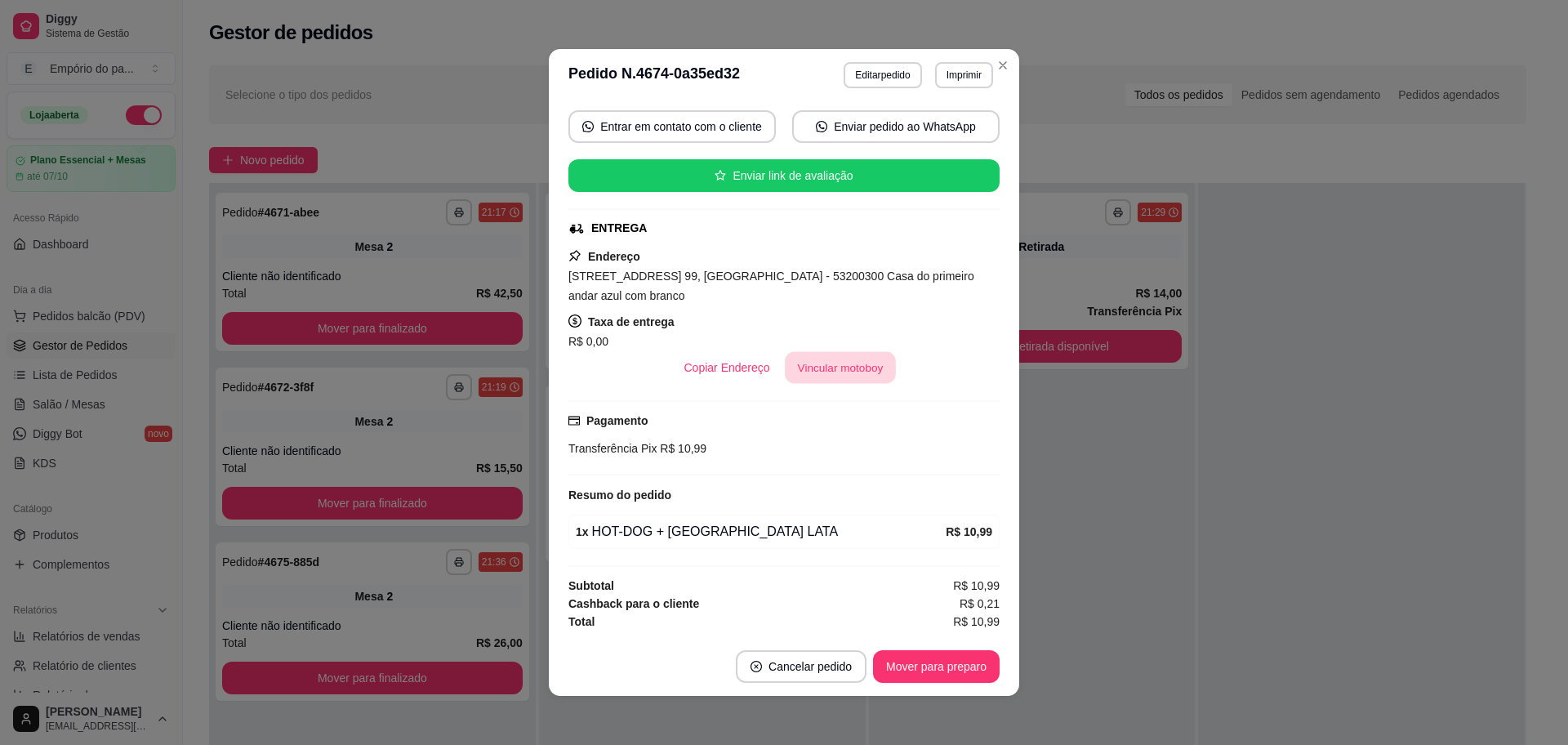
click at [864, 359] on button "Vincular motoboy" at bounding box center [840, 368] width 111 height 31
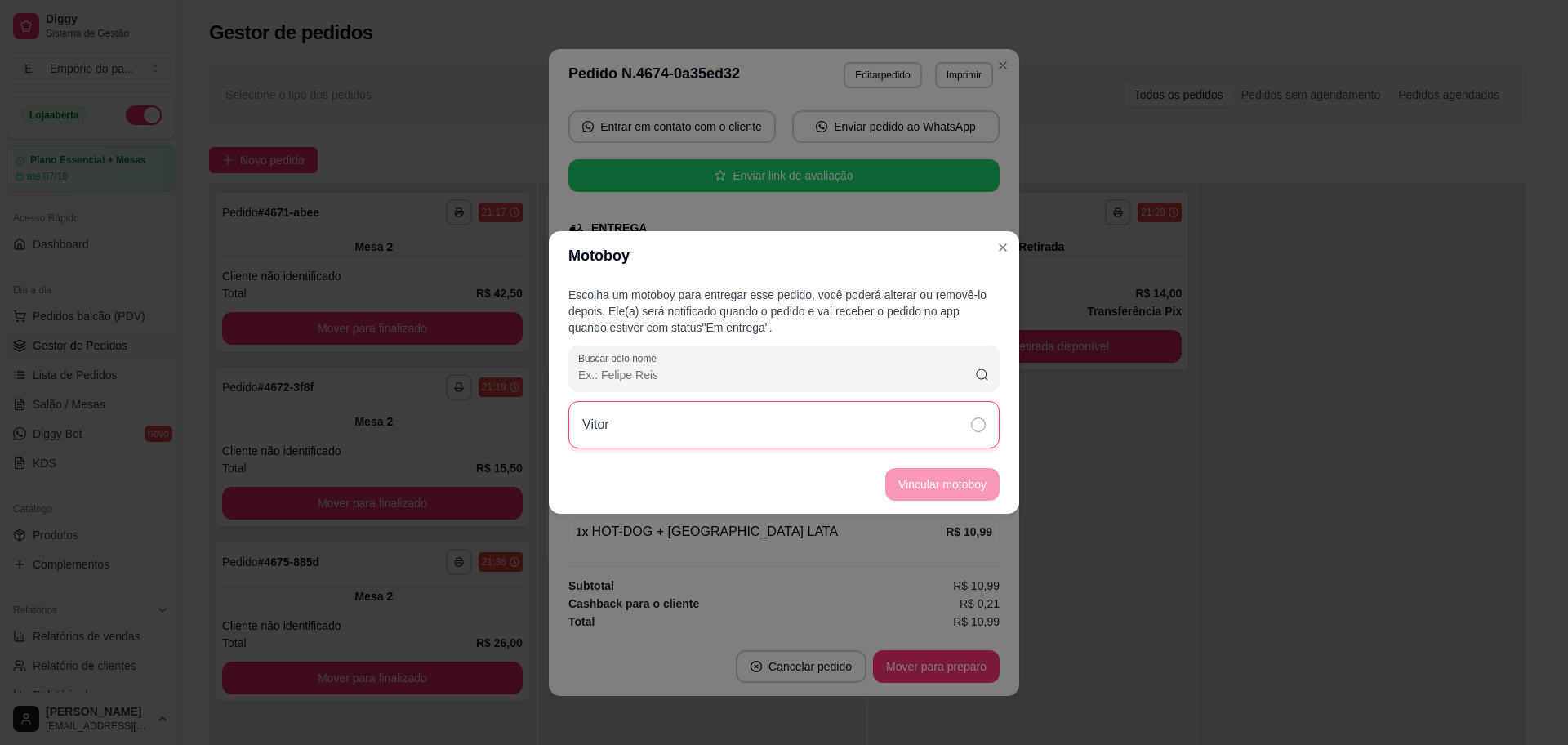
click at [853, 411] on div "Vitor" at bounding box center [784, 424] width 431 height 47
click at [928, 487] on button "Vincular motoboy" at bounding box center [942, 484] width 111 height 31
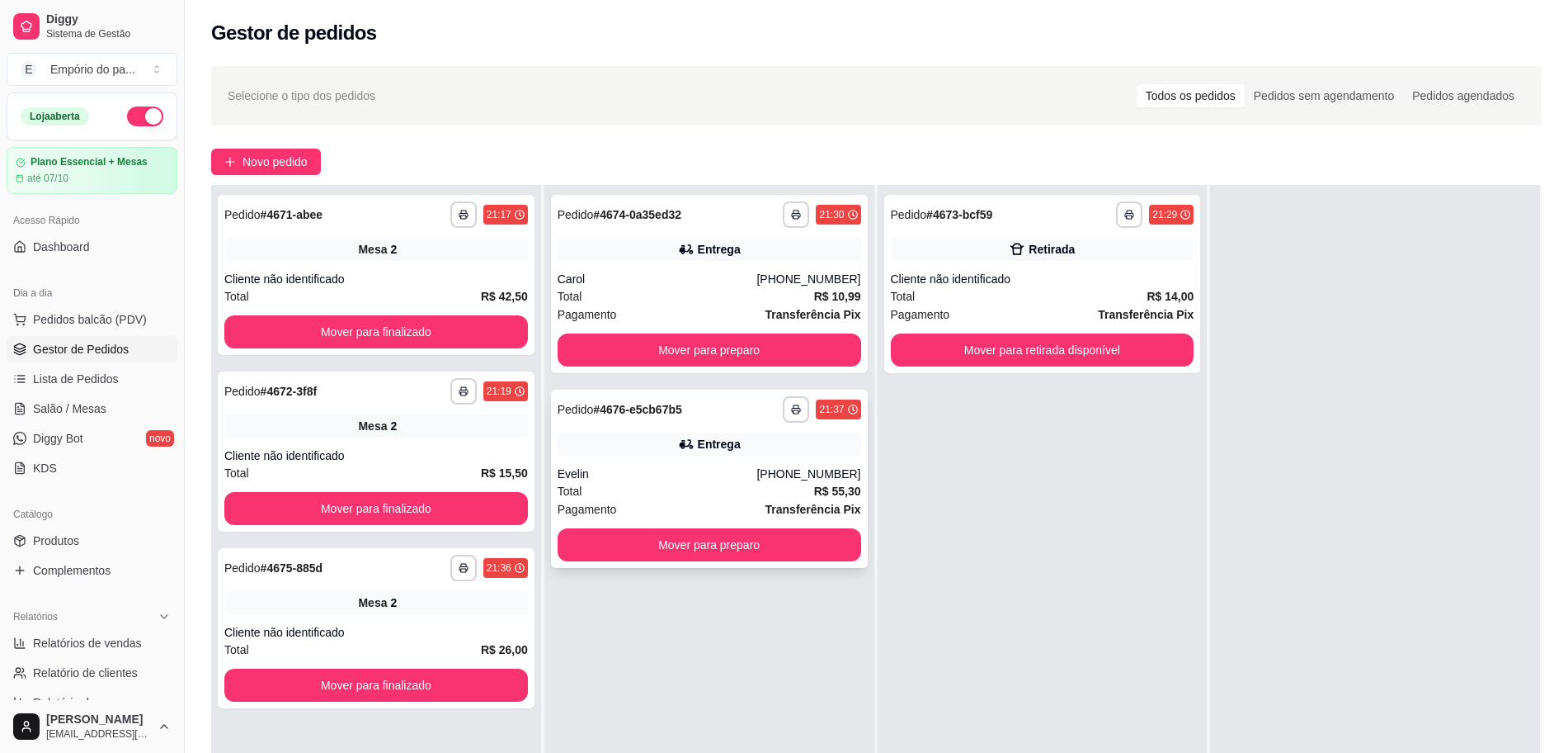
click at [773, 495] on div "Total R$ 55,30" at bounding box center [709, 491] width 303 height 18
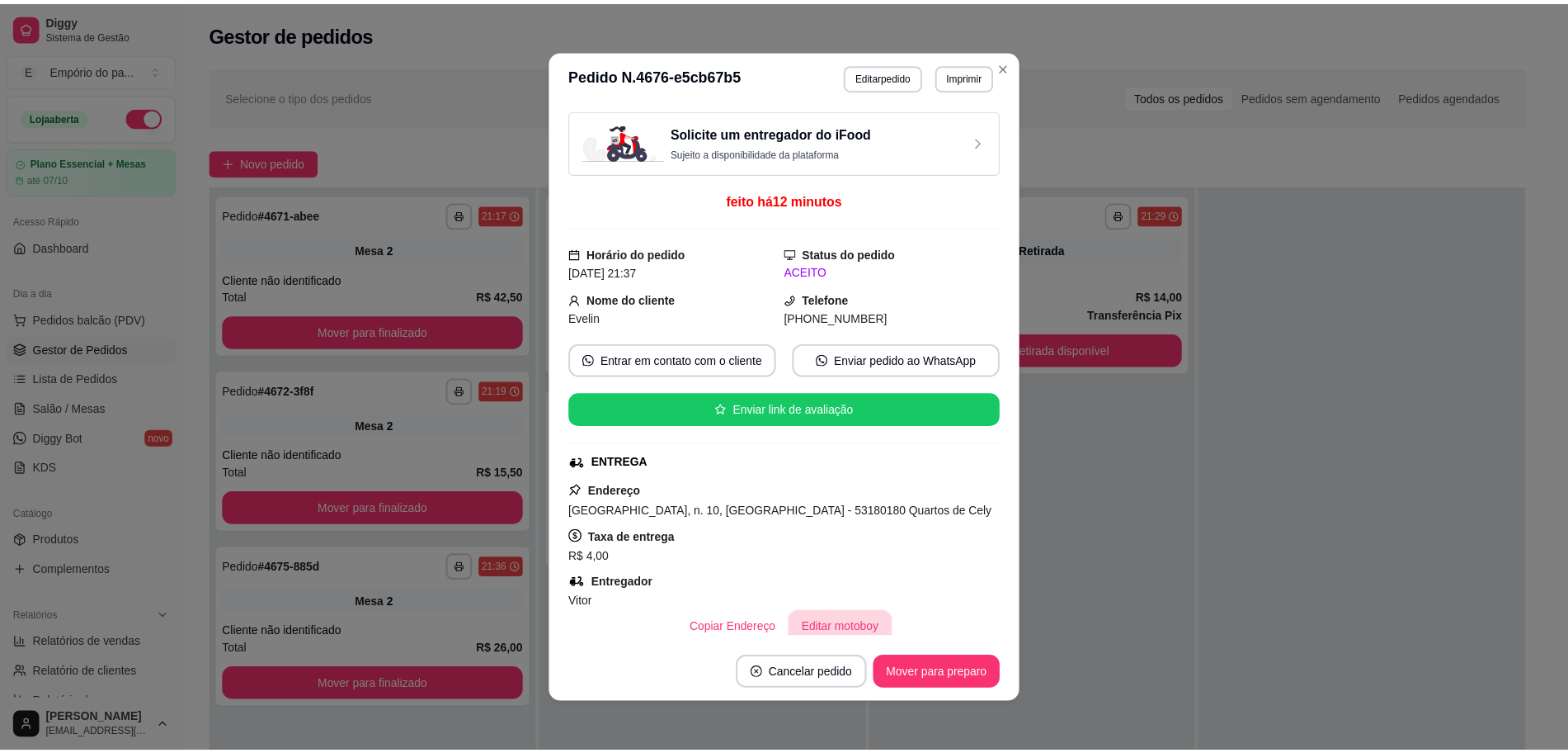
scroll to position [103, 0]
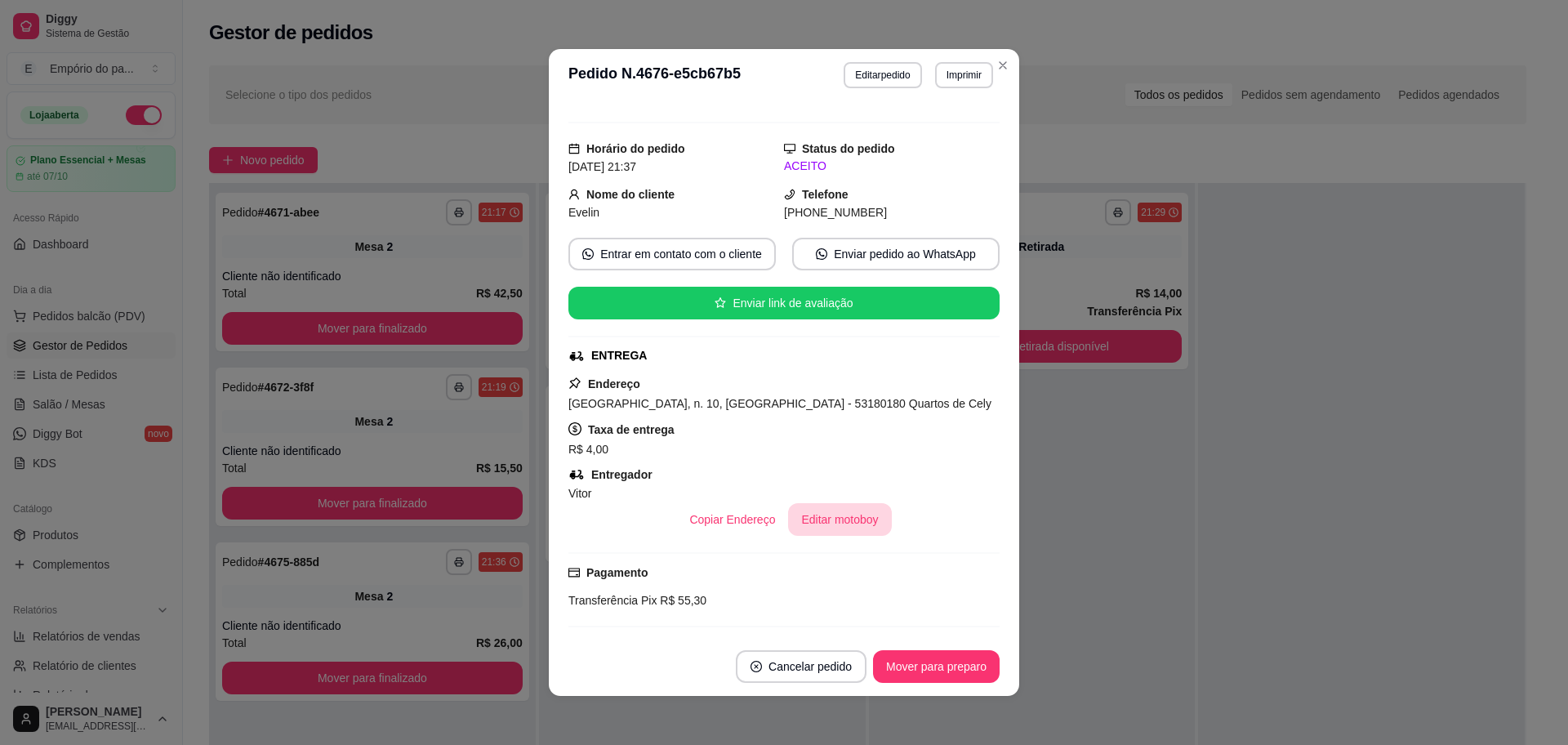
click at [837, 516] on button "Editar motoboy" at bounding box center [840, 519] width 103 height 32
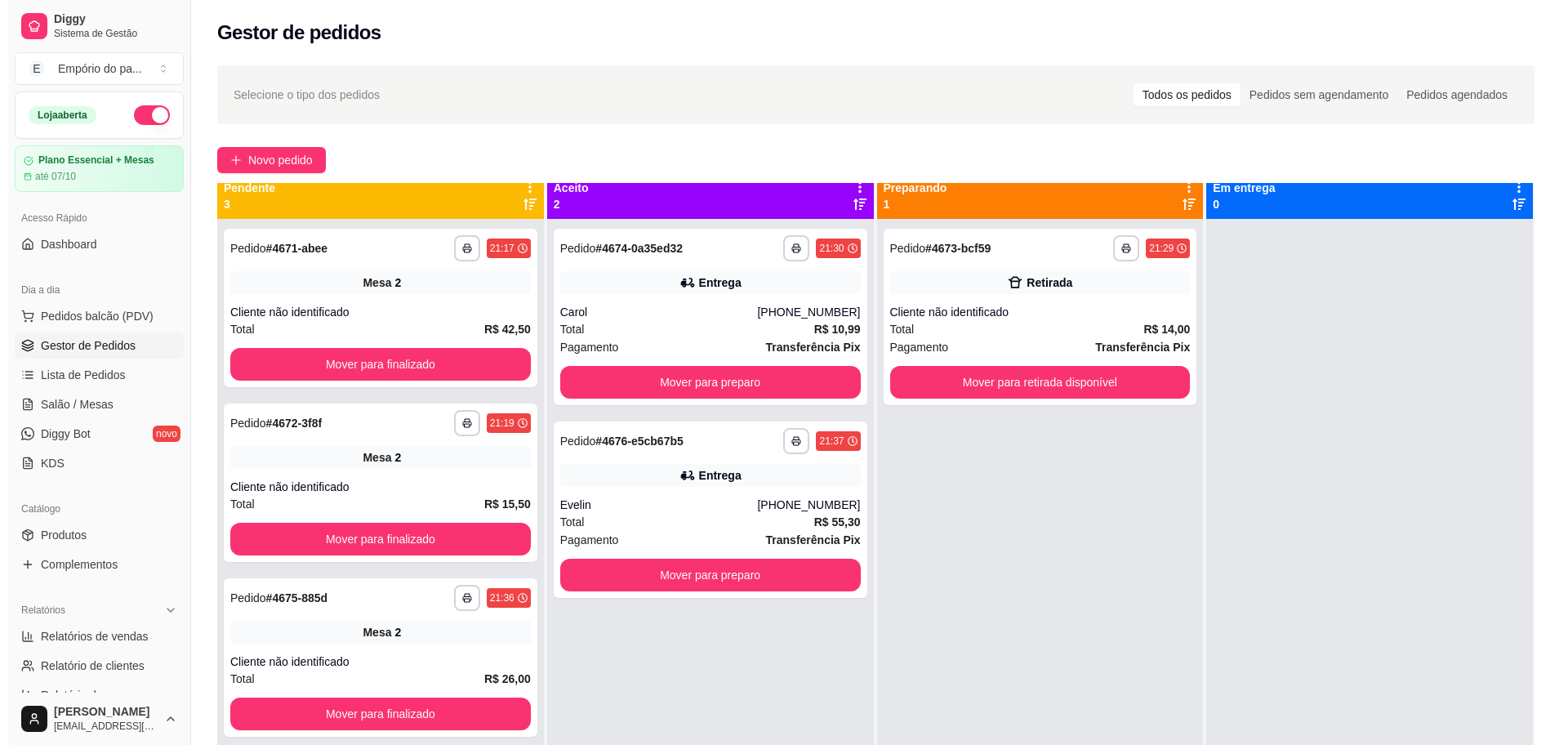
scroll to position [0, 0]
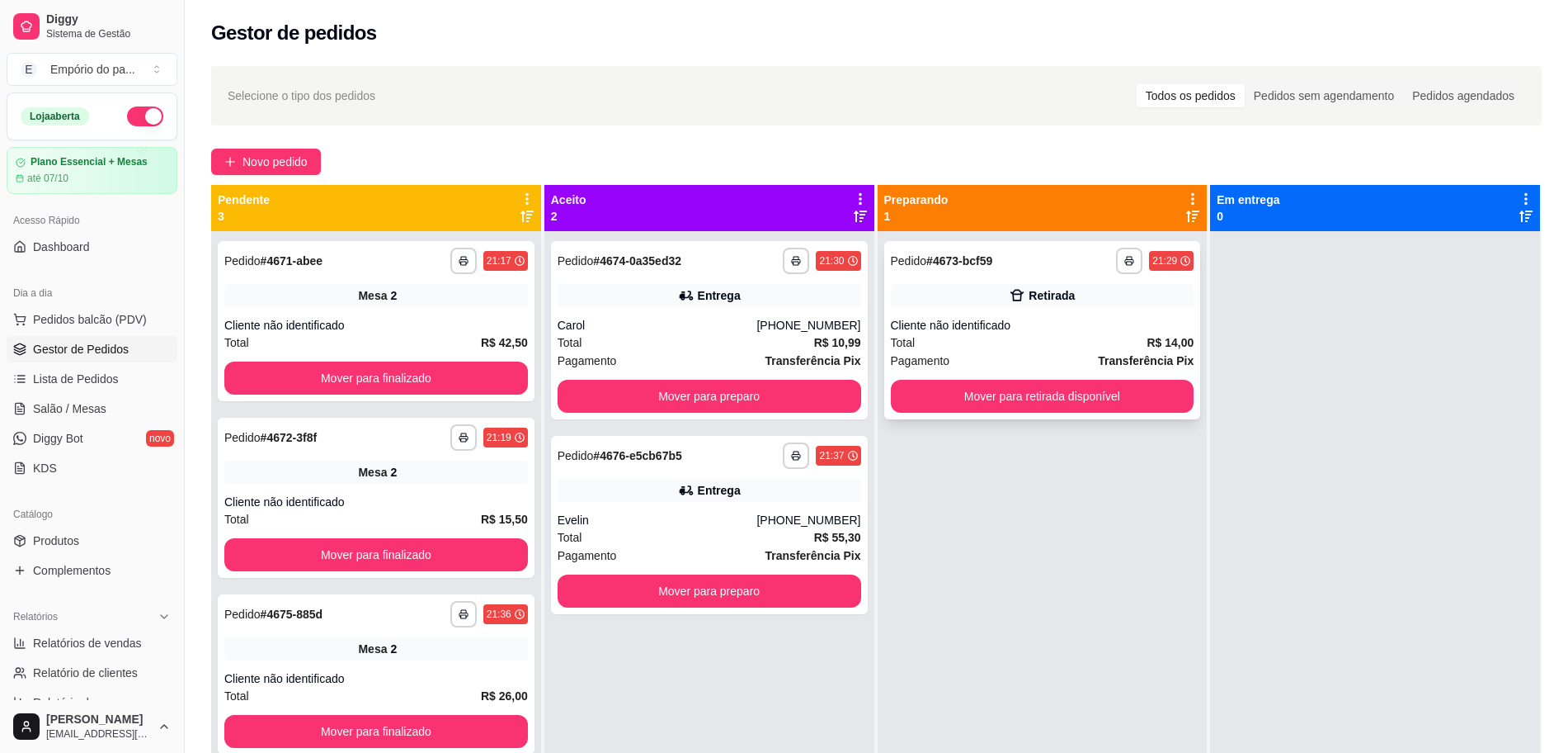
click at [1072, 355] on div "Pagamento Transferência Pix" at bounding box center [1042, 360] width 303 height 18
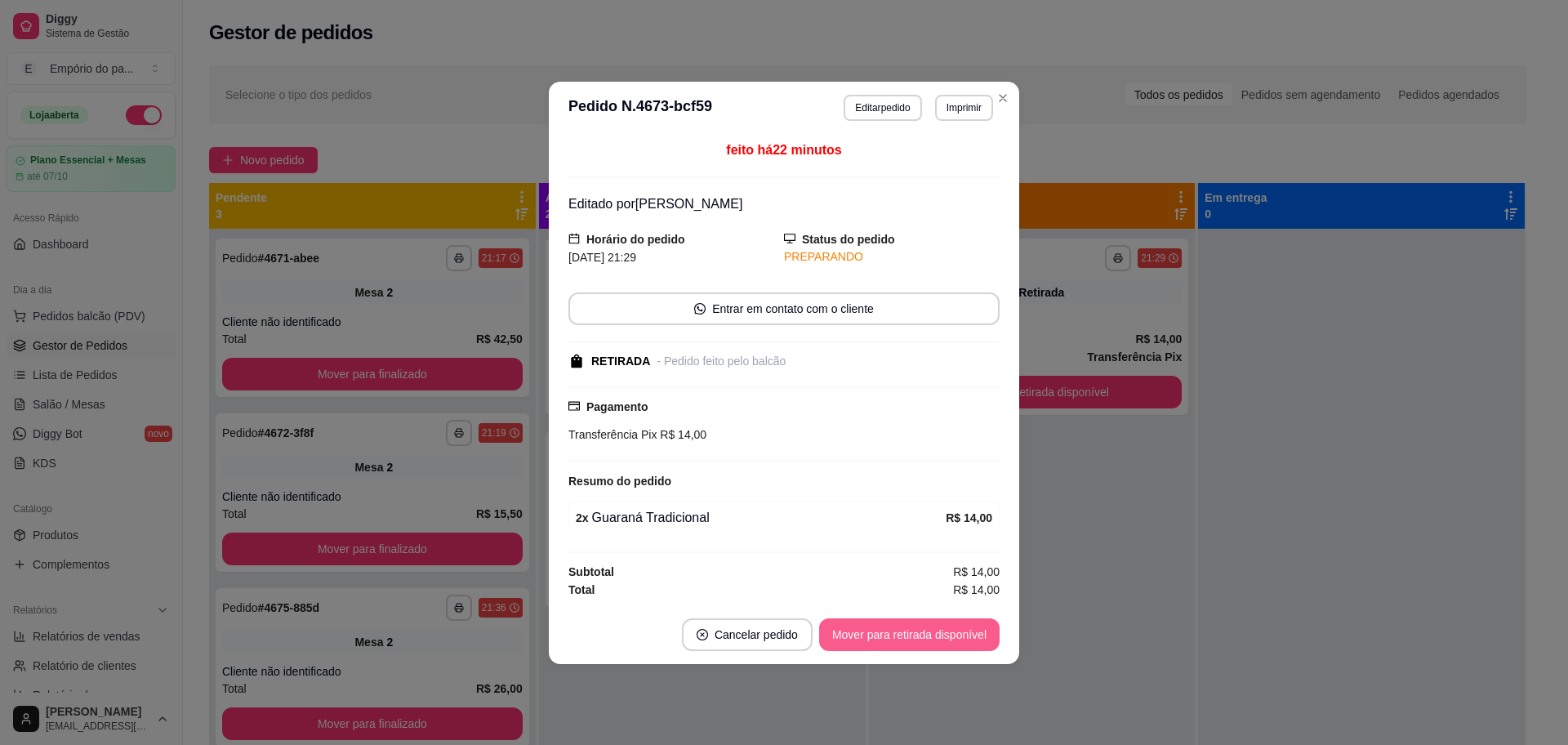
click at [942, 629] on button "Mover para retirada disponível" at bounding box center [909, 634] width 180 height 32
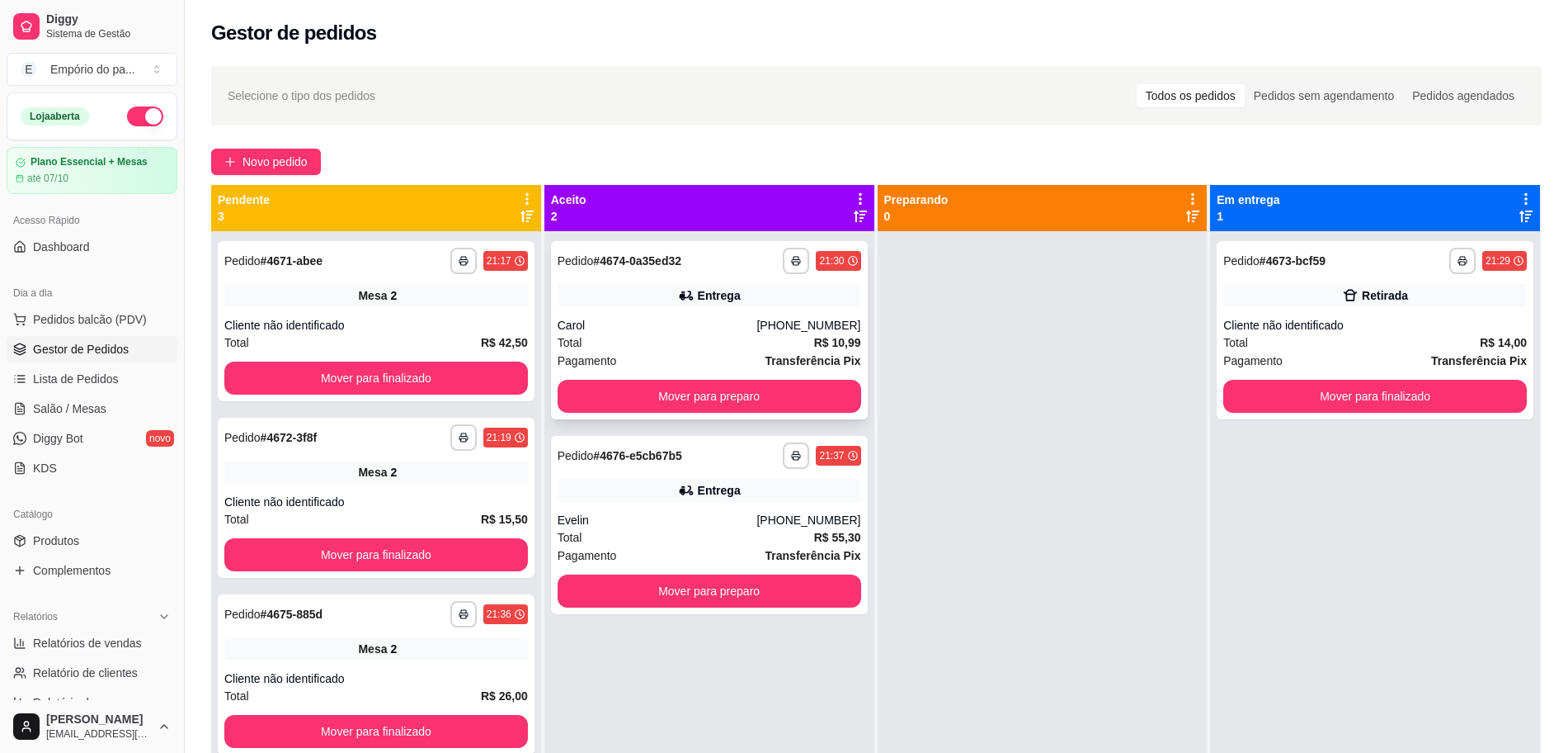
drag, startPoint x: 686, startPoint y: 340, endPoint x: 699, endPoint y: 342, distance: 13.2
click at [699, 342] on div "Total R$ 10,99" at bounding box center [709, 342] width 303 height 18
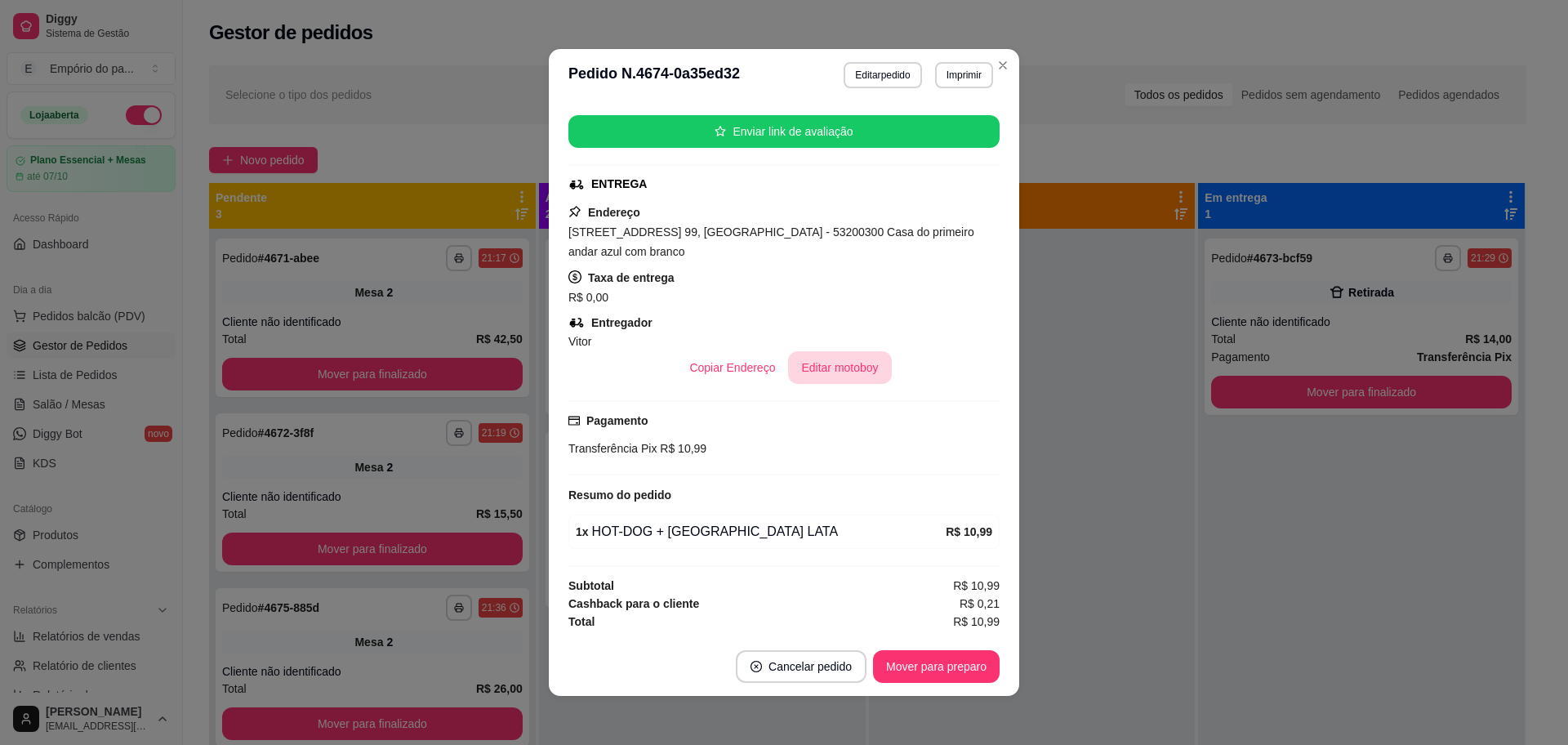
scroll to position [3, 0]
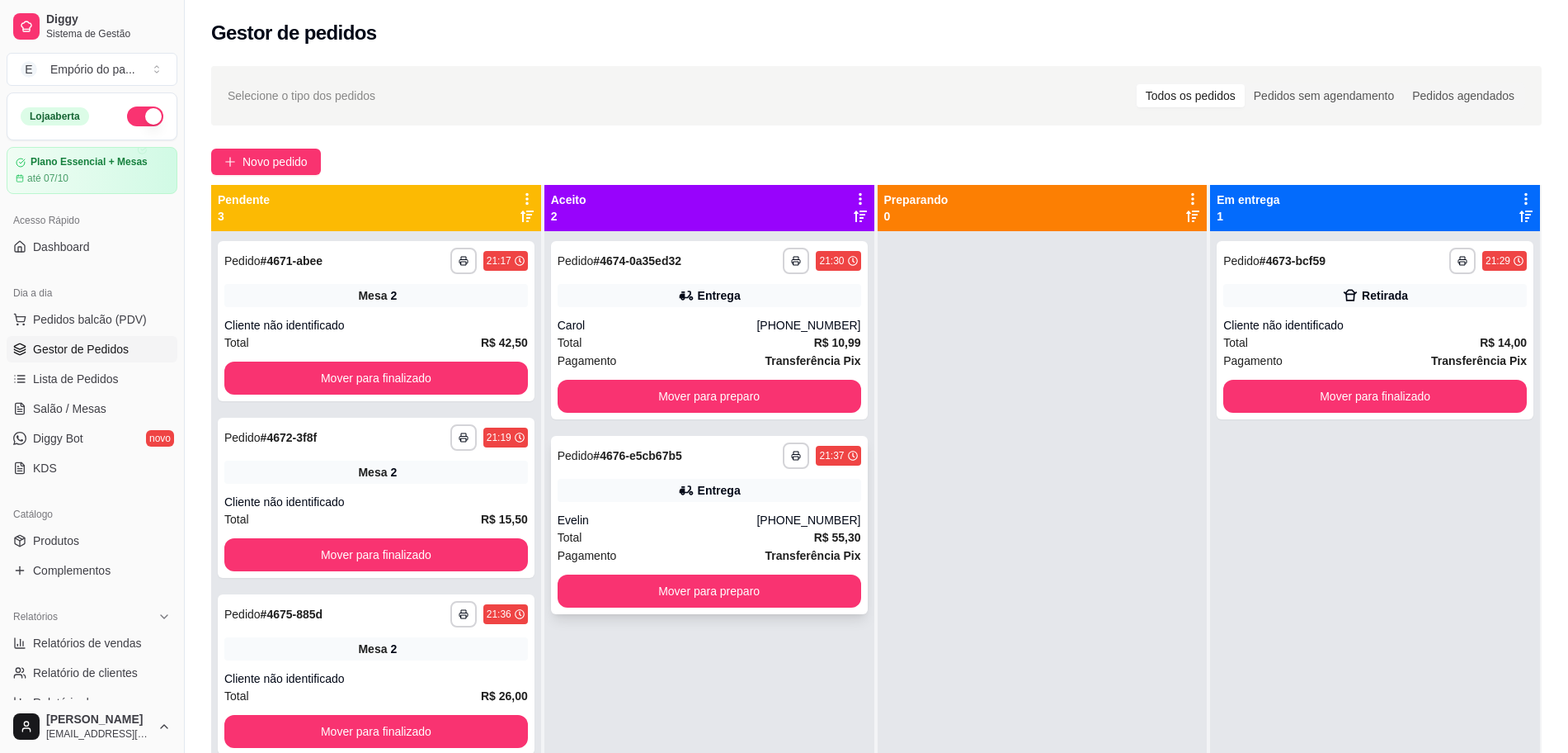
click at [665, 531] on div "Total R$ 55,30" at bounding box center [709, 537] width 303 height 18
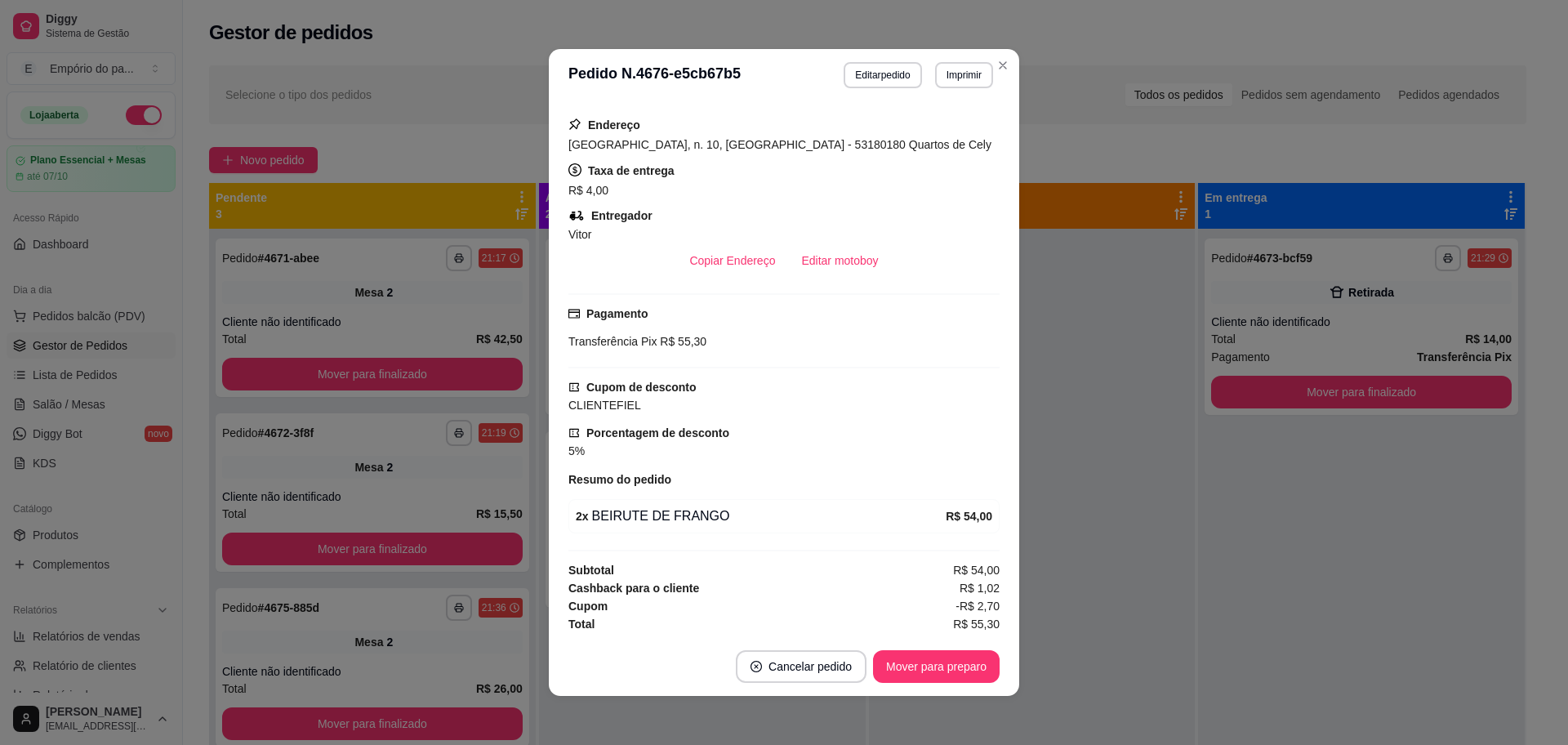
scroll to position [363, 0]
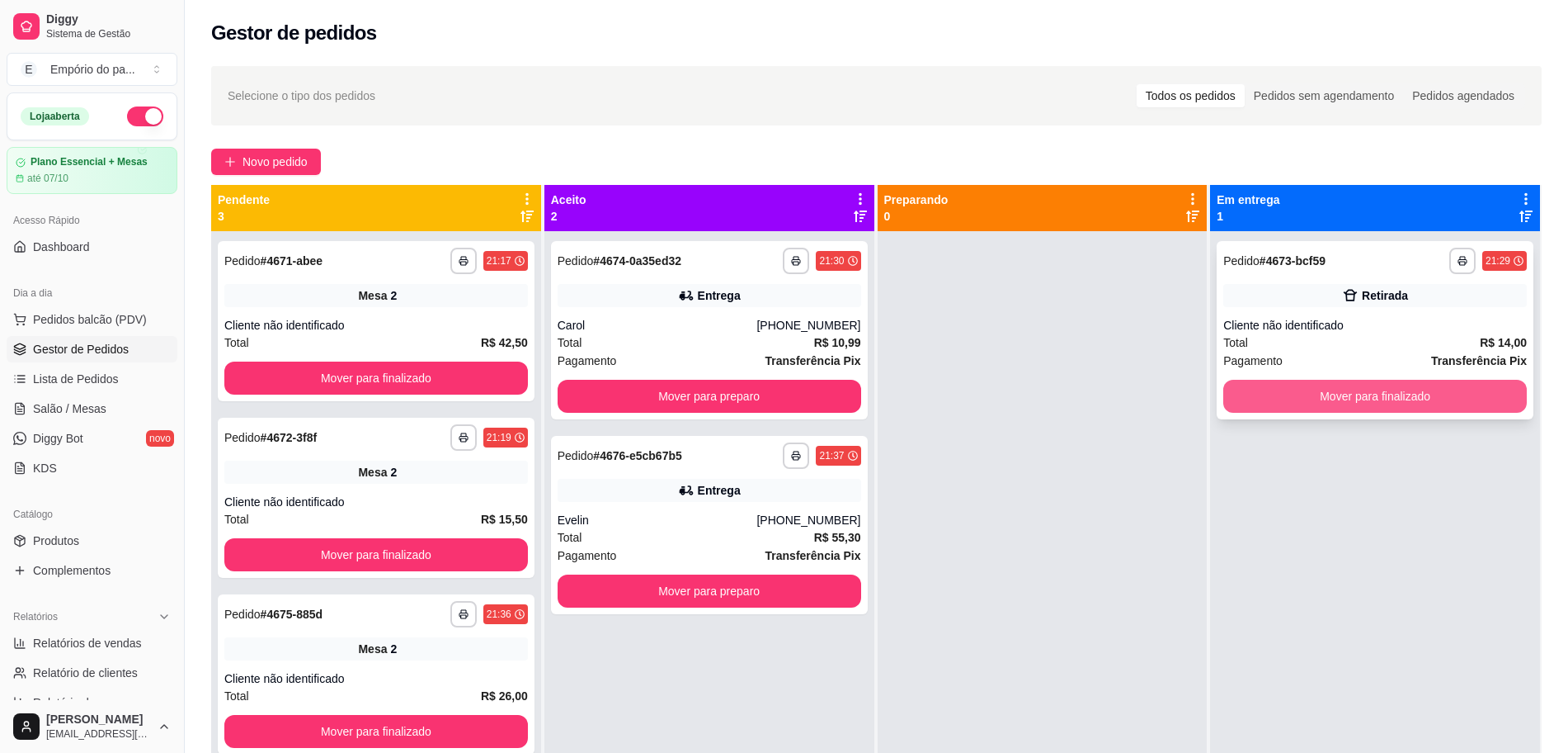
click at [1297, 398] on button "Mover para finalizado" at bounding box center [1374, 396] width 303 height 33
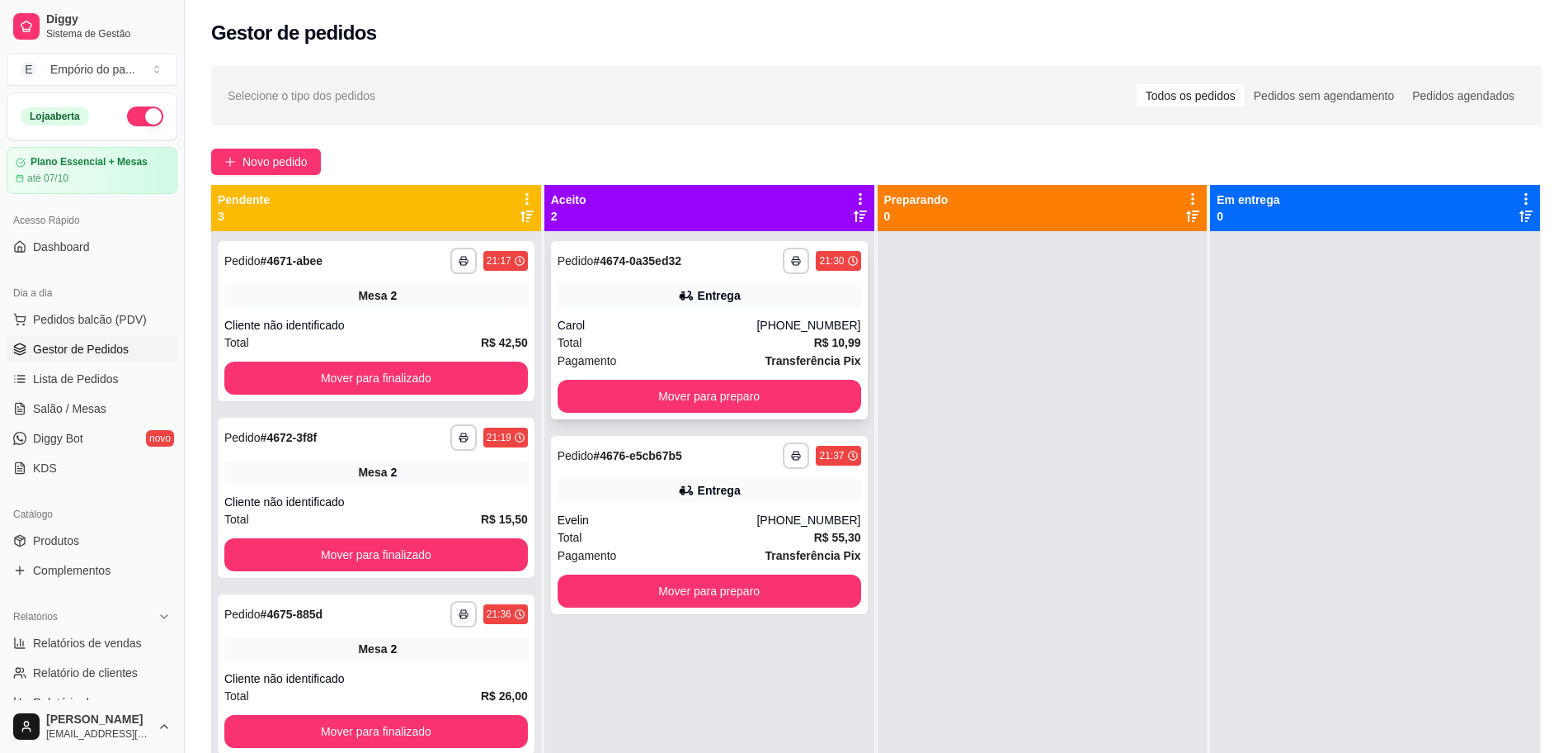
click at [783, 355] on strong "Transferência Pix" at bounding box center [813, 360] width 95 height 13
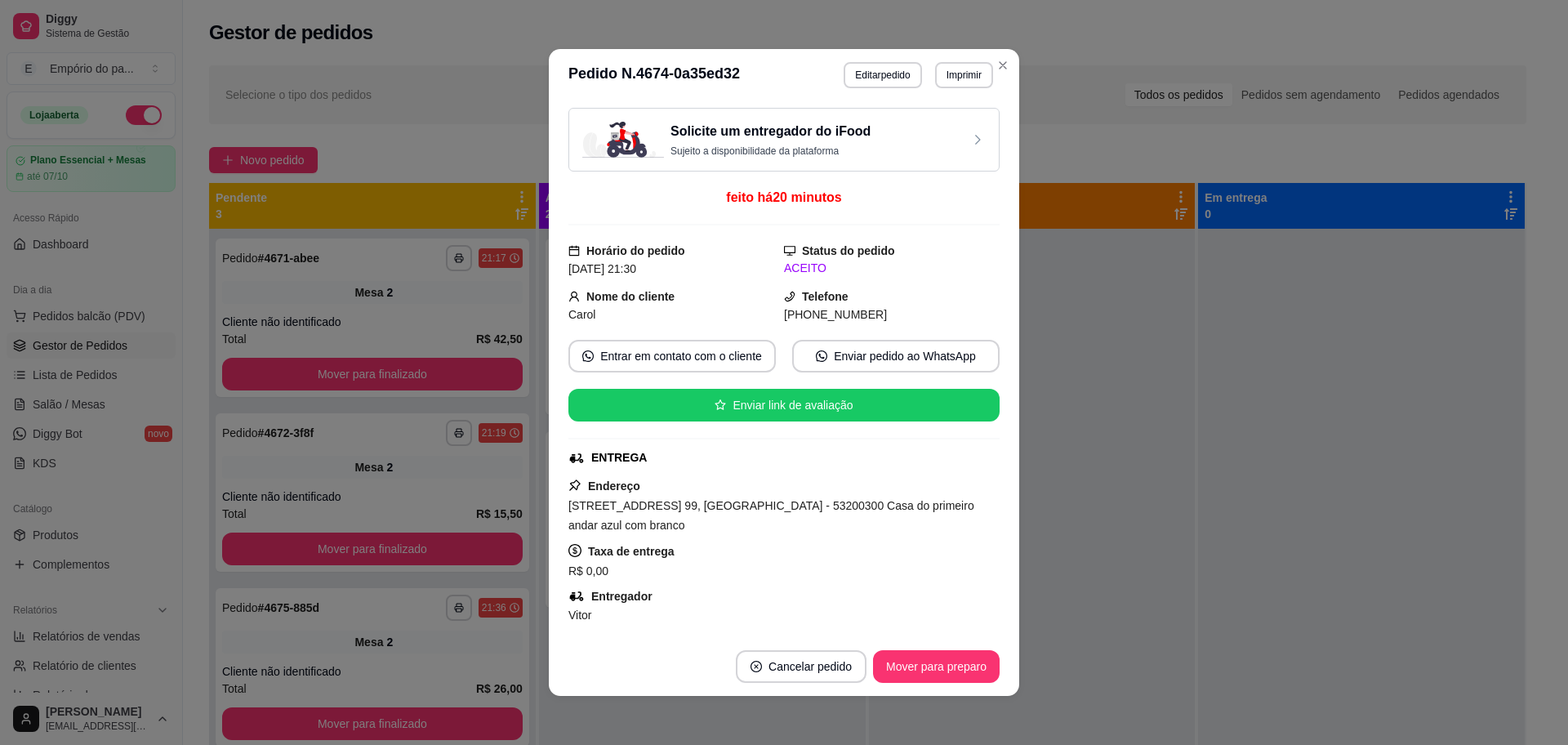
scroll to position [274, 0]
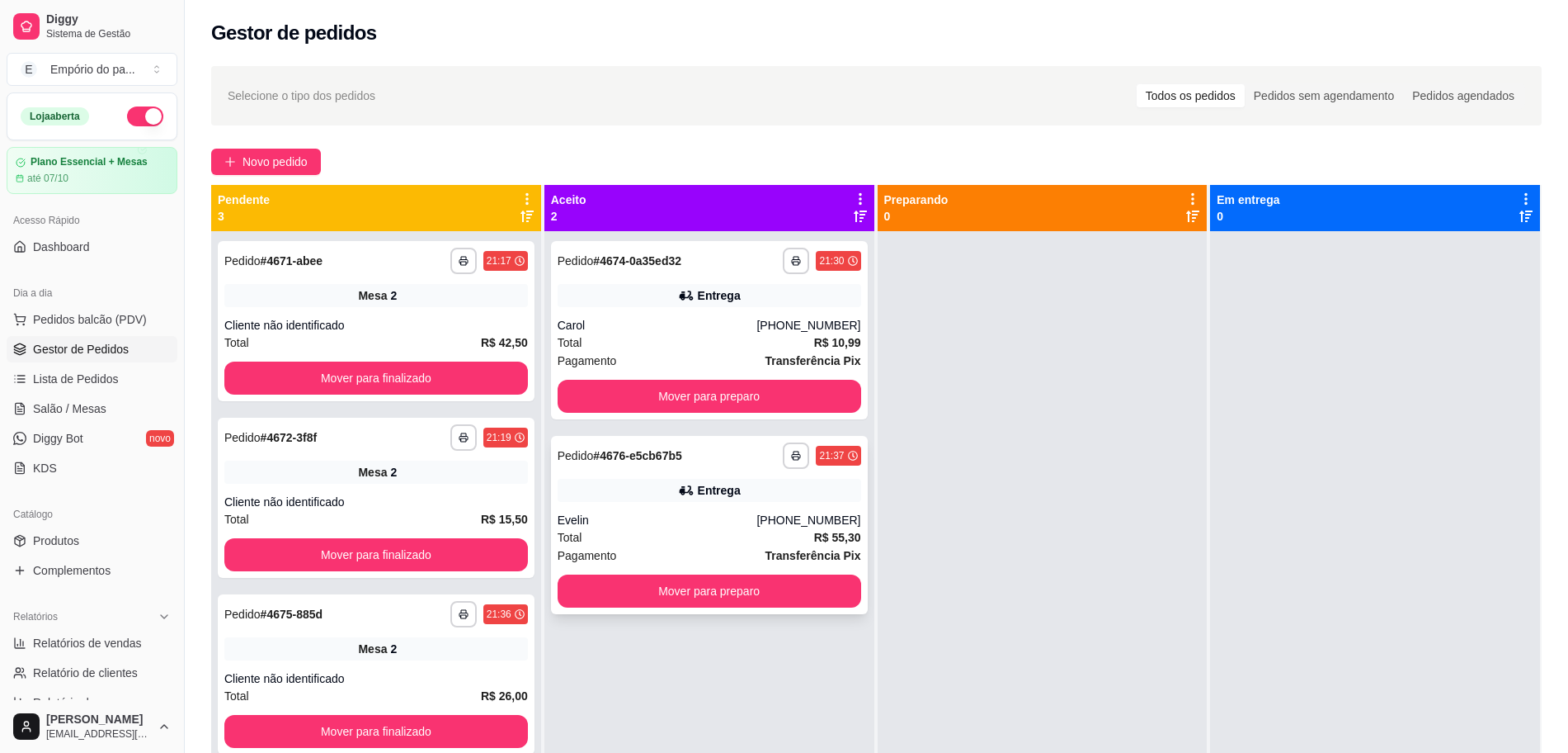
click at [678, 517] on div "Evelin" at bounding box center [657, 519] width 200 height 17
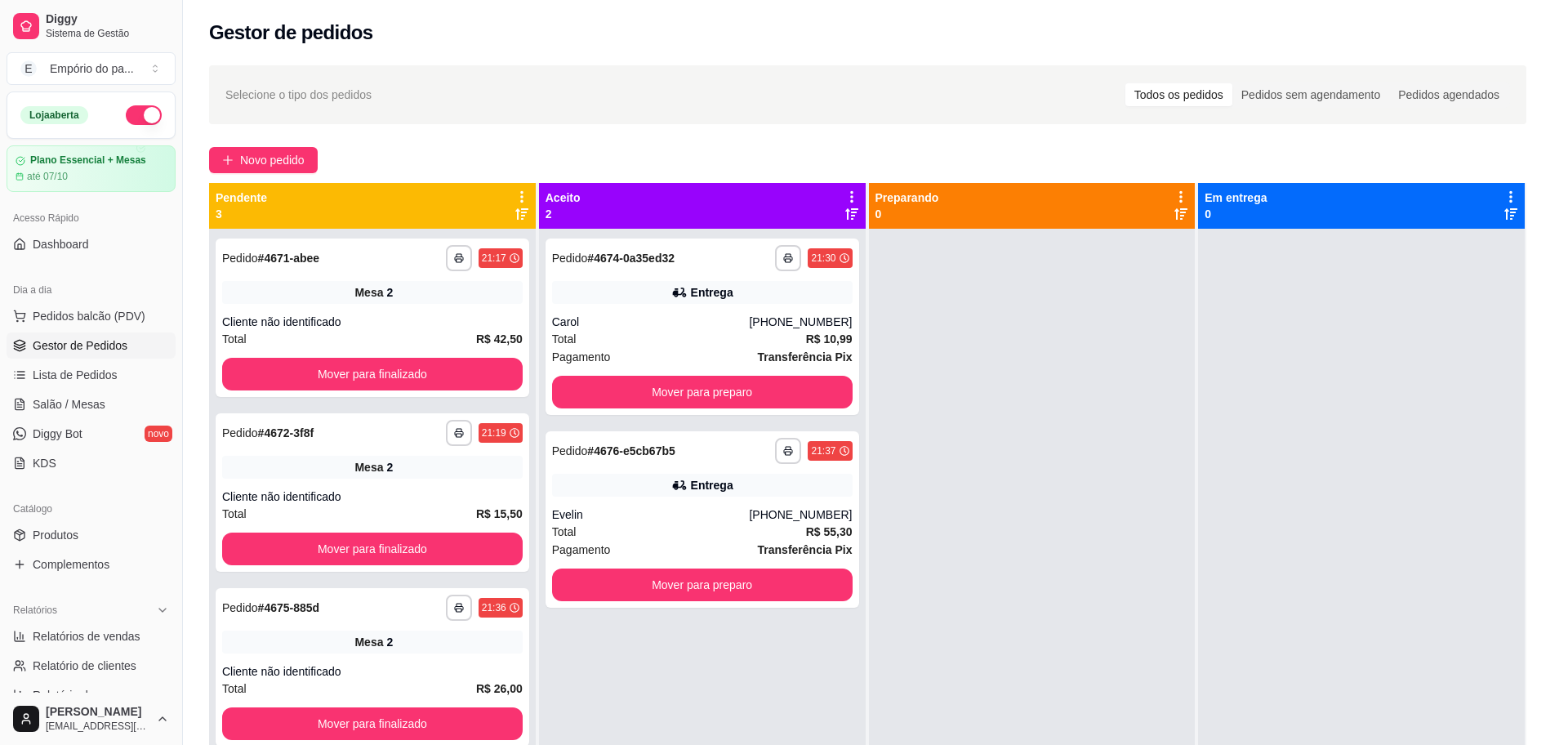
scroll to position [363, 0]
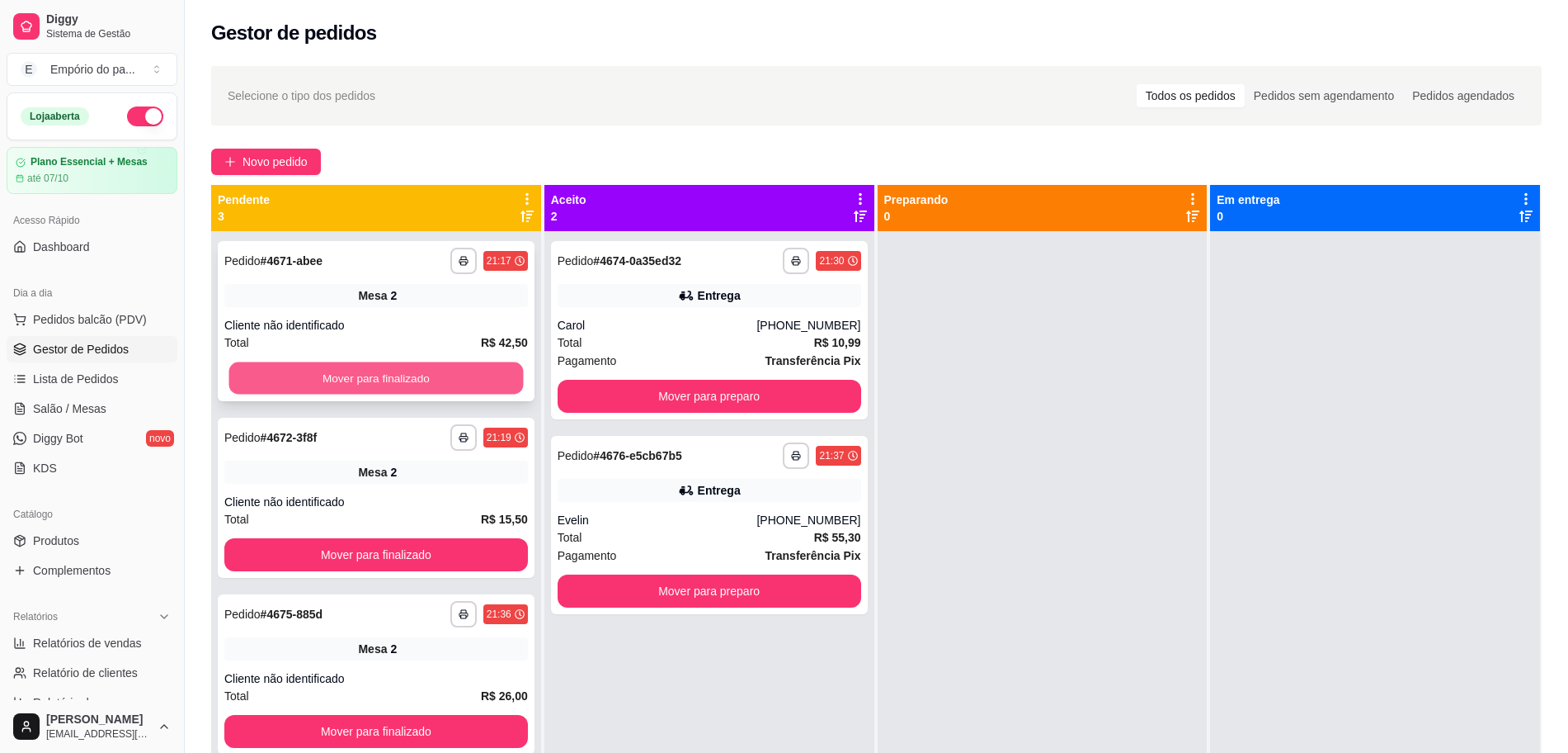
click at [386, 393] on button "Mover para finalizado" at bounding box center [377, 378] width 294 height 32
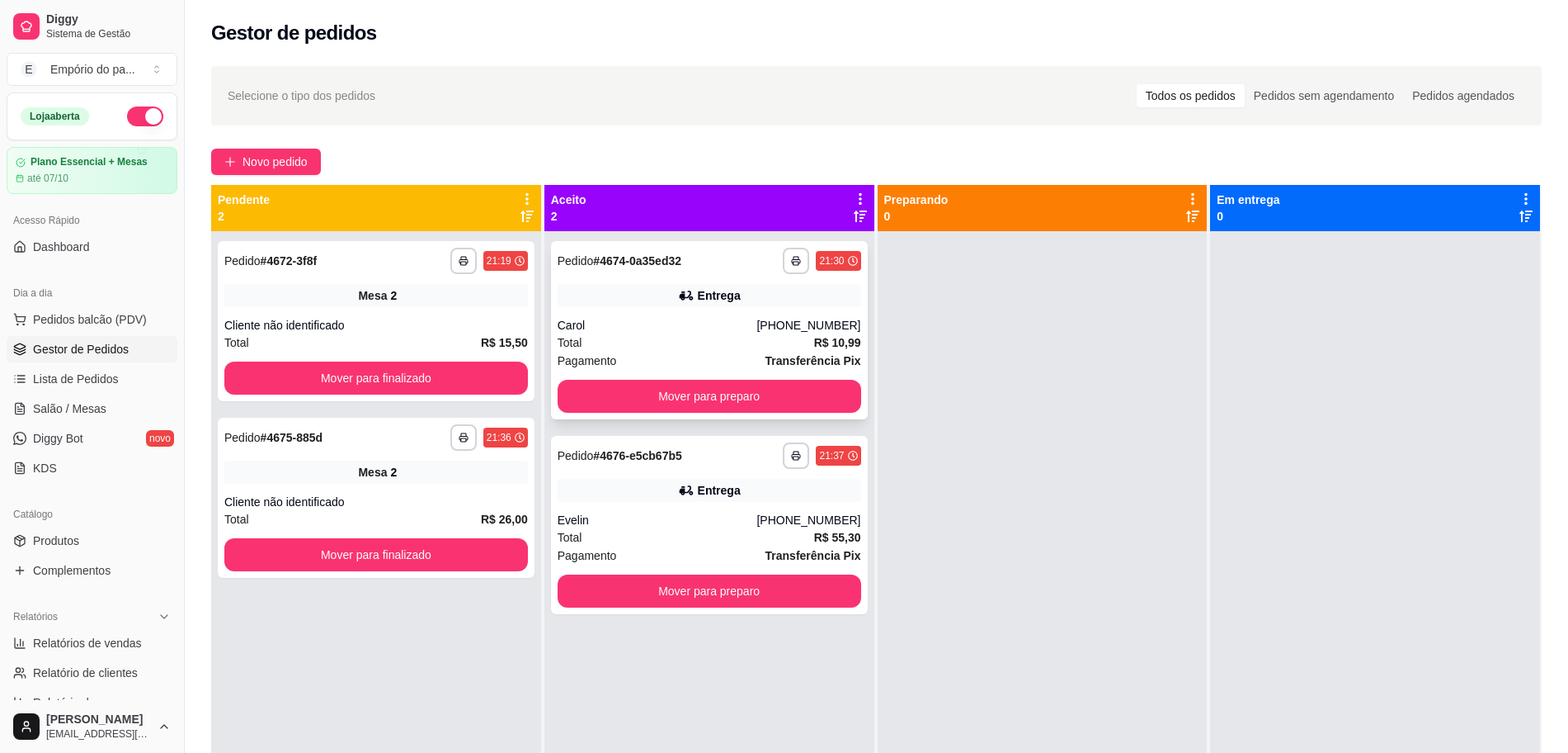
click at [663, 334] on div "Total R$ 10,99" at bounding box center [709, 342] width 303 height 18
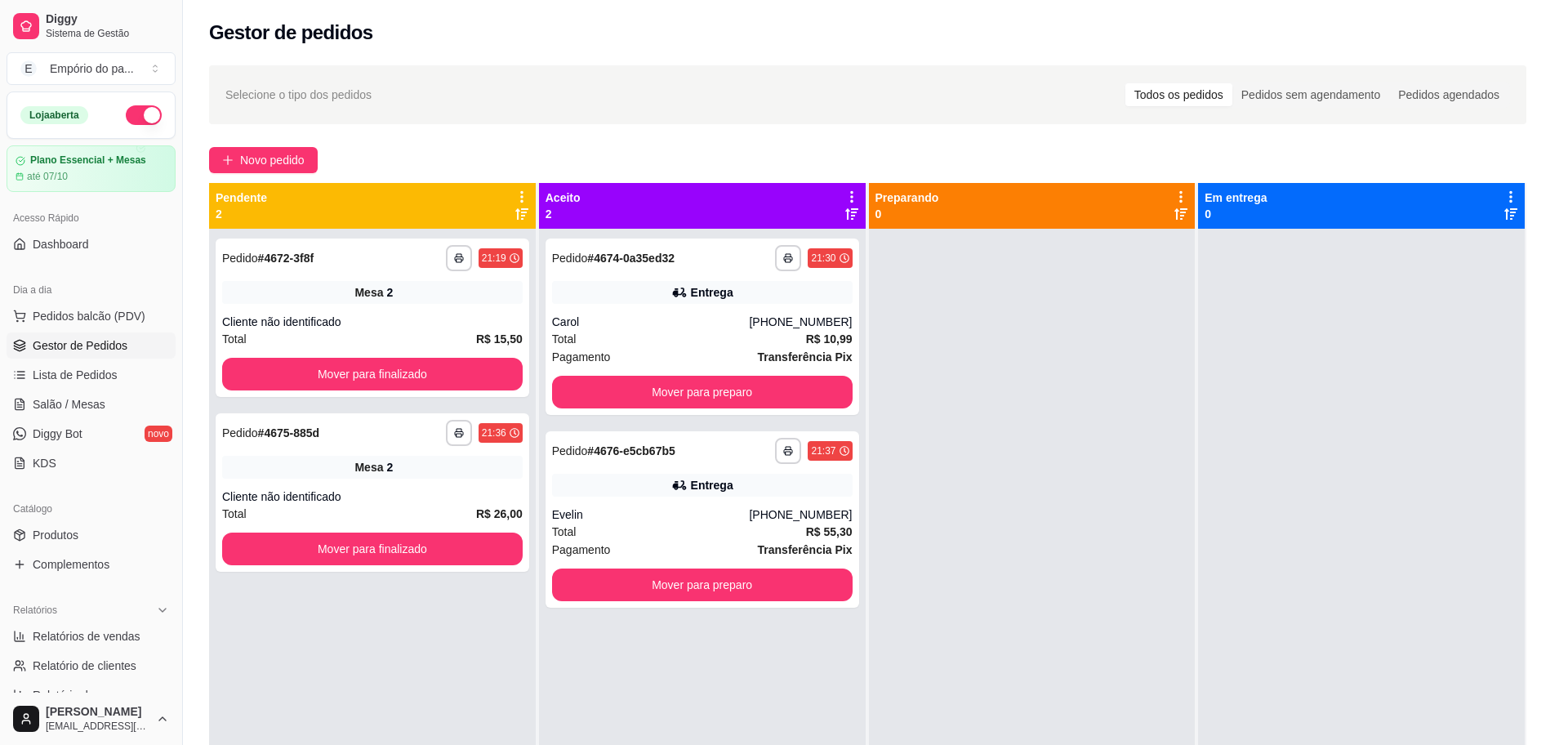
scroll to position [274, 0]
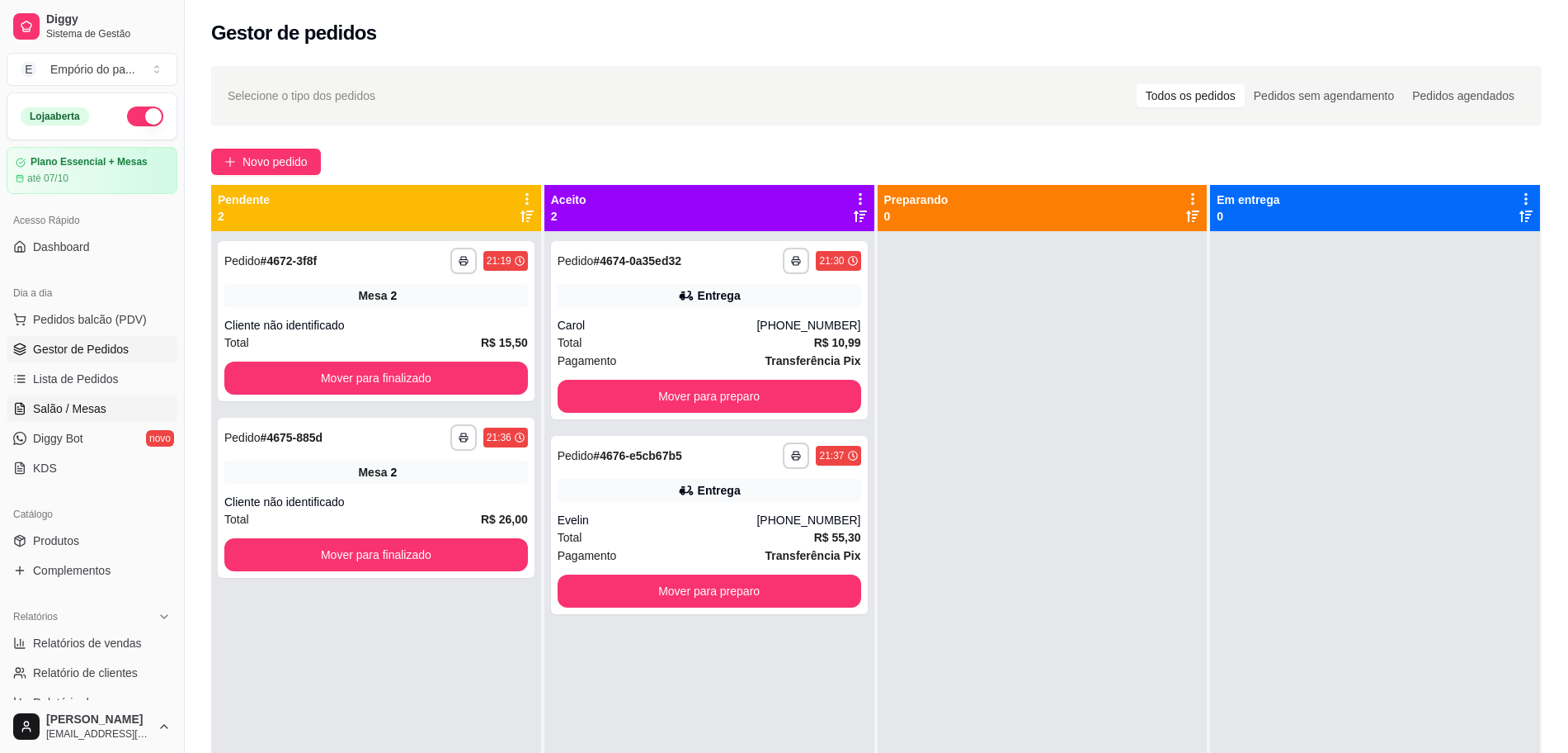
click at [79, 410] on span "Salão / Mesas" at bounding box center [70, 408] width 74 height 17
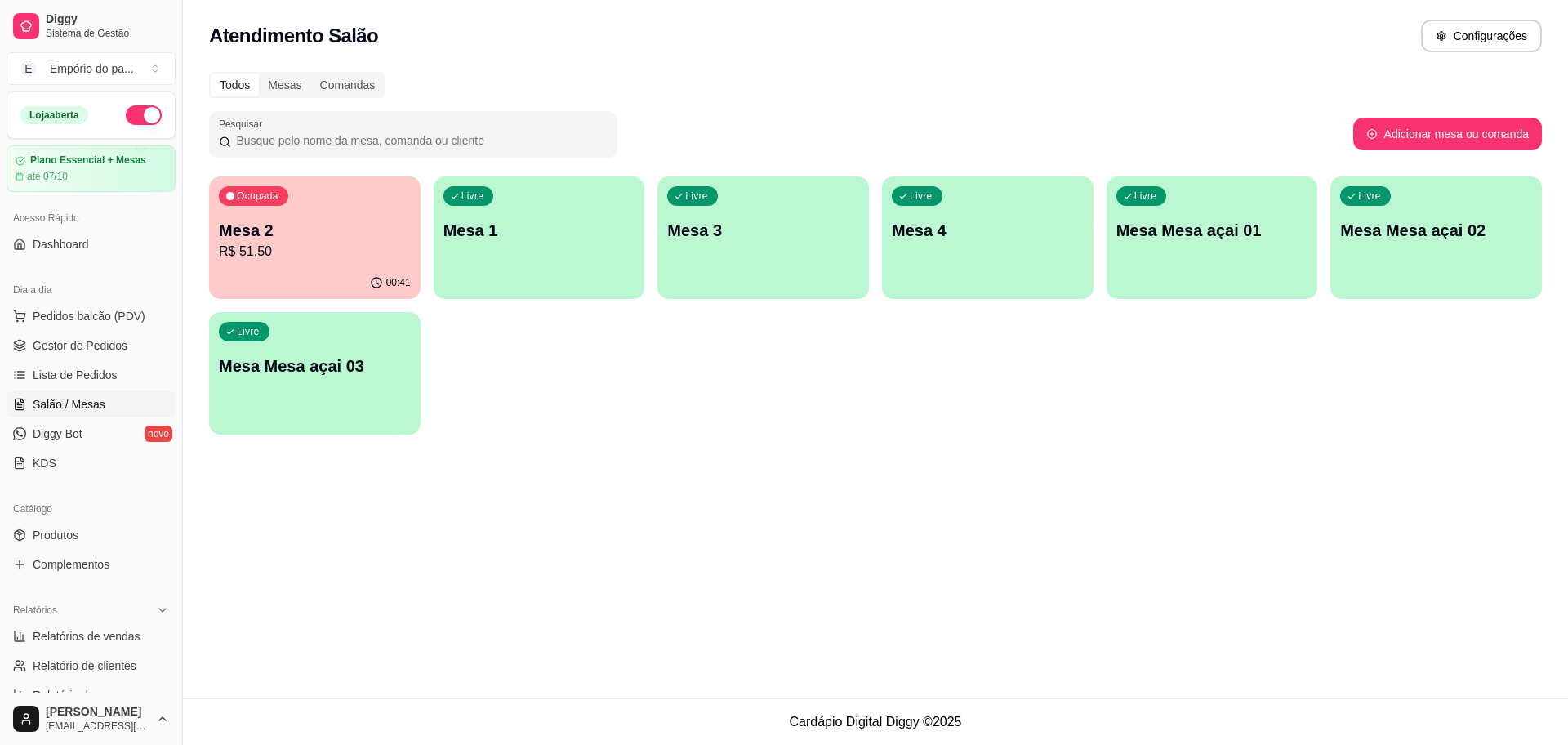
click at [362, 236] on p "Mesa 2" at bounding box center [314, 229] width 192 height 23
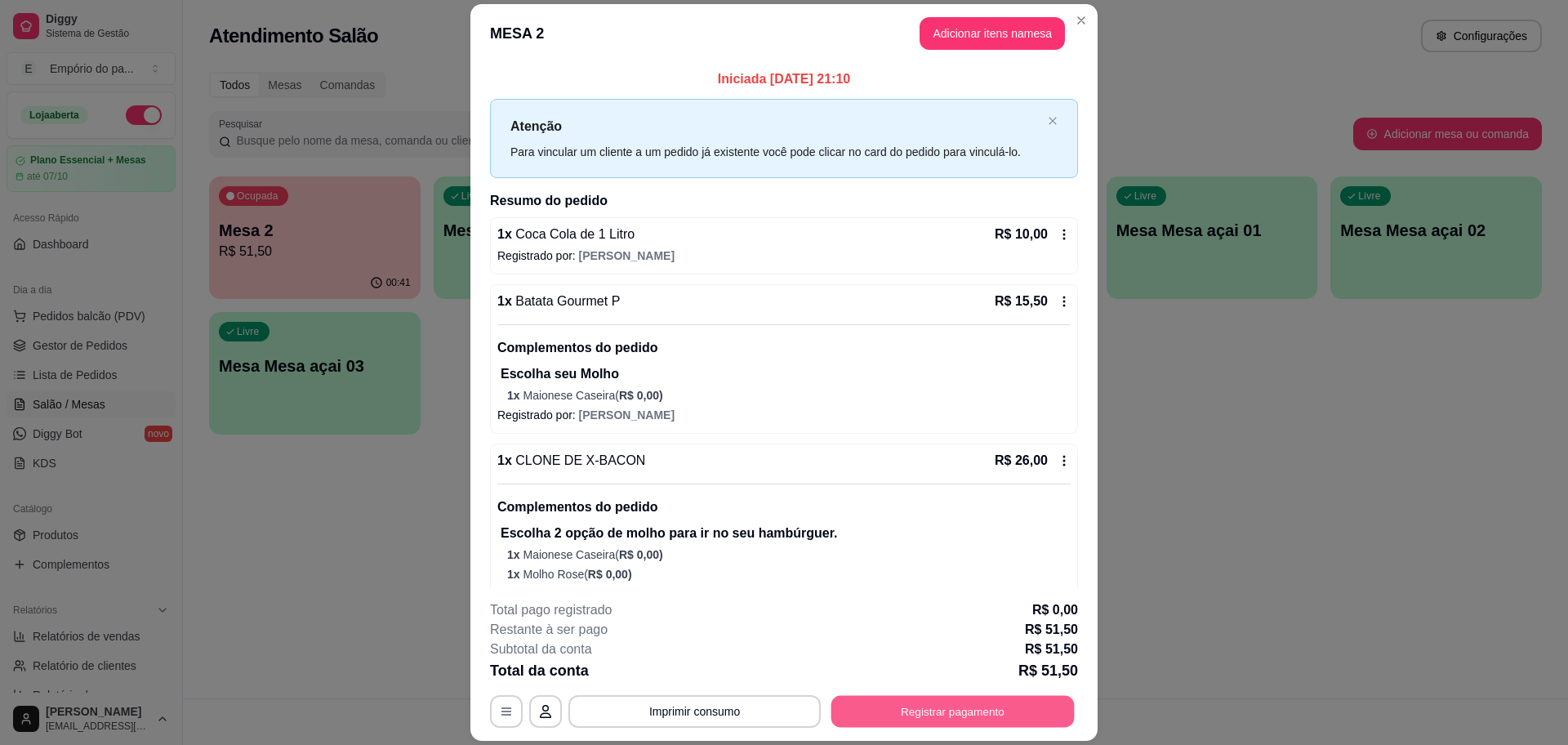
click at [972, 708] on button "Registrar pagamento" at bounding box center [953, 712] width 243 height 31
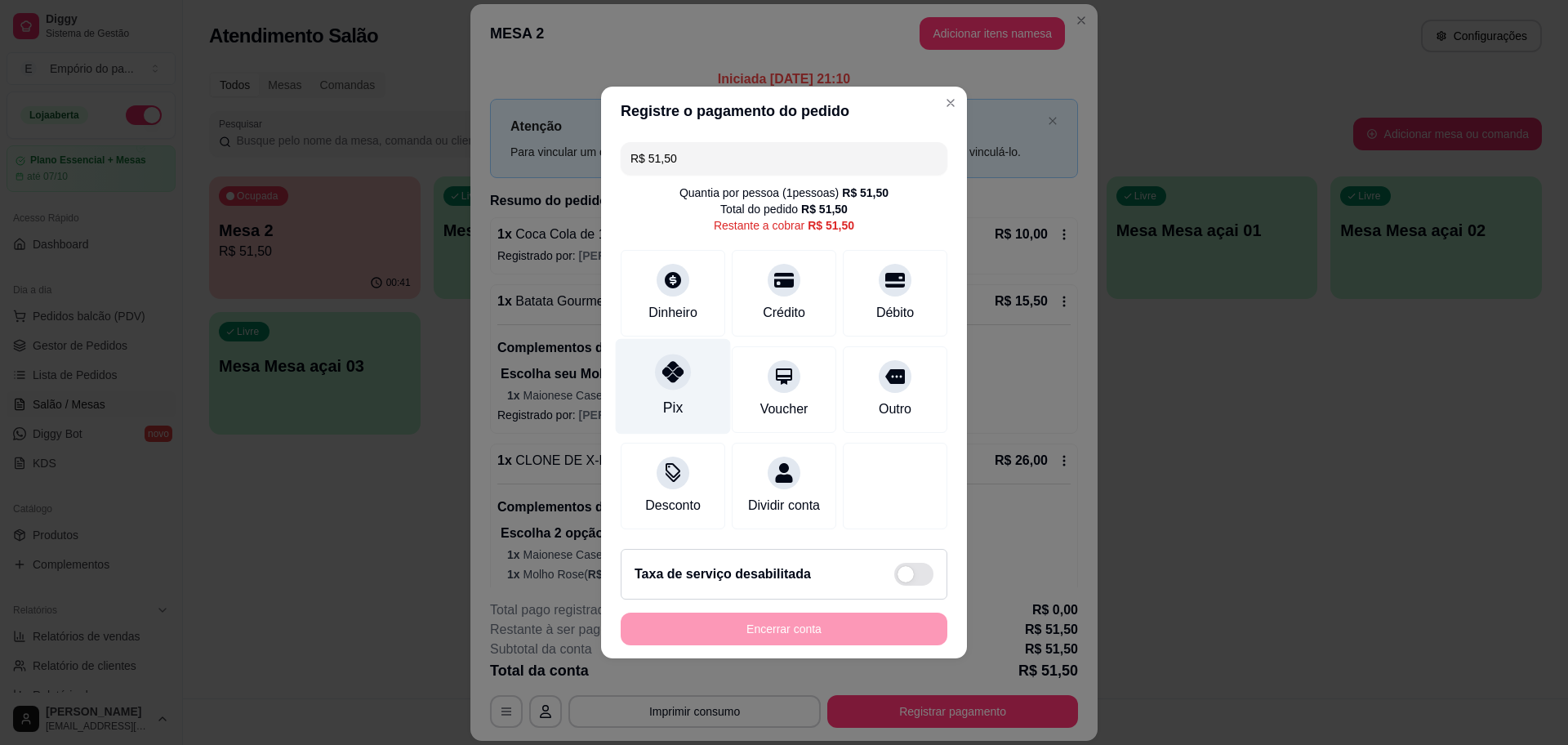
click at [643, 375] on div "Pix" at bounding box center [673, 386] width 115 height 95
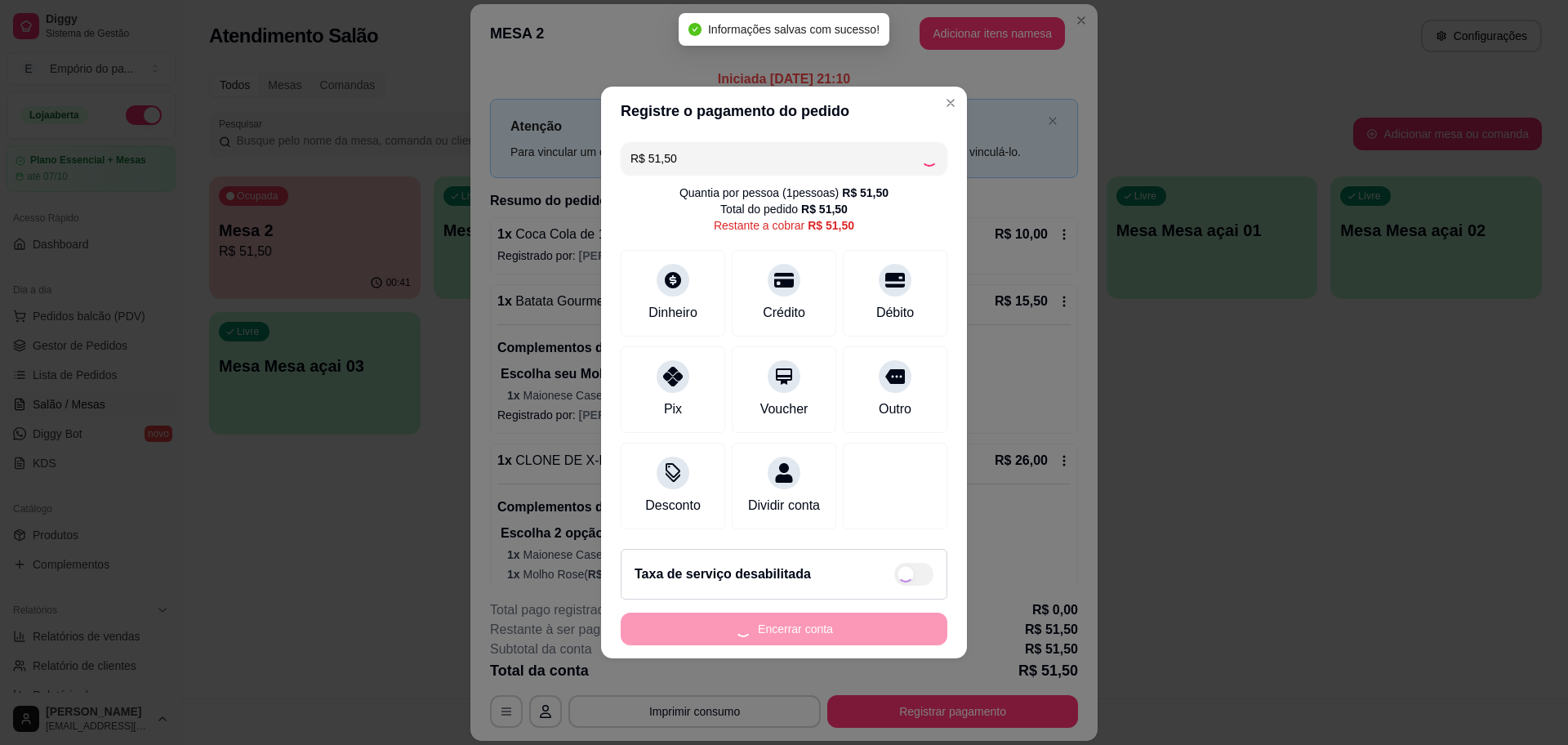
type input "R$ 0,00"
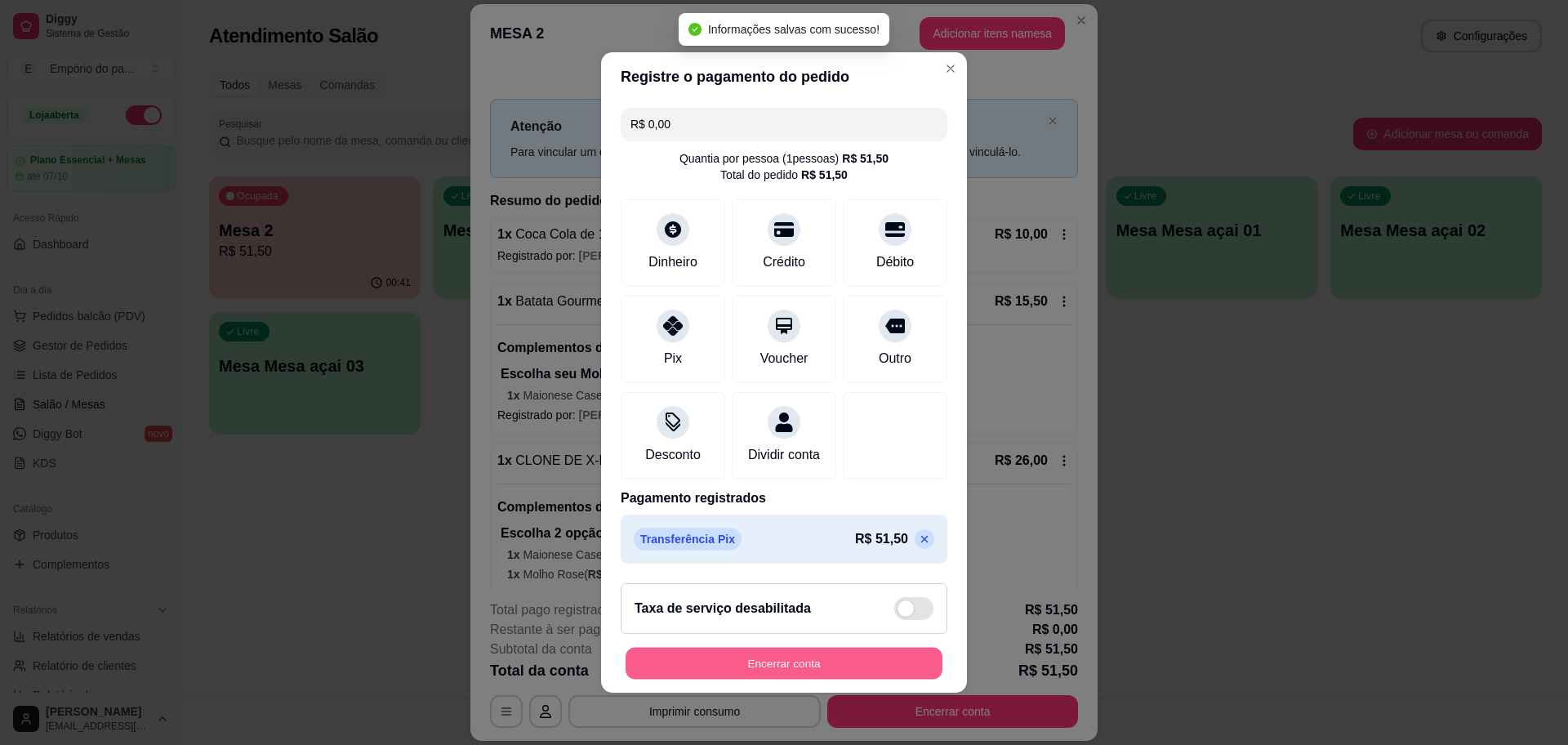
click at [846, 669] on button "Encerrar conta" at bounding box center [784, 663] width 317 height 31
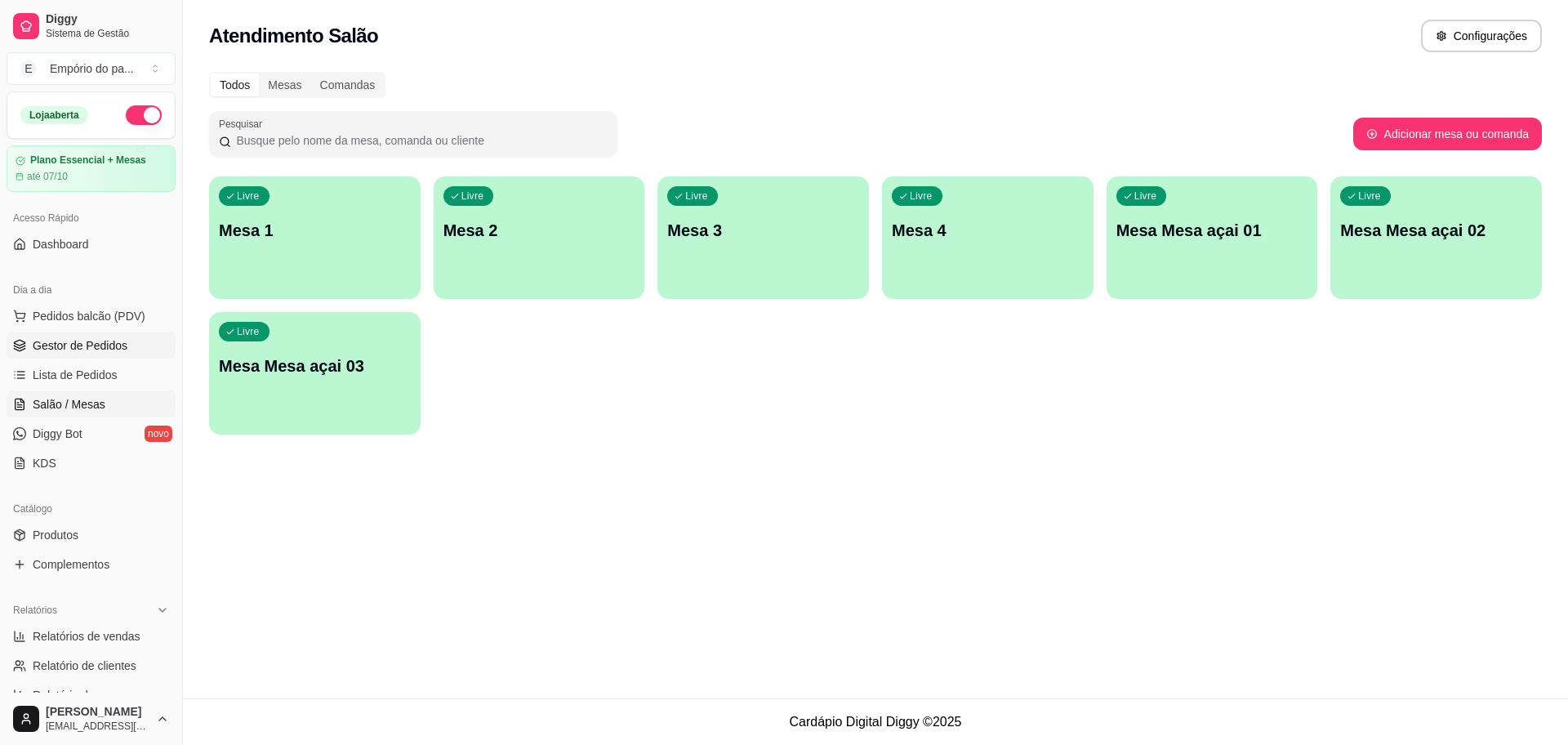
click at [50, 340] on span "Gestor de Pedidos" at bounding box center [80, 345] width 94 height 17
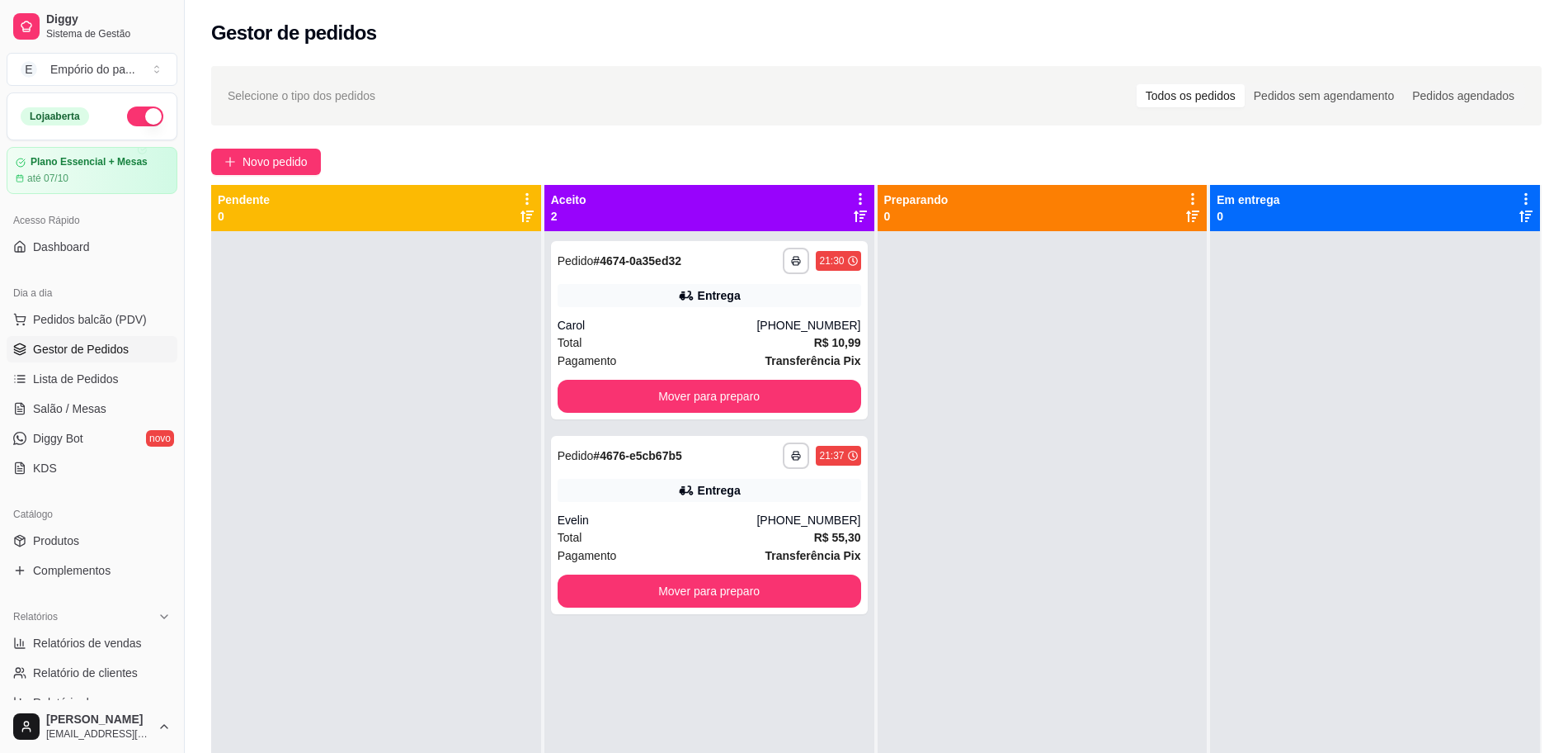
click at [58, 346] on span "Gestor de Pedidos" at bounding box center [81, 349] width 95 height 17
click at [586, 350] on div "Total R$ 10,99" at bounding box center [709, 342] width 303 height 18
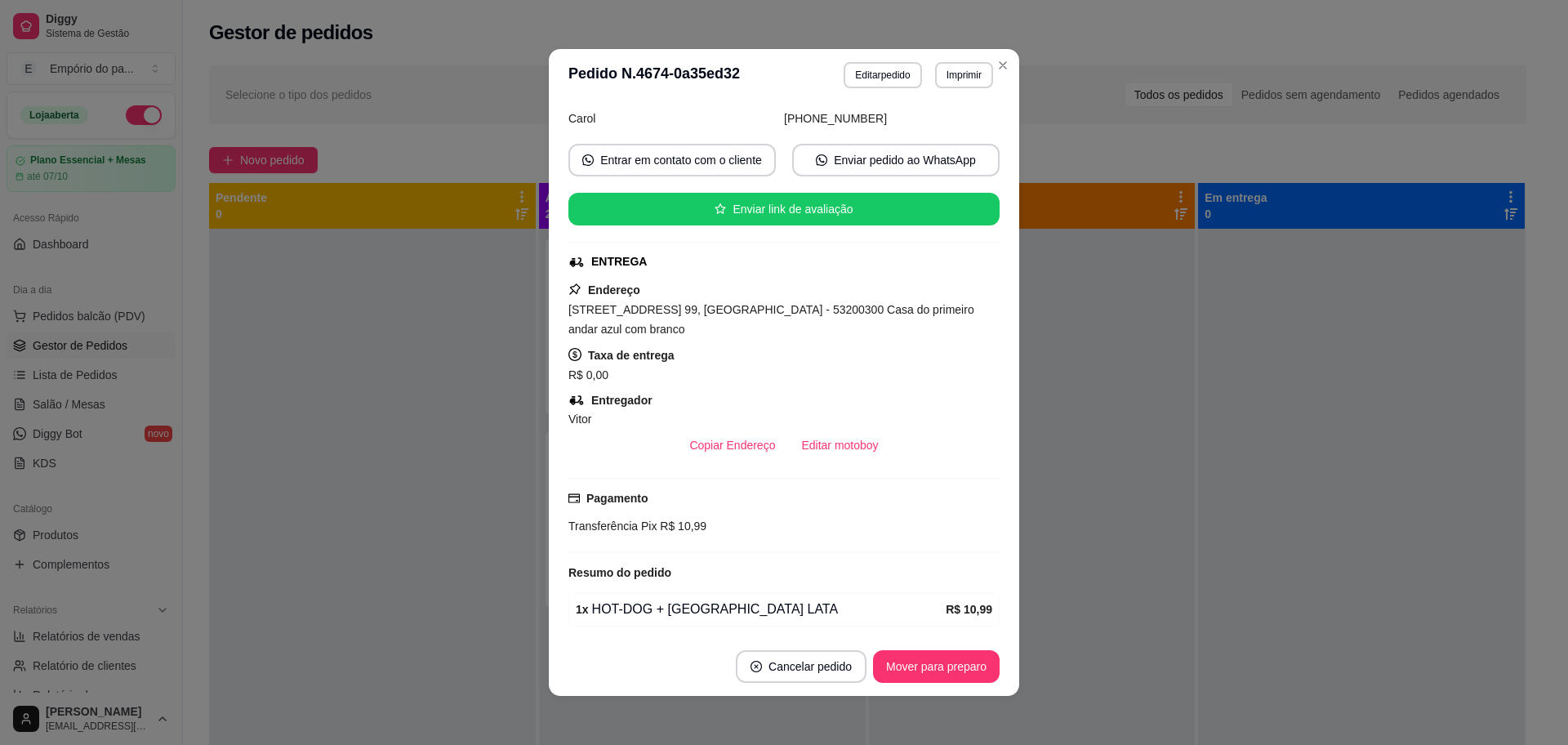
scroll to position [274, 0]
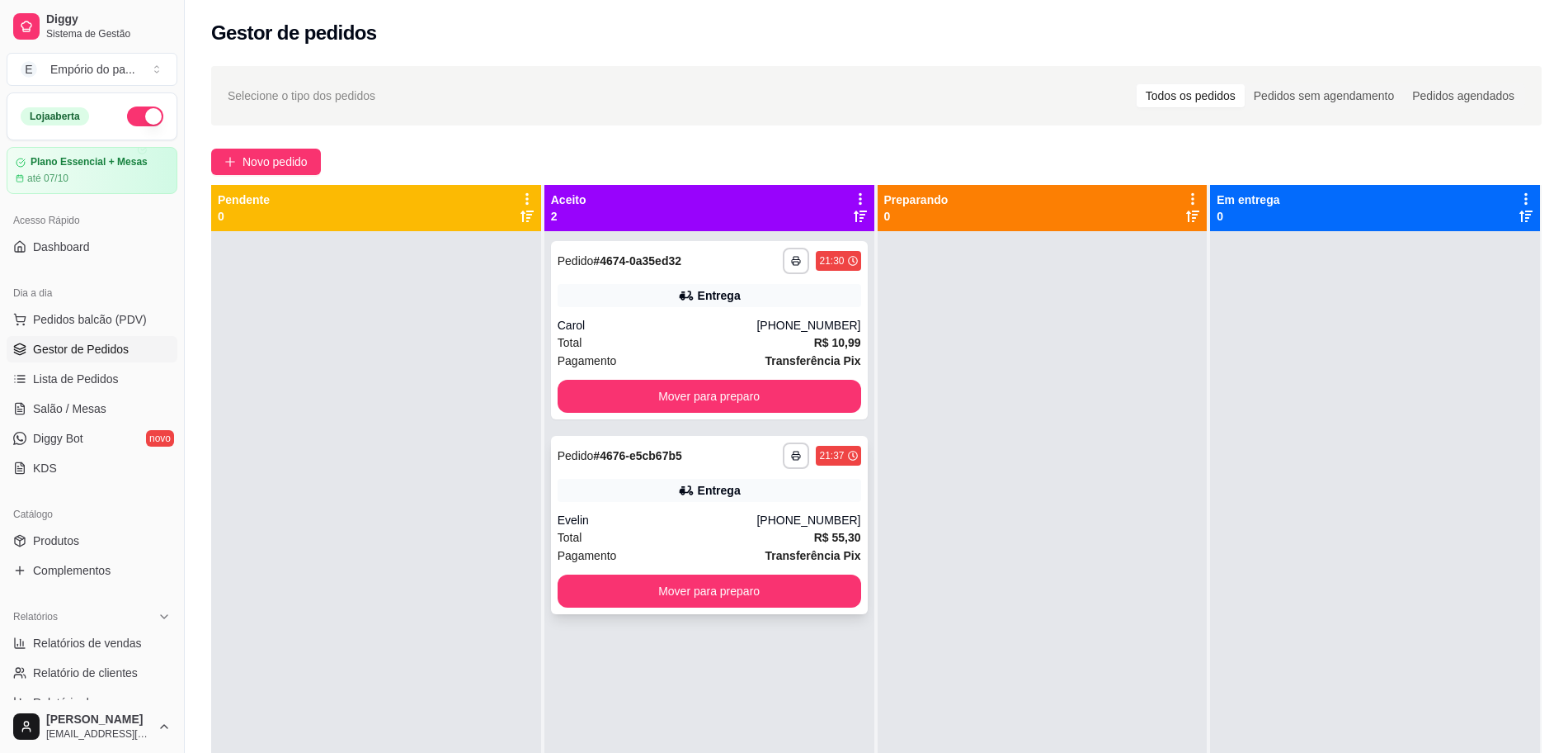
click at [680, 555] on div "Pagamento Transferência Pix" at bounding box center [709, 555] width 303 height 18
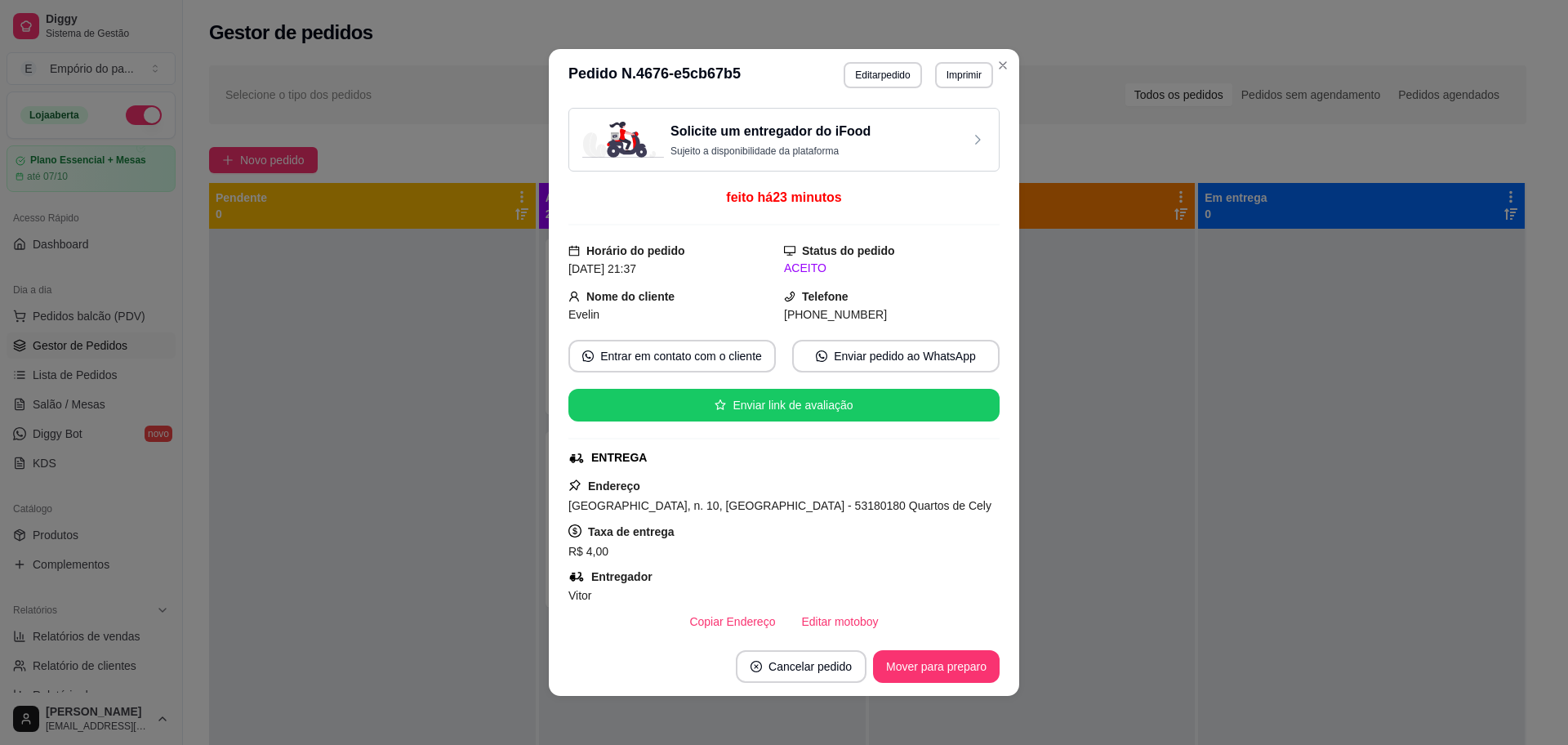
scroll to position [363, 0]
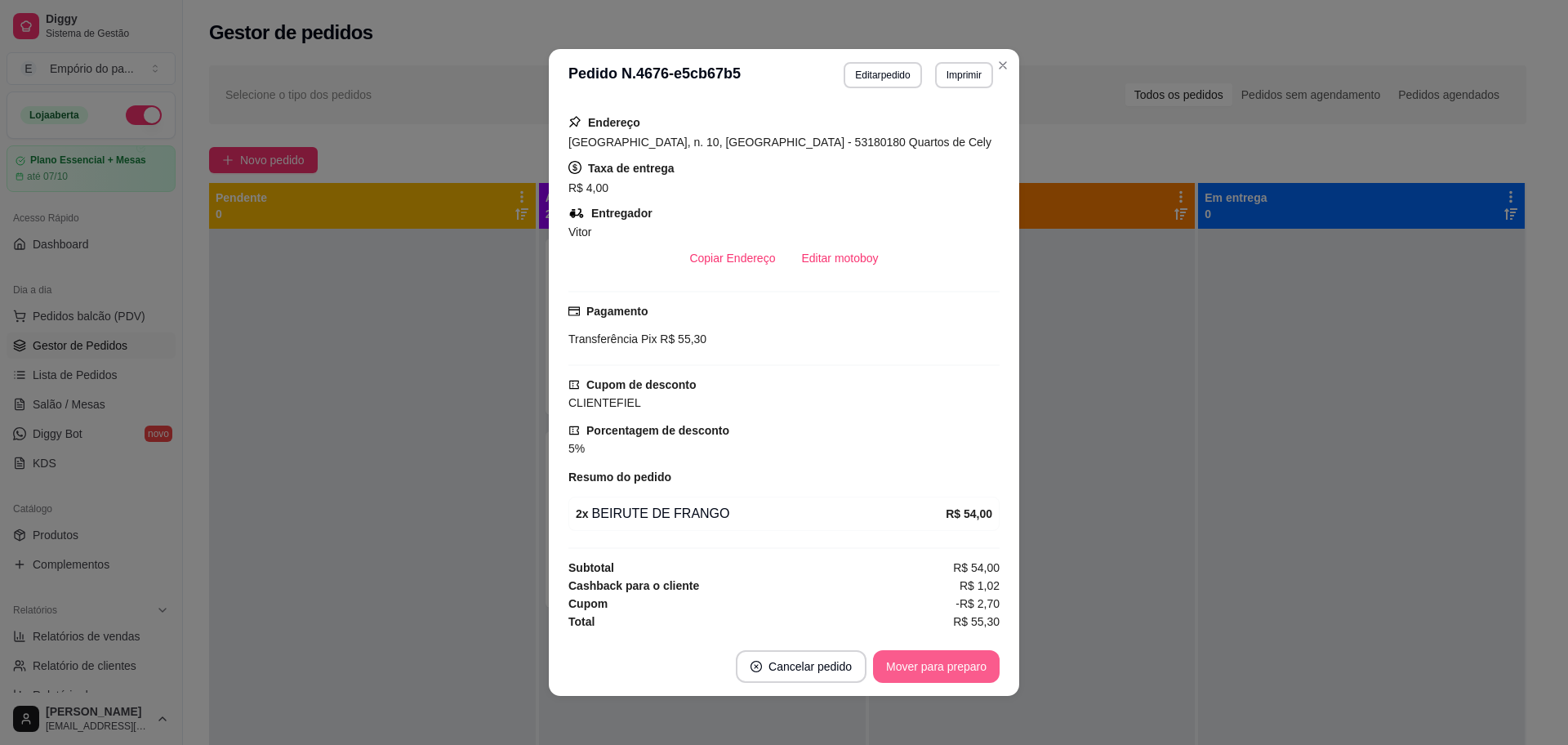
click at [968, 671] on button "Mover para preparo" at bounding box center [936, 665] width 127 height 32
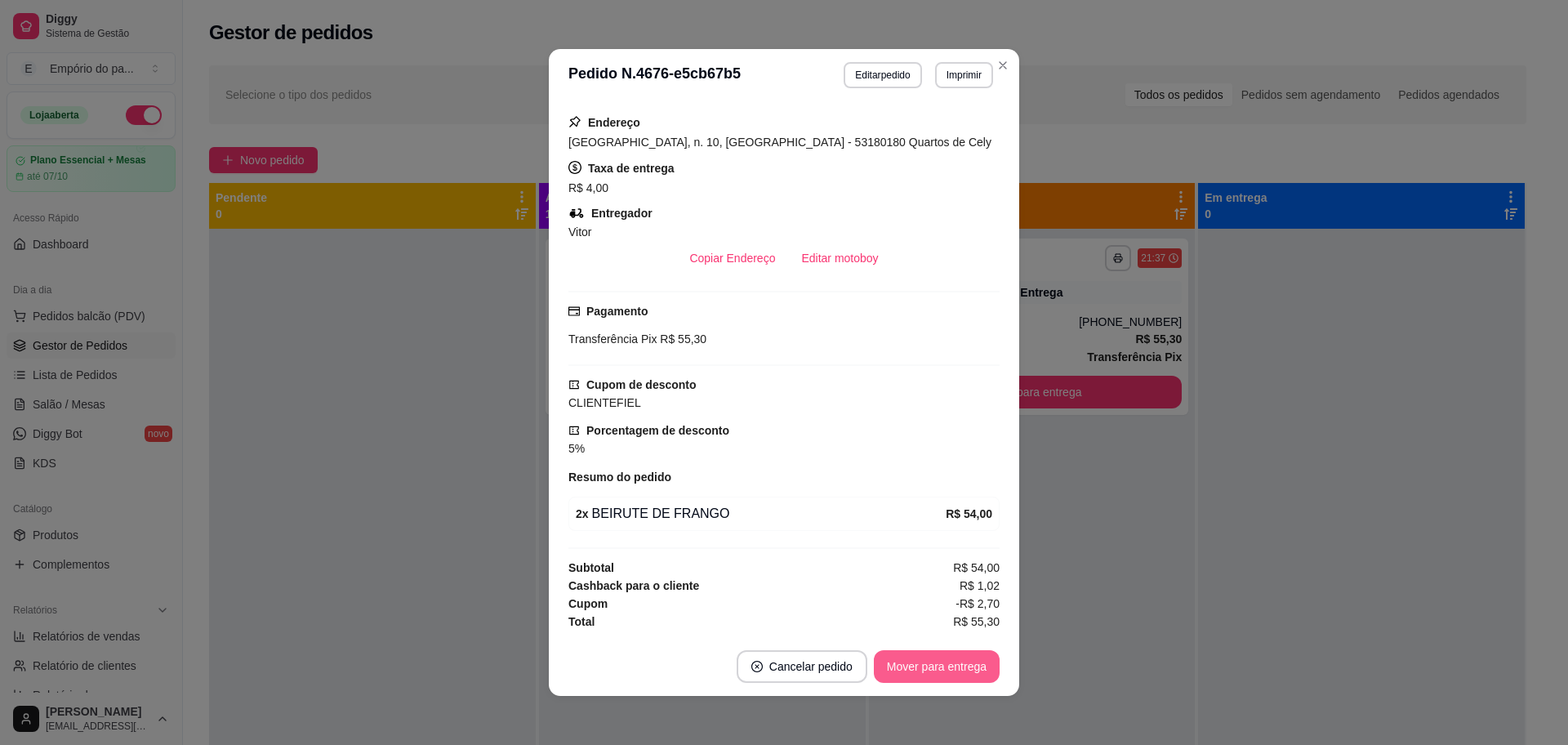
click at [962, 666] on button "Mover para entrega" at bounding box center [937, 665] width 126 height 32
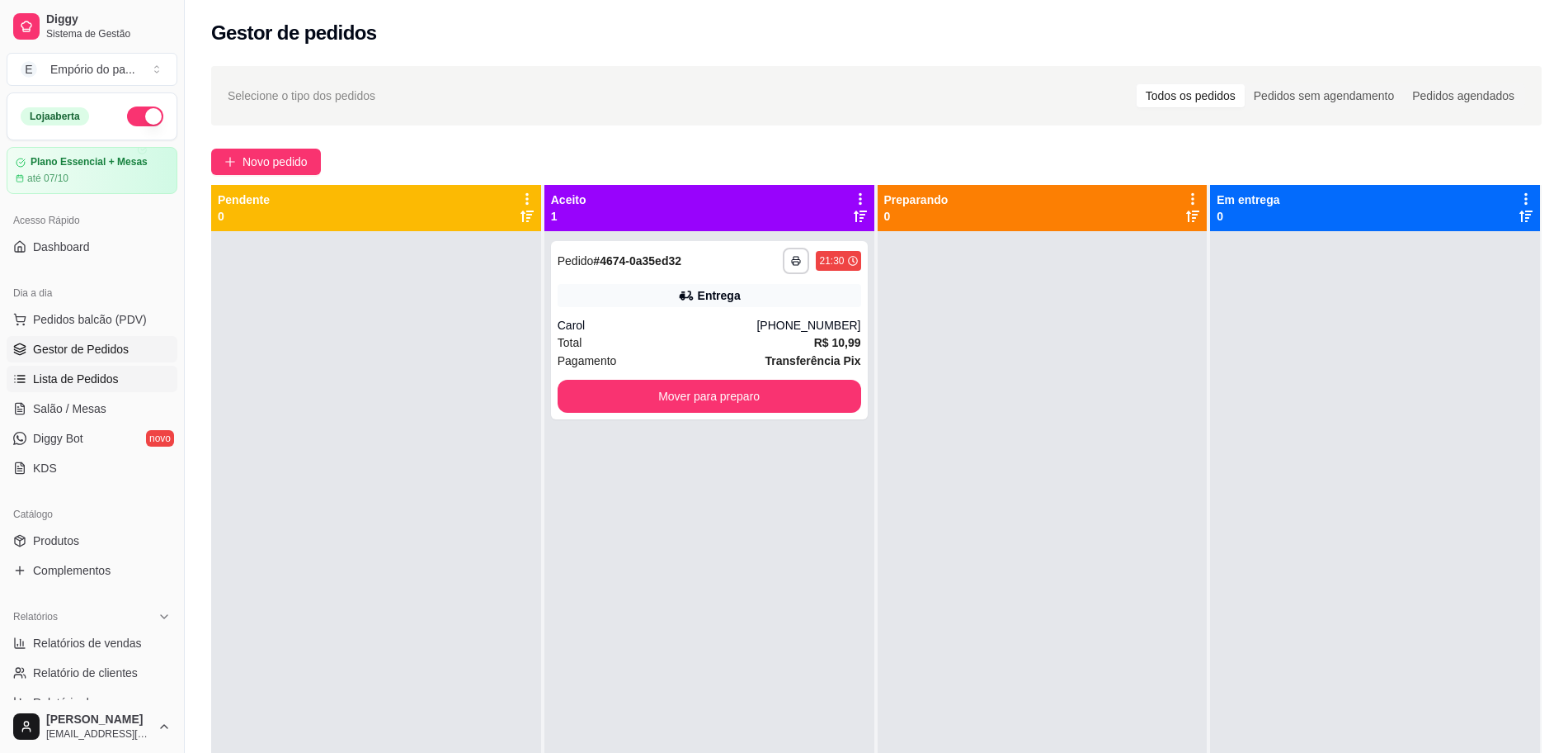
click at [92, 372] on span "Lista de Pedidos" at bounding box center [76, 379] width 86 height 17
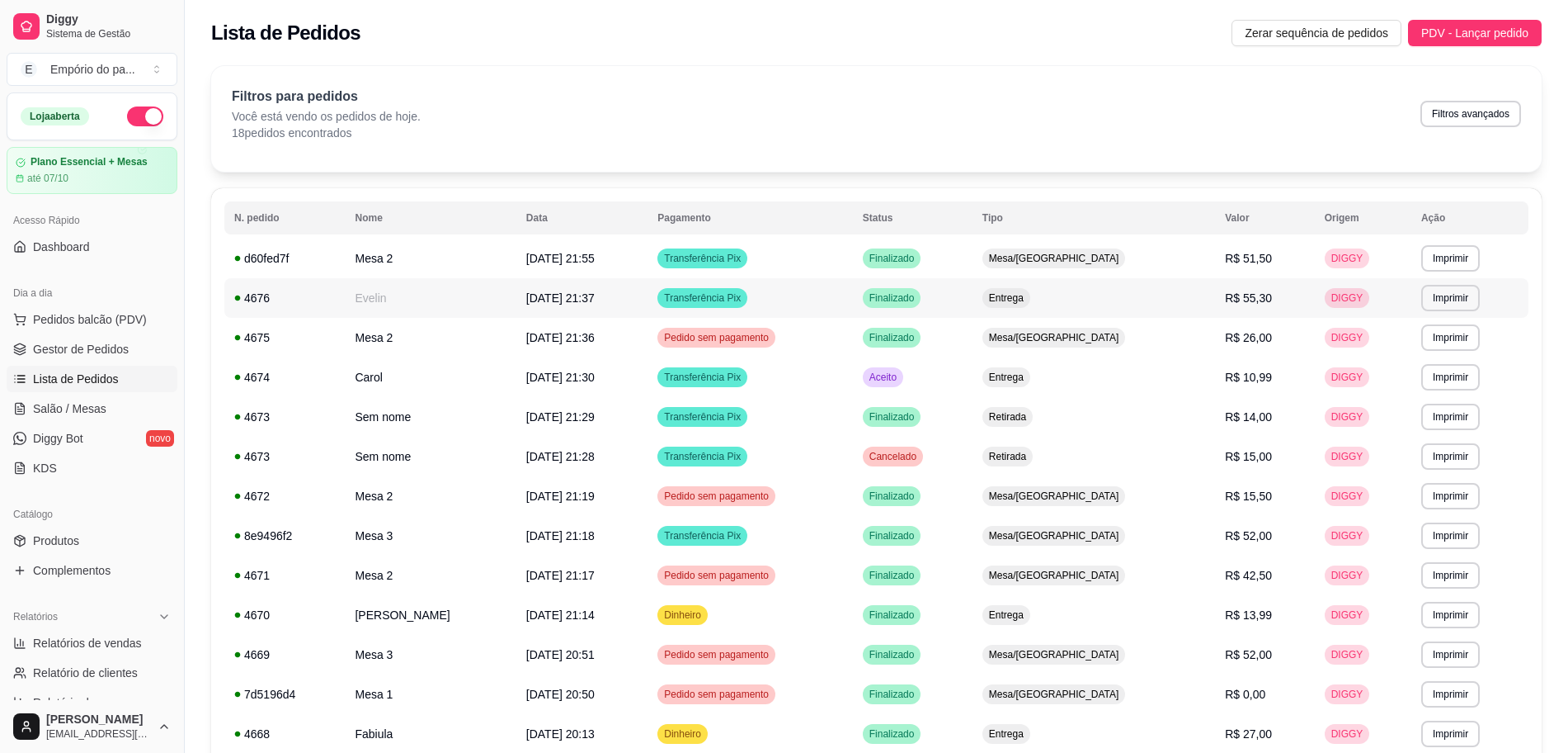
click at [356, 293] on td "Evelin" at bounding box center [431, 298] width 171 height 40
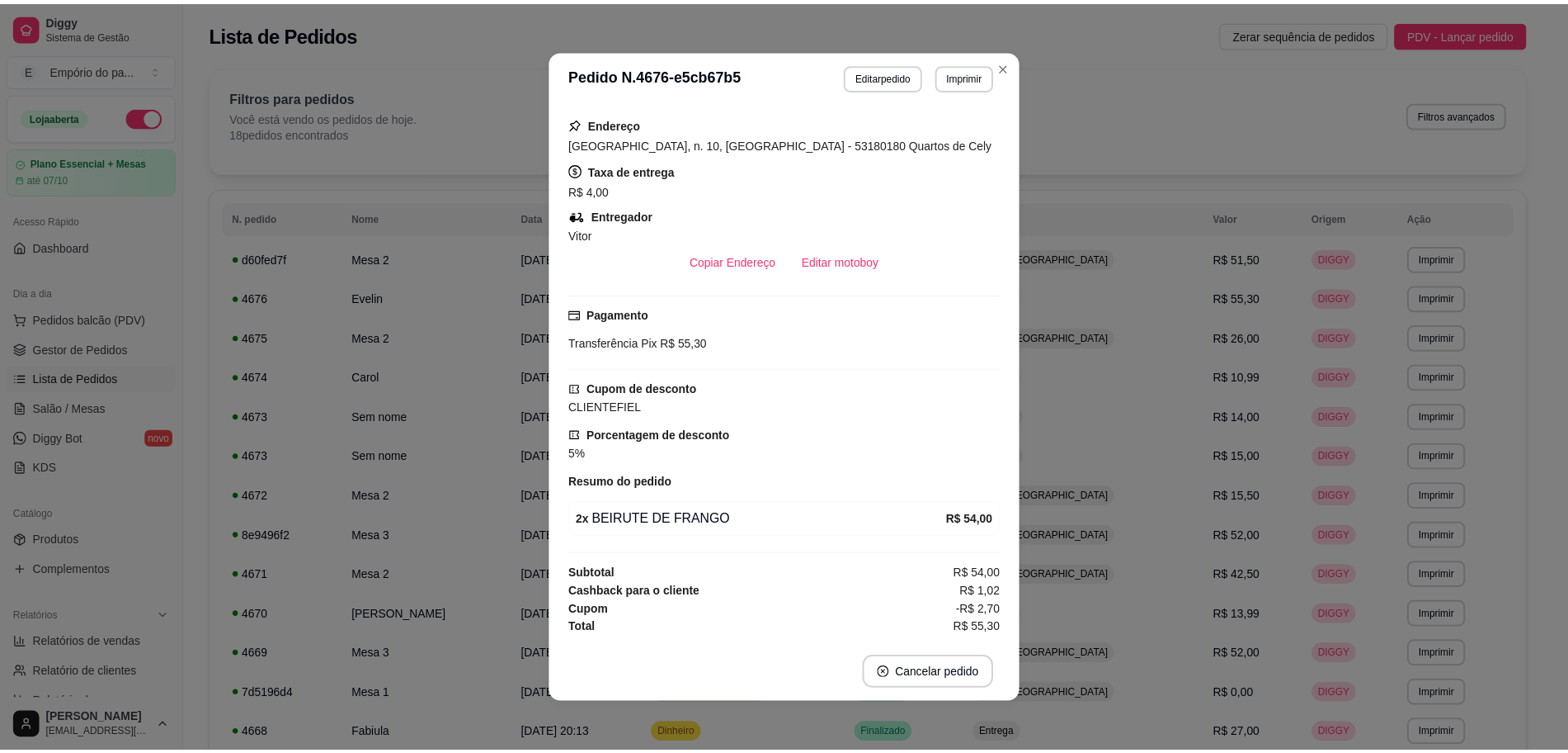
scroll to position [3, 0]
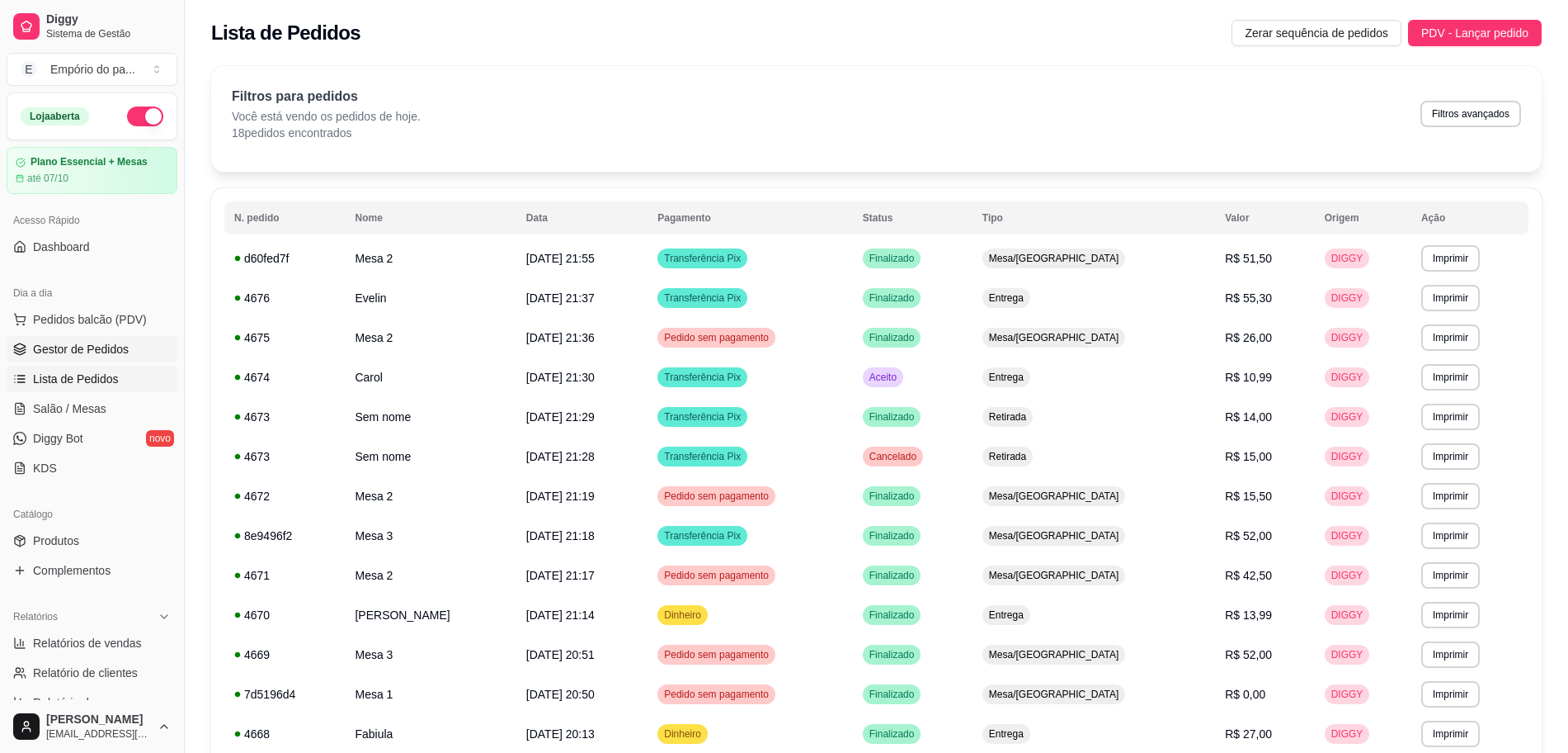
click at [77, 338] on link "Gestor de Pedidos" at bounding box center [92, 349] width 171 height 27
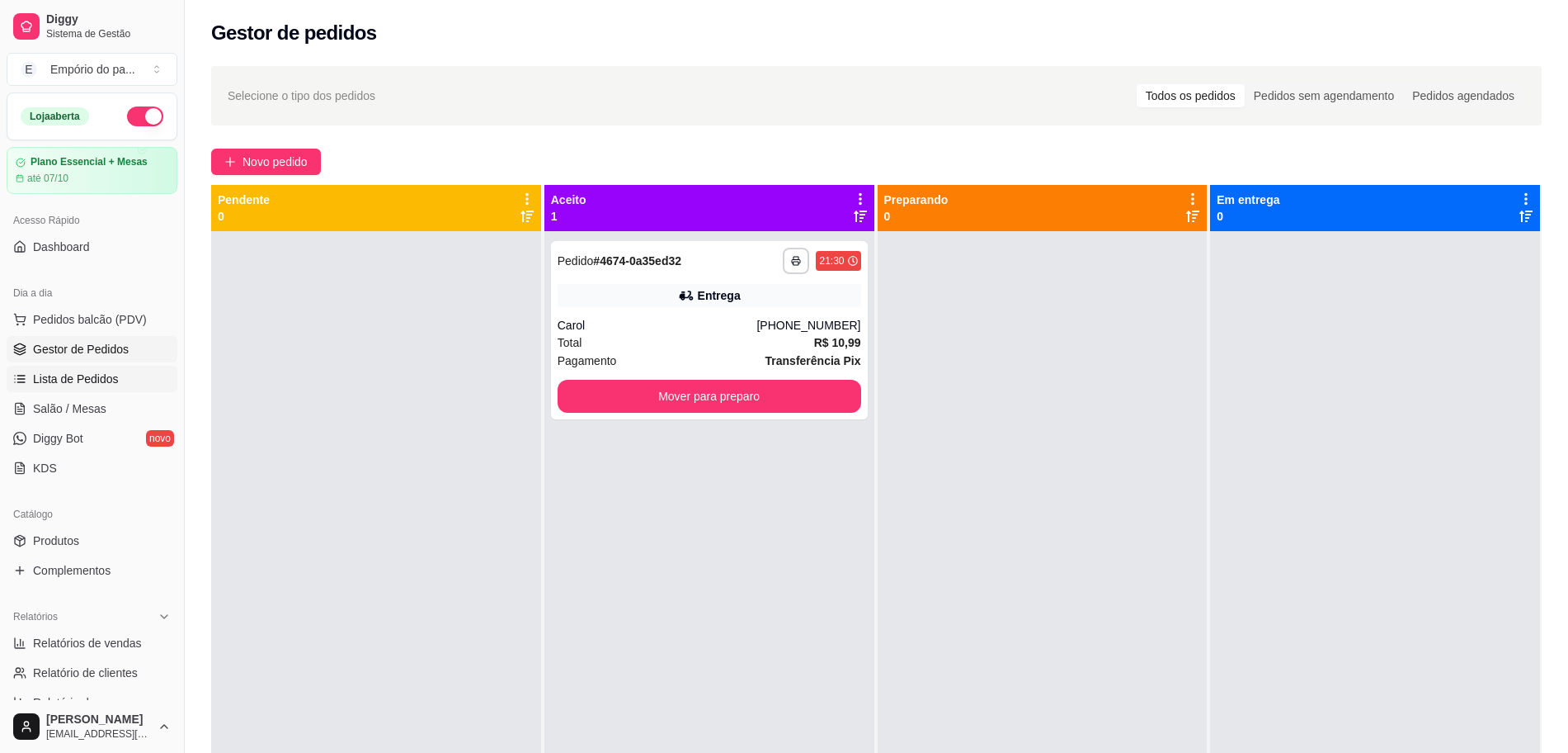
click at [125, 371] on link "Lista de Pedidos" at bounding box center [92, 379] width 171 height 27
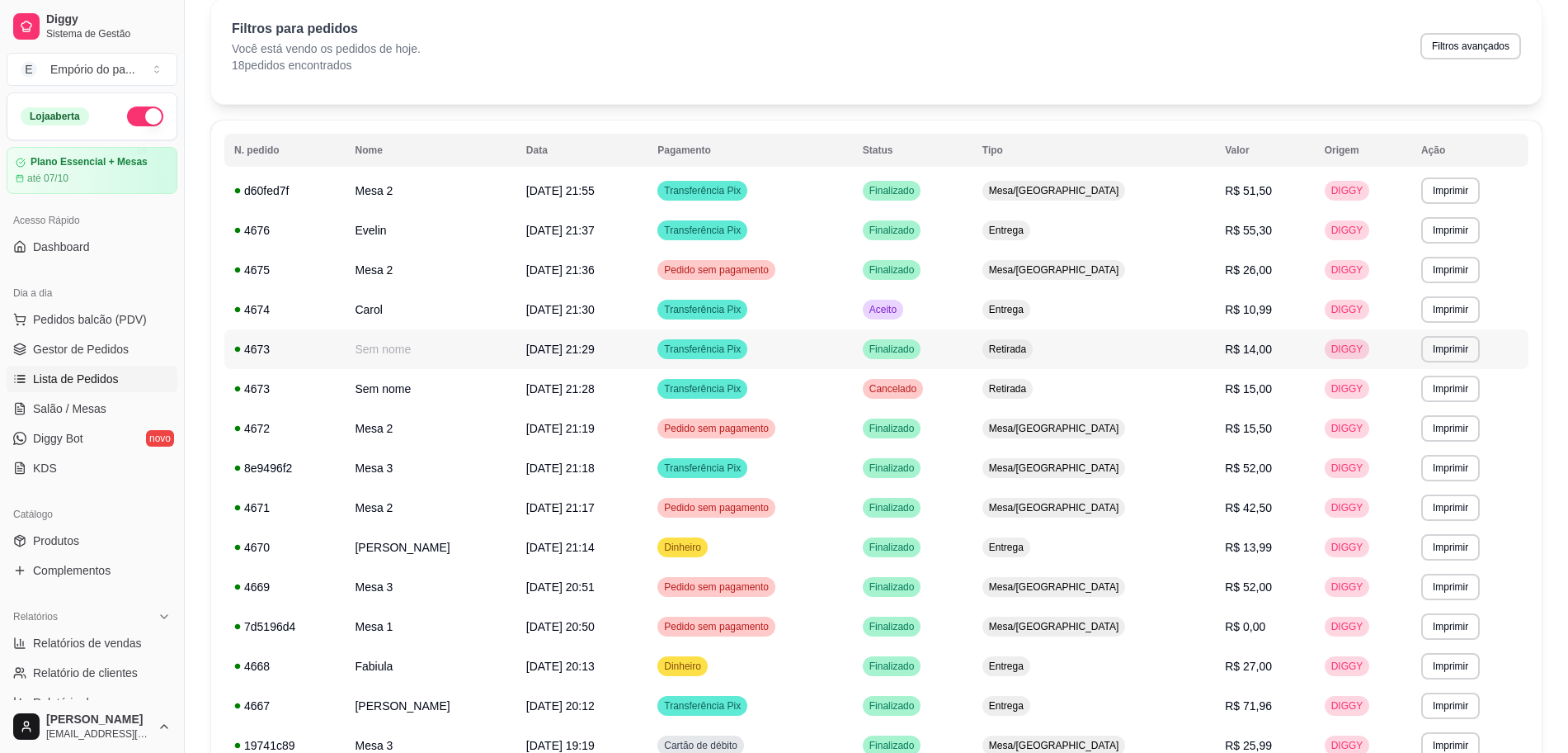
scroll to position [103, 0]
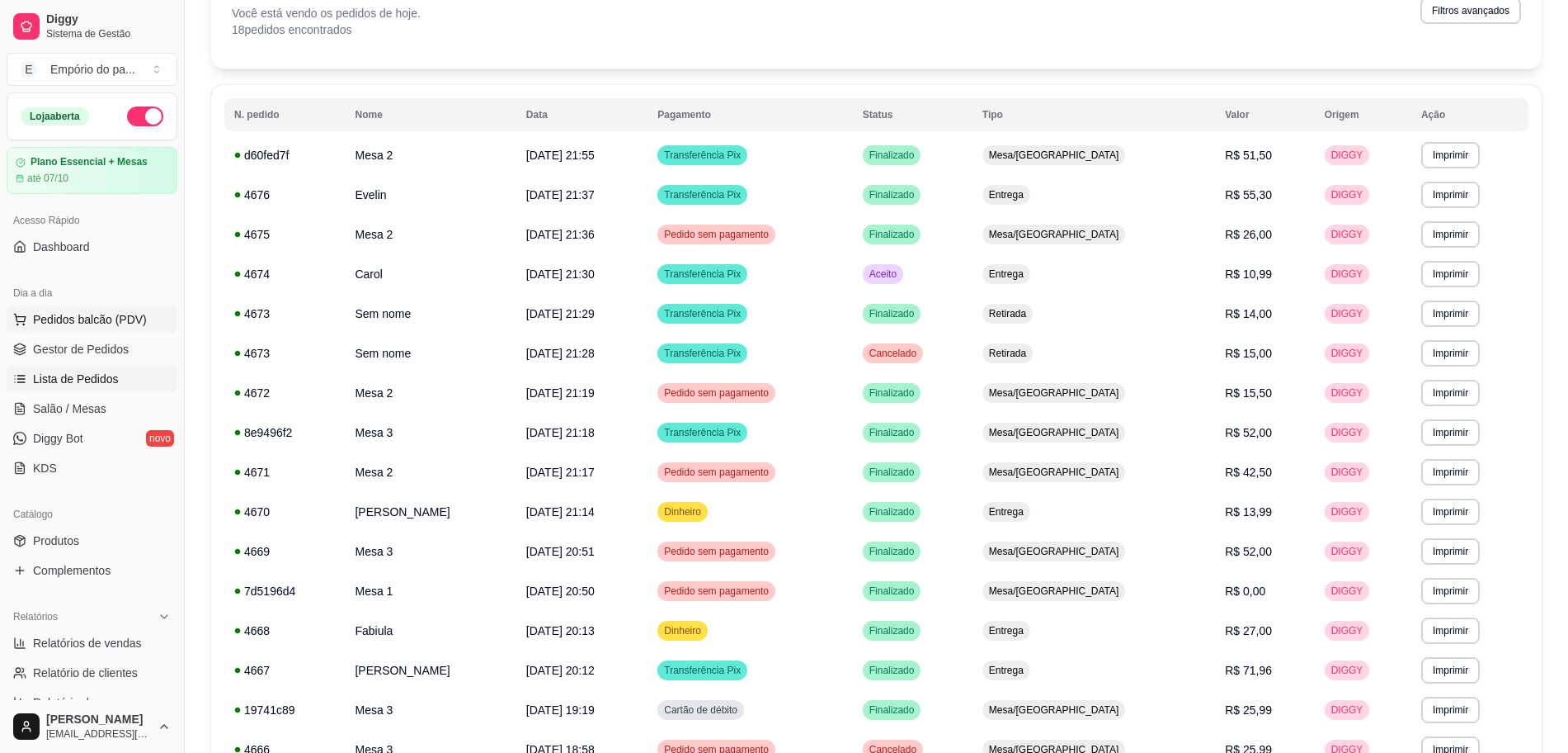
click at [99, 315] on span "Pedidos balcão (PDV)" at bounding box center [89, 319] width 114 height 17
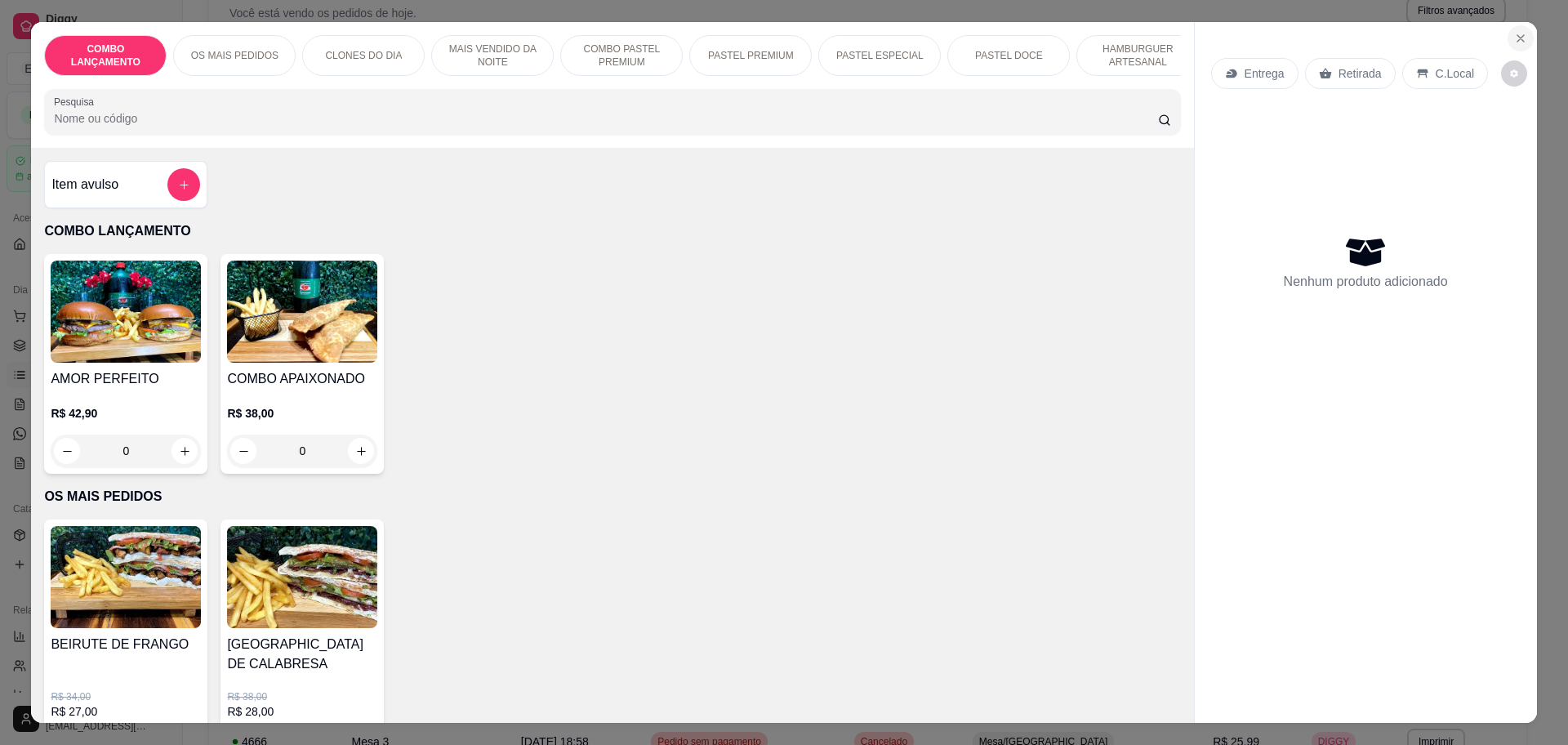
click at [1514, 34] on icon "Close" at bounding box center [1520, 37] width 13 height 13
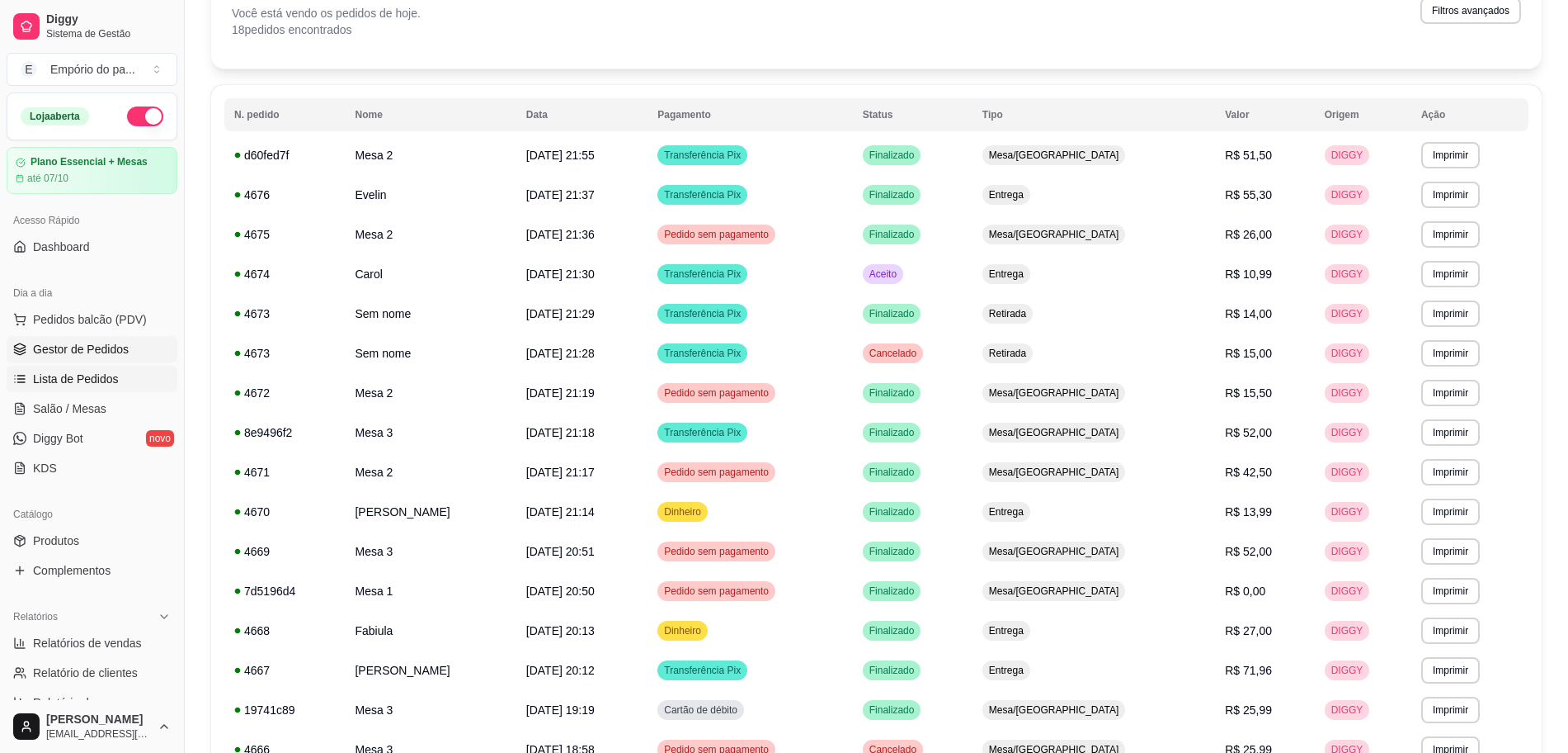
click at [17, 346] on icon at bounding box center [19, 348] width 13 height 13
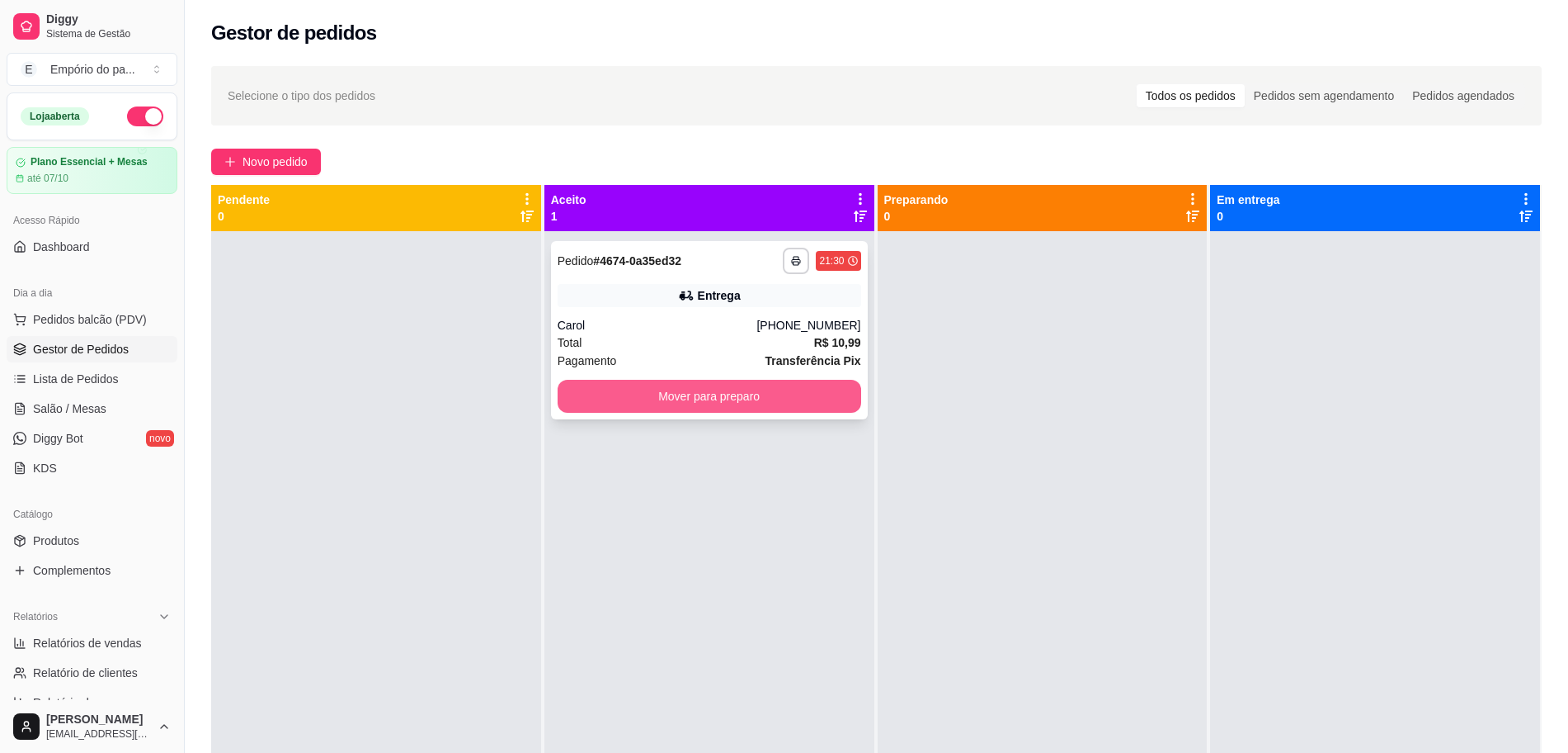
click at [746, 383] on button "Mover para preparo" at bounding box center [709, 396] width 303 height 33
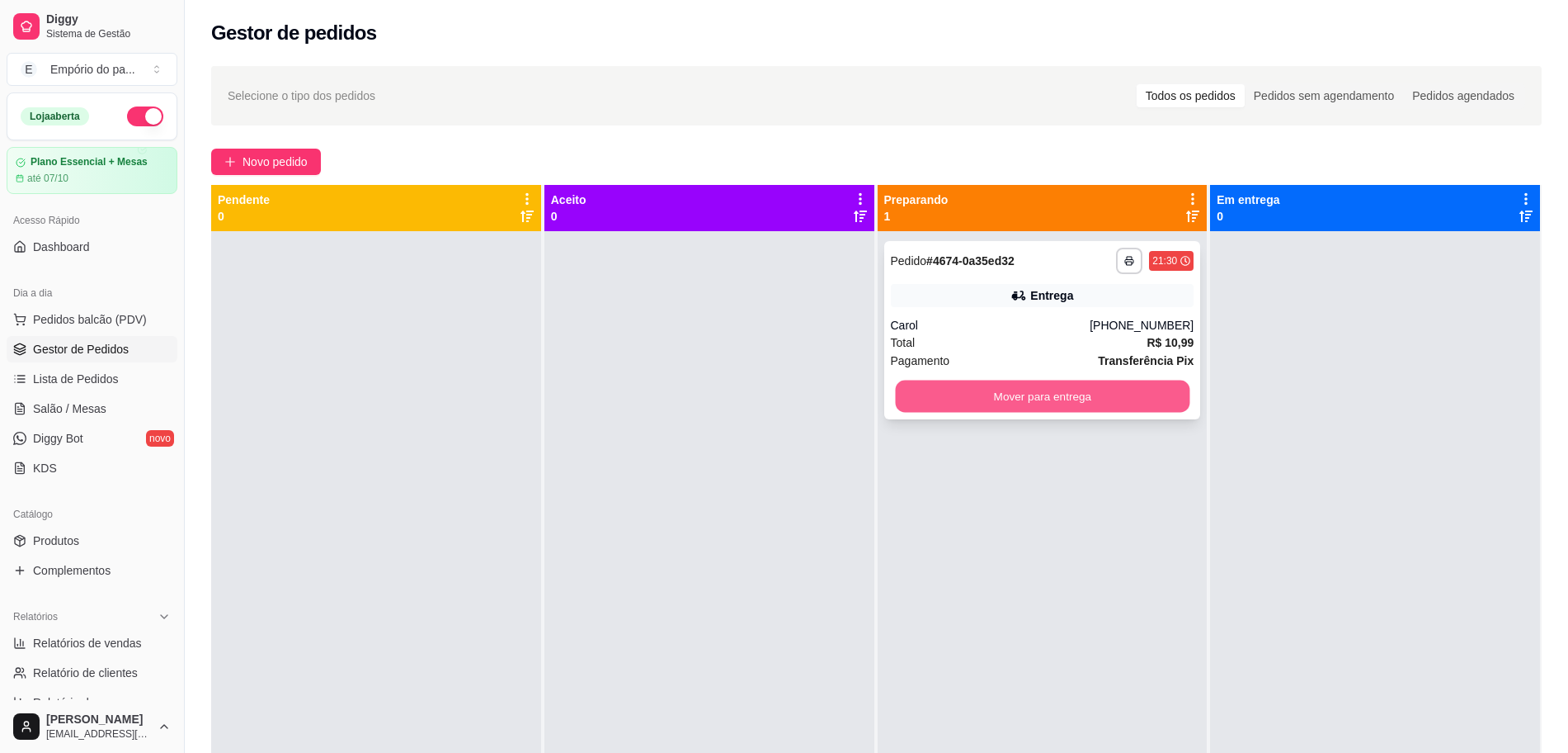
click at [1130, 400] on button "Mover para entrega" at bounding box center [1042, 397] width 294 height 32
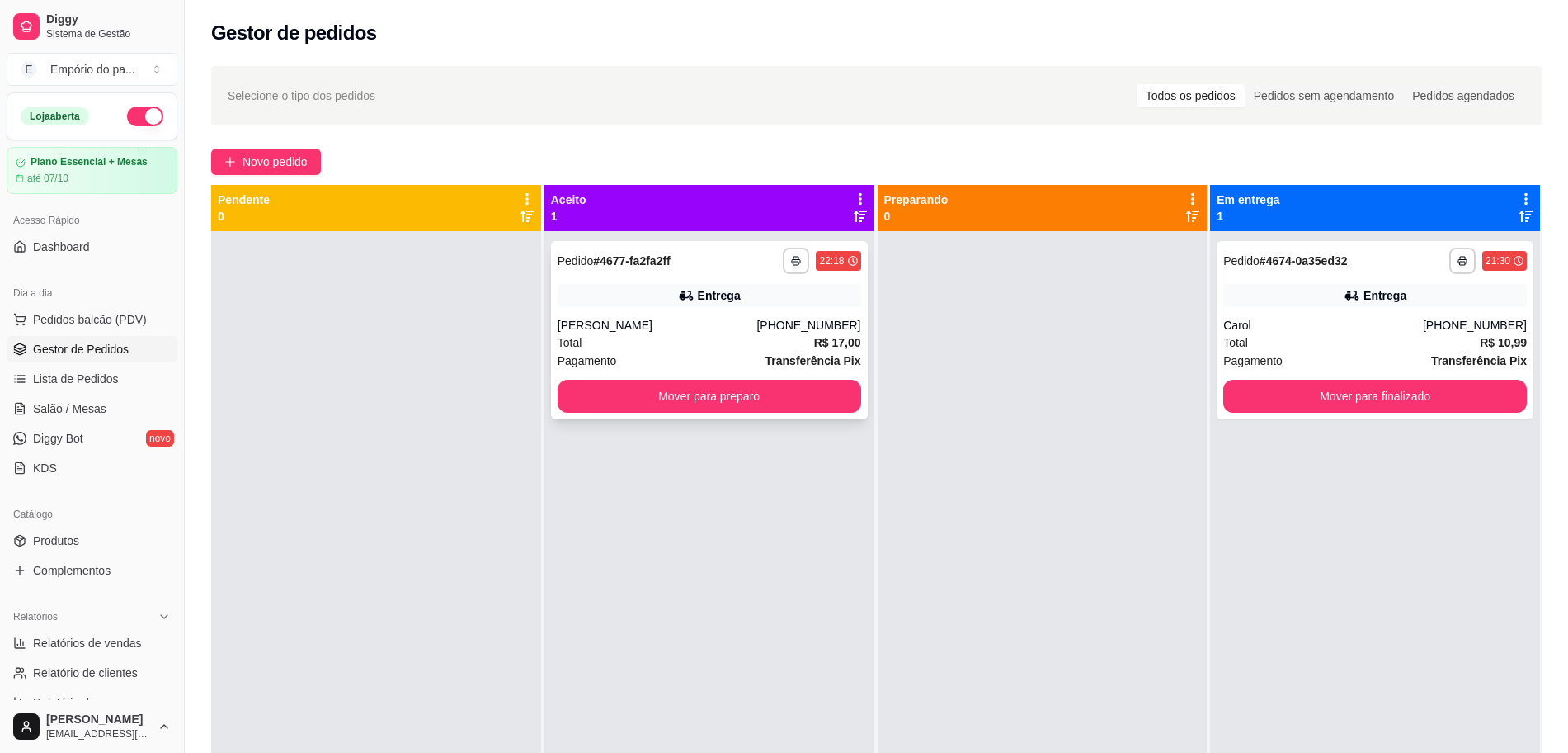
click at [646, 352] on div "Pagamento Transferência Pix" at bounding box center [709, 360] width 303 height 18
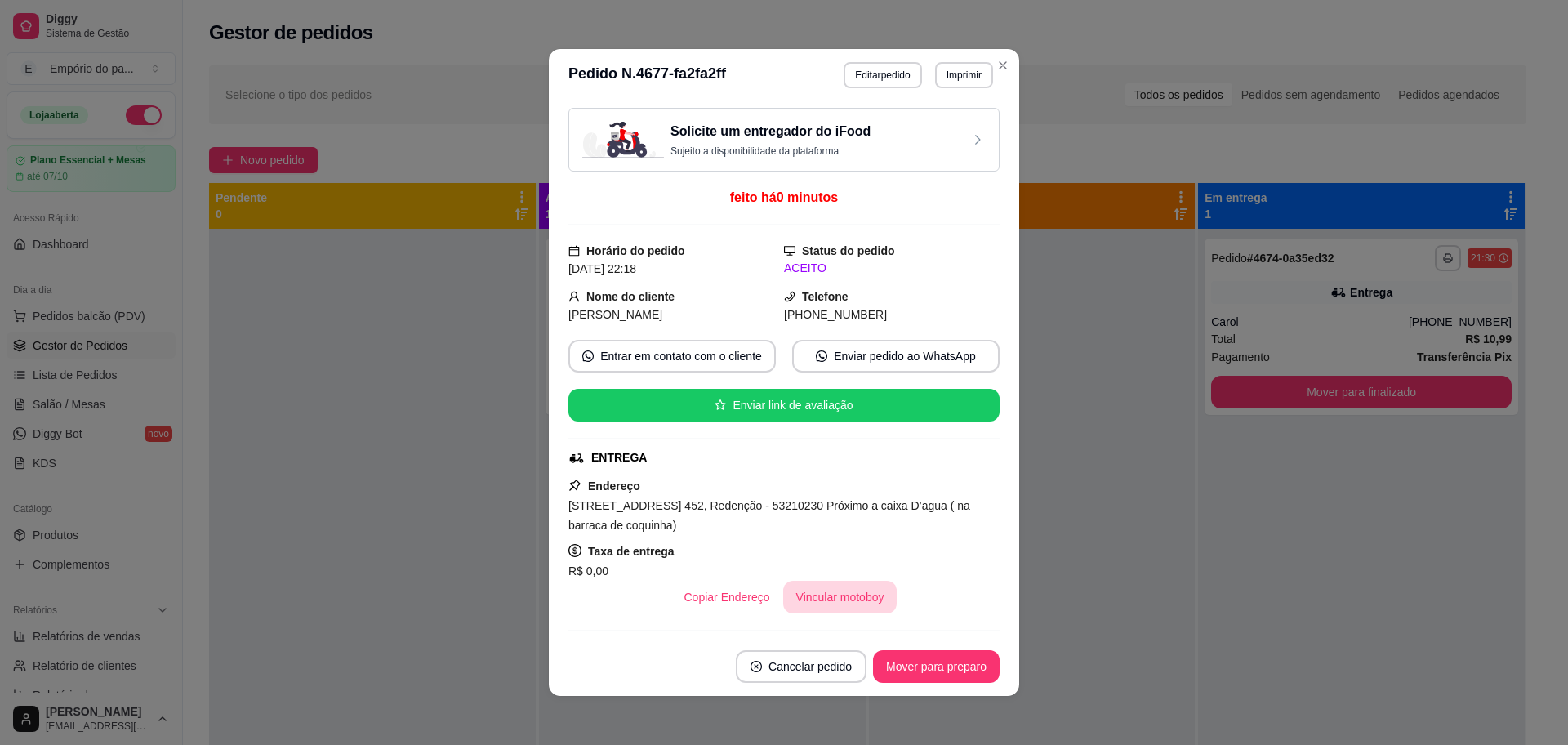
click at [800, 598] on button "Vincular motoboy" at bounding box center [841, 596] width 114 height 32
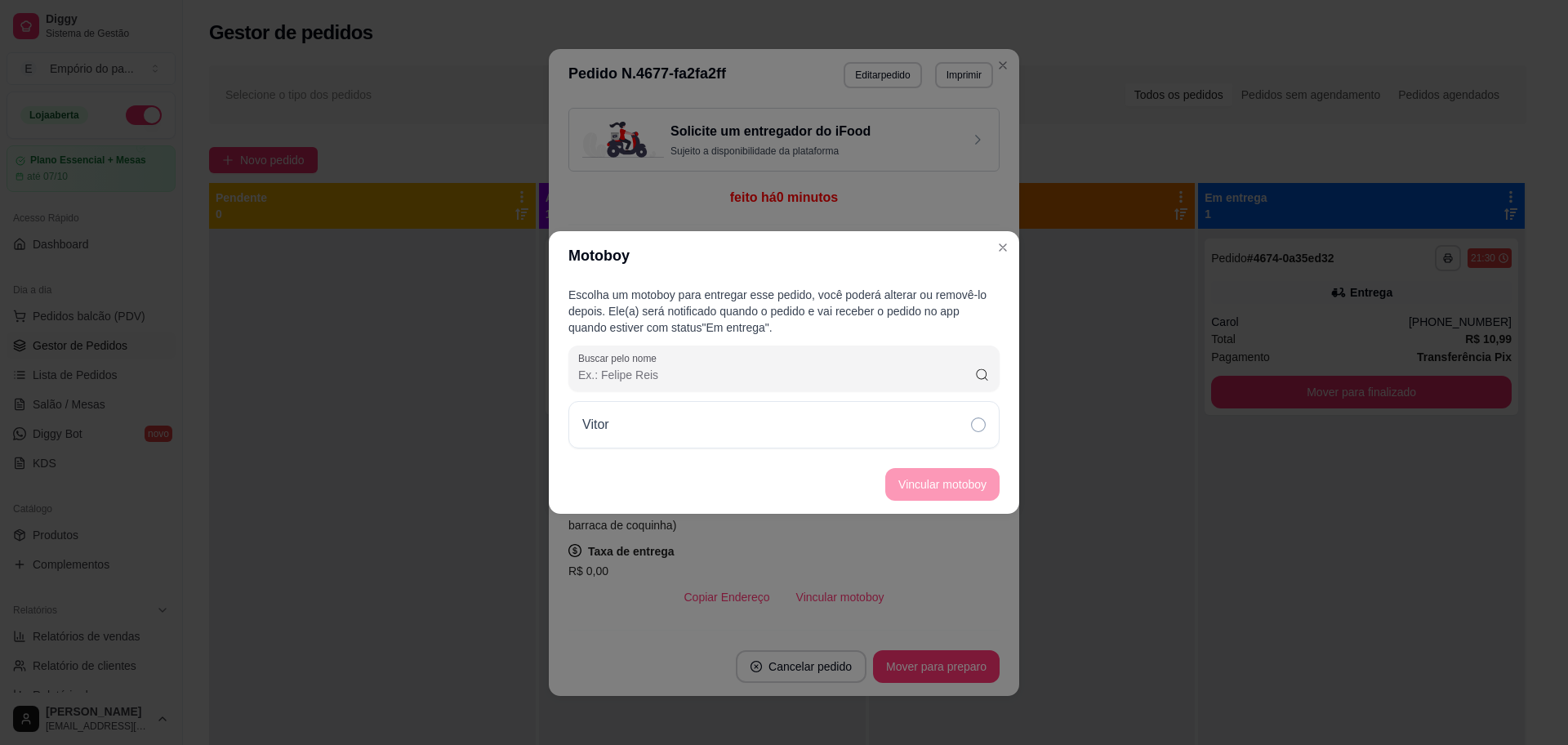
click at [840, 420] on div "Vitor" at bounding box center [784, 424] width 431 height 47
click at [938, 472] on button "Vincular motoboy" at bounding box center [942, 483] width 114 height 32
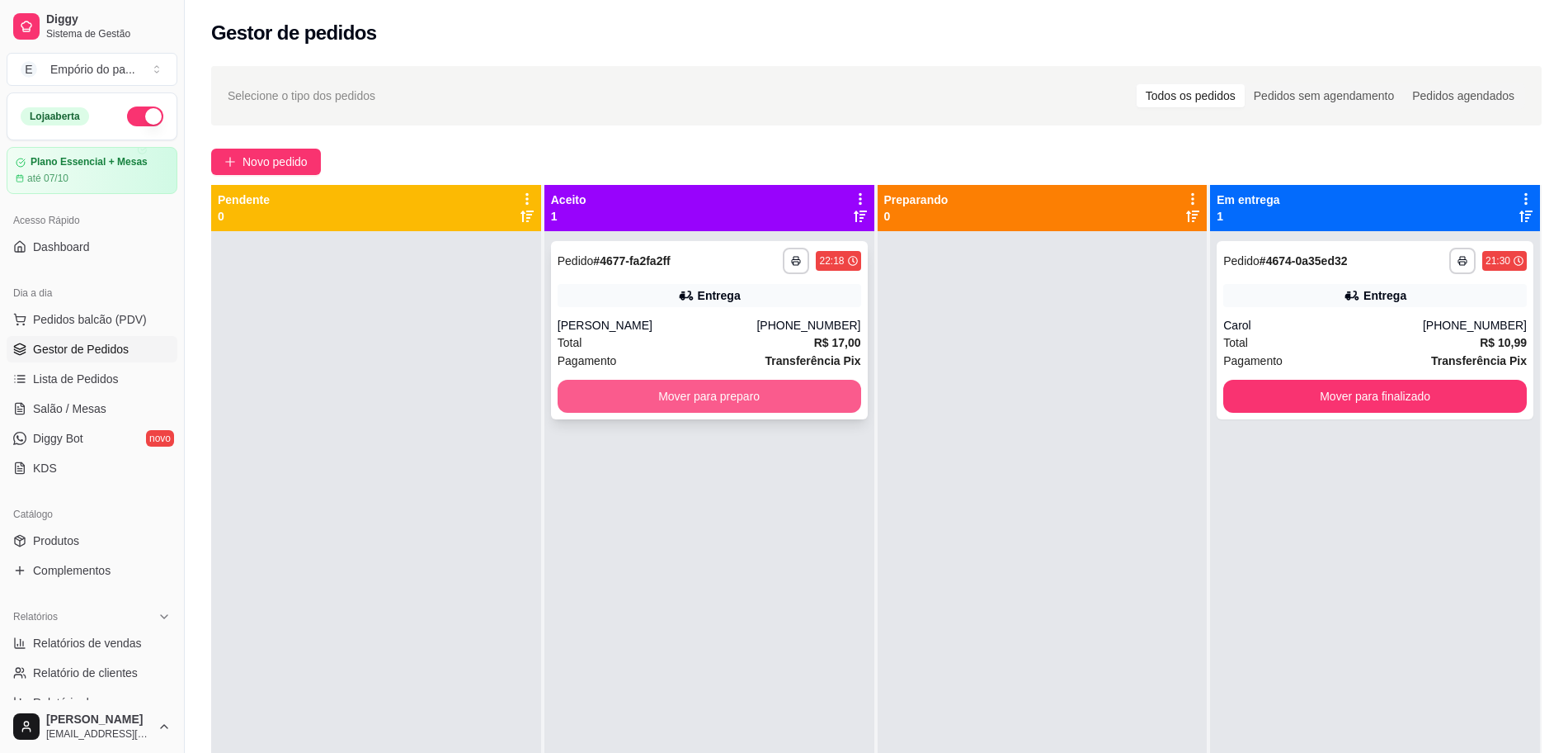
click at [752, 392] on button "Mover para preparo" at bounding box center [709, 396] width 303 height 33
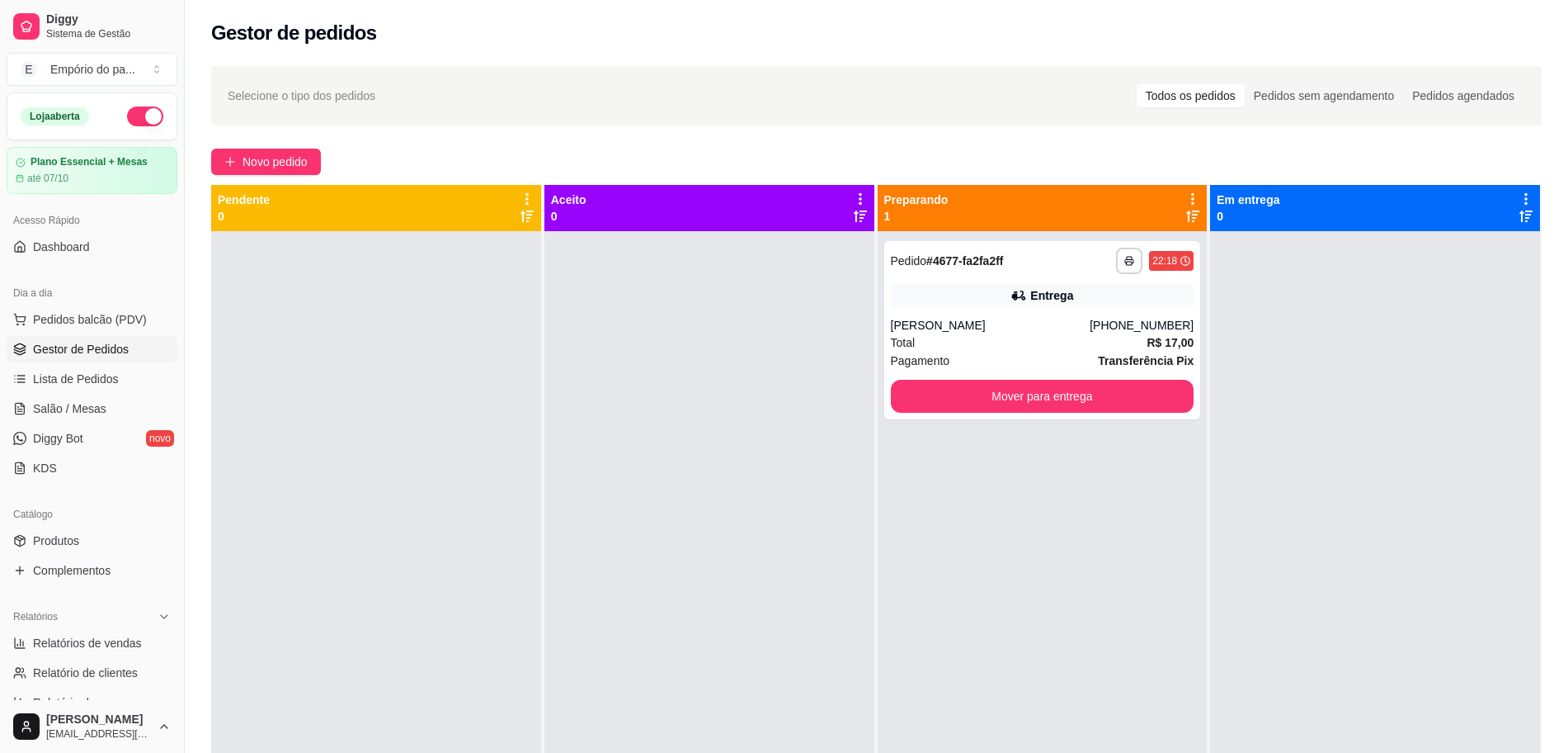
click at [767, 379] on div at bounding box center [710, 607] width 330 height 753
click at [1099, 349] on div "Total R$ 17,00" at bounding box center [1042, 342] width 303 height 18
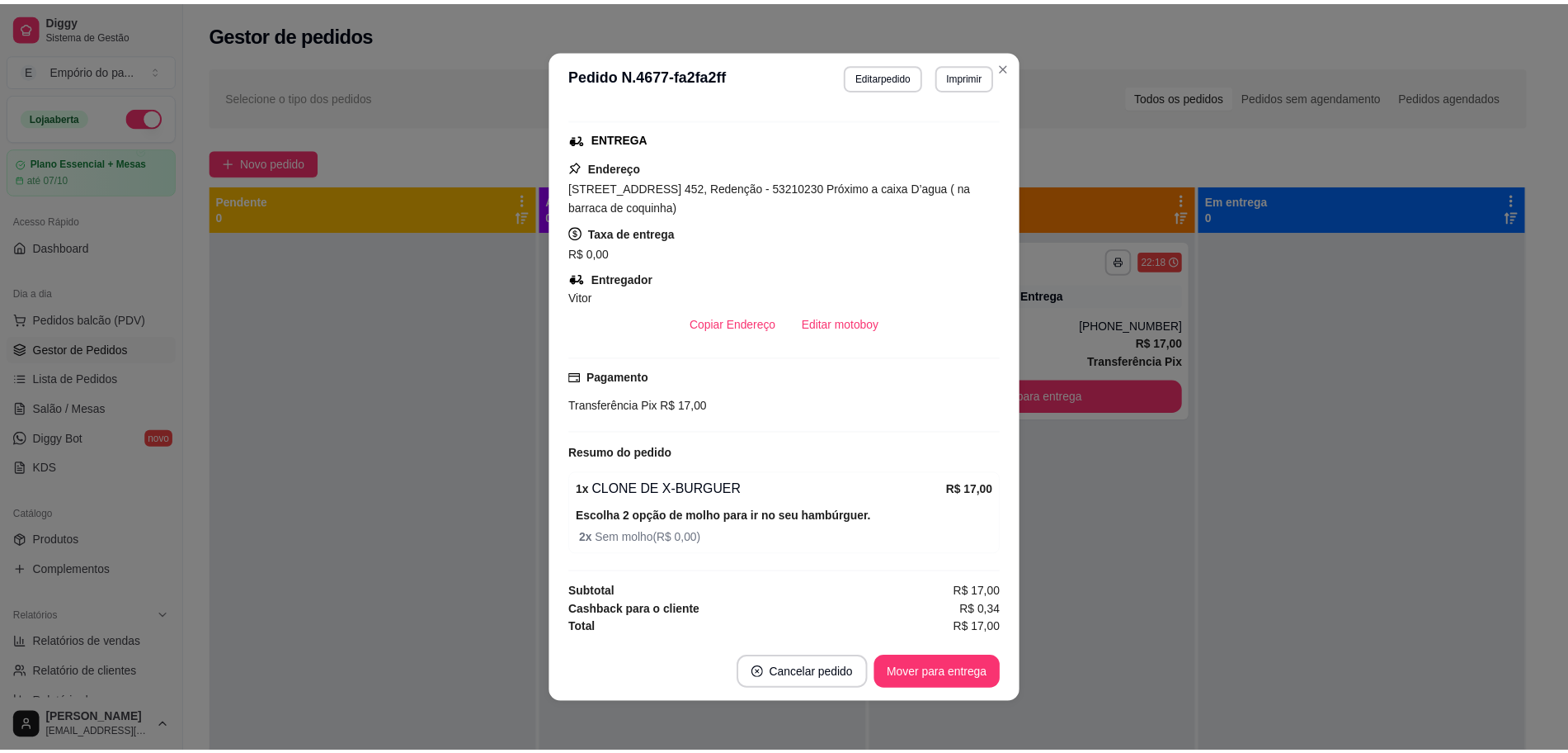
scroll to position [324, 0]
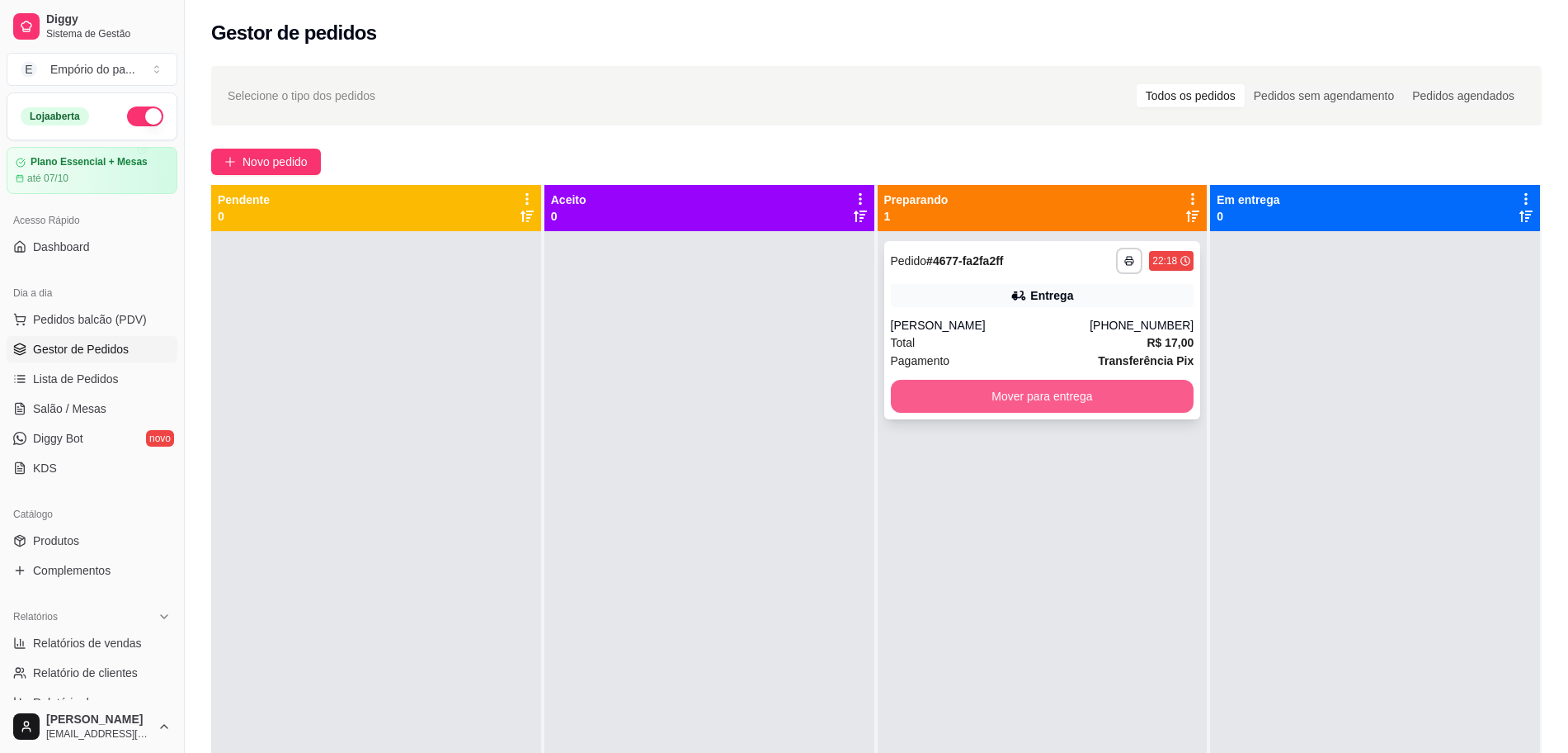
click at [1011, 385] on button "Mover para entrega" at bounding box center [1042, 396] width 303 height 33
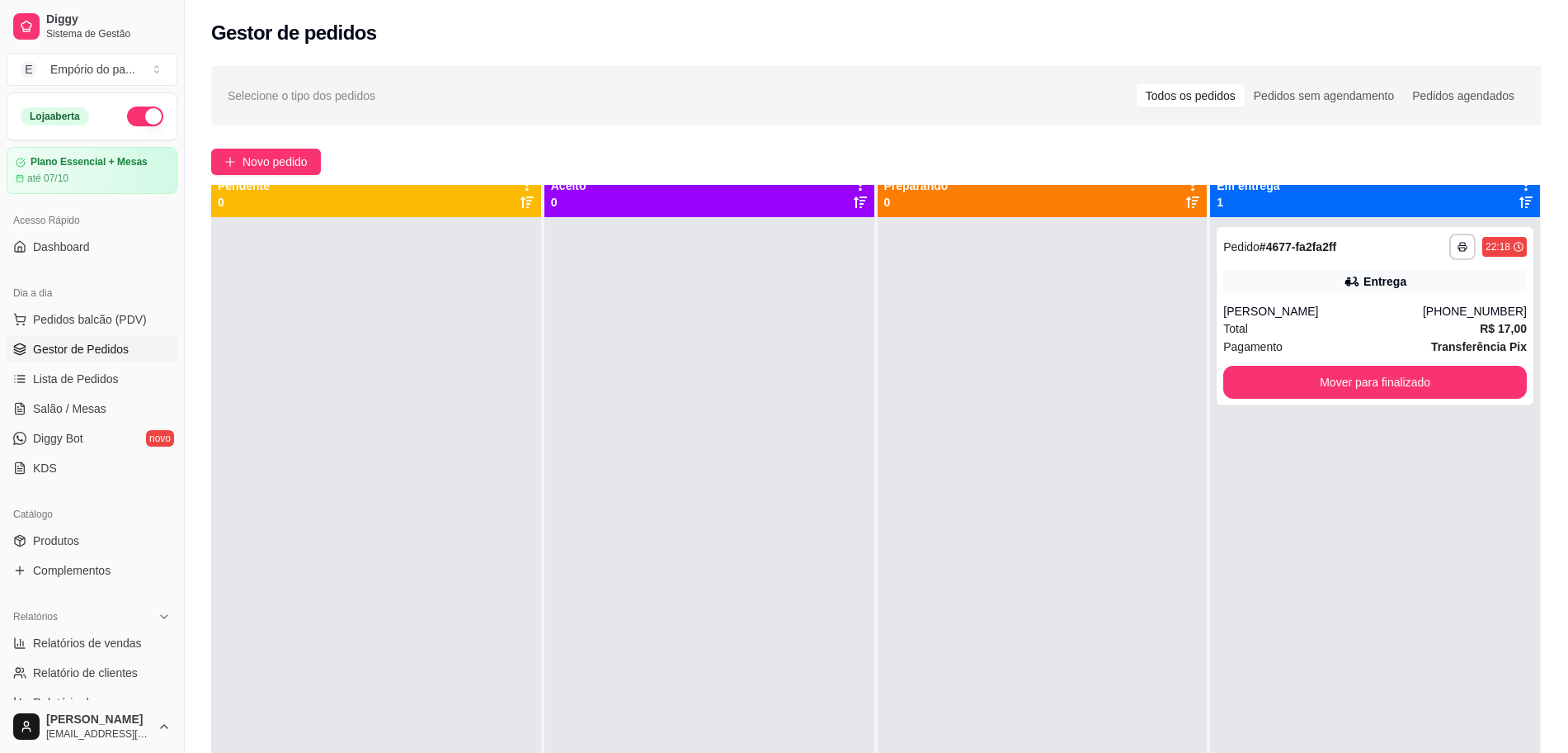
scroll to position [0, 0]
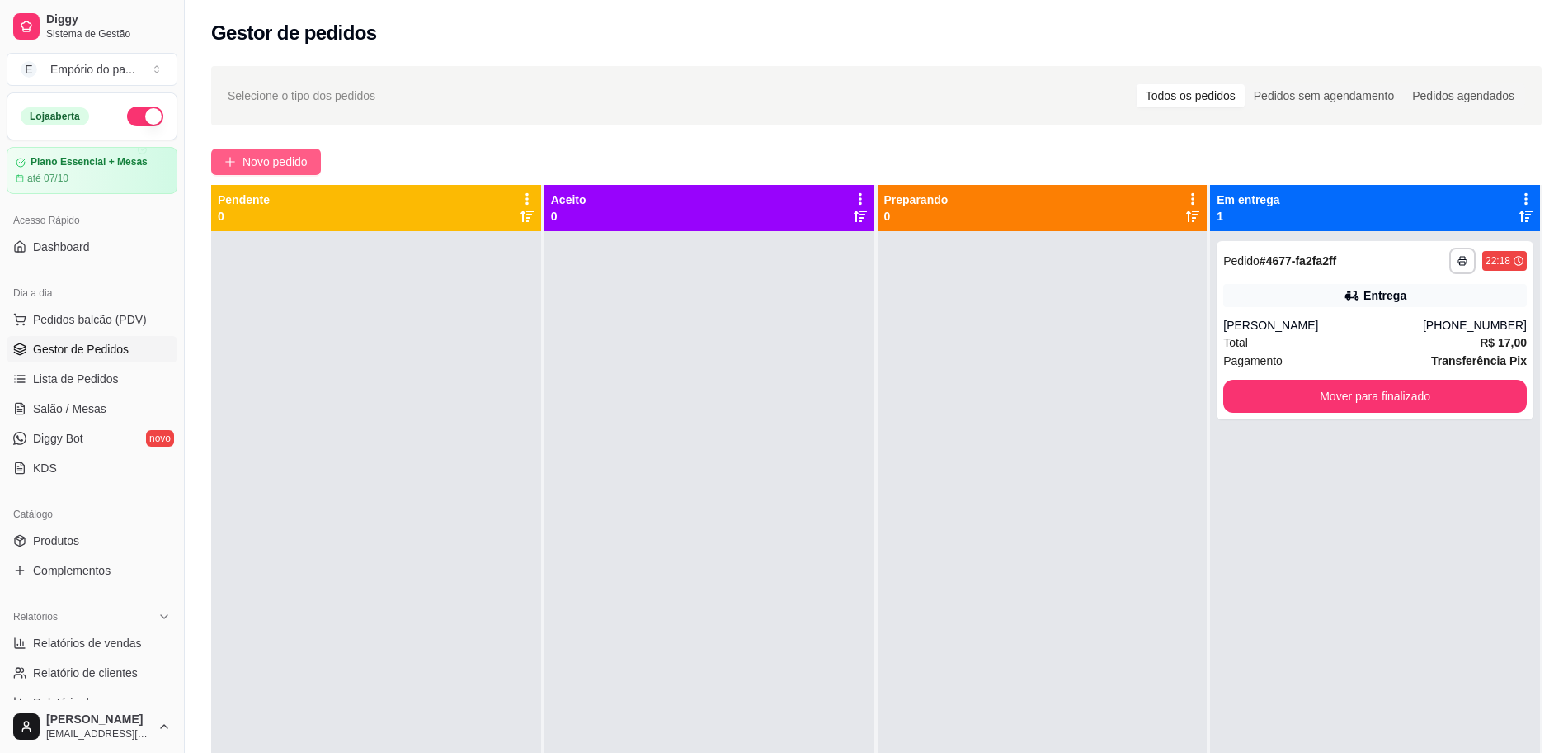
click at [268, 159] on span "Novo pedido" at bounding box center [275, 162] width 66 height 18
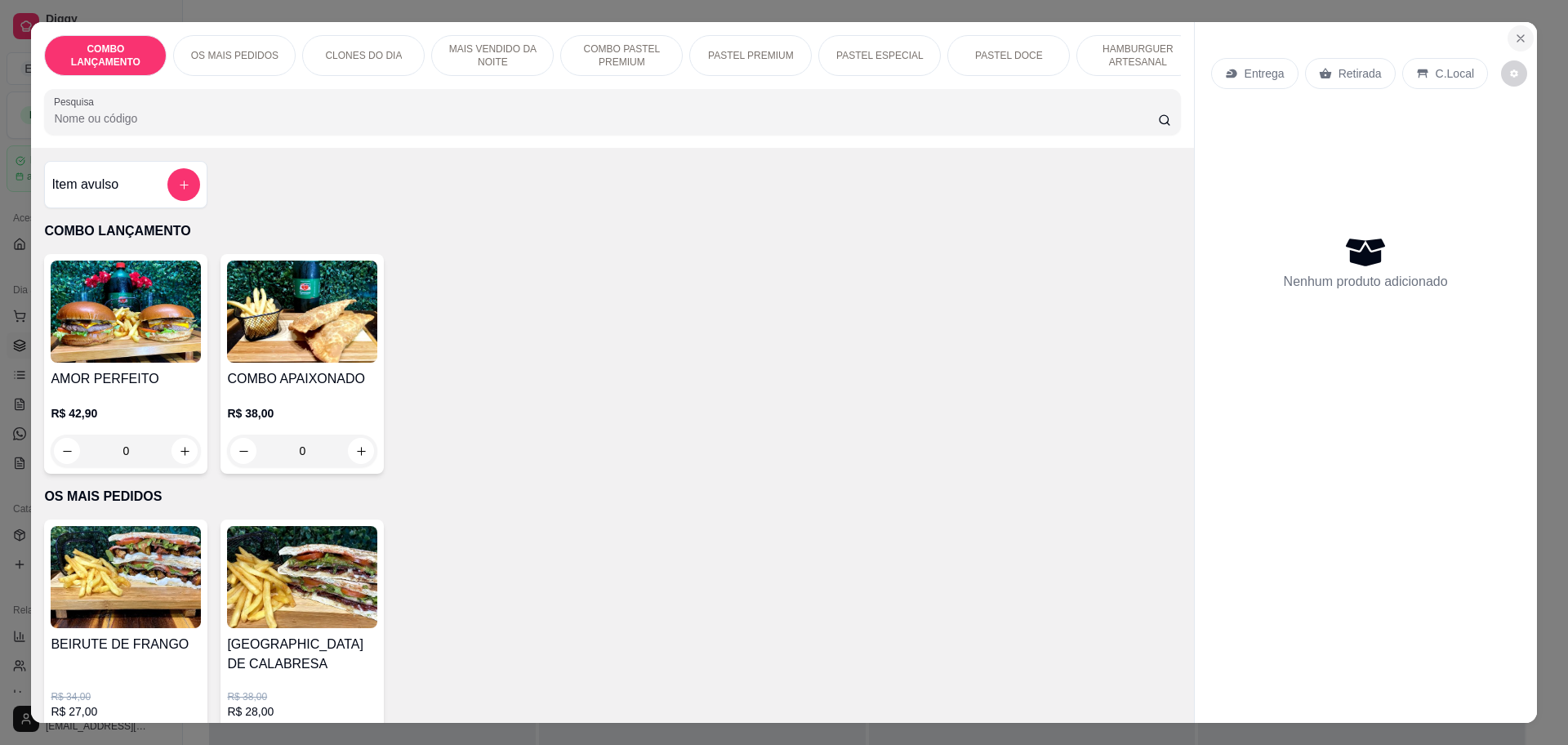
click at [1514, 36] on icon "Close" at bounding box center [1520, 37] width 13 height 13
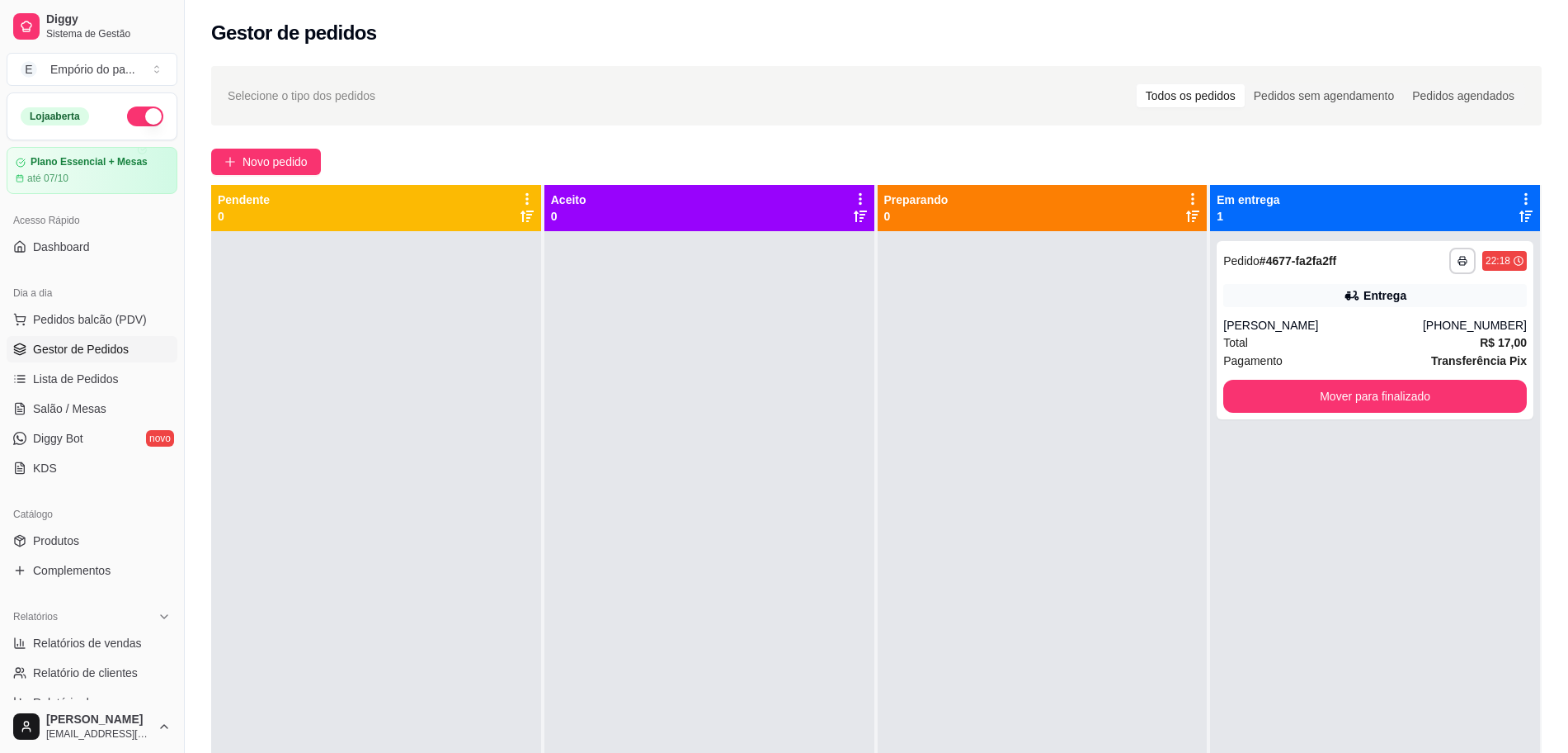
click at [247, 174] on button "Novo pedido" at bounding box center [265, 161] width 109 height 27
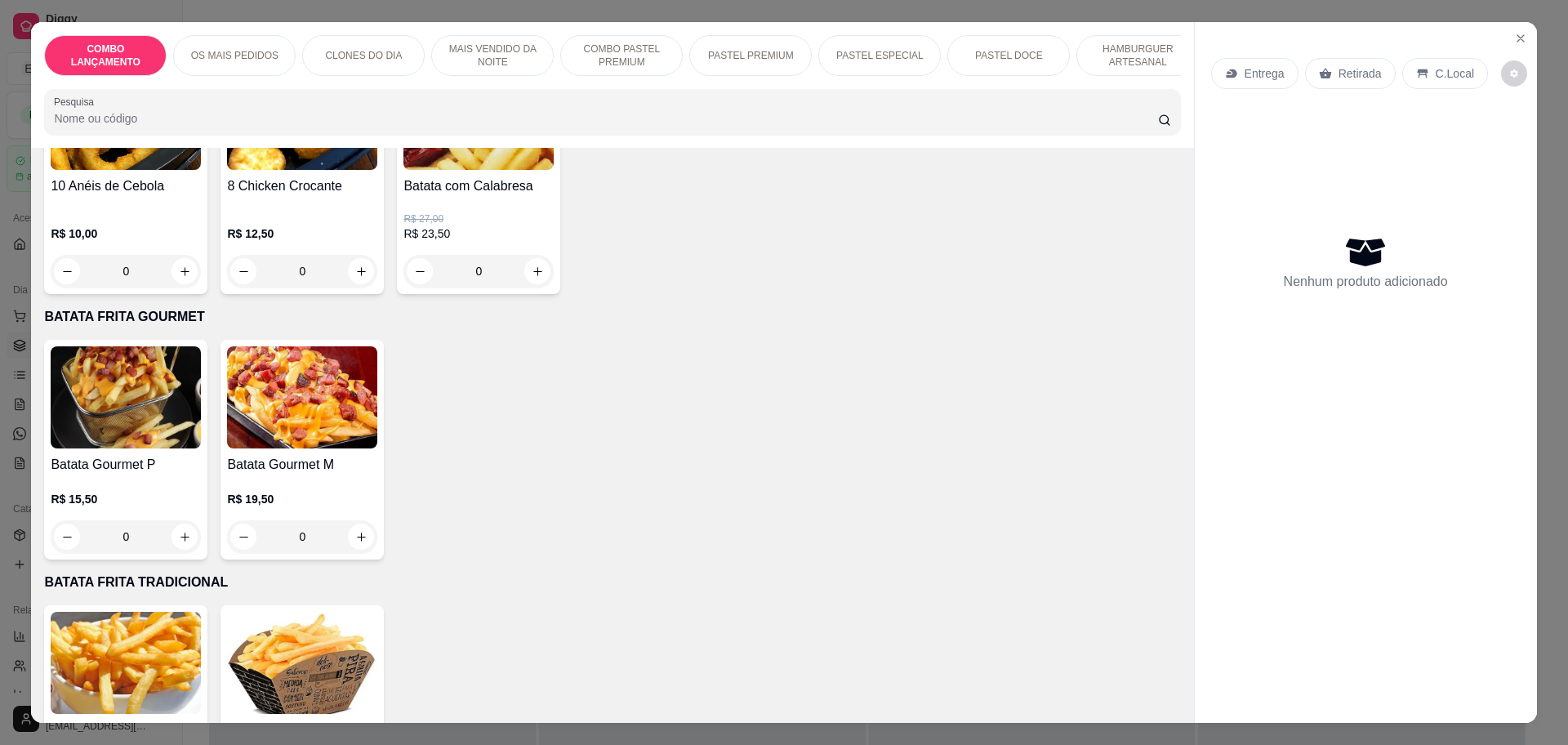
scroll to position [4287, 0]
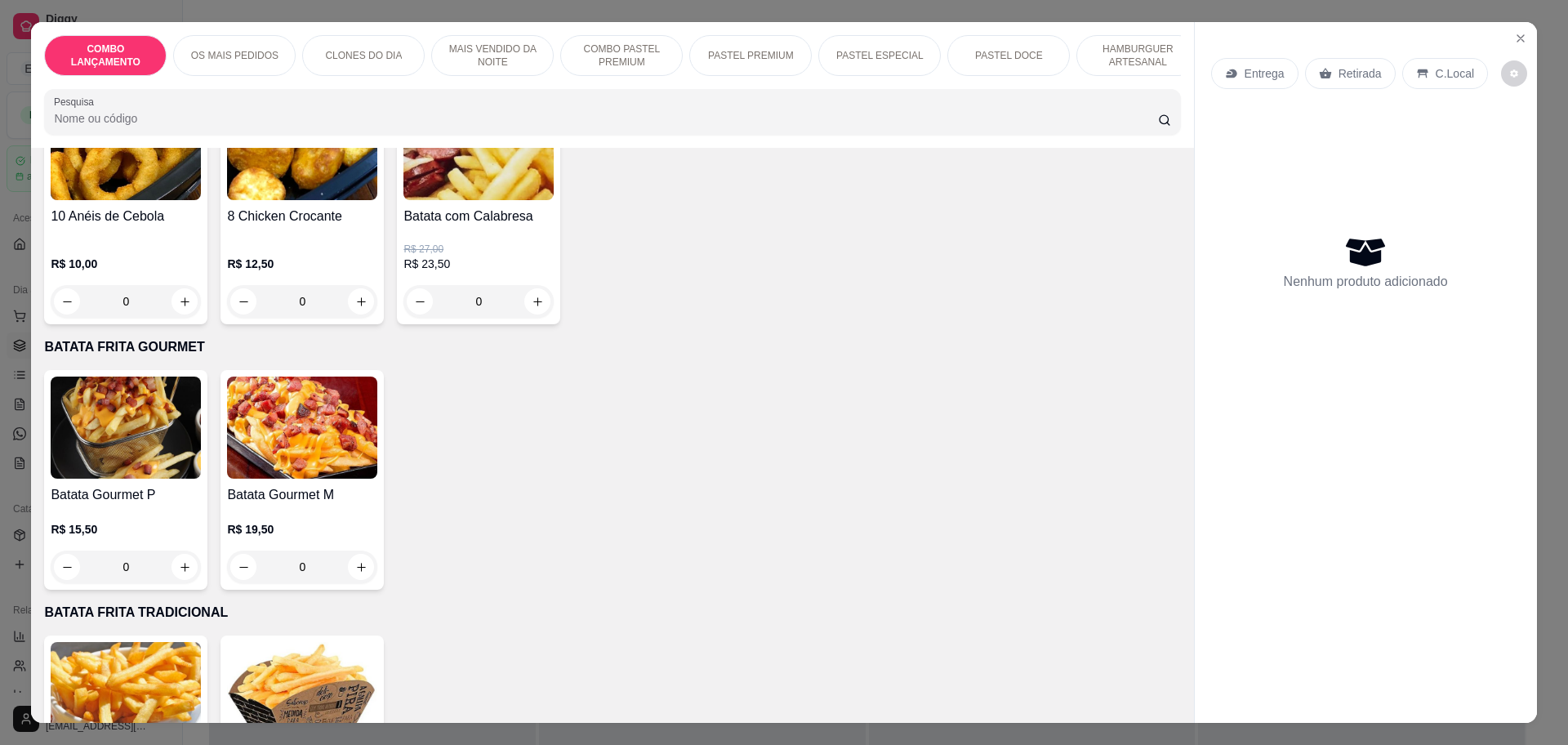
click at [176, 550] on div "0" at bounding box center [125, 566] width 151 height 32
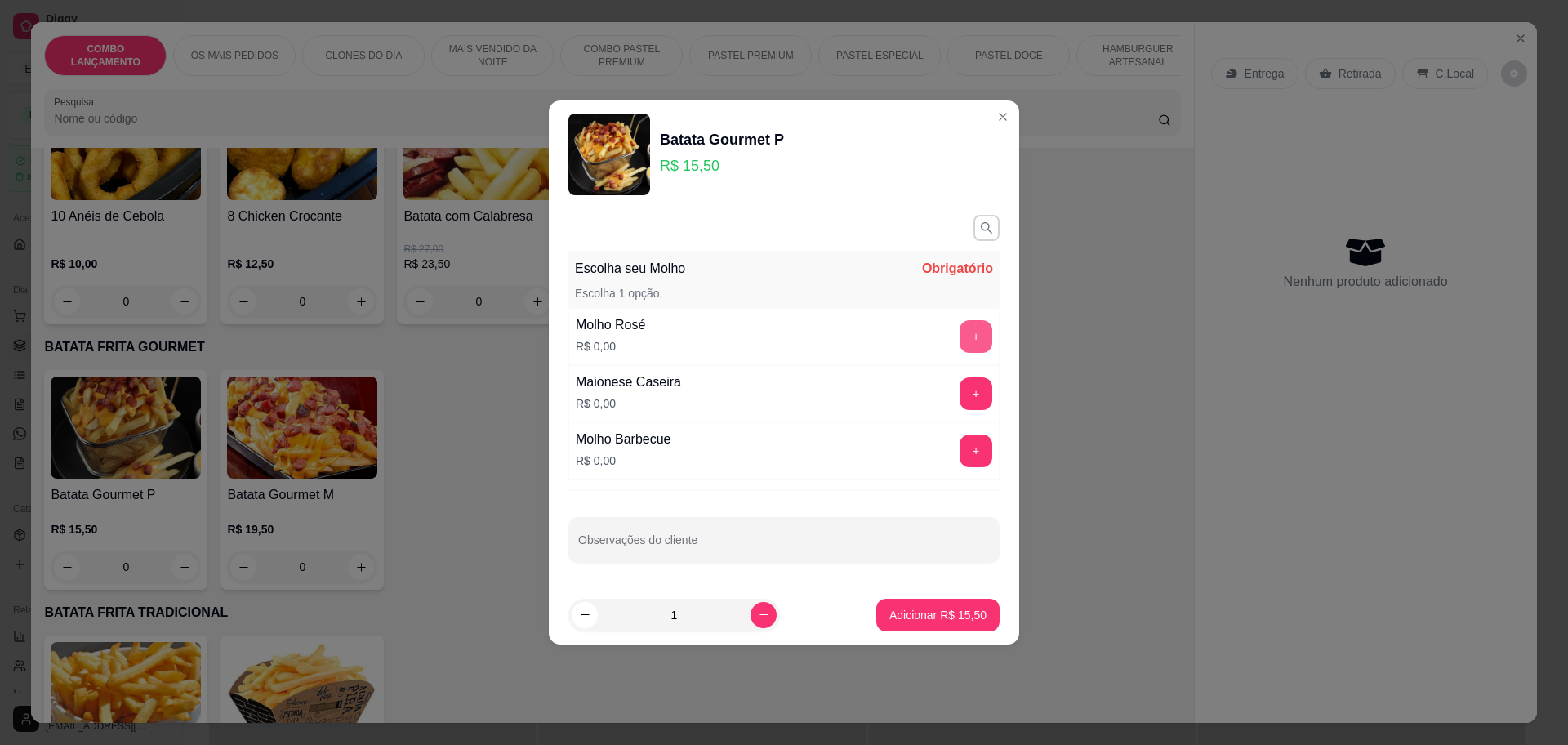
click at [960, 328] on button "+" at bounding box center [975, 336] width 32 height 32
click at [955, 615] on p "Adicionar R$ 15,50" at bounding box center [938, 614] width 94 height 16
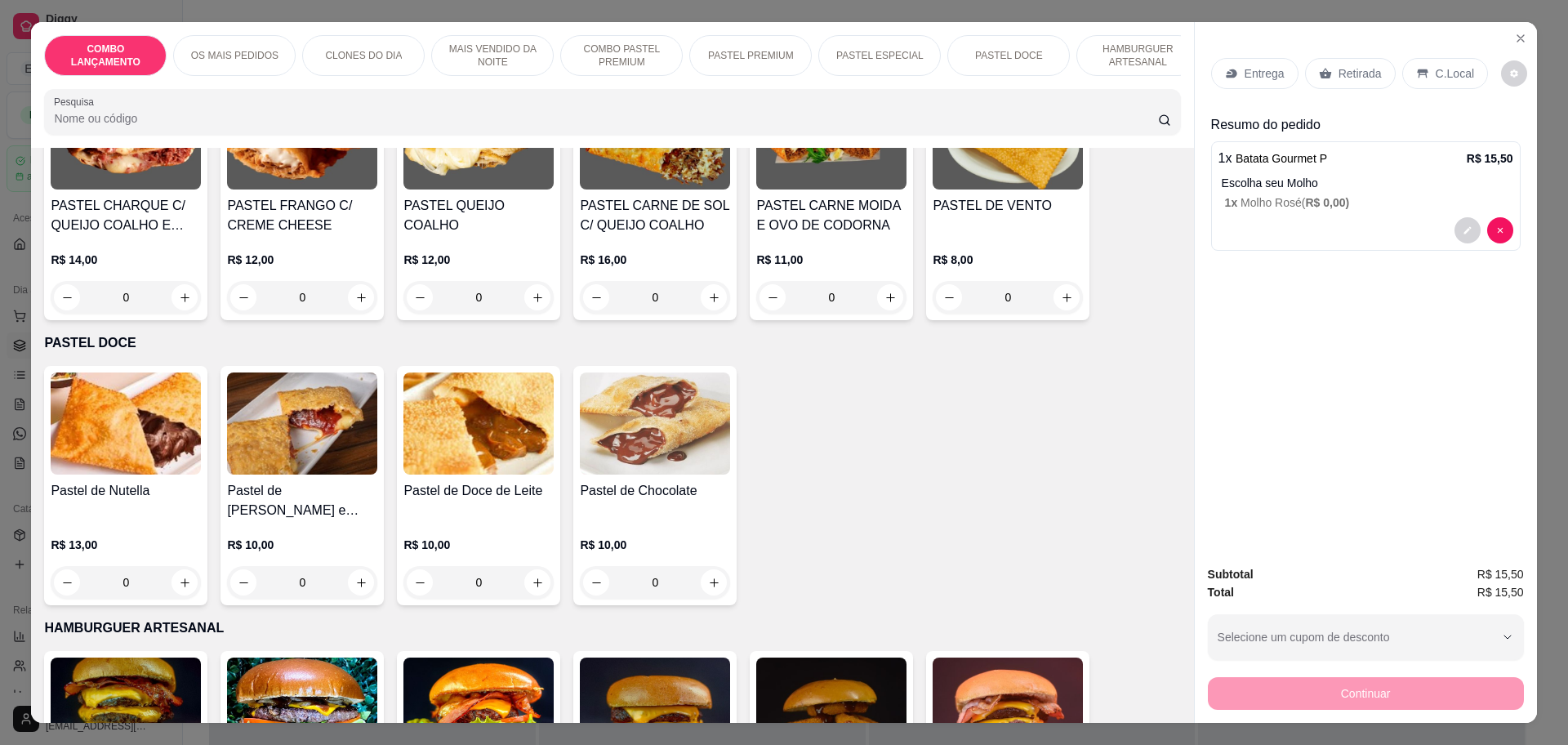
scroll to position [2450, 0]
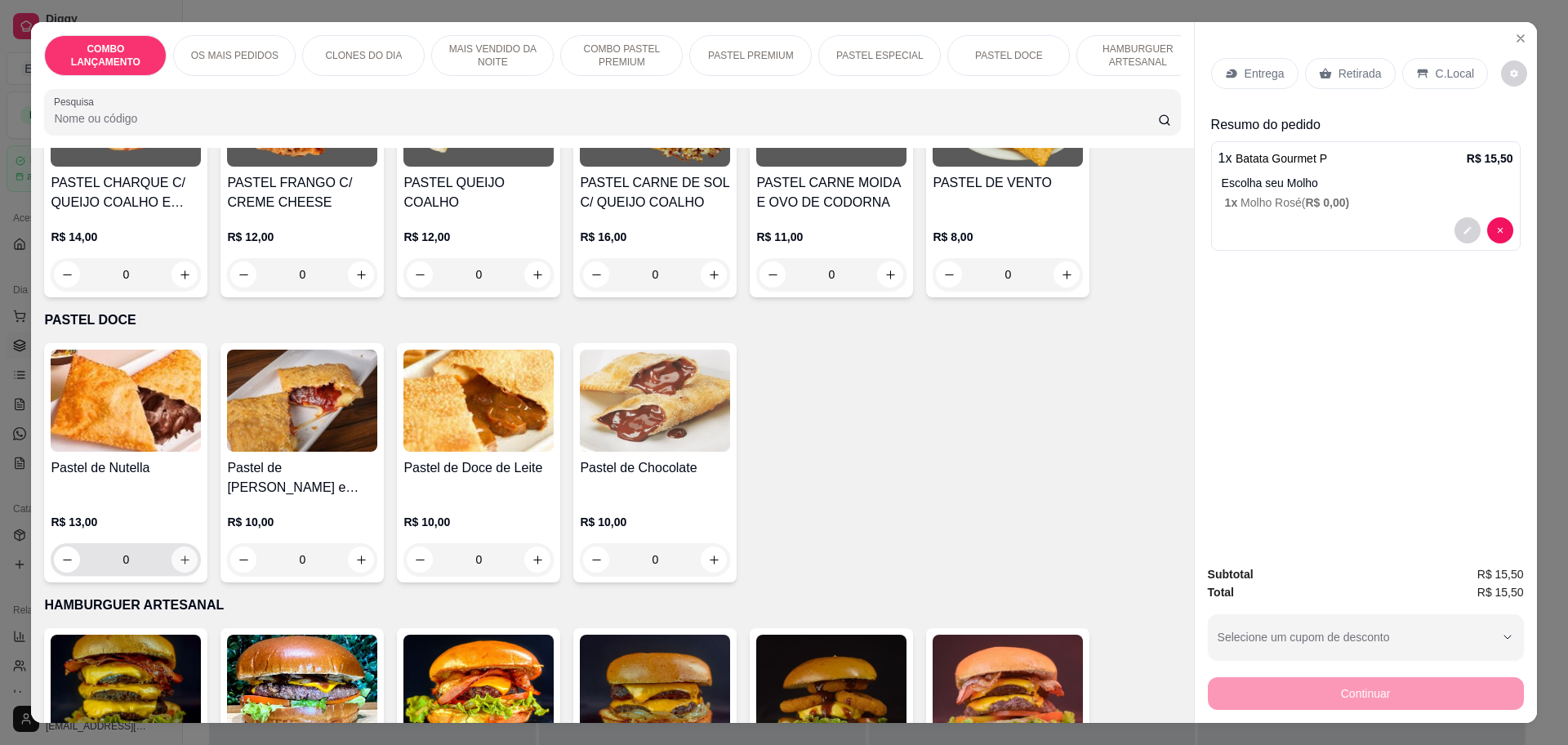
click at [179, 554] on icon "increase-product-quantity" at bounding box center [185, 560] width 12 height 12
type input "1"
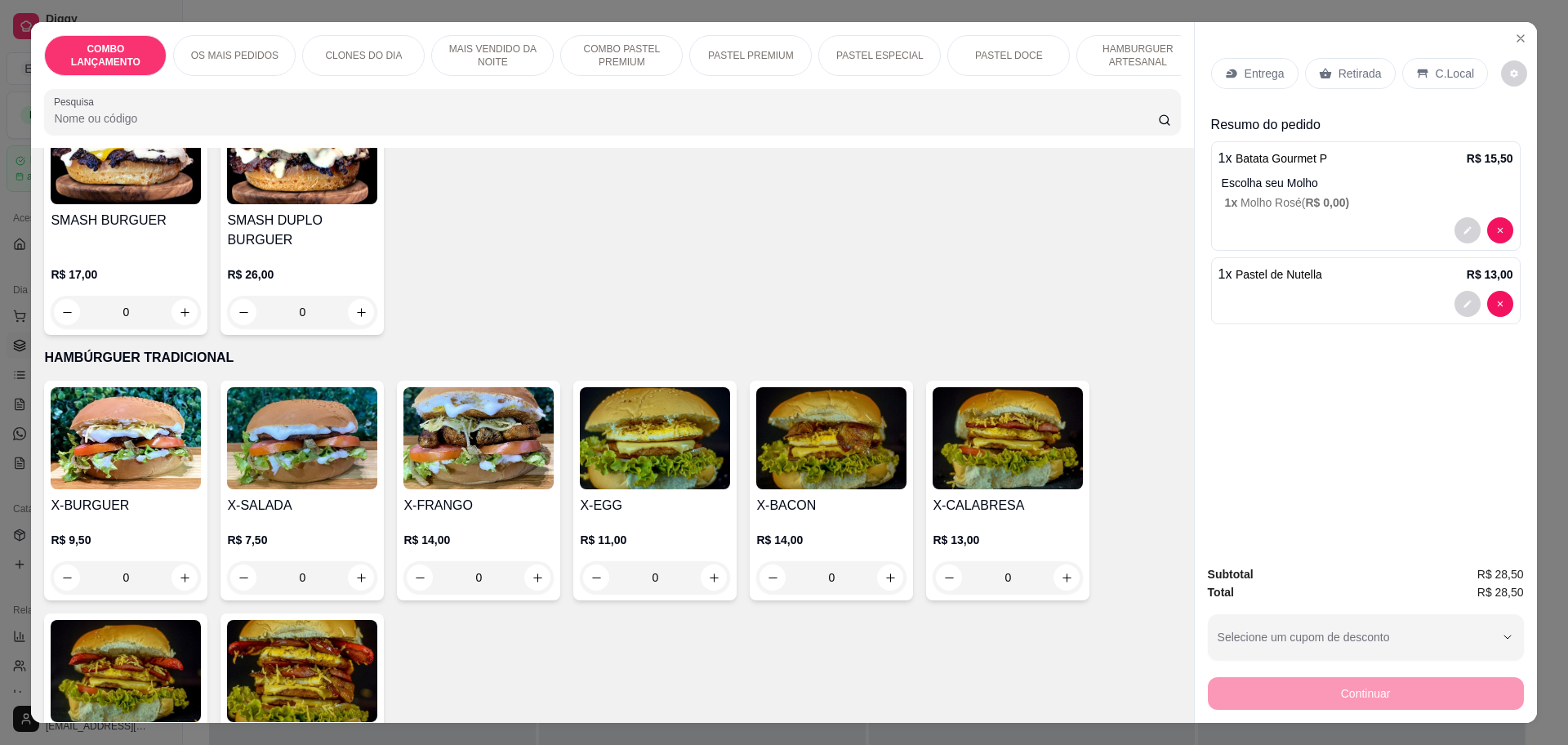
scroll to position [3572, 0]
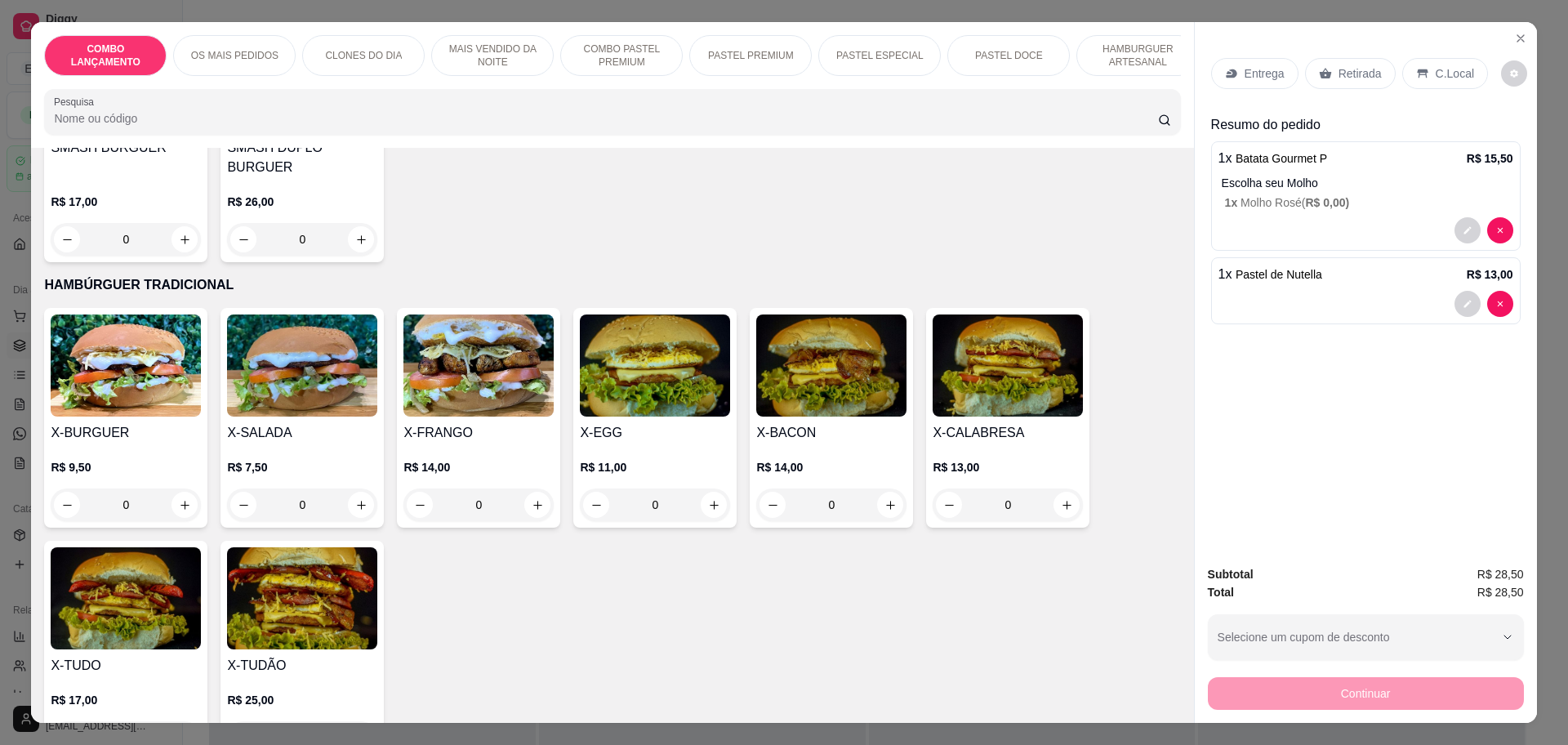
click at [884, 488] on div "0" at bounding box center [831, 504] width 151 height 32
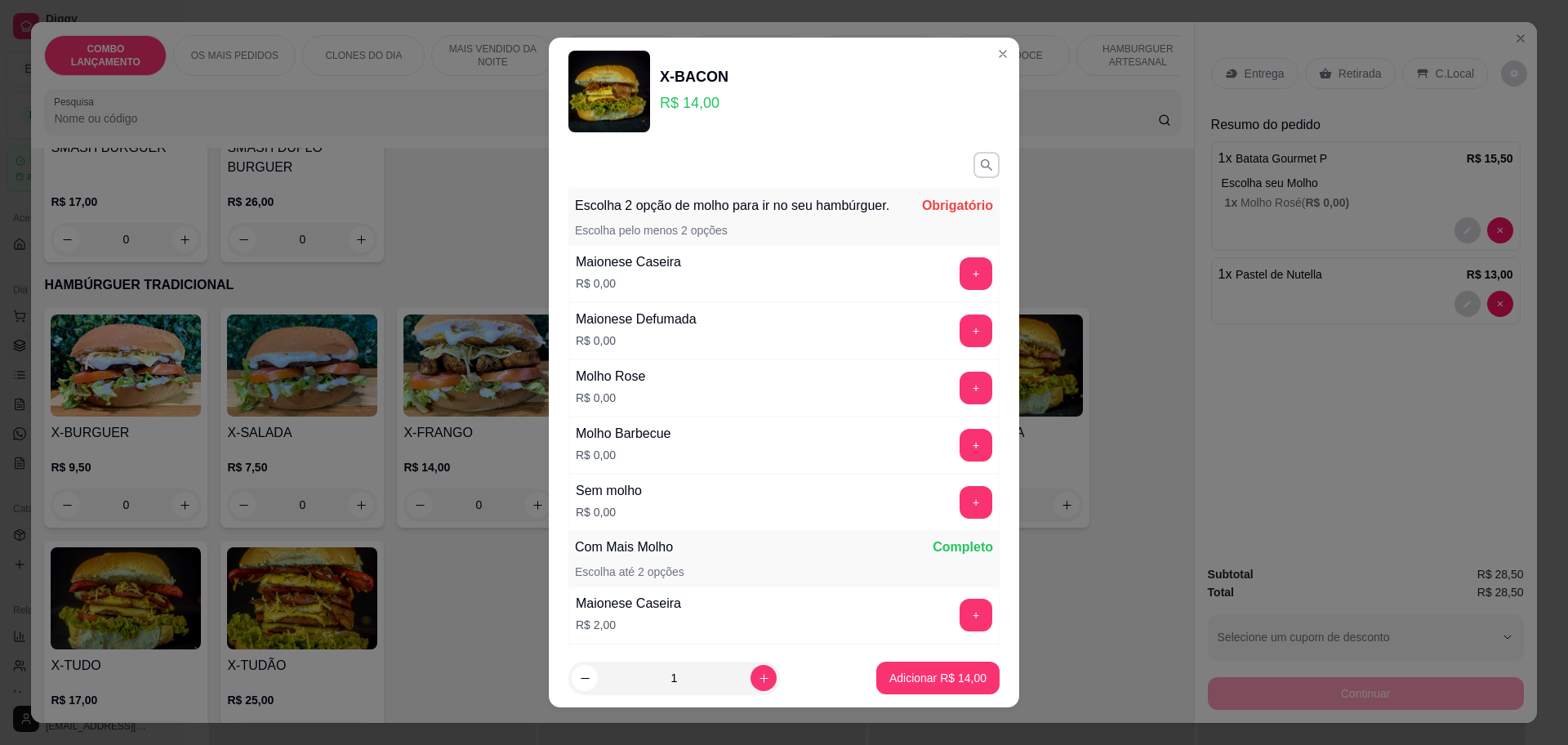
click at [930, 276] on div "Maionese Caseira R$ 0,00 +" at bounding box center [784, 274] width 431 height 57
click at [961, 289] on button "+" at bounding box center [976, 273] width 31 height 31
click at [960, 455] on button "+" at bounding box center [975, 445] width 32 height 32
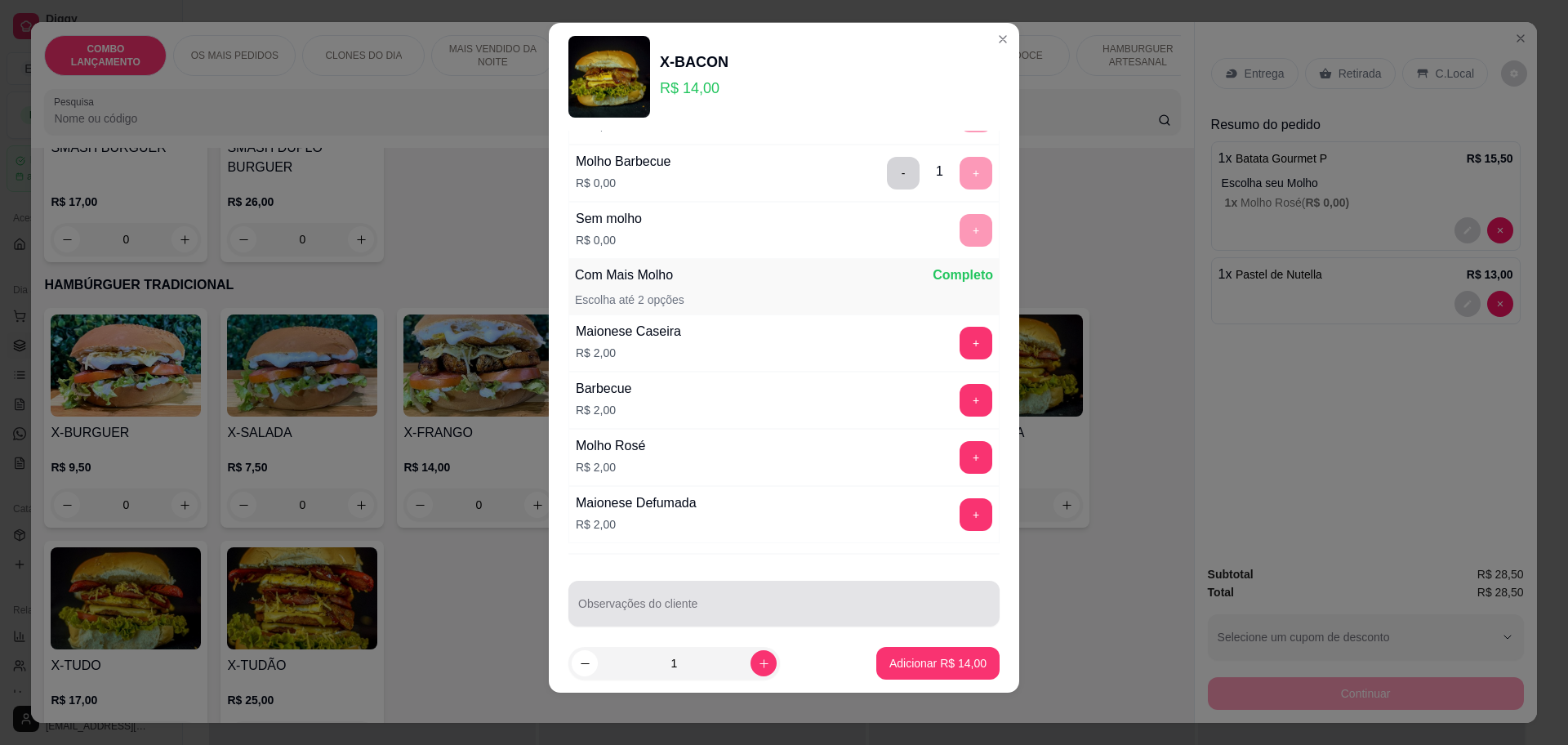
scroll to position [291, 0]
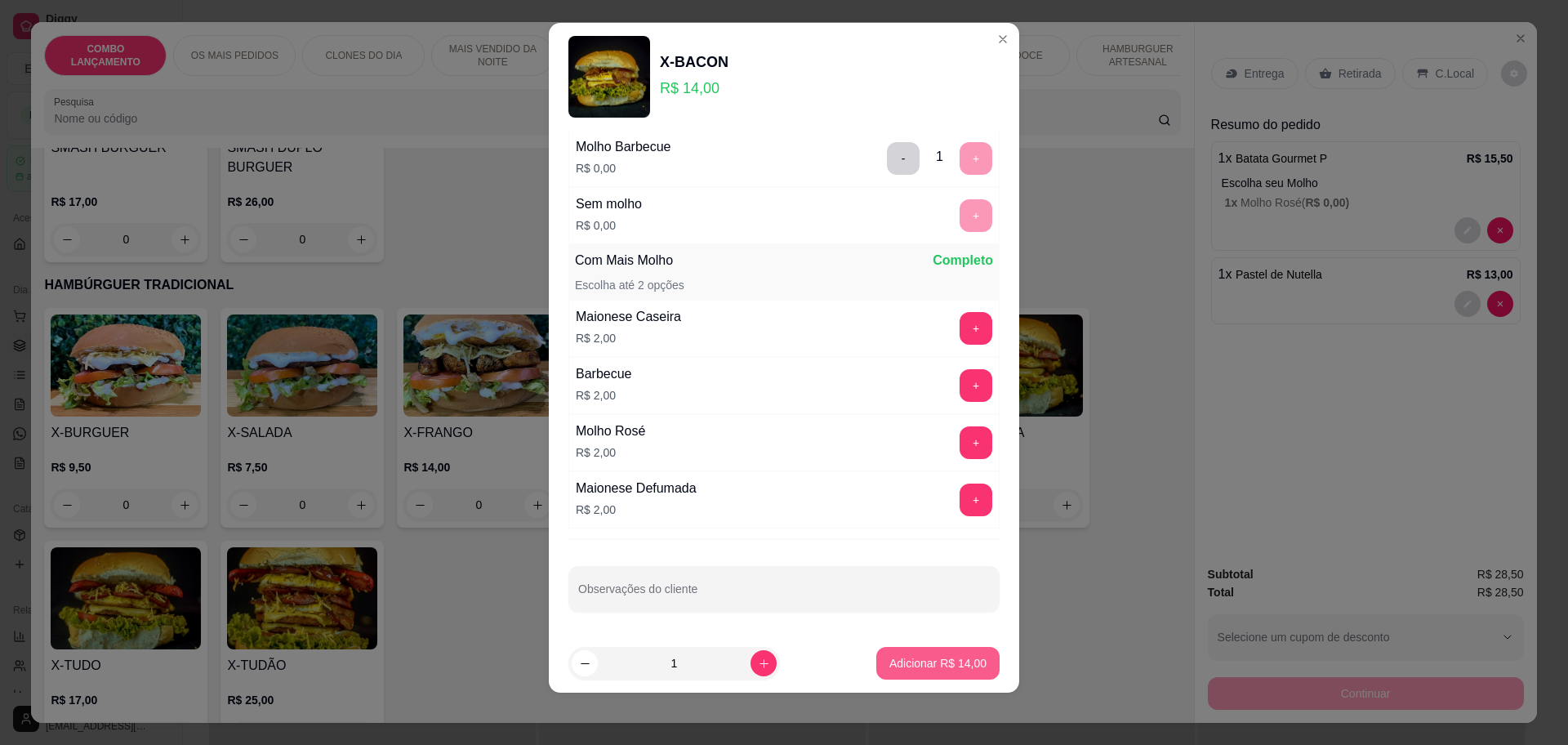
click at [916, 652] on button "Adicionar R$ 14,00" at bounding box center [937, 662] width 123 height 32
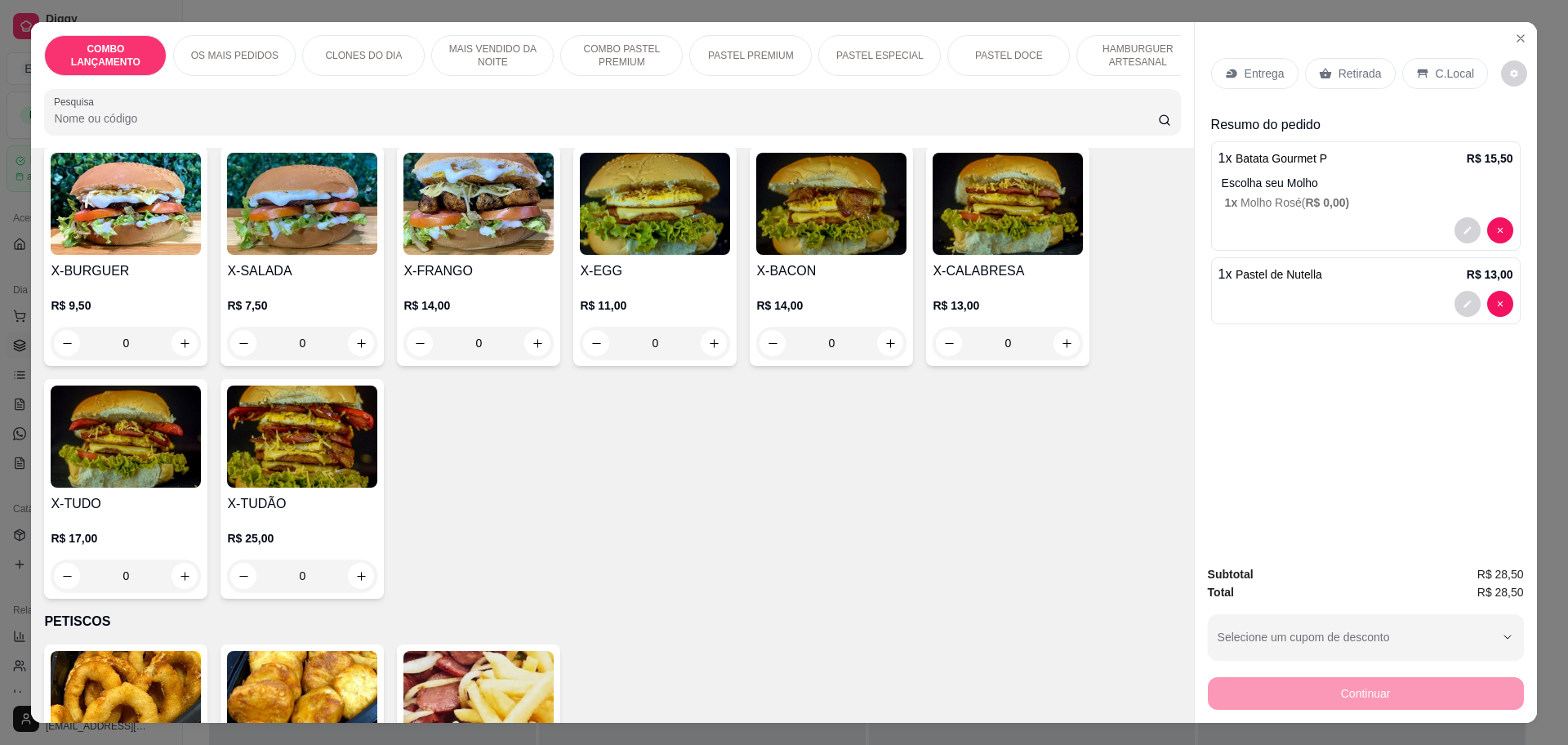
scroll to position [3777, 0]
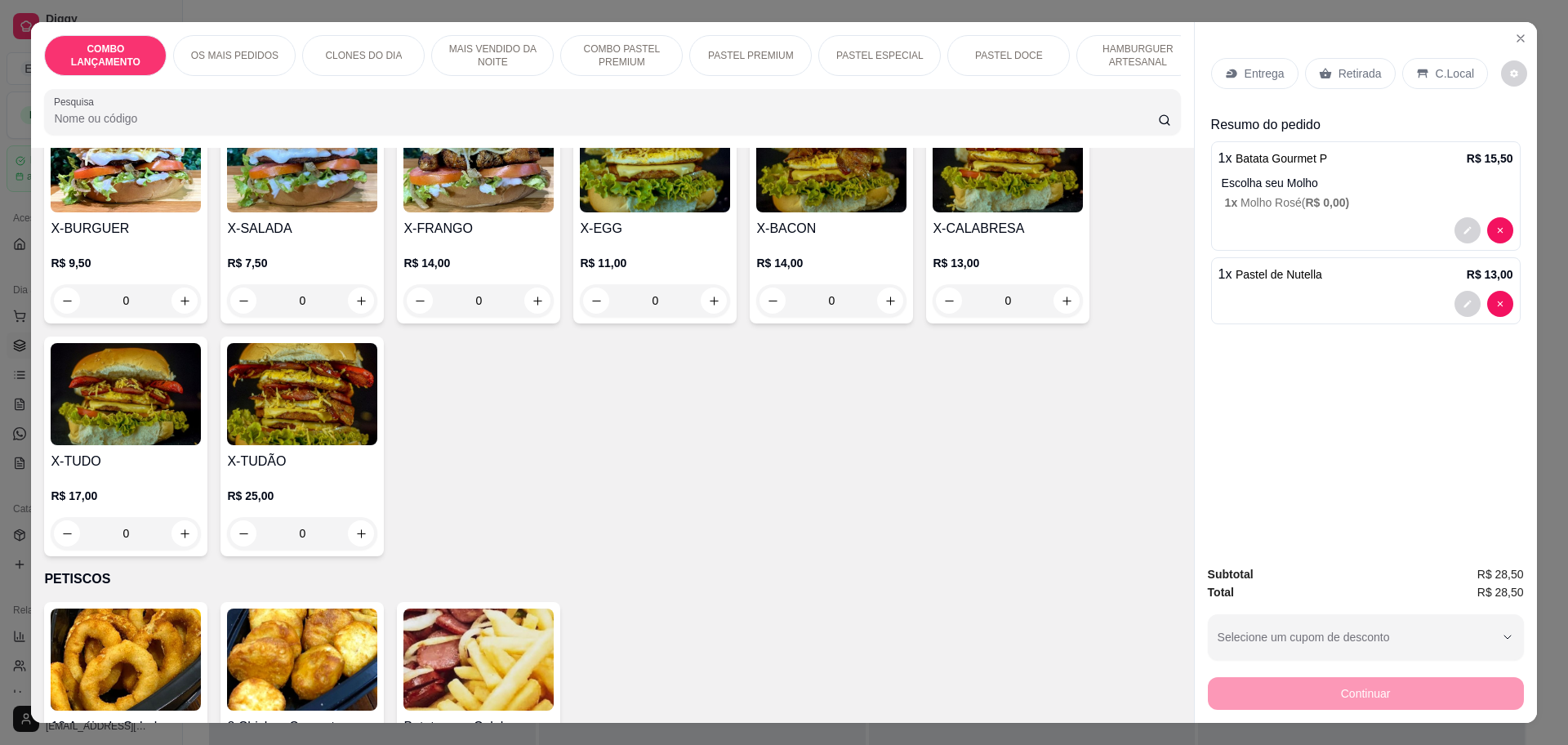
click at [358, 517] on div "0" at bounding box center [302, 532] width 151 height 32
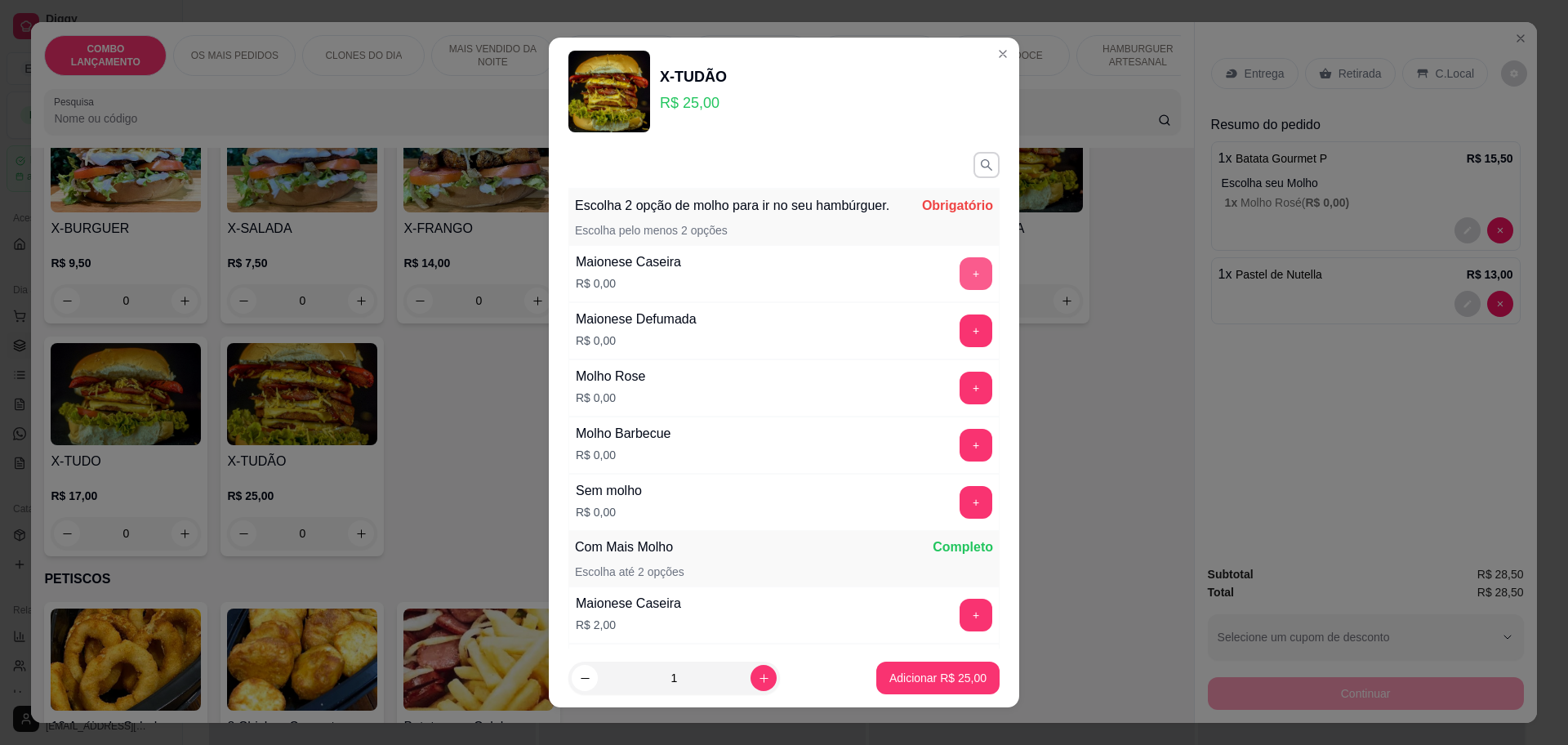
click at [960, 284] on button "+" at bounding box center [975, 273] width 32 height 32
click at [961, 461] on button "+" at bounding box center [976, 445] width 31 height 31
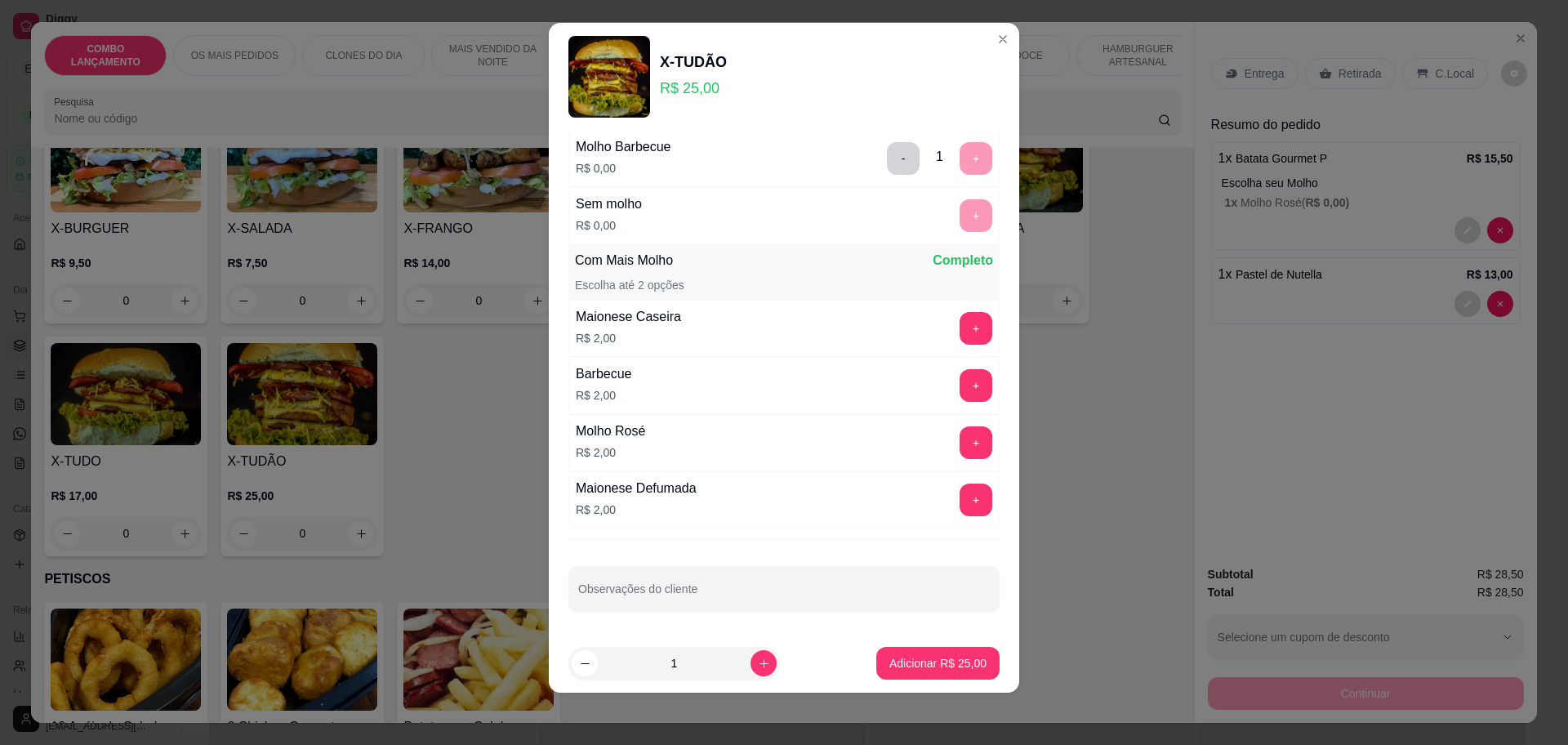
scroll to position [291, 0]
click at [921, 658] on p "Adicionar R$ 25,00" at bounding box center [938, 663] width 94 height 16
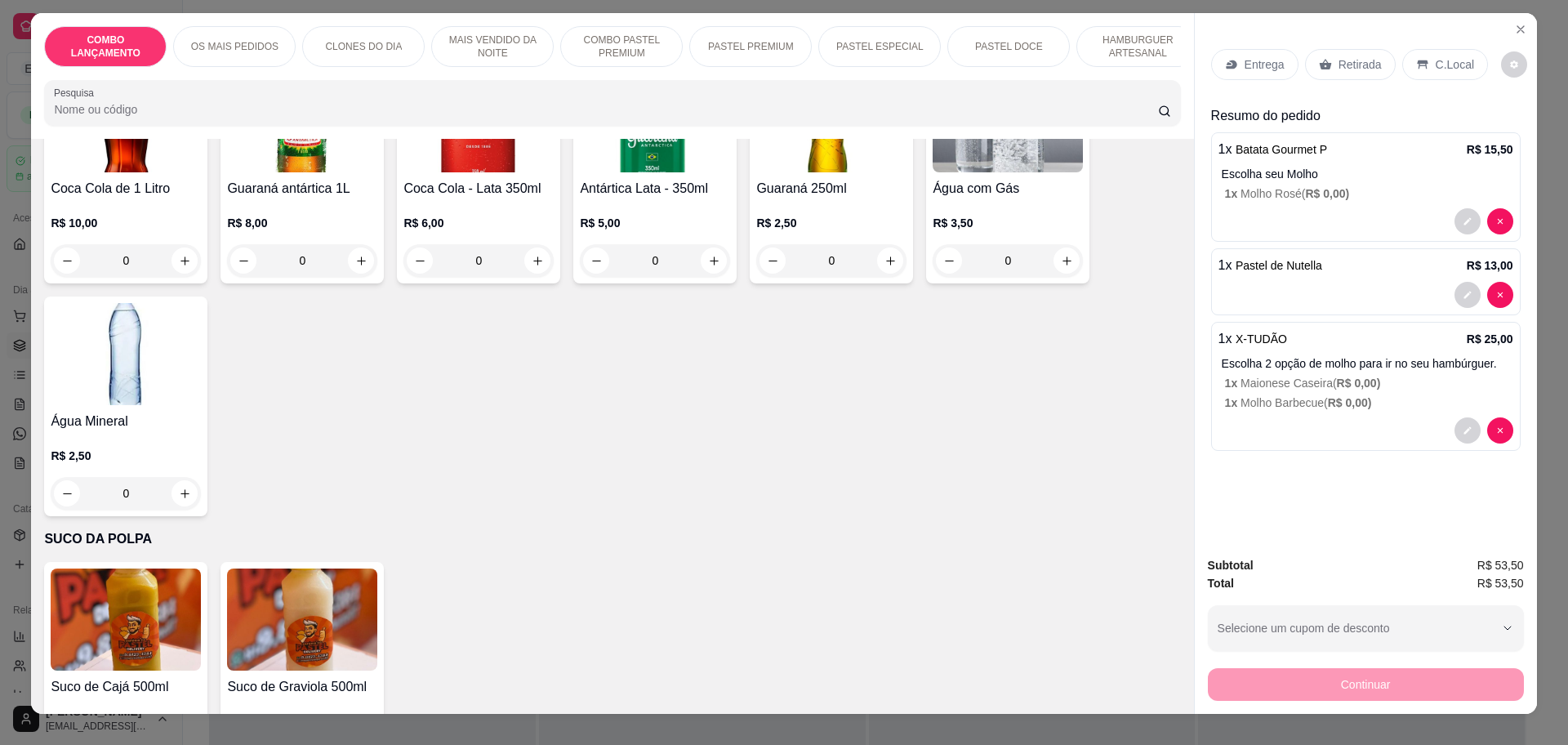
scroll to position [0, 0]
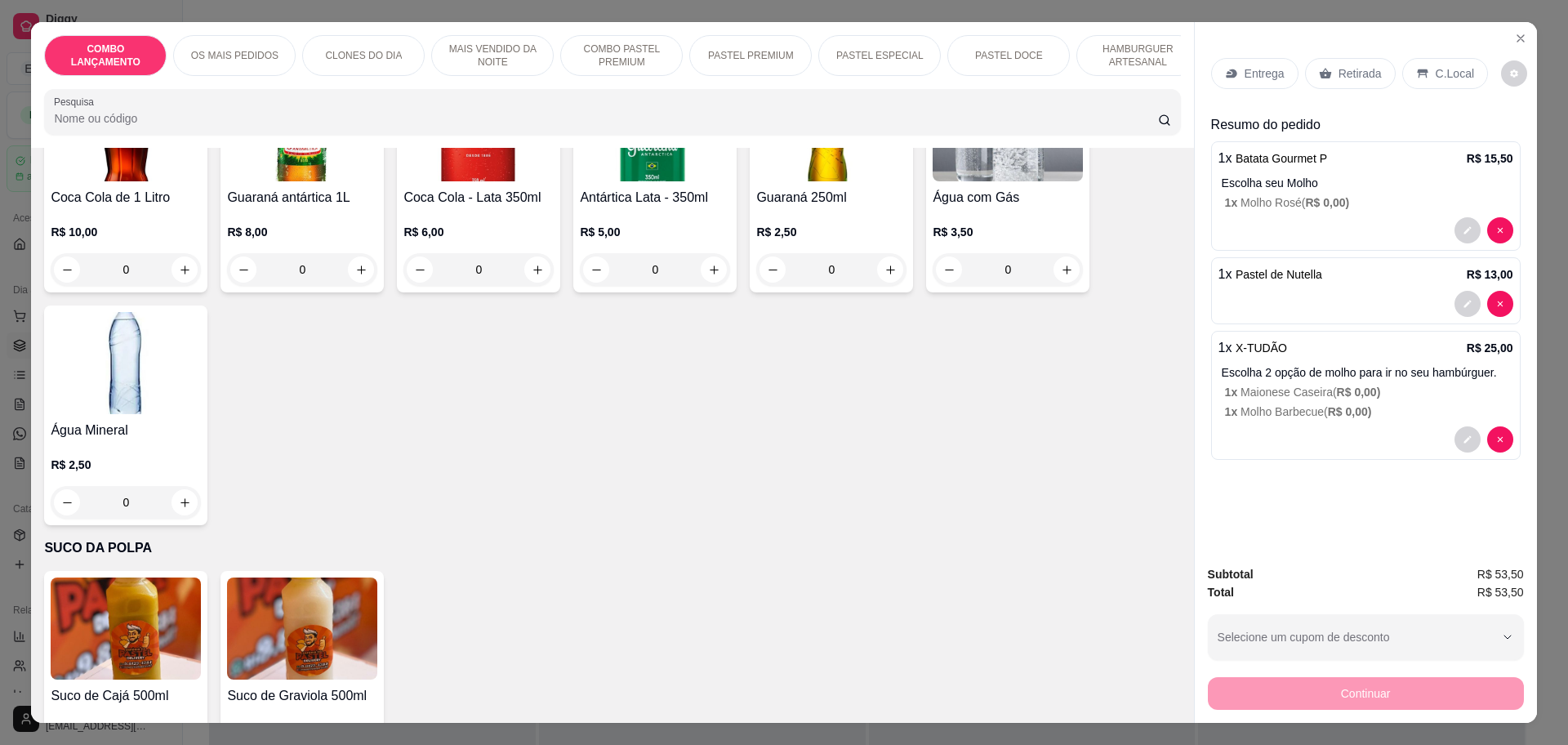
click at [1339, 77] on p "Retirada" at bounding box center [1360, 73] width 43 height 17
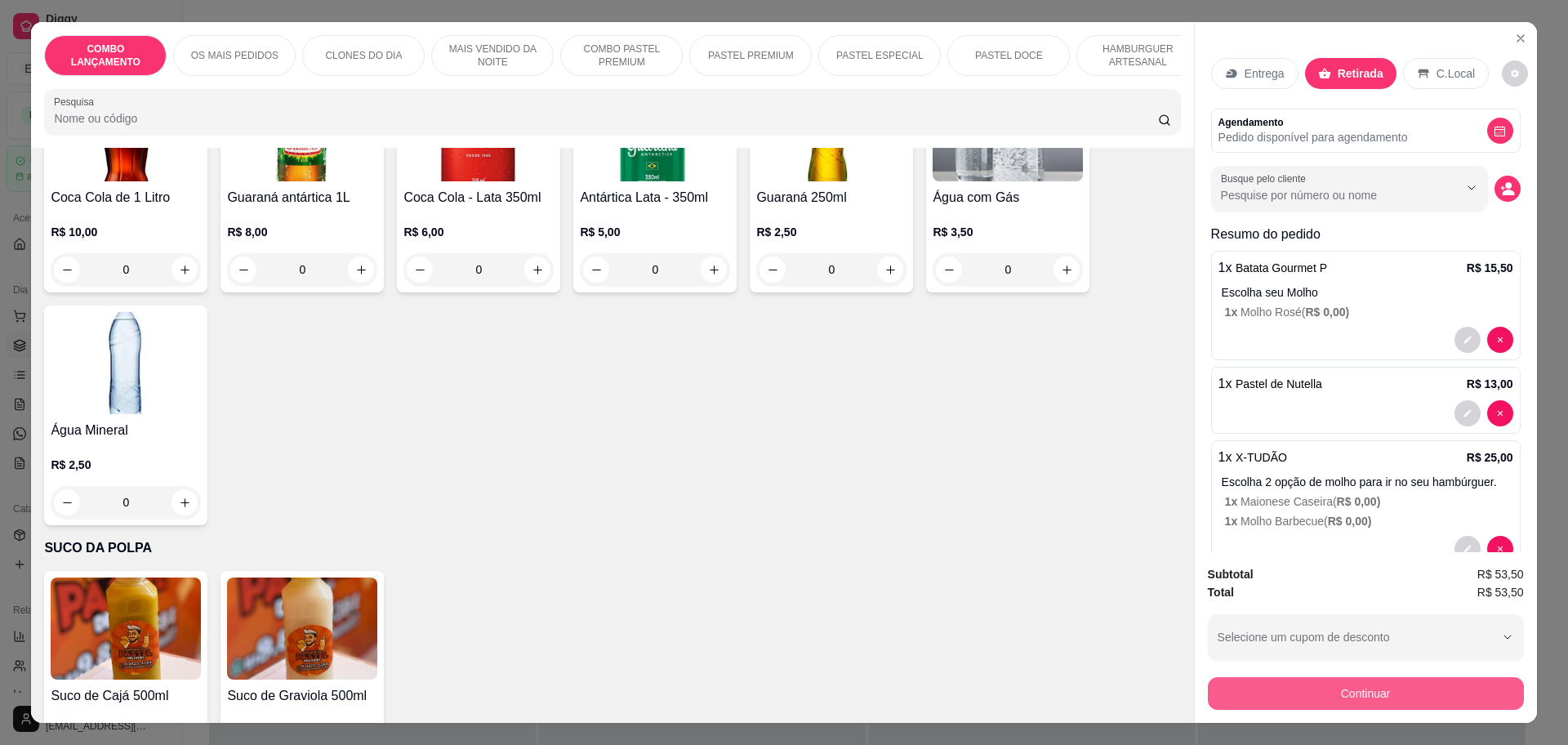
click at [1381, 688] on button "Continuar" at bounding box center [1365, 693] width 316 height 32
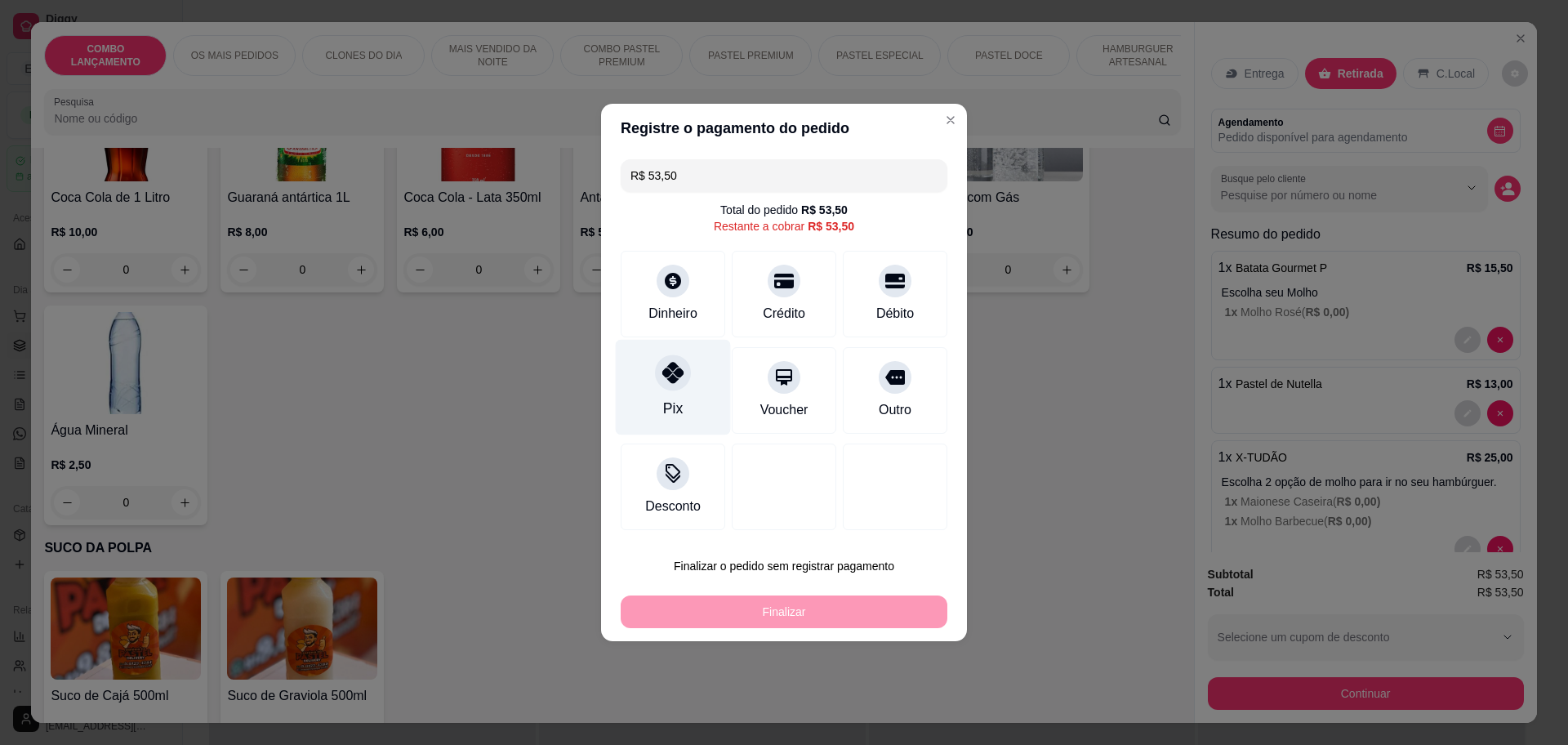
click at [635, 387] on div "Pix" at bounding box center [673, 387] width 115 height 95
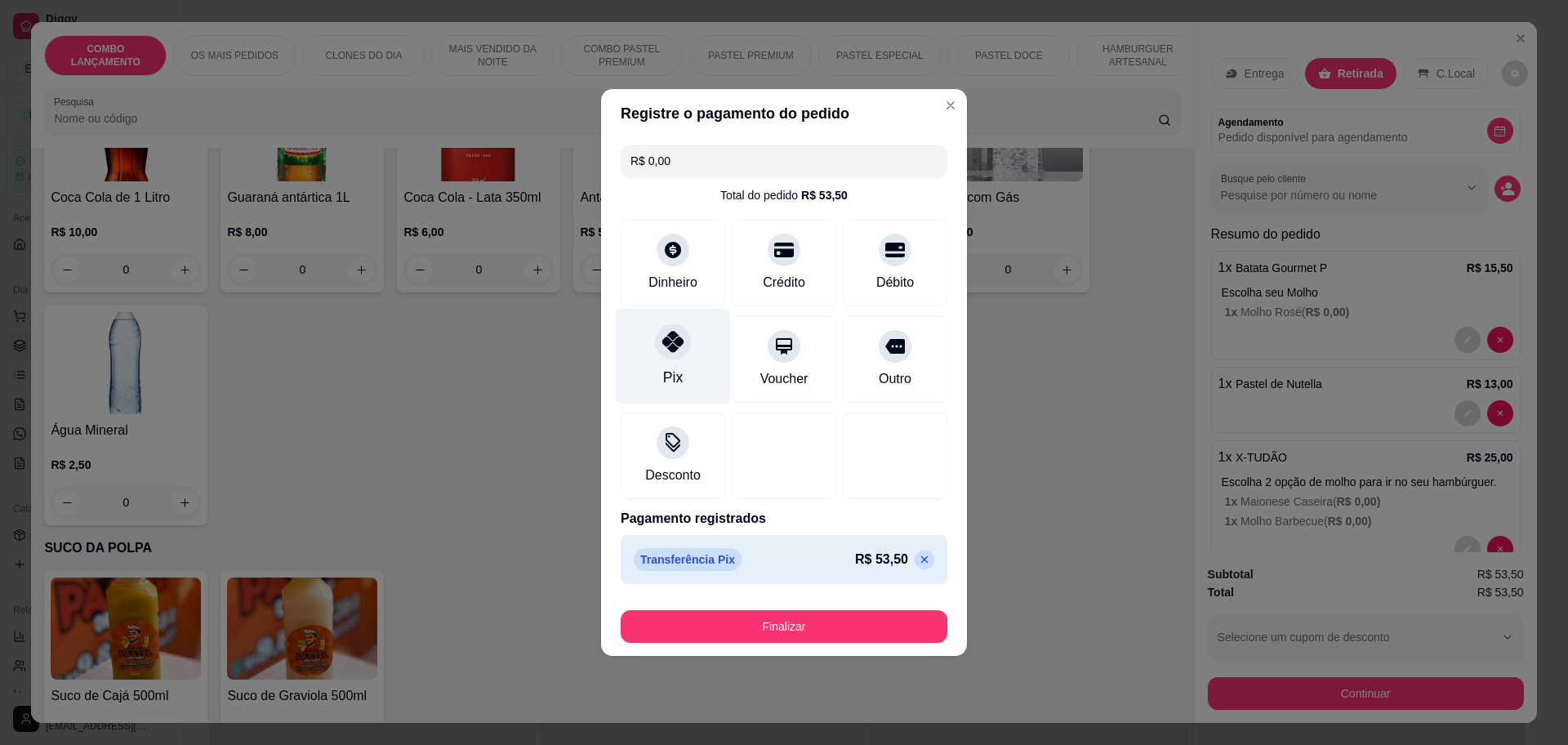
type input "R$ 0,00"
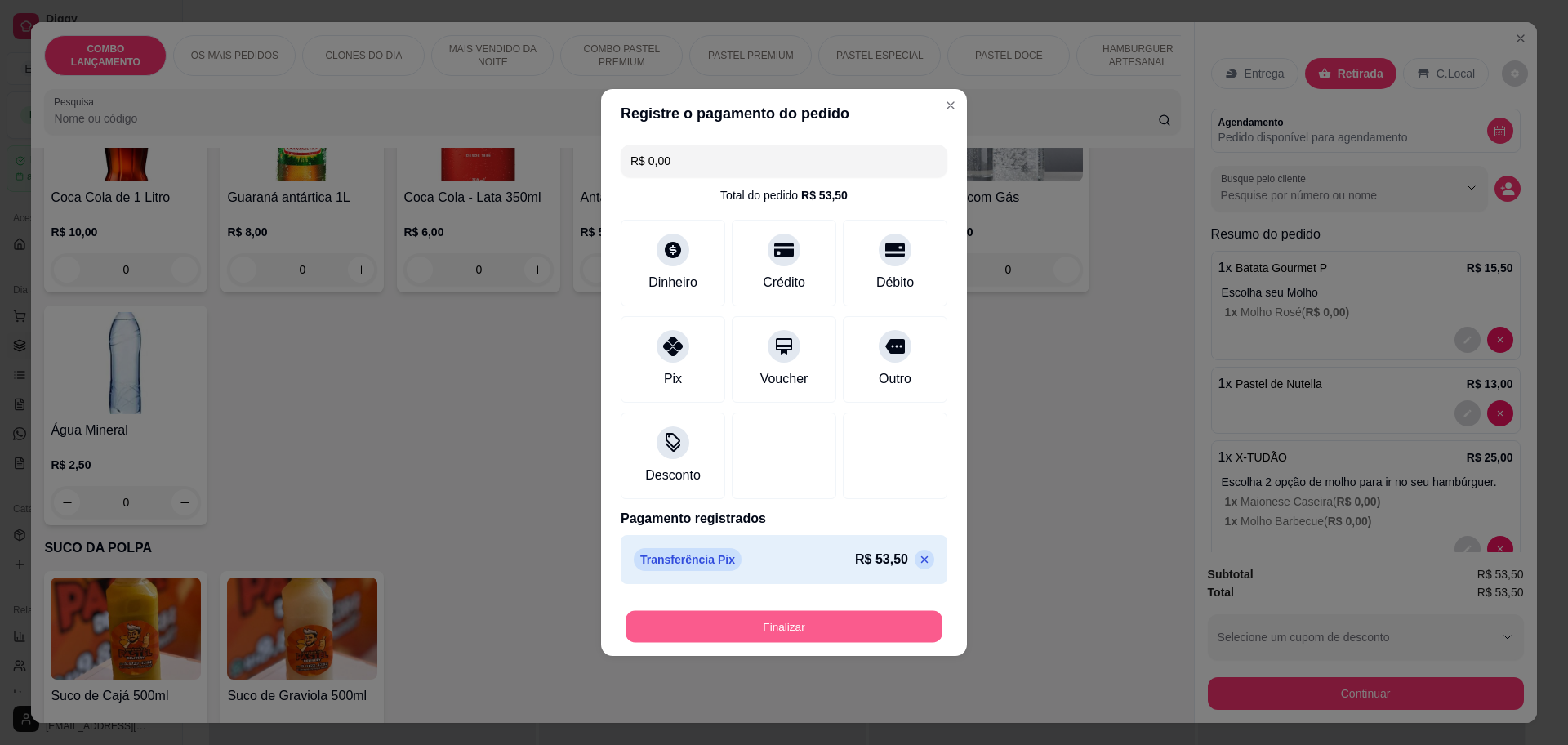
click at [849, 628] on button "Finalizar" at bounding box center [784, 627] width 317 height 31
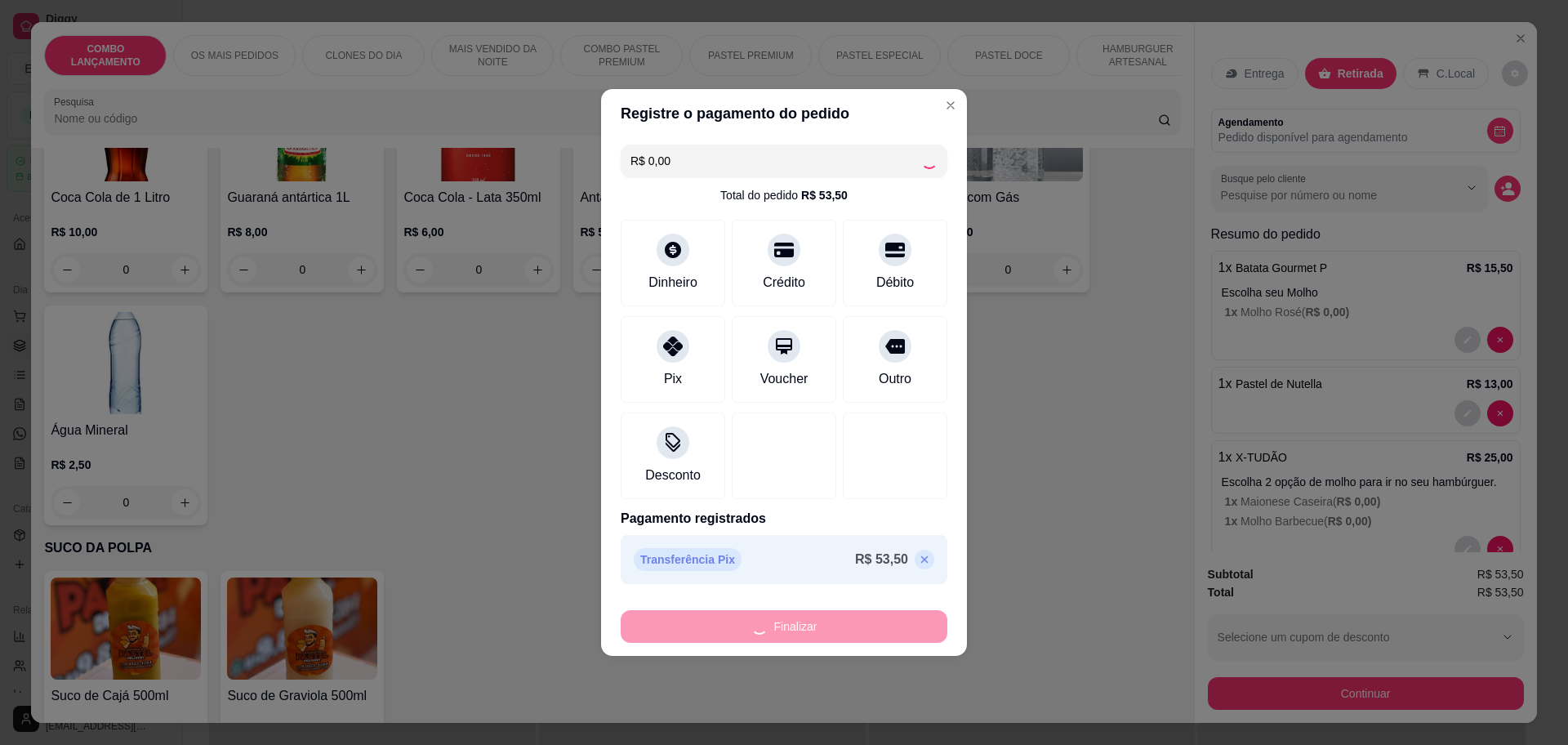
type input "0"
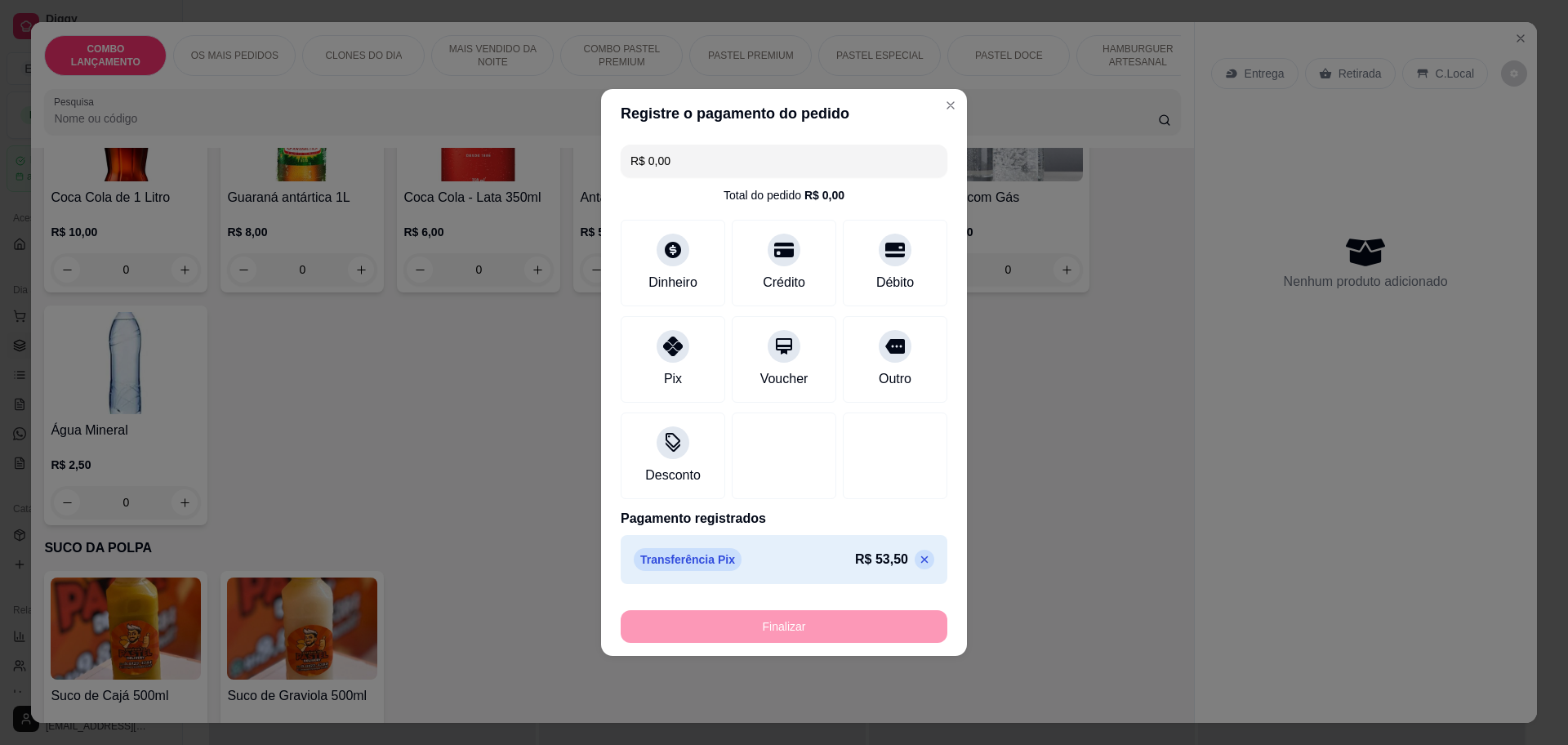
type input "-R$ 53,50"
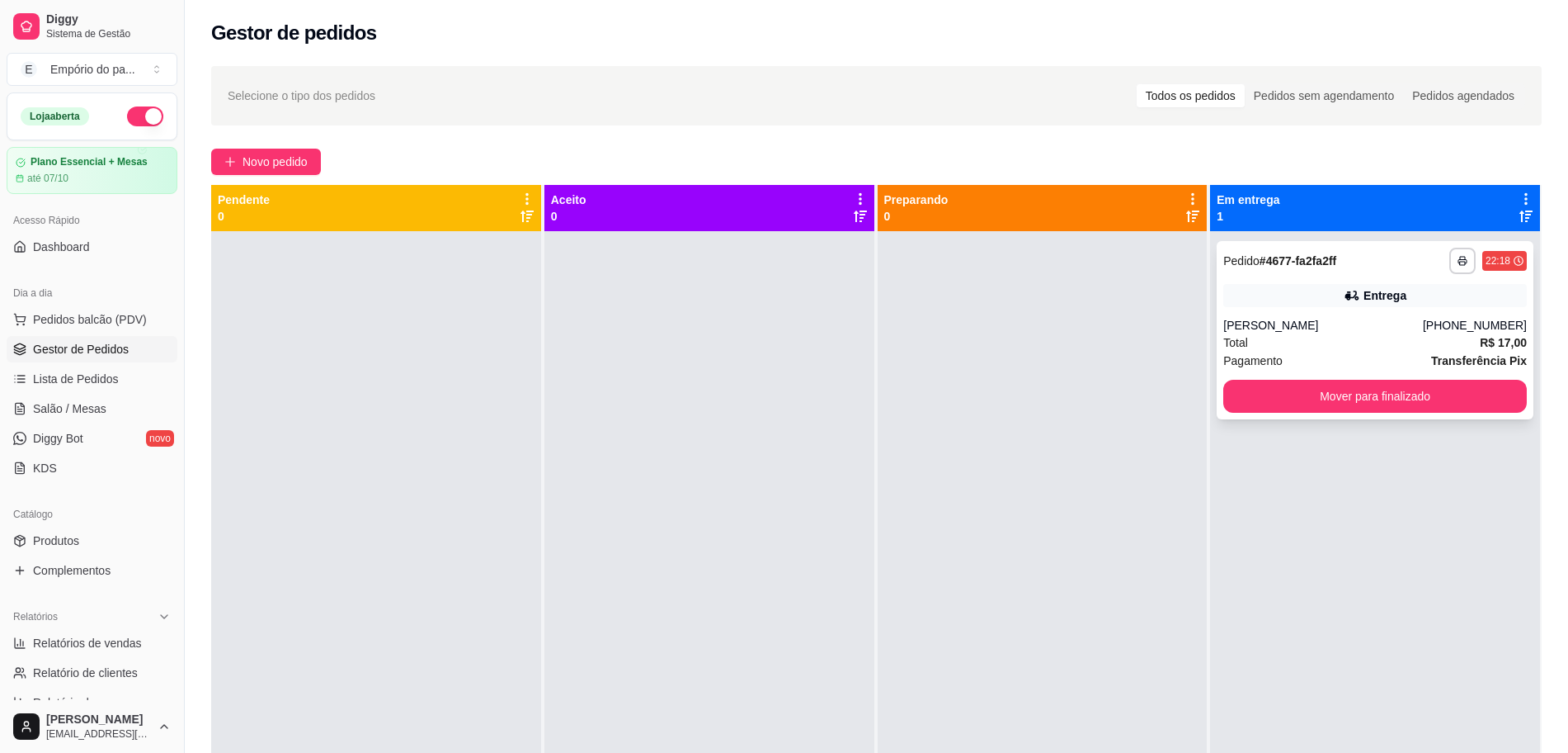
click at [1287, 353] on div "Pagamento Transferência Pix" at bounding box center [1374, 360] width 303 height 18
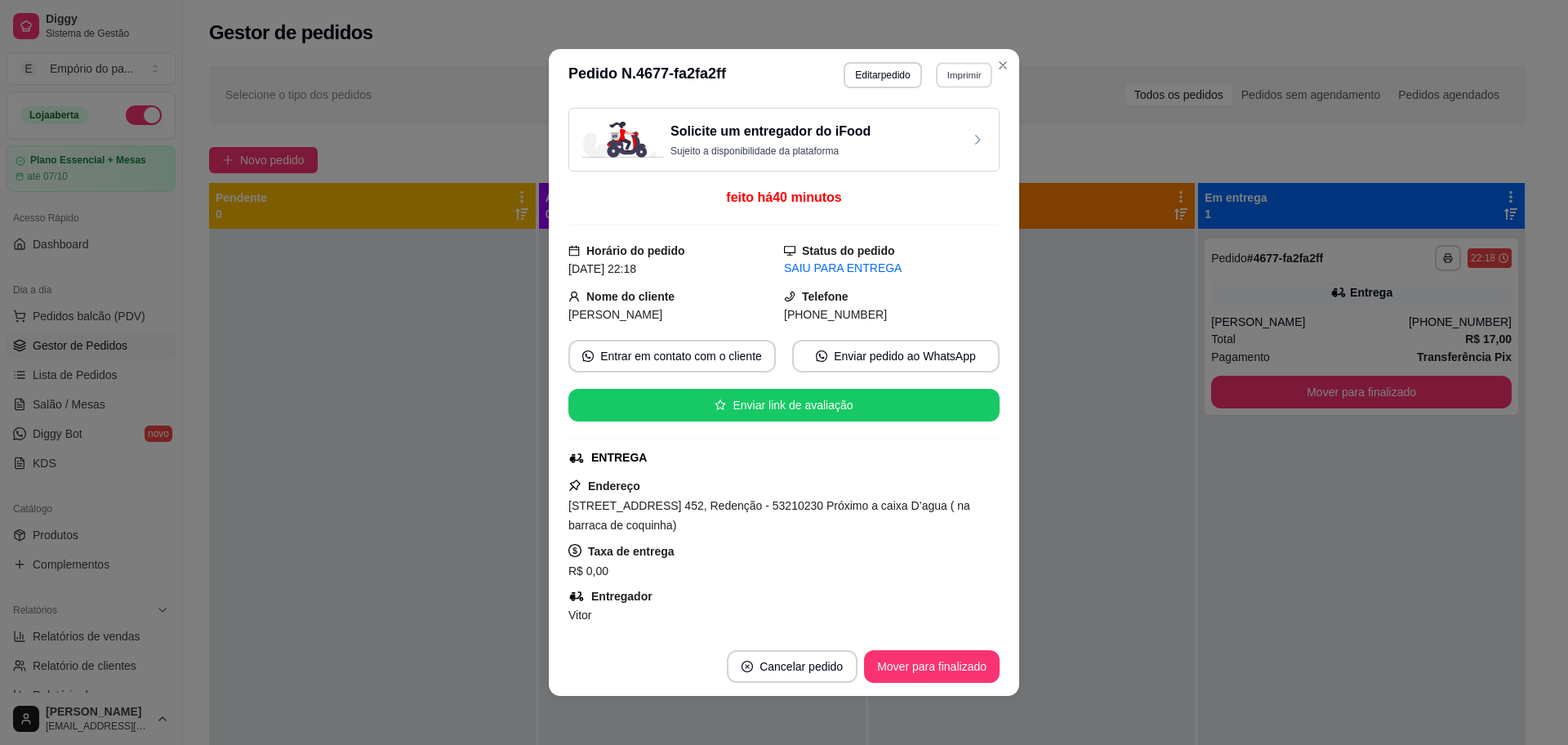
click at [963, 74] on button "Imprimir" at bounding box center [964, 75] width 56 height 26
click at [943, 132] on button "IMPRESSORA" at bounding box center [927, 132] width 118 height 27
click at [970, 69] on button "Imprimir" at bounding box center [964, 75] width 56 height 26
click at [947, 115] on div "Escolha a impressora IMPRESSORA" at bounding box center [927, 121] width 135 height 55
click at [944, 127] on button "IMPRESSORA" at bounding box center [927, 132] width 118 height 27
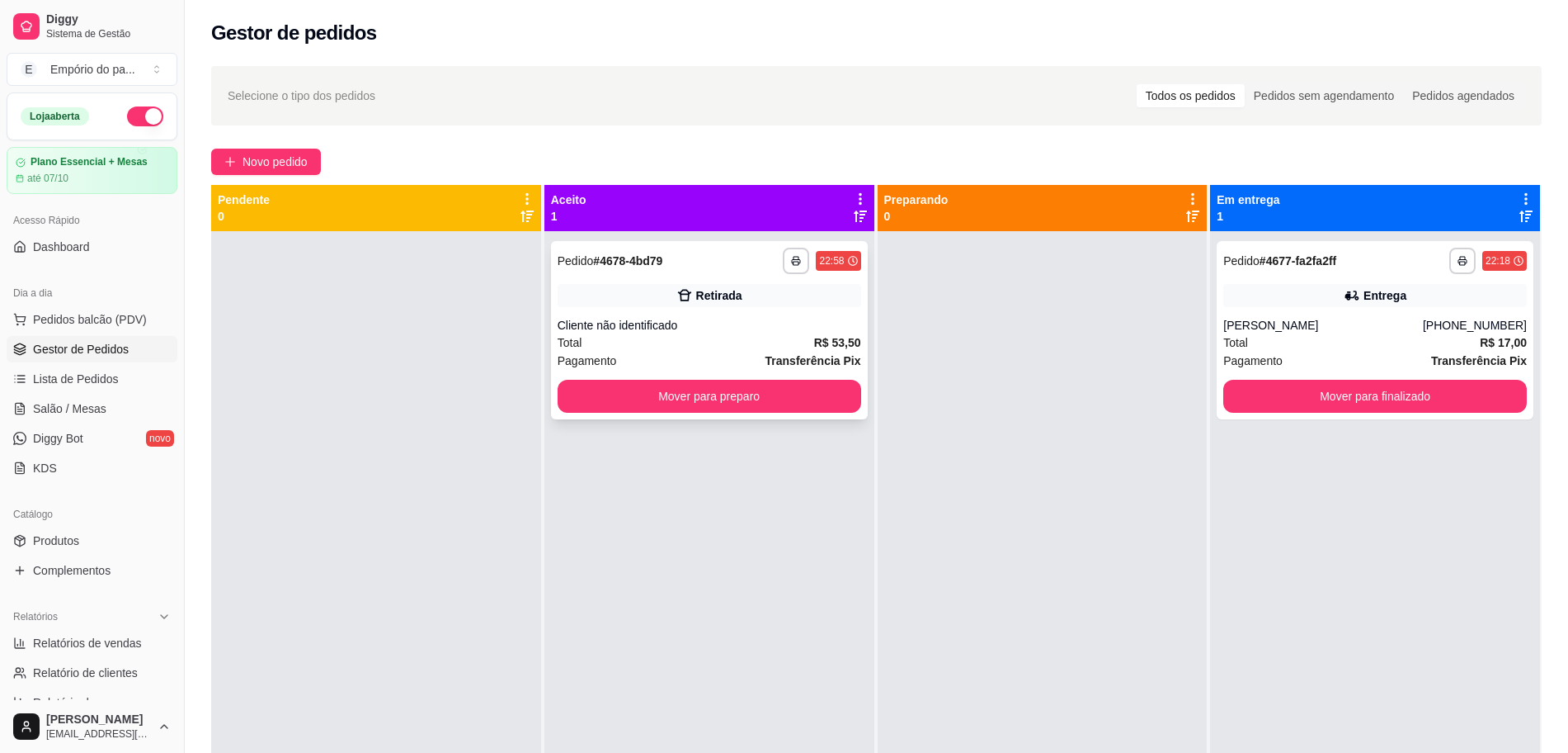
click at [673, 314] on div "**********" at bounding box center [709, 329] width 317 height 178
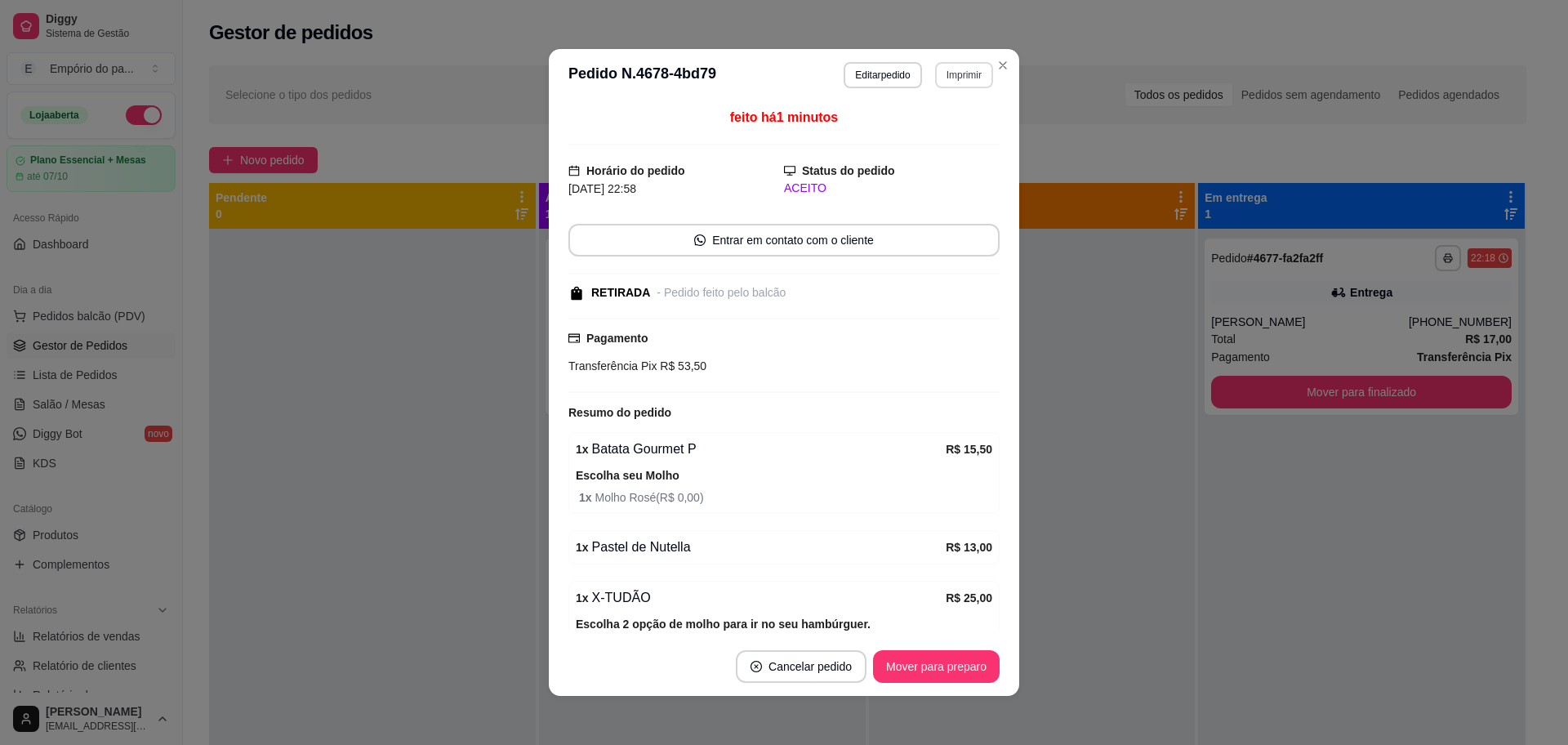
click at [957, 75] on button "Imprimir" at bounding box center [964, 75] width 58 height 27
click at [921, 137] on button "IMPRESSORA" at bounding box center [927, 132] width 118 height 27
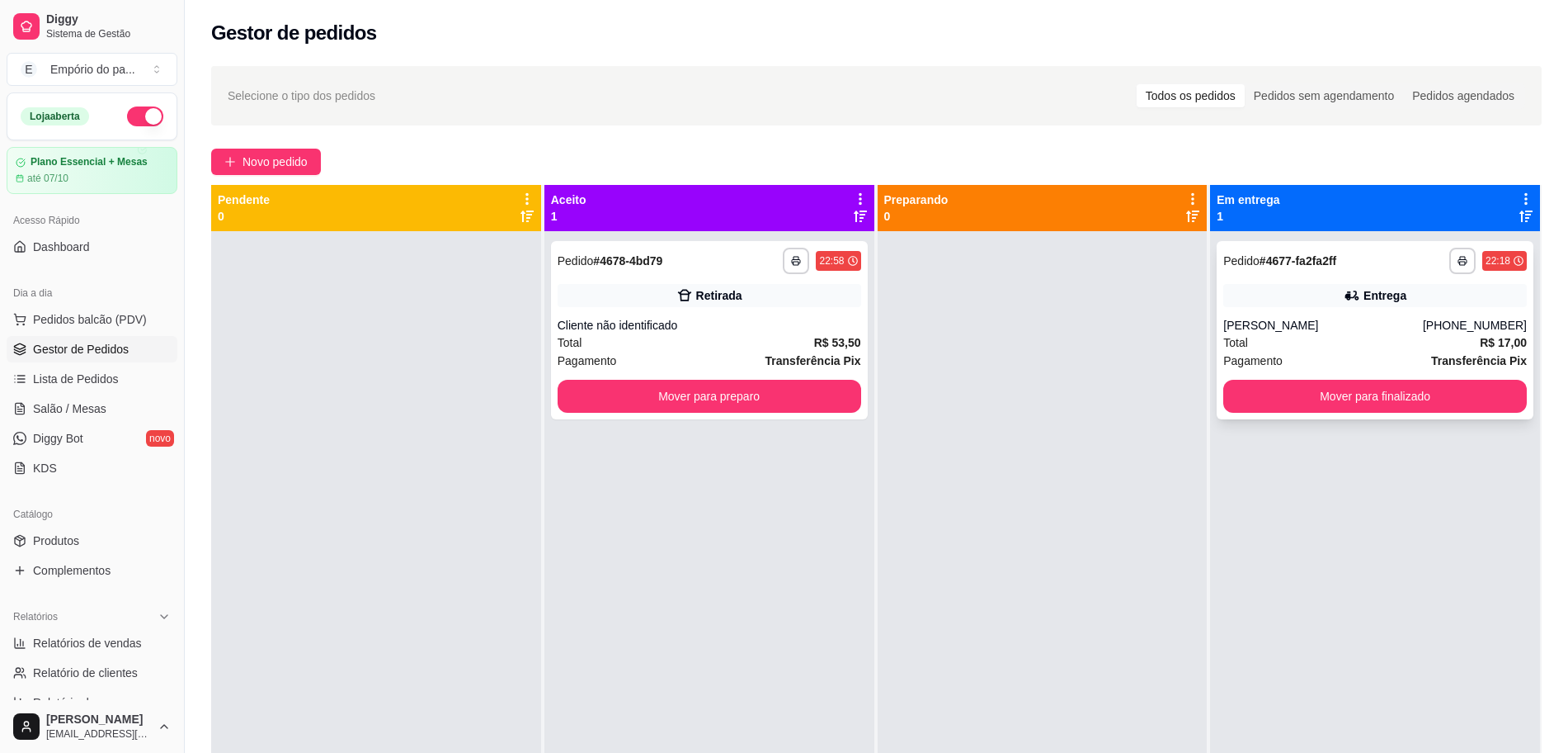
click at [1262, 324] on div "[PERSON_NAME]" at bounding box center [1322, 325] width 200 height 17
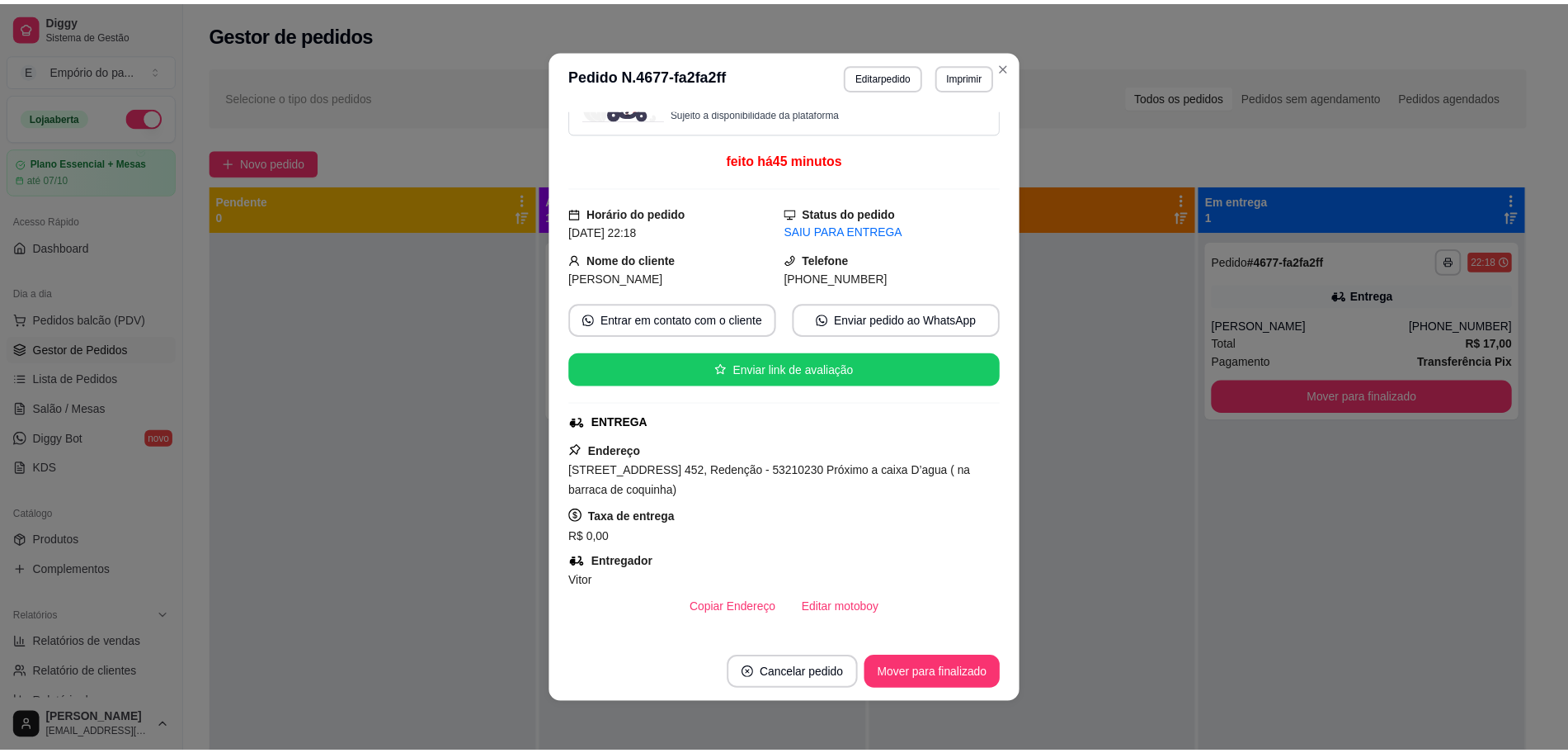
scroll to position [103, 0]
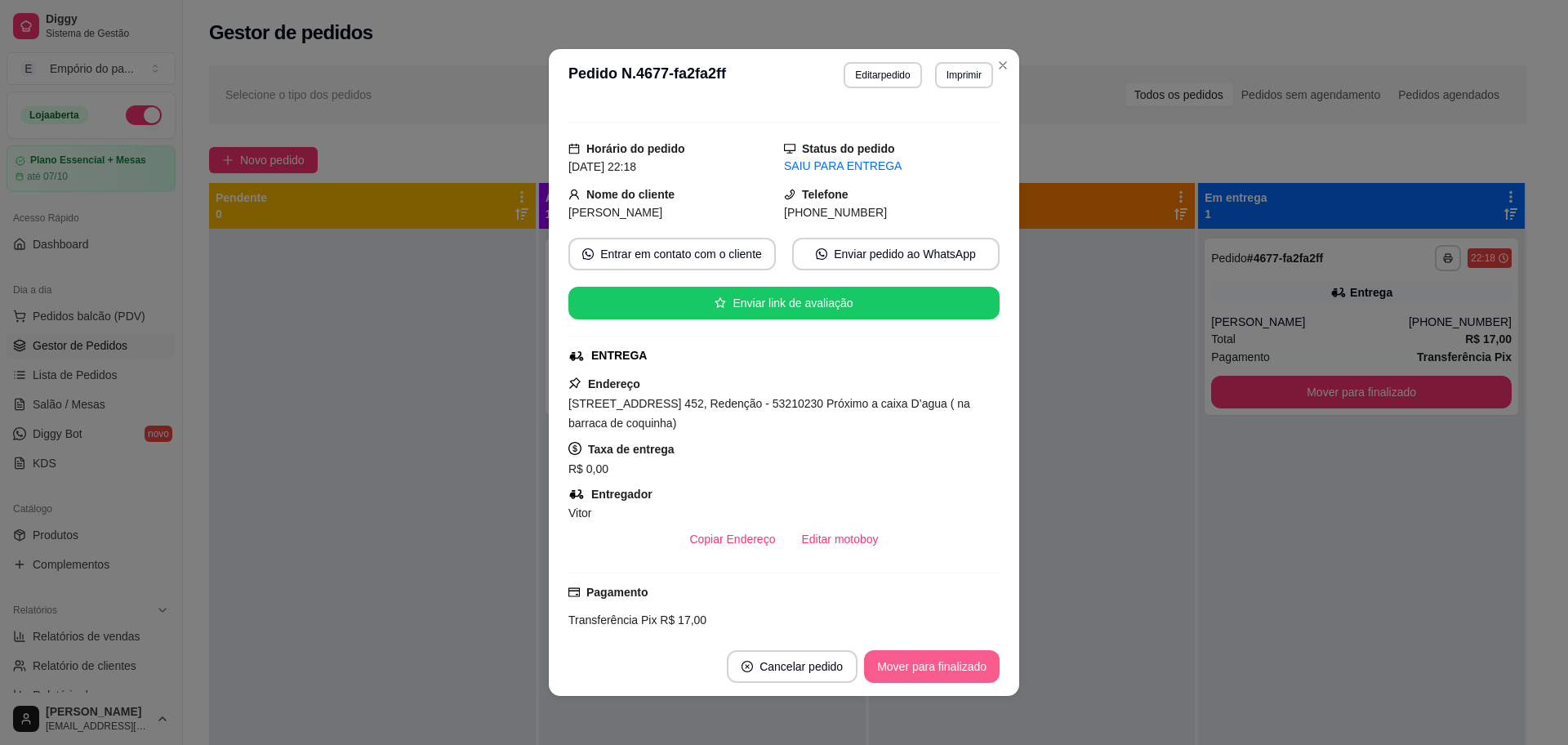
click at [972, 670] on button "Mover para finalizado" at bounding box center [932, 665] width 136 height 32
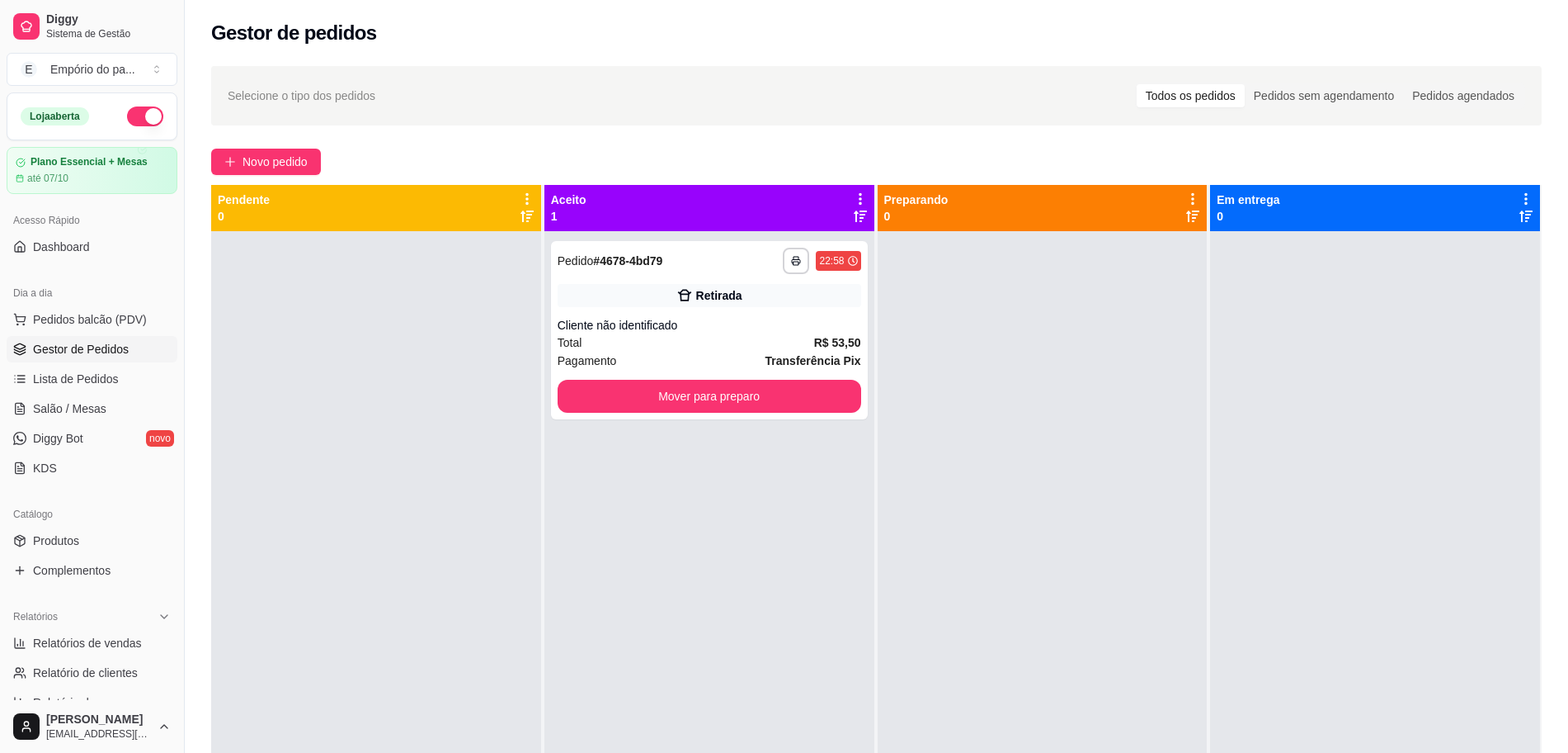
click at [784, 517] on div "**********" at bounding box center [710, 607] width 330 height 753
click at [727, 385] on button "Mover para preparo" at bounding box center [709, 397] width 294 height 32
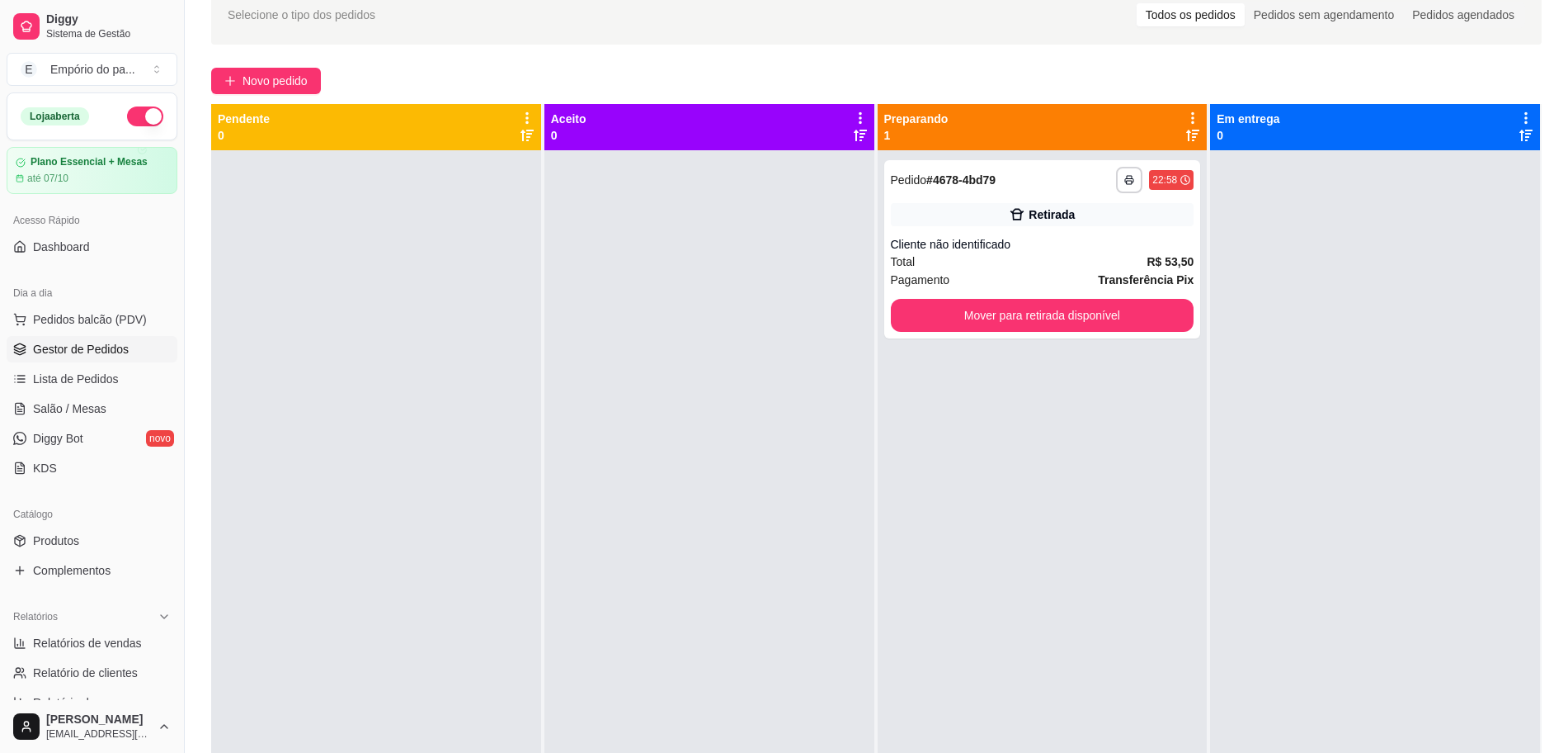
scroll to position [0, 0]
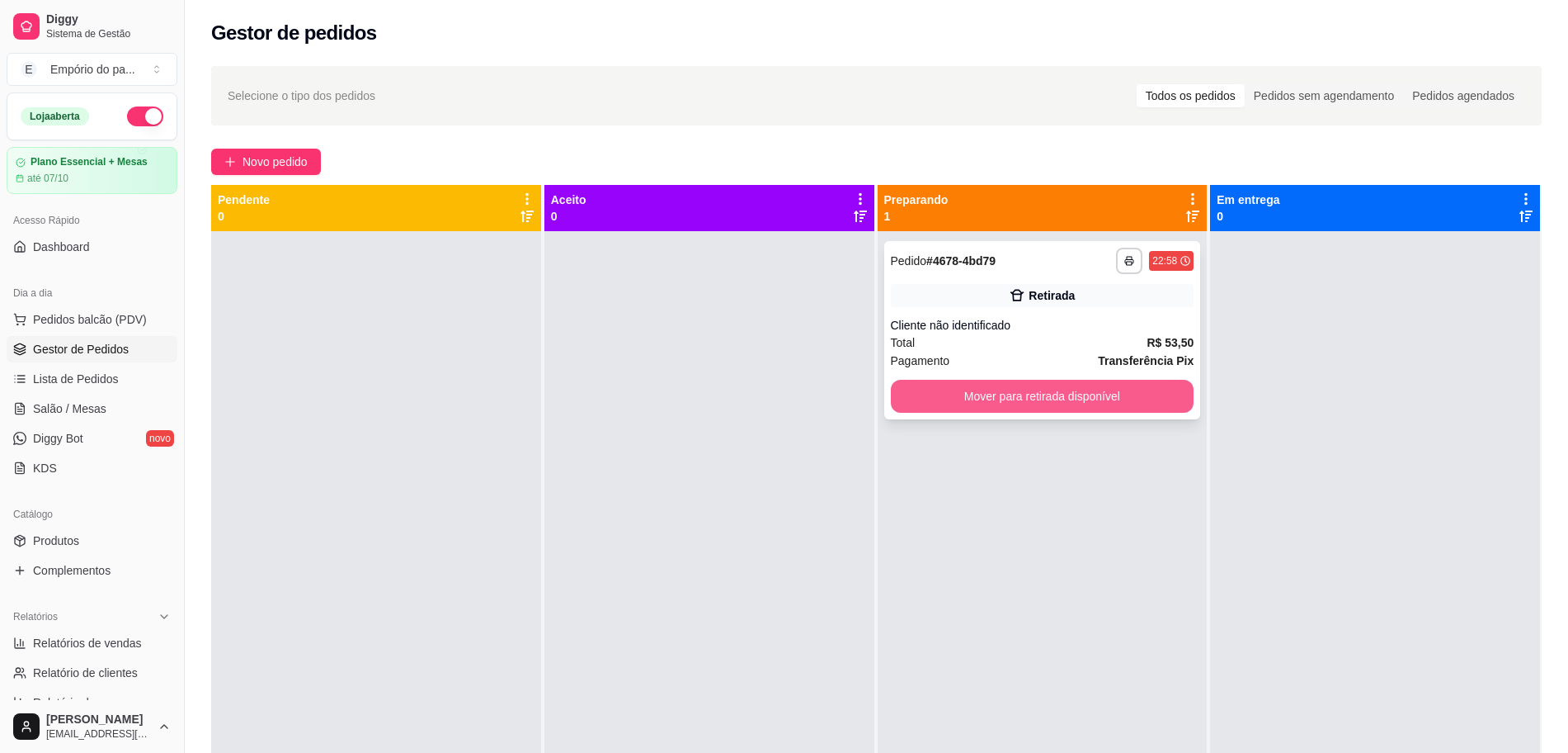
click at [1037, 383] on button "Mover para retirada disponível" at bounding box center [1042, 396] width 303 height 33
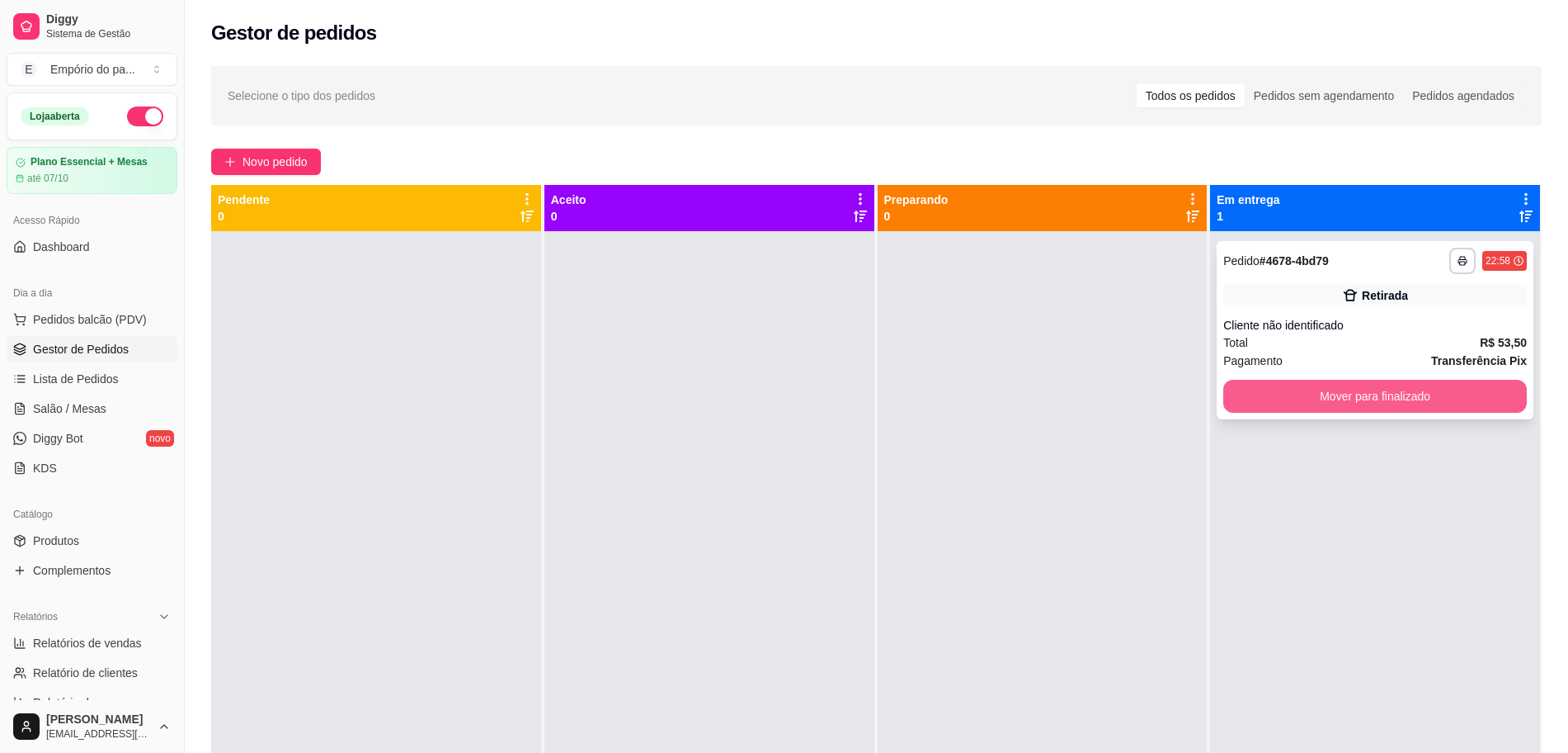
click at [1333, 389] on button "Mover para finalizado" at bounding box center [1374, 396] width 303 height 33
